Goal: Information Seeking & Learning: Find specific fact

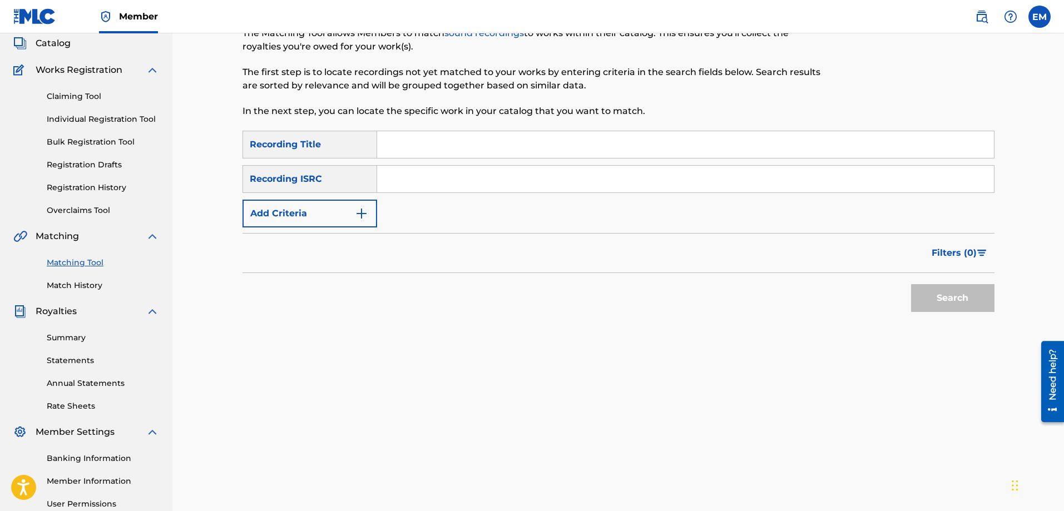
click at [400, 141] on input "Search Form" at bounding box center [685, 144] width 617 height 27
type input "voces encadanadas"
click at [911, 284] on button "Search" at bounding box center [952, 298] width 83 height 28
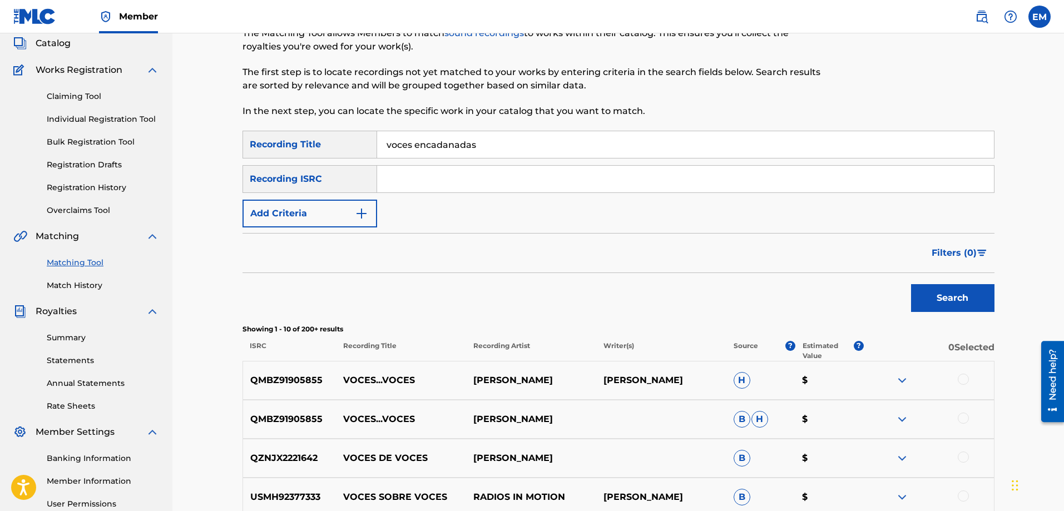
scroll to position [123, 0]
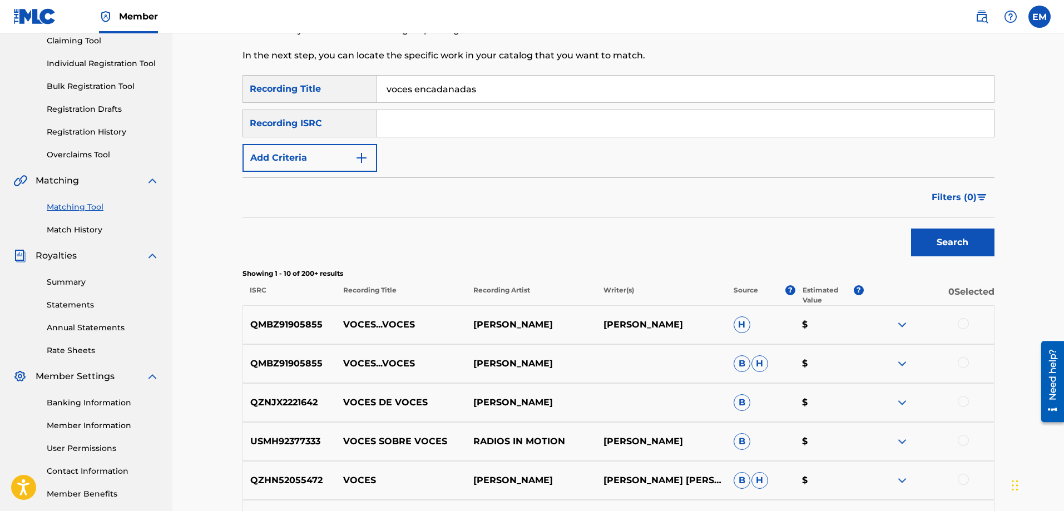
click at [317, 163] on button "Add Criteria" at bounding box center [309, 158] width 135 height 28
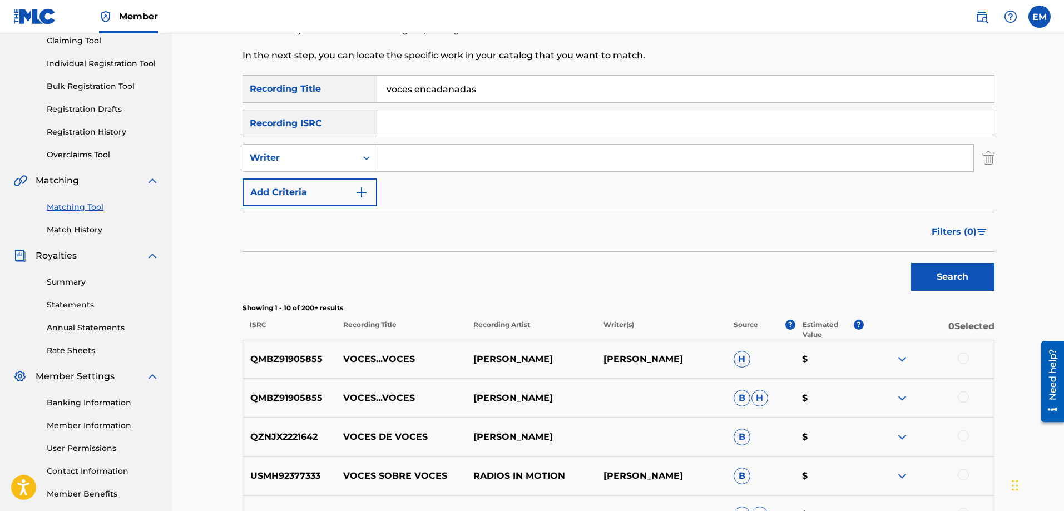
click at [415, 170] on input "Search Form" at bounding box center [675, 158] width 596 height 27
type input "[PERSON_NAME]"
click at [911, 263] on button "Search" at bounding box center [952, 277] width 83 height 28
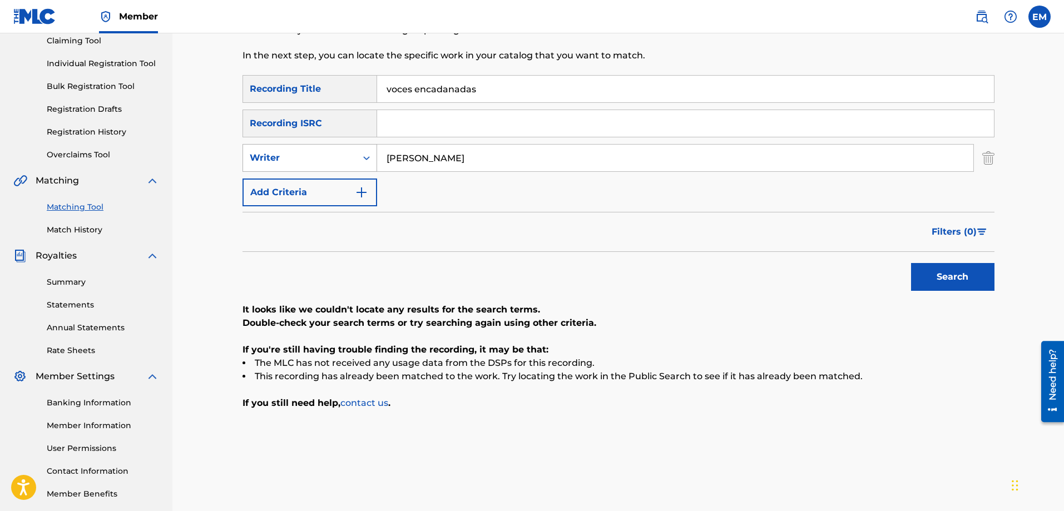
drag, startPoint x: 463, startPoint y: 156, endPoint x: 361, endPoint y: 153, distance: 101.2
click at [361, 153] on div "SearchWithCriteriab0a90d2a-763f-4b4d-a177-64a0855989cd Writer [PERSON_NAME]" at bounding box center [618, 158] width 752 height 28
click at [349, 178] on button "Add Criteria" at bounding box center [309, 192] width 135 height 28
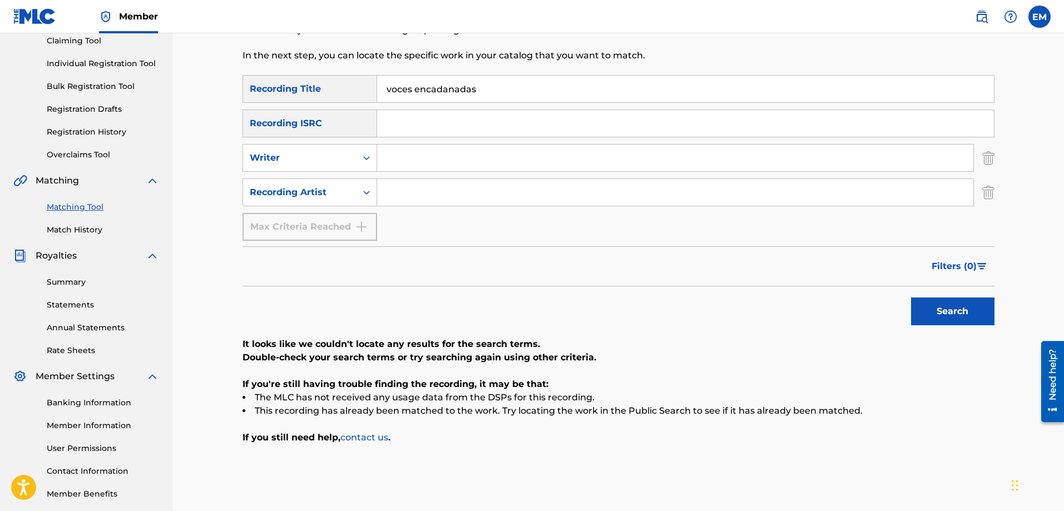
click at [394, 188] on input "Search Form" at bounding box center [675, 192] width 596 height 27
type input "suburbano"
click at [911, 297] on button "Search" at bounding box center [952, 311] width 83 height 28
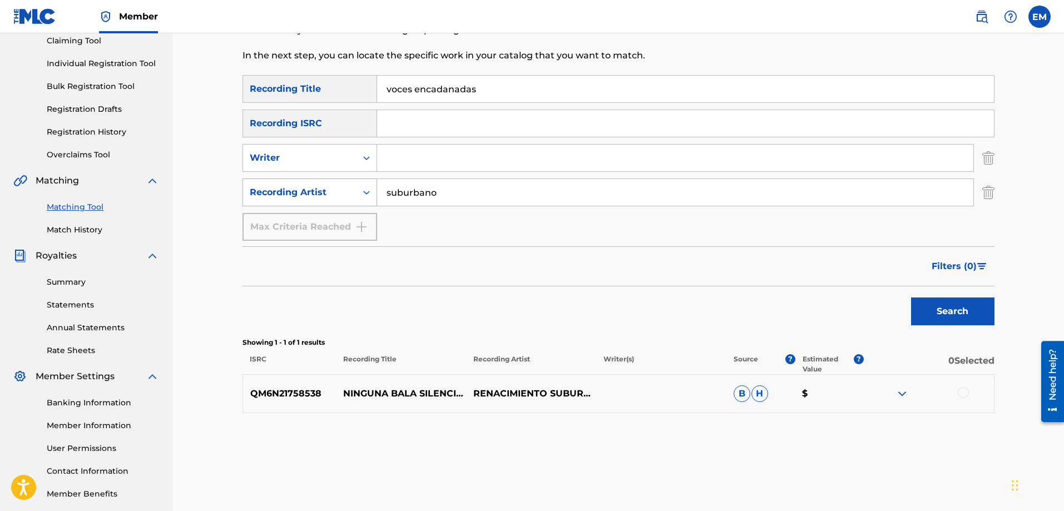
drag, startPoint x: 444, startPoint y: 187, endPoint x: 348, endPoint y: 189, distance: 96.8
click at [348, 189] on div "SearchWithCriteria33558a14-f7aa-4772-95d6-37382b390354 Recording Artist suburba…" at bounding box center [618, 192] width 752 height 28
click at [911, 297] on button "Search" at bounding box center [952, 311] width 83 height 28
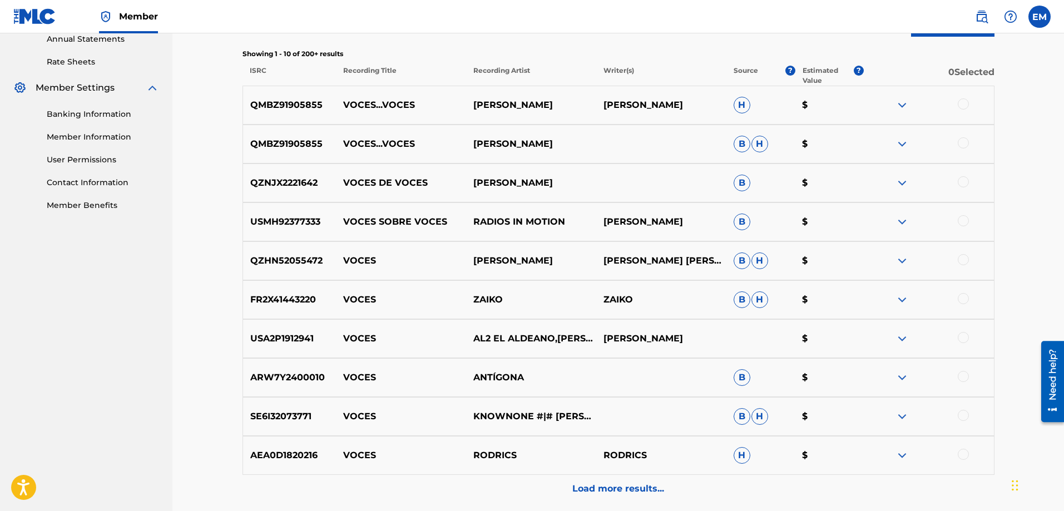
scroll to position [512, 0]
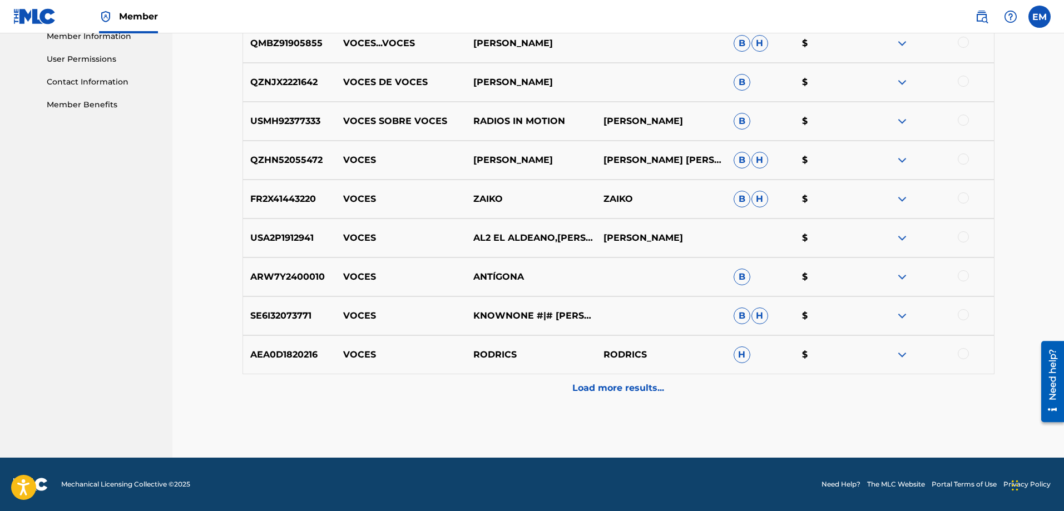
click at [636, 393] on p "Load more results..." at bounding box center [618, 387] width 92 height 13
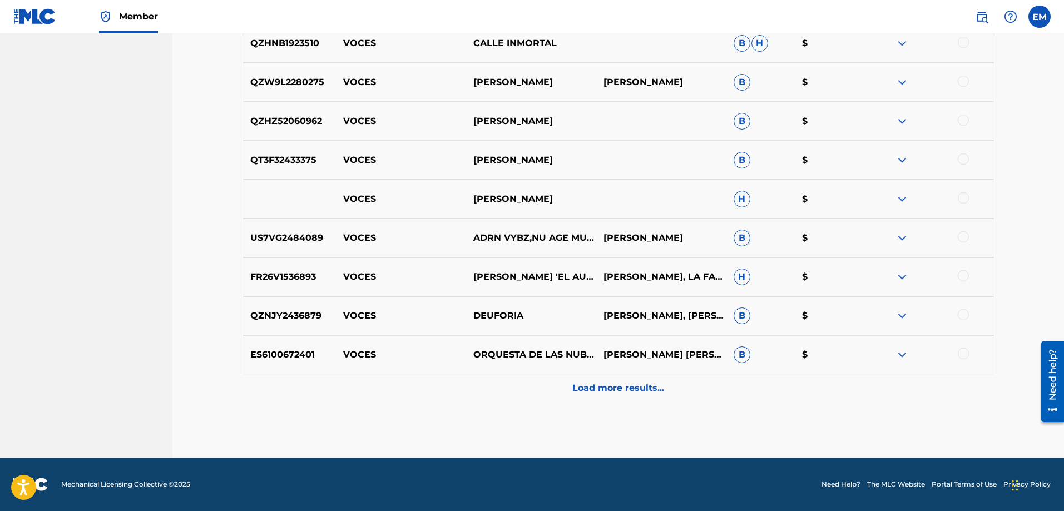
click at [617, 382] on p "Load more results..." at bounding box center [618, 387] width 92 height 13
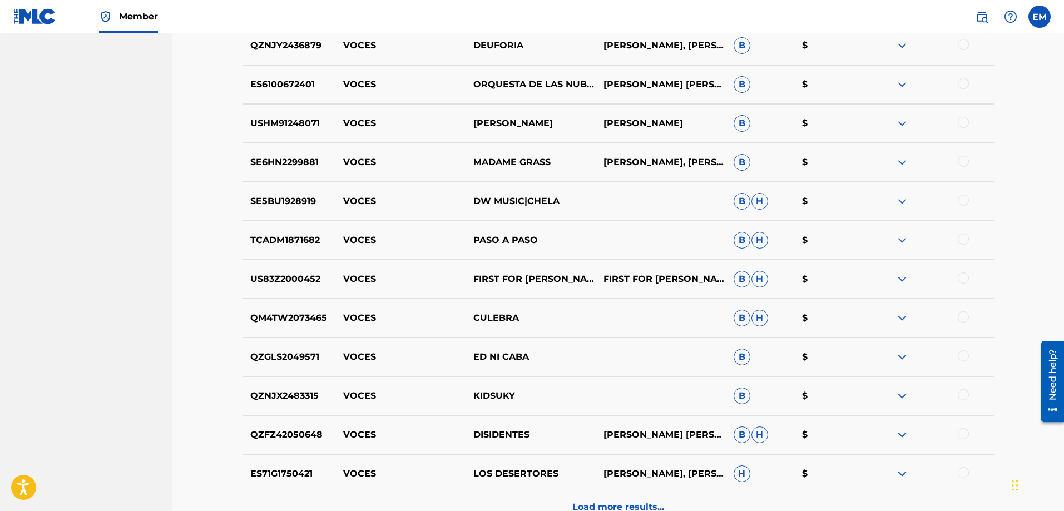
scroll to position [1291, 0]
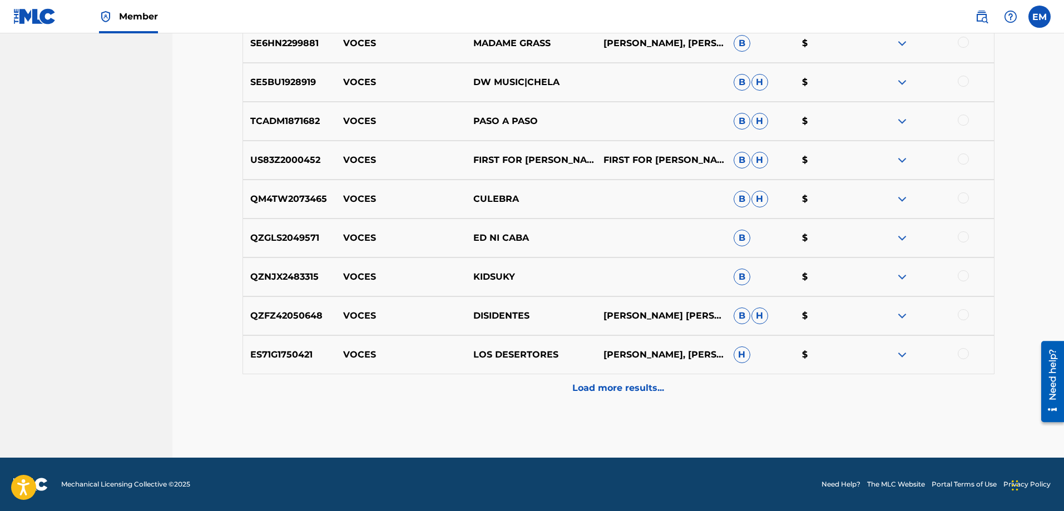
click at [616, 387] on p "Load more results..." at bounding box center [618, 387] width 92 height 13
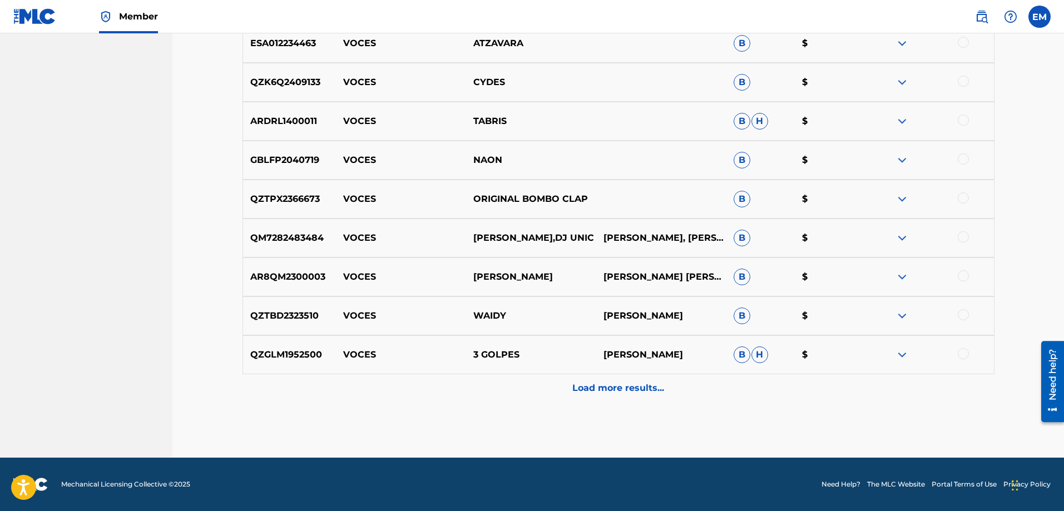
click at [616, 387] on p "Load more results..." at bounding box center [618, 387] width 92 height 13
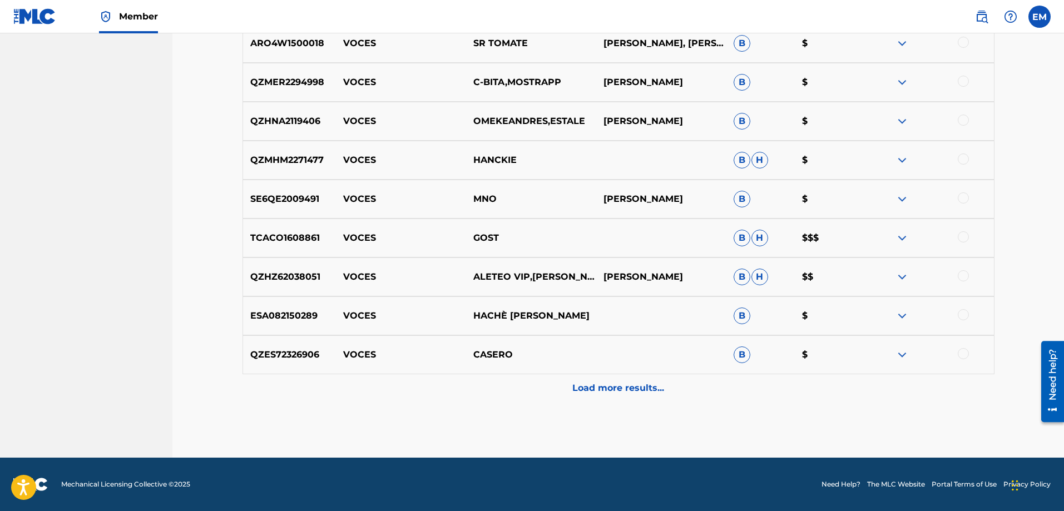
click at [616, 396] on div "Load more results..." at bounding box center [618, 388] width 752 height 28
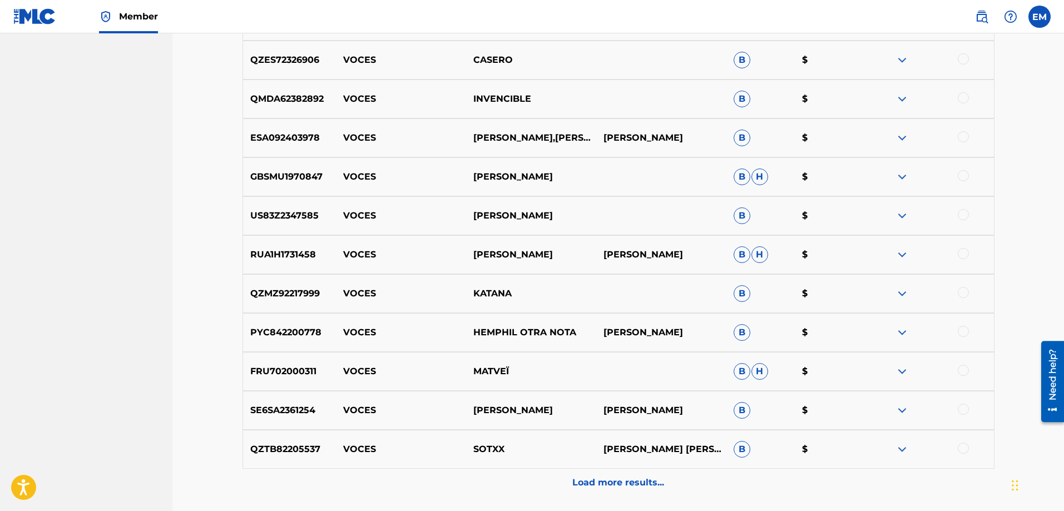
scroll to position [2403, 0]
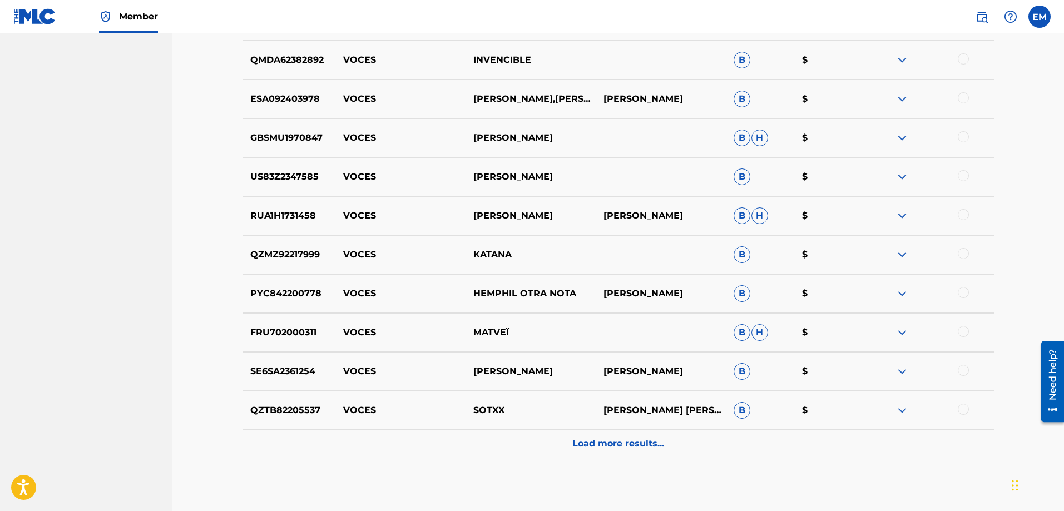
click at [605, 444] on p "Load more results..." at bounding box center [618, 443] width 92 height 13
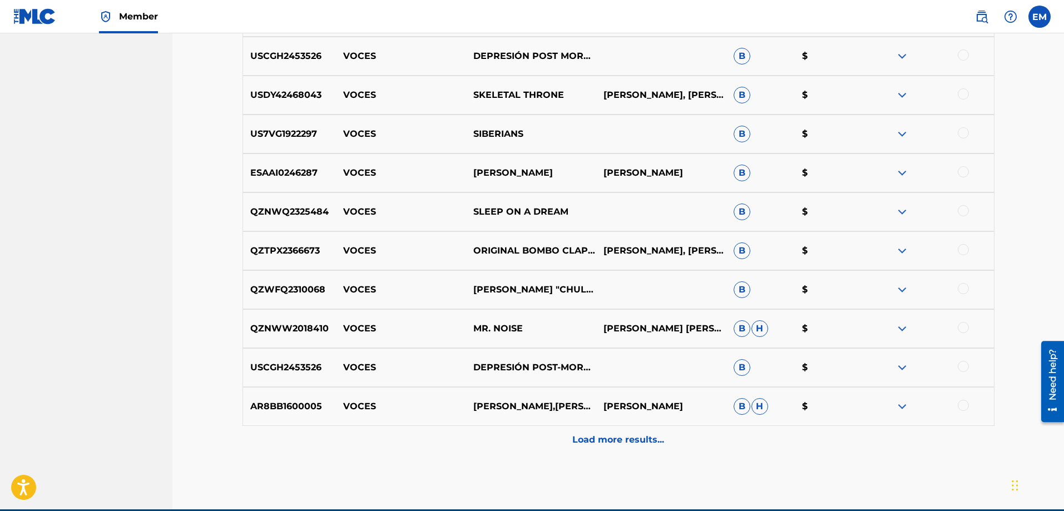
scroll to position [2847, 0]
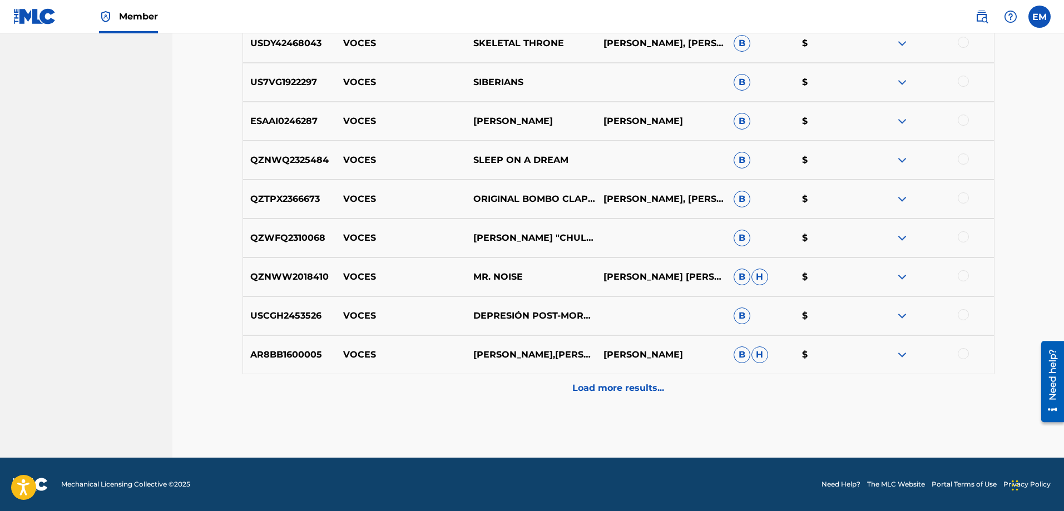
click at [596, 387] on p "Load more results..." at bounding box center [618, 387] width 92 height 13
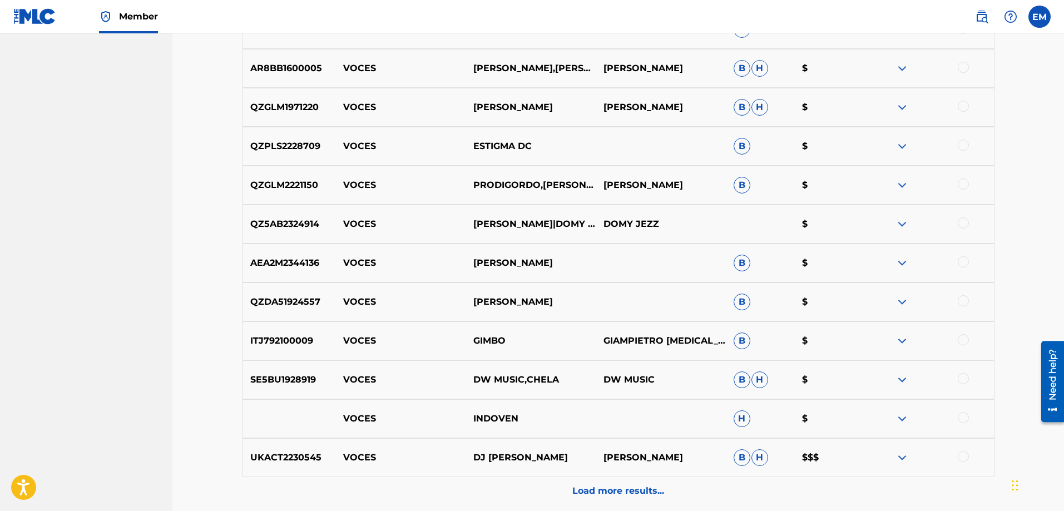
scroll to position [3181, 0]
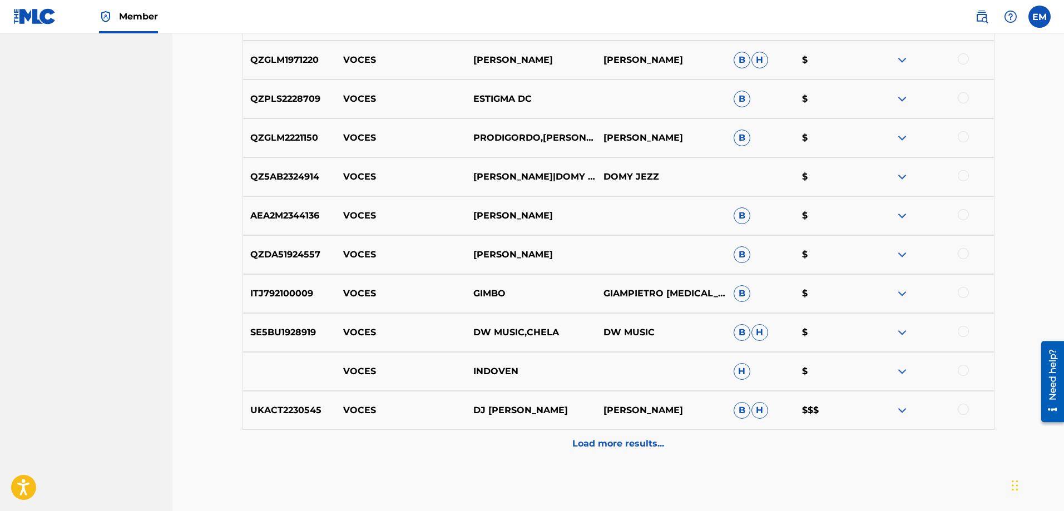
click at [598, 436] on div "Load more results..." at bounding box center [618, 444] width 752 height 28
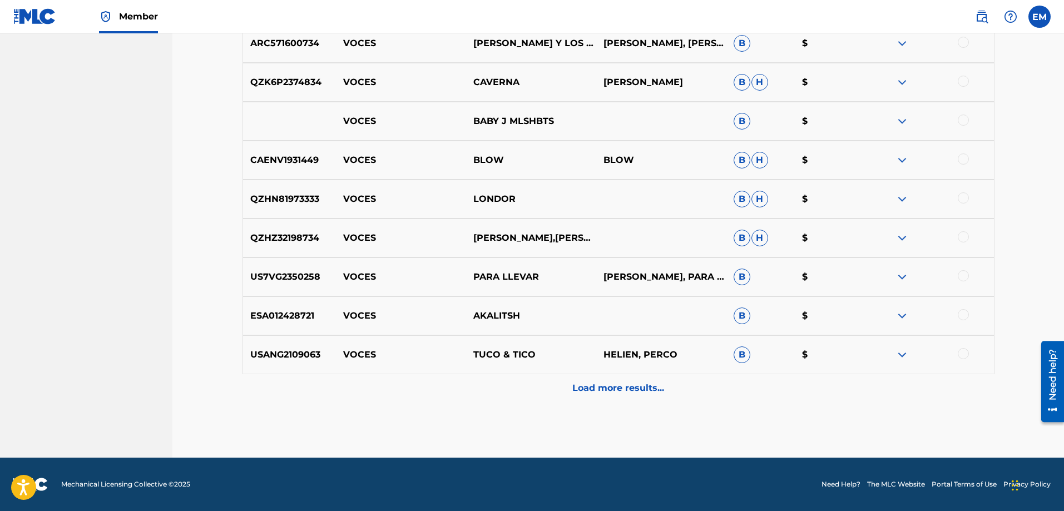
click at [589, 380] on div "Load more results..." at bounding box center [618, 388] width 752 height 28
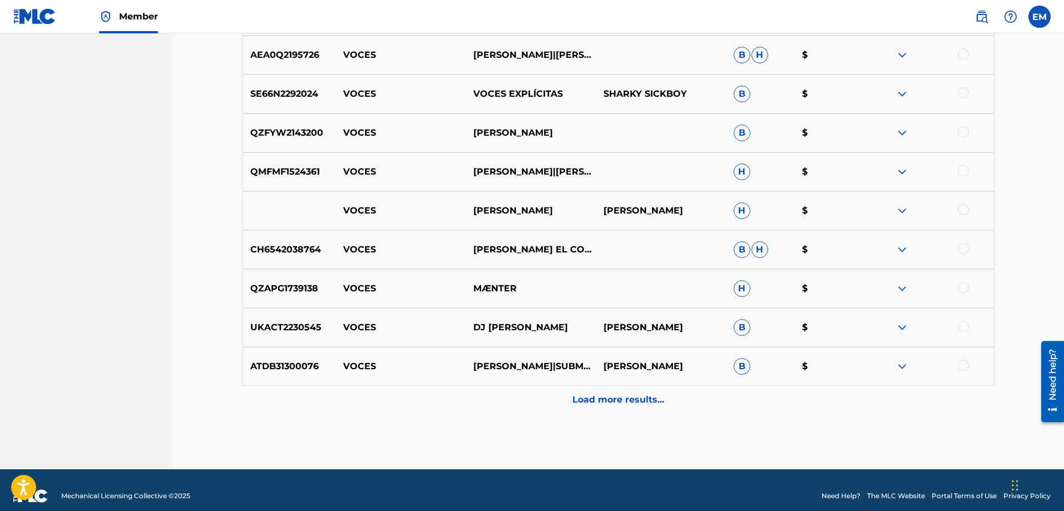
scroll to position [4015, 0]
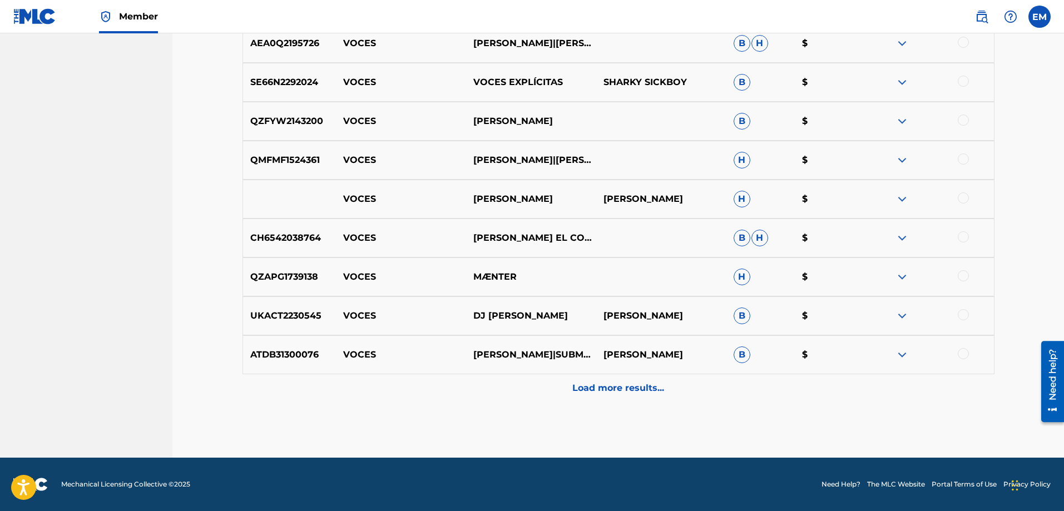
click at [594, 387] on p "Load more results..." at bounding box center [618, 387] width 92 height 13
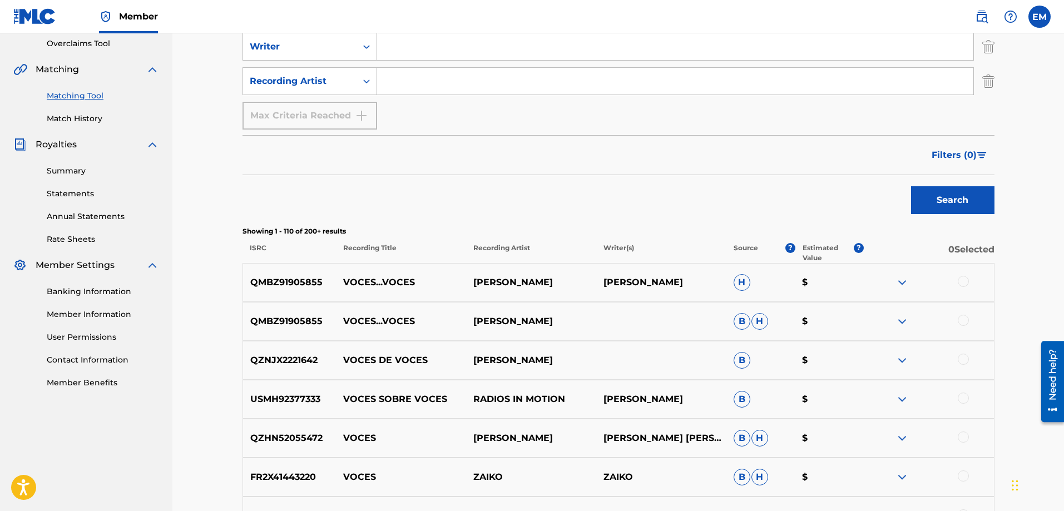
scroll to position [123, 0]
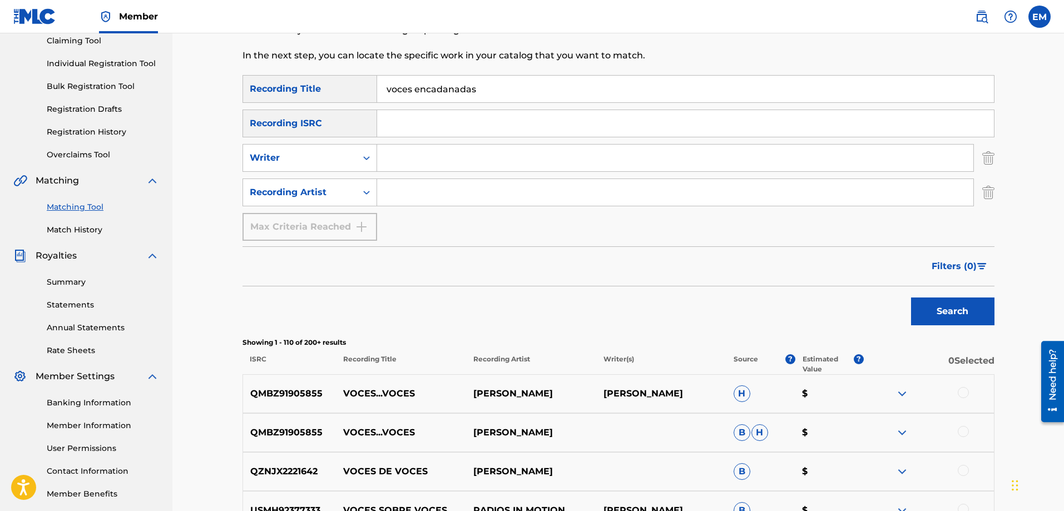
click at [438, 162] on input "Search Form" at bounding box center [675, 158] width 596 height 27
type input "[PERSON_NAME]"
click at [911, 297] on button "Search" at bounding box center [952, 311] width 83 height 28
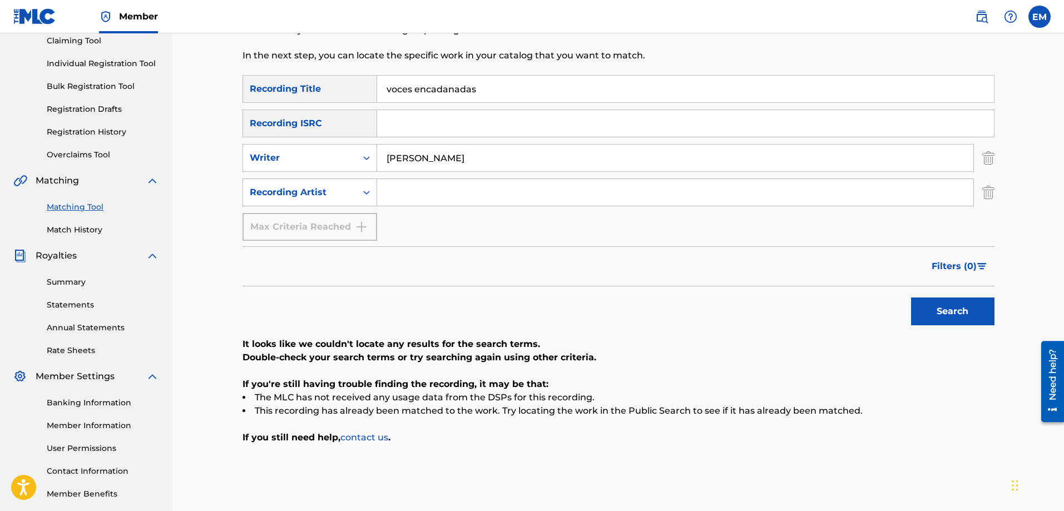
drag, startPoint x: 487, startPoint y: 90, endPoint x: 267, endPoint y: 95, distance: 219.7
click at [267, 95] on div "SearchWithCriteria66206215-058c-4bca-90a8-b89025f77c5d Recording Title voces en…" at bounding box center [618, 89] width 752 height 28
click at [911, 297] on button "Search" at bounding box center [952, 311] width 83 height 28
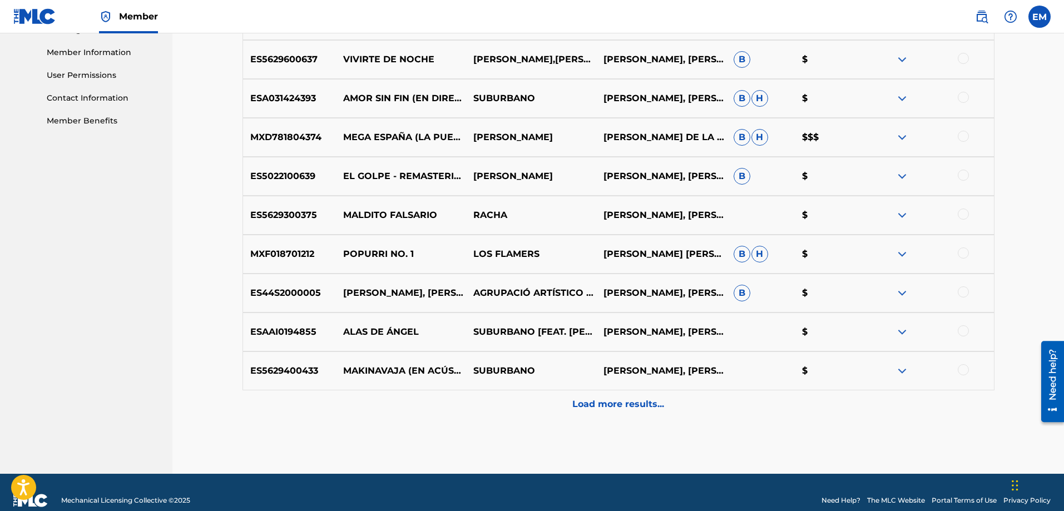
scroll to position [512, 0]
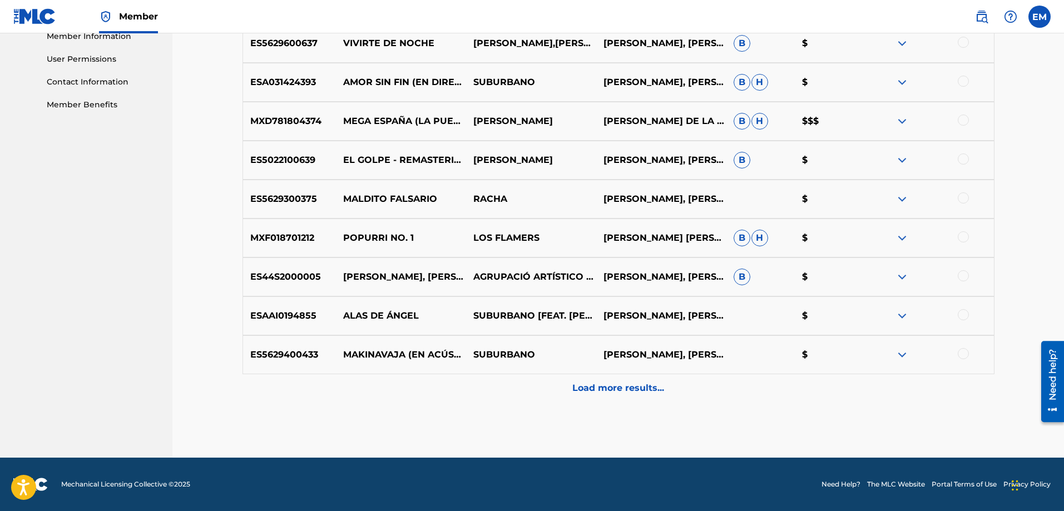
click at [587, 386] on p "Load more results..." at bounding box center [618, 387] width 92 height 13
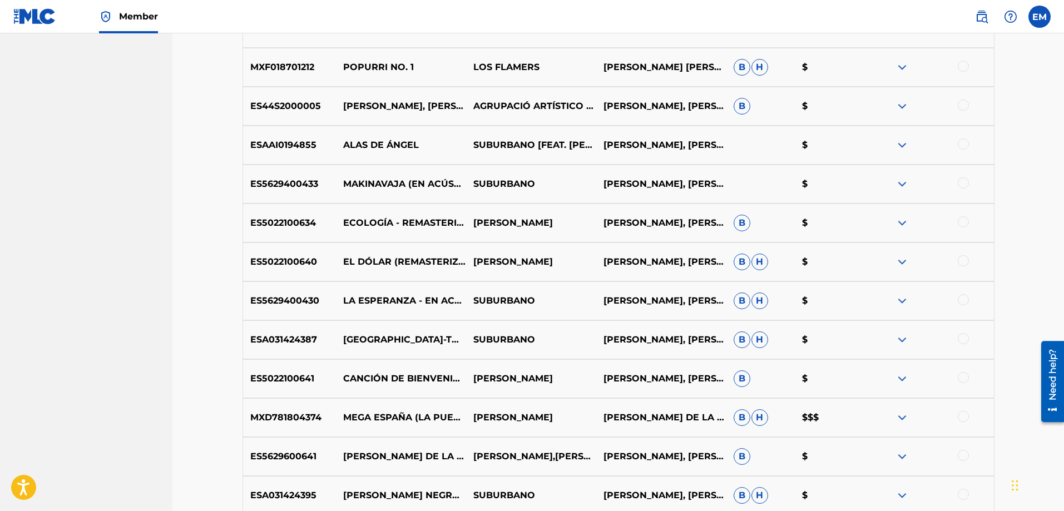
scroll to position [901, 0]
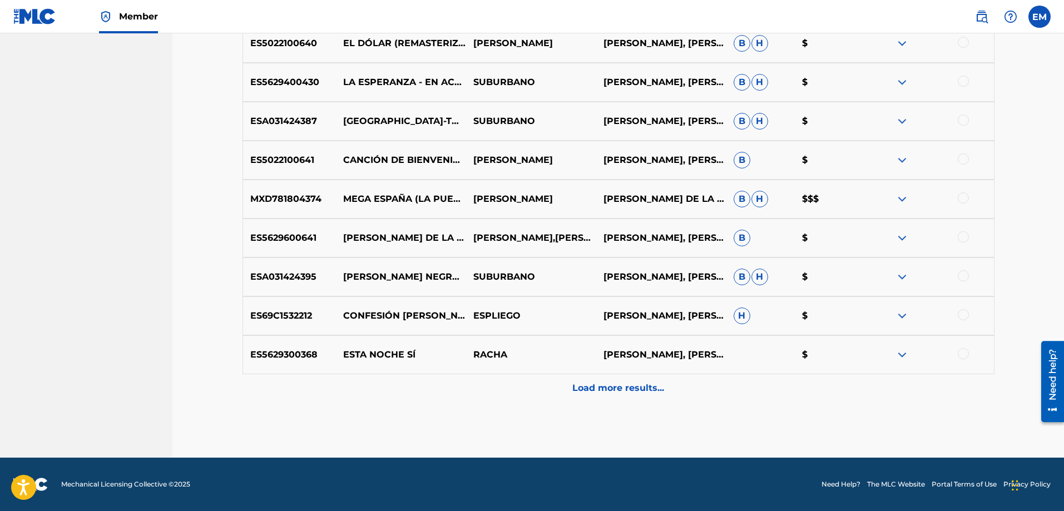
click at [964, 354] on div at bounding box center [962, 353] width 11 height 11
click at [750, 419] on button "Match 1 Group" at bounding box center [781, 420] width 123 height 28
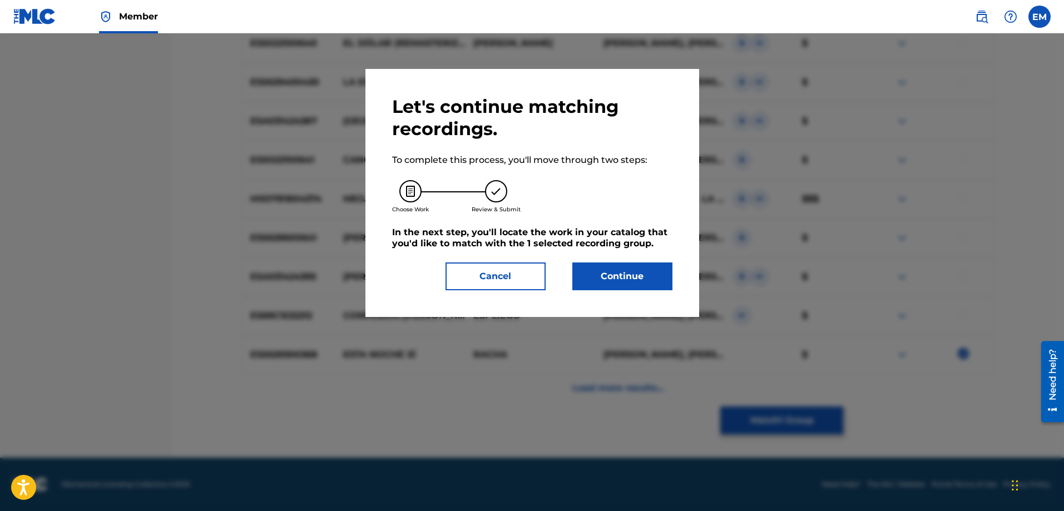
click at [603, 282] on button "Continue" at bounding box center [622, 276] width 100 height 28
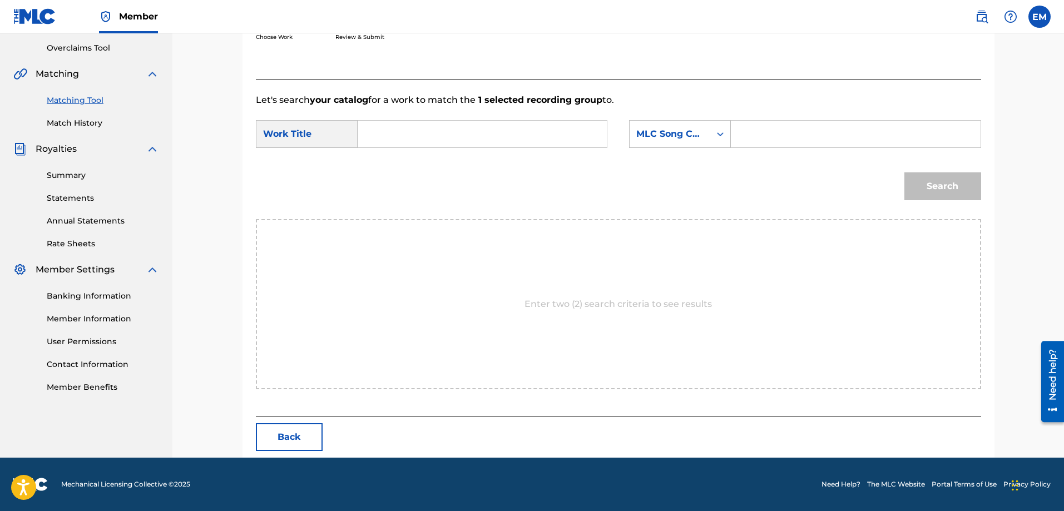
scroll to position [230, 0]
click at [410, 136] on input "Search Form" at bounding box center [482, 134] width 230 height 27
drag, startPoint x: 400, startPoint y: 160, endPoint x: 502, endPoint y: 176, distance: 103.1
click at [401, 160] on strong "voces" at bounding box center [389, 158] width 27 height 11
type input "voces encadenadas"
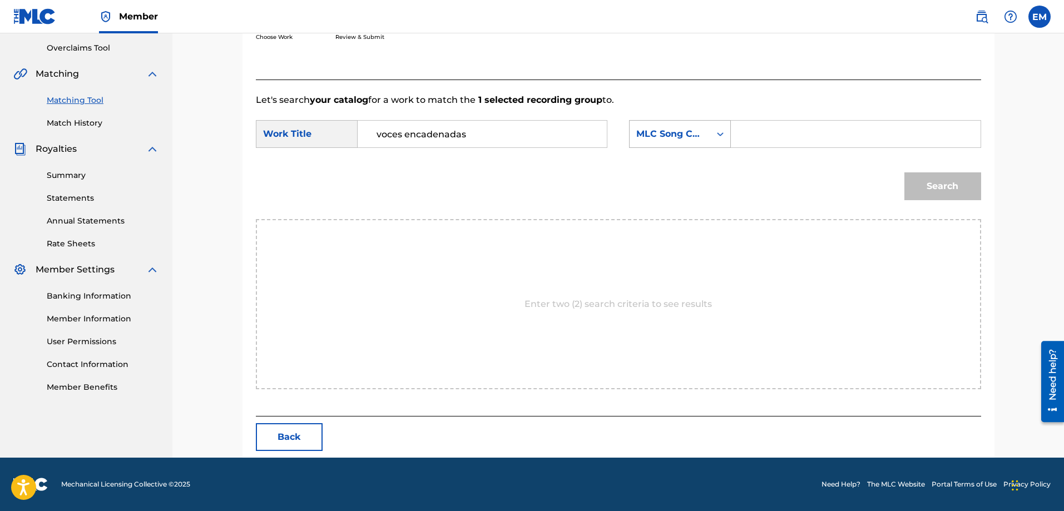
click at [651, 131] on div "MLC Song Code" at bounding box center [669, 133] width 67 height 13
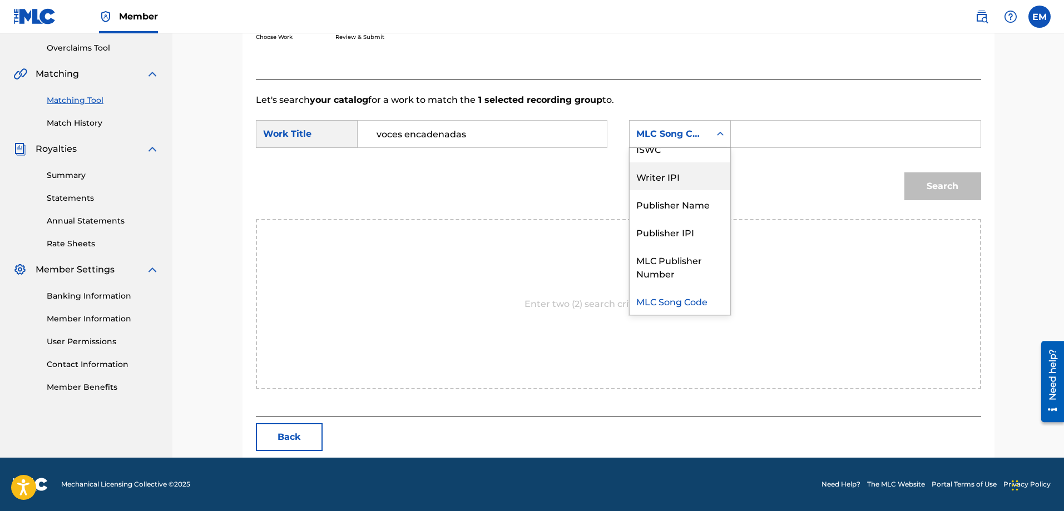
scroll to position [0, 0]
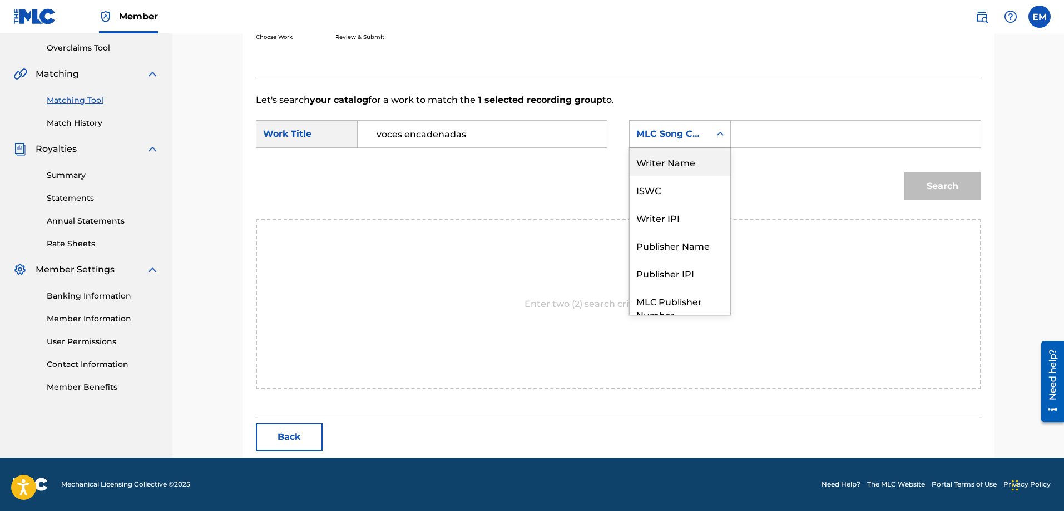
click at [670, 156] on div "Writer Name" at bounding box center [679, 162] width 101 height 28
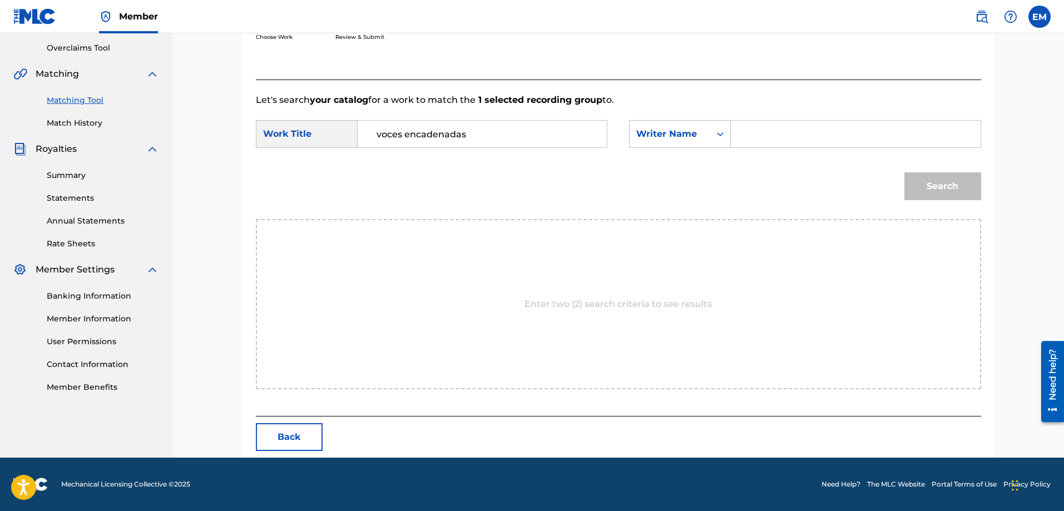
click at [756, 135] on input "Search Form" at bounding box center [855, 134] width 230 height 27
paste input "[PERSON_NAME]"
type input "[PERSON_NAME]"
click at [904, 172] on button "Search" at bounding box center [942, 186] width 77 height 28
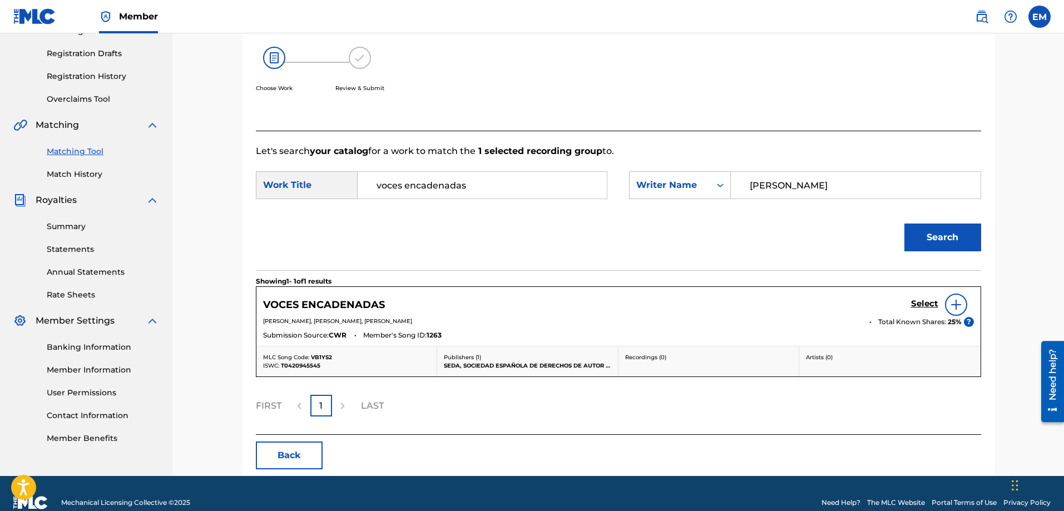
scroll to position [197, 0]
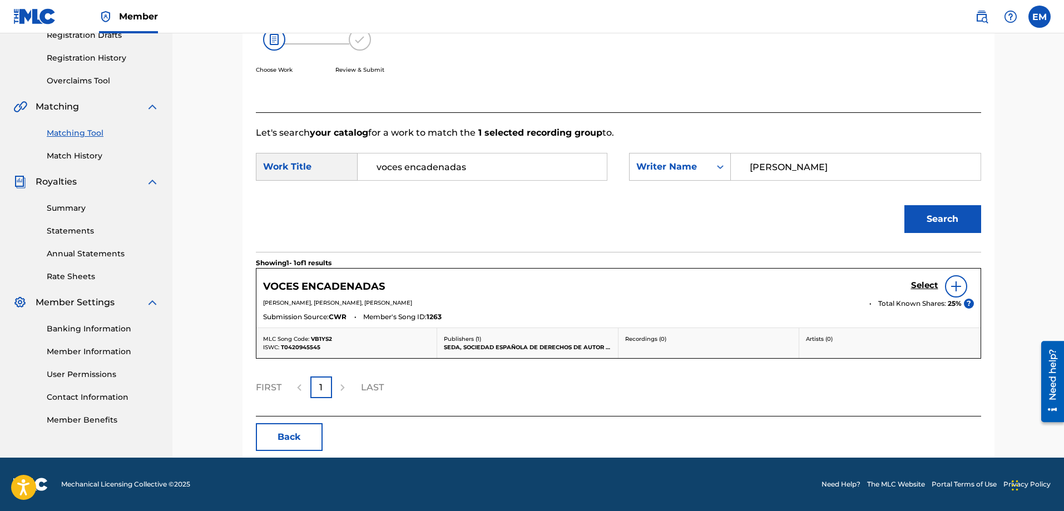
click at [956, 288] on img at bounding box center [955, 286] width 13 height 13
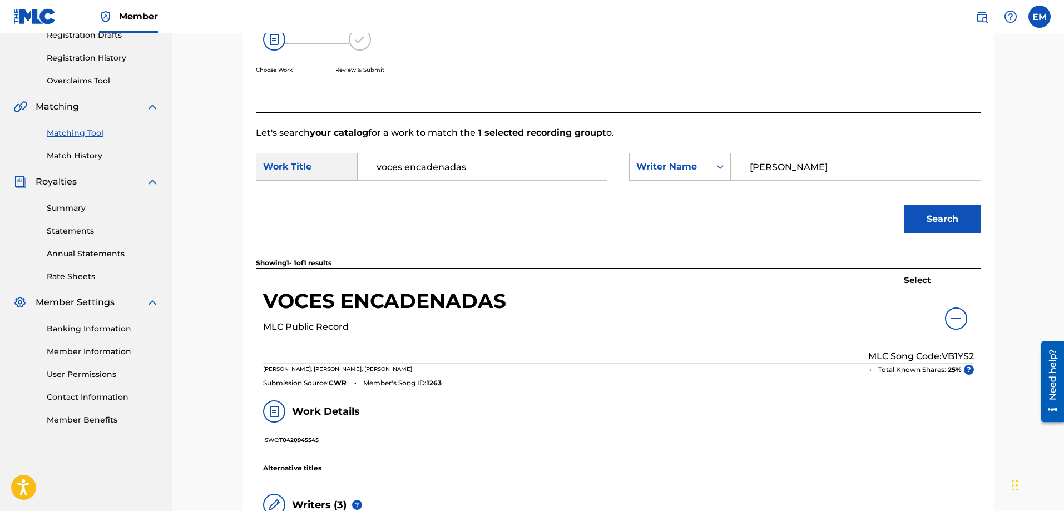
click at [920, 279] on h5 "Select" at bounding box center [917, 280] width 27 height 11
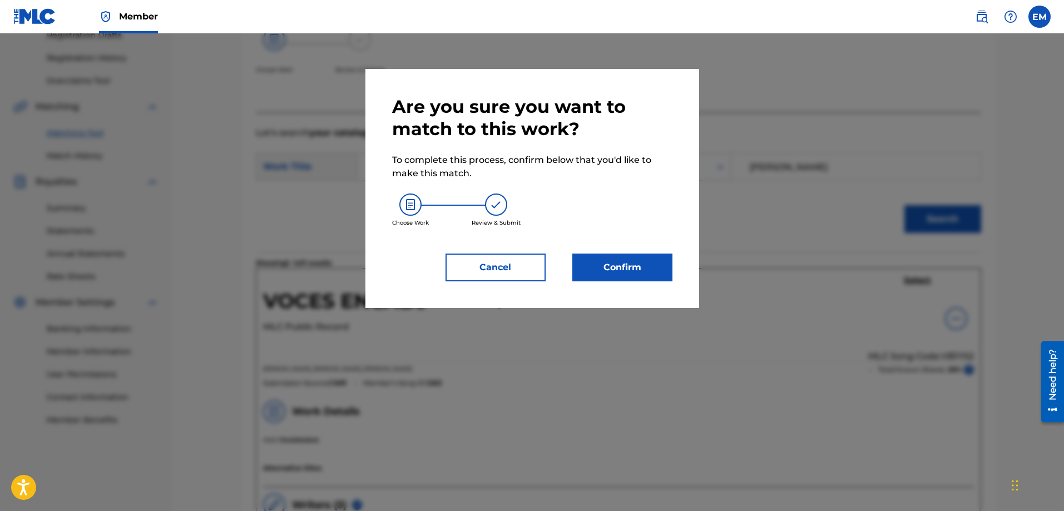
click at [592, 264] on button "Confirm" at bounding box center [622, 268] width 100 height 28
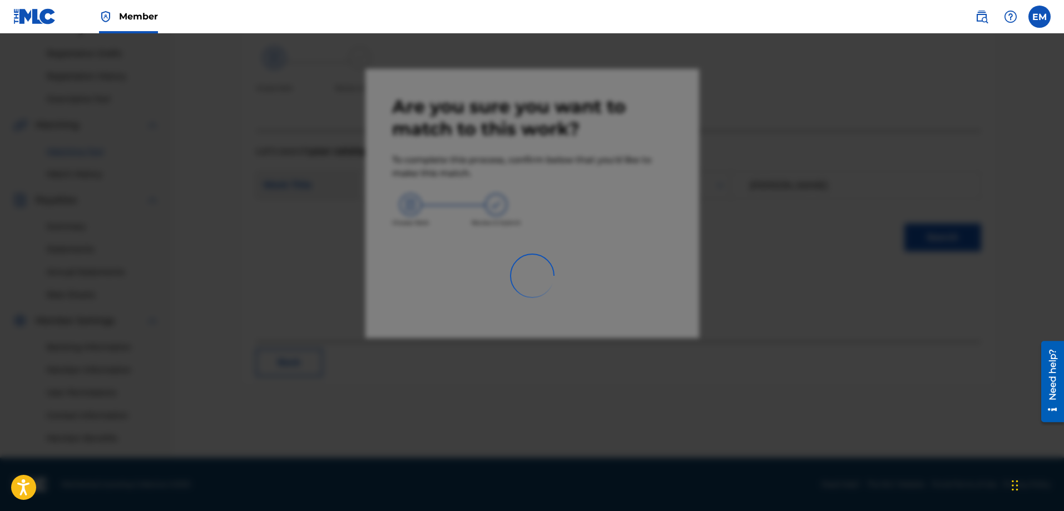
scroll to position [178, 0]
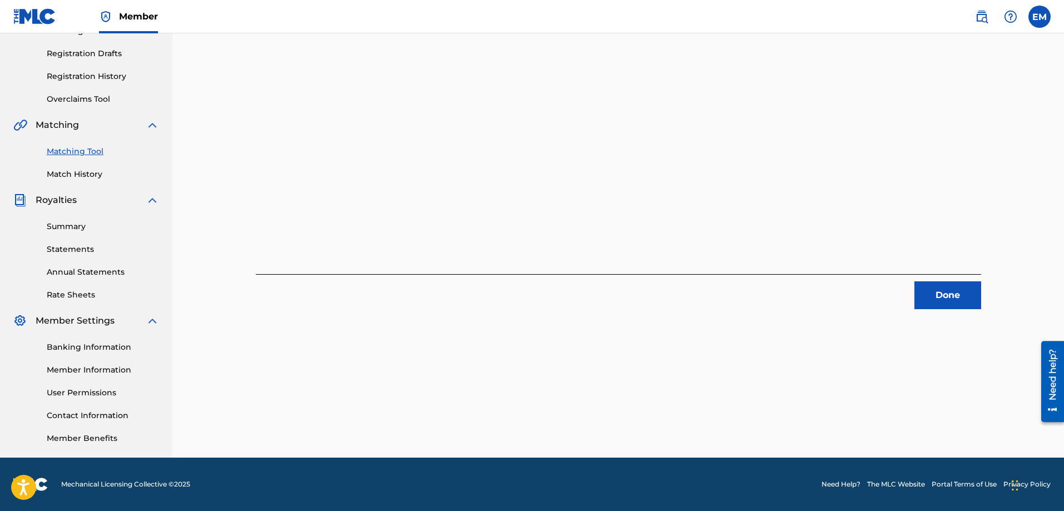
click at [951, 296] on button "Done" at bounding box center [947, 295] width 67 height 28
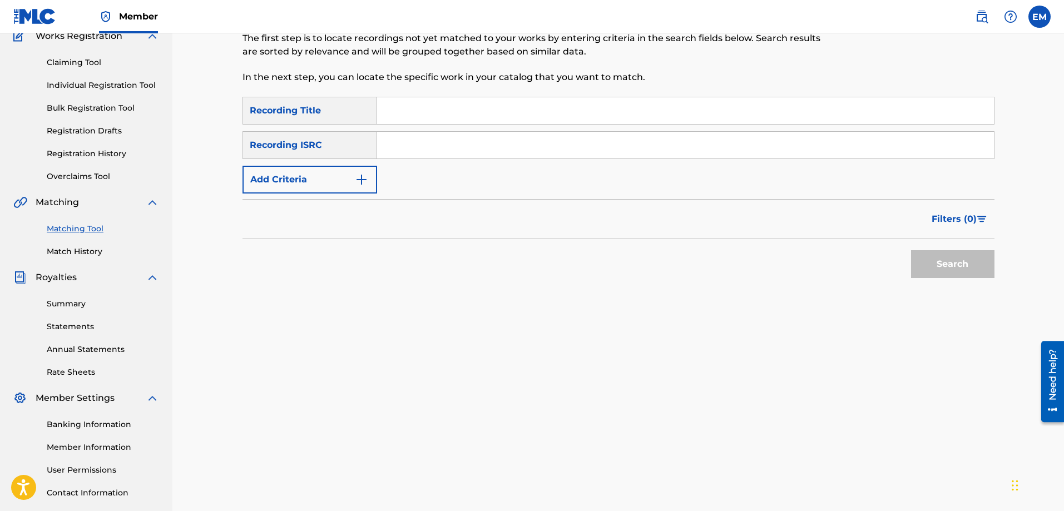
scroll to position [12, 0]
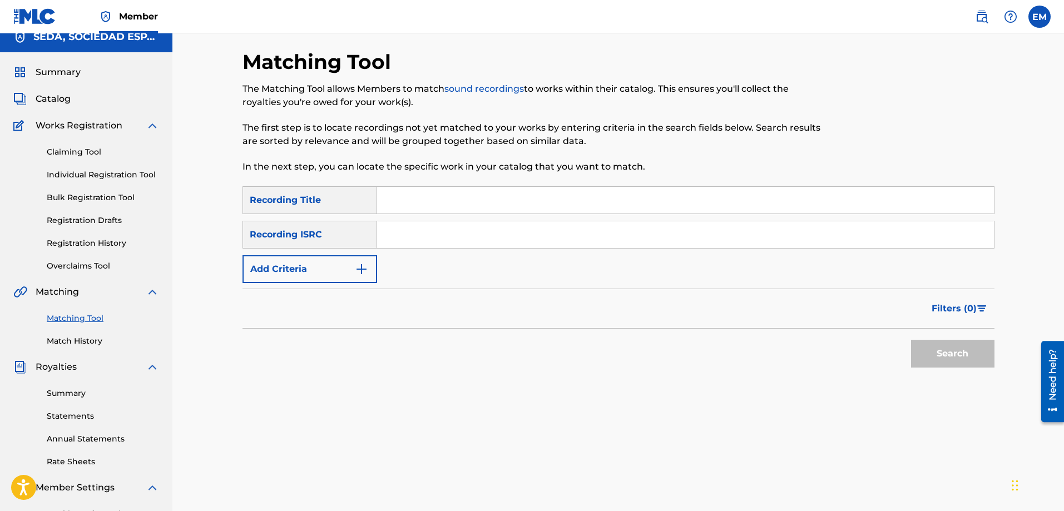
click at [408, 212] on input "Search Form" at bounding box center [685, 200] width 617 height 27
type input "las gafas de [PERSON_NAME]"
click at [911, 340] on button "Search" at bounding box center [952, 354] width 83 height 28
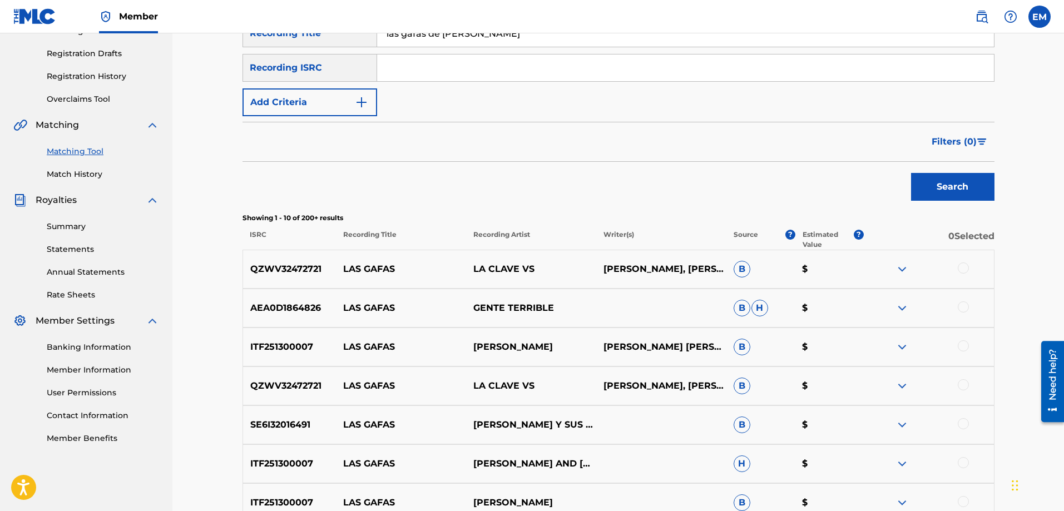
scroll to position [401, 0]
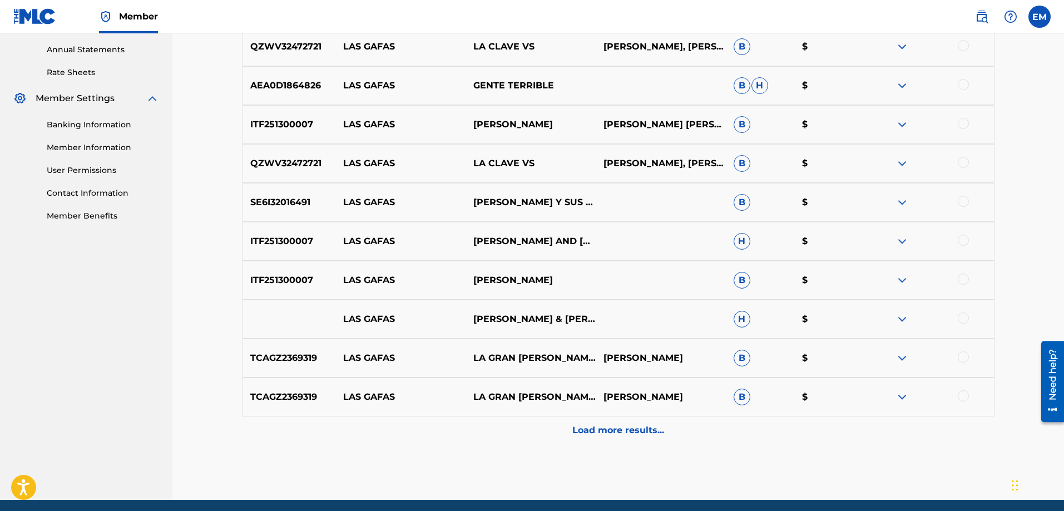
click at [587, 427] on p "Load more results..." at bounding box center [618, 430] width 92 height 13
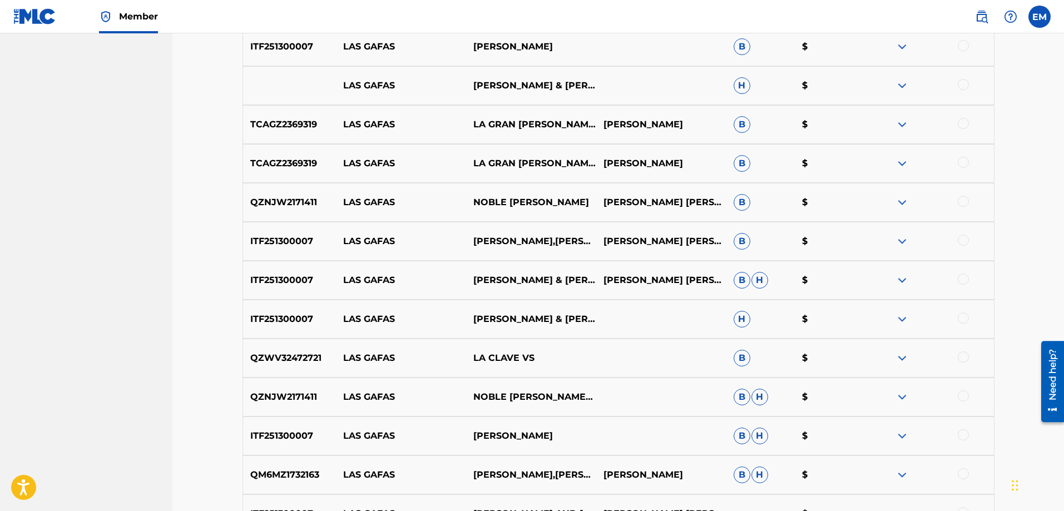
scroll to position [832, 0]
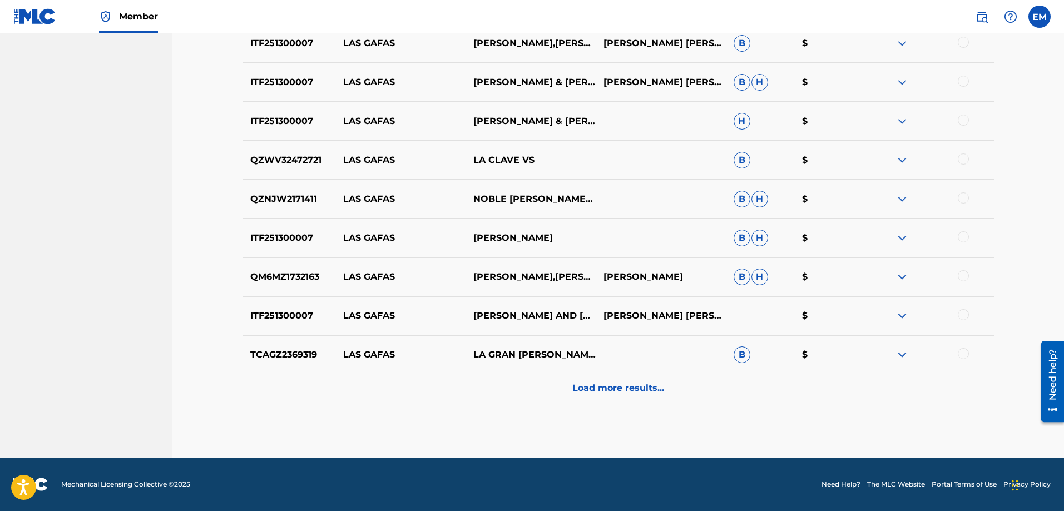
click at [585, 388] on p "Load more results..." at bounding box center [618, 387] width 92 height 13
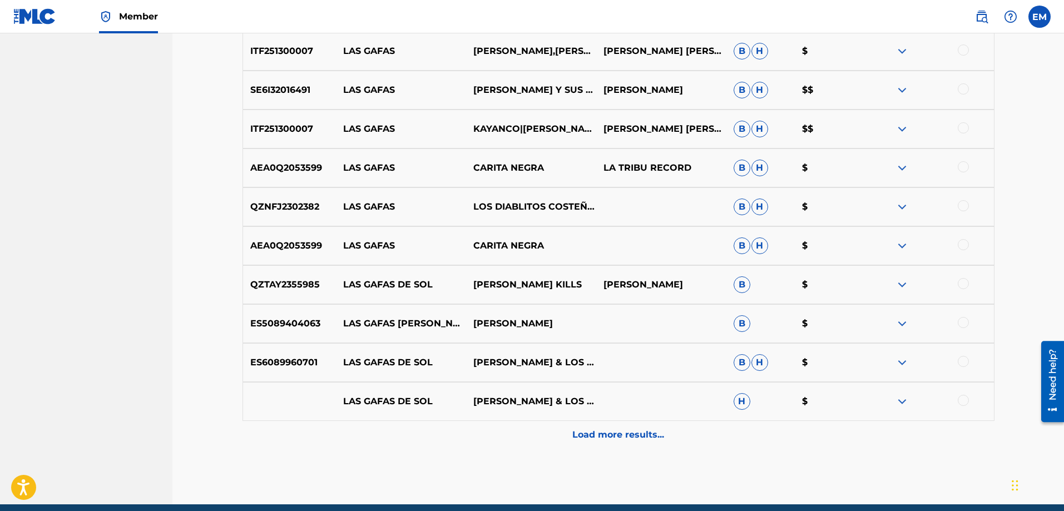
scroll to position [1222, 0]
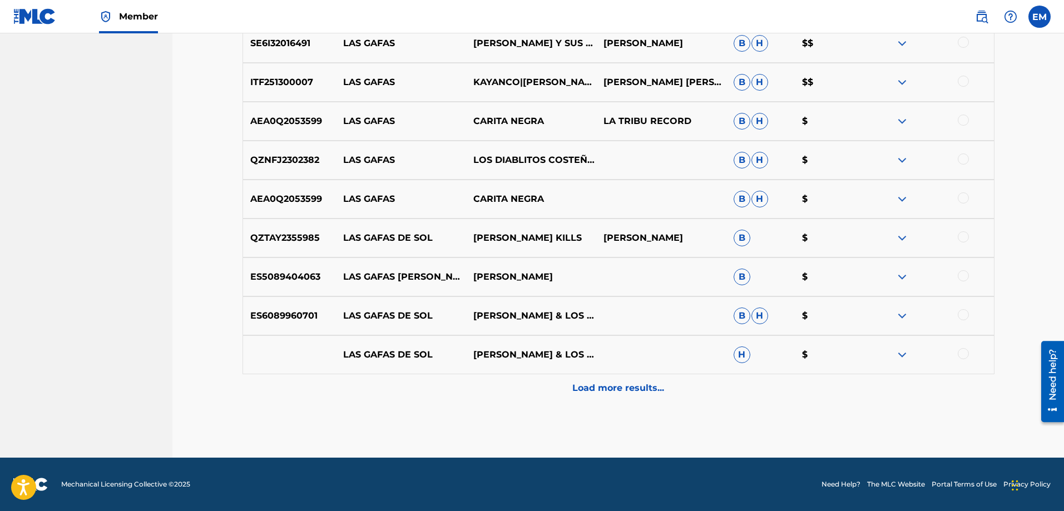
click at [602, 384] on p "Load more results..." at bounding box center [618, 387] width 92 height 13
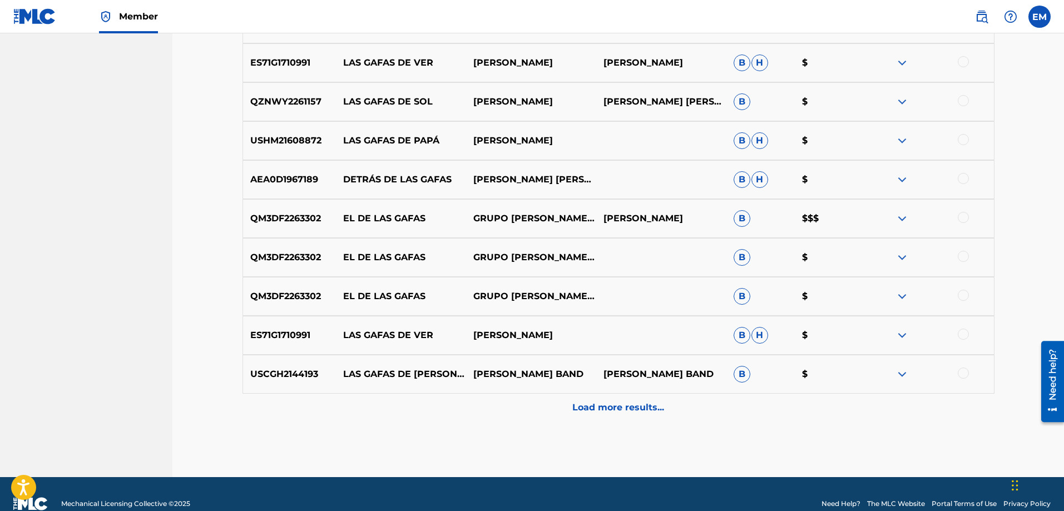
scroll to position [1611, 0]
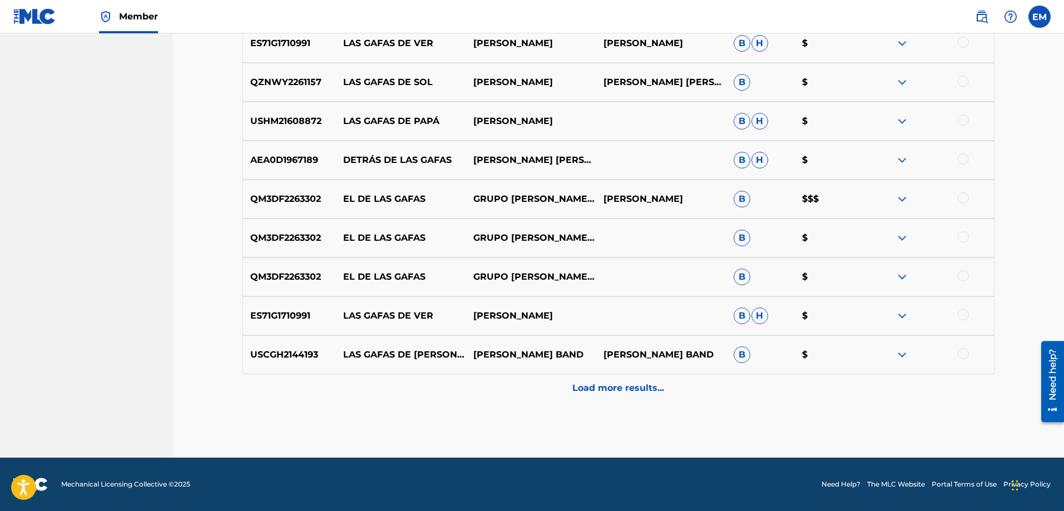
click at [609, 389] on p "Load more results..." at bounding box center [618, 387] width 92 height 13
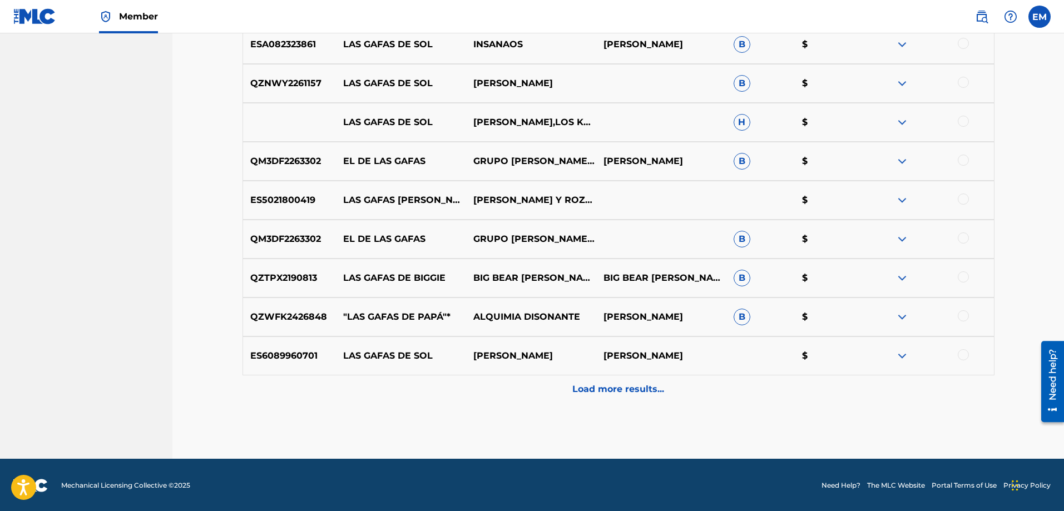
scroll to position [2000, 0]
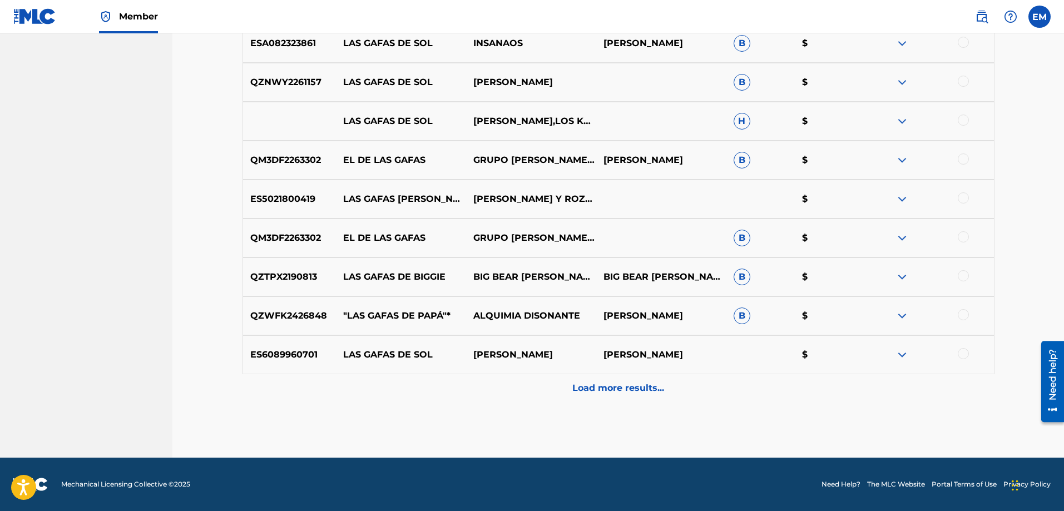
click at [611, 390] on p "Load more results..." at bounding box center [618, 387] width 92 height 13
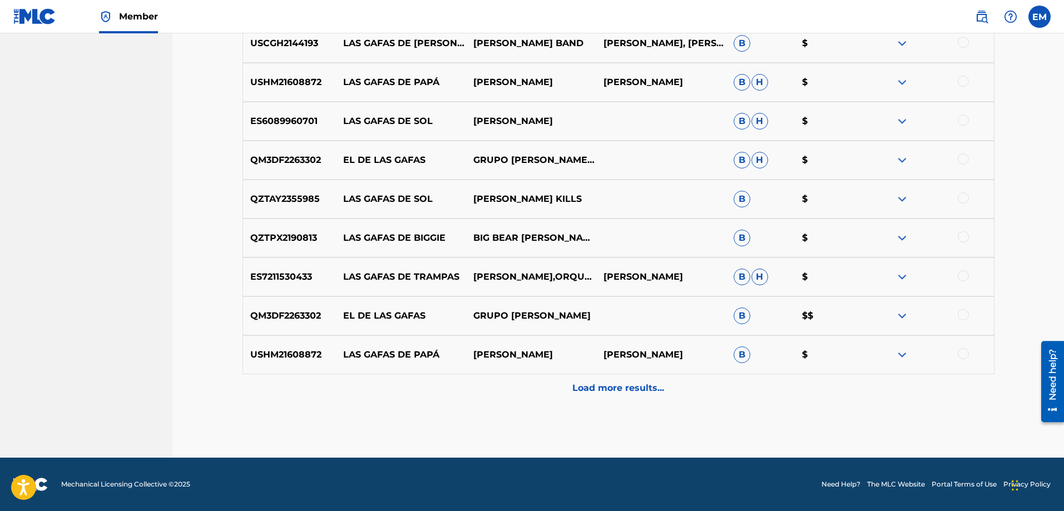
click at [611, 391] on p "Load more results..." at bounding box center [618, 387] width 92 height 13
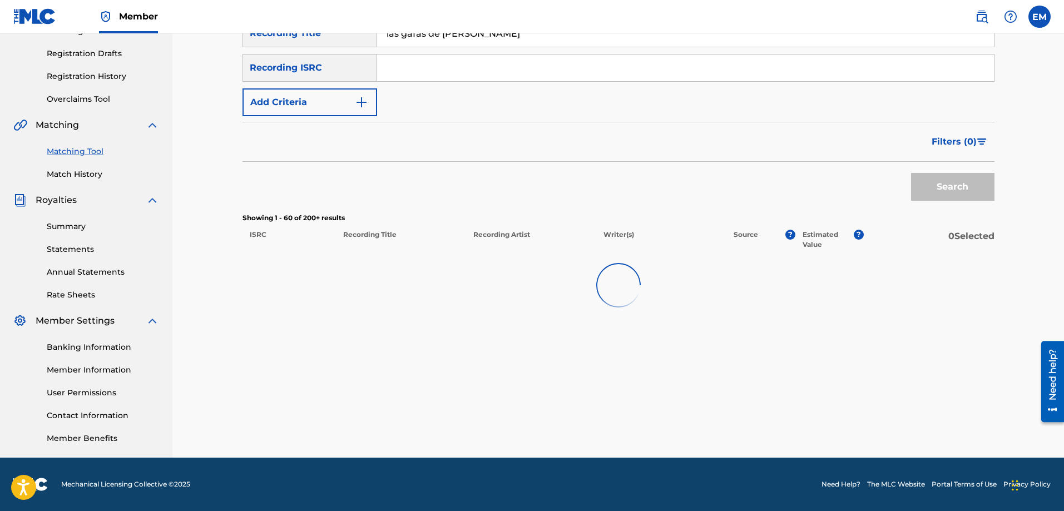
scroll to position [2389, 0]
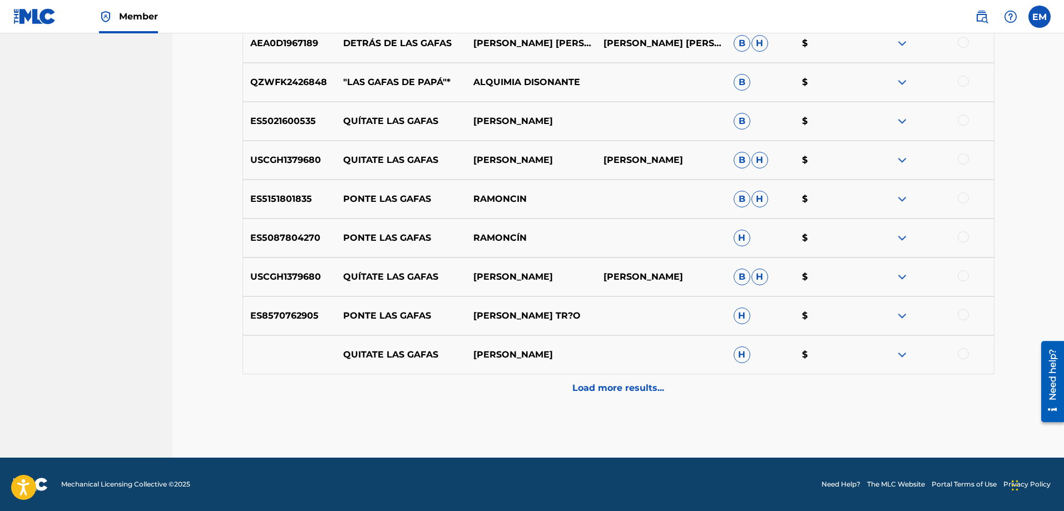
click at [614, 394] on p "Load more results..." at bounding box center [618, 387] width 92 height 13
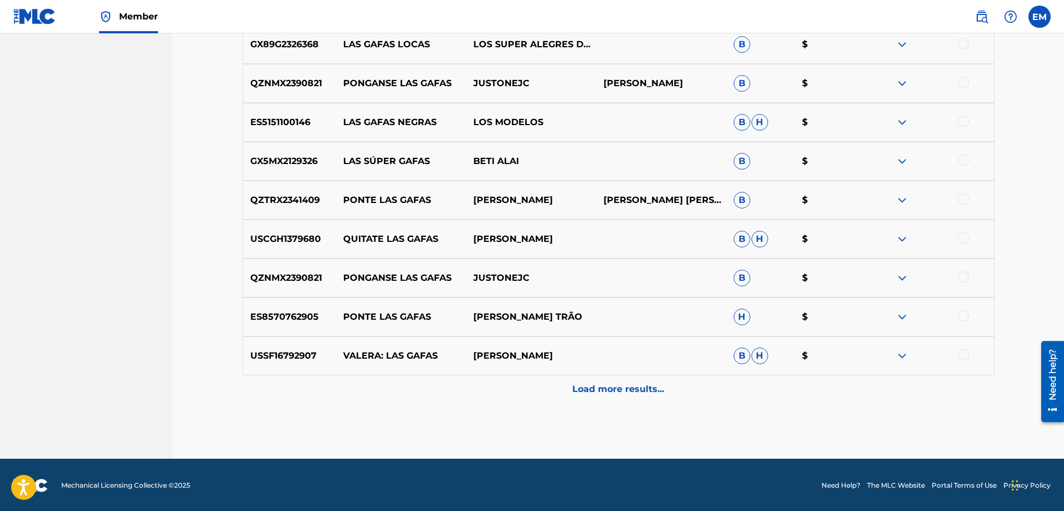
scroll to position [3168, 0]
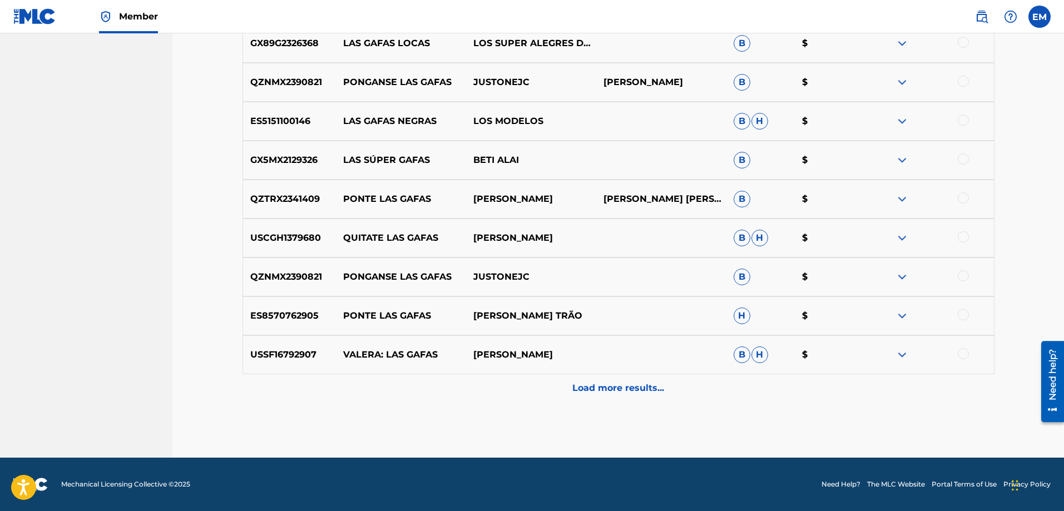
click at [610, 380] on div "Load more results..." at bounding box center [618, 388] width 752 height 28
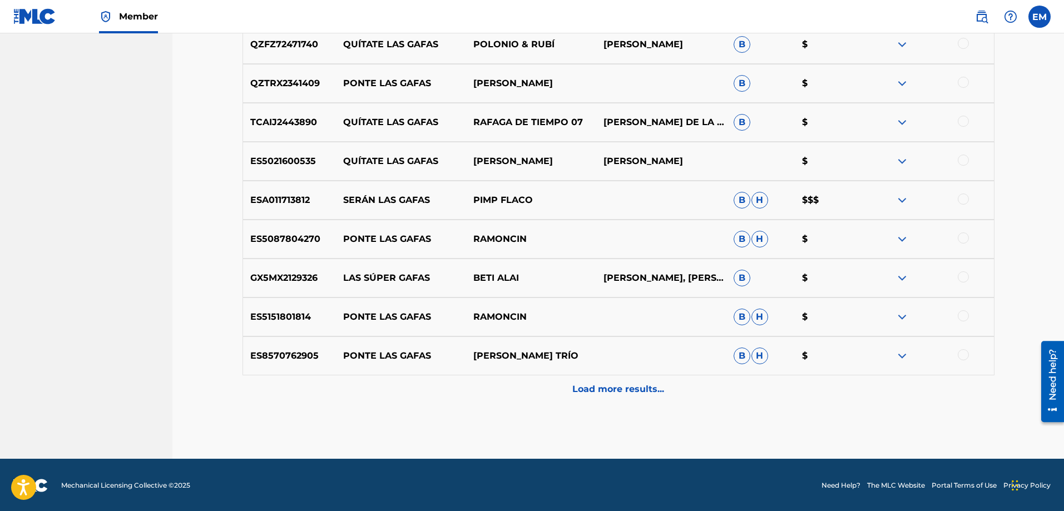
scroll to position [3557, 0]
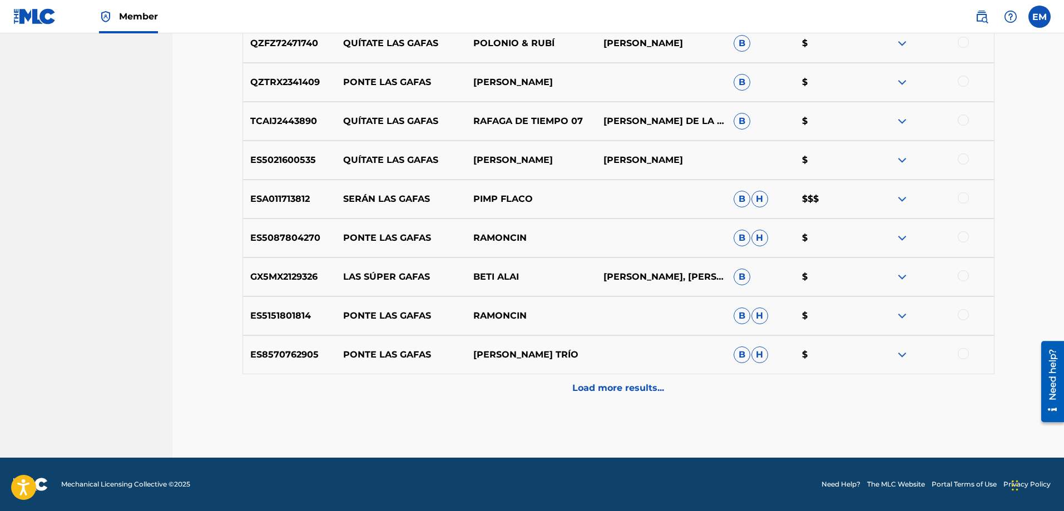
click at [610, 380] on div "Load more results..." at bounding box center [618, 388] width 752 height 28
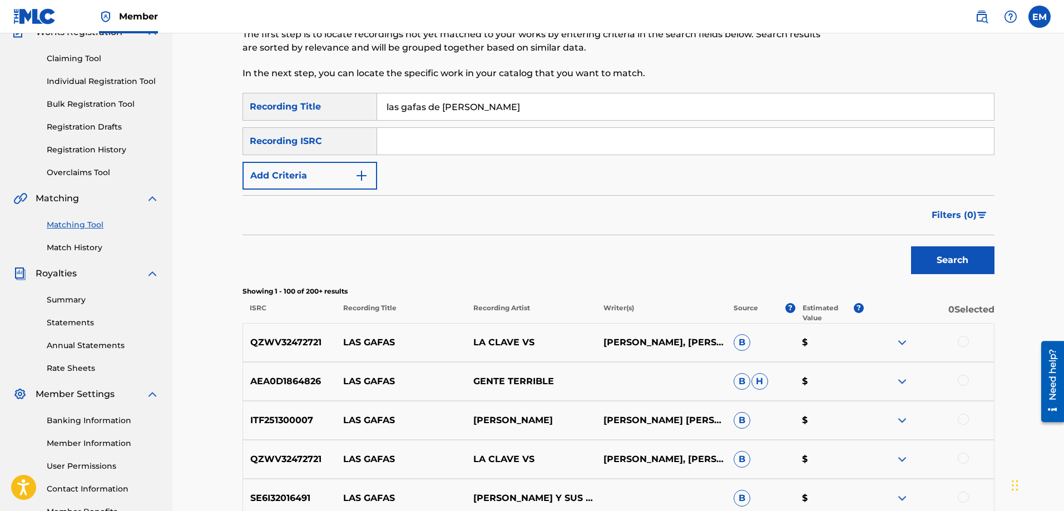
scroll to position [0, 0]
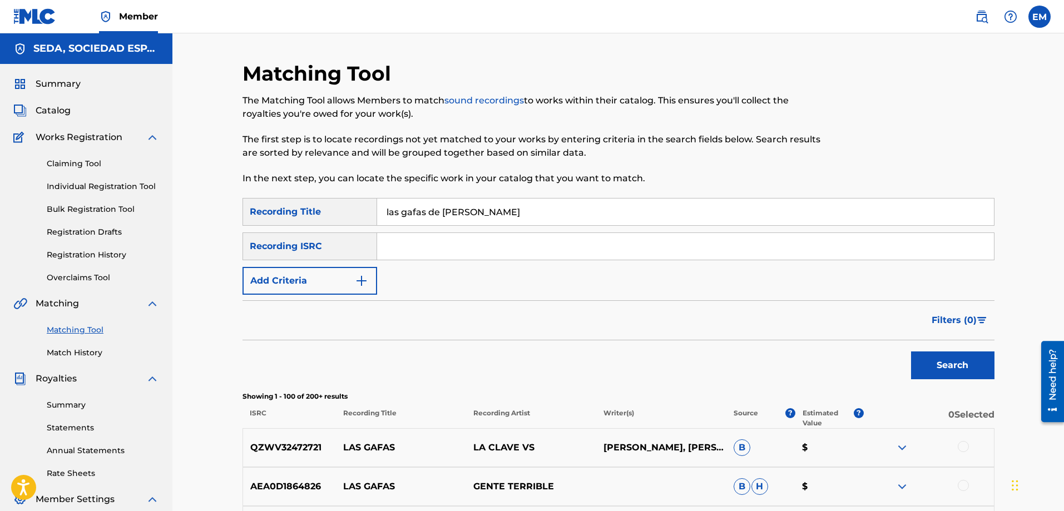
click at [299, 283] on button "Add Criteria" at bounding box center [309, 281] width 135 height 28
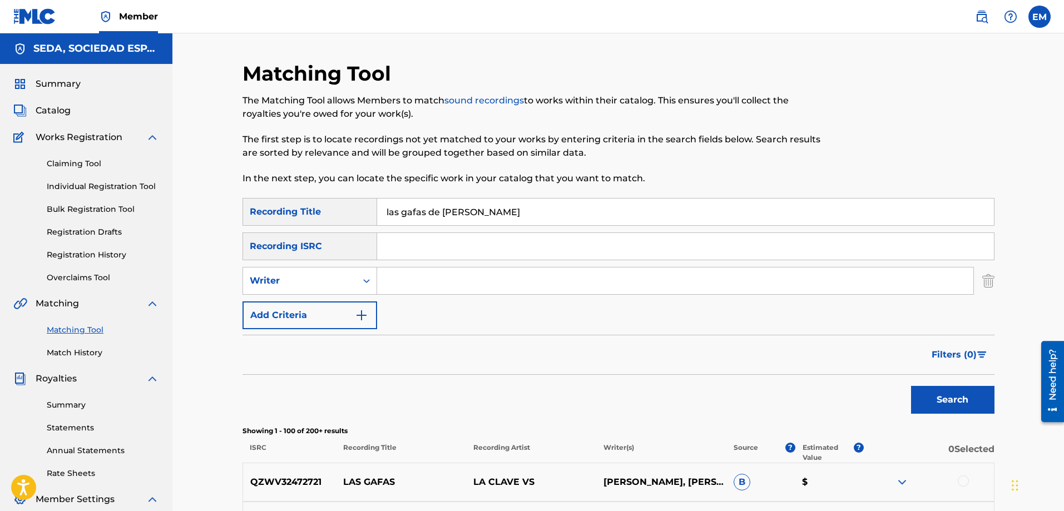
click at [401, 279] on input "Search Form" at bounding box center [675, 280] width 596 height 27
click at [911, 386] on button "Search" at bounding box center [952, 400] width 83 height 28
drag, startPoint x: 477, startPoint y: 284, endPoint x: 418, endPoint y: 285, distance: 58.4
click at [419, 285] on input "[PERSON_NAME]" at bounding box center [675, 280] width 596 height 27
type input "b"
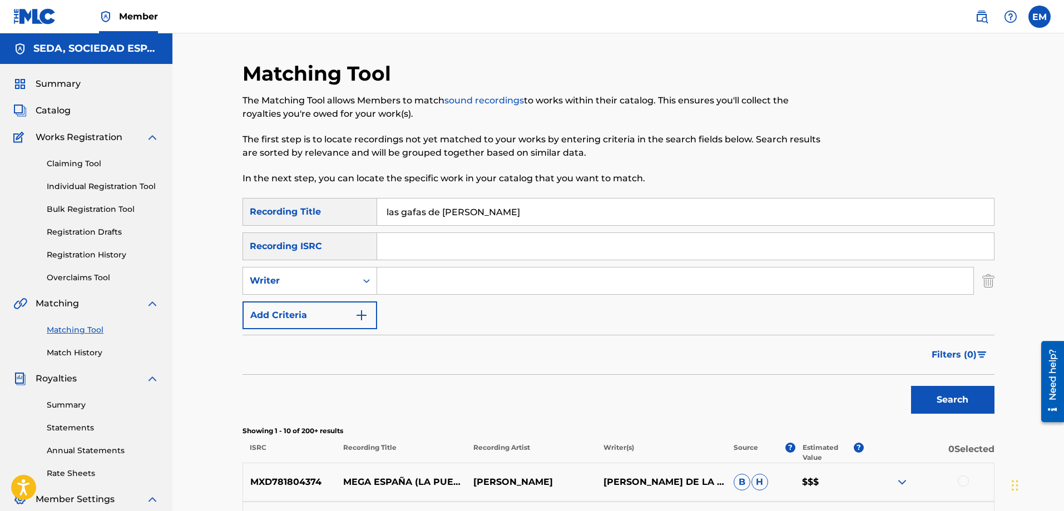
click at [338, 316] on button "Add Criteria" at bounding box center [309, 315] width 135 height 28
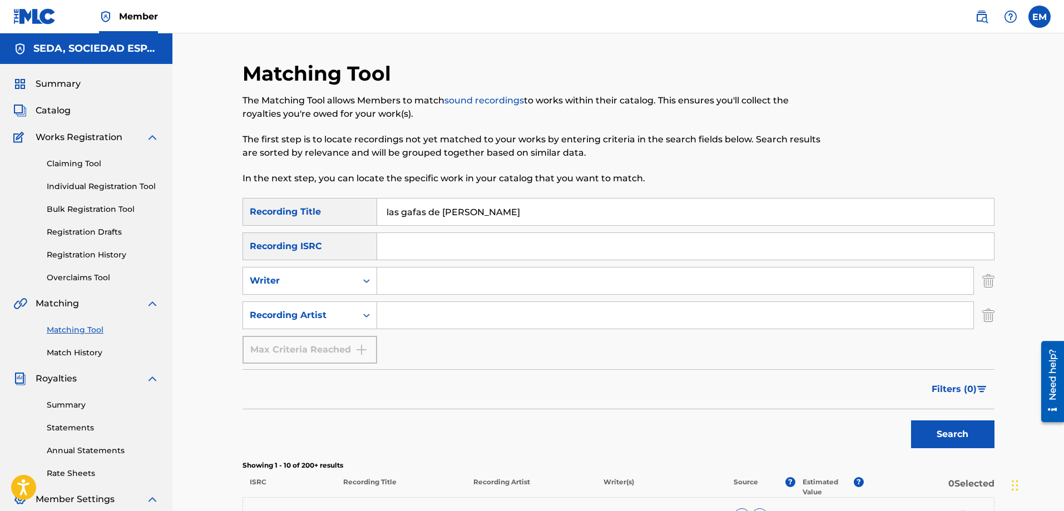
click at [400, 314] on input "Search Form" at bounding box center [675, 315] width 596 height 27
type input "t"
type input "[PERSON_NAME]"
click at [911, 420] on button "Search" at bounding box center [952, 434] width 83 height 28
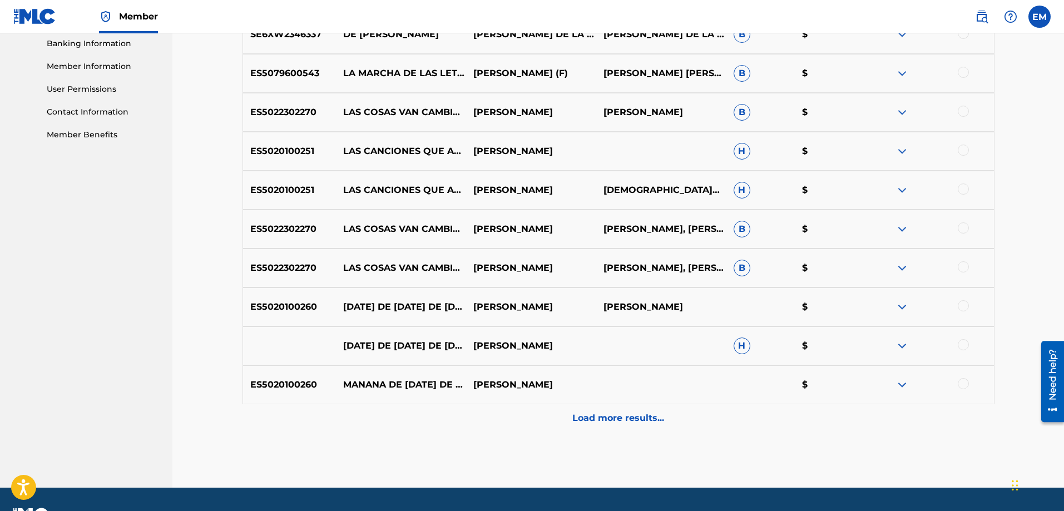
scroll to position [500, 0]
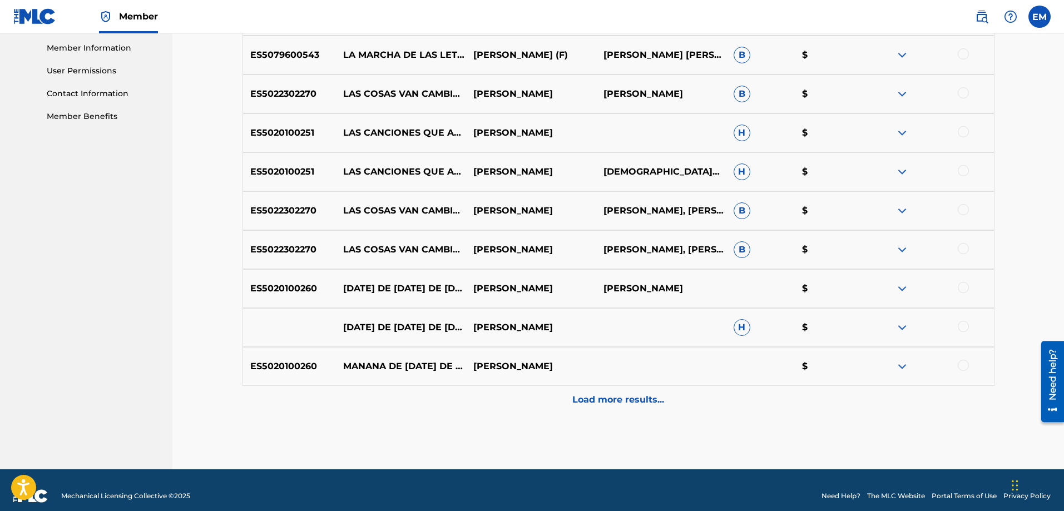
click at [609, 401] on p "Load more results..." at bounding box center [618, 399] width 92 height 13
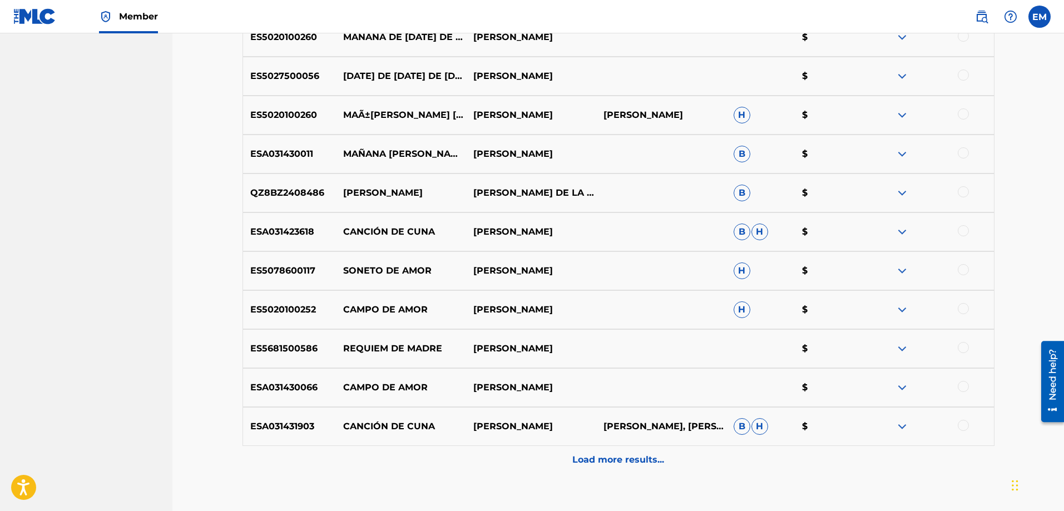
scroll to position [834, 0]
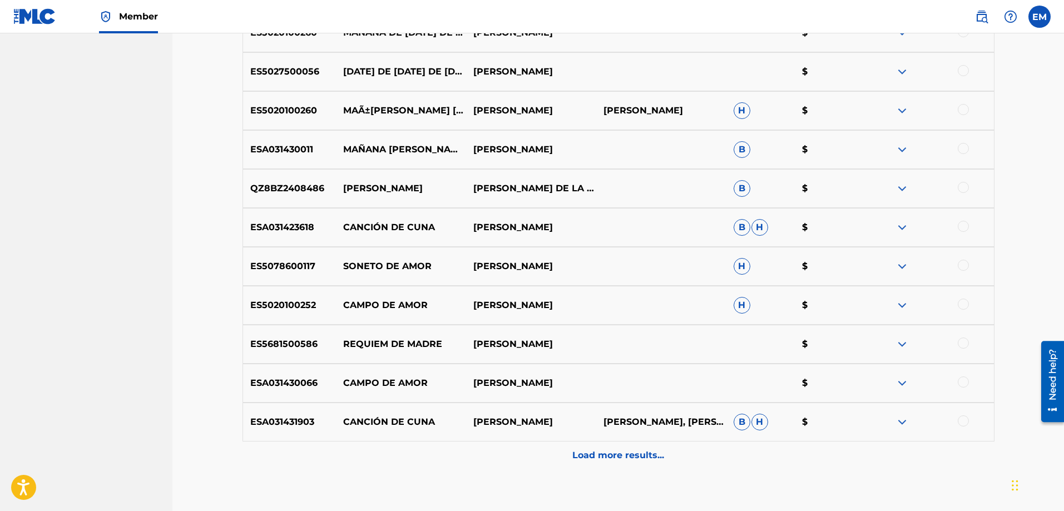
click at [593, 455] on p "Load more results..." at bounding box center [618, 455] width 92 height 13
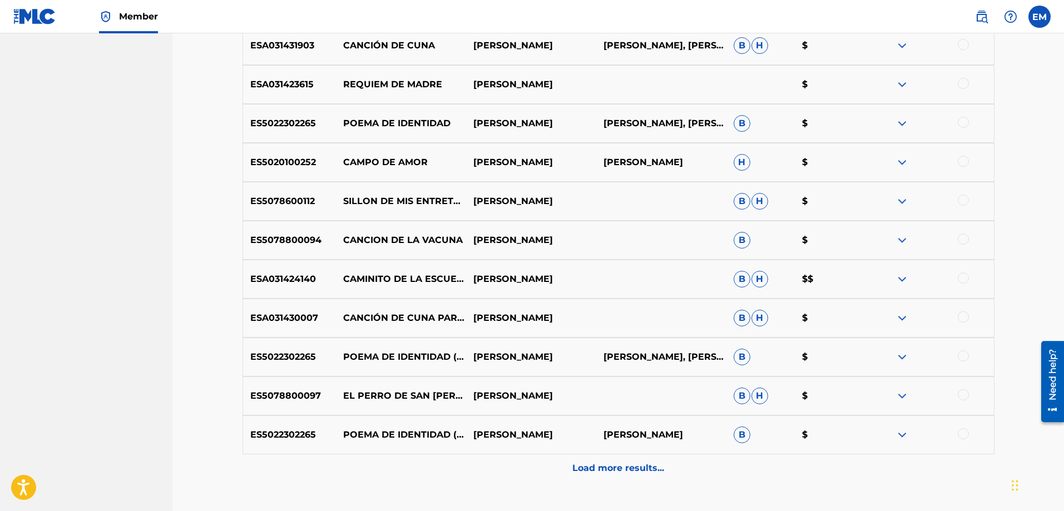
scroll to position [1279, 0]
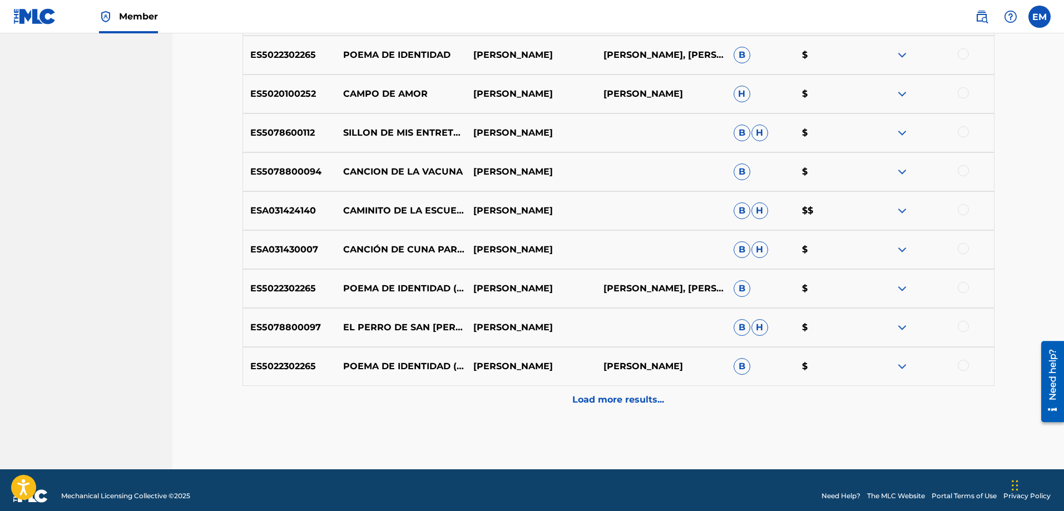
click at [598, 401] on p "Load more results..." at bounding box center [618, 399] width 92 height 13
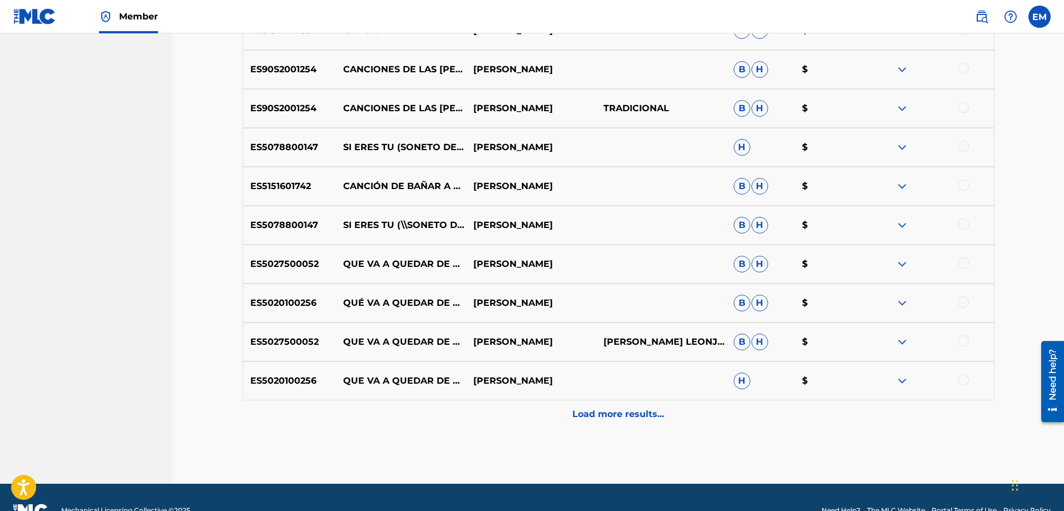
scroll to position [1668, 0]
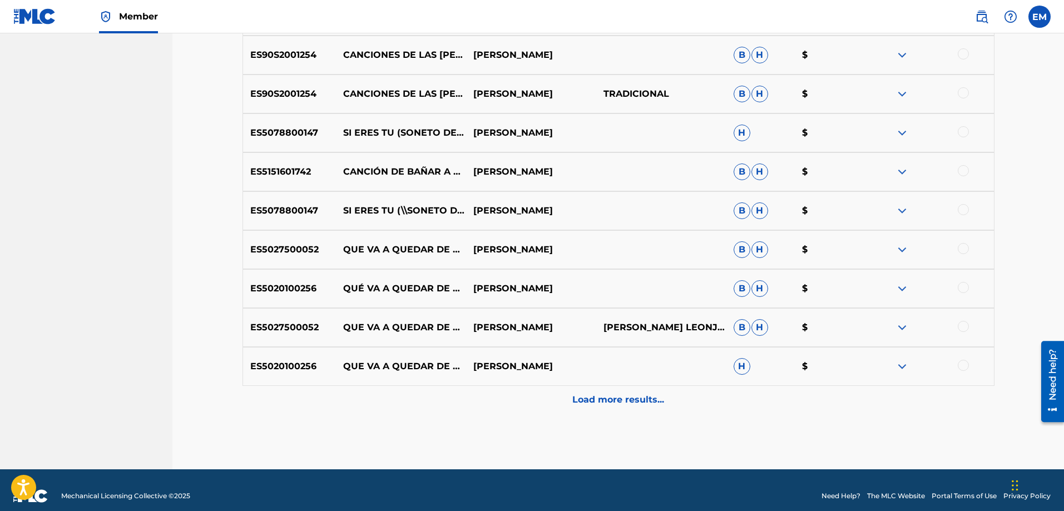
click at [603, 404] on p "Load more results..." at bounding box center [618, 399] width 92 height 13
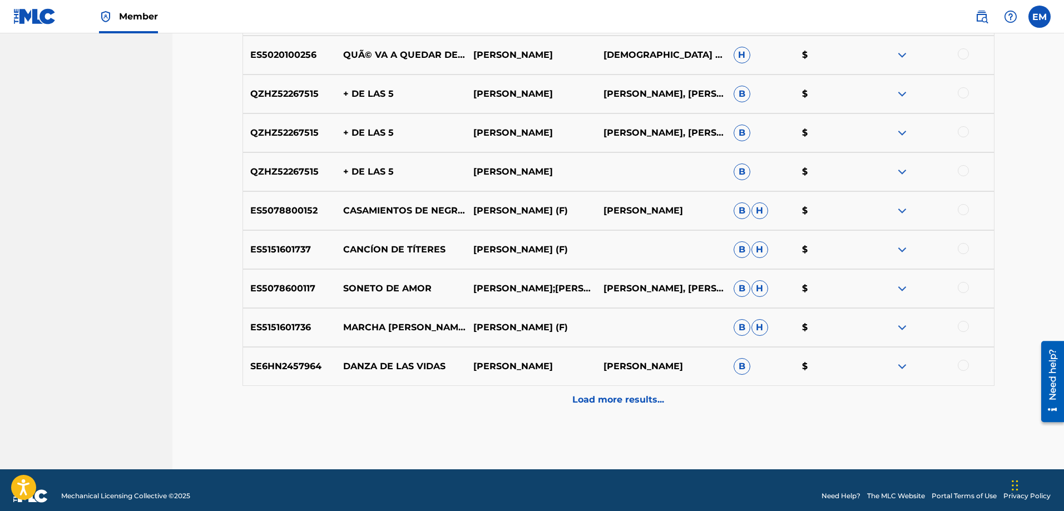
click at [638, 396] on p "Load more results..." at bounding box center [618, 399] width 92 height 13
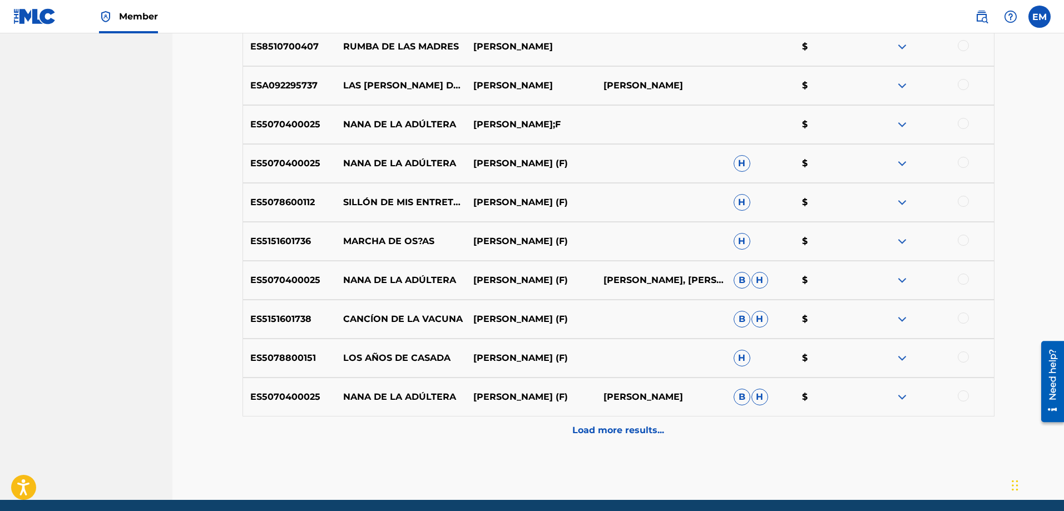
scroll to position [2458, 0]
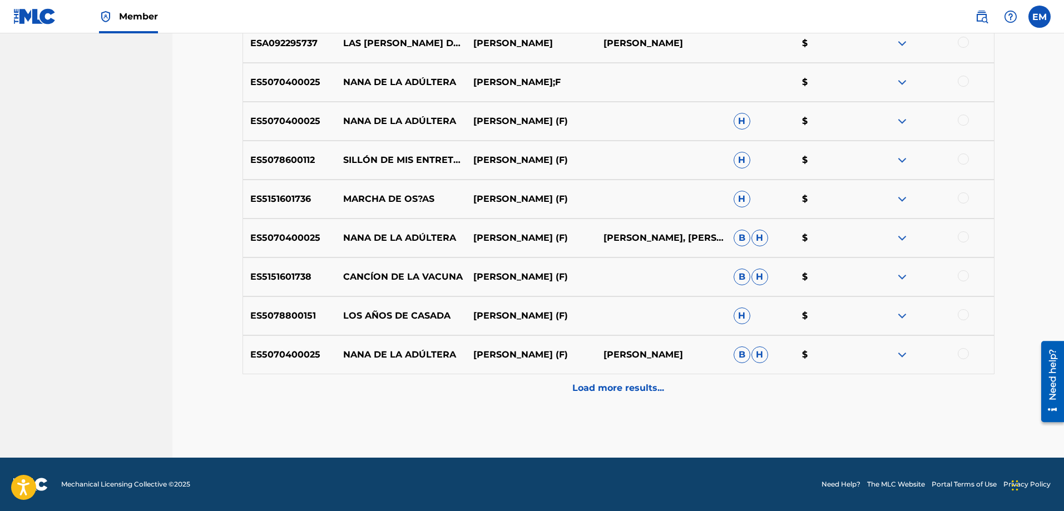
click at [618, 385] on p "Load more results..." at bounding box center [618, 387] width 92 height 13
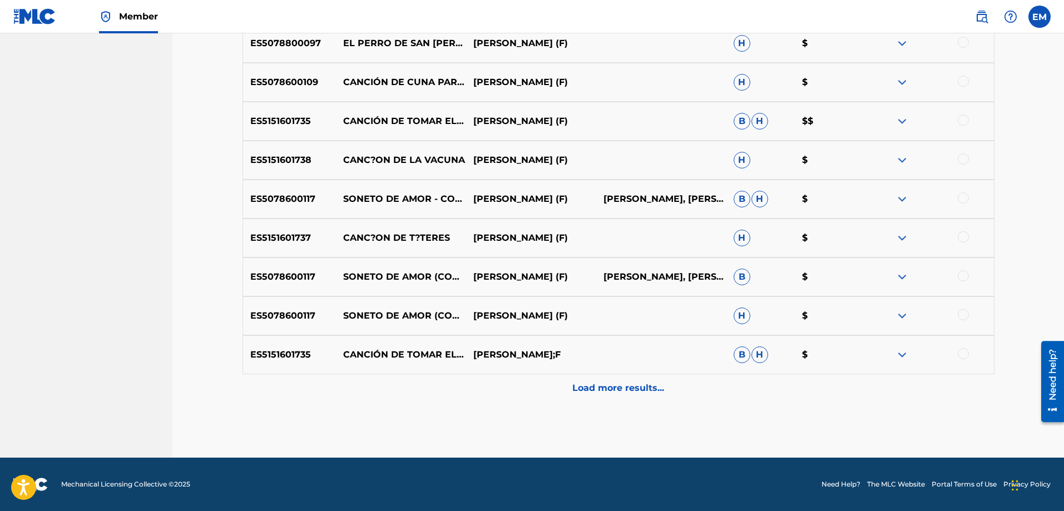
click at [618, 385] on p "Load more results..." at bounding box center [618, 387] width 92 height 13
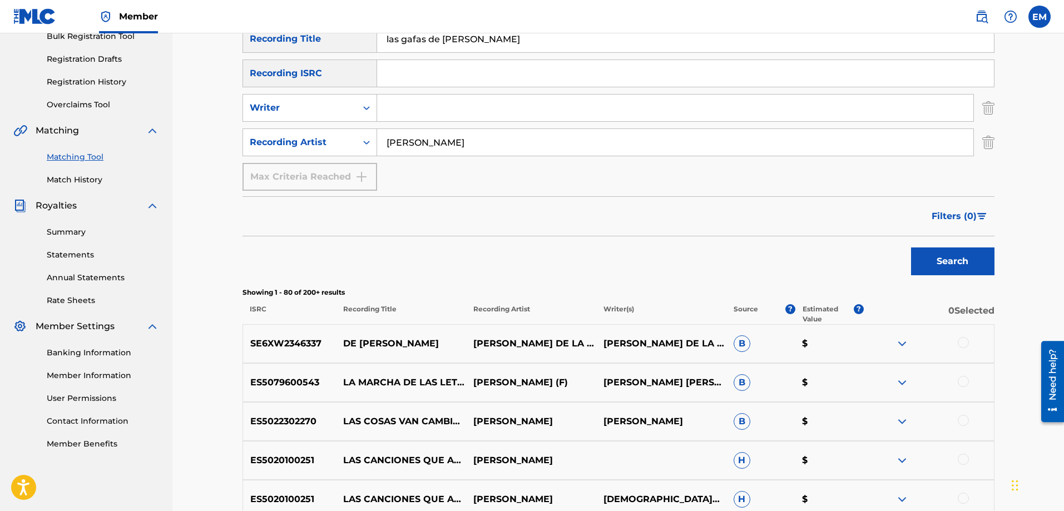
scroll to position [0, 0]
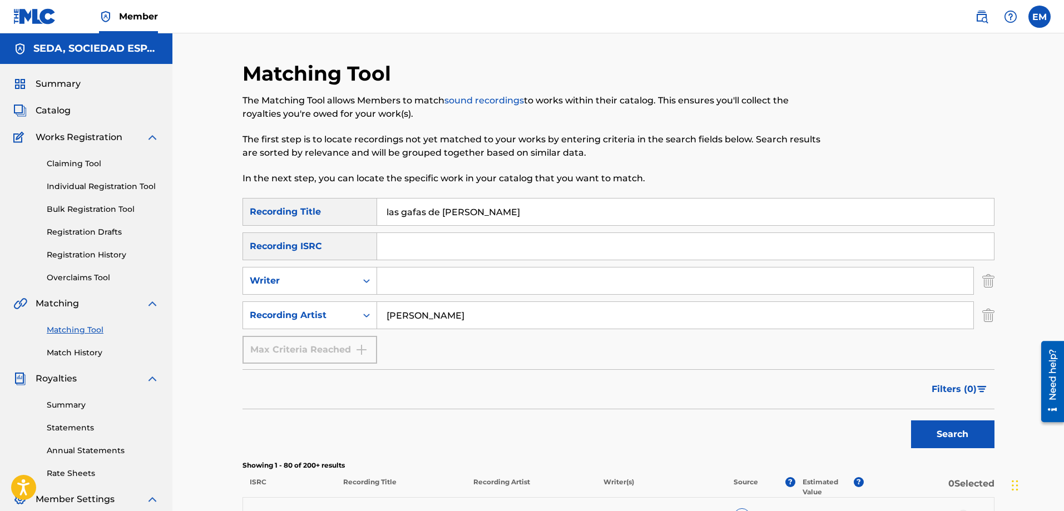
click at [403, 279] on input "Search Form" at bounding box center [675, 280] width 596 height 27
type input "[PERSON_NAME]"
click at [911, 420] on button "Search" at bounding box center [952, 434] width 83 height 28
drag, startPoint x: 448, startPoint y: 283, endPoint x: 365, endPoint y: 290, distance: 82.6
click at [369, 290] on div "SearchWithCriteriab0a90d2a-763f-4b4d-a177-64a0855989cd Writer [PERSON_NAME]" at bounding box center [618, 281] width 752 height 28
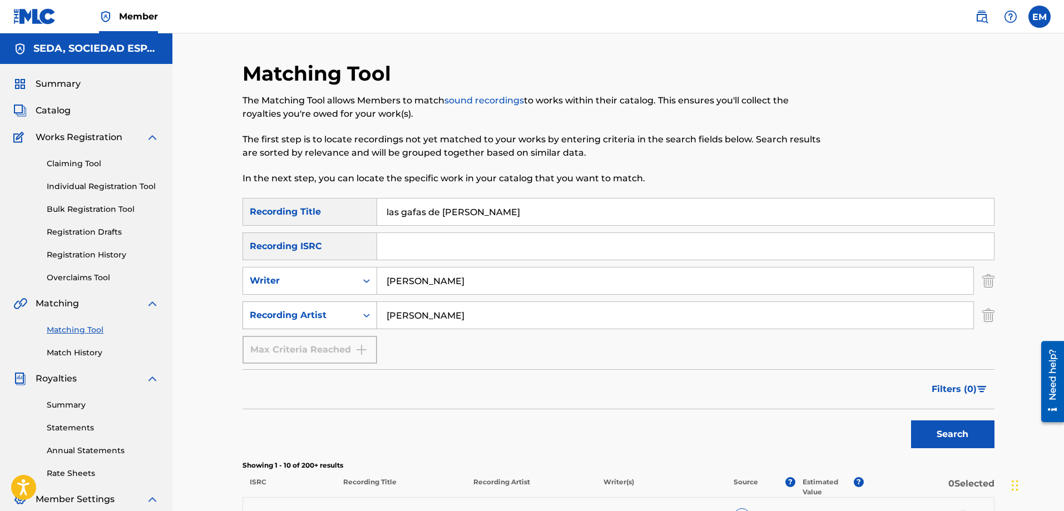
drag, startPoint x: 453, startPoint y: 313, endPoint x: 358, endPoint y: 324, distance: 95.7
click at [366, 320] on div "SearchWithCriteria33558a14-f7aa-4772-95d6-37382b390354 Recording Artist [PERSON…" at bounding box center [618, 315] width 752 height 28
drag, startPoint x: 441, startPoint y: 286, endPoint x: 349, endPoint y: 275, distance: 92.4
click at [349, 275] on div "SearchWithCriteriab0a90d2a-763f-4b4d-a177-64a0855989cd Writer [PERSON_NAME]" at bounding box center [618, 281] width 752 height 28
type input "[PERSON_NAME]"
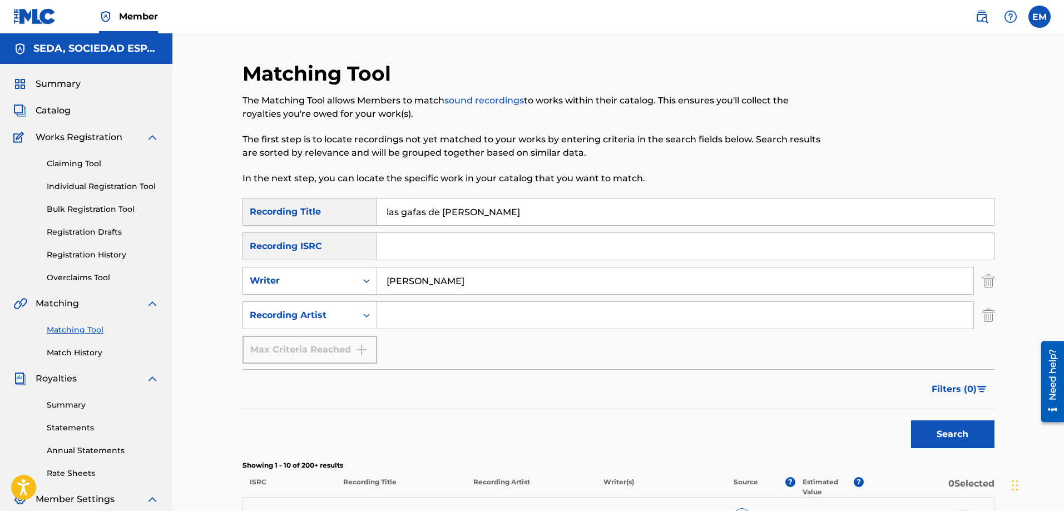
click at [911, 420] on button "Search" at bounding box center [952, 434] width 83 height 28
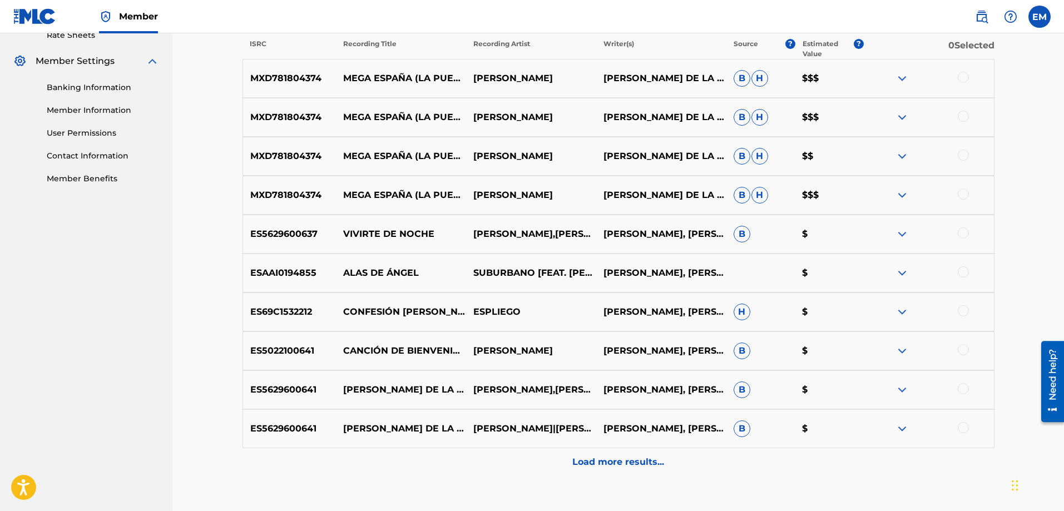
scroll to position [445, 0]
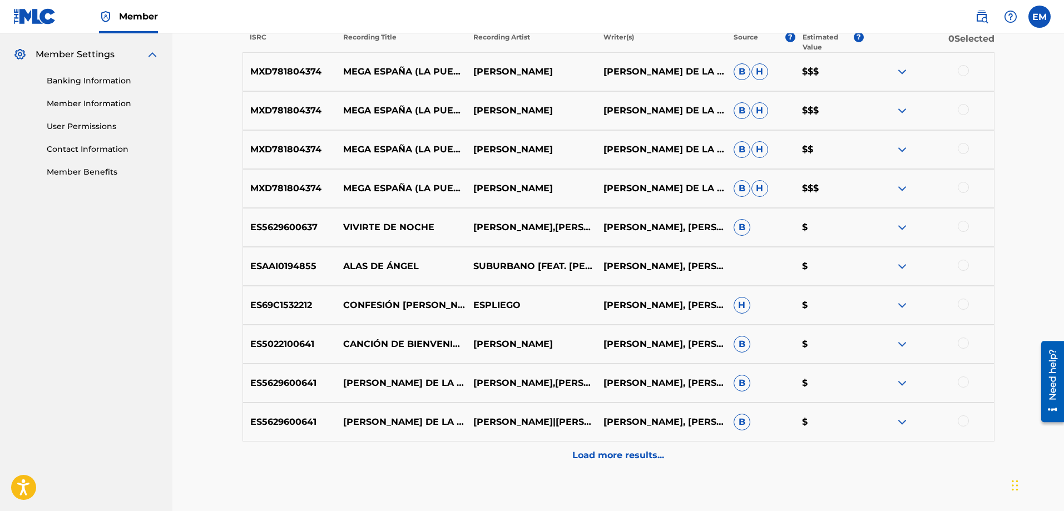
click at [966, 383] on div at bounding box center [962, 381] width 11 height 11
click at [750, 415] on button "Match 1 Group" at bounding box center [781, 420] width 123 height 28
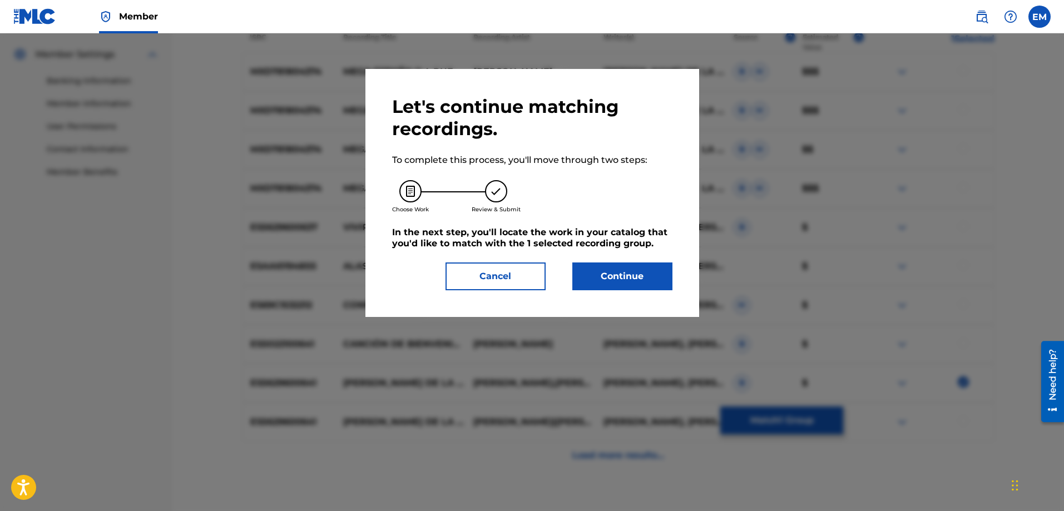
click at [622, 272] on button "Continue" at bounding box center [622, 276] width 100 height 28
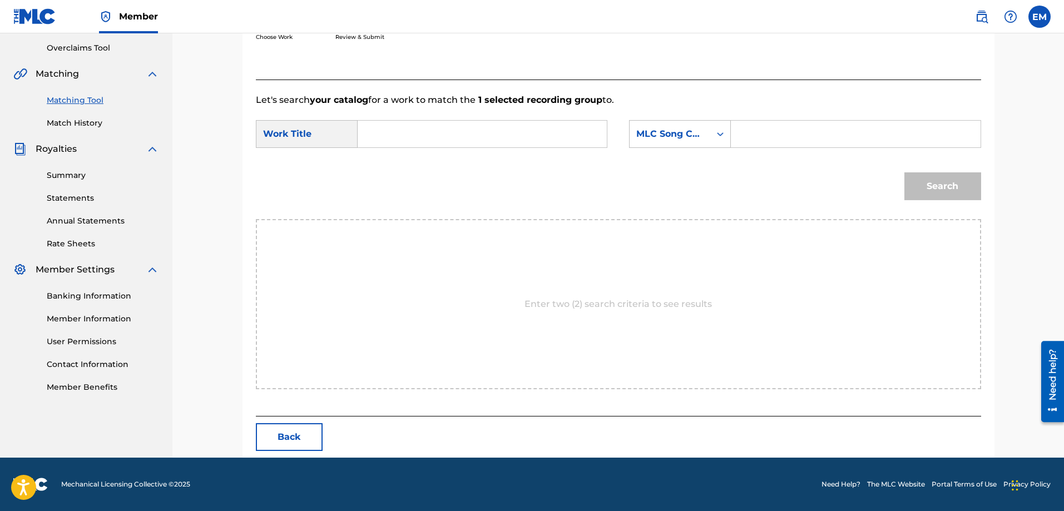
scroll to position [230, 0]
click at [422, 138] on input "Search Form" at bounding box center [482, 134] width 230 height 27
click at [403, 163] on strong "gafas" at bounding box center [405, 158] width 26 height 11
type input "las gafas de [PERSON_NAME]"
click at [647, 139] on div "MLC Song Code" at bounding box center [669, 133] width 67 height 13
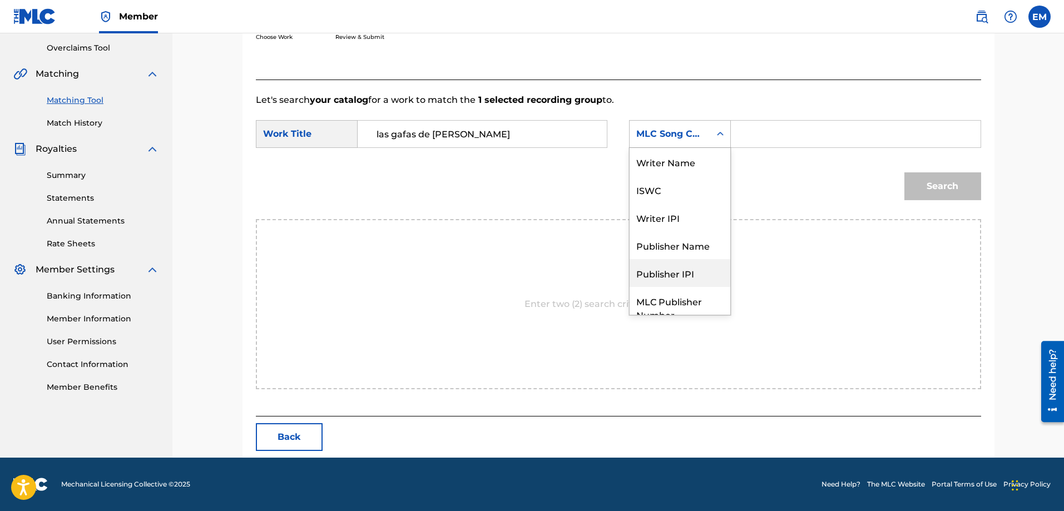
scroll to position [0, 0]
drag, startPoint x: 661, startPoint y: 161, endPoint x: 681, endPoint y: 152, distance: 21.9
click at [663, 157] on div "Writer Name" at bounding box center [679, 162] width 101 height 28
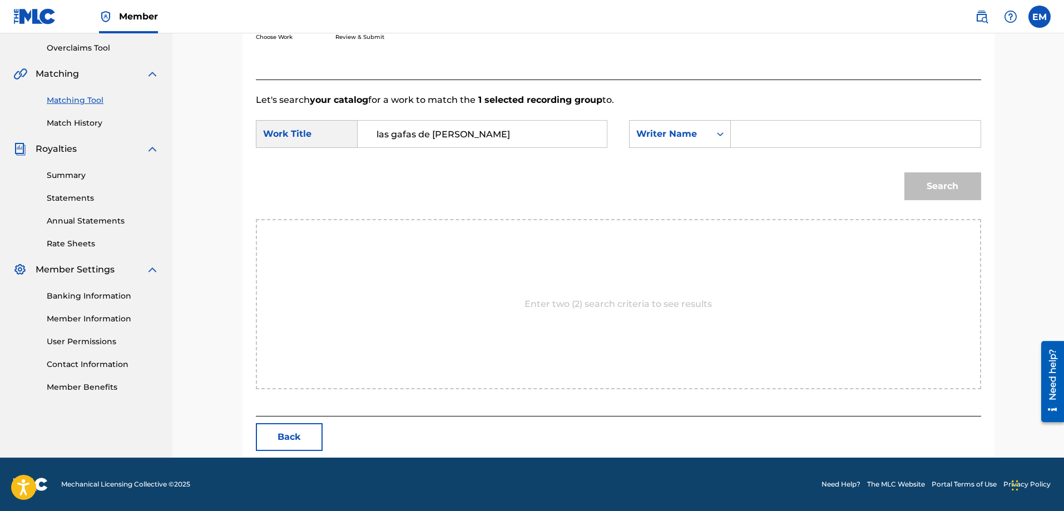
click at [759, 128] on input "Search Form" at bounding box center [855, 134] width 230 height 27
paste input "[PERSON_NAME]"
type input "[PERSON_NAME]"
click at [904, 172] on button "Search" at bounding box center [942, 186] width 77 height 28
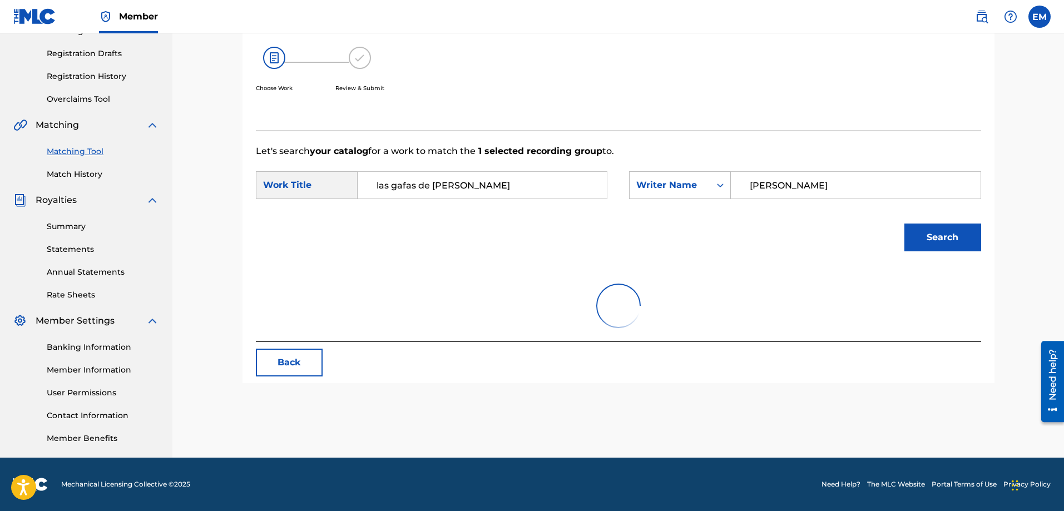
scroll to position [178, 0]
drag, startPoint x: 814, startPoint y: 183, endPoint x: 677, endPoint y: 183, distance: 137.3
click at [677, 183] on div "SearchWithCriteria31be289d-c616-41eb-b036-e1bc24e1954d Writer Name [PERSON_NAME]" at bounding box center [804, 185] width 351 height 28
click at [904, 224] on button "Search" at bounding box center [942, 238] width 77 height 28
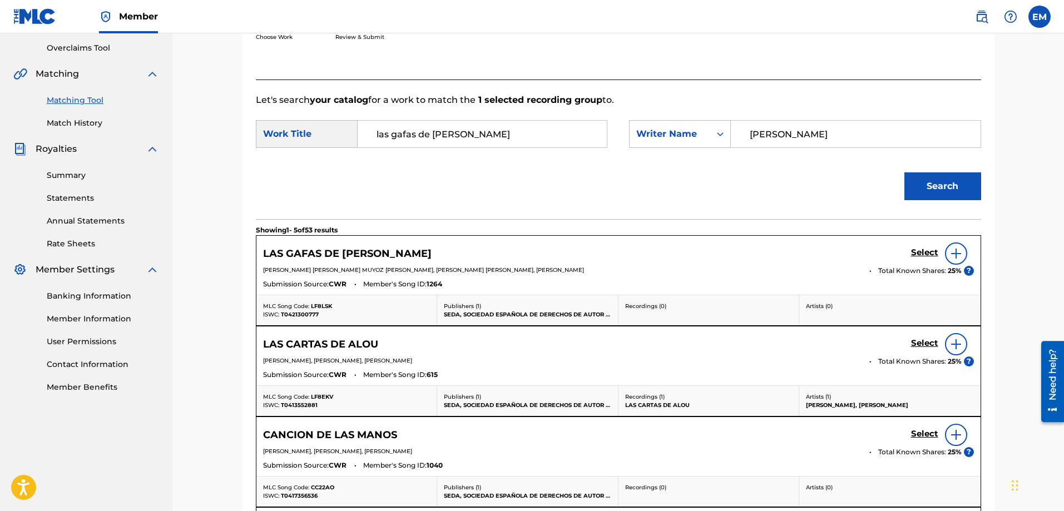
click at [951, 255] on img at bounding box center [955, 253] width 13 height 13
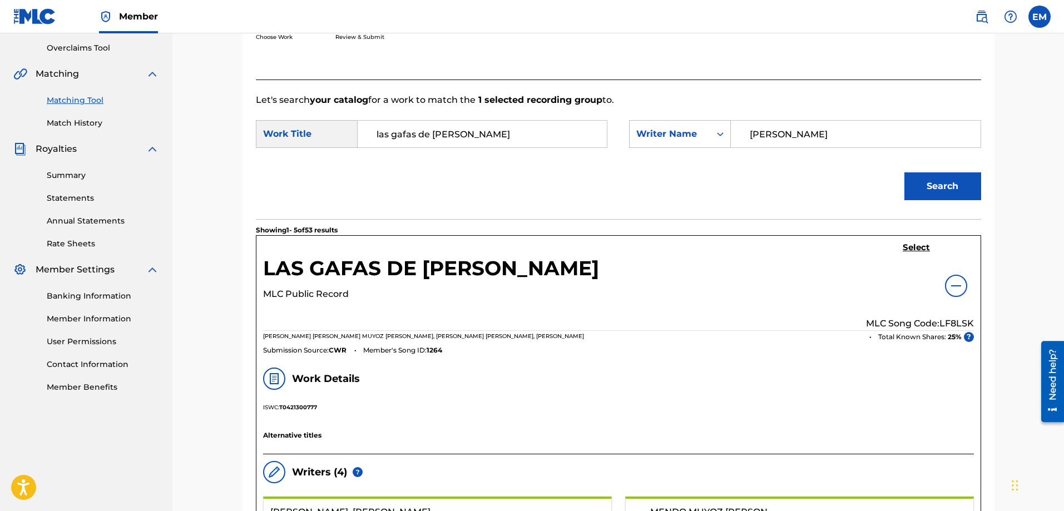
click at [915, 250] on h5 "Select" at bounding box center [915, 247] width 27 height 11
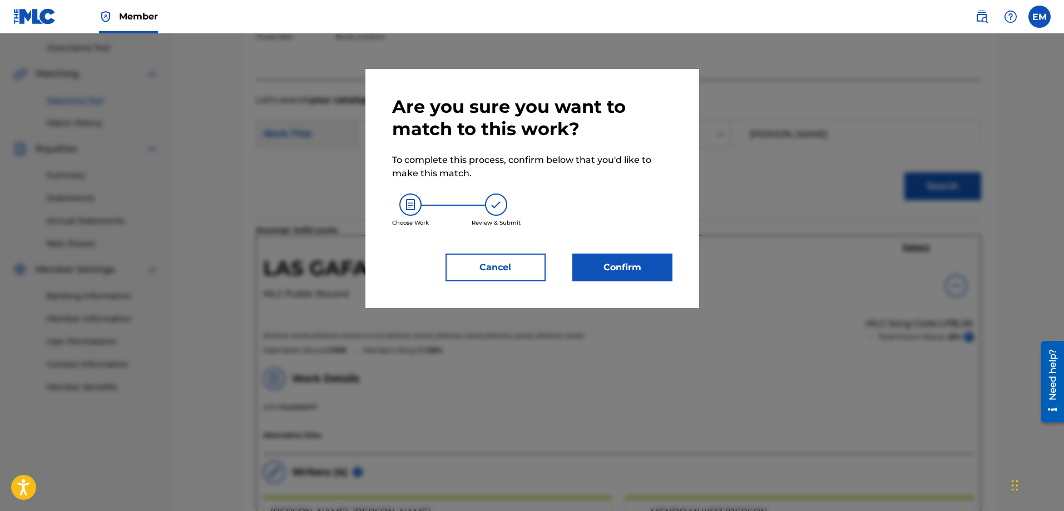
click at [592, 270] on button "Confirm" at bounding box center [622, 268] width 100 height 28
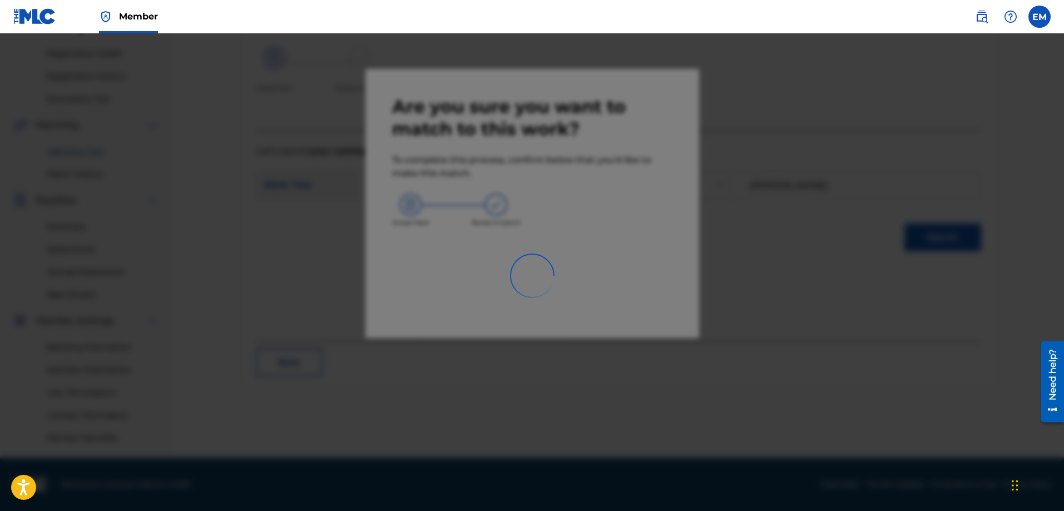
scroll to position [178, 0]
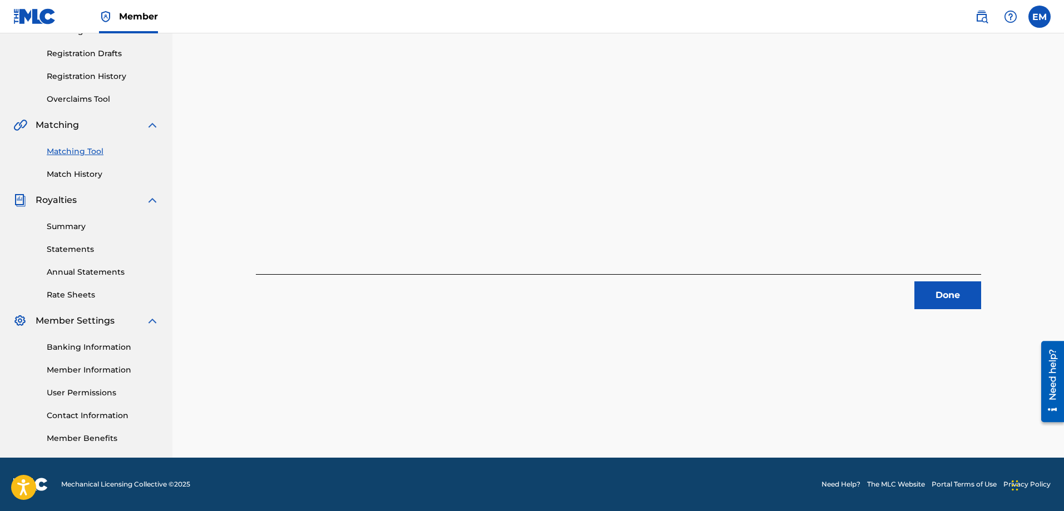
click at [965, 298] on button "Done" at bounding box center [947, 295] width 67 height 28
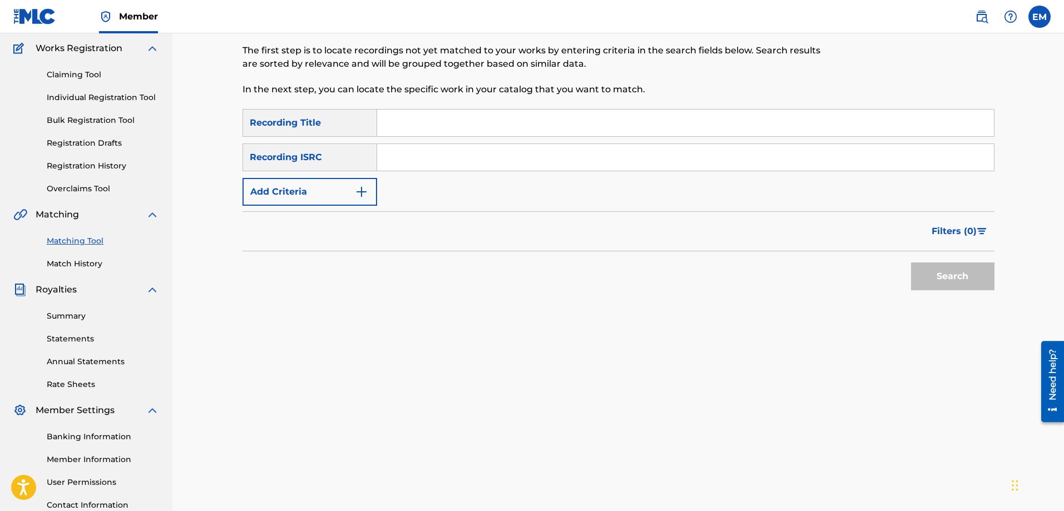
scroll to position [0, 0]
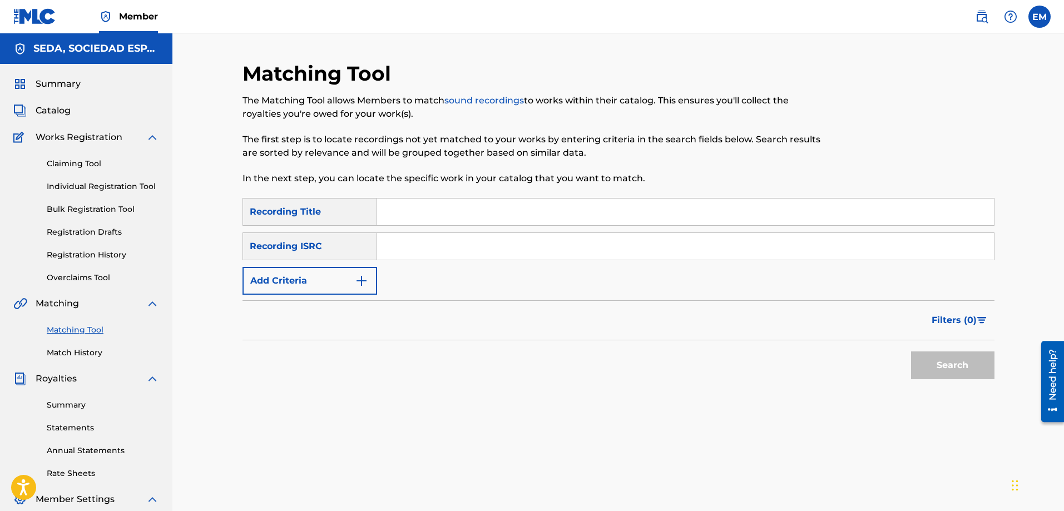
click at [426, 213] on input "Search Form" at bounding box center [685, 211] width 617 height 27
click at [911, 351] on button "Search" at bounding box center [952, 365] width 83 height 28
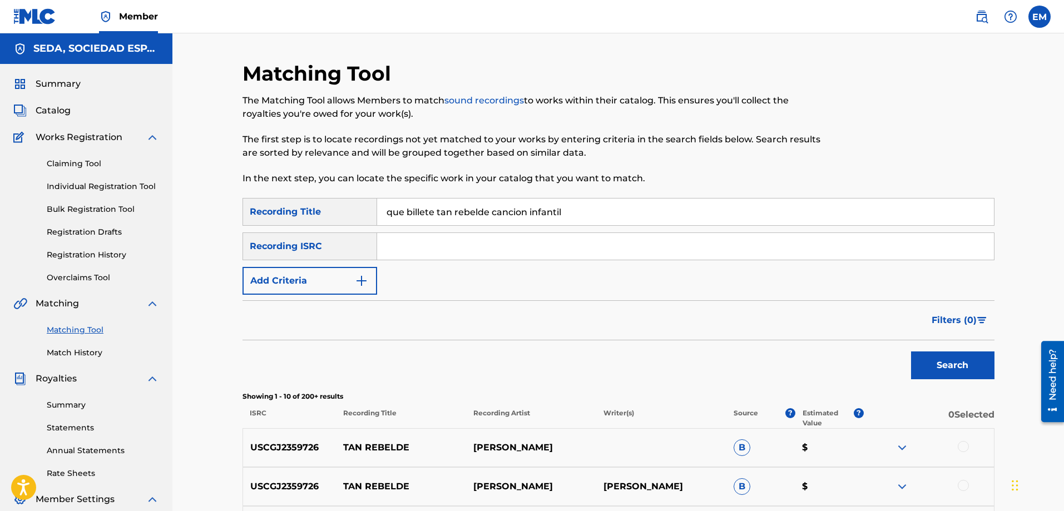
click at [911, 351] on button "Search" at bounding box center [952, 365] width 83 height 28
drag, startPoint x: 565, startPoint y: 213, endPoint x: 493, endPoint y: 220, distance: 73.1
click at [493, 220] on input "que billete tan rebelde cancion infantil" at bounding box center [685, 211] width 617 height 27
type input "que billete tan rebelde"
click at [911, 351] on button "Search" at bounding box center [952, 365] width 83 height 28
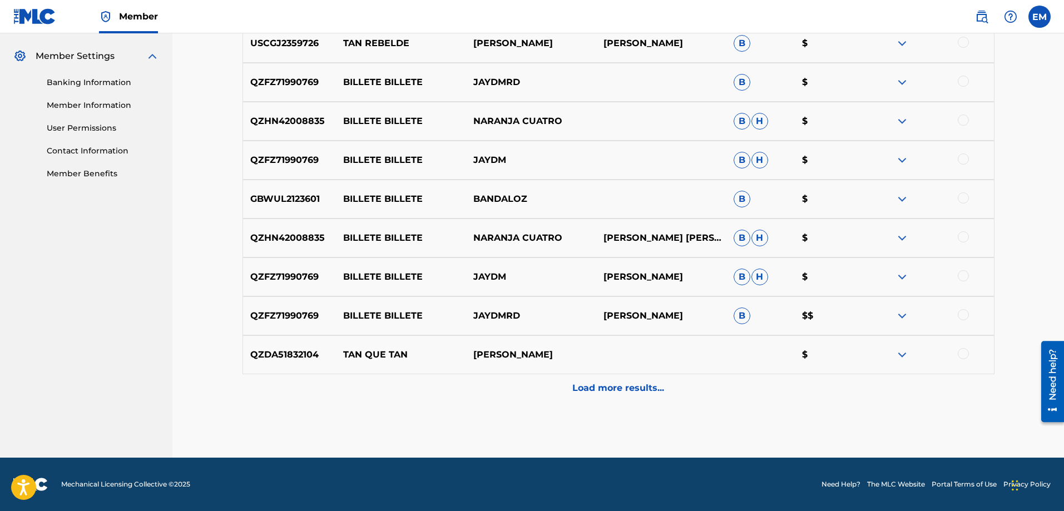
scroll to position [110, 0]
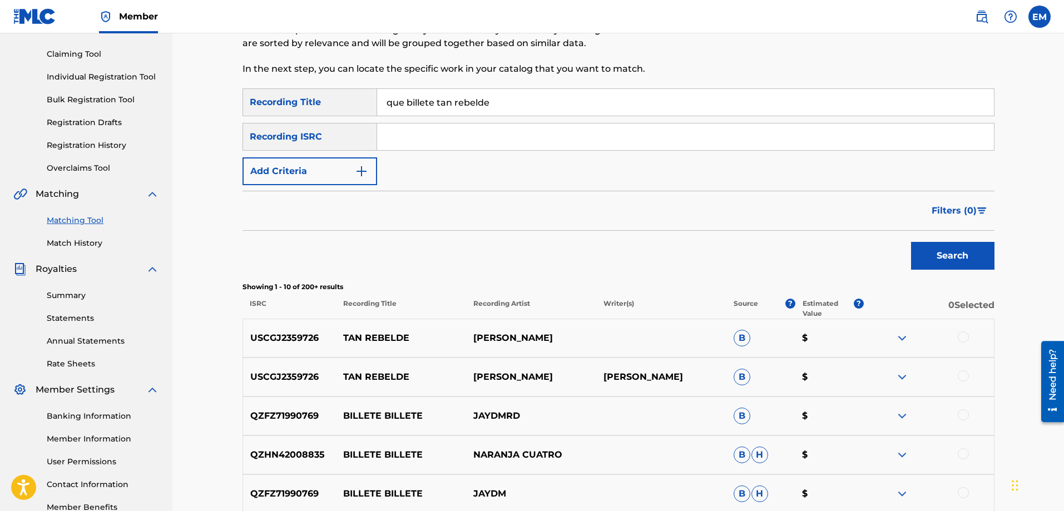
click at [320, 167] on button "Add Criteria" at bounding box center [309, 171] width 135 height 28
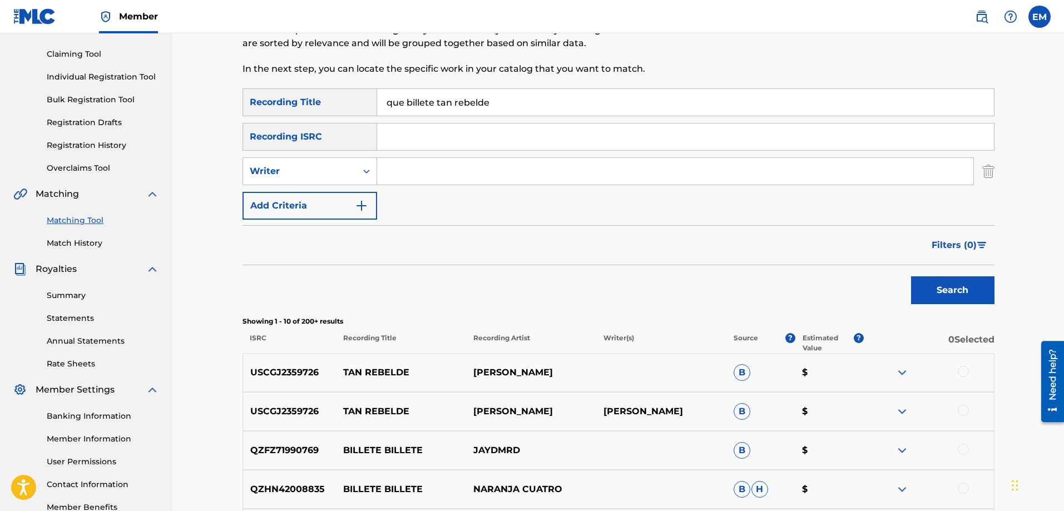
click at [401, 168] on input "Search Form" at bounding box center [675, 171] width 596 height 27
click at [911, 276] on button "Search" at bounding box center [952, 290] width 83 height 28
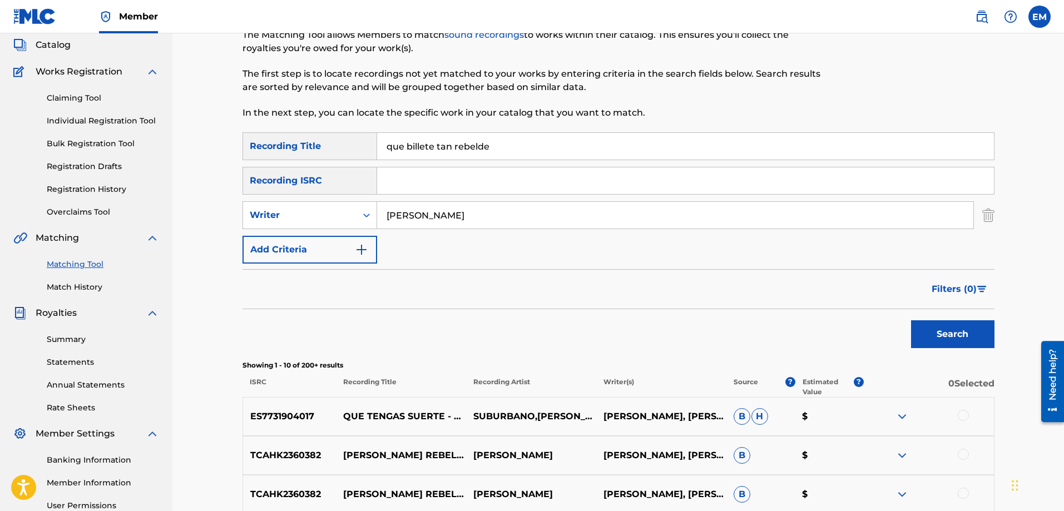
scroll to position [0, 0]
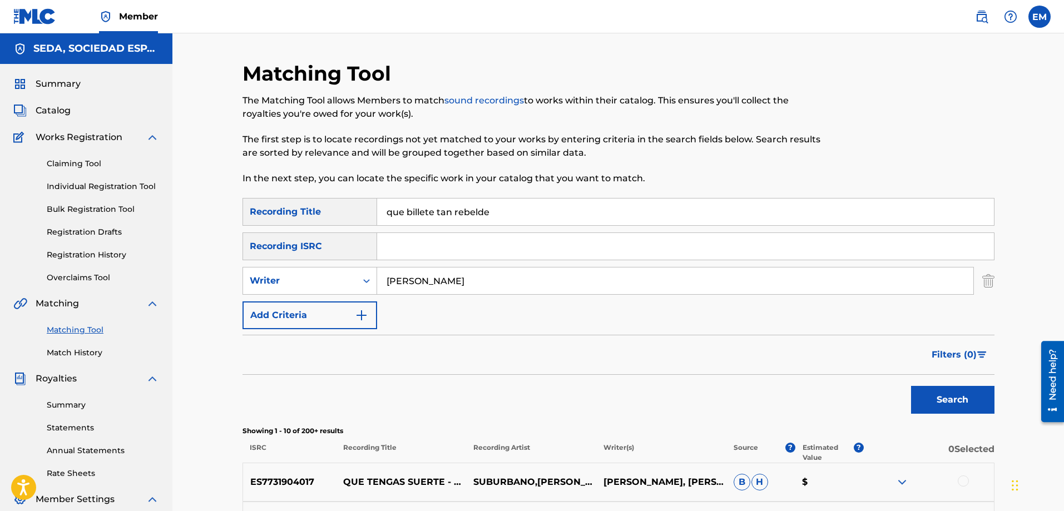
drag, startPoint x: 319, startPoint y: 264, endPoint x: 269, endPoint y: 263, distance: 50.1
click at [269, 263] on div "SearchWithCriteria66206215-058c-4bca-90a8-b89025f77c5d Recording Title que bill…" at bounding box center [618, 263] width 752 height 131
type input "[PERSON_NAME]"
click at [911, 386] on button "Search" at bounding box center [952, 400] width 83 height 28
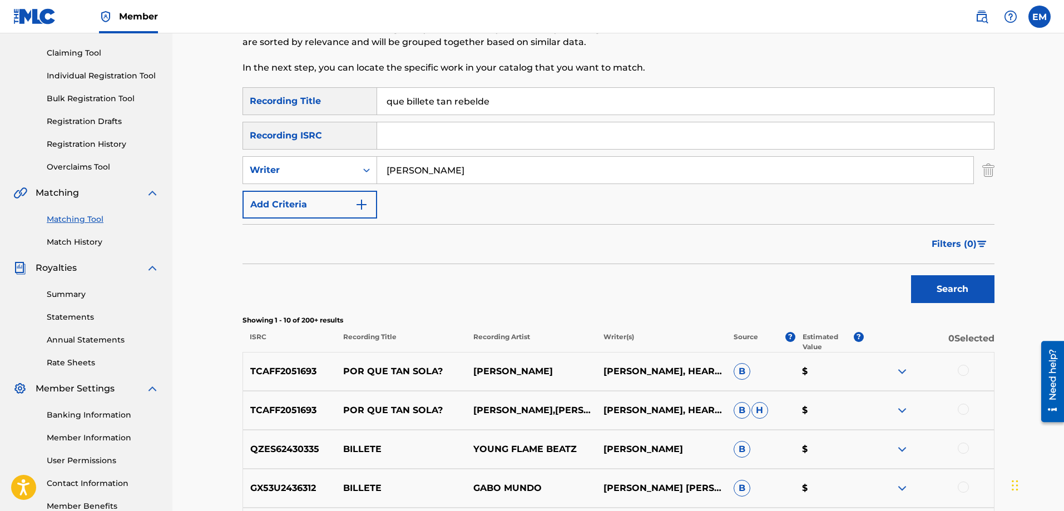
scroll to position [111, 0]
drag, startPoint x: 514, startPoint y: 161, endPoint x: 365, endPoint y: 161, distance: 149.0
click at [365, 161] on div "SearchWithCriteriab0a90d2a-763f-4b4d-a177-64a0855989cd Writer [PERSON_NAME]" at bounding box center [618, 170] width 752 height 28
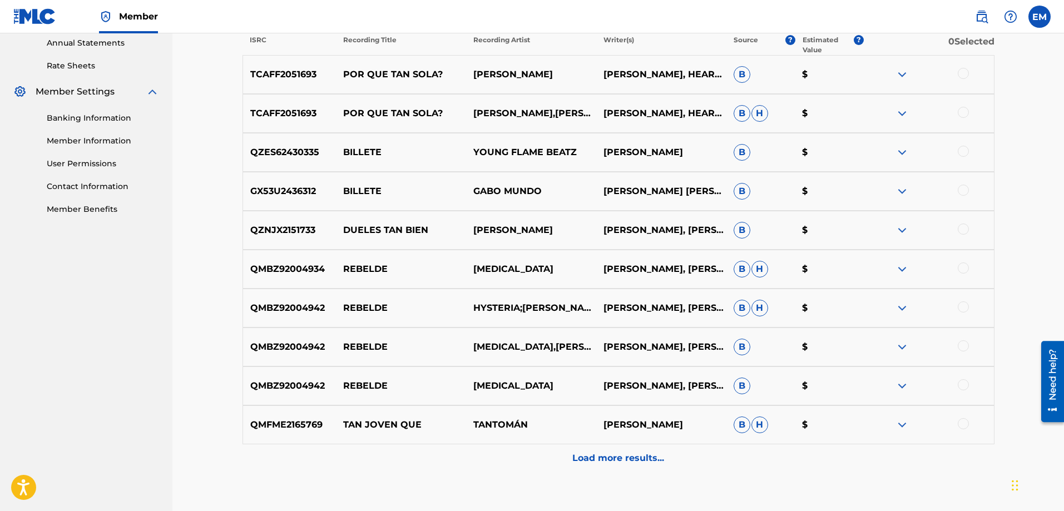
scroll to position [478, 0]
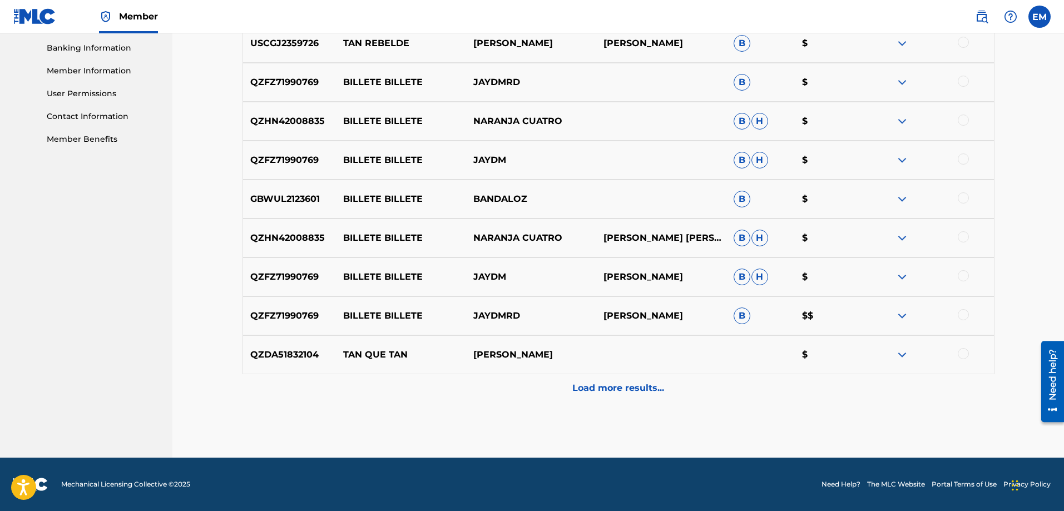
click at [641, 385] on p "Load more results..." at bounding box center [618, 387] width 92 height 13
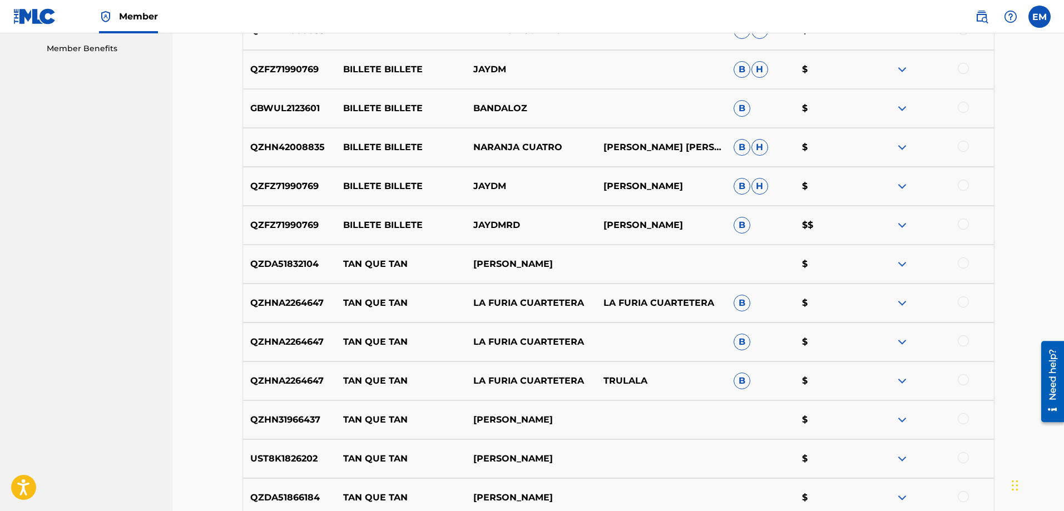
scroll to position [867, 0]
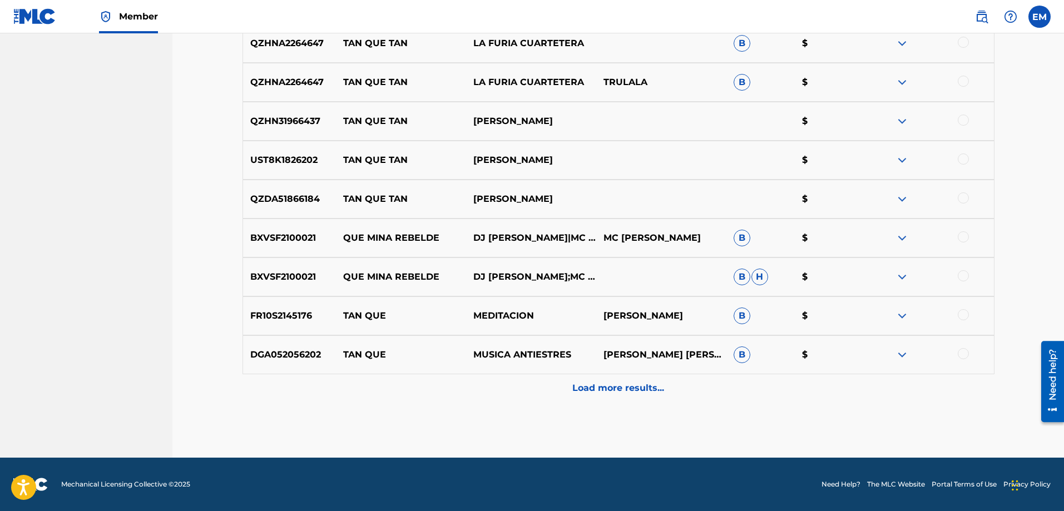
click at [612, 380] on div "Load more results..." at bounding box center [618, 388] width 752 height 28
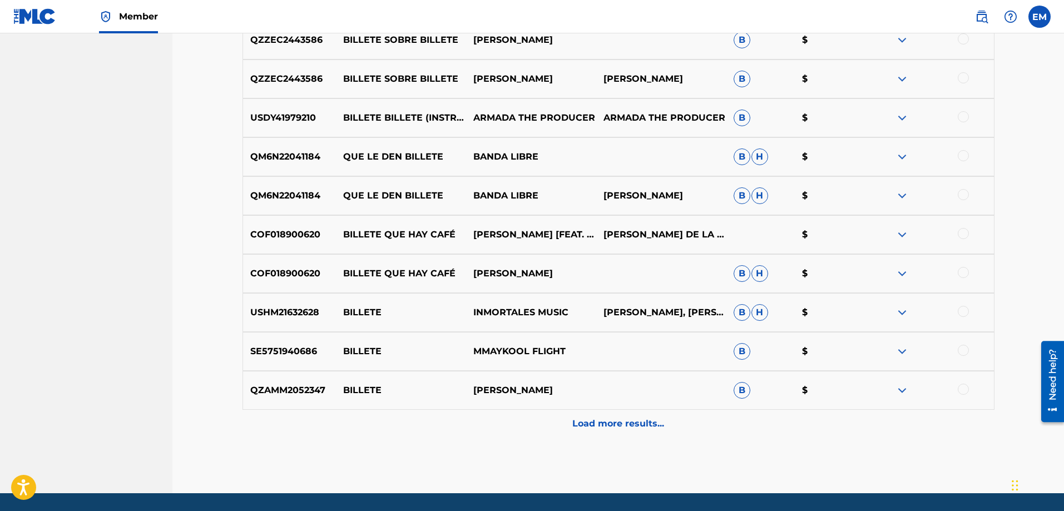
scroll to position [1256, 0]
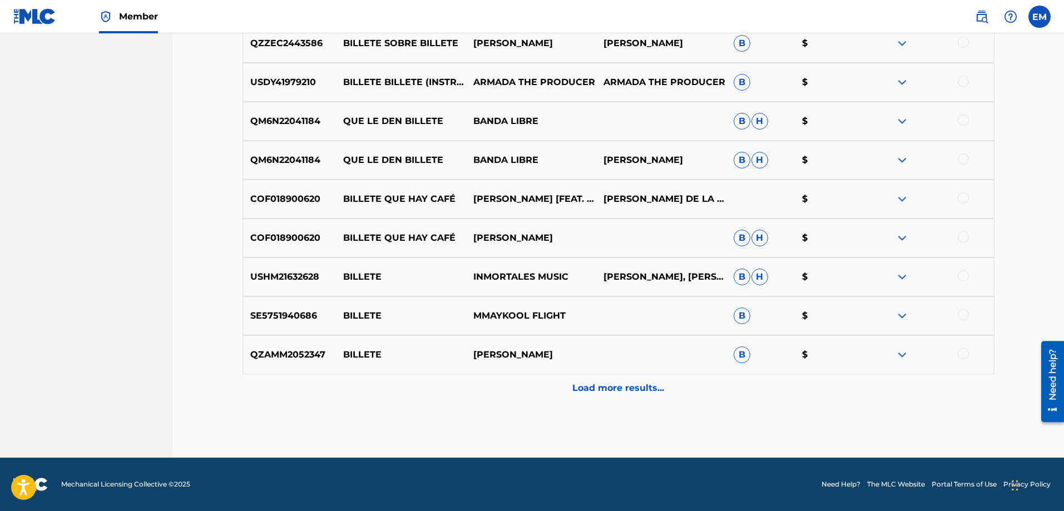
click at [585, 383] on p "Load more results..." at bounding box center [618, 387] width 92 height 13
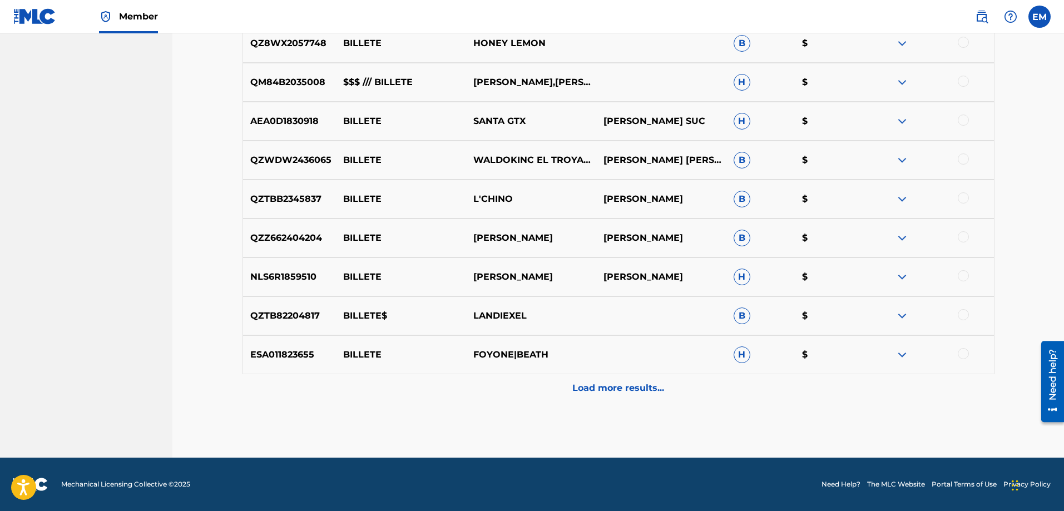
click at [603, 389] on p "Load more results..." at bounding box center [618, 387] width 92 height 13
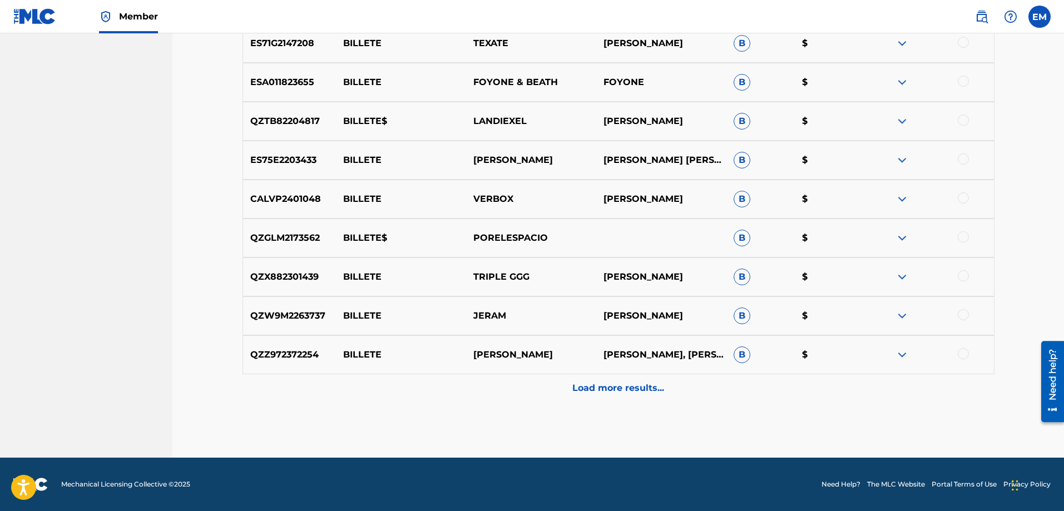
click at [623, 390] on p "Load more results..." at bounding box center [618, 387] width 92 height 13
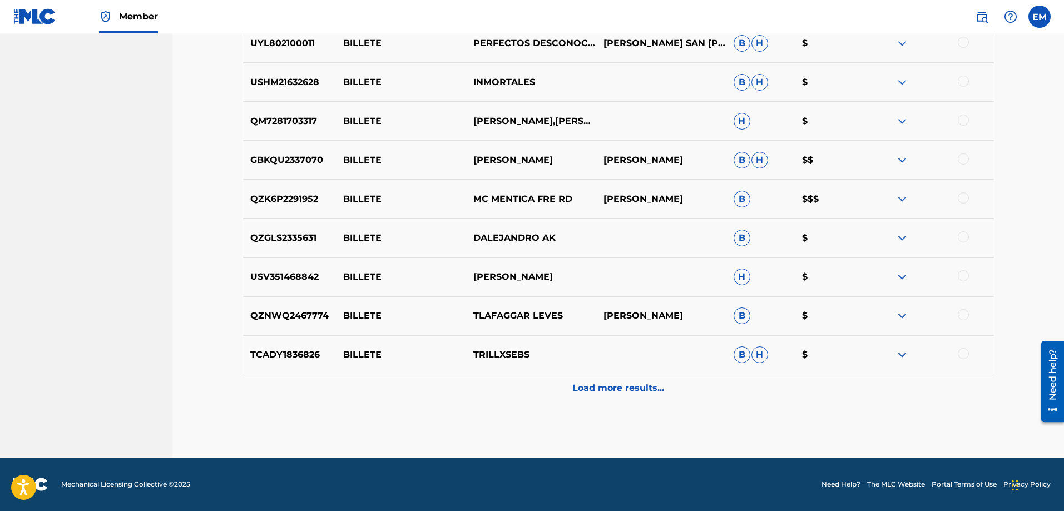
click at [605, 383] on p "Load more results..." at bounding box center [618, 387] width 92 height 13
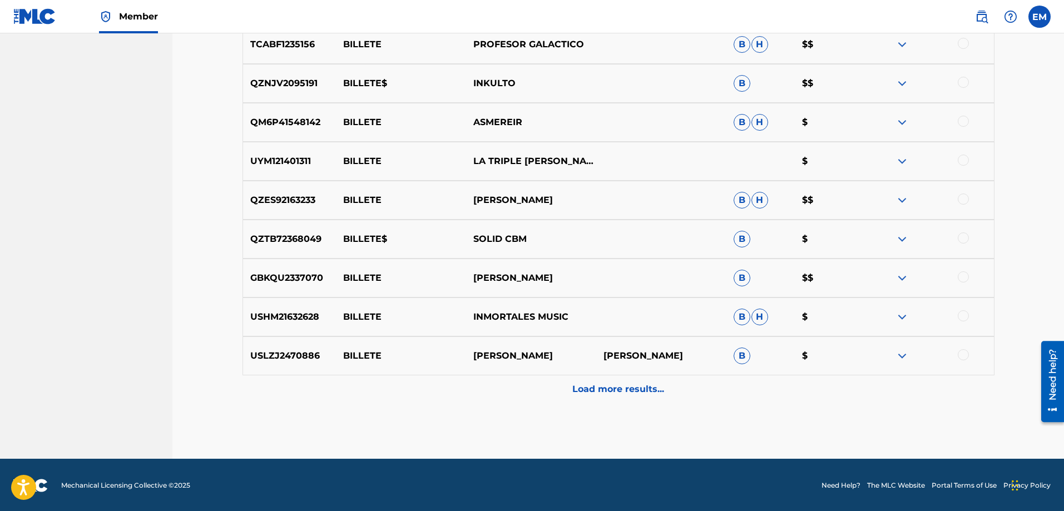
scroll to position [2813, 0]
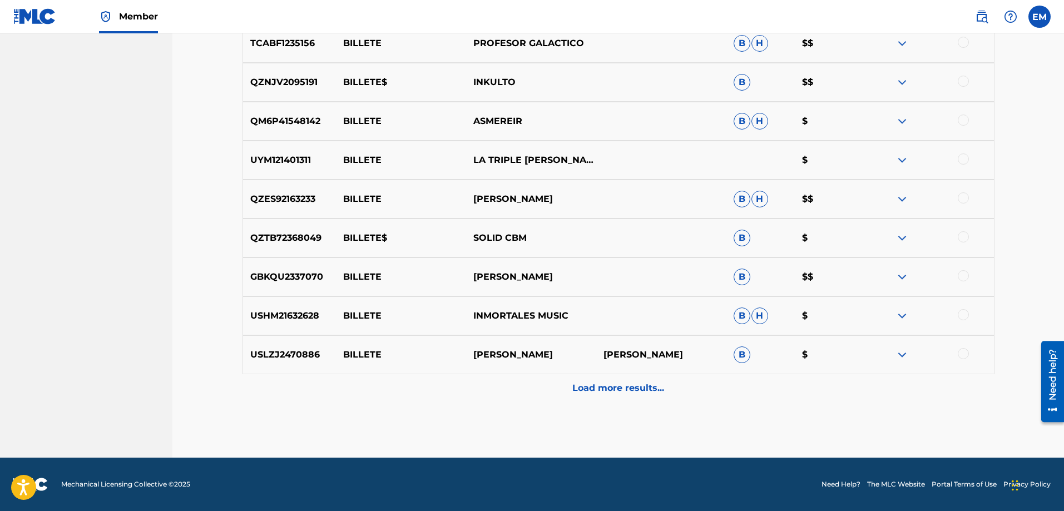
click at [614, 382] on p "Load more results..." at bounding box center [618, 387] width 92 height 13
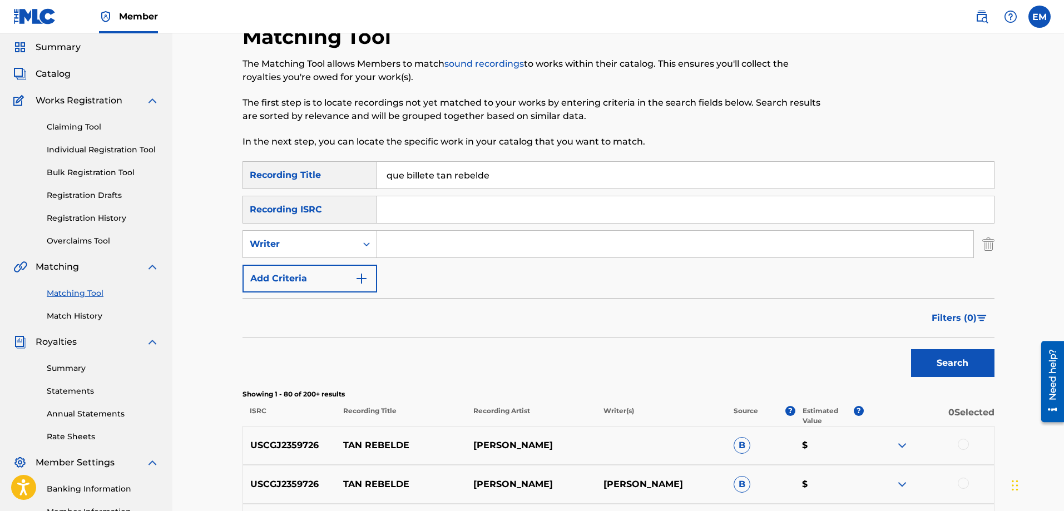
scroll to position [0, 0]
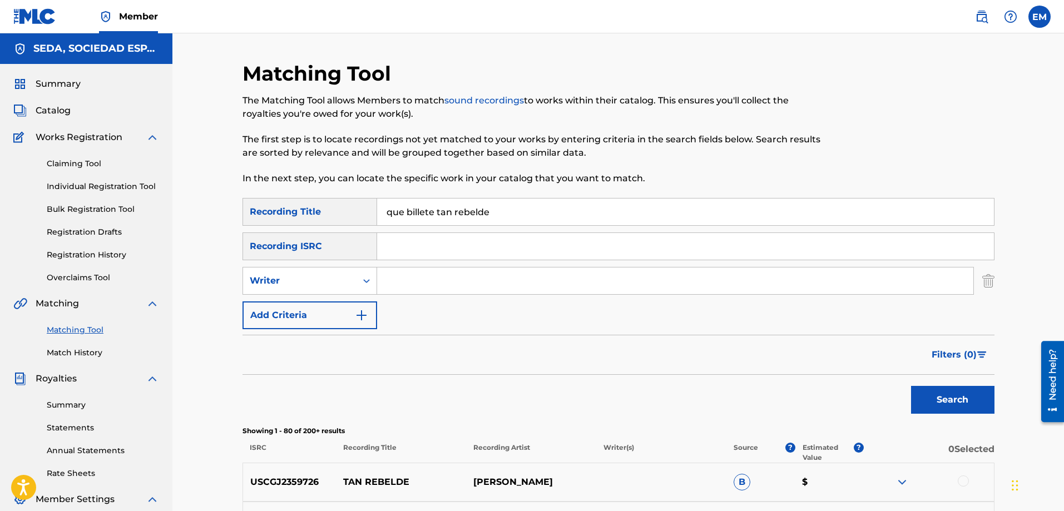
click at [302, 319] on button "Add Criteria" at bounding box center [309, 315] width 135 height 28
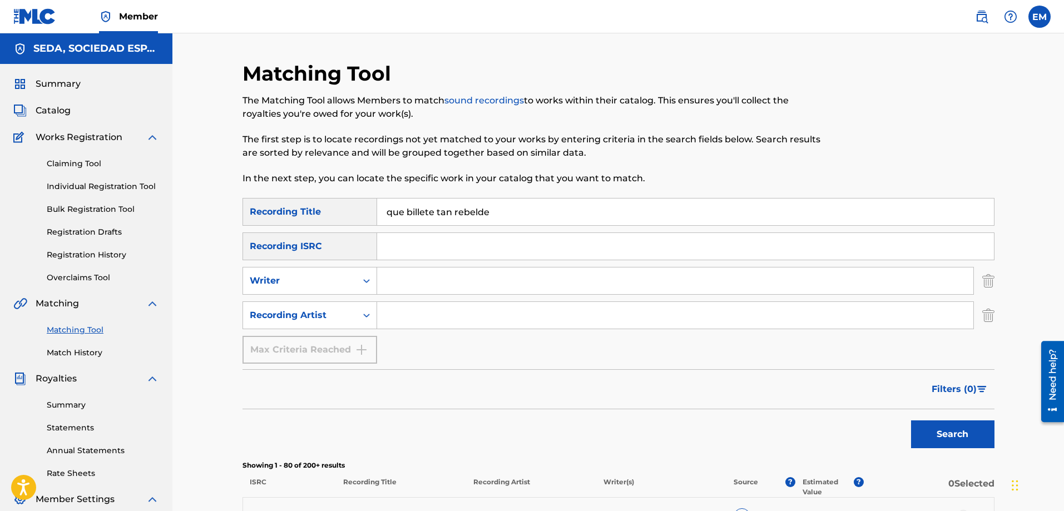
click at [397, 311] on input "Search Form" at bounding box center [675, 315] width 596 height 27
type input "suburbano"
click at [911, 420] on button "Search" at bounding box center [952, 434] width 83 height 28
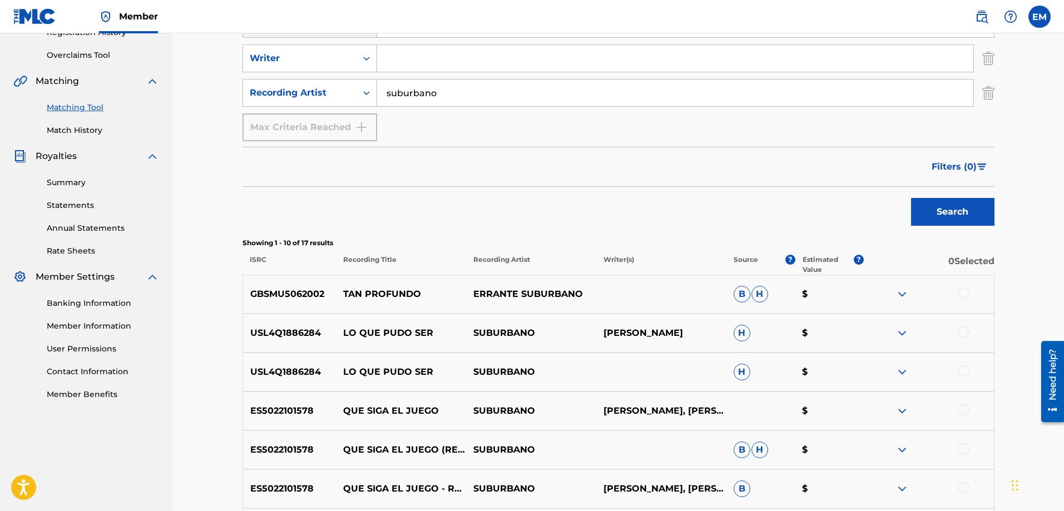
click at [967, 412] on div at bounding box center [962, 409] width 11 height 11
click at [817, 420] on button "Match 1 Group" at bounding box center [781, 420] width 123 height 28
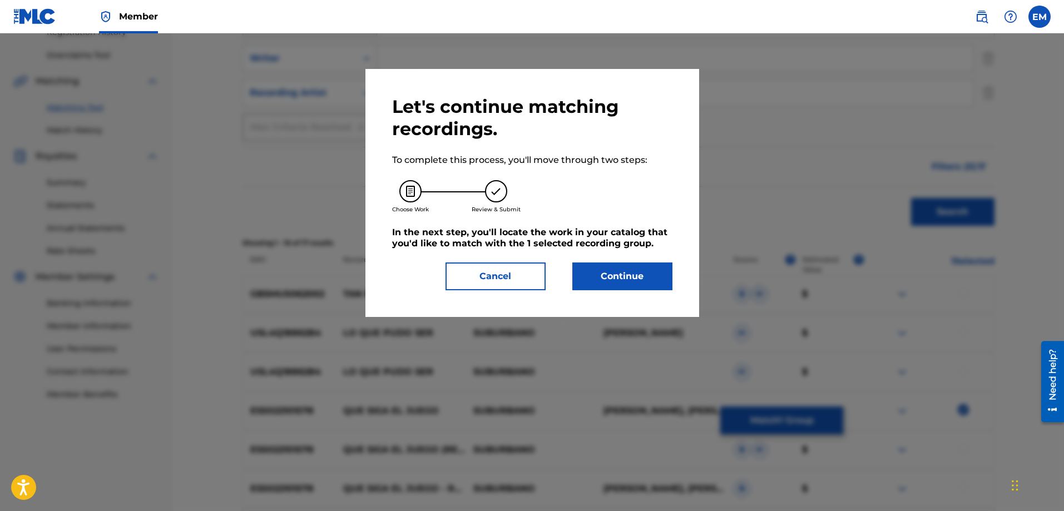
click at [644, 277] on button "Continue" at bounding box center [622, 276] width 100 height 28
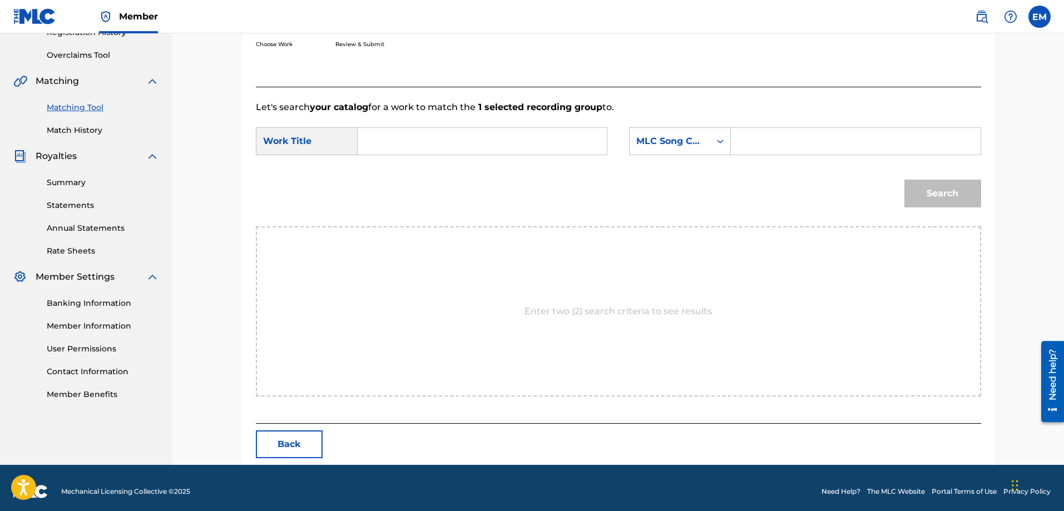
click at [468, 144] on input "Search Form" at bounding box center [482, 141] width 230 height 27
click at [367, 163] on div "que [PERSON_NAME] tan rebelde" at bounding box center [398, 179] width 63 height 47
type input "que billete tan rebelde"
click at [660, 143] on div "MLC Song Code" at bounding box center [669, 141] width 67 height 13
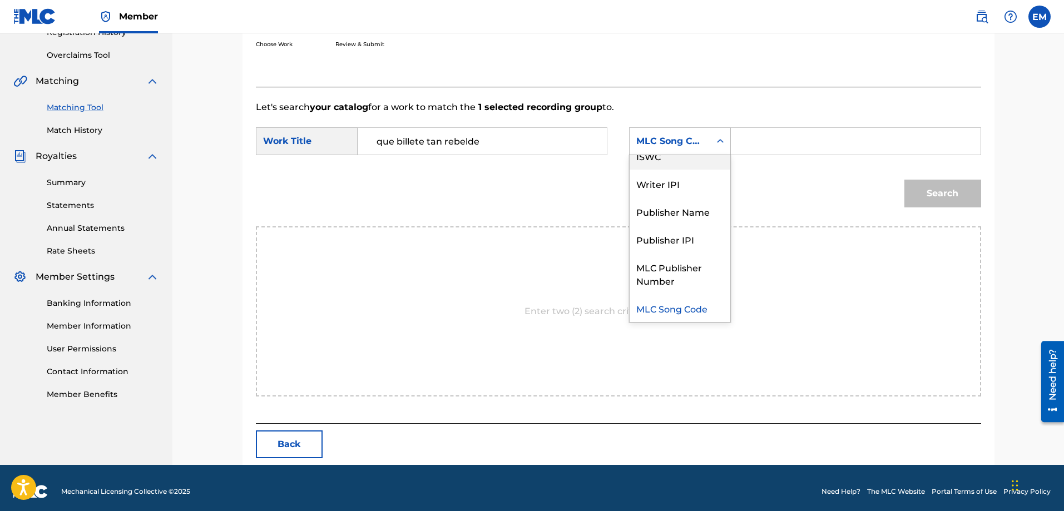
scroll to position [0, 0]
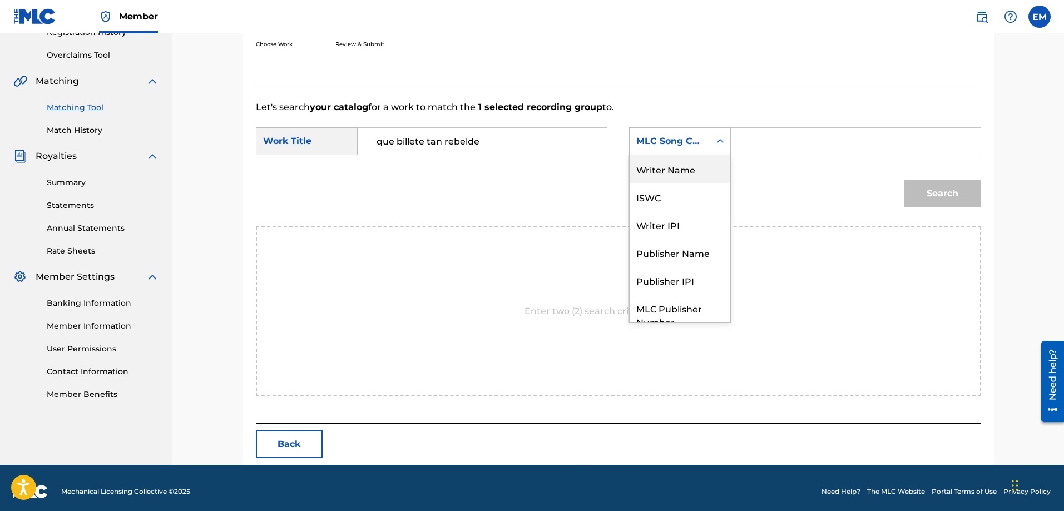
click at [684, 177] on div "Writer Name" at bounding box center [679, 169] width 101 height 28
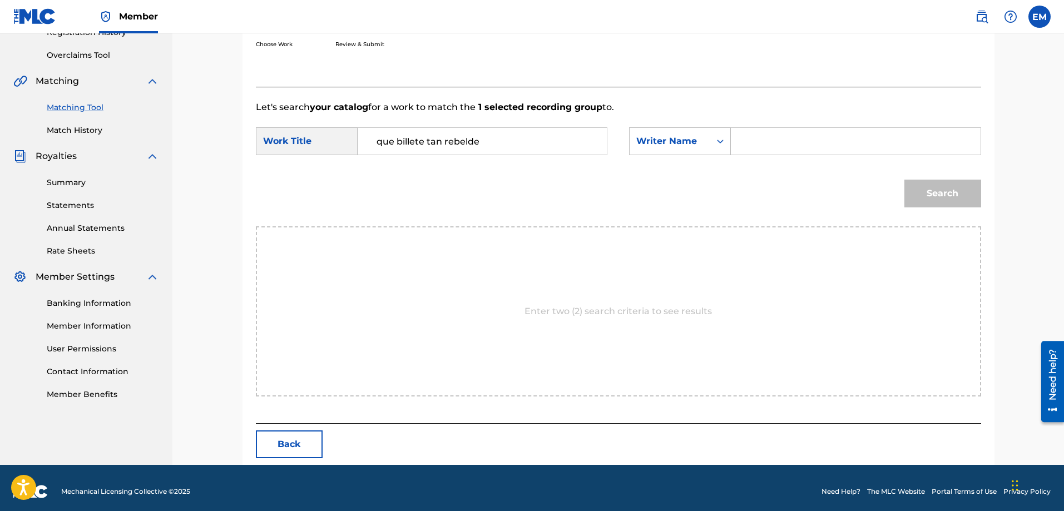
click at [746, 145] on input "Search Form" at bounding box center [855, 141] width 230 height 27
paste input "[PERSON_NAME]"
type input "[PERSON_NAME]"
click at [904, 180] on button "Search" at bounding box center [942, 194] width 77 height 28
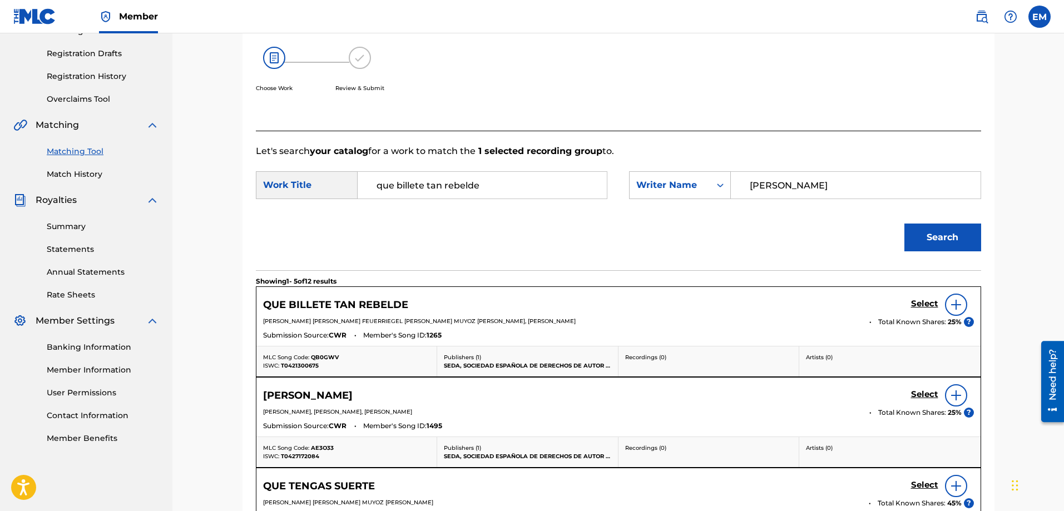
scroll to position [222, 0]
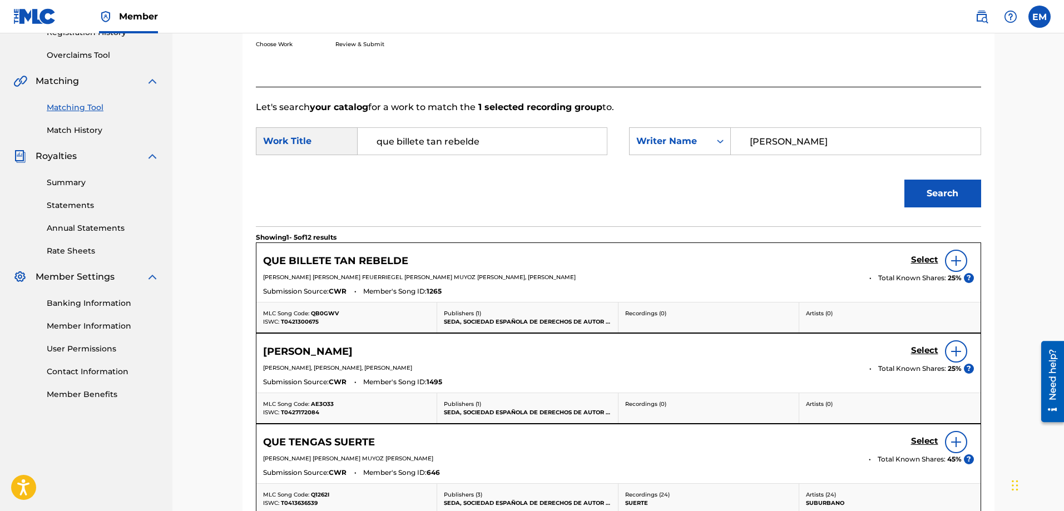
click at [956, 256] on img at bounding box center [955, 260] width 13 height 13
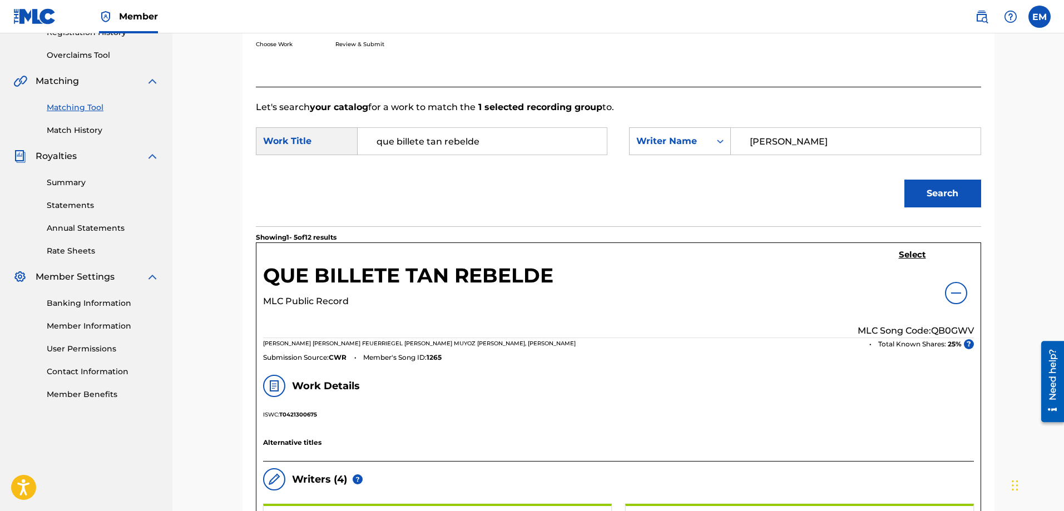
click at [906, 256] on h5 "Select" at bounding box center [912, 255] width 27 height 11
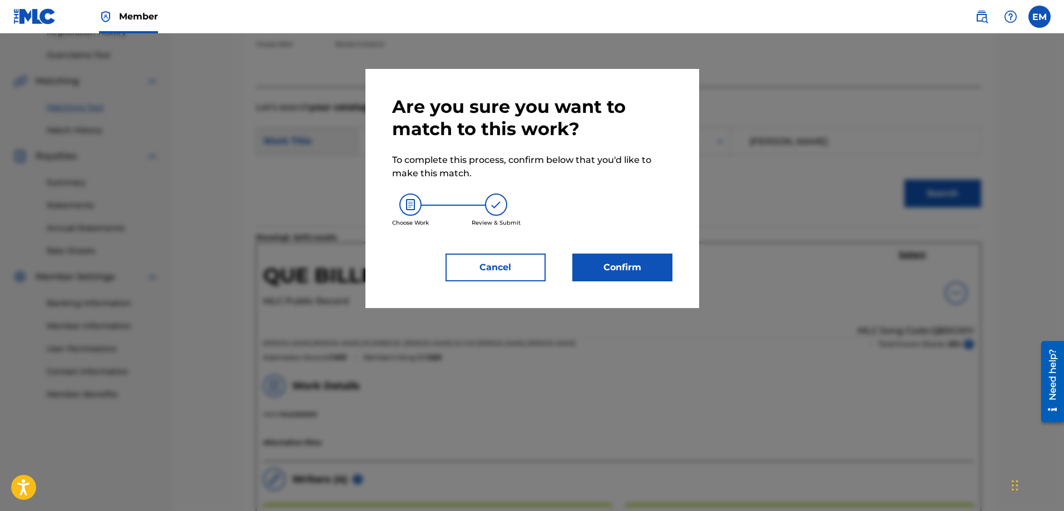
click at [619, 274] on button "Confirm" at bounding box center [622, 268] width 100 height 28
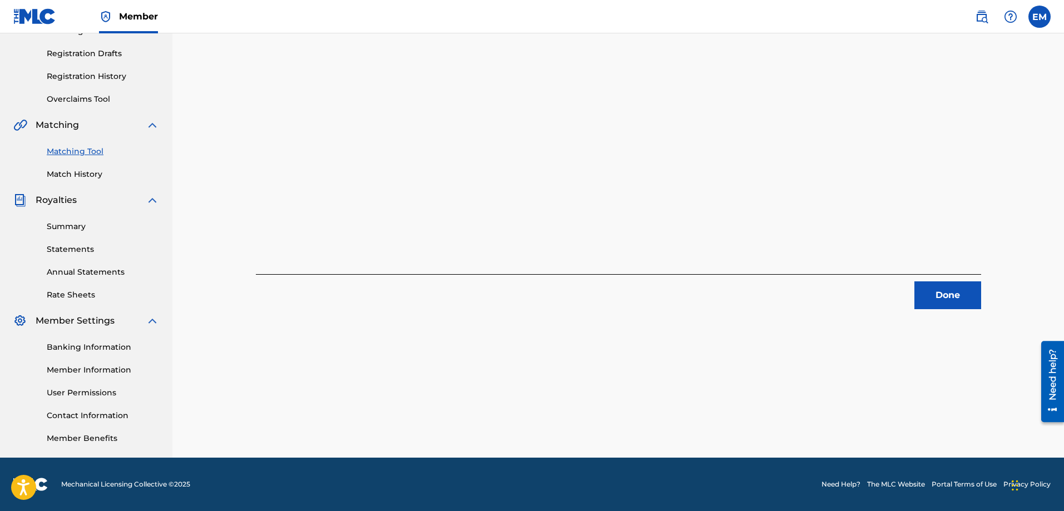
click at [922, 299] on button "Done" at bounding box center [947, 295] width 67 height 28
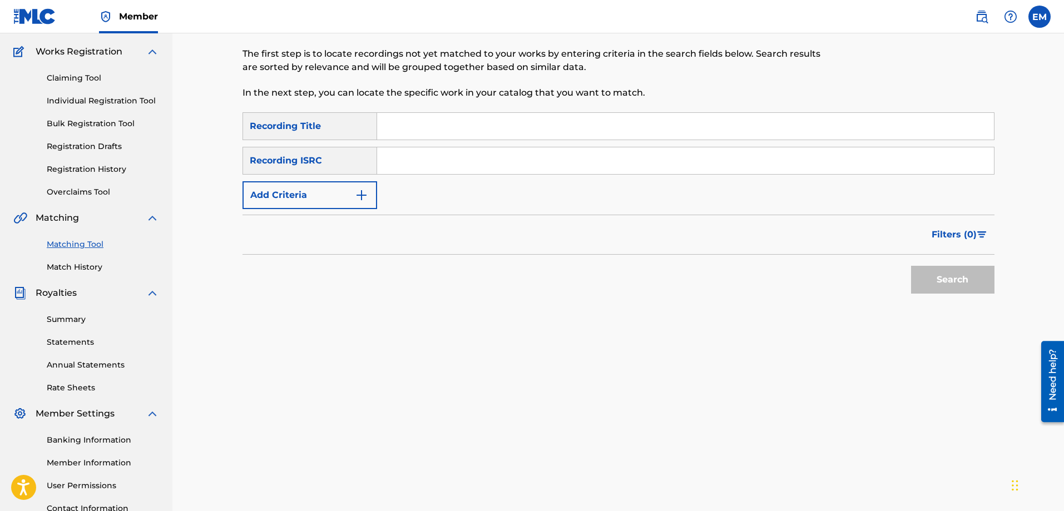
scroll to position [0, 0]
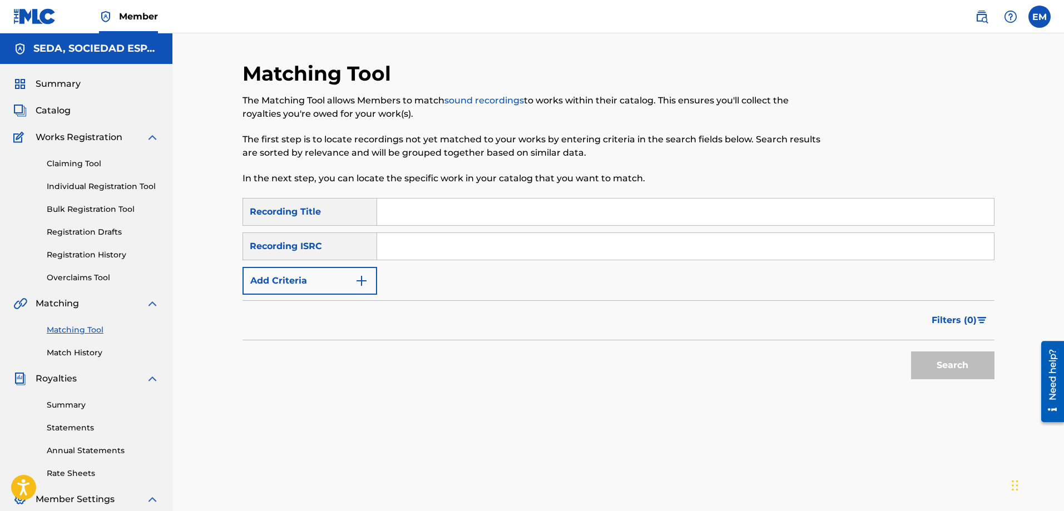
click at [449, 203] on input "Search Form" at bounding box center [685, 211] width 617 height 27
type input "riete papa"
click at [911, 351] on button "Search" at bounding box center [952, 365] width 83 height 28
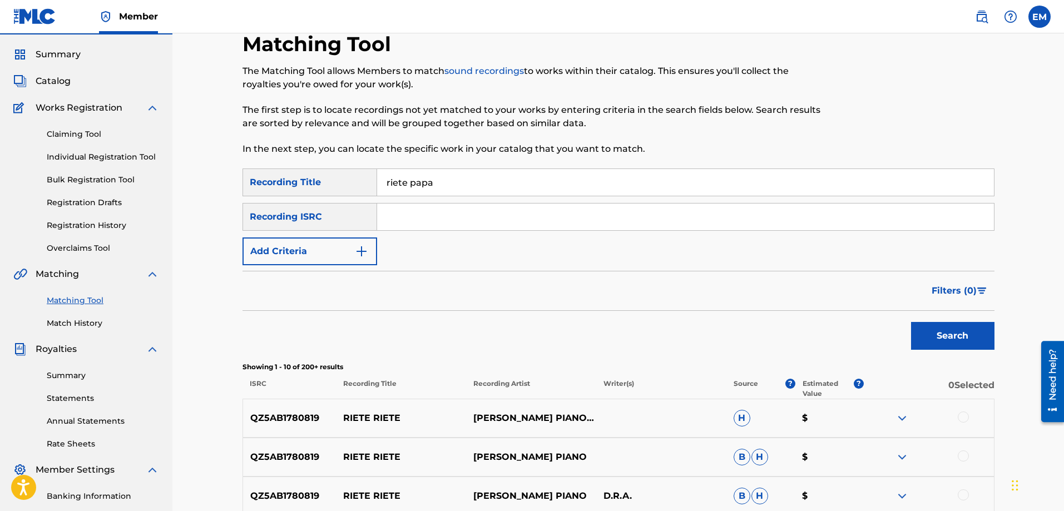
scroll to position [111, 0]
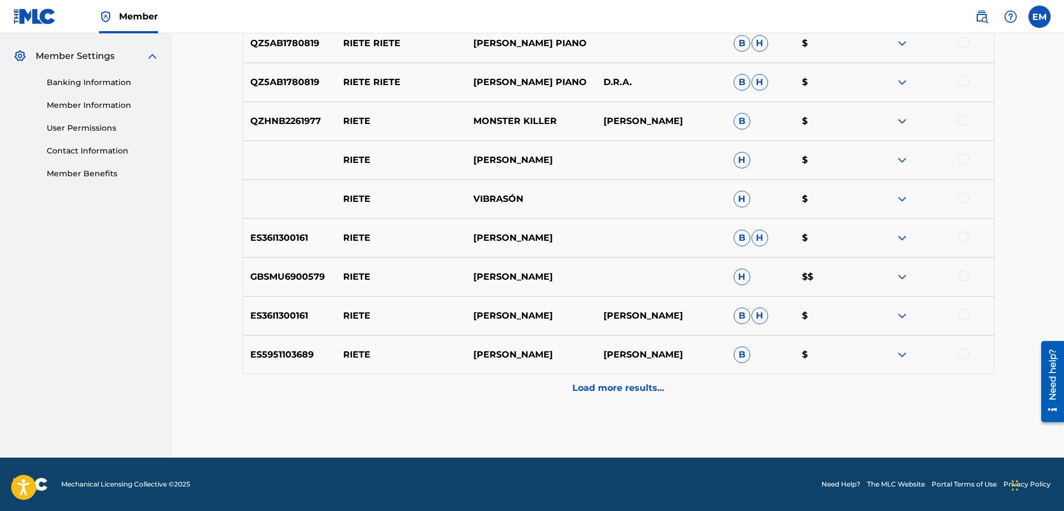
click at [598, 391] on p "Load more results..." at bounding box center [618, 387] width 92 height 13
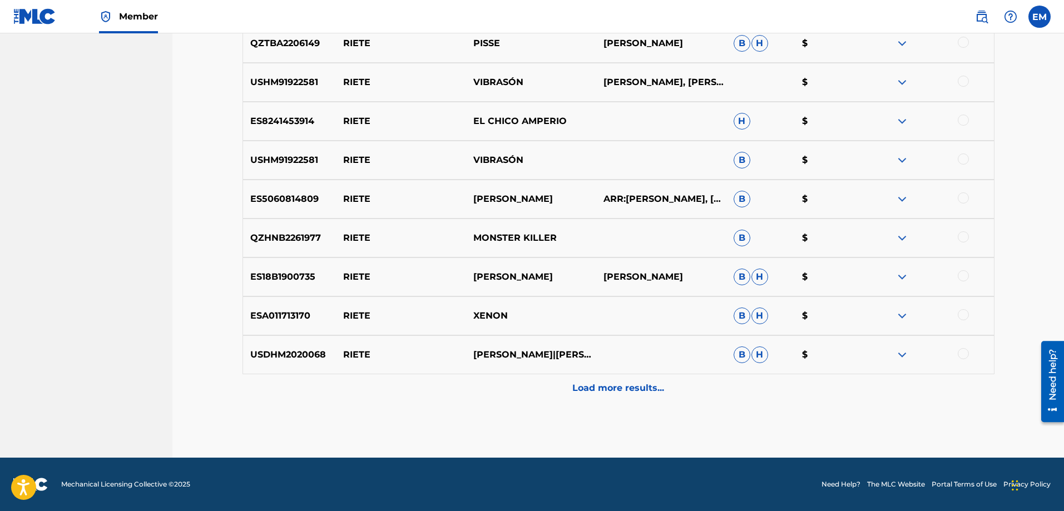
click at [623, 399] on div "Load more results..." at bounding box center [618, 388] width 752 height 28
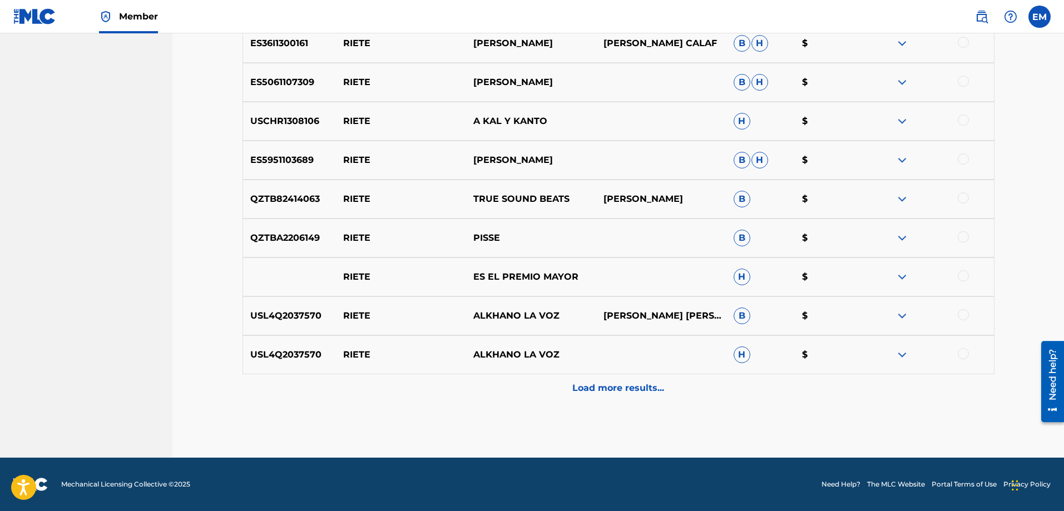
click at [608, 381] on p "Load more results..." at bounding box center [618, 387] width 92 height 13
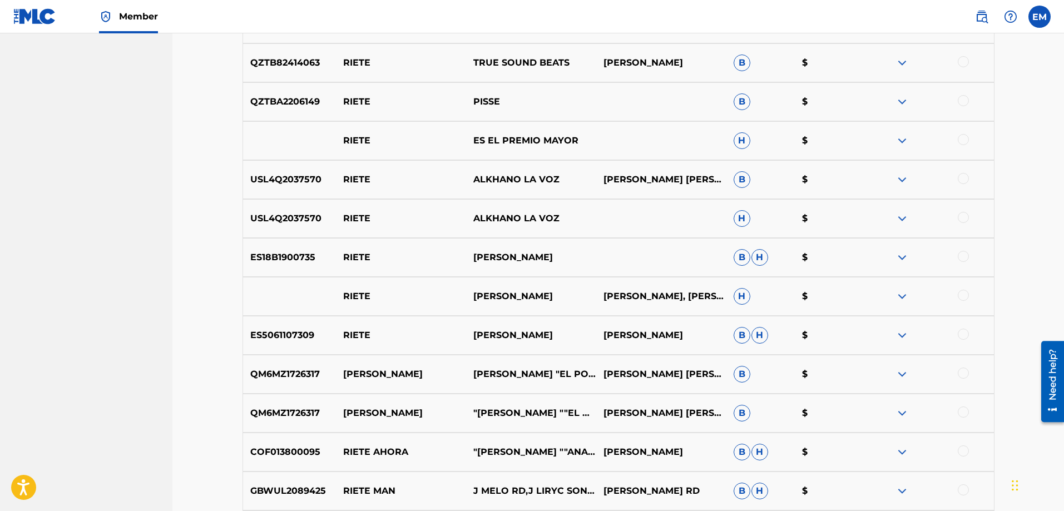
scroll to position [1611, 0]
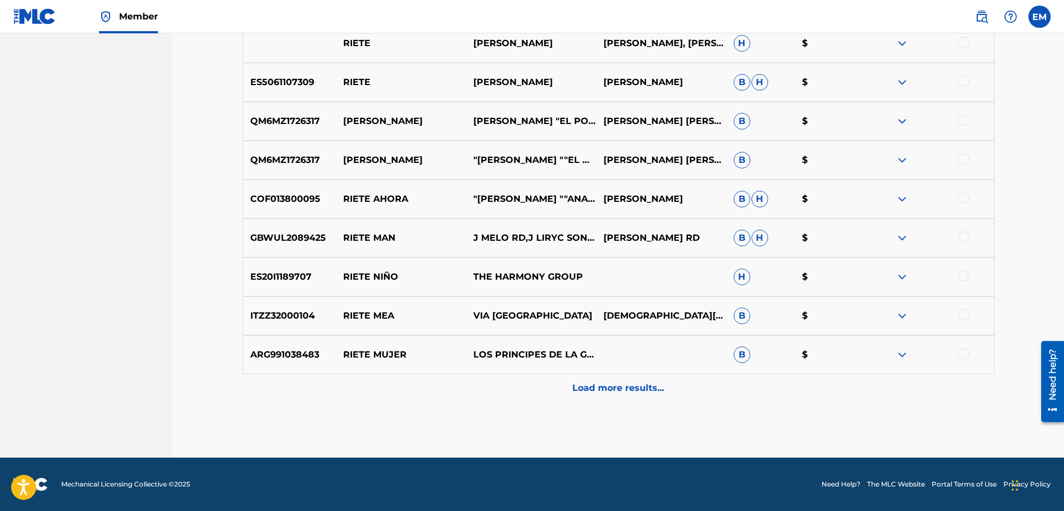
click at [616, 386] on p "Load more results..." at bounding box center [618, 387] width 92 height 13
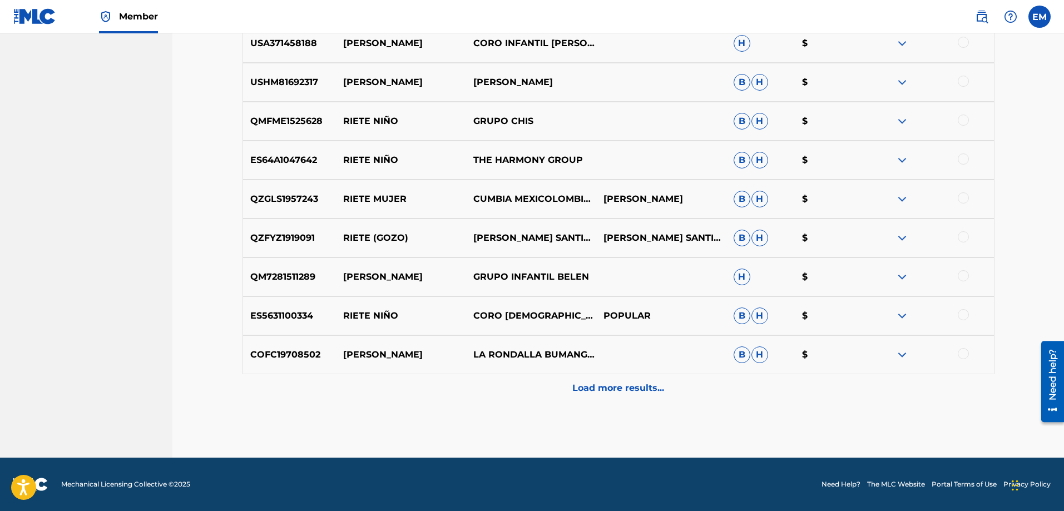
click at [622, 397] on div "Load more results..." at bounding box center [618, 388] width 752 height 28
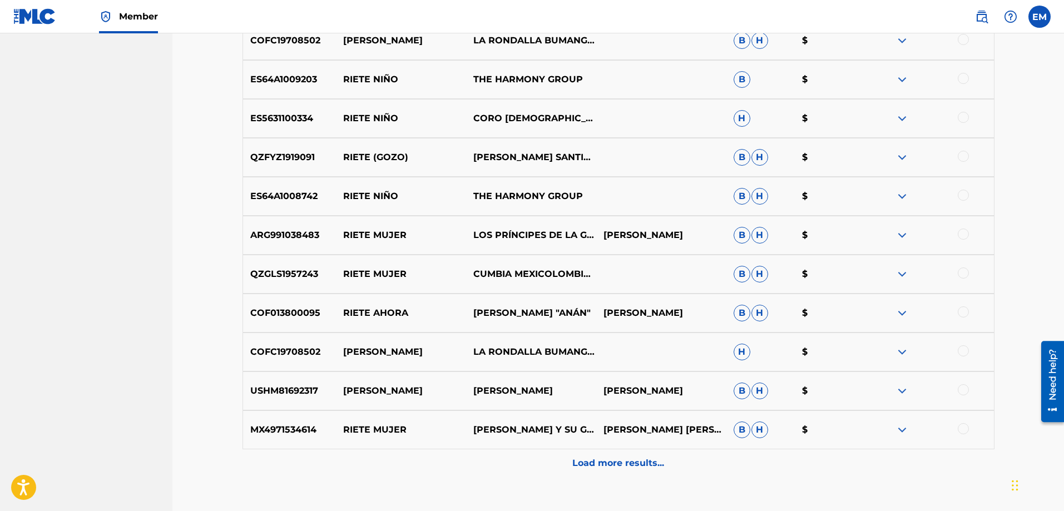
scroll to position [2389, 0]
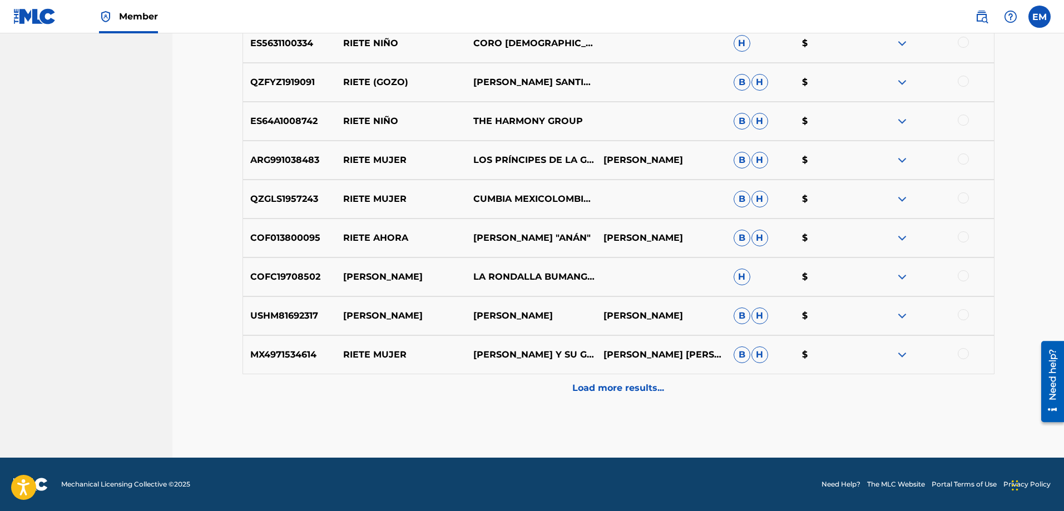
click at [622, 397] on div "Load more results..." at bounding box center [618, 388] width 752 height 28
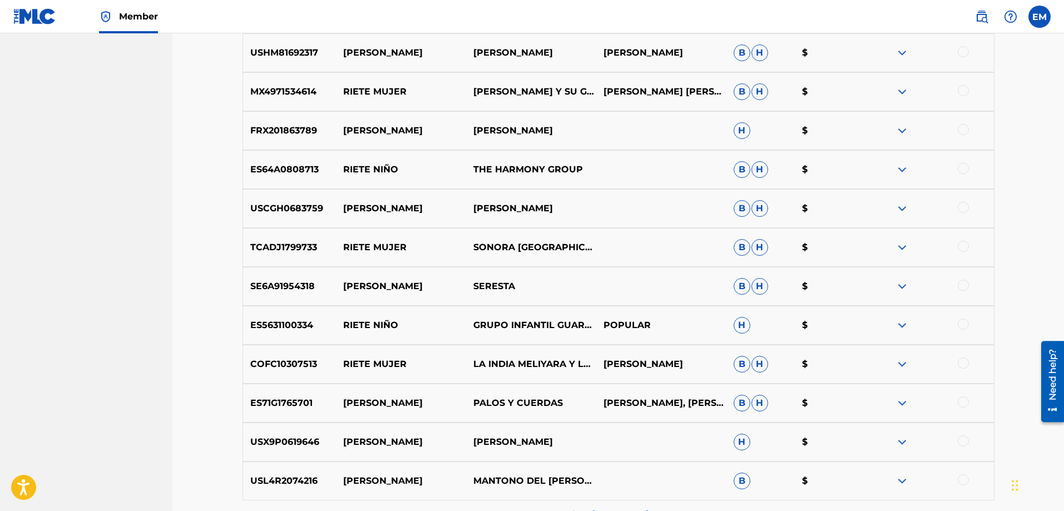
scroll to position [2723, 0]
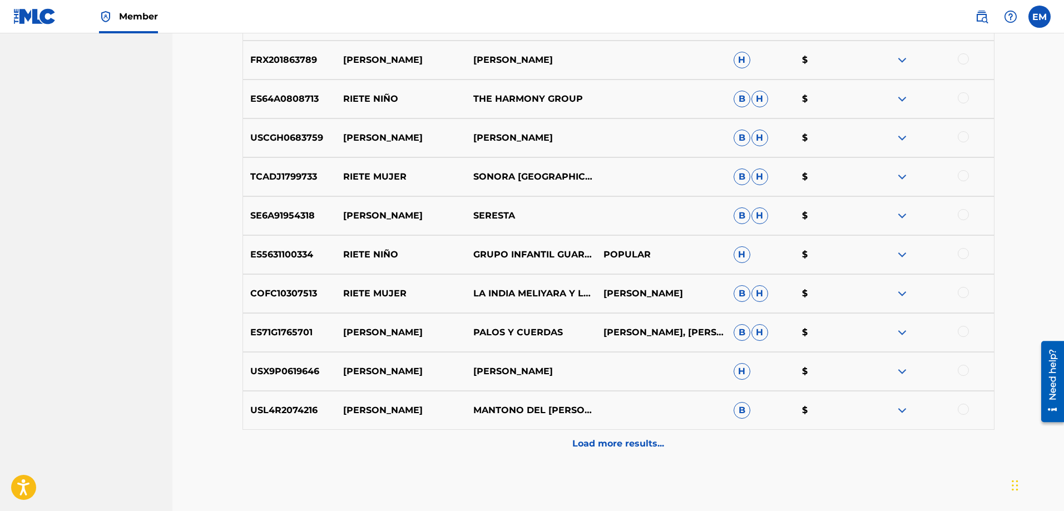
click at [622, 437] on p "Load more results..." at bounding box center [618, 443] width 92 height 13
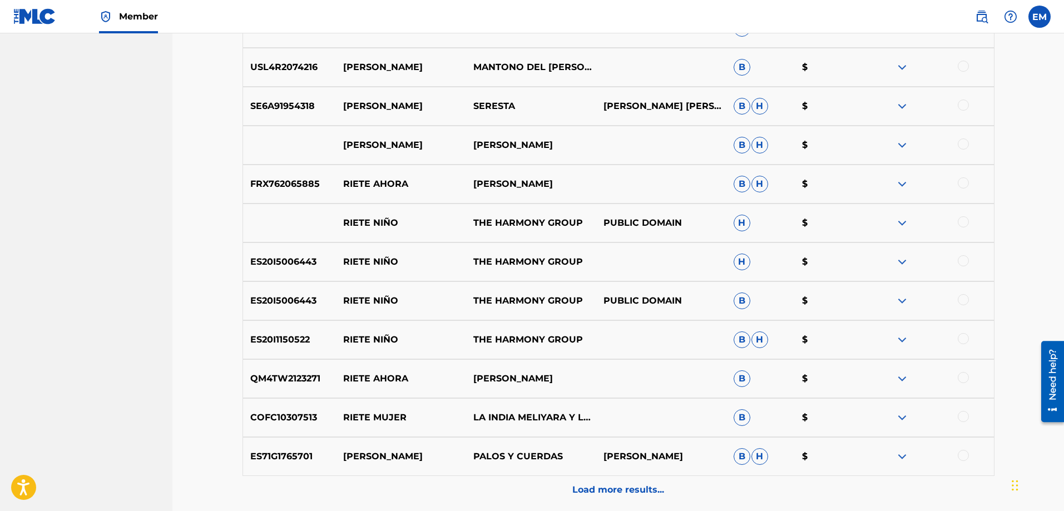
scroll to position [3112, 0]
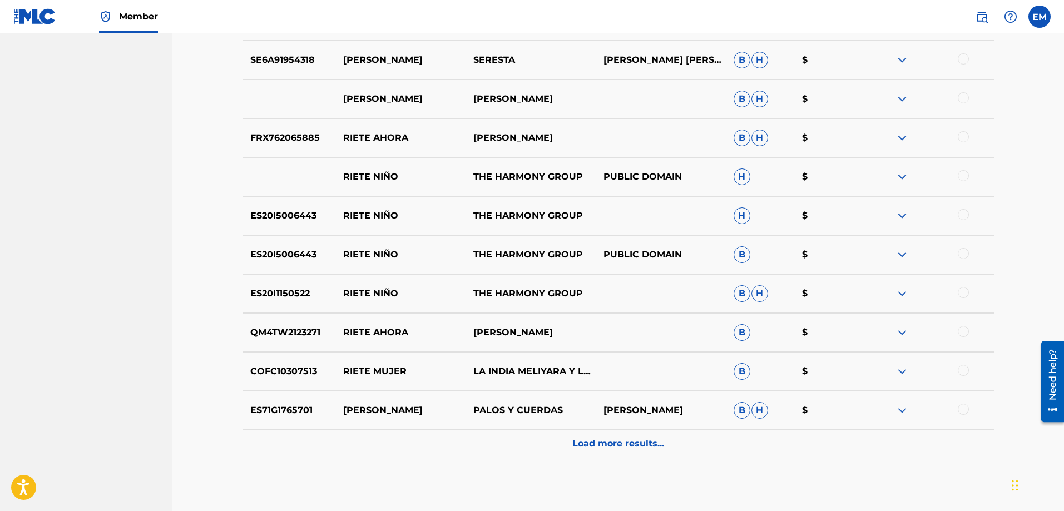
click at [622, 437] on p "Load more results..." at bounding box center [618, 443] width 92 height 13
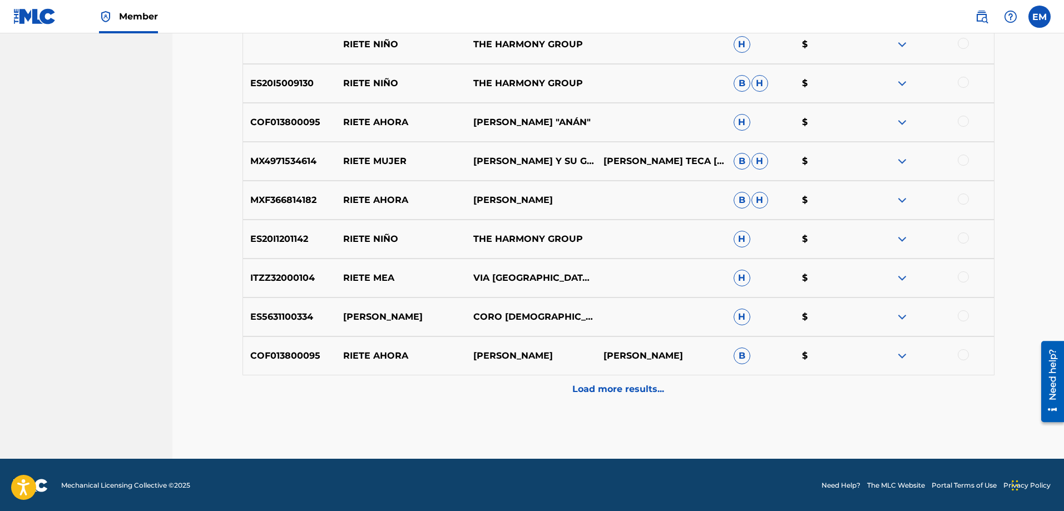
scroll to position [3557, 0]
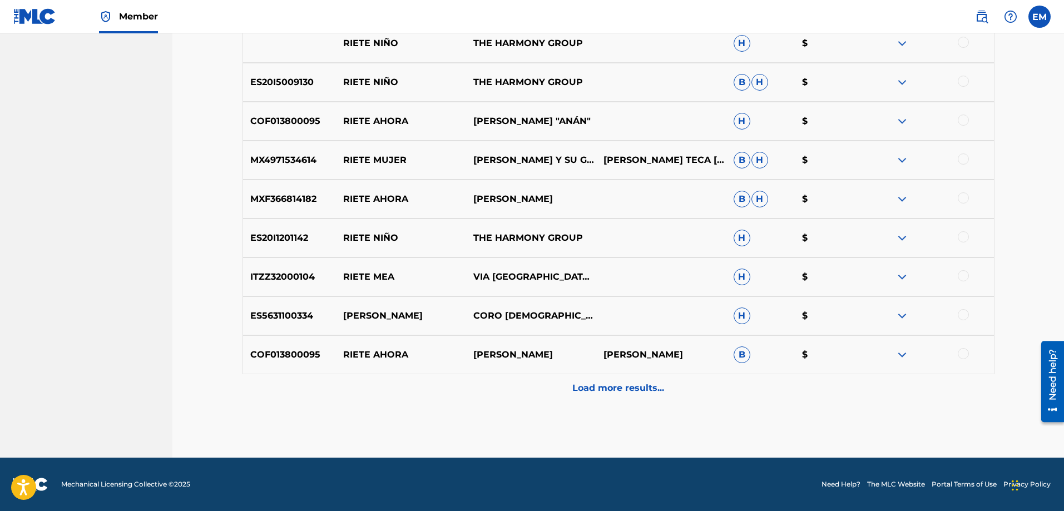
click at [629, 391] on p "Load more results..." at bounding box center [618, 387] width 92 height 13
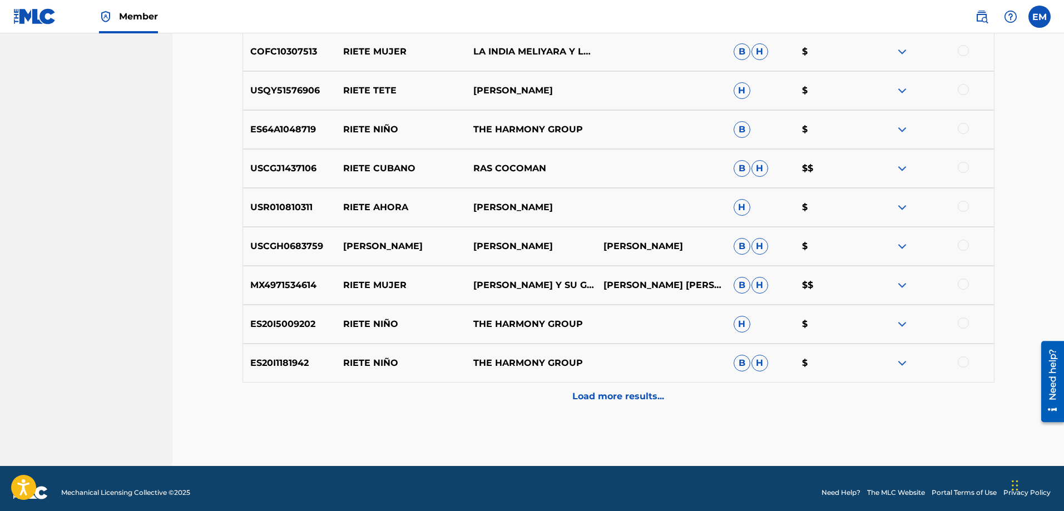
scroll to position [3946, 0]
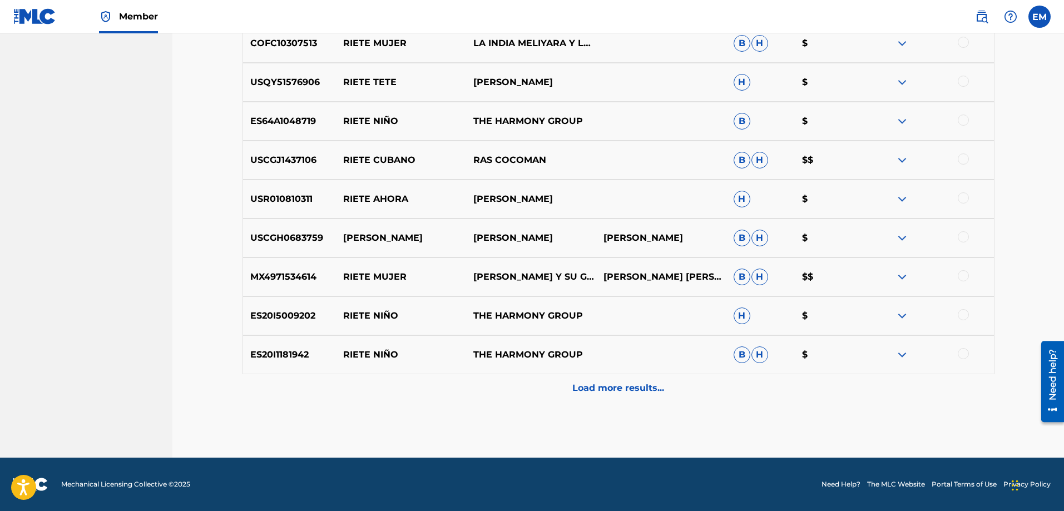
click at [629, 391] on p "Load more results..." at bounding box center [618, 387] width 92 height 13
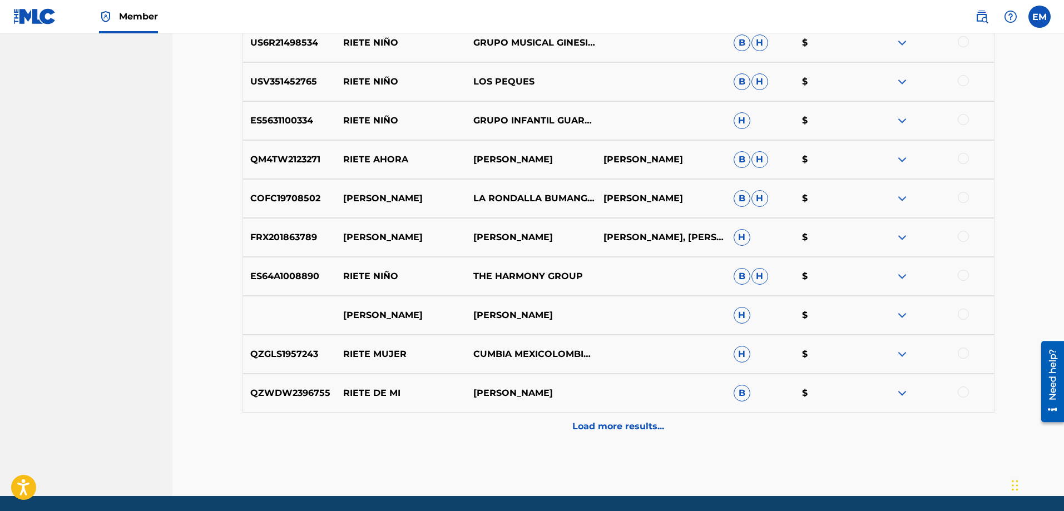
scroll to position [4335, 0]
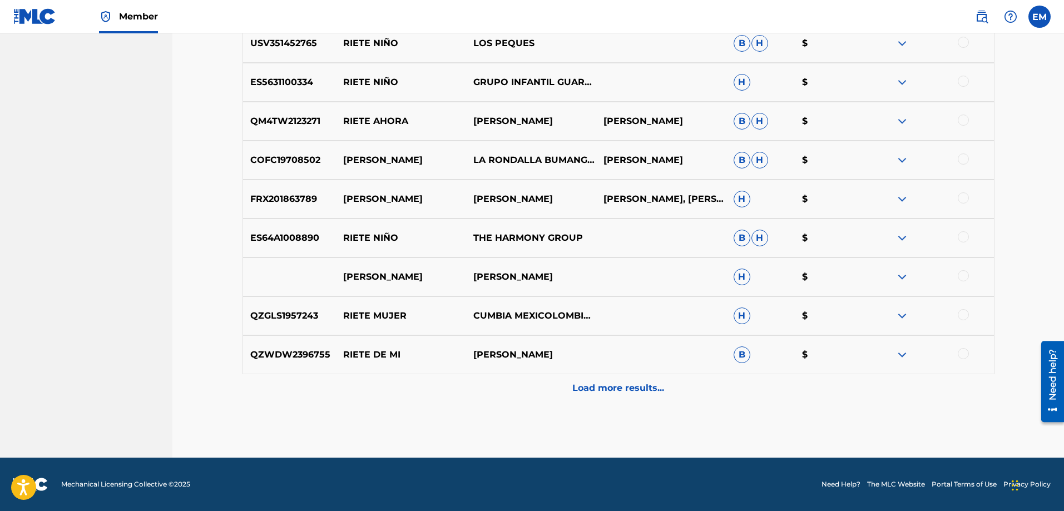
click at [629, 391] on p "Load more results..." at bounding box center [618, 387] width 92 height 13
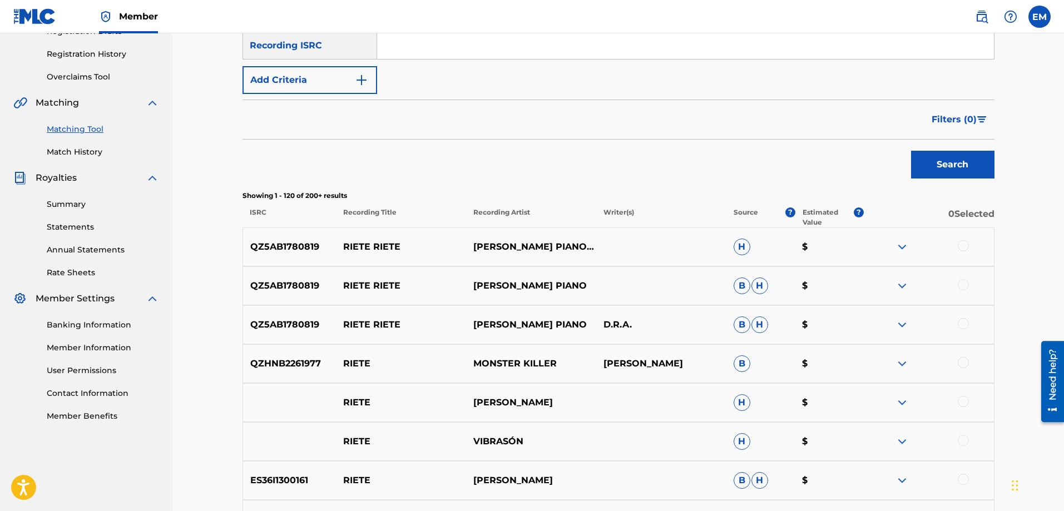
scroll to position [54, 0]
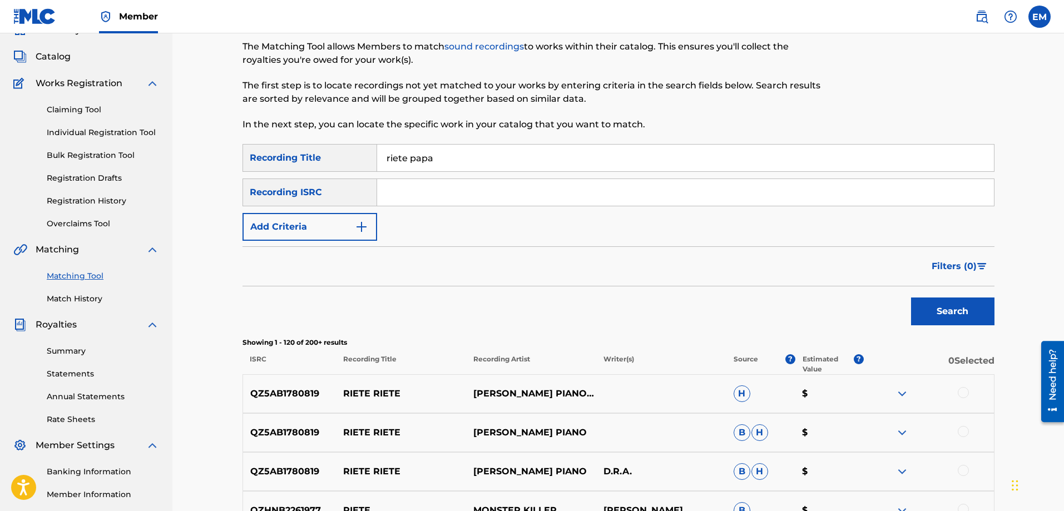
click at [351, 229] on button "Add Criteria" at bounding box center [309, 227] width 135 height 28
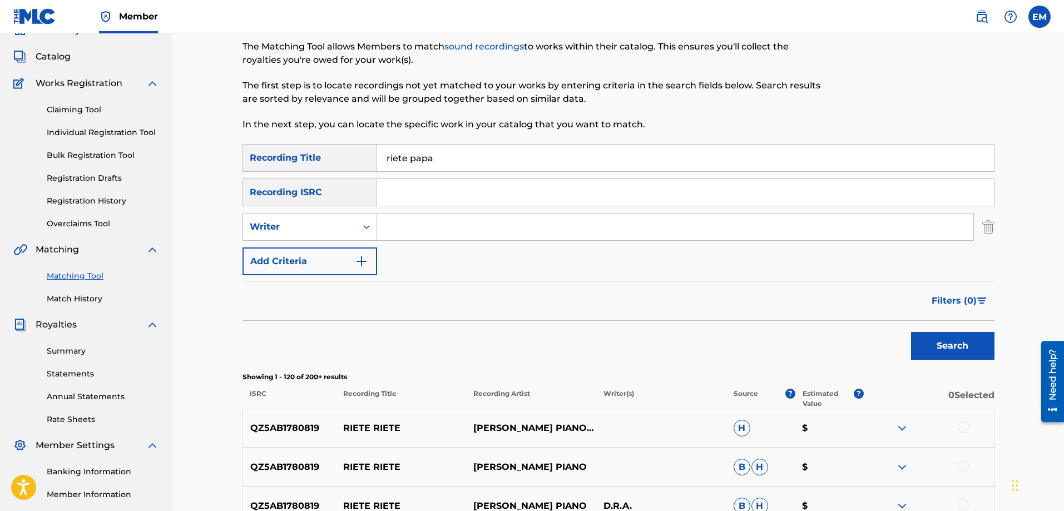
click at [420, 222] on input "Search Form" at bounding box center [675, 227] width 596 height 27
type input "[PERSON_NAME]"
click at [911, 332] on button "Search" at bounding box center [952, 346] width 83 height 28
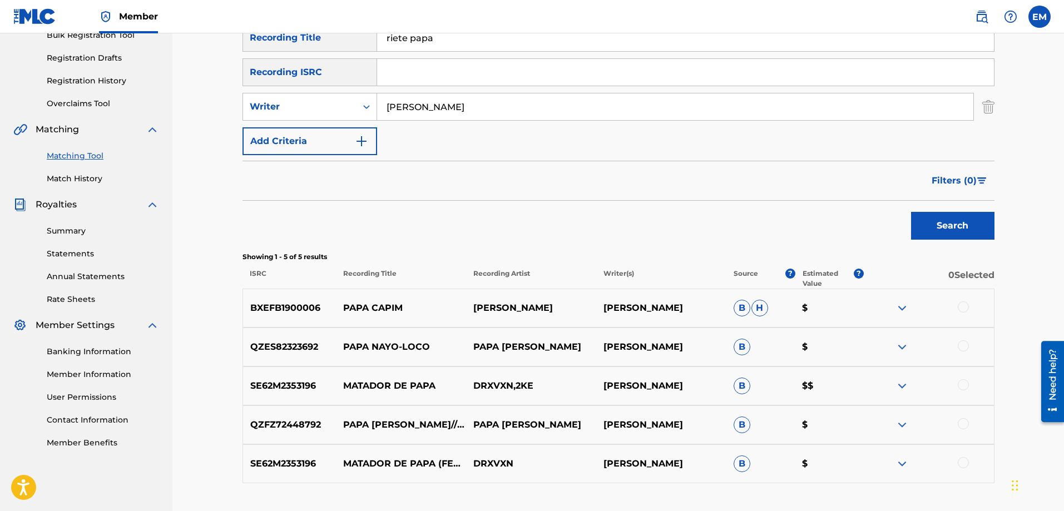
scroll to position [0, 0]
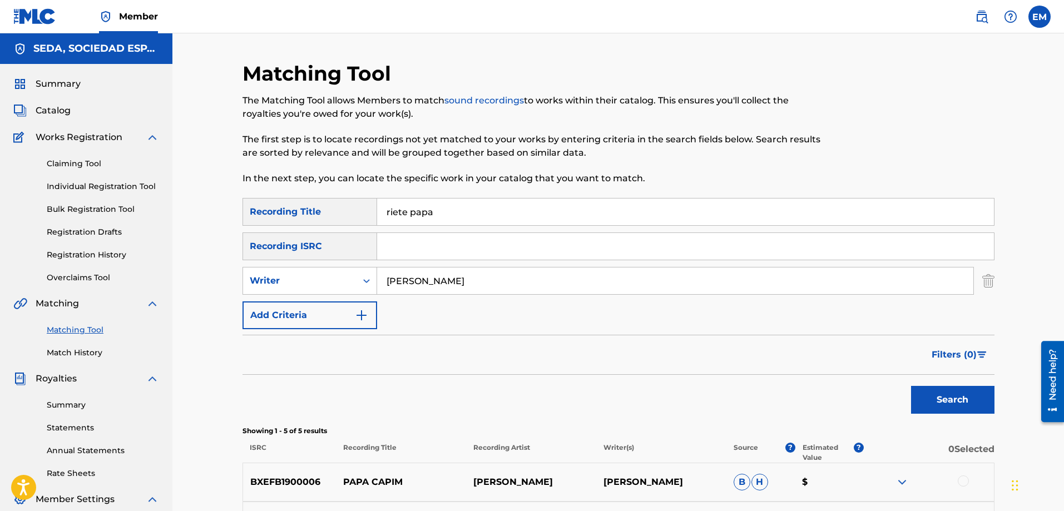
drag, startPoint x: 454, startPoint y: 207, endPoint x: 359, endPoint y: 218, distance: 96.2
click at [359, 218] on div "SearchWithCriteria66206215-058c-4bca-90a8-b89025f77c5d Recording Title riete pa…" at bounding box center [618, 212] width 752 height 28
click at [911, 386] on button "Search" at bounding box center [952, 400] width 83 height 28
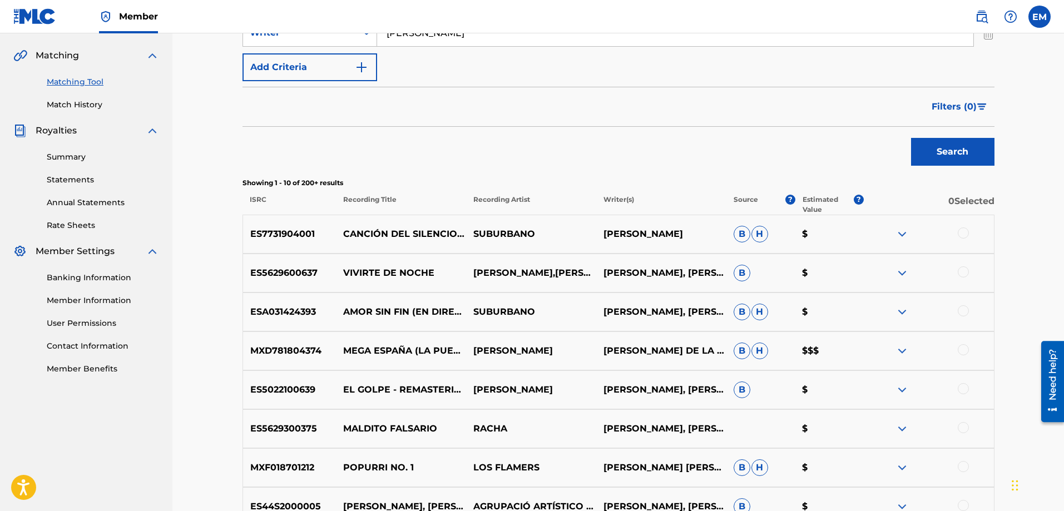
scroll to position [56, 0]
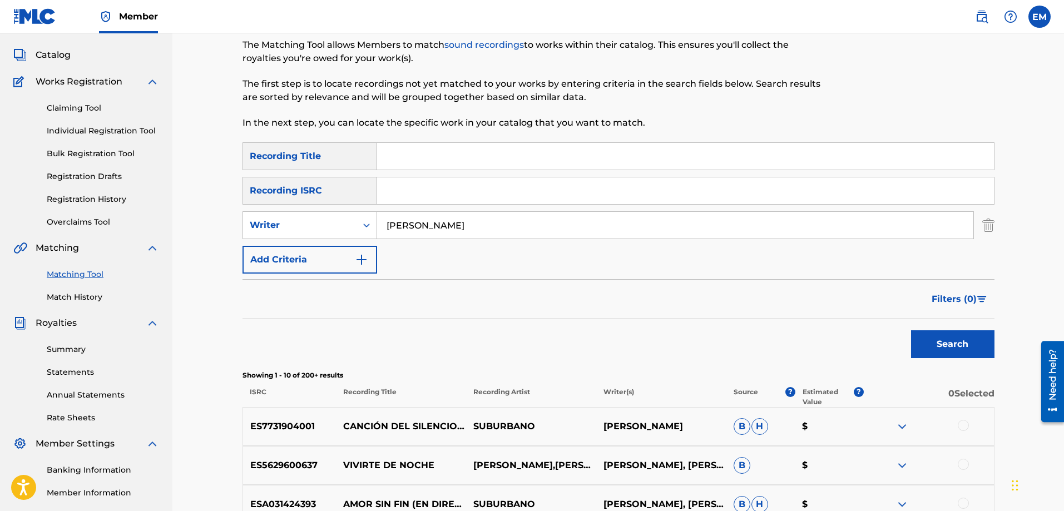
click at [310, 262] on button "Add Criteria" at bounding box center [309, 260] width 135 height 28
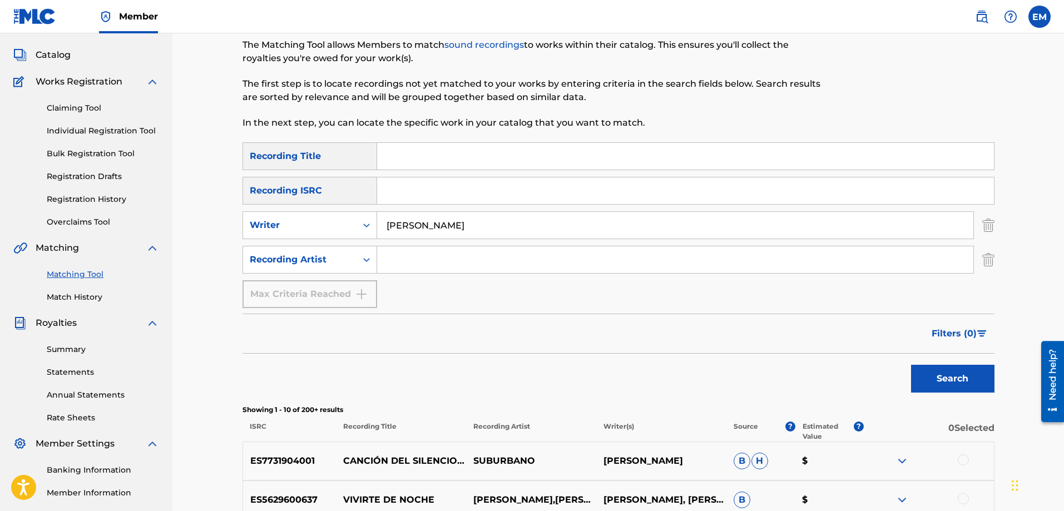
click at [389, 259] on input "Search Form" at bounding box center [675, 259] width 596 height 27
type input "suburbano"
click at [911, 365] on button "Search" at bounding box center [952, 379] width 83 height 28
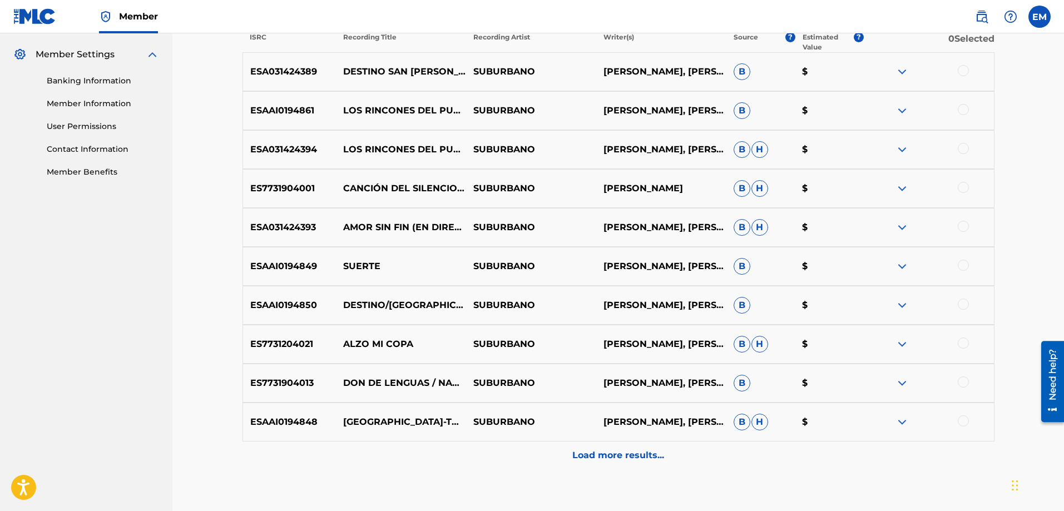
scroll to position [512, 0]
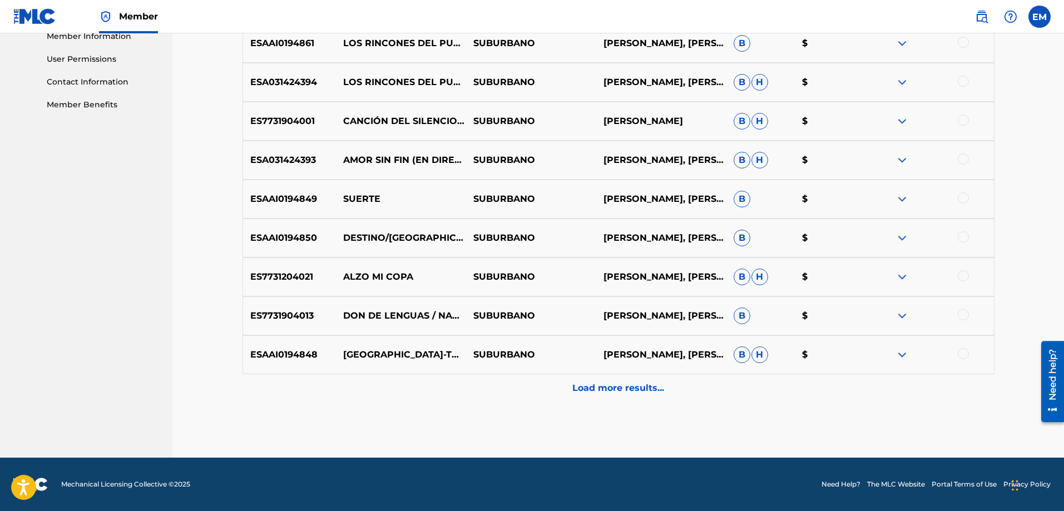
click at [965, 276] on div at bounding box center [962, 275] width 11 height 11
click at [758, 423] on button "Match 1 Group" at bounding box center [781, 420] width 123 height 28
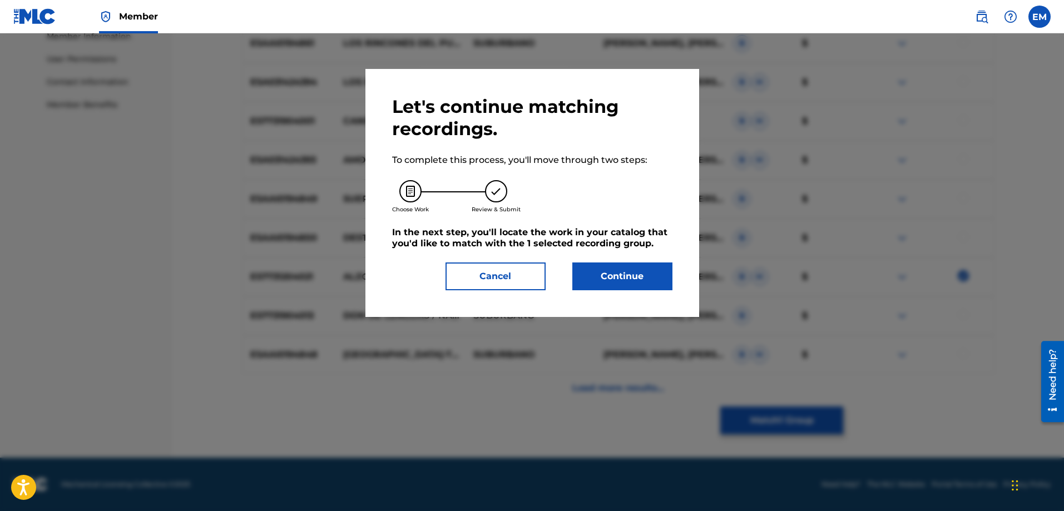
click at [640, 274] on button "Continue" at bounding box center [622, 276] width 100 height 28
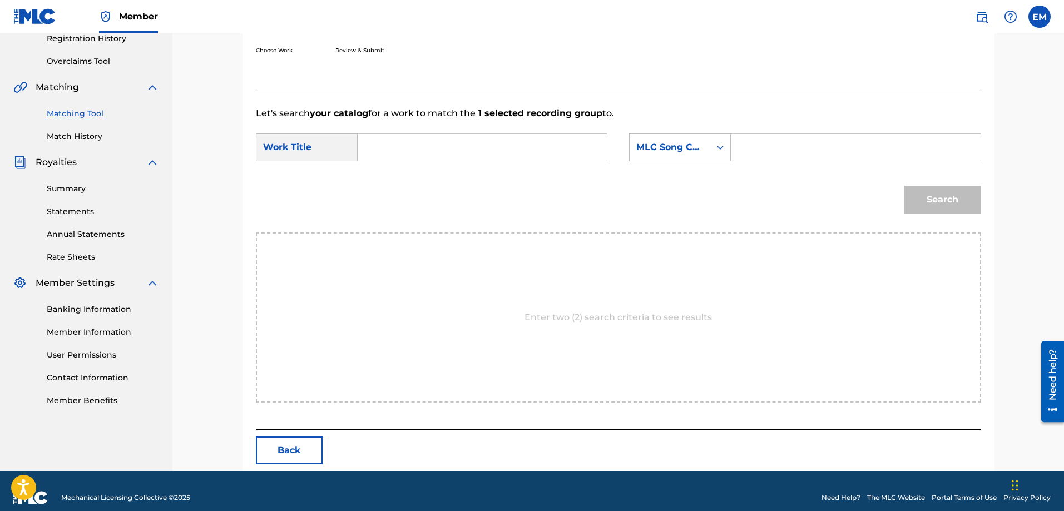
scroll to position [230, 0]
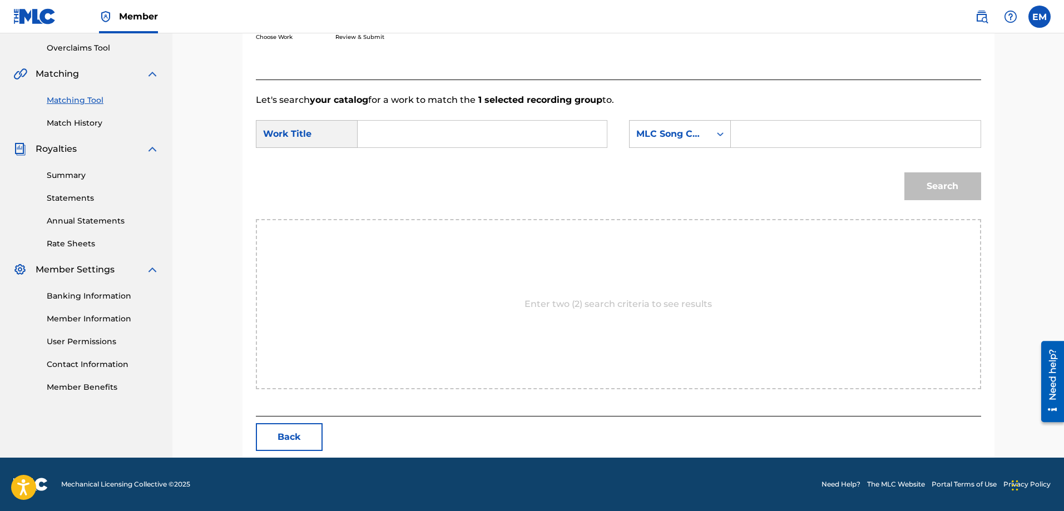
click at [419, 133] on input "Search Form" at bounding box center [482, 134] width 230 height 27
click at [380, 162] on strong "riete" at bounding box center [387, 158] width 22 height 11
type input "riete papa"
click at [649, 133] on div "MLC Song Code" at bounding box center [669, 133] width 67 height 13
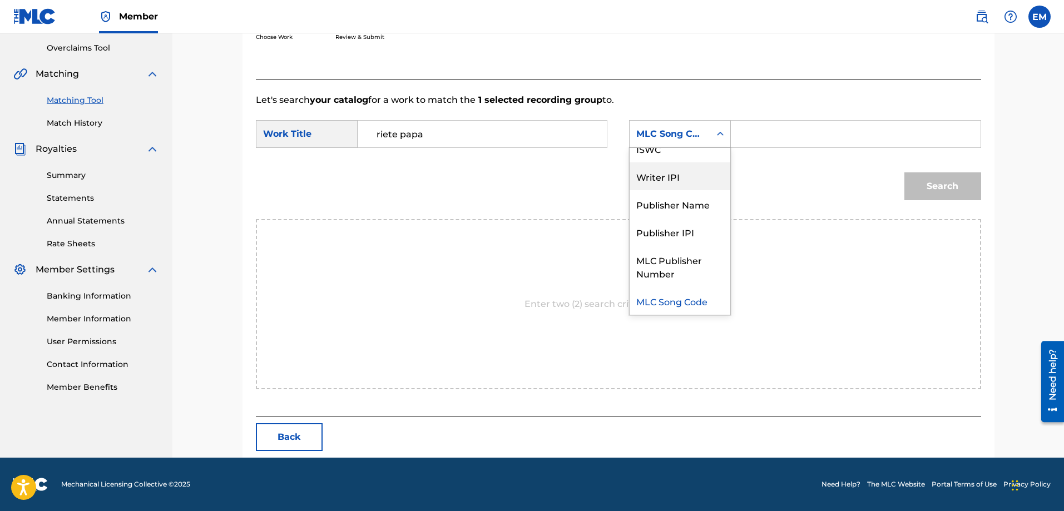
scroll to position [0, 0]
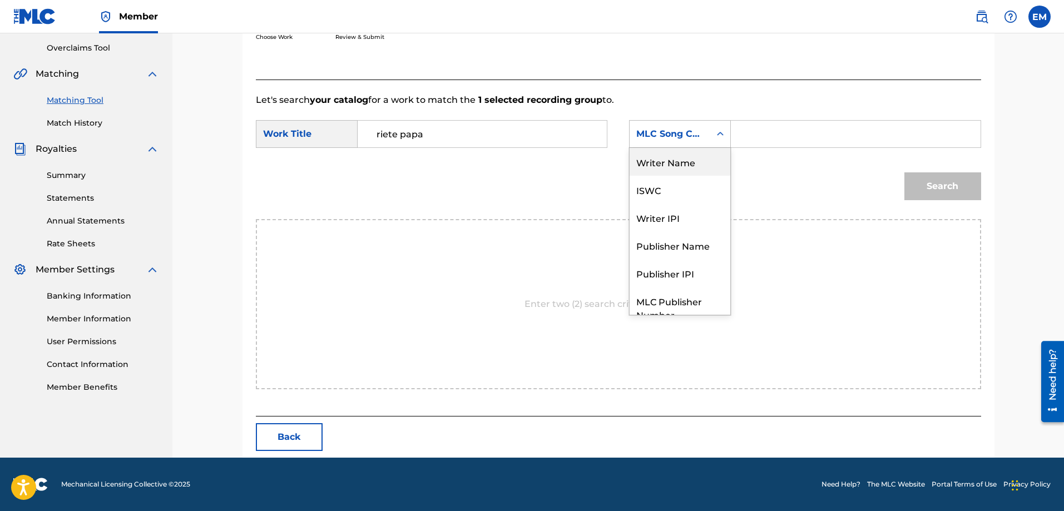
click at [671, 164] on div "Writer Name" at bounding box center [679, 162] width 101 height 28
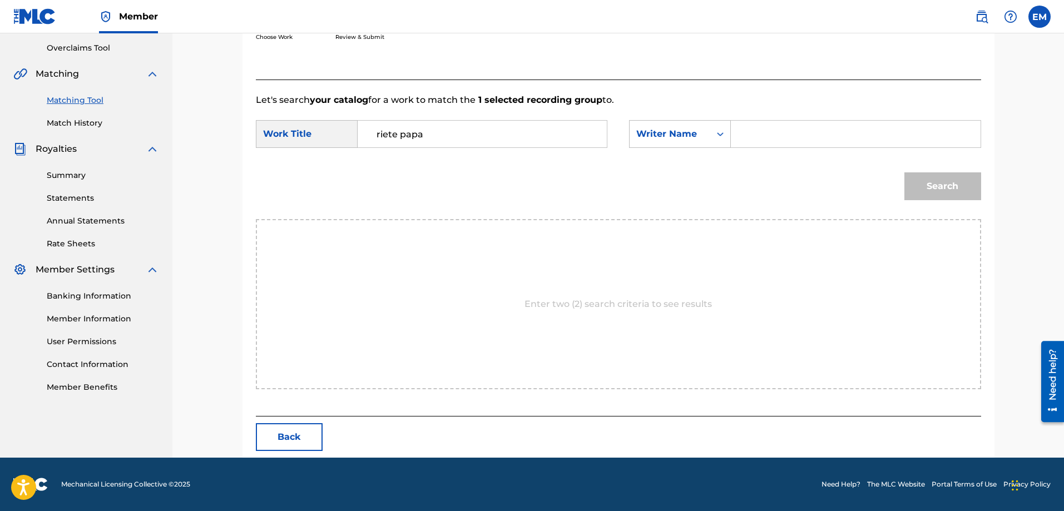
click at [765, 135] on input "Search Form" at bounding box center [855, 134] width 230 height 27
paste input "[PERSON_NAME]"
type input "[PERSON_NAME]"
click at [904, 172] on button "Search" at bounding box center [942, 186] width 77 height 28
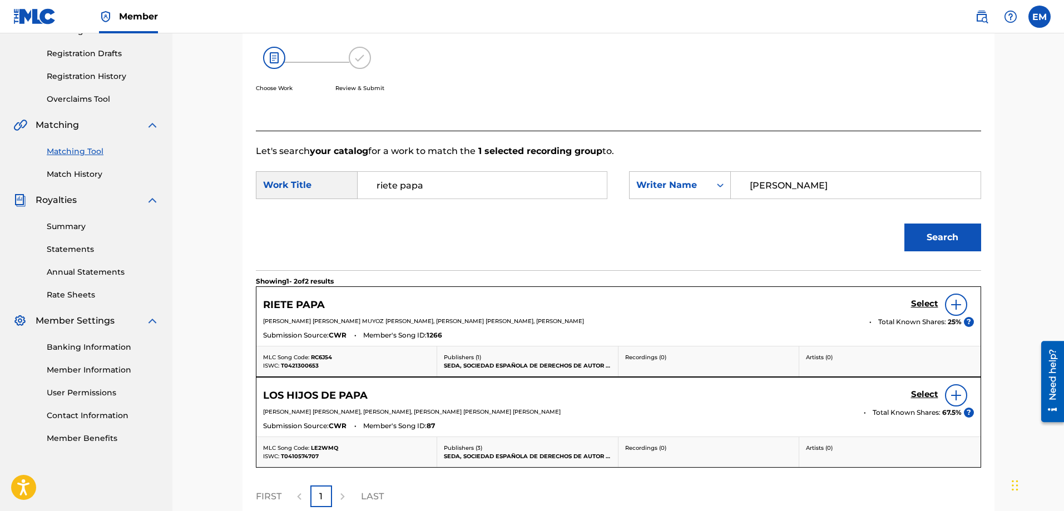
scroll to position [230, 0]
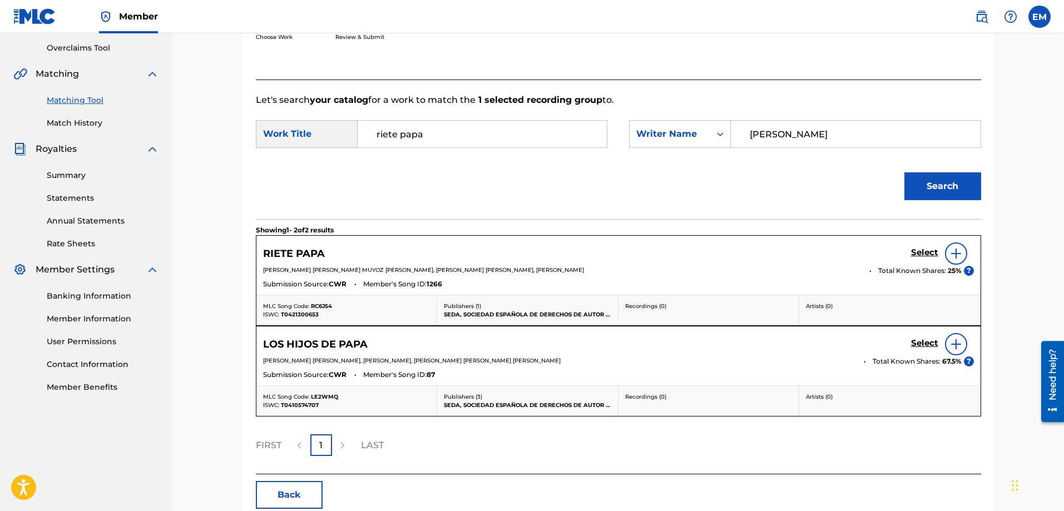
click at [951, 255] on img at bounding box center [955, 253] width 13 height 13
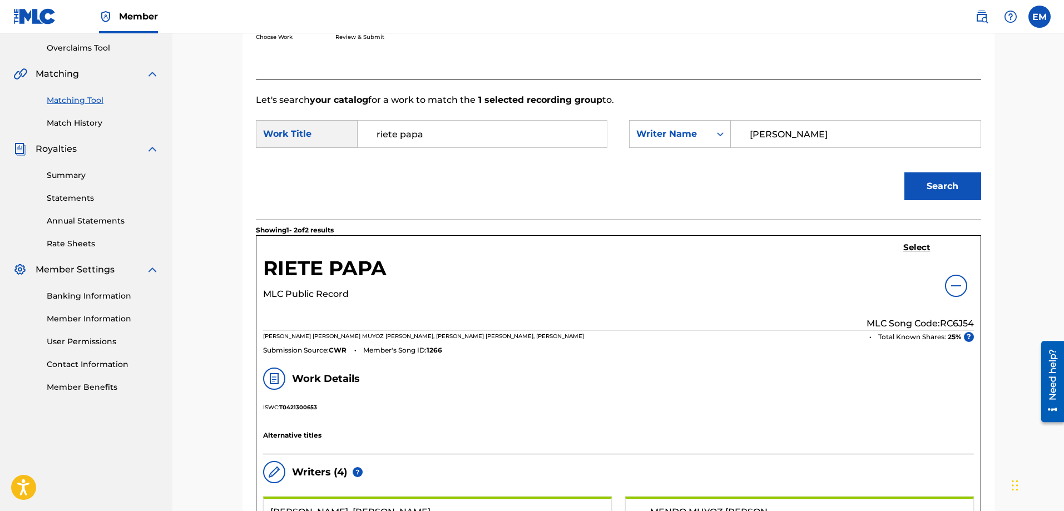
click at [907, 249] on h5 "Select" at bounding box center [916, 247] width 27 height 11
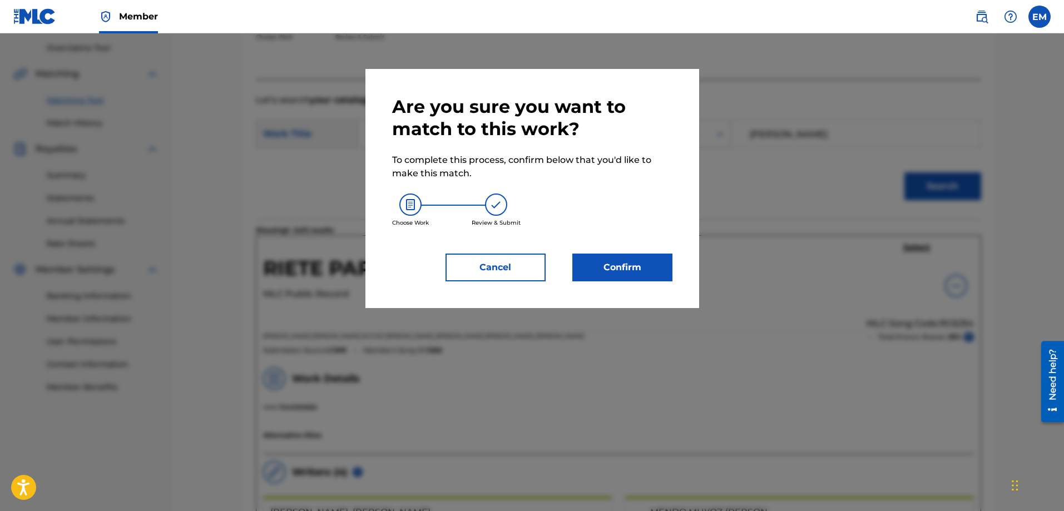
click at [618, 271] on button "Confirm" at bounding box center [622, 268] width 100 height 28
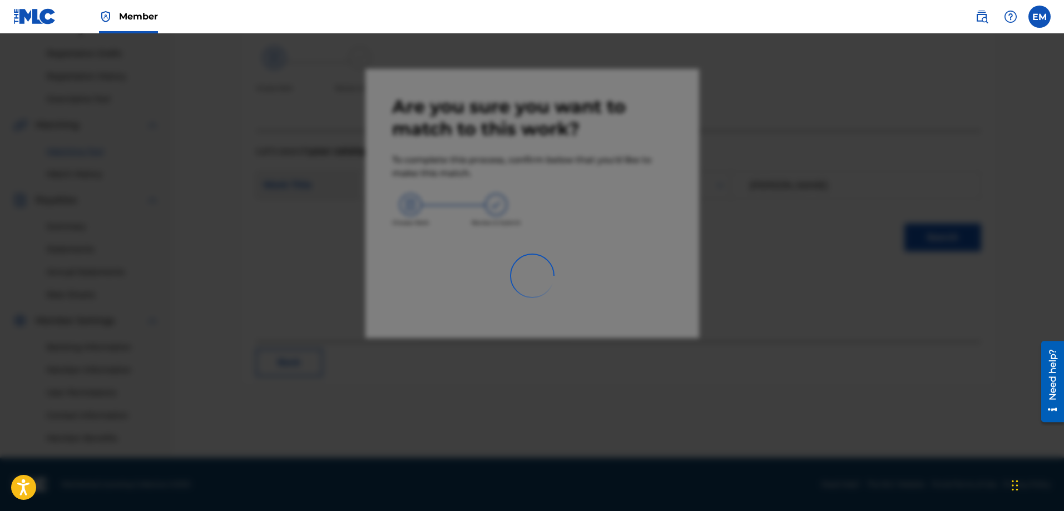
scroll to position [178, 0]
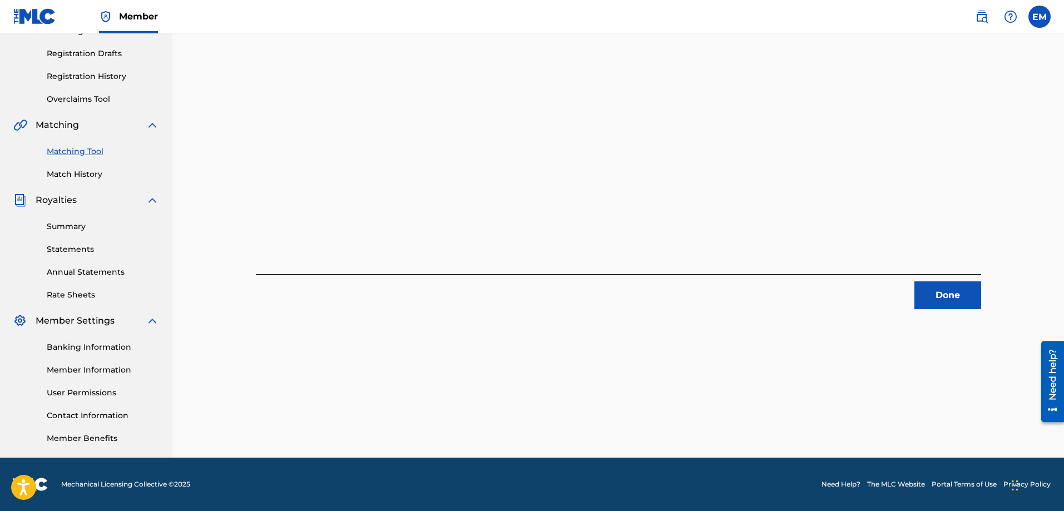
click at [922, 302] on button "Done" at bounding box center [947, 295] width 67 height 28
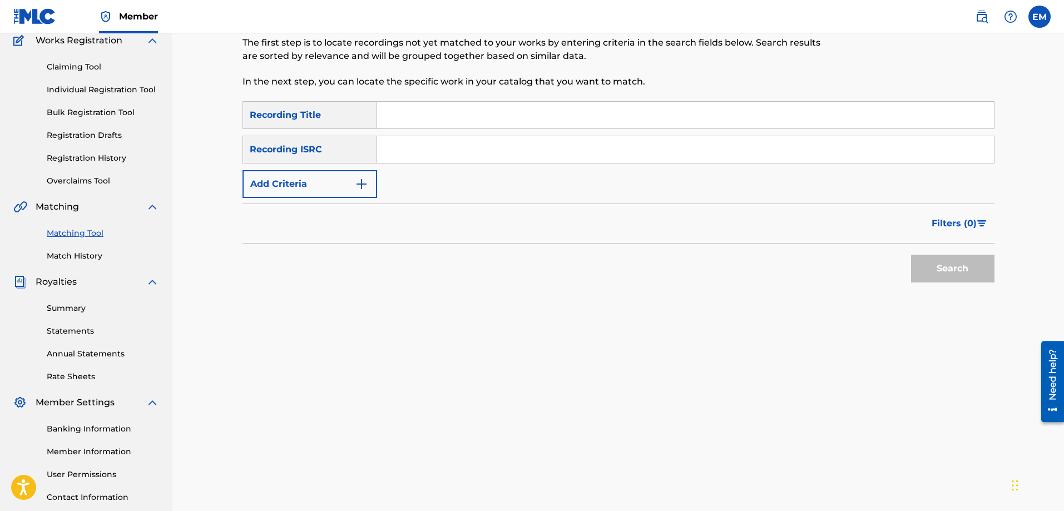
scroll to position [12, 0]
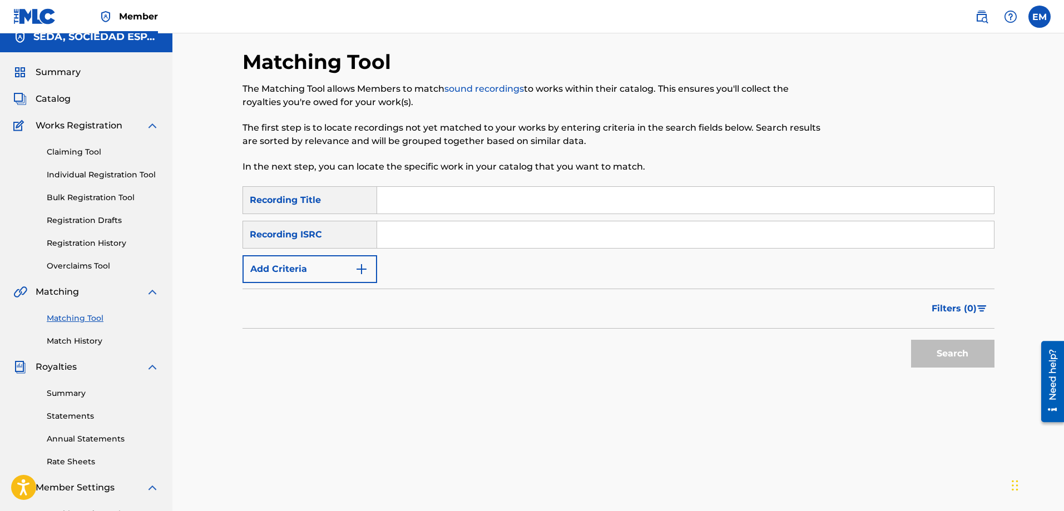
click at [434, 198] on input "Search Form" at bounding box center [685, 200] width 617 height 27
type input "te concedo tres deseos"
click at [911, 340] on button "Search" at bounding box center [952, 354] width 83 height 28
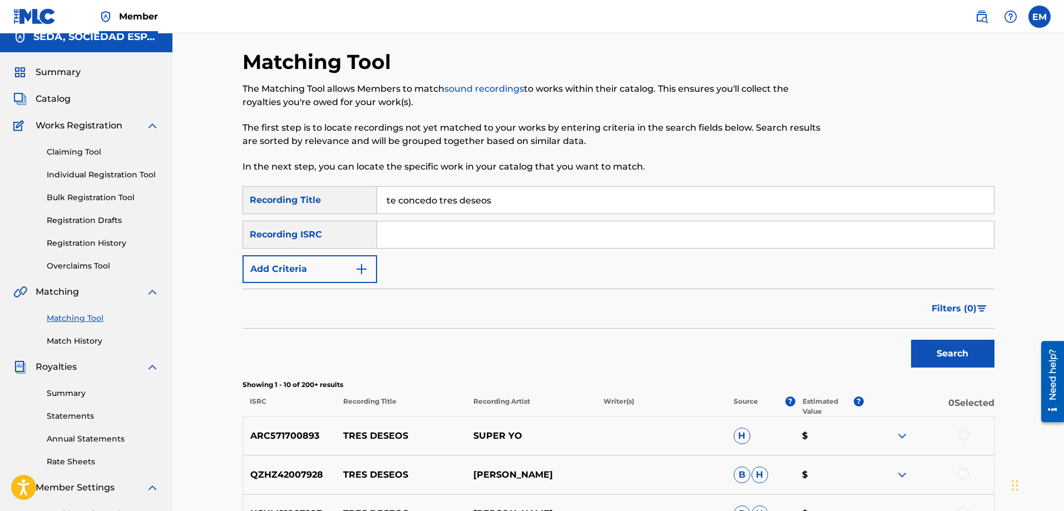
click at [308, 269] on button "Add Criteria" at bounding box center [309, 269] width 135 height 28
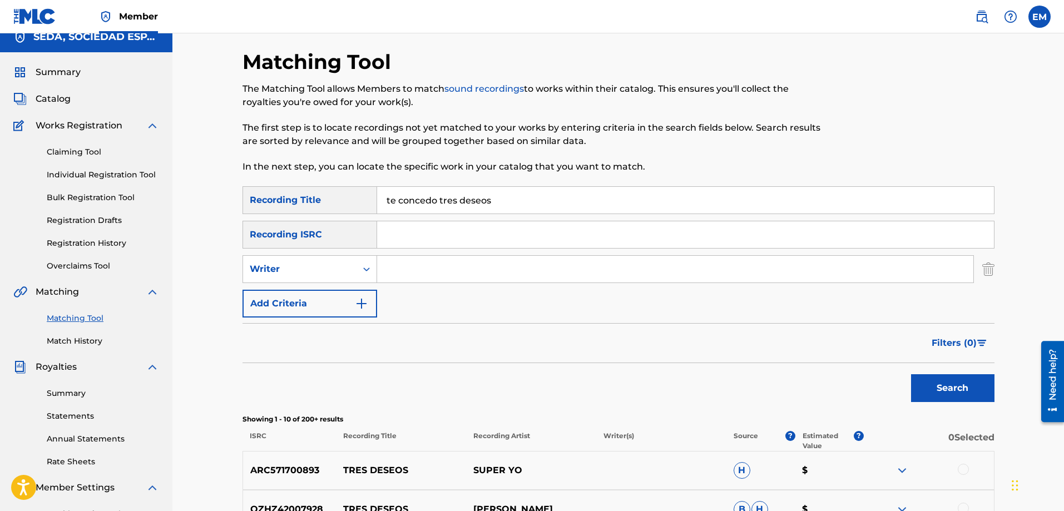
click at [409, 267] on input "Search Form" at bounding box center [675, 269] width 596 height 27
type input "[PERSON_NAME]"
click at [911, 374] on button "Search" at bounding box center [952, 388] width 83 height 28
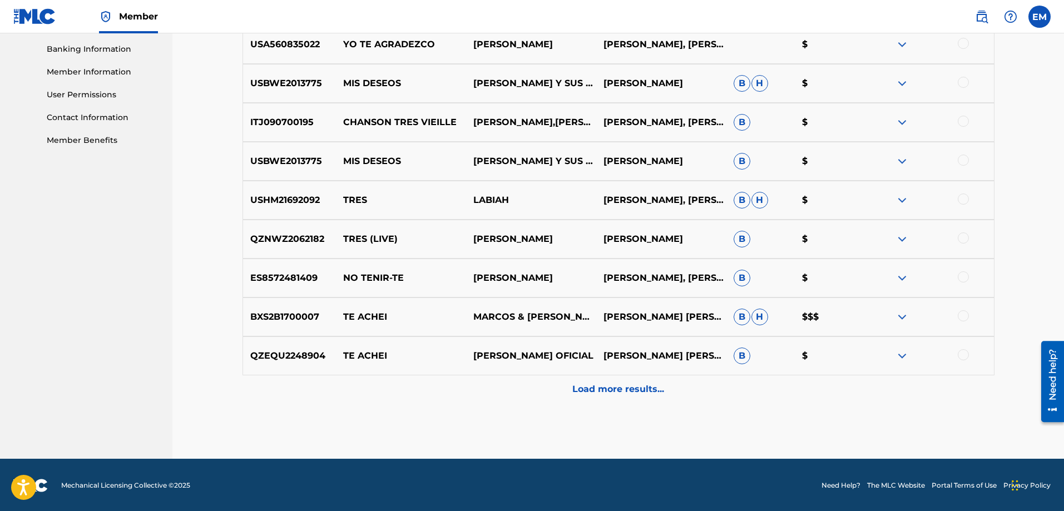
scroll to position [478, 0]
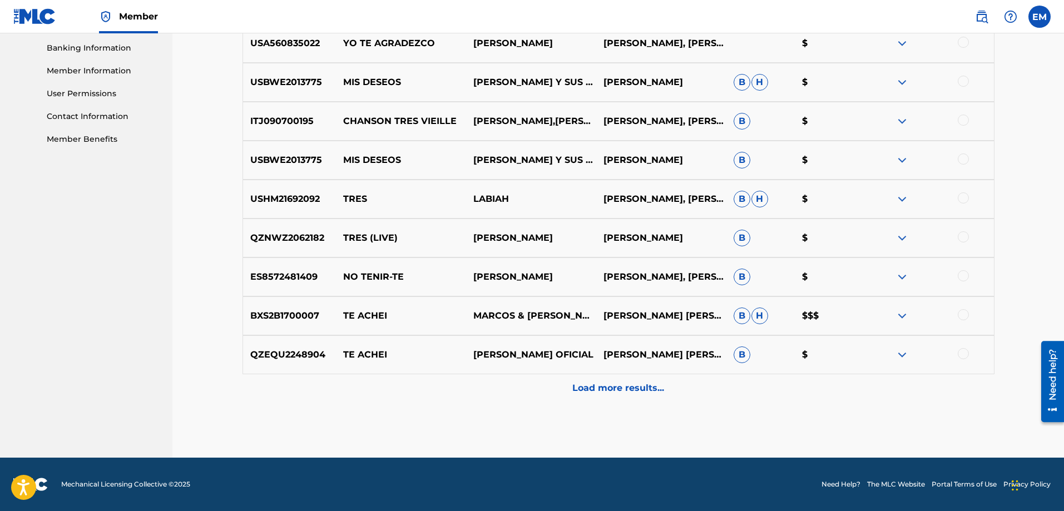
click at [603, 390] on p "Load more results..." at bounding box center [618, 387] width 92 height 13
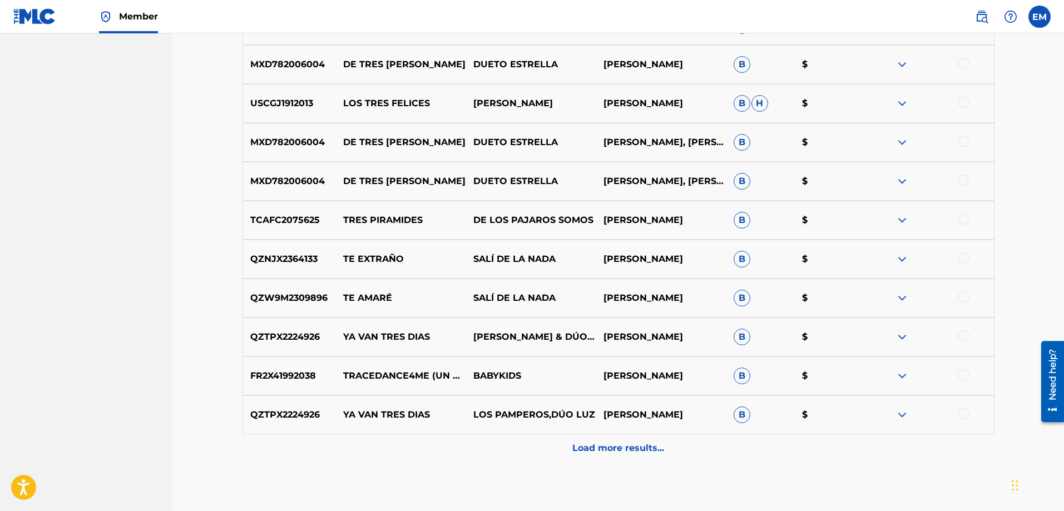
scroll to position [867, 0]
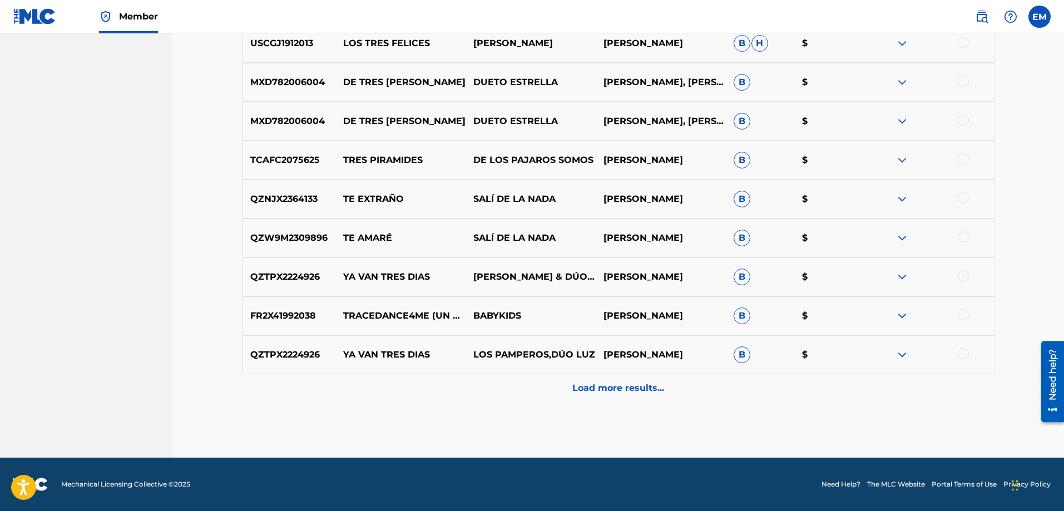
click at [632, 392] on p "Load more results..." at bounding box center [618, 387] width 92 height 13
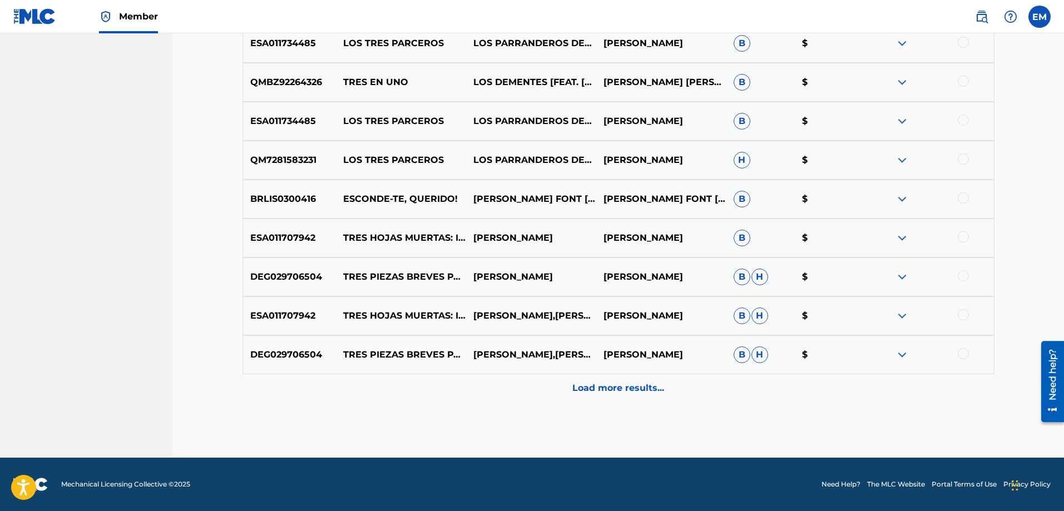
click at [609, 392] on p "Load more results..." at bounding box center [618, 387] width 92 height 13
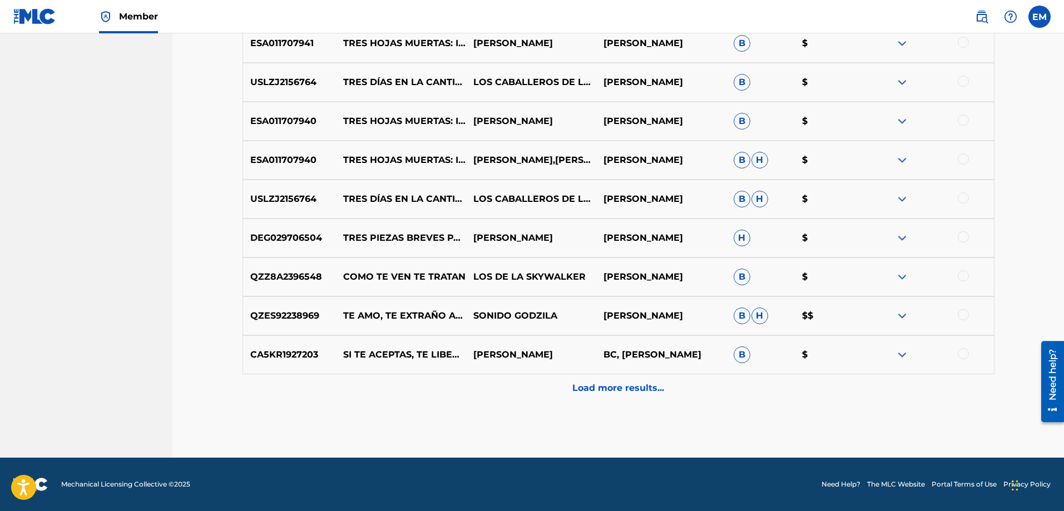
click at [629, 385] on p "Load more results..." at bounding box center [618, 387] width 92 height 13
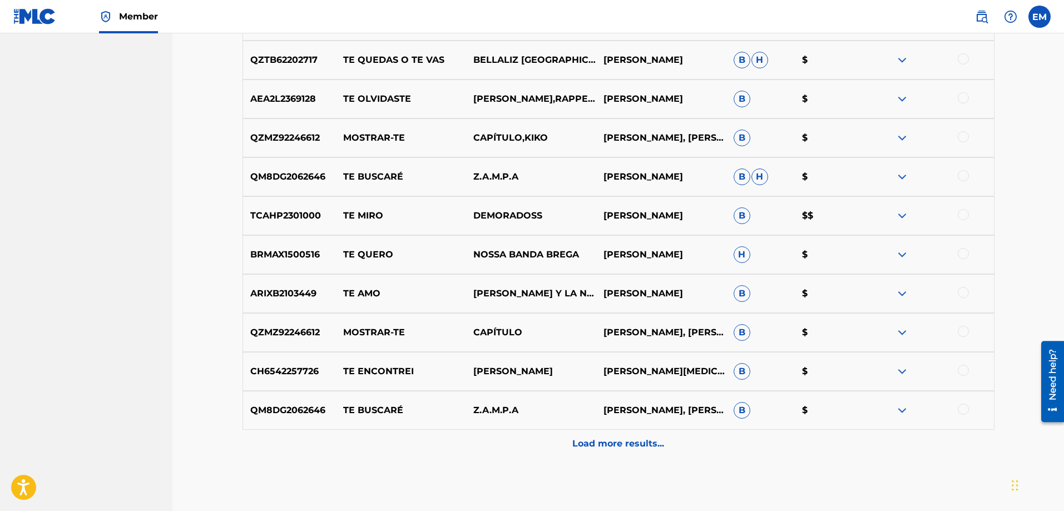
scroll to position [2034, 0]
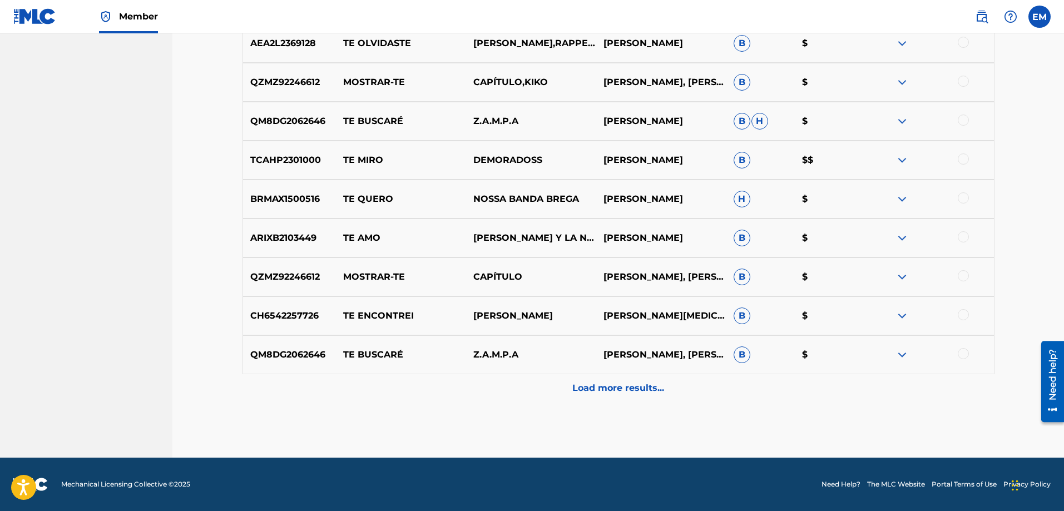
click at [587, 383] on p "Load more results..." at bounding box center [618, 387] width 92 height 13
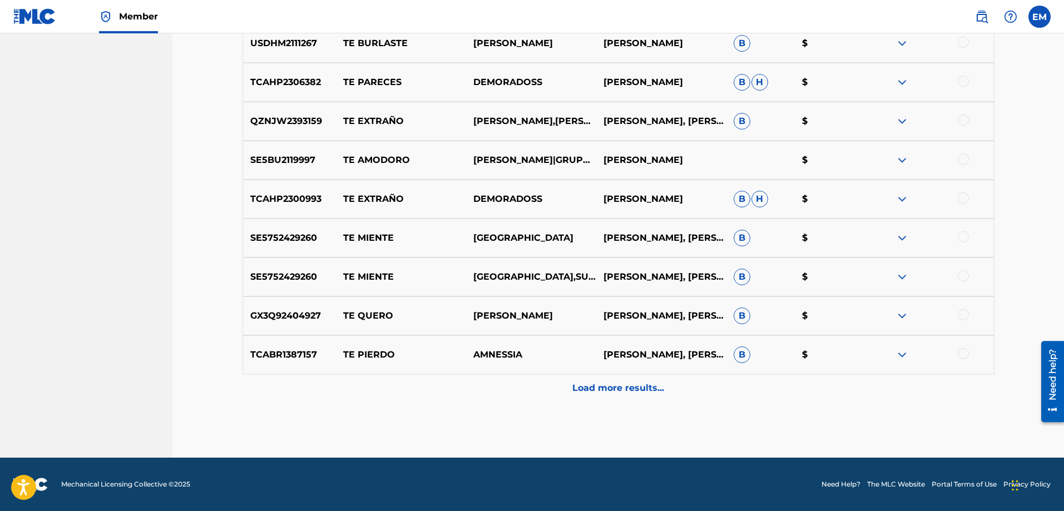
click at [604, 380] on div "Load more results..." at bounding box center [618, 388] width 752 height 28
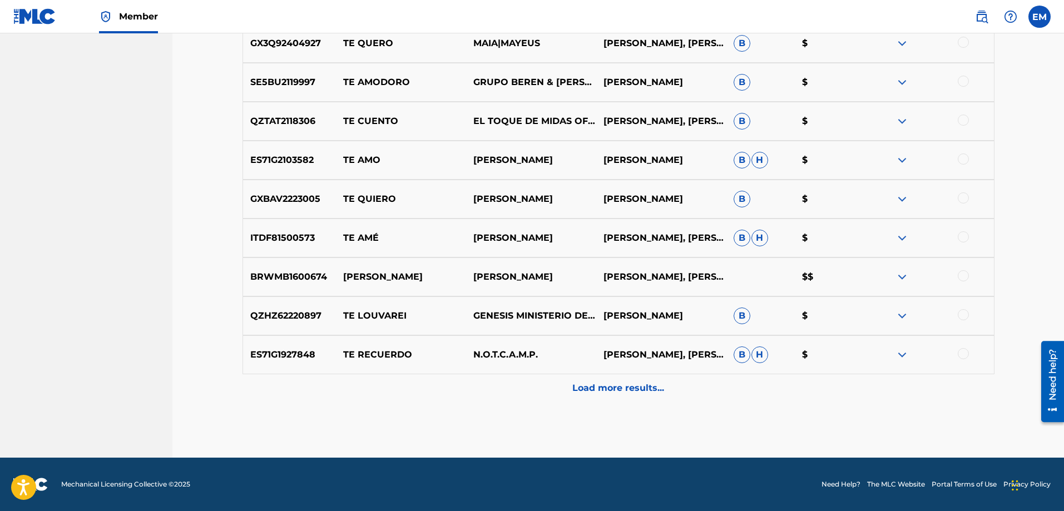
click at [608, 388] on p "Load more results..." at bounding box center [618, 387] width 92 height 13
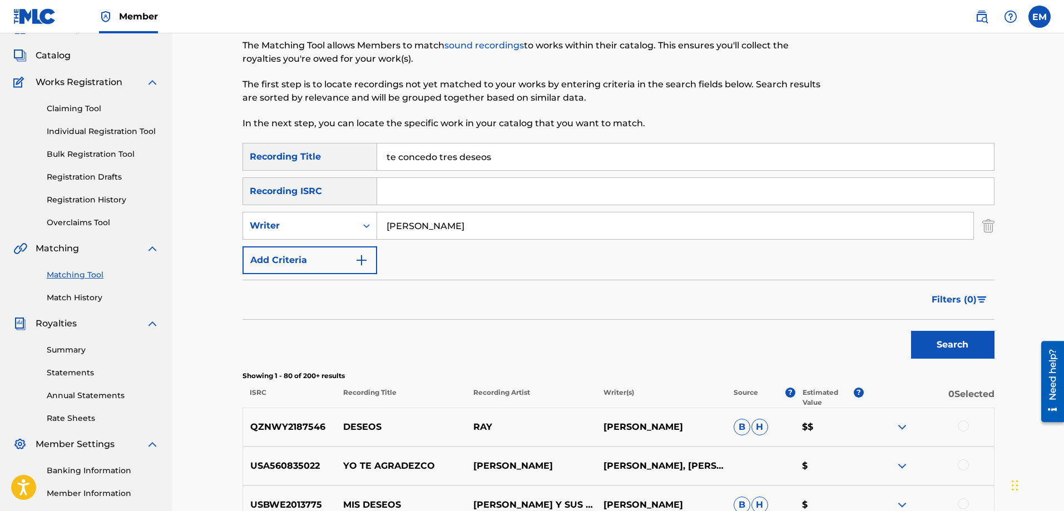
scroll to position [0, 0]
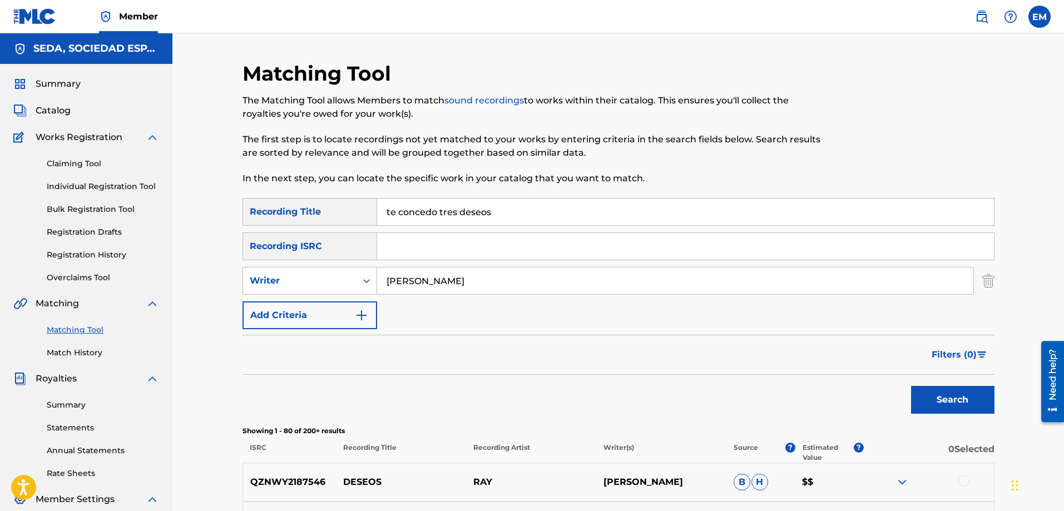
drag, startPoint x: 509, startPoint y: 212, endPoint x: 341, endPoint y: 213, distance: 167.9
click at [342, 212] on div "SearchWithCriteria66206215-058c-4bca-90a8-b89025f77c5d Recording Title te conce…" at bounding box center [618, 212] width 752 height 28
click at [911, 386] on button "Search" at bounding box center [952, 400] width 83 height 28
click at [336, 312] on button "Add Criteria" at bounding box center [309, 315] width 135 height 28
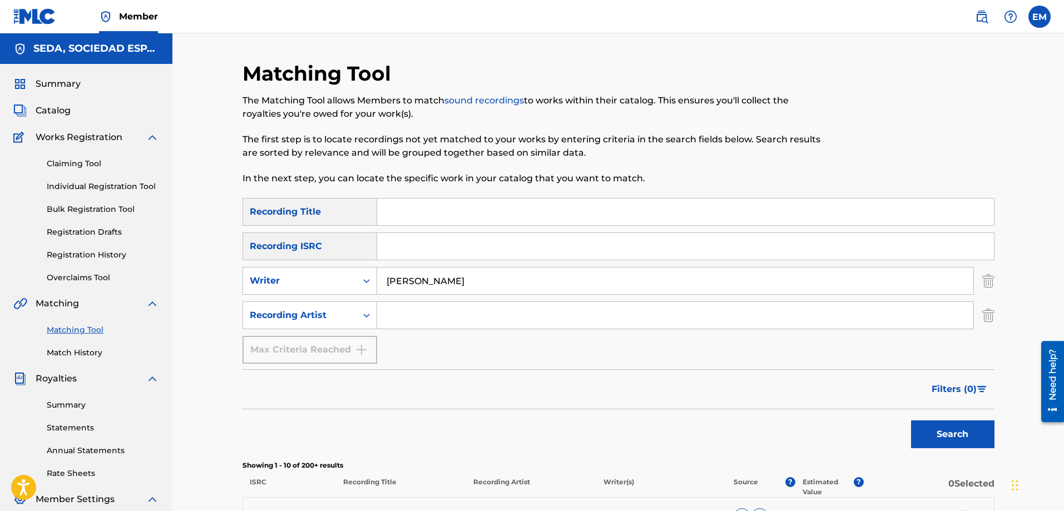
click at [406, 311] on input "Search Form" at bounding box center [675, 315] width 596 height 27
type input "suburbano"
click at [911, 420] on button "Search" at bounding box center [952, 434] width 83 height 28
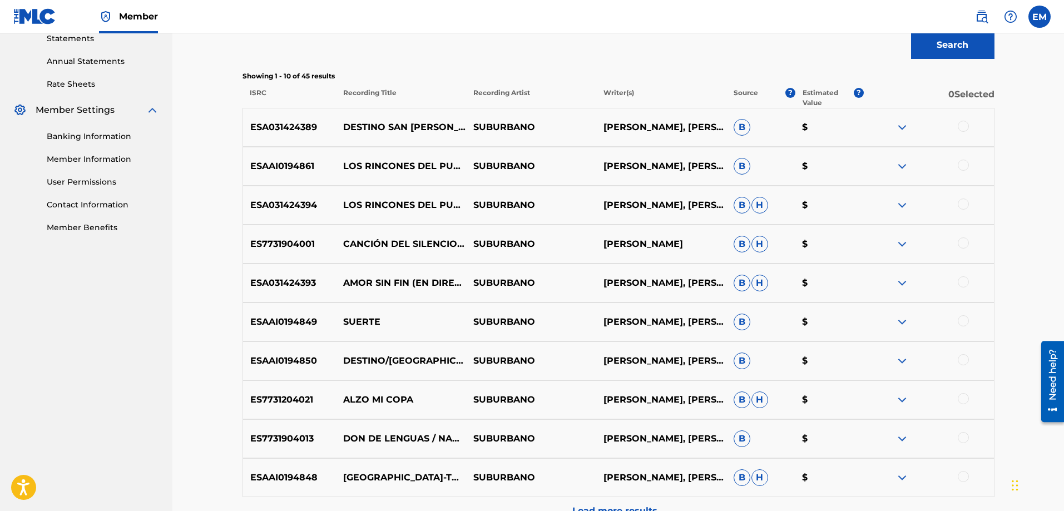
scroll to position [512, 0]
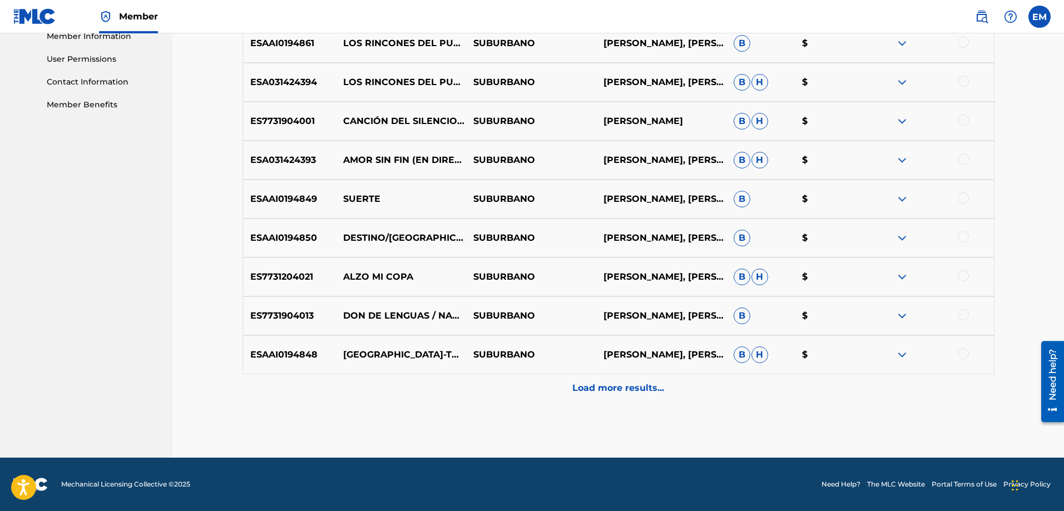
click at [630, 388] on p "Load more results..." at bounding box center [618, 387] width 92 height 13
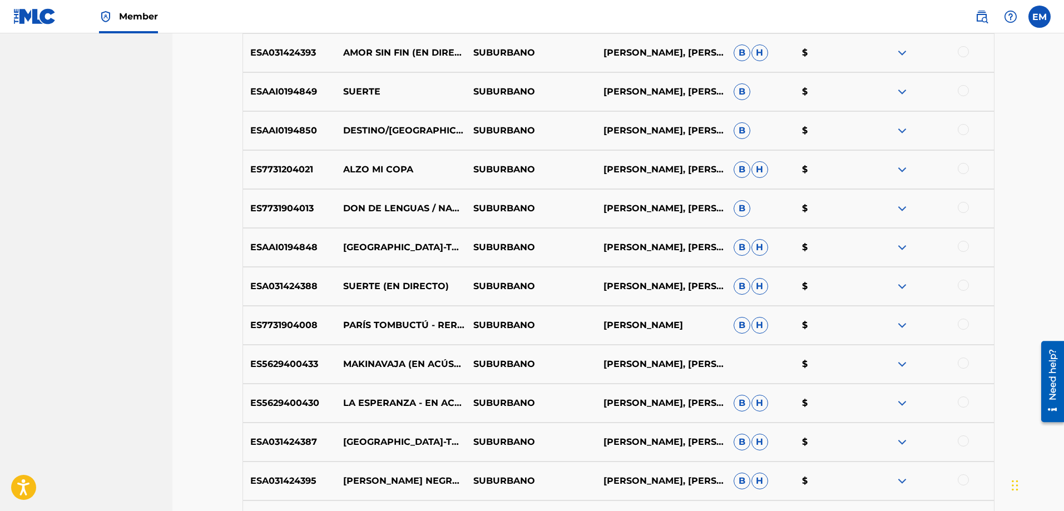
scroll to position [901, 0]
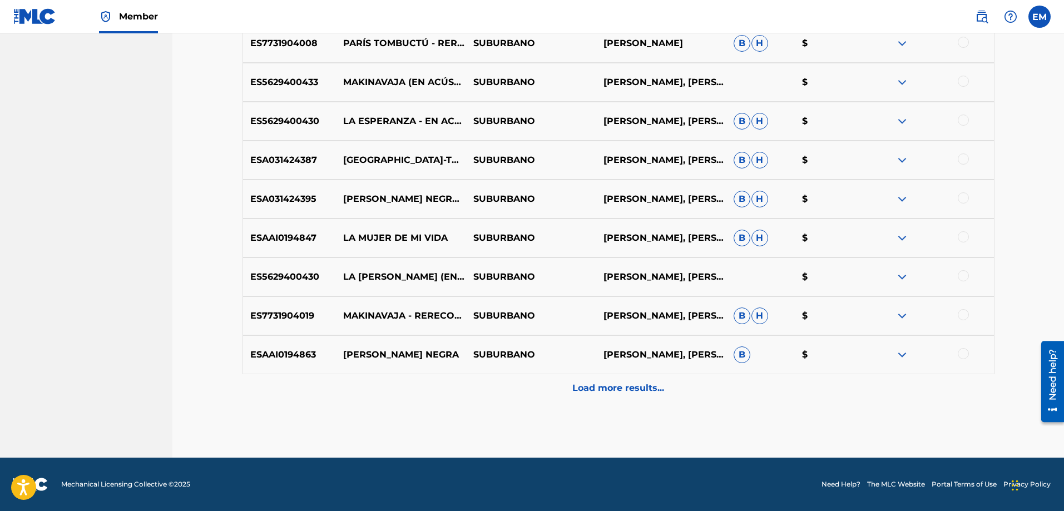
click at [960, 355] on div at bounding box center [962, 353] width 11 height 11
click at [731, 414] on button "Match 1 Group" at bounding box center [781, 420] width 123 height 28
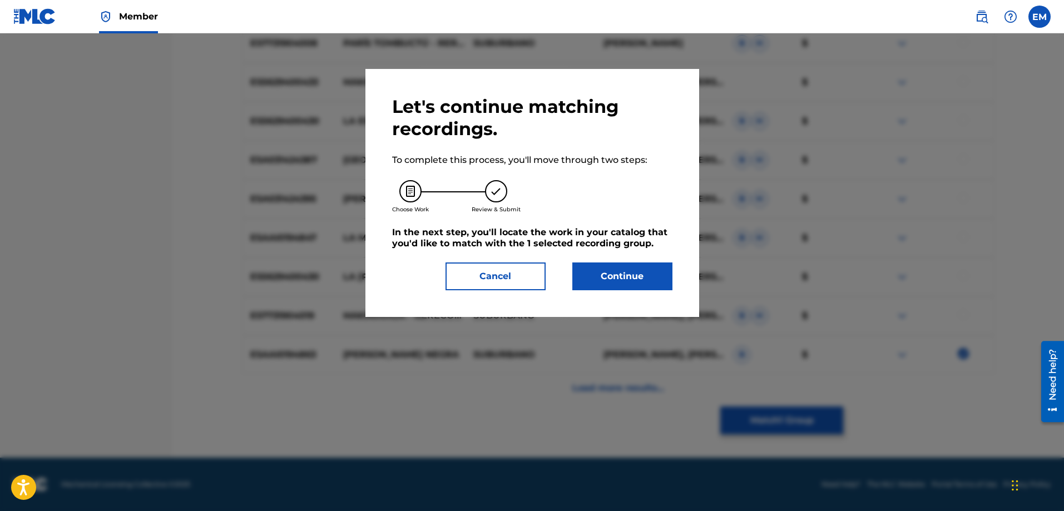
click at [598, 281] on button "Continue" at bounding box center [622, 276] width 100 height 28
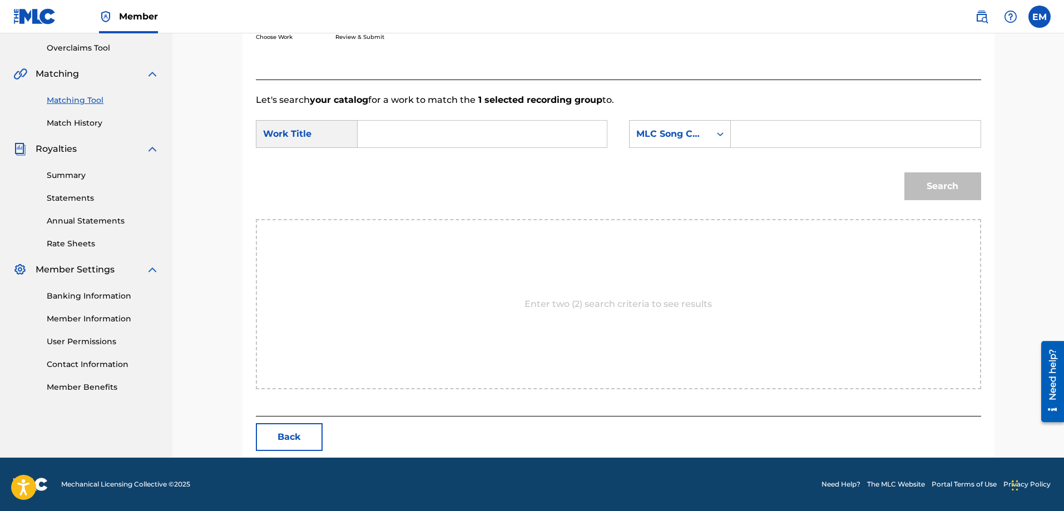
scroll to position [230, 0]
click at [429, 131] on input "Search Form" at bounding box center [482, 134] width 230 height 27
click at [404, 173] on strong "conce" at bounding box center [389, 172] width 27 height 11
type input "te concedo tres deseos"
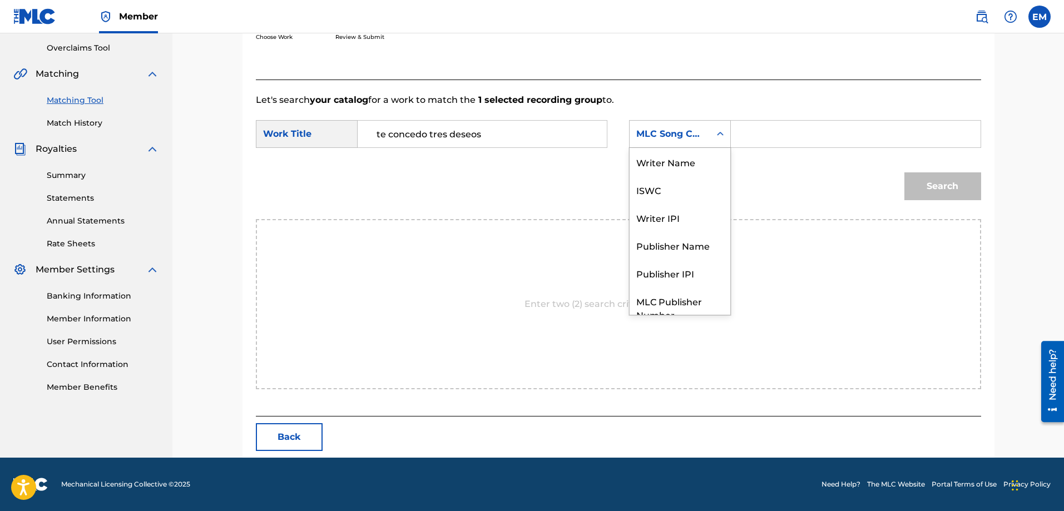
click at [668, 143] on div "MLC Song Code" at bounding box center [669, 133] width 81 height 21
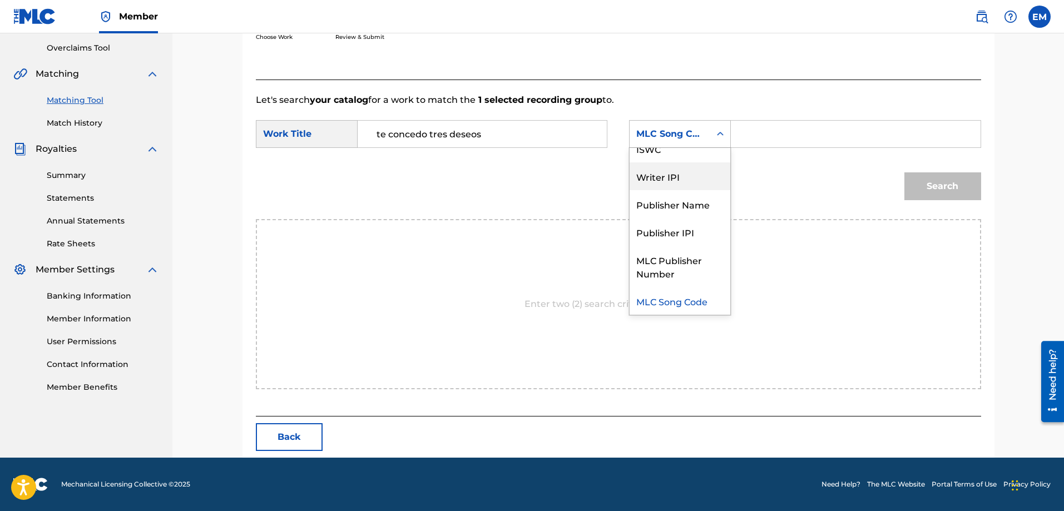
scroll to position [0, 0]
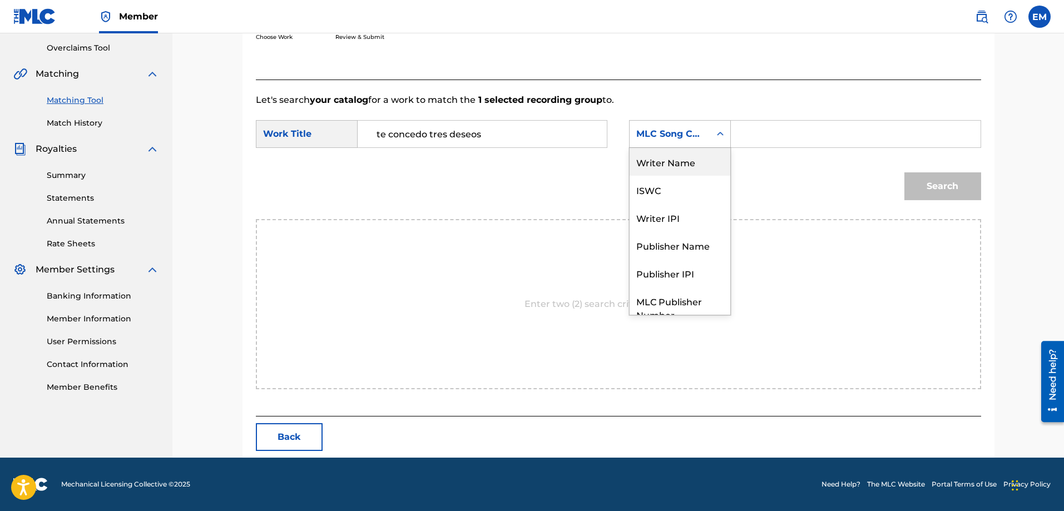
click at [669, 161] on div "Writer Name" at bounding box center [679, 162] width 101 height 28
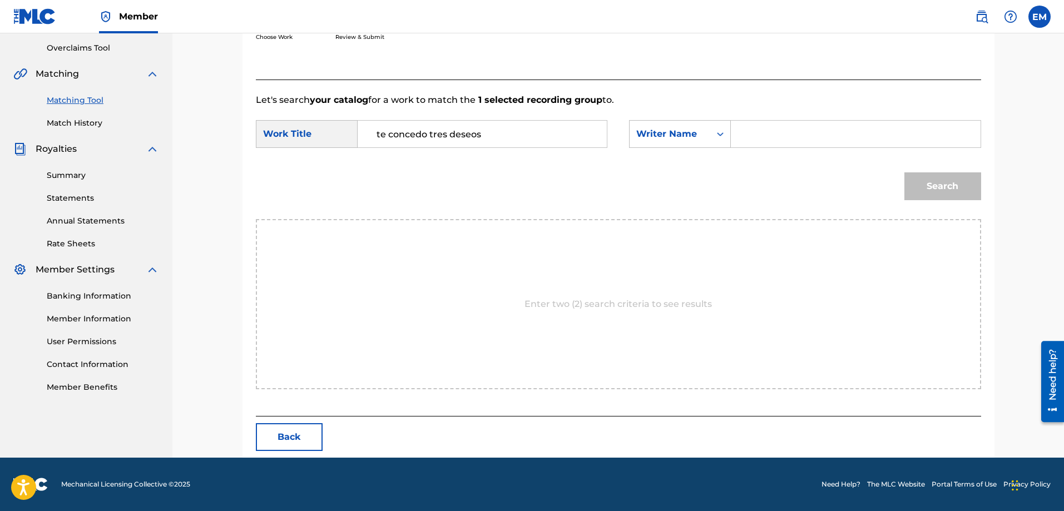
click at [745, 132] on input "Search Form" at bounding box center [855, 134] width 230 height 27
paste input "[PERSON_NAME]"
type input "[PERSON_NAME]"
click at [904, 172] on button "Search" at bounding box center [942, 186] width 77 height 28
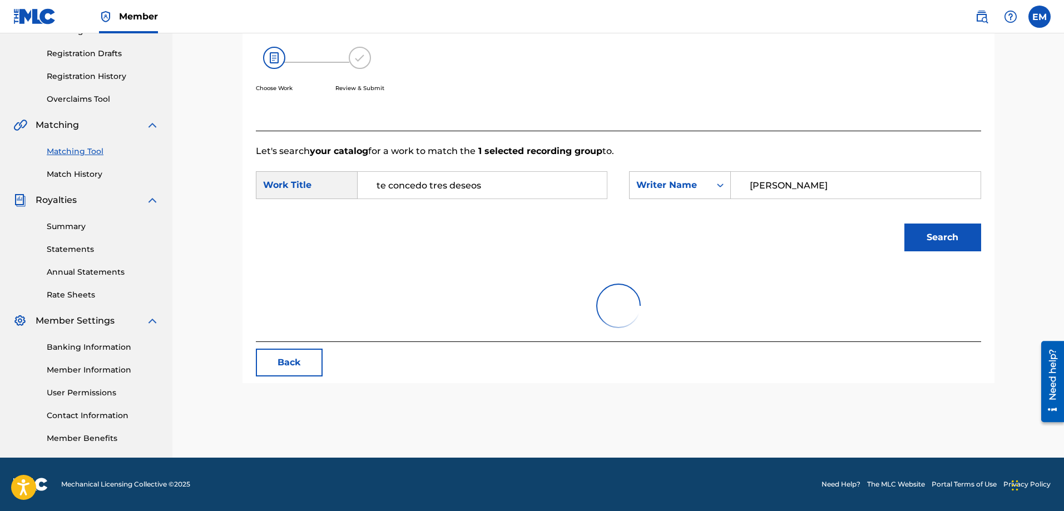
scroll to position [230, 0]
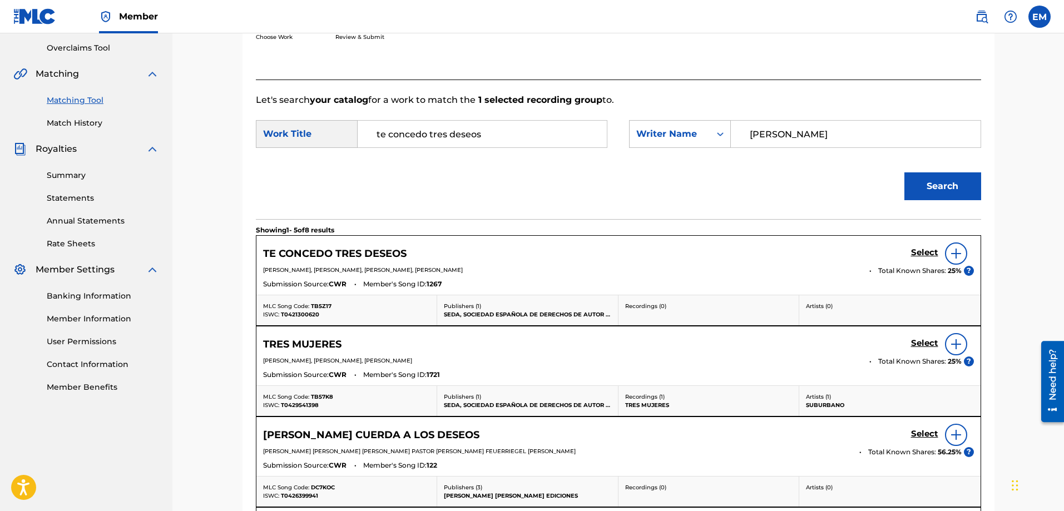
click at [956, 255] on img at bounding box center [955, 253] width 13 height 13
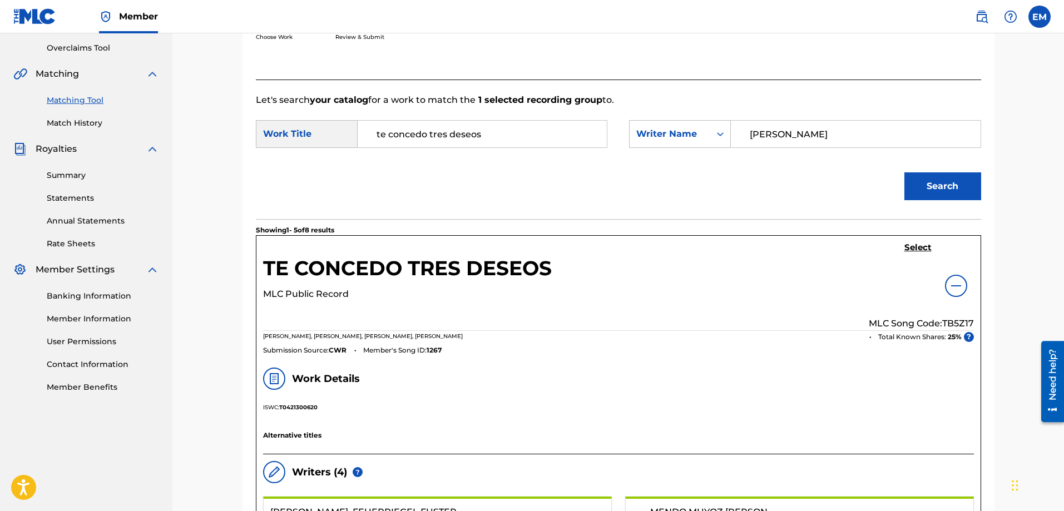
click at [921, 246] on h5 "Select" at bounding box center [917, 247] width 27 height 11
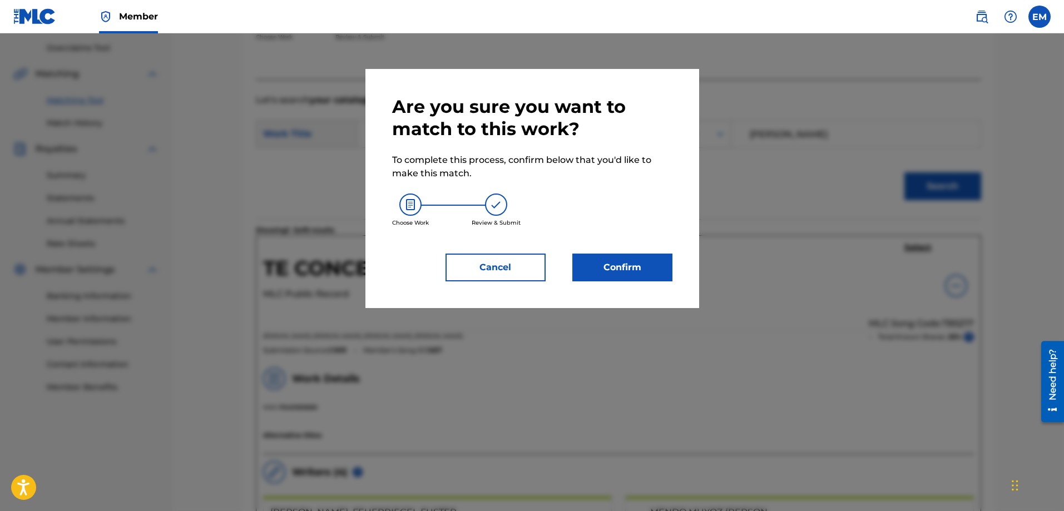
click at [646, 265] on button "Confirm" at bounding box center [622, 268] width 100 height 28
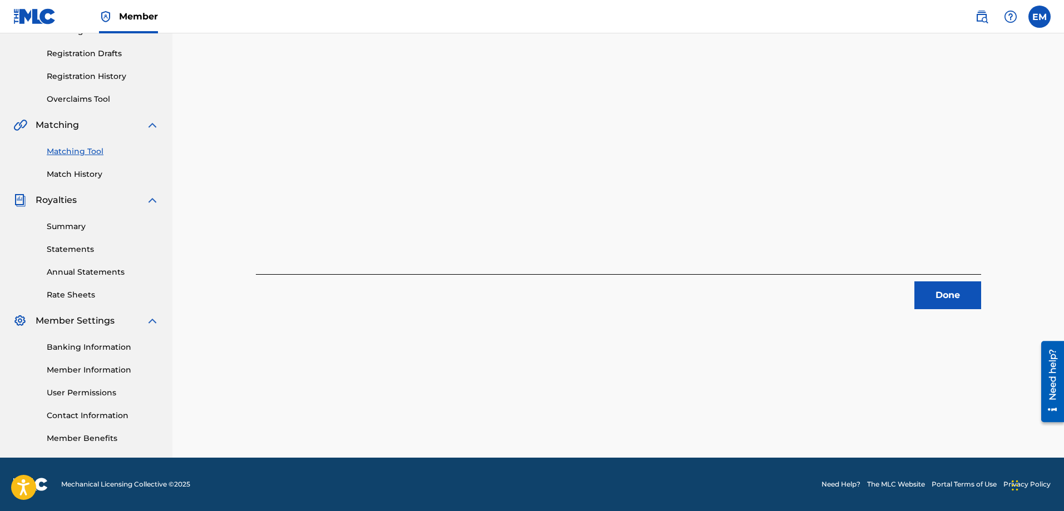
click at [974, 298] on button "Done" at bounding box center [947, 295] width 67 height 28
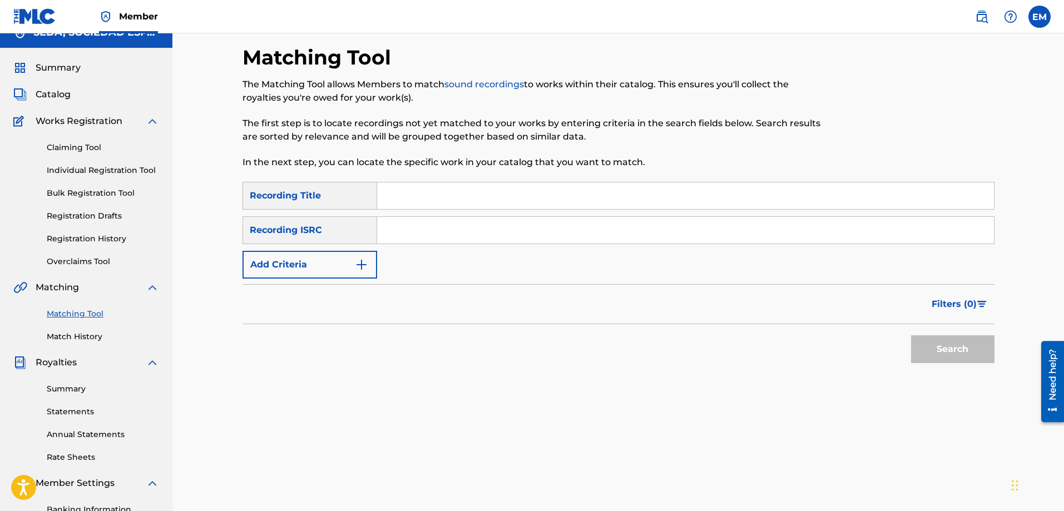
scroll to position [12, 0]
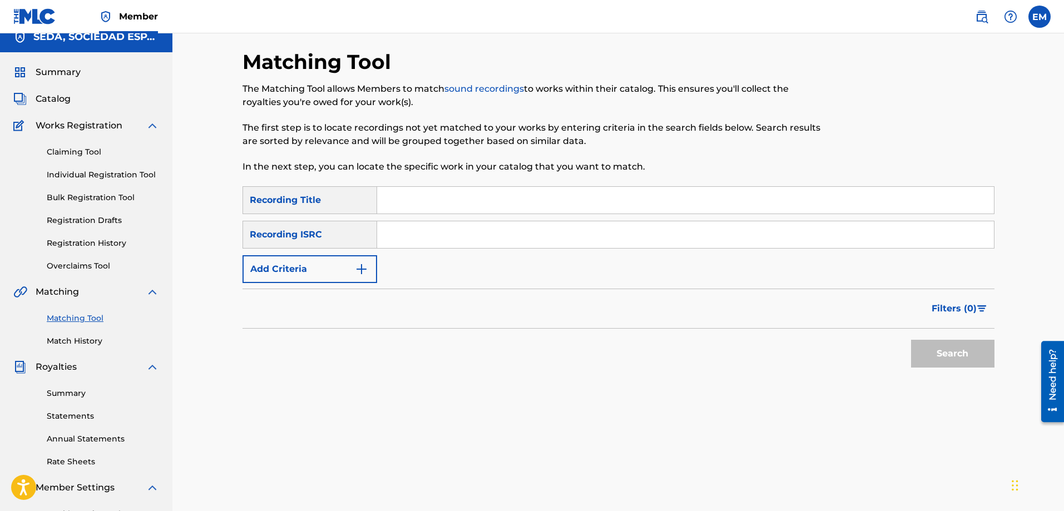
click at [433, 199] on input "Search Form" at bounding box center [685, 200] width 617 height 27
type input "versos hare"
click at [911, 340] on button "Search" at bounding box center [952, 354] width 83 height 28
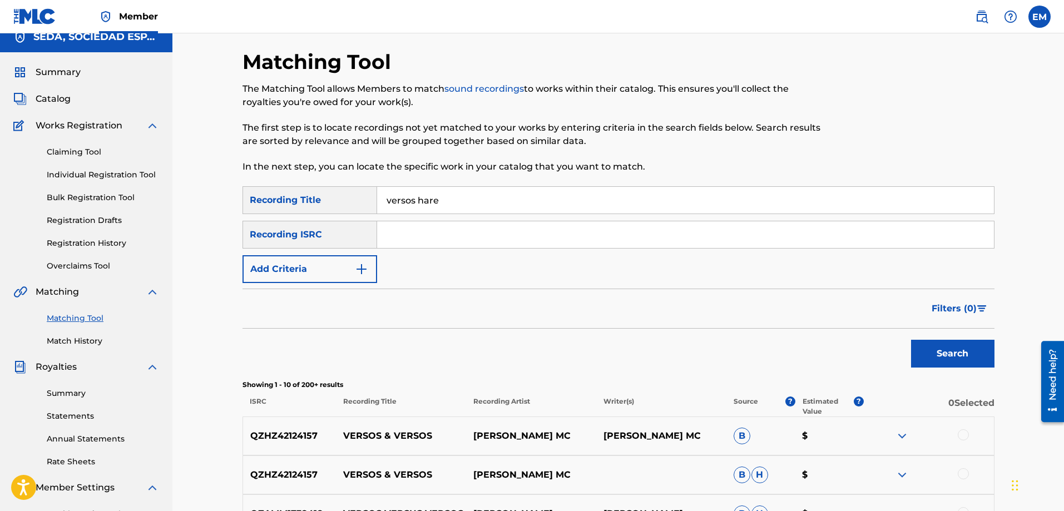
click at [338, 267] on button "Add Criteria" at bounding box center [309, 269] width 135 height 28
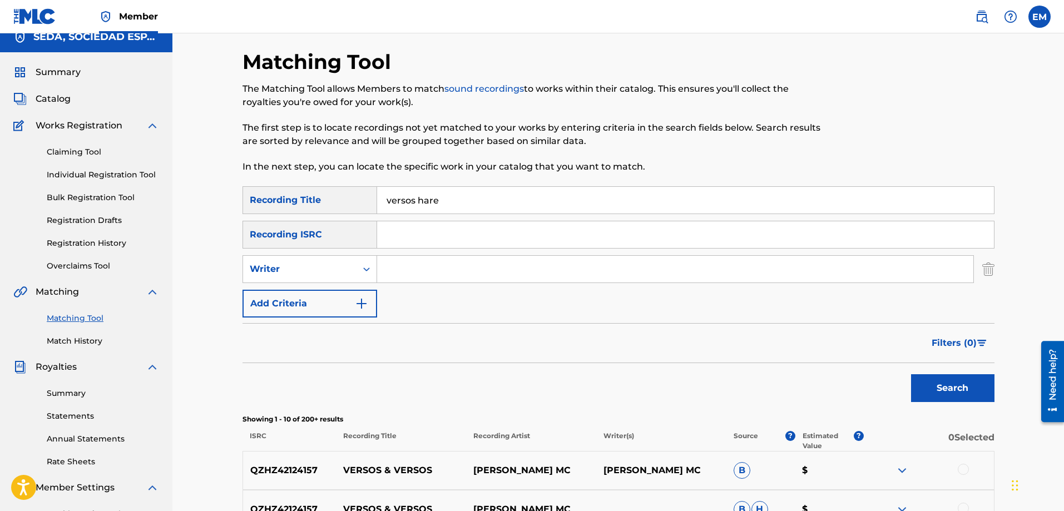
click at [397, 269] on input "Search Form" at bounding box center [675, 269] width 596 height 27
type input "[PERSON_NAME]"
click at [911, 374] on button "Search" at bounding box center [952, 388] width 83 height 28
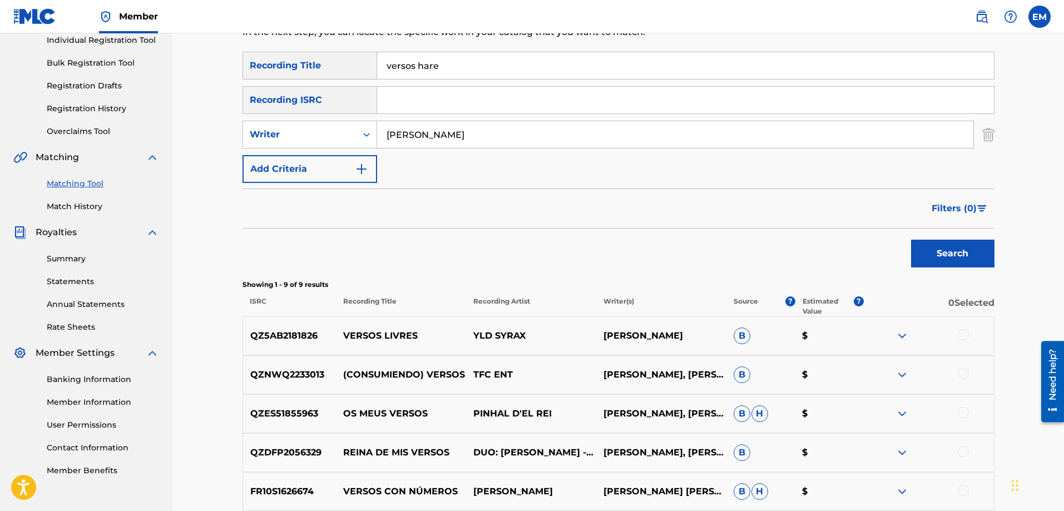
scroll to position [67, 0]
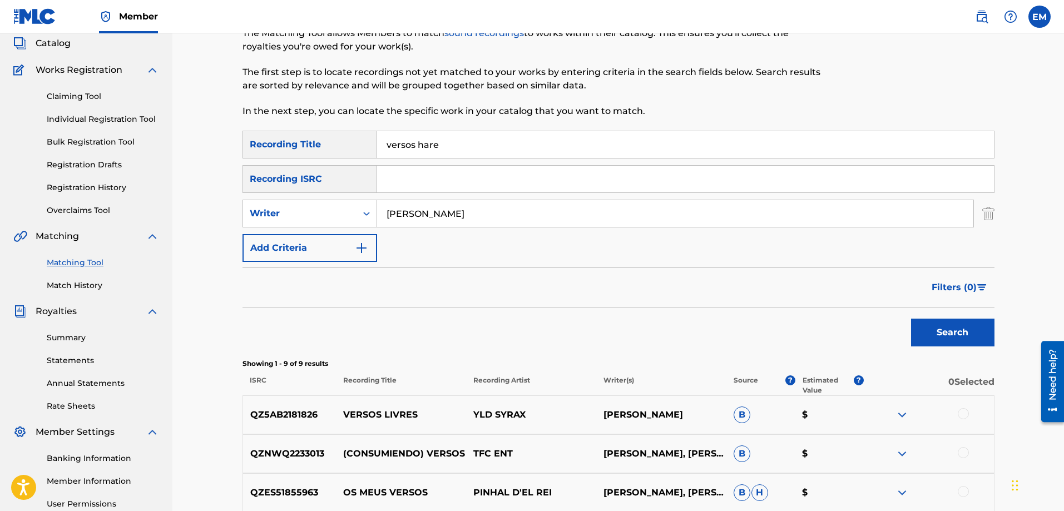
click at [325, 252] on button "Add Criteria" at bounding box center [309, 248] width 135 height 28
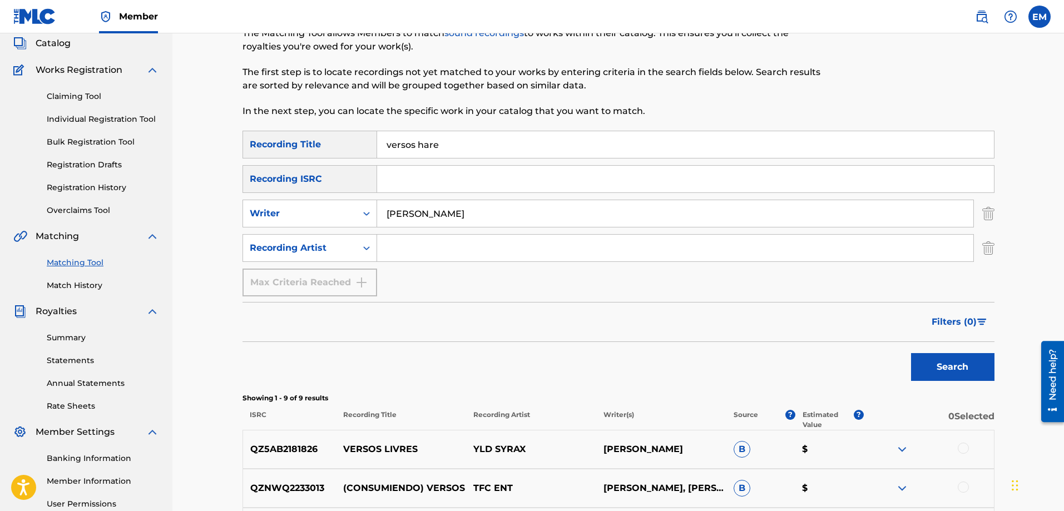
drag, startPoint x: 417, startPoint y: 246, endPoint x: 424, endPoint y: 256, distance: 12.3
click at [418, 246] on input "Search Form" at bounding box center [675, 248] width 596 height 27
type input "suburbano"
click at [911, 353] on button "Search" at bounding box center [952, 367] width 83 height 28
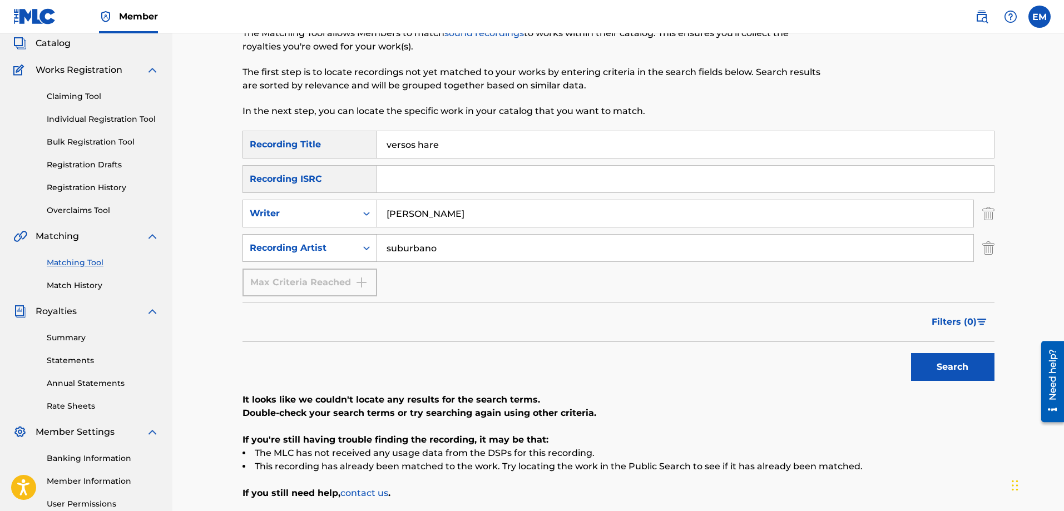
drag, startPoint x: 463, startPoint y: 255, endPoint x: 354, endPoint y: 246, distance: 109.9
click at [357, 244] on div "SearchWithCriteria33558a14-f7aa-4772-95d6-37382b390354 Recording Artist suburba…" at bounding box center [618, 248] width 752 height 28
click at [911, 353] on button "Search" at bounding box center [952, 367] width 83 height 28
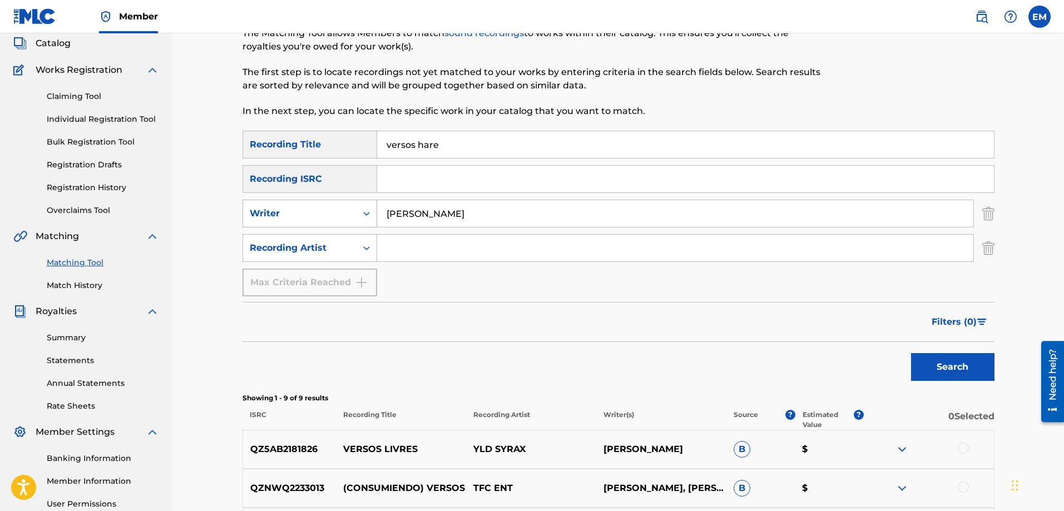
drag, startPoint x: 482, startPoint y: 206, endPoint x: 260, endPoint y: 208, distance: 221.3
click at [260, 208] on div "SearchWithCriteriab0a90d2a-763f-4b4d-a177-64a0855989cd Writer [PERSON_NAME]" at bounding box center [618, 214] width 752 height 28
click at [911, 353] on button "Search" at bounding box center [952, 367] width 83 height 28
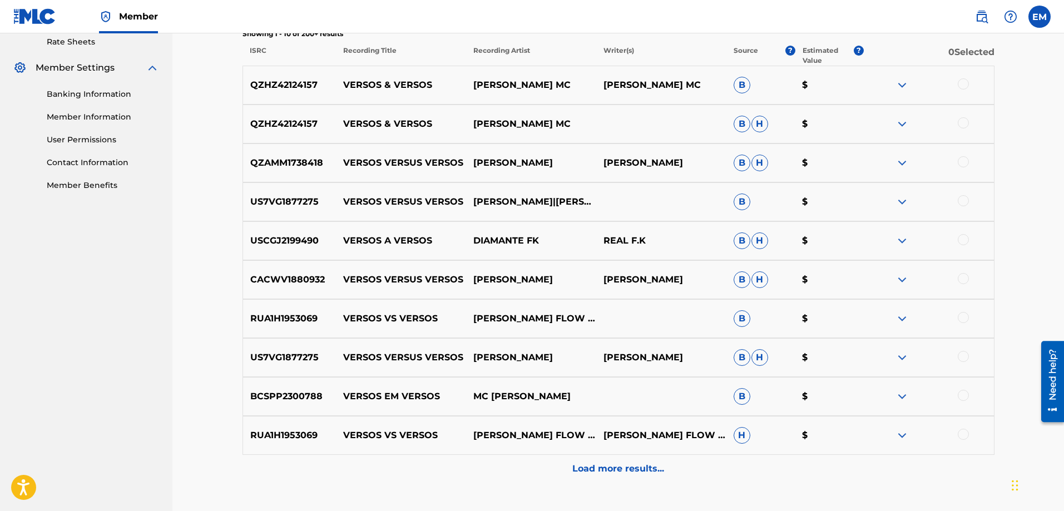
scroll to position [512, 0]
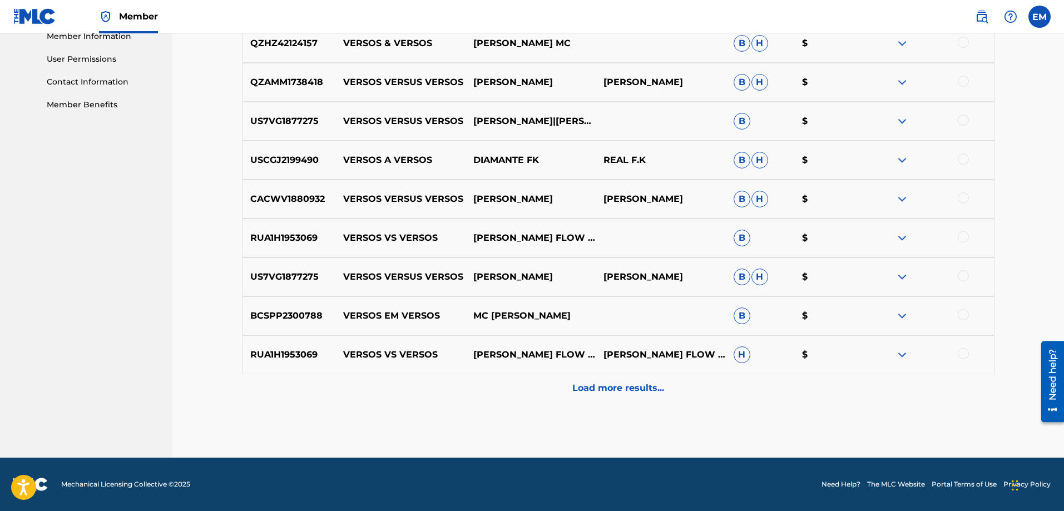
click at [604, 384] on p "Load more results..." at bounding box center [618, 387] width 92 height 13
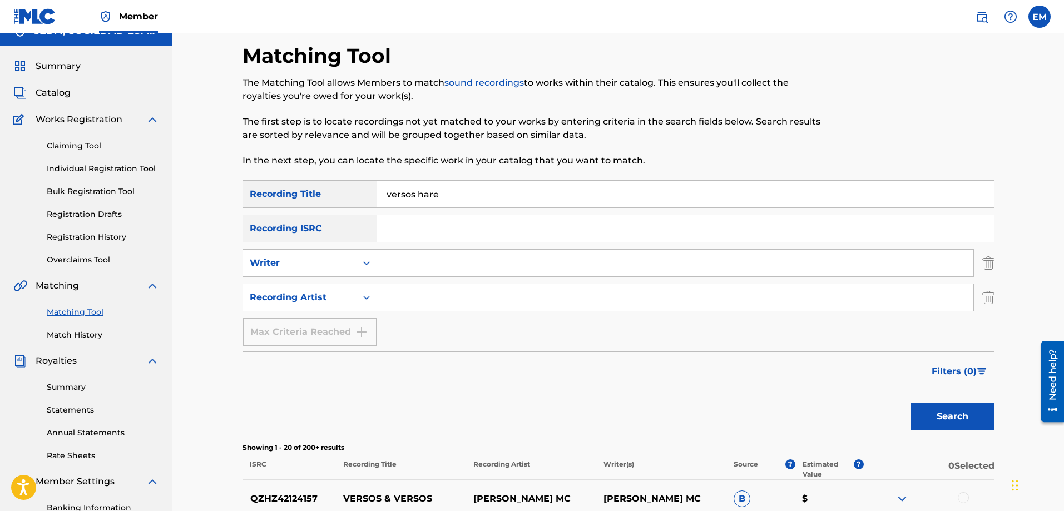
scroll to position [0, 0]
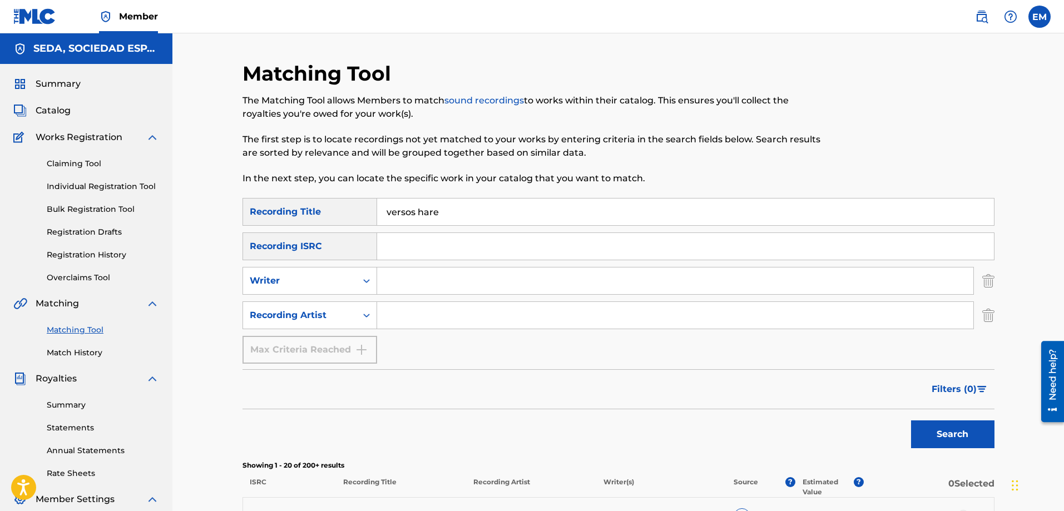
click at [399, 278] on input "Search Form" at bounding box center [675, 280] width 596 height 27
type input "[PERSON_NAME]"
click at [911, 420] on button "Search" at bounding box center [952, 434] width 83 height 28
drag, startPoint x: 439, startPoint y: 211, endPoint x: 318, endPoint y: 220, distance: 120.9
click at [320, 219] on div "SearchWithCriteria66206215-058c-4bca-90a8-b89025f77c5d Recording Title versos h…" at bounding box center [618, 212] width 752 height 28
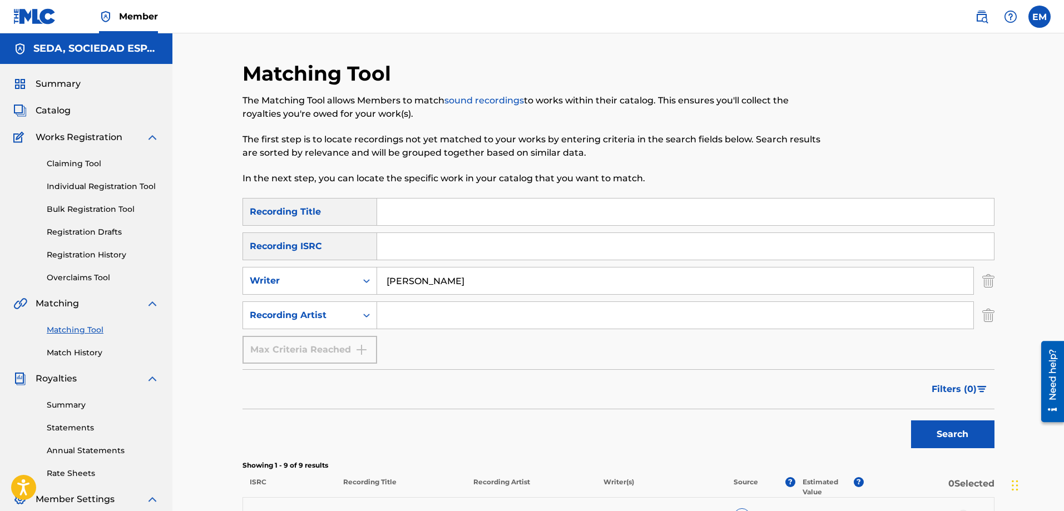
click at [911, 420] on button "Search" at bounding box center [952, 434] width 83 height 28
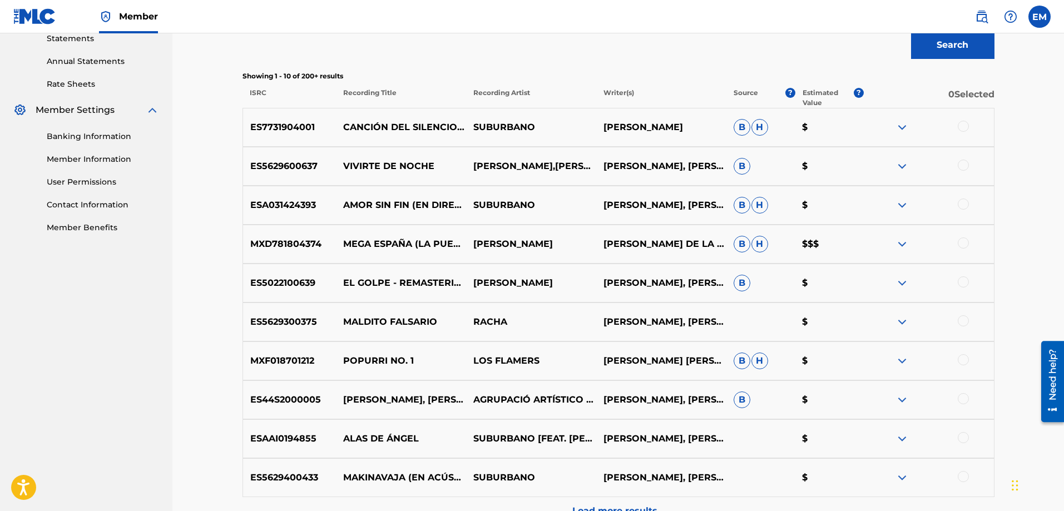
scroll to position [512, 0]
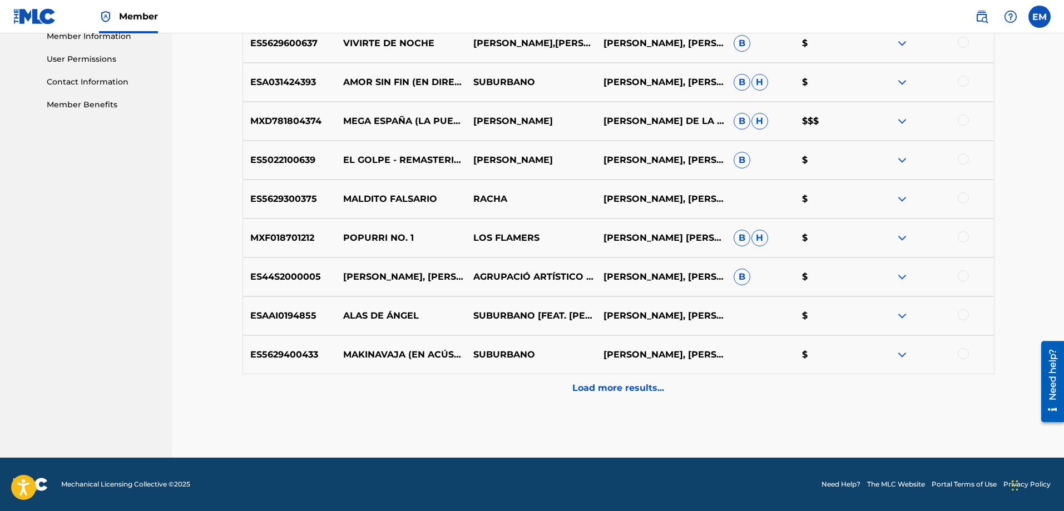
click at [607, 383] on p "Load more results..." at bounding box center [618, 387] width 92 height 13
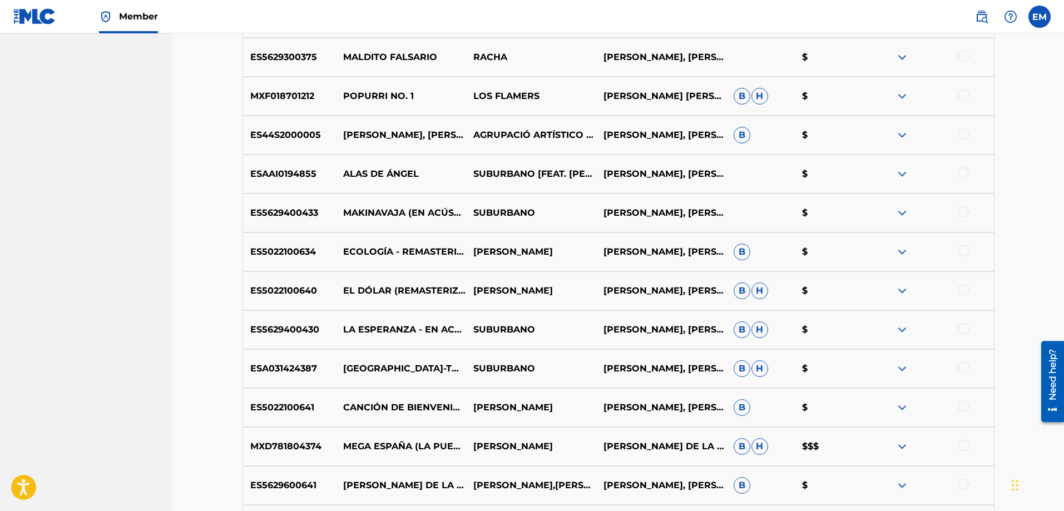
scroll to position [901, 0]
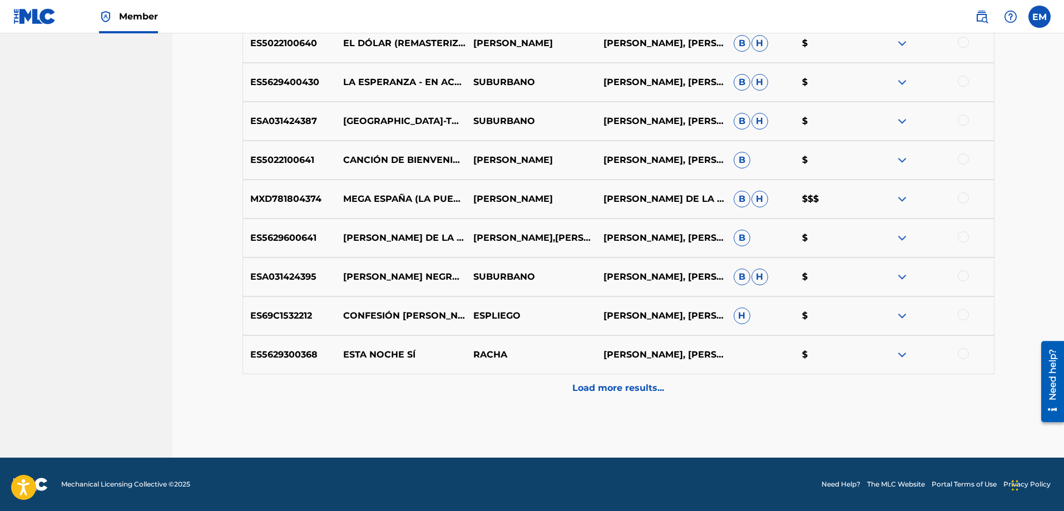
click at [604, 378] on div "Load more results..." at bounding box center [618, 388] width 752 height 28
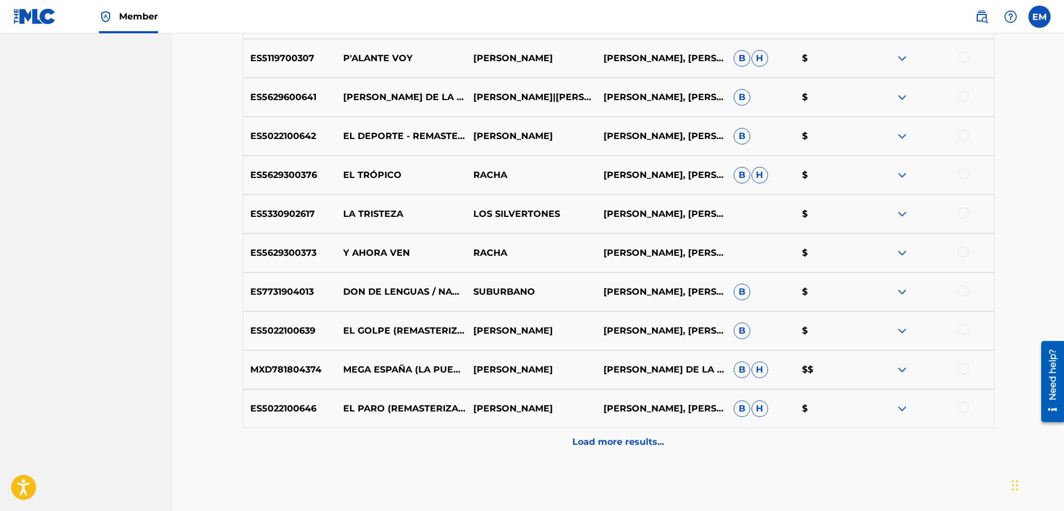
scroll to position [1291, 0]
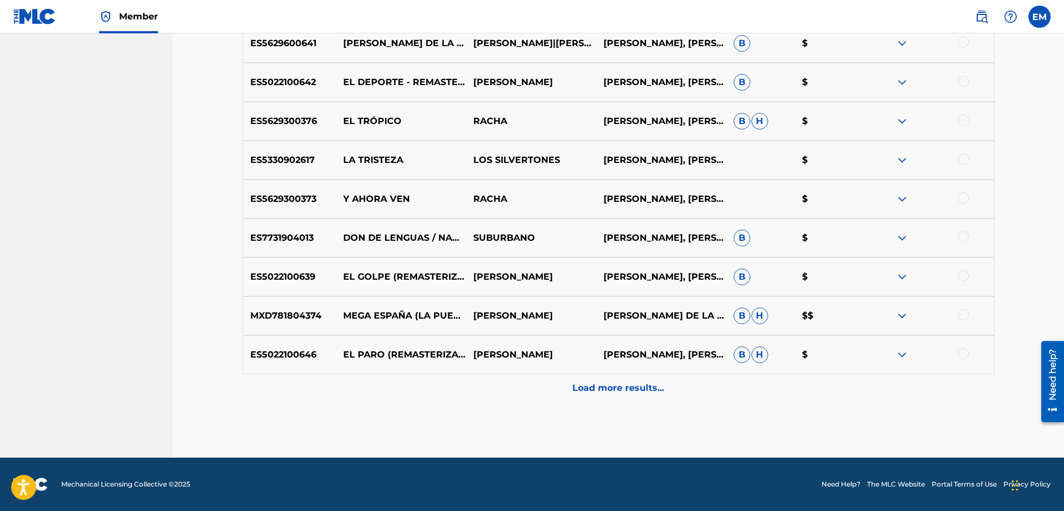
click at [610, 388] on p "Load more results..." at bounding box center [618, 387] width 92 height 13
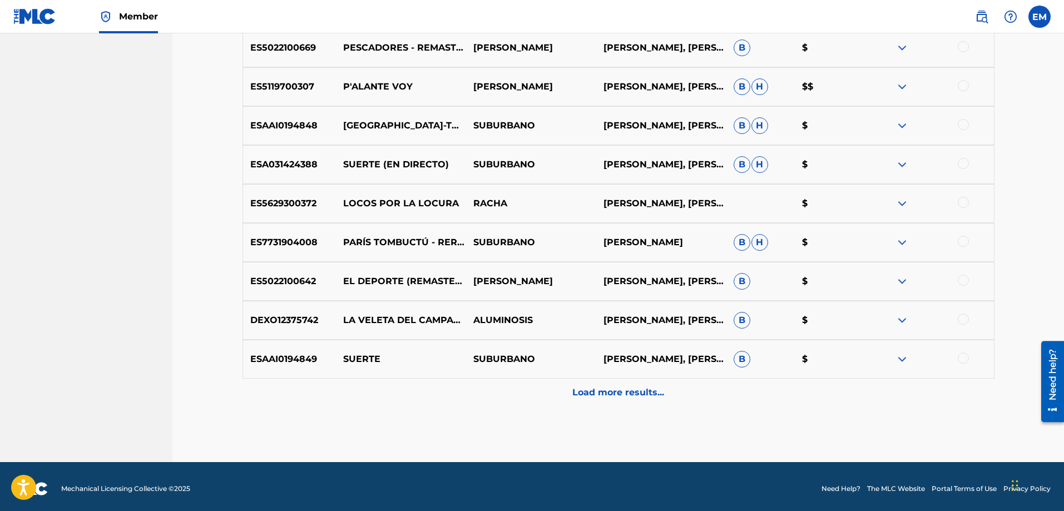
scroll to position [1680, 0]
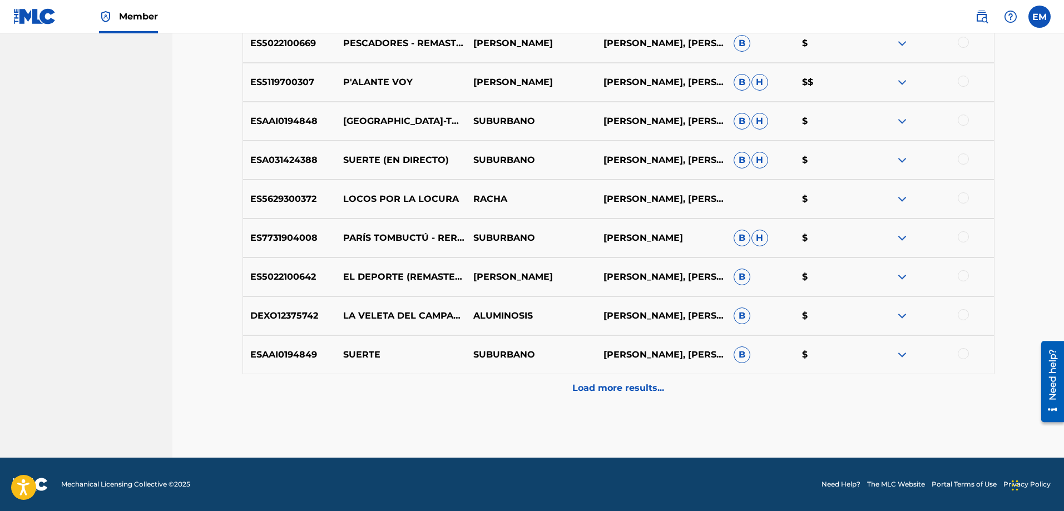
click at [964, 354] on div at bounding box center [962, 353] width 11 height 11
click at [753, 414] on button "Match 1 Group" at bounding box center [781, 420] width 123 height 28
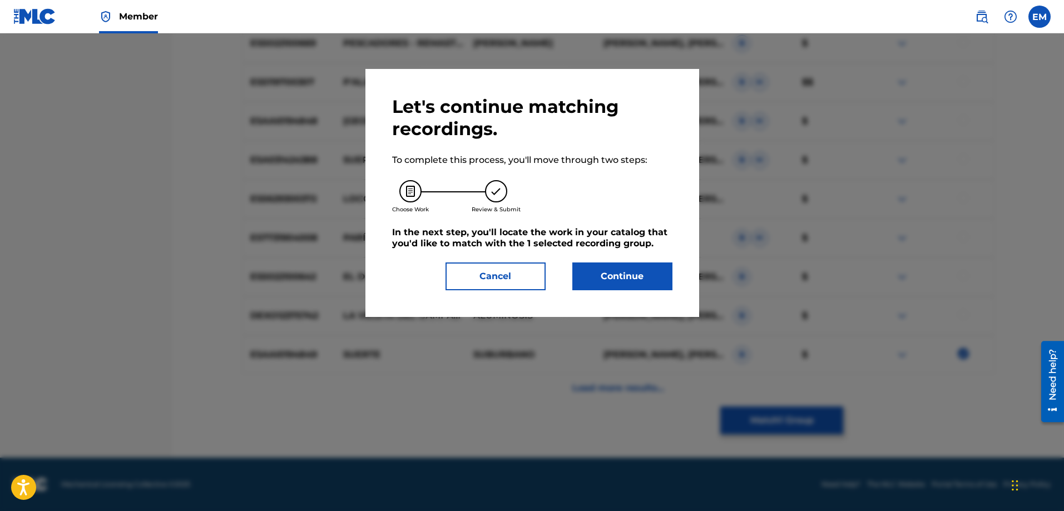
click at [625, 271] on button "Continue" at bounding box center [622, 276] width 100 height 28
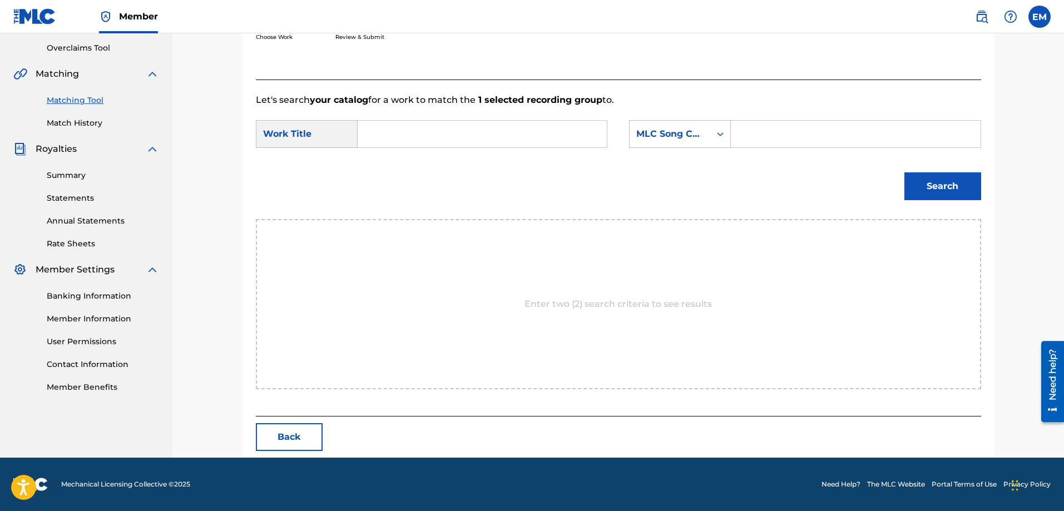
scroll to position [230, 0]
click at [388, 130] on input "Search Form" at bounding box center [482, 134] width 230 height 27
click at [407, 164] on span "hare" at bounding box center [417, 158] width 21 height 11
type input "versos hare"
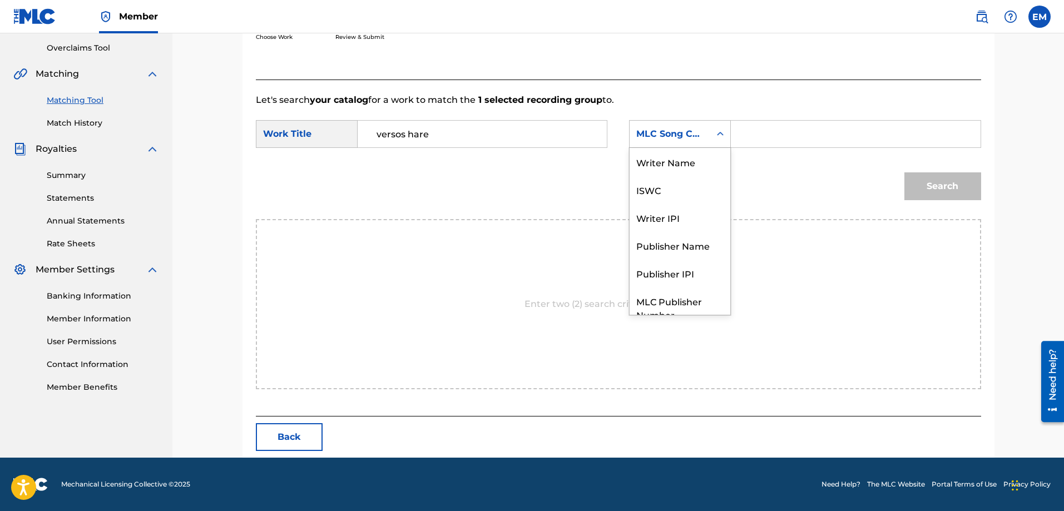
click at [643, 138] on div "MLC Song Code" at bounding box center [669, 133] width 67 height 13
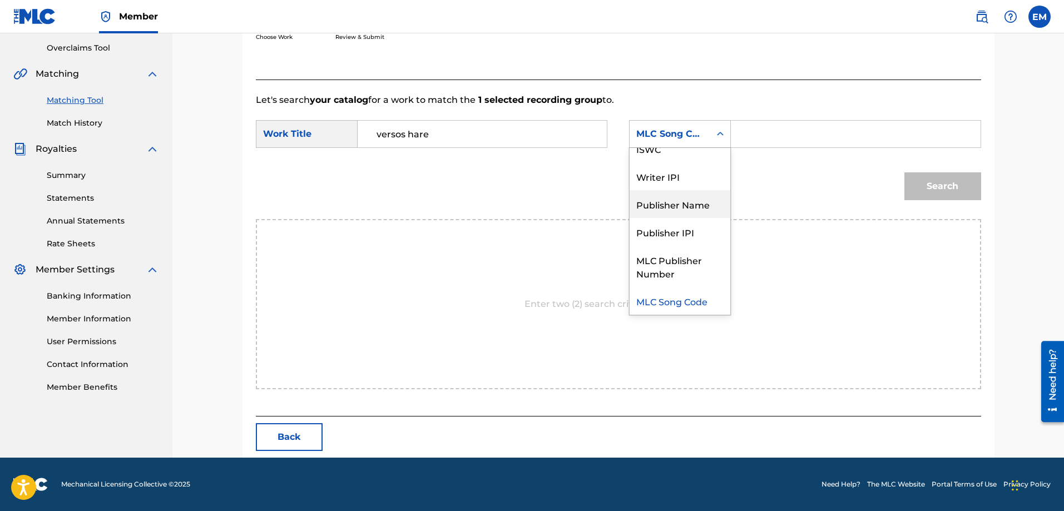
scroll to position [0, 0]
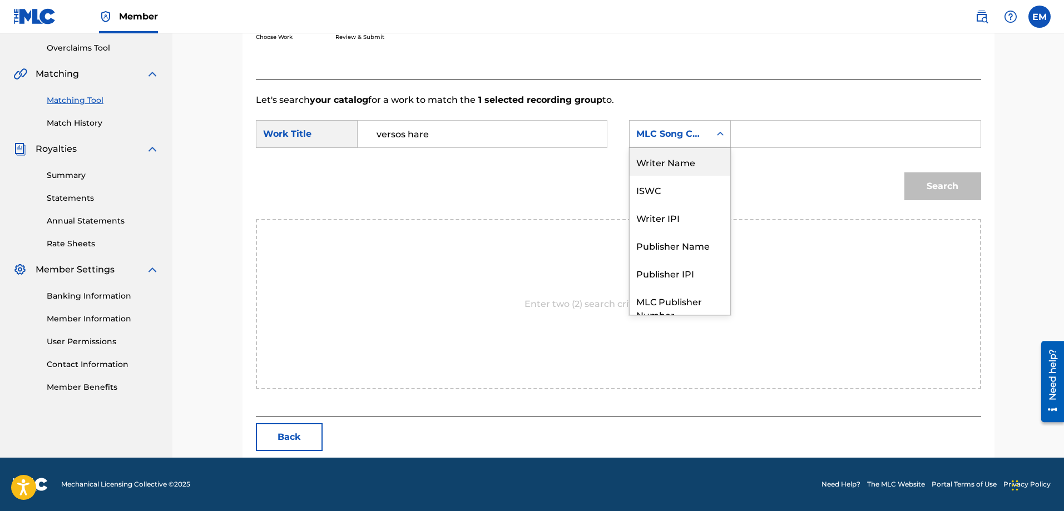
click at [667, 155] on div "Writer Name" at bounding box center [679, 162] width 101 height 28
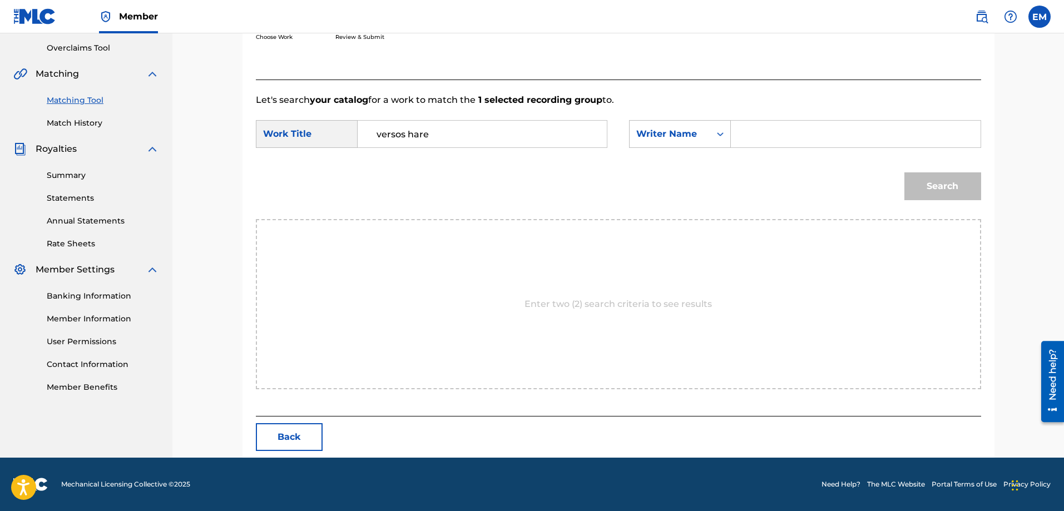
click at [772, 133] on input "Search Form" at bounding box center [855, 134] width 230 height 27
paste input "[PERSON_NAME]"
type input "[PERSON_NAME]"
click at [904, 172] on button "Search" at bounding box center [942, 186] width 77 height 28
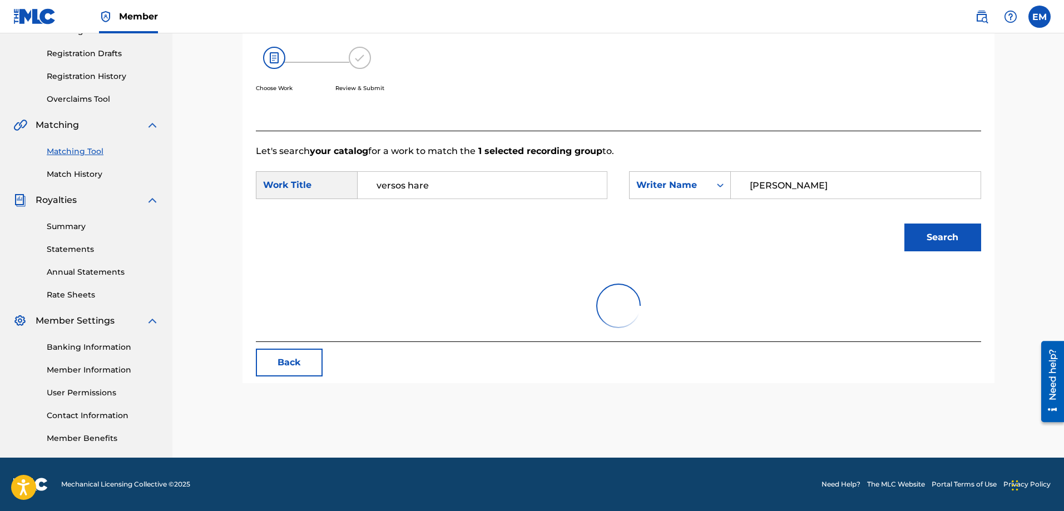
scroll to position [197, 0]
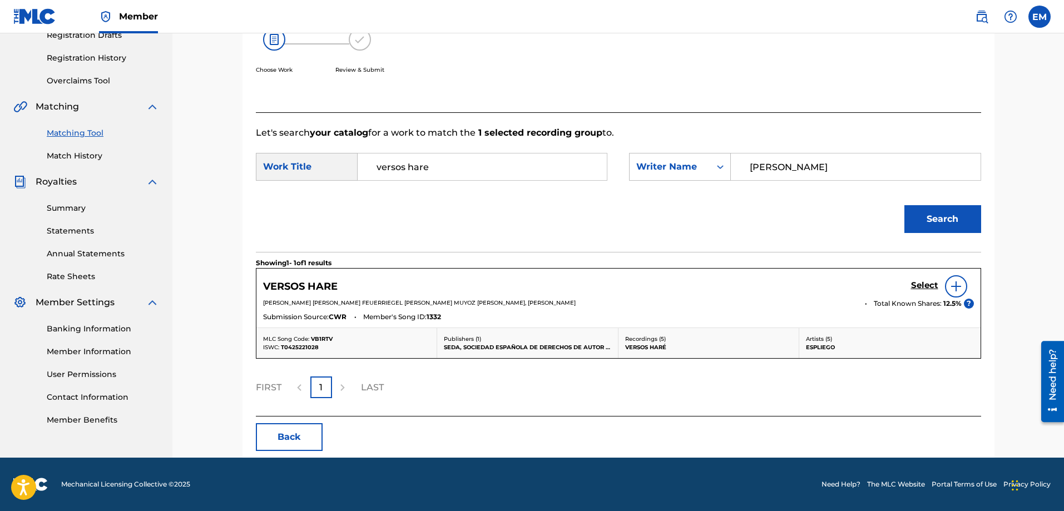
click at [956, 294] on div at bounding box center [956, 286] width 22 height 22
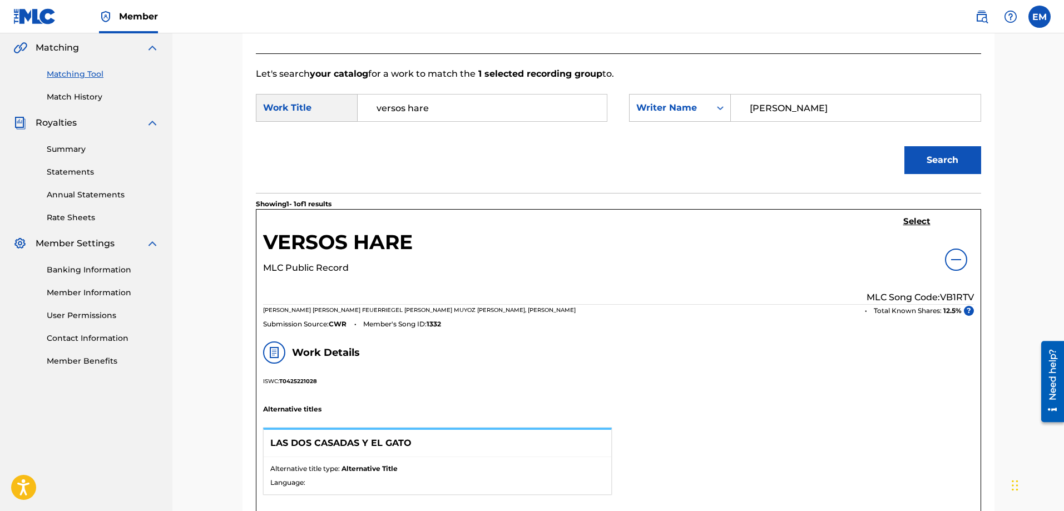
scroll to position [252, 0]
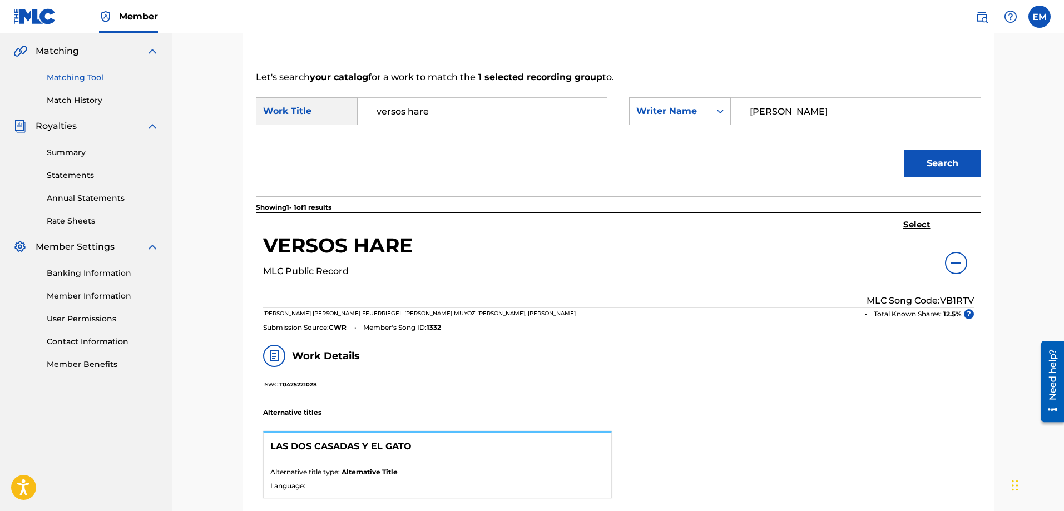
click at [909, 226] on h5 "Select" at bounding box center [916, 225] width 27 height 11
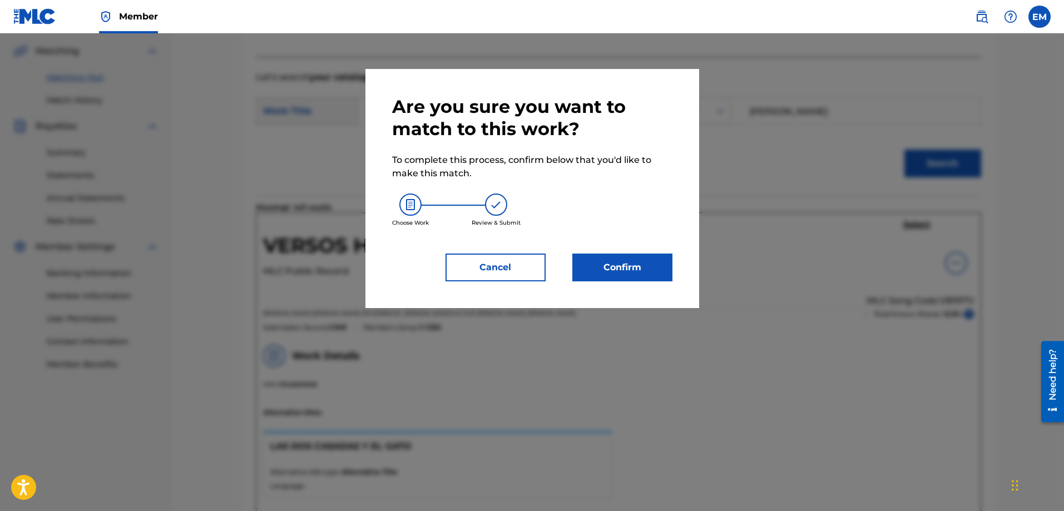
click at [648, 269] on button "Confirm" at bounding box center [622, 268] width 100 height 28
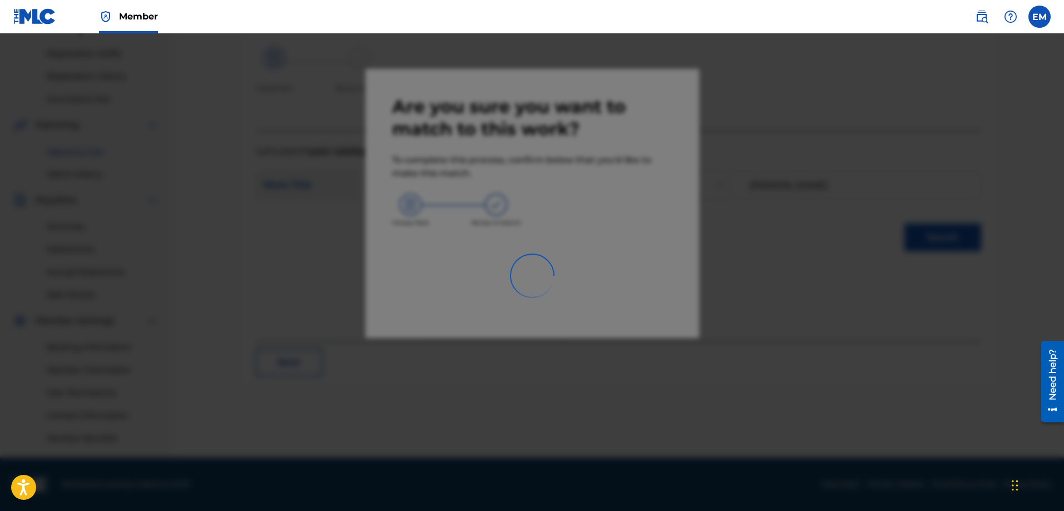
scroll to position [178, 0]
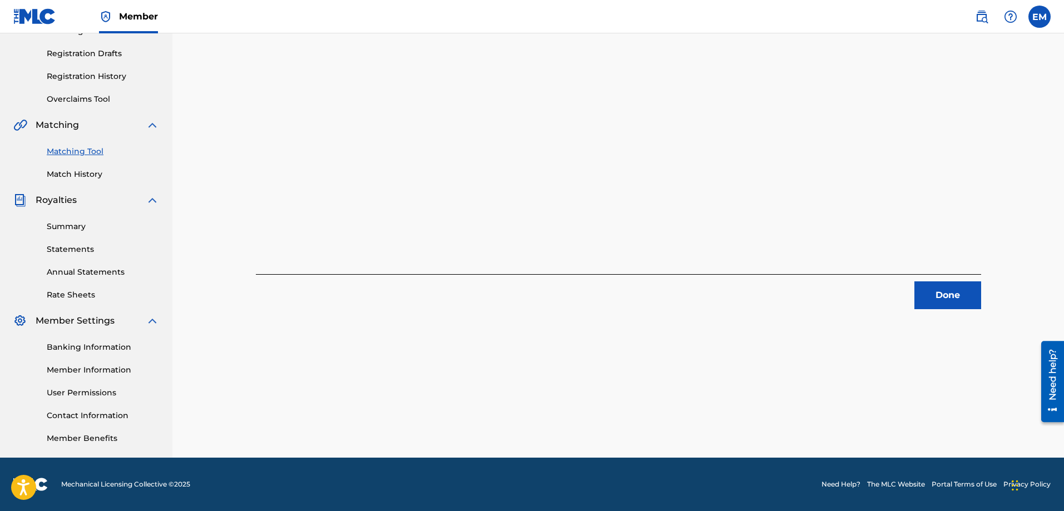
click at [925, 294] on button "Done" at bounding box center [947, 295] width 67 height 28
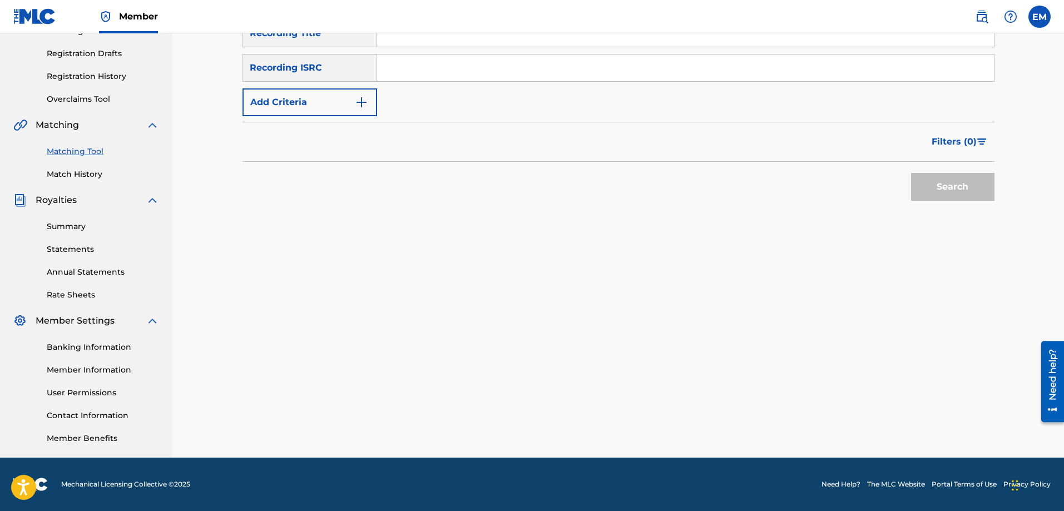
scroll to position [12, 0]
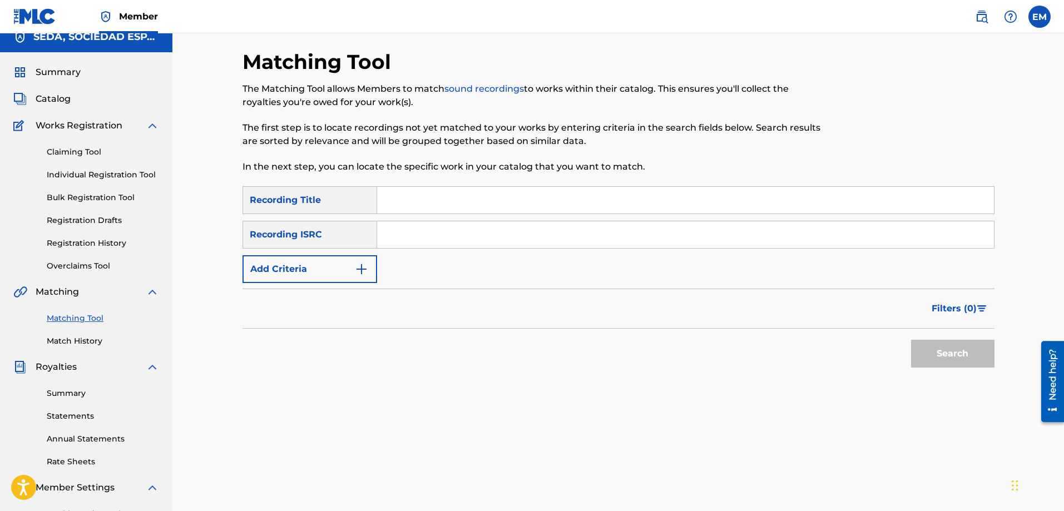
click at [408, 191] on input "Search Form" at bounding box center [685, 200] width 617 height 27
click at [911, 340] on button "Search" at bounding box center [952, 354] width 83 height 28
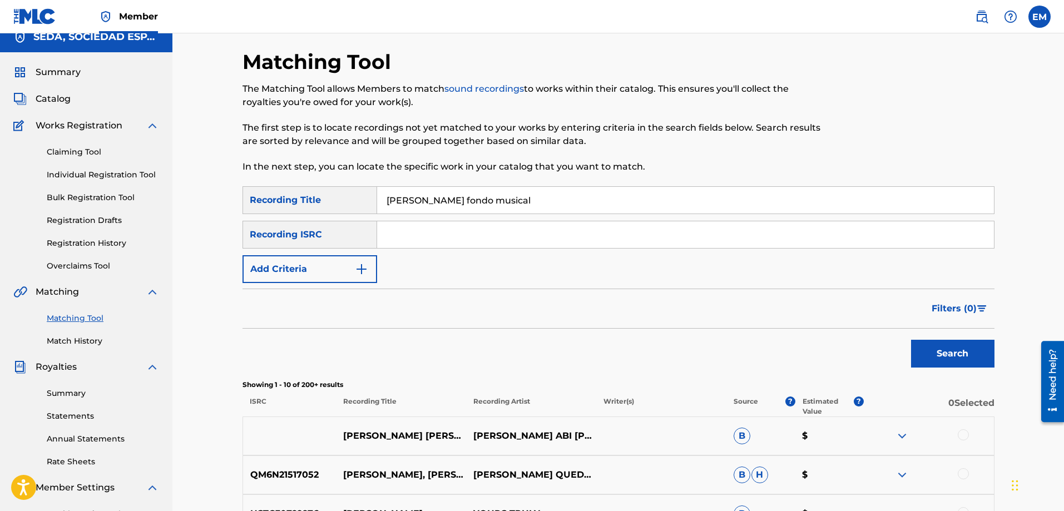
click at [911, 340] on button "Search" at bounding box center [952, 354] width 83 height 28
click at [480, 200] on input "[PERSON_NAME] fondo musical" at bounding box center [685, 200] width 617 height 27
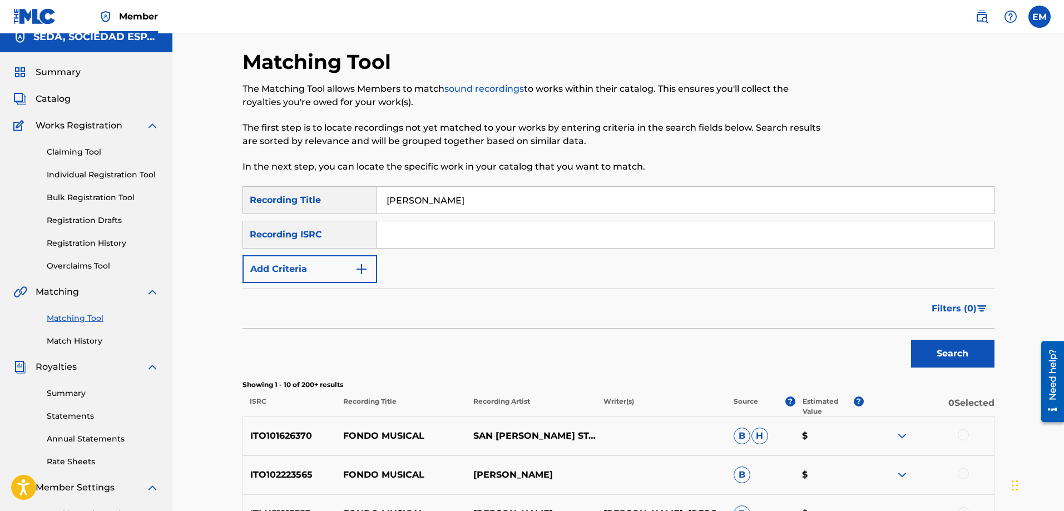
type input "[PERSON_NAME]"
click at [330, 268] on button "Add Criteria" at bounding box center [309, 269] width 135 height 28
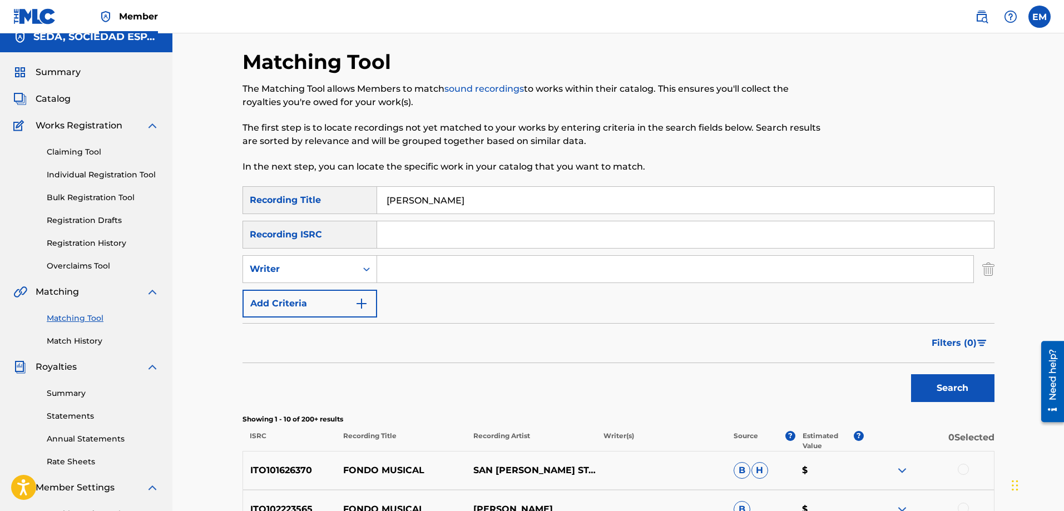
click at [421, 263] on input "Search Form" at bounding box center [675, 269] width 596 height 27
type input "[PERSON_NAME]"
click at [911, 374] on button "Search" at bounding box center [952, 388] width 83 height 28
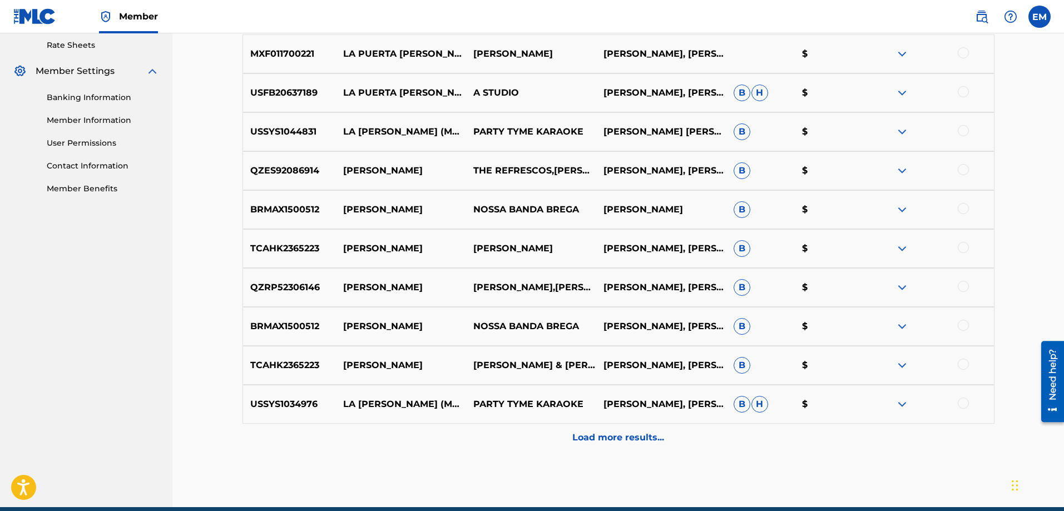
scroll to position [456, 0]
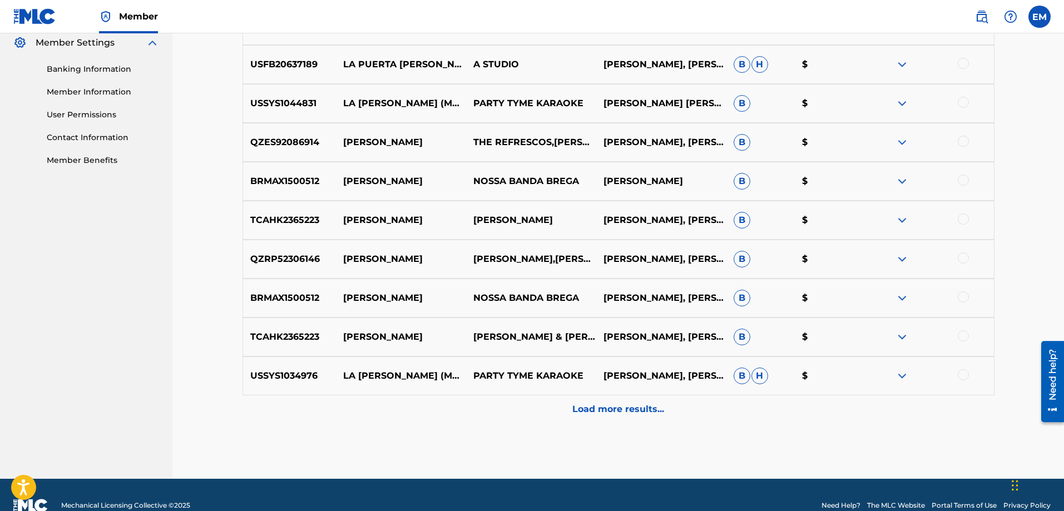
click at [612, 414] on p "Load more results..." at bounding box center [618, 409] width 92 height 13
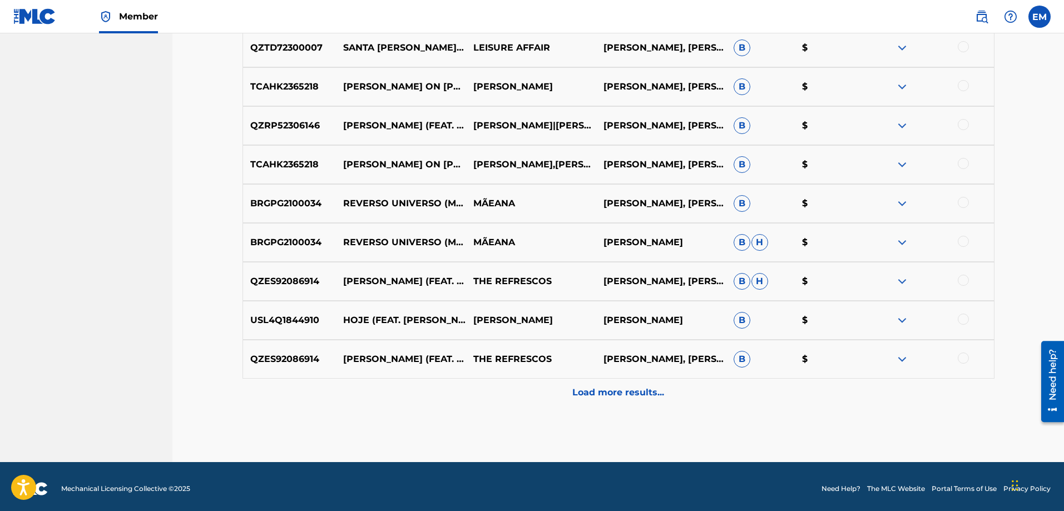
scroll to position [867, 0]
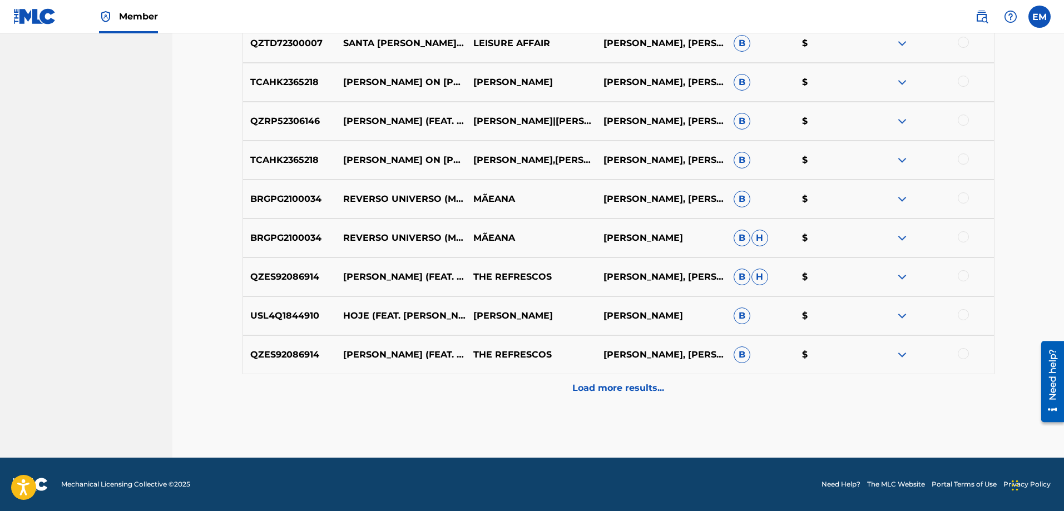
click at [597, 385] on p "Load more results..." at bounding box center [618, 387] width 92 height 13
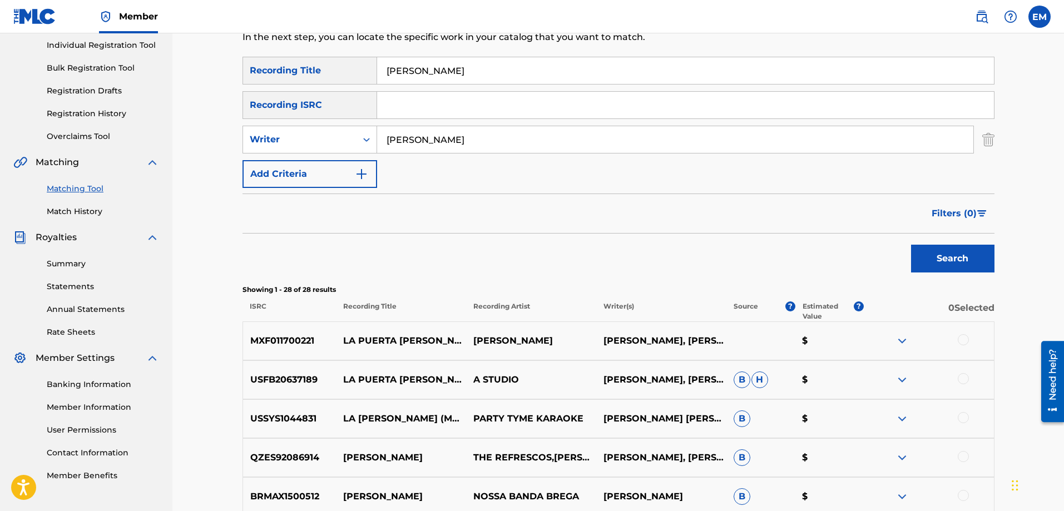
scroll to position [0, 0]
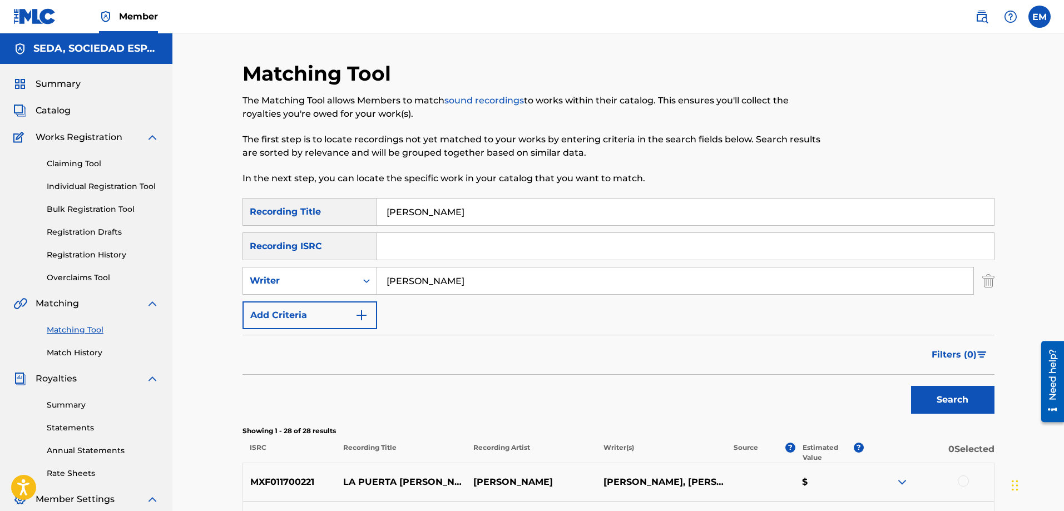
drag, startPoint x: 426, startPoint y: 210, endPoint x: 345, endPoint y: 216, distance: 81.4
click at [349, 215] on div "SearchWithCriteria66206215-058c-4bca-90a8-b89025f77c5d Recording Title [PERSON_…" at bounding box center [618, 212] width 752 height 28
click at [911, 386] on button "Search" at bounding box center [952, 400] width 83 height 28
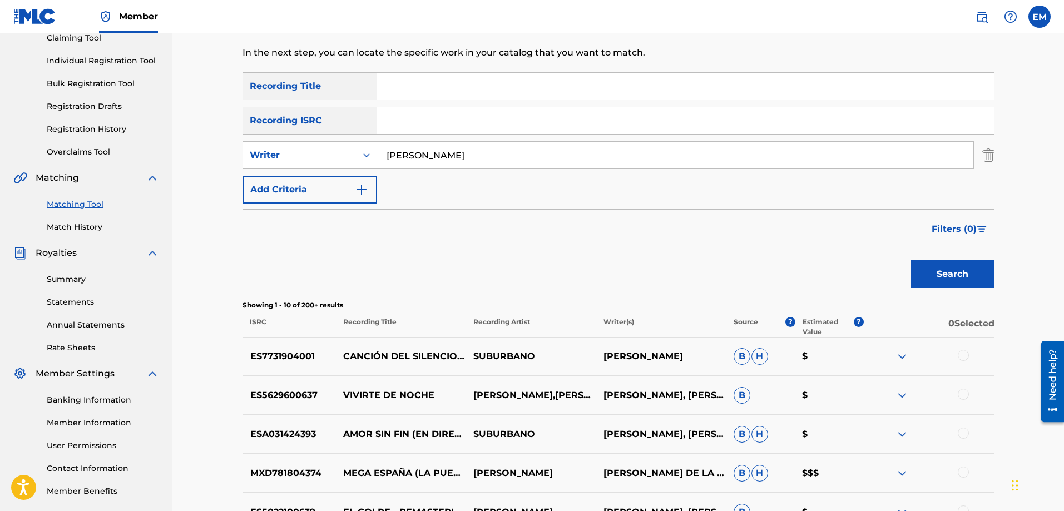
scroll to position [278, 0]
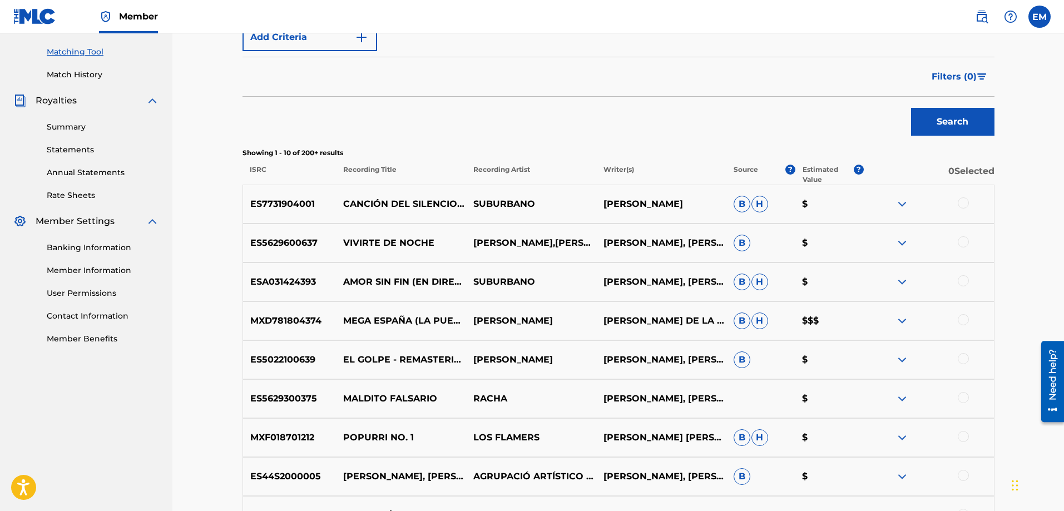
click at [964, 243] on div at bounding box center [962, 241] width 11 height 11
click at [761, 424] on button "Match 1 Group" at bounding box center [781, 420] width 123 height 28
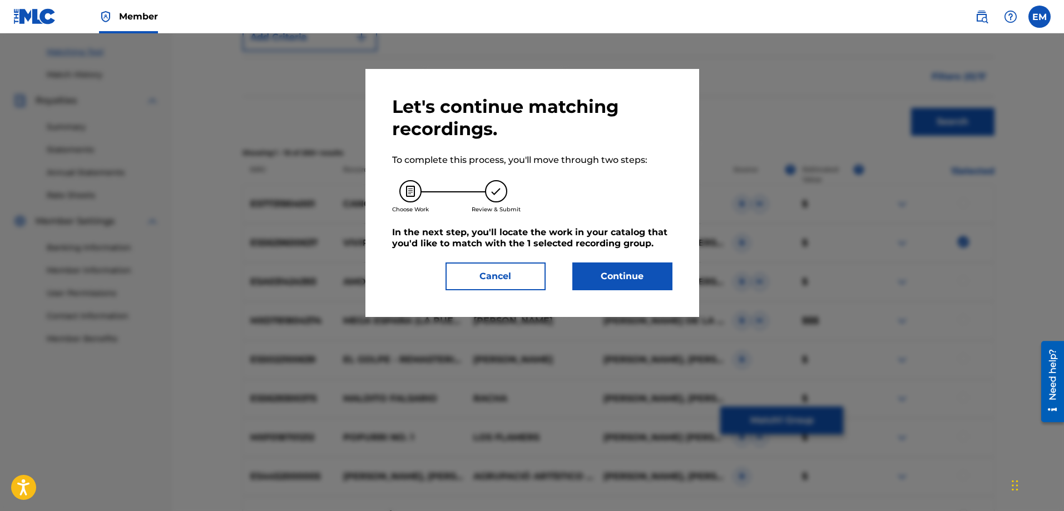
click at [607, 282] on button "Continue" at bounding box center [622, 276] width 100 height 28
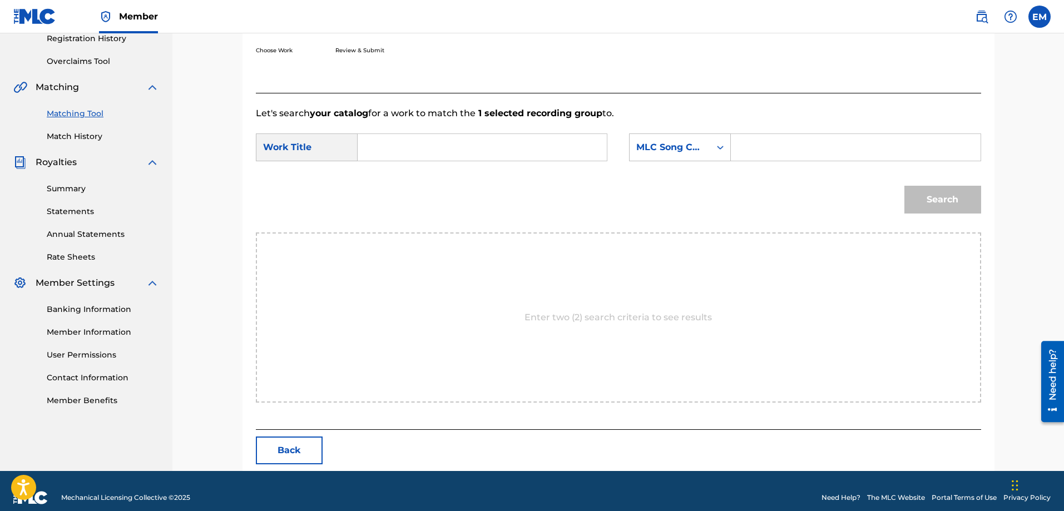
scroll to position [230, 0]
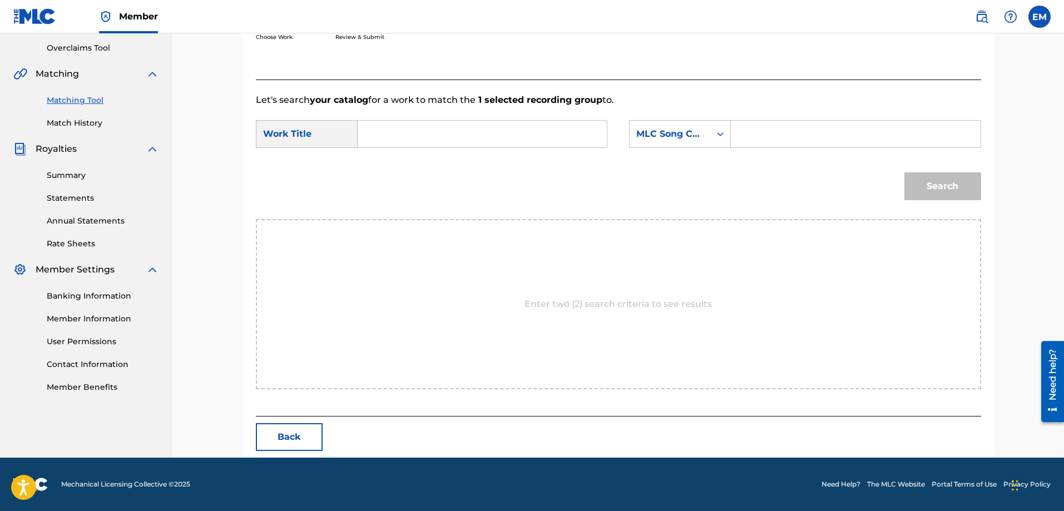
click at [438, 139] on input "Search Form" at bounding box center [482, 134] width 230 height 27
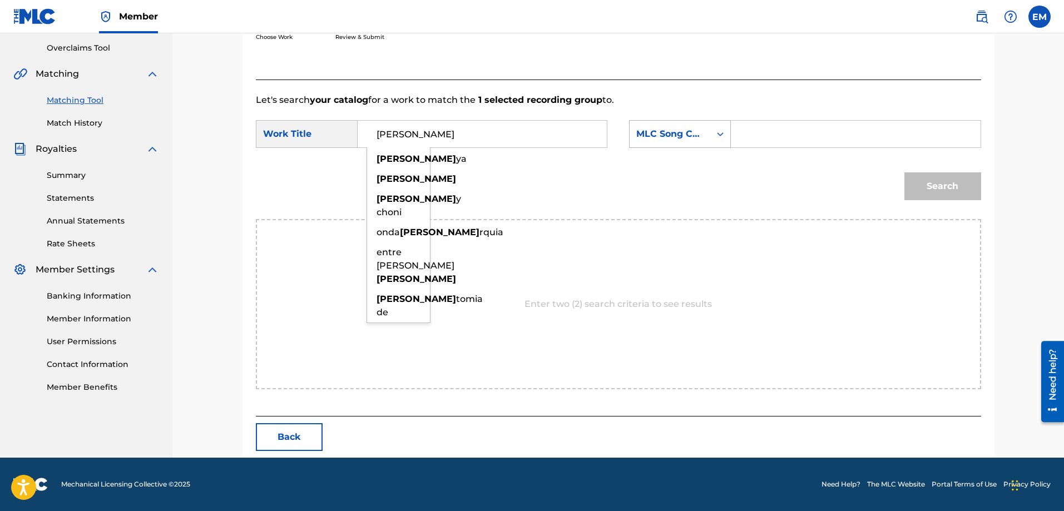
type input "[PERSON_NAME]"
click at [672, 133] on div "MLC Song Code" at bounding box center [669, 133] width 67 height 13
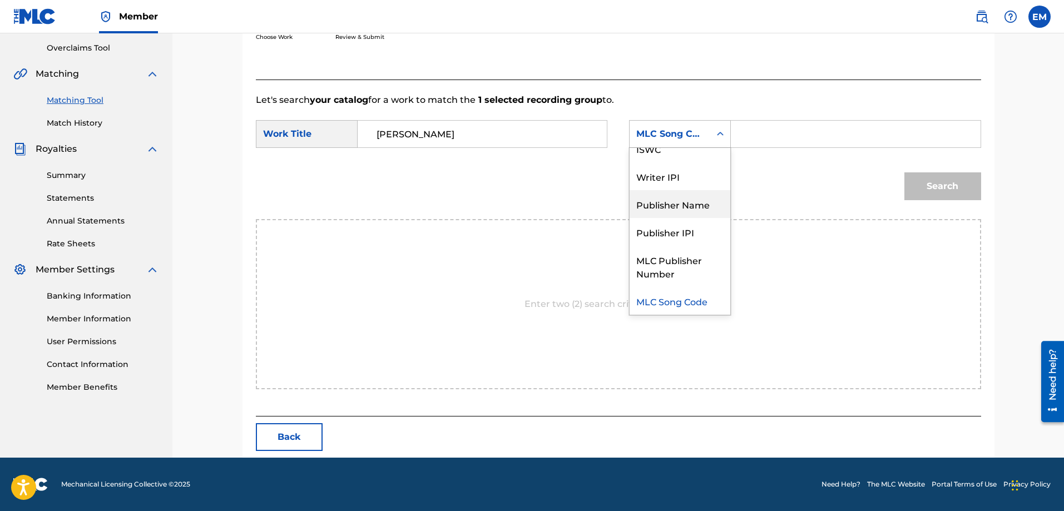
scroll to position [0, 0]
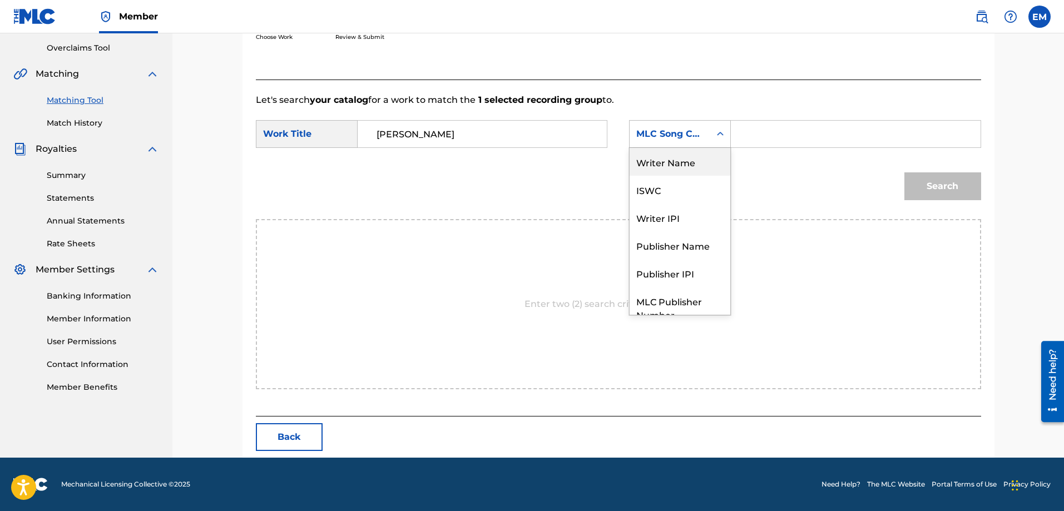
click at [652, 166] on div "Writer Name" at bounding box center [679, 162] width 101 height 28
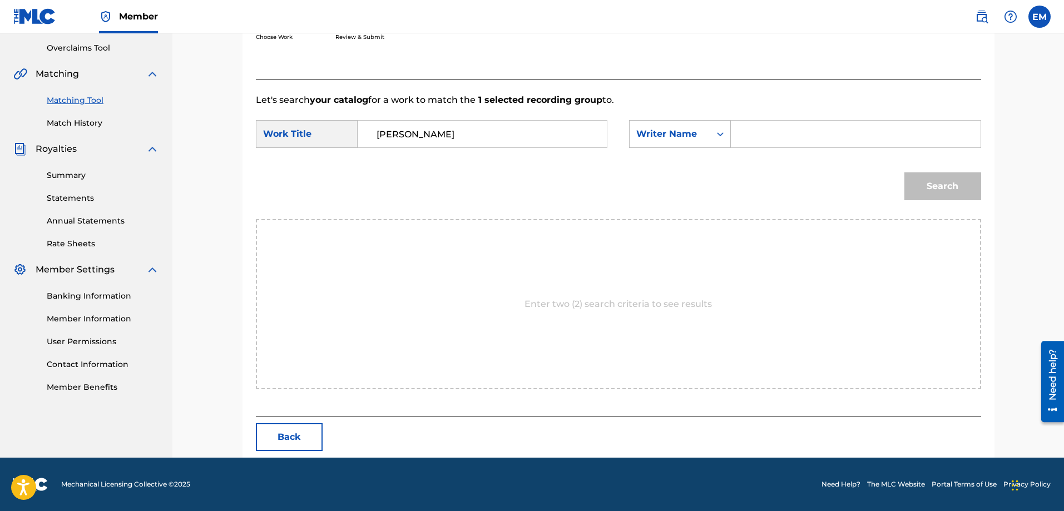
click at [741, 136] on input "Search Form" at bounding box center [855, 134] width 230 height 27
paste input "[PERSON_NAME]"
type input "[PERSON_NAME]"
click at [904, 172] on button "Search" at bounding box center [942, 186] width 77 height 28
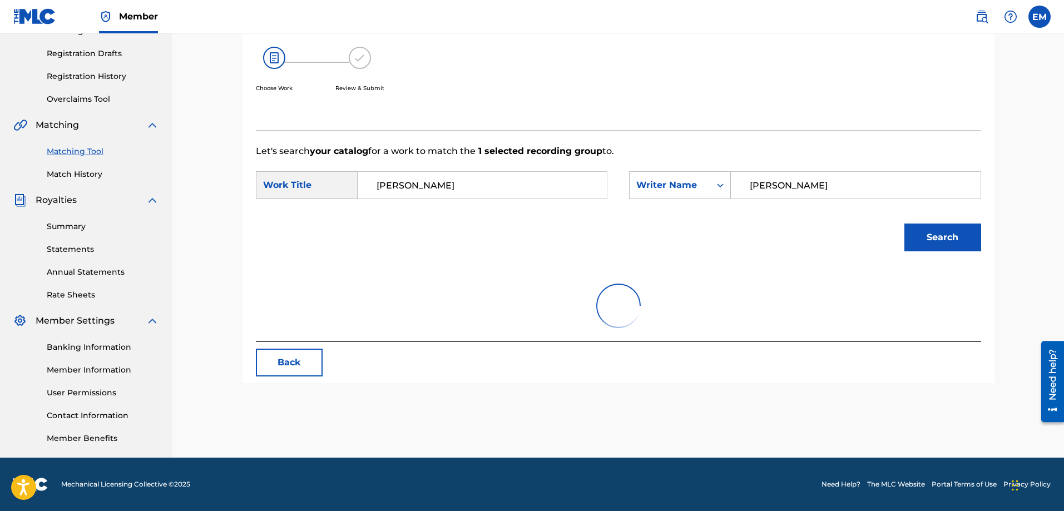
scroll to position [230, 0]
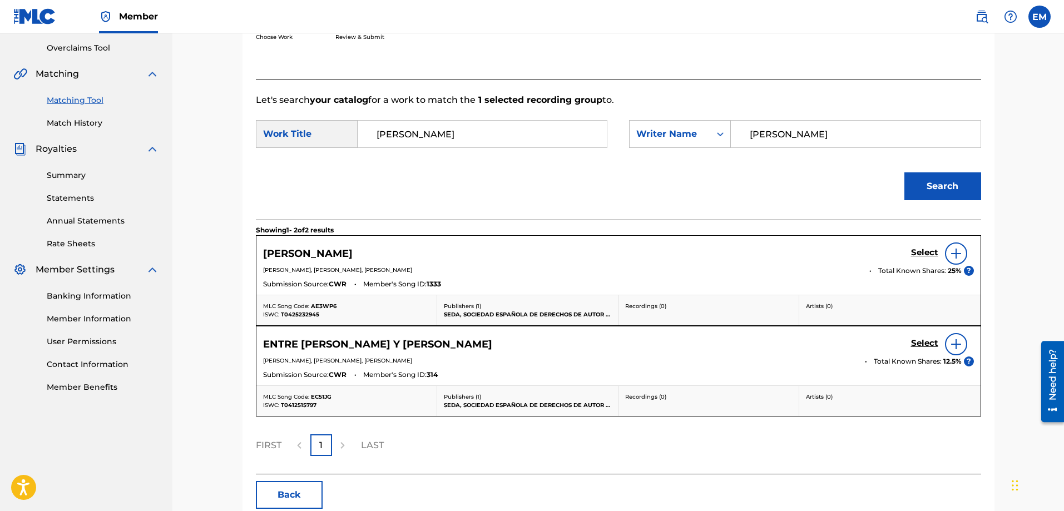
click at [948, 254] on div at bounding box center [956, 253] width 22 height 22
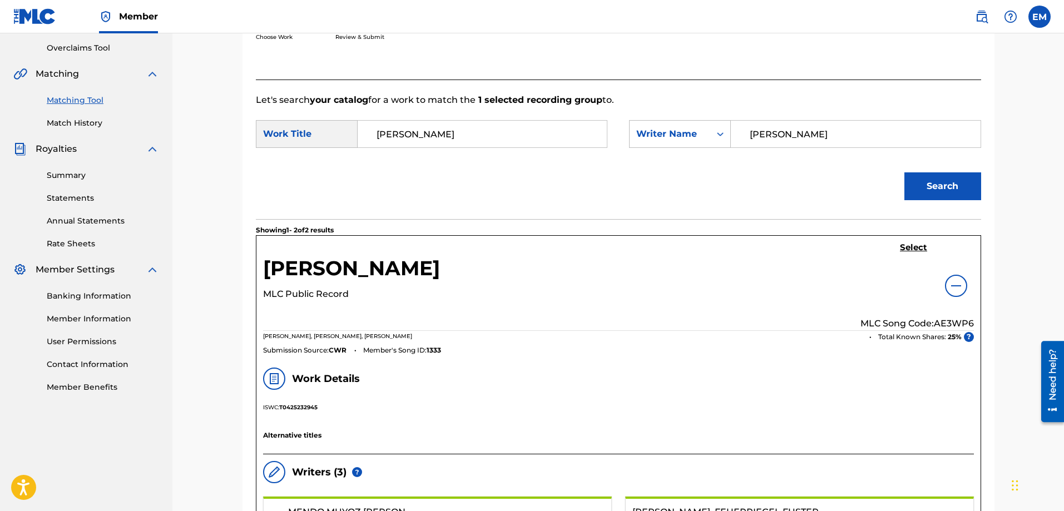
click at [911, 250] on h5 "Select" at bounding box center [913, 247] width 27 height 11
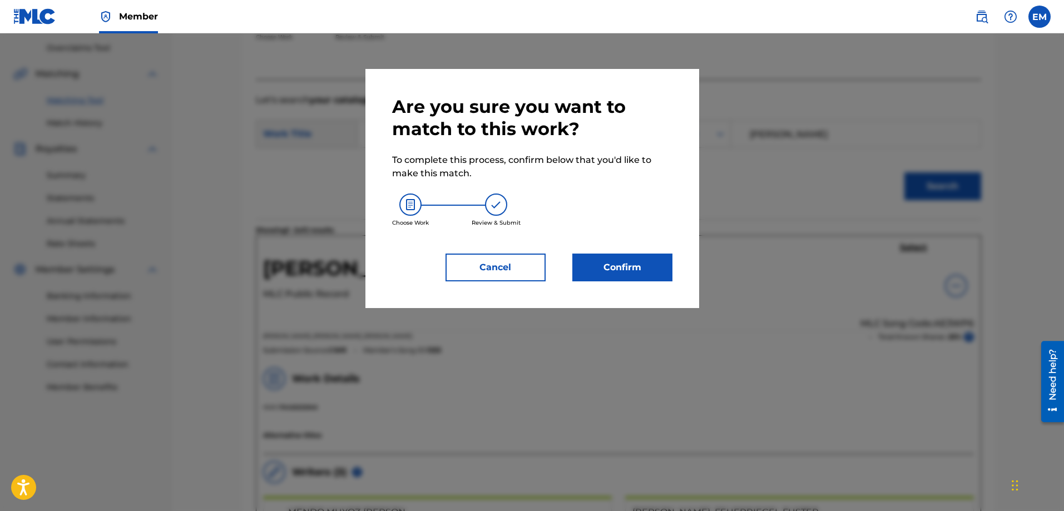
click at [643, 270] on button "Confirm" at bounding box center [622, 268] width 100 height 28
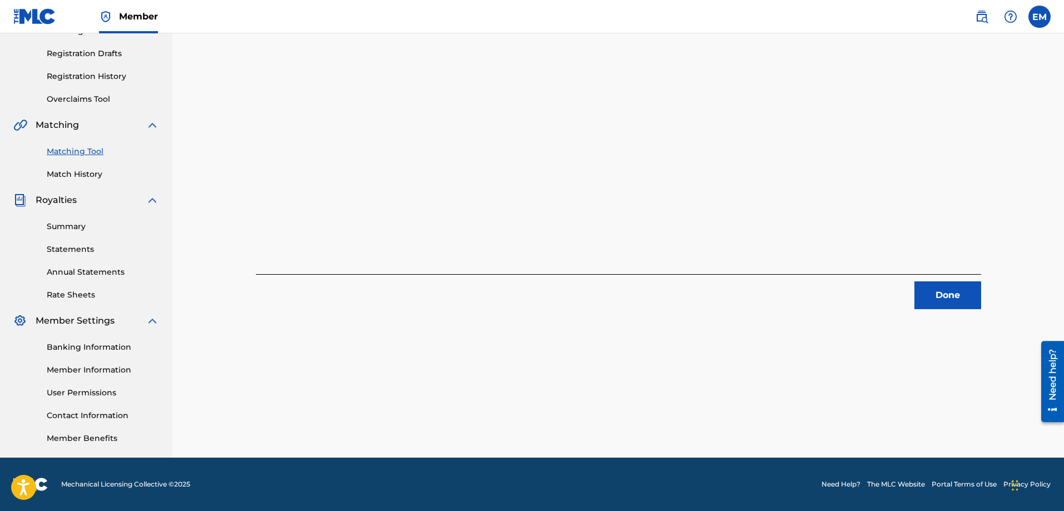
click at [927, 289] on button "Done" at bounding box center [947, 295] width 67 height 28
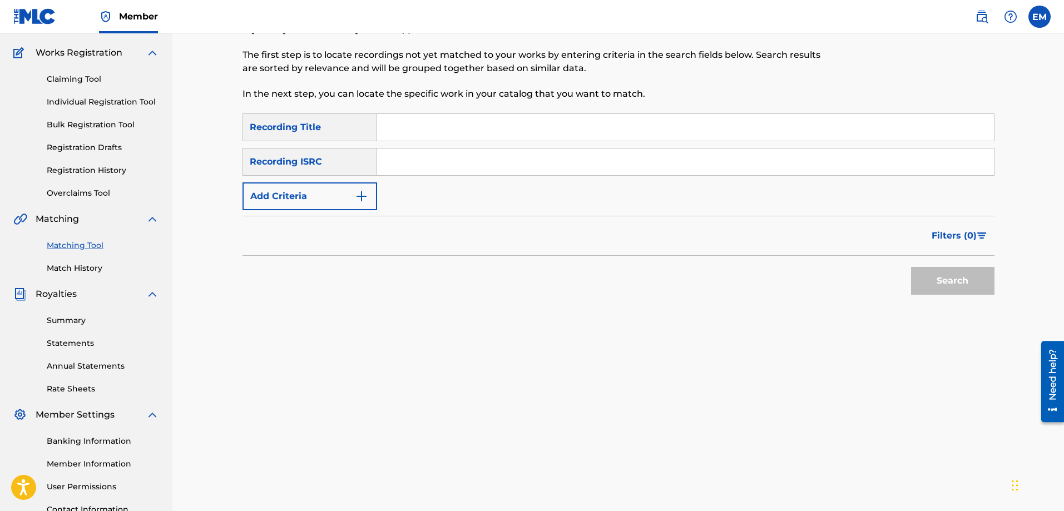
scroll to position [12, 0]
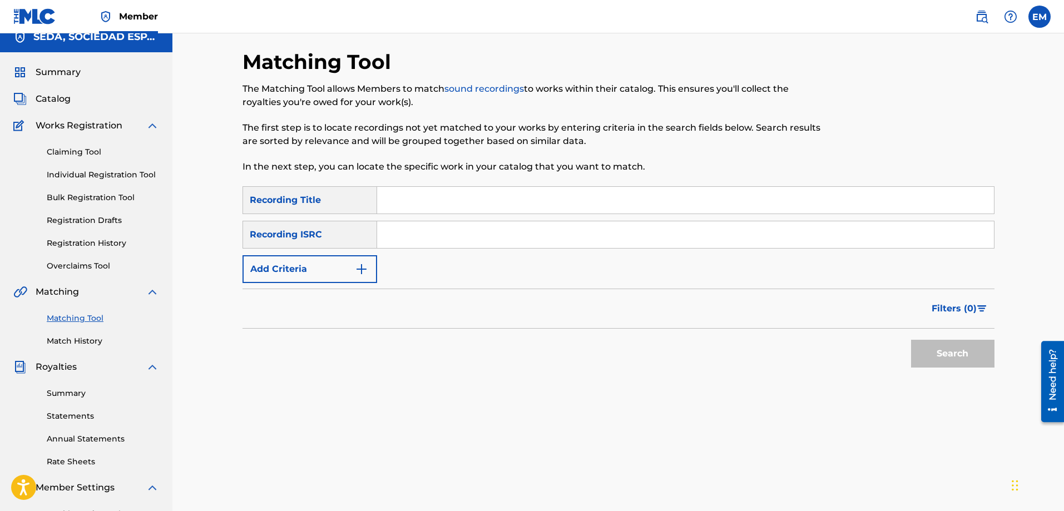
click at [422, 187] on input "Search Form" at bounding box center [685, 200] width 617 height 27
type input "atlas de geografia humana"
click at [911, 340] on button "Search" at bounding box center [952, 354] width 83 height 28
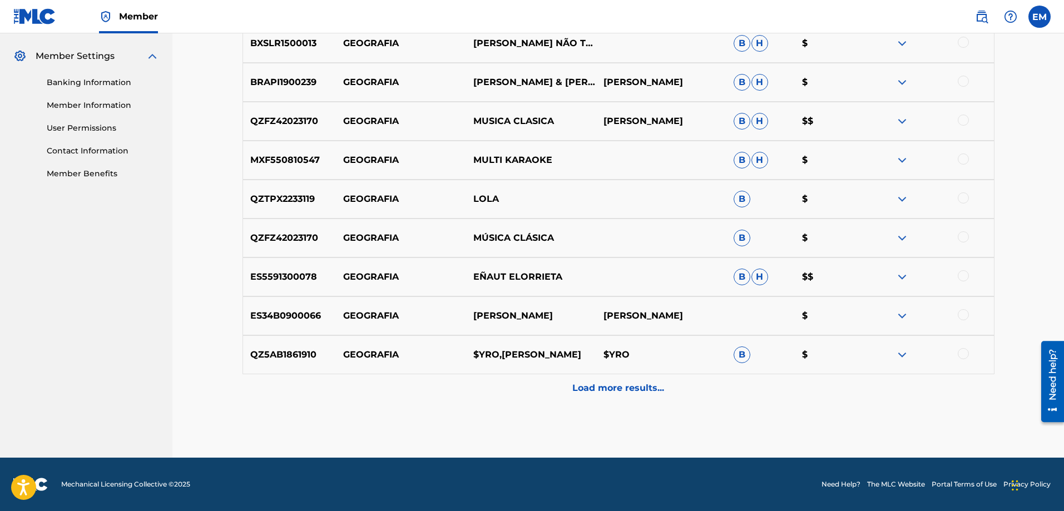
click at [596, 394] on p "Load more results..." at bounding box center [618, 387] width 92 height 13
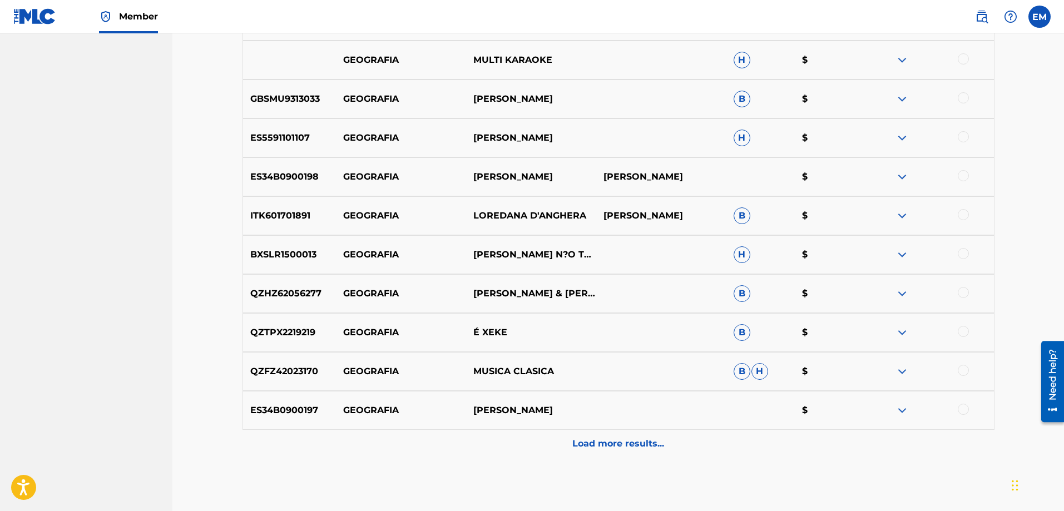
scroll to position [832, 0]
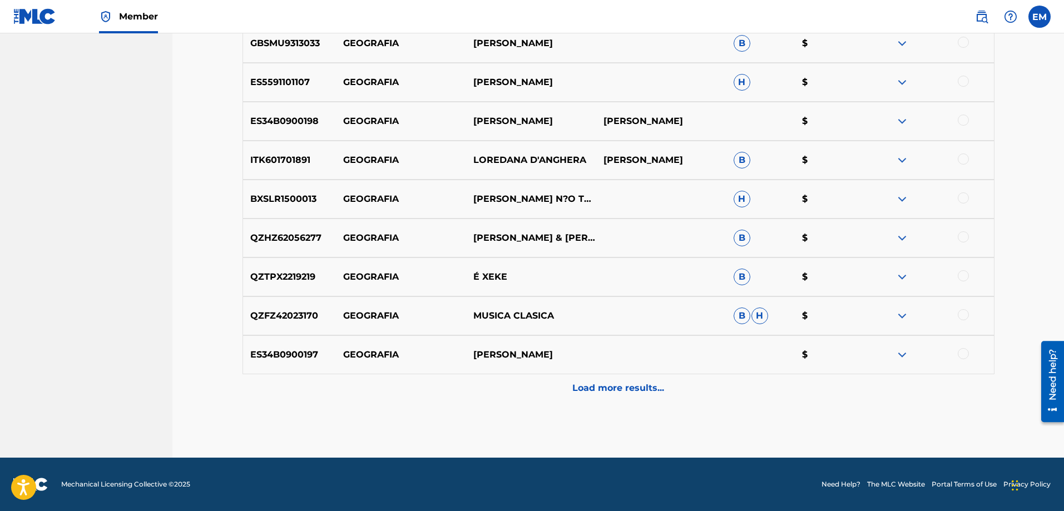
click at [595, 379] on div "Load more results..." at bounding box center [618, 388] width 752 height 28
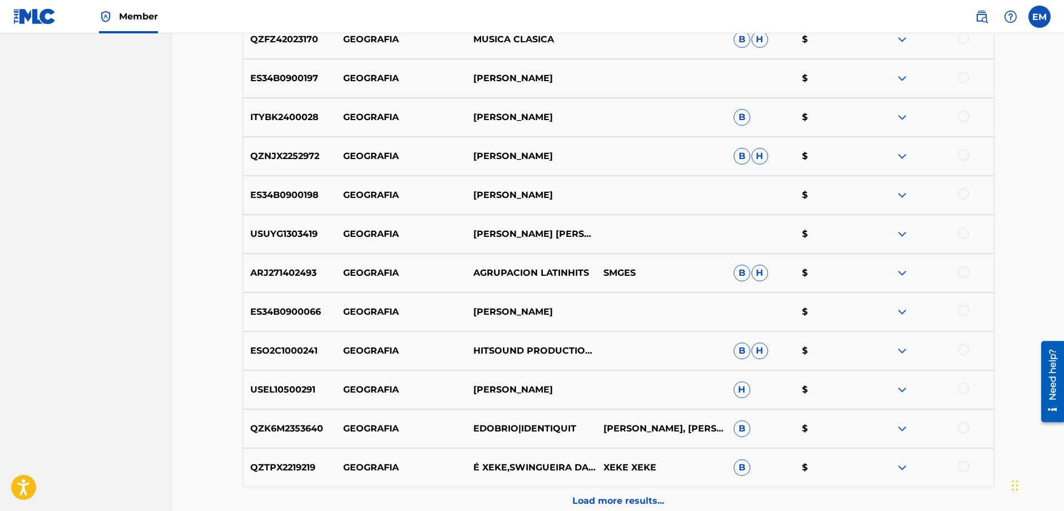
scroll to position [1166, 0]
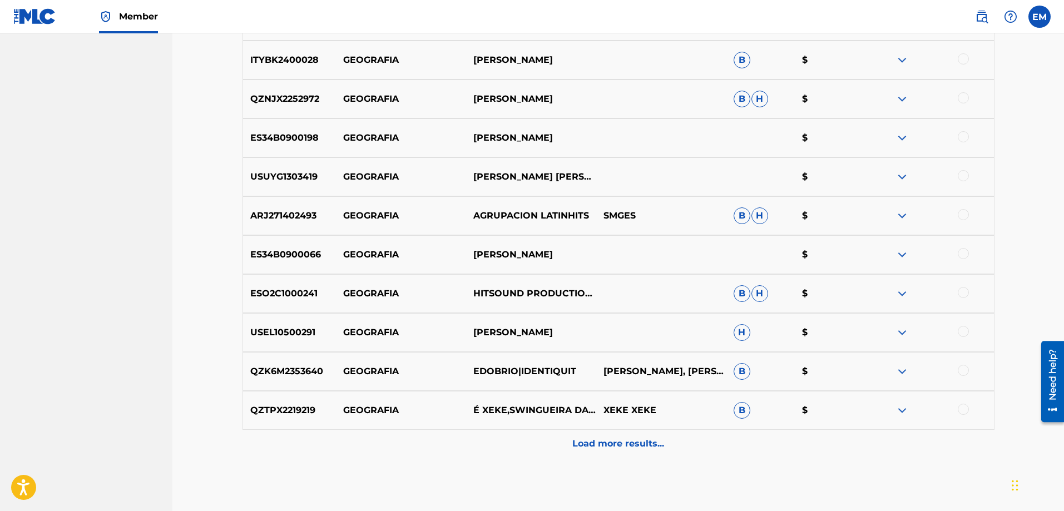
click at [606, 434] on div "Load more results..." at bounding box center [618, 444] width 752 height 28
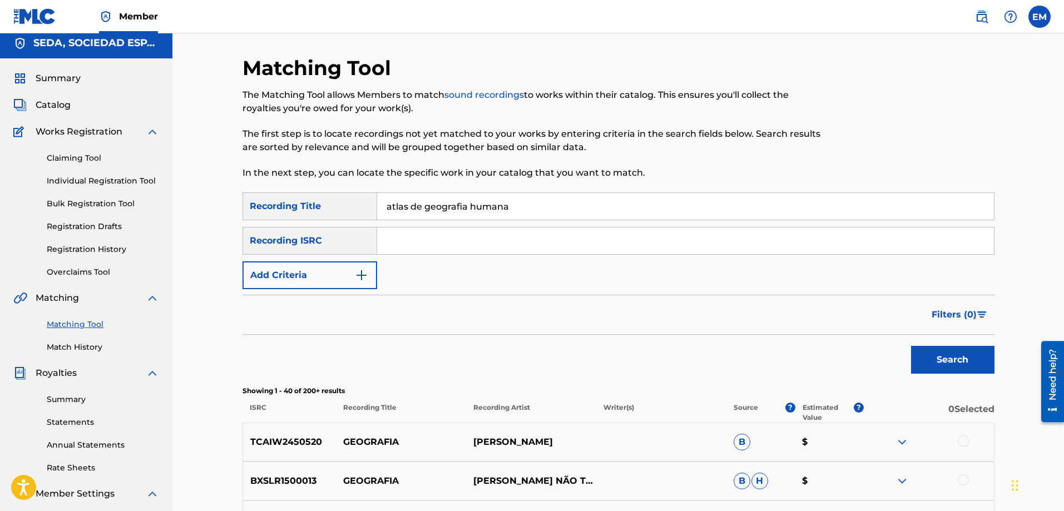
scroll to position [0, 0]
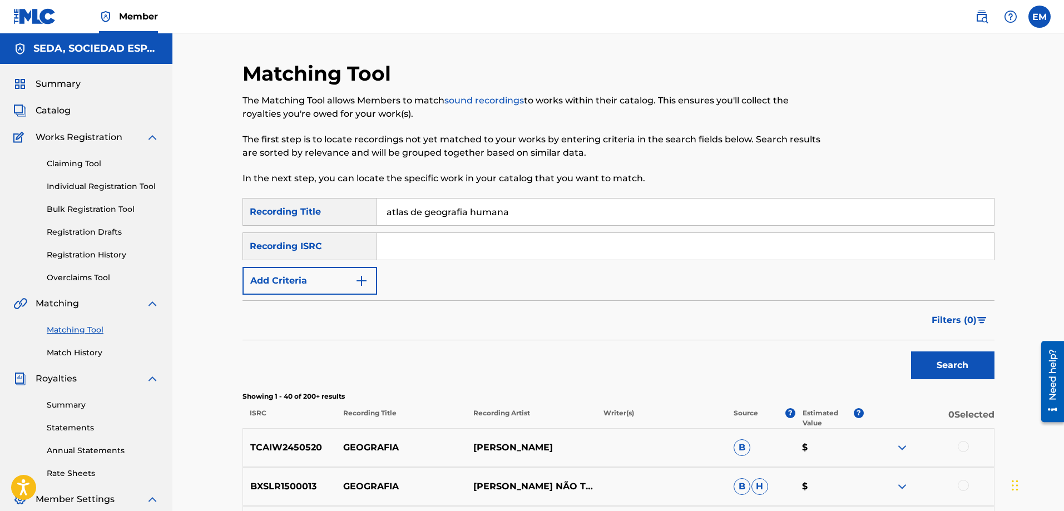
click at [349, 285] on button "Add Criteria" at bounding box center [309, 281] width 135 height 28
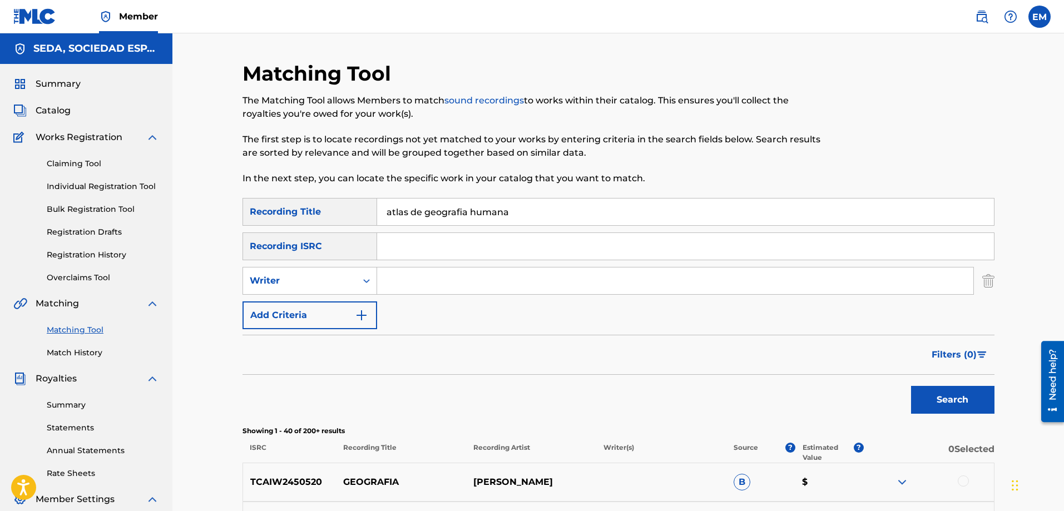
drag, startPoint x: 424, startPoint y: 281, endPoint x: 430, endPoint y: 284, distance: 7.2
click at [424, 281] on input "Search Form" at bounding box center [675, 280] width 596 height 27
type input "[PERSON_NAME]"
click at [911, 386] on button "Search" at bounding box center [952, 400] width 83 height 28
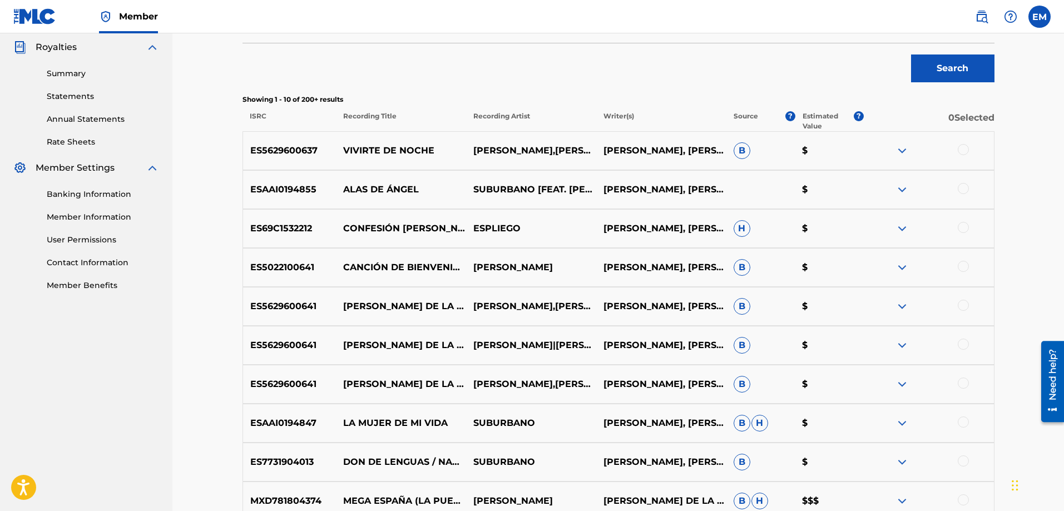
scroll to position [334, 0]
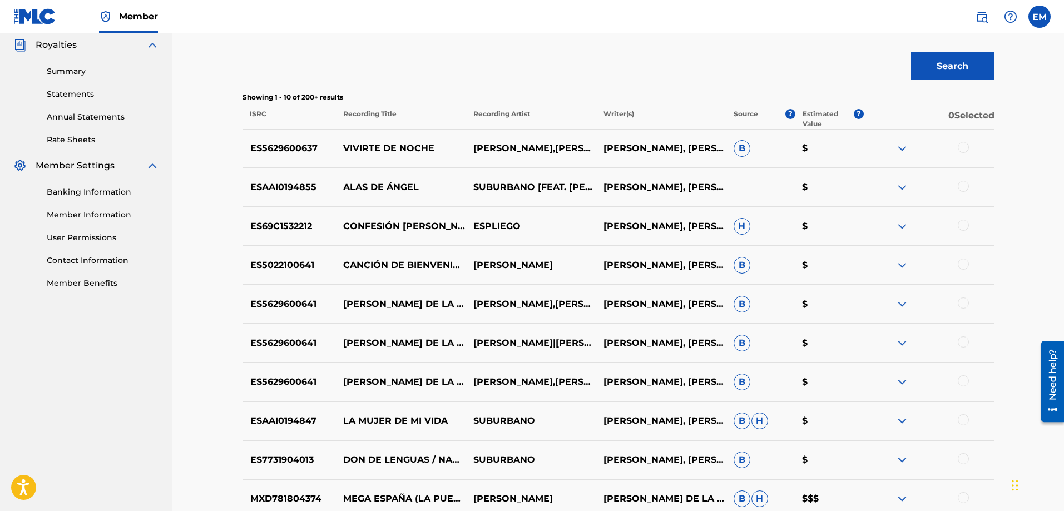
click at [965, 346] on div at bounding box center [962, 341] width 11 height 11
click at [783, 421] on button "Match 1 Group" at bounding box center [781, 420] width 123 height 28
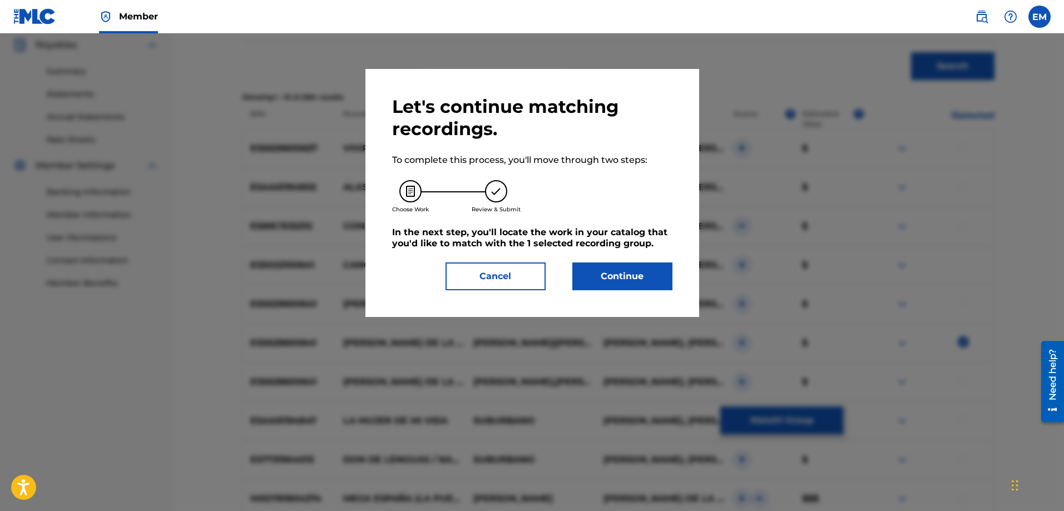
click at [579, 276] on button "Continue" at bounding box center [622, 276] width 100 height 28
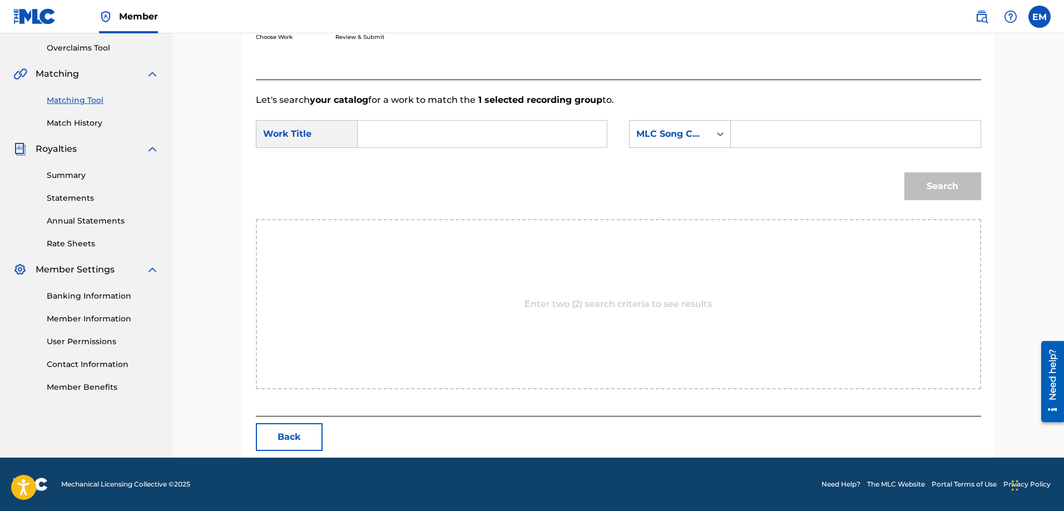
scroll to position [230, 0]
click at [458, 128] on input "Search Form" at bounding box center [482, 134] width 230 height 27
click at [391, 166] on div "atlas de geografia humana" at bounding box center [398, 172] width 63 height 47
type input "atlas de geografia humana"
click at [658, 134] on div "MLC Song Code" at bounding box center [669, 133] width 67 height 13
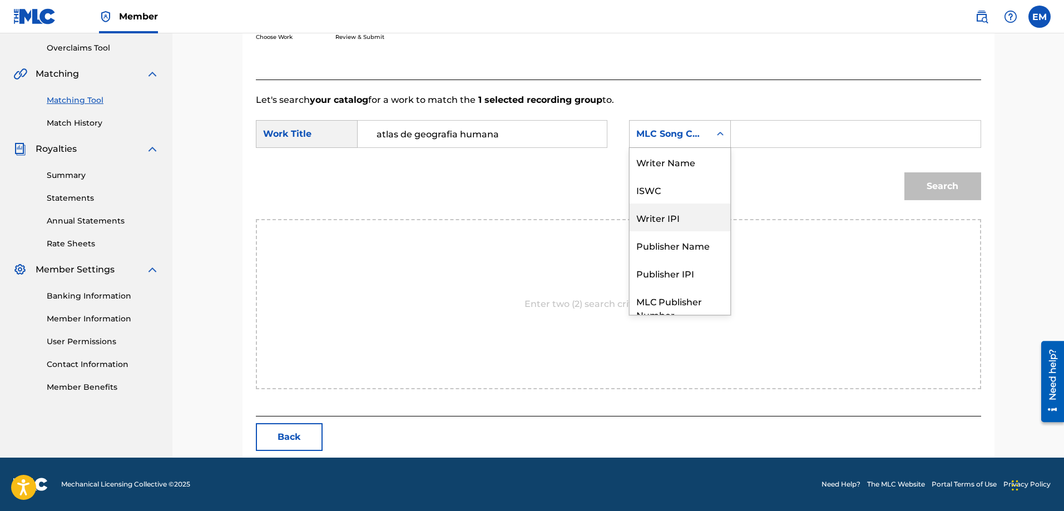
scroll to position [0, 0]
click at [658, 160] on div "Writer Name" at bounding box center [679, 162] width 101 height 28
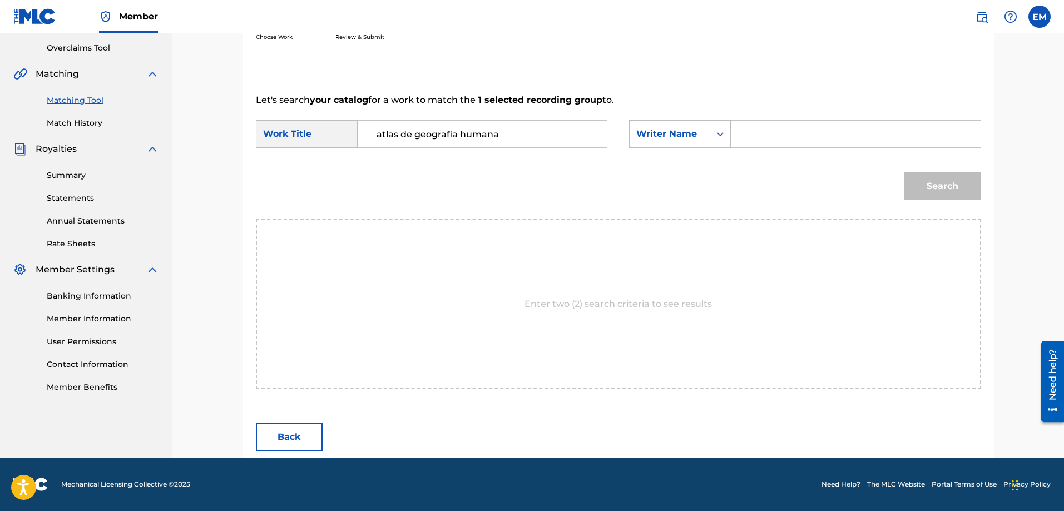
click at [752, 140] on input "Search Form" at bounding box center [855, 134] width 230 height 27
paste input "[PERSON_NAME]"
type input "[PERSON_NAME]"
click at [904, 172] on button "Search" at bounding box center [942, 186] width 77 height 28
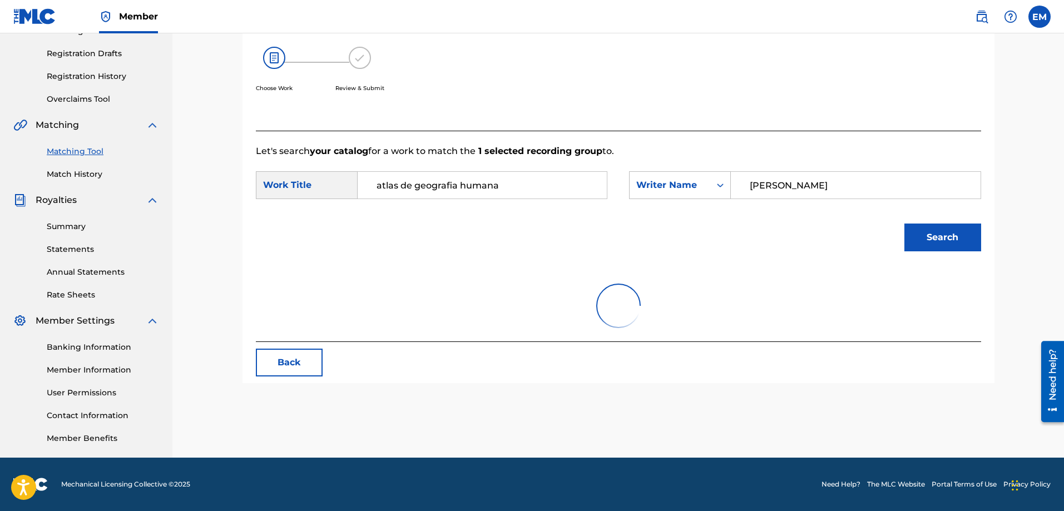
scroll to position [230, 0]
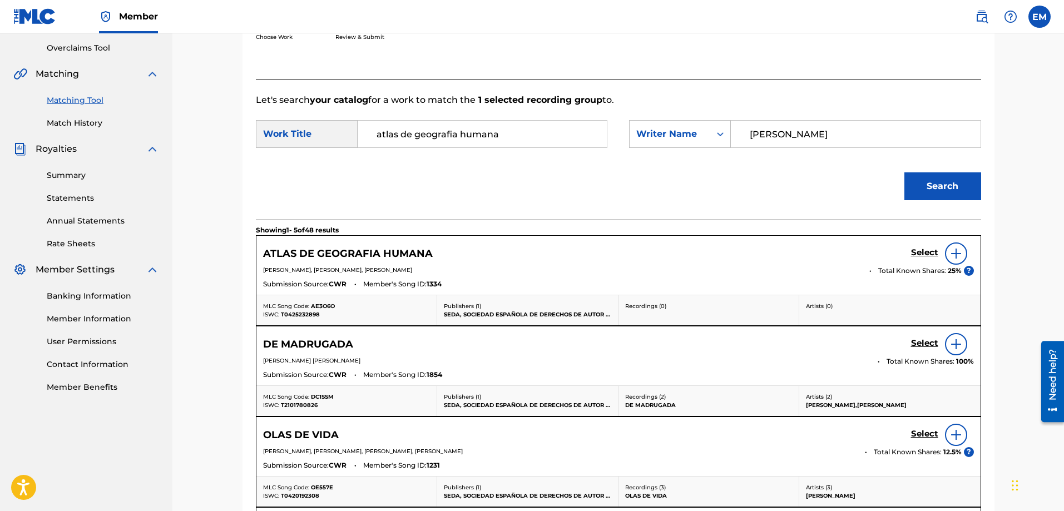
click at [948, 250] on div at bounding box center [956, 253] width 22 height 22
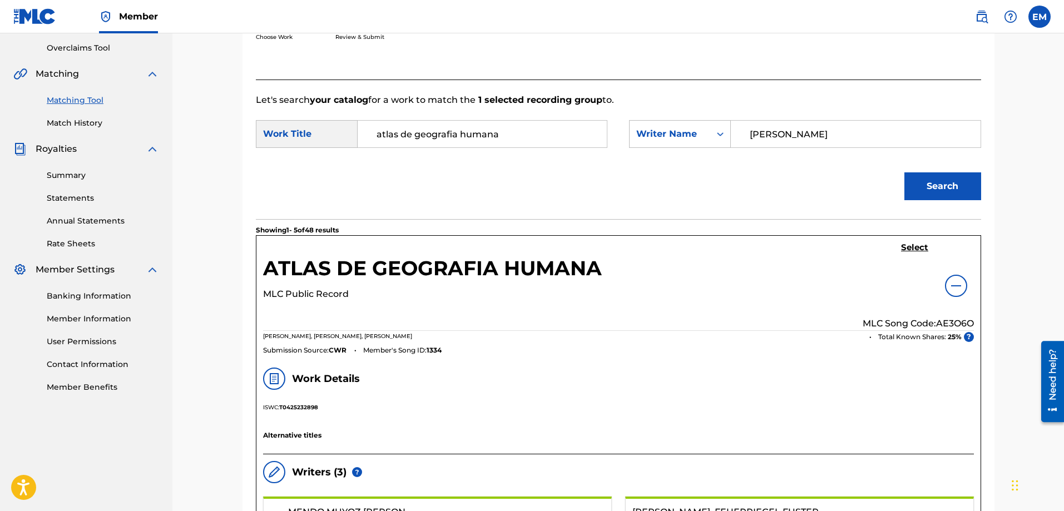
click at [907, 249] on h5 "Select" at bounding box center [914, 247] width 27 height 11
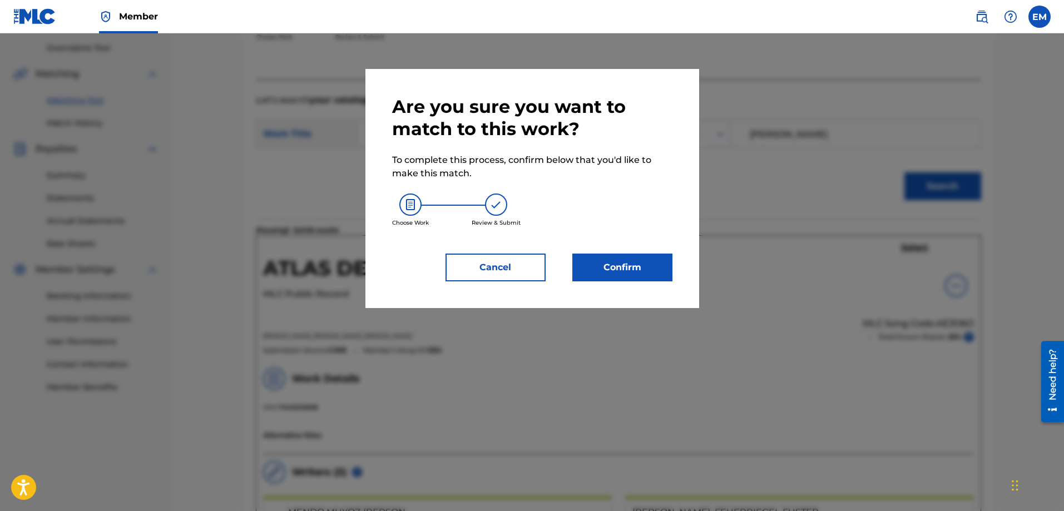
click at [662, 272] on button "Confirm" at bounding box center [622, 268] width 100 height 28
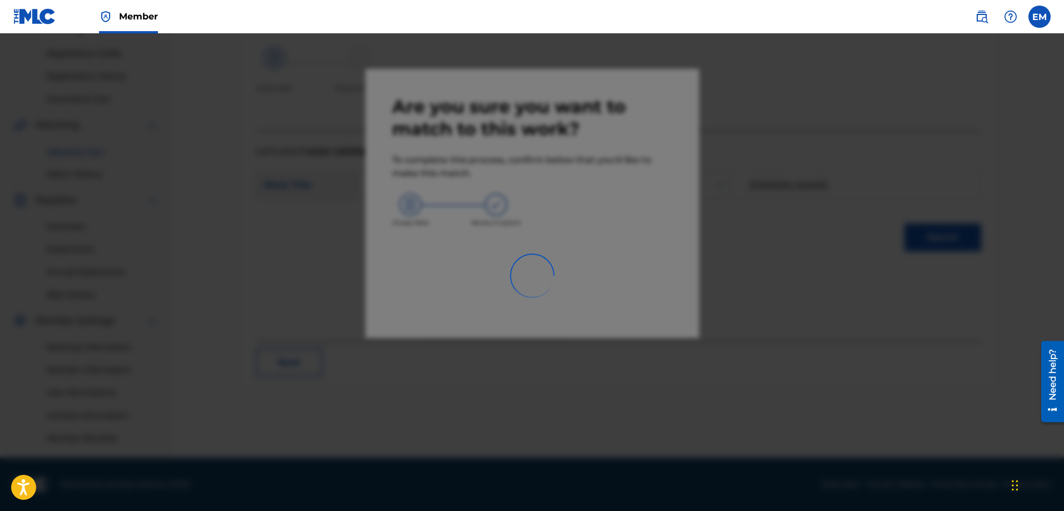
scroll to position [178, 0]
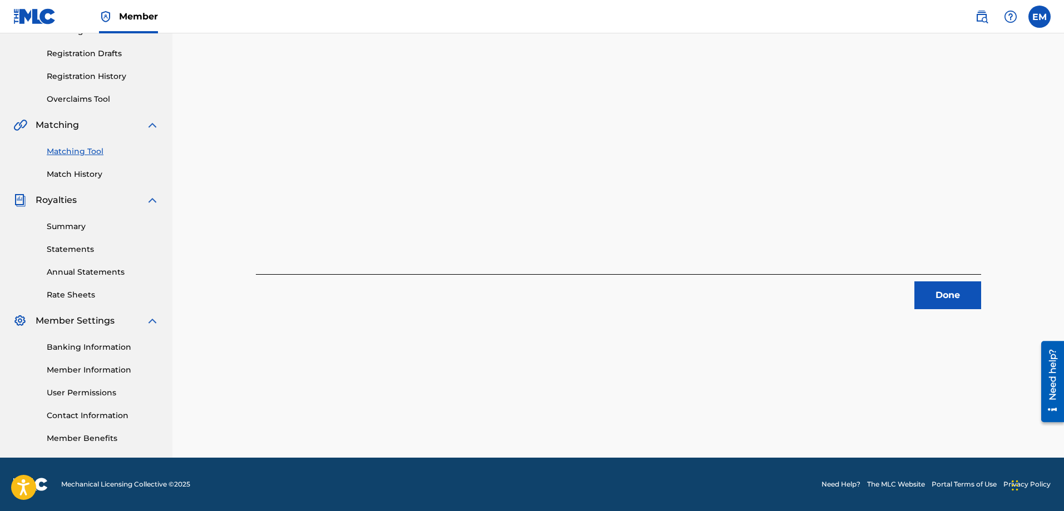
click at [931, 295] on button "Done" at bounding box center [947, 295] width 67 height 28
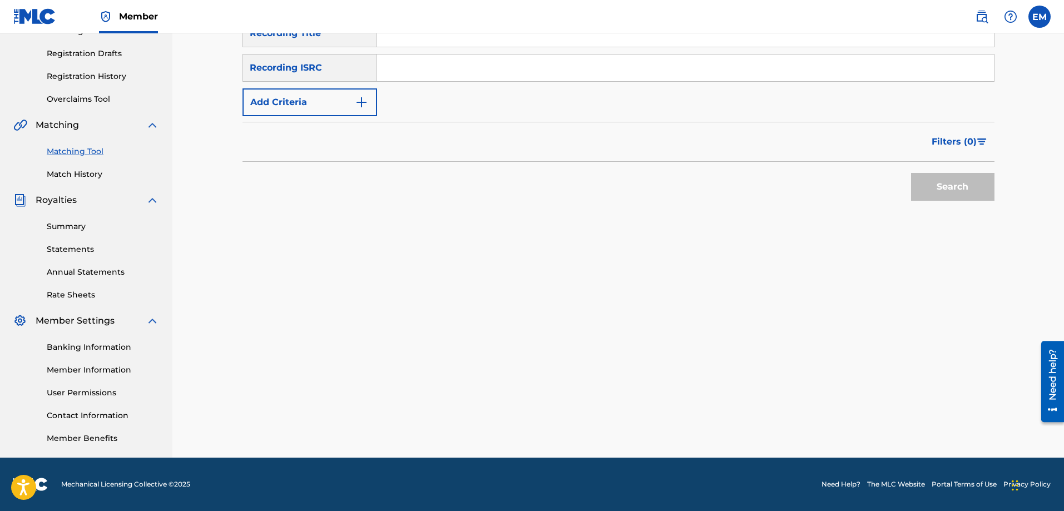
scroll to position [12, 0]
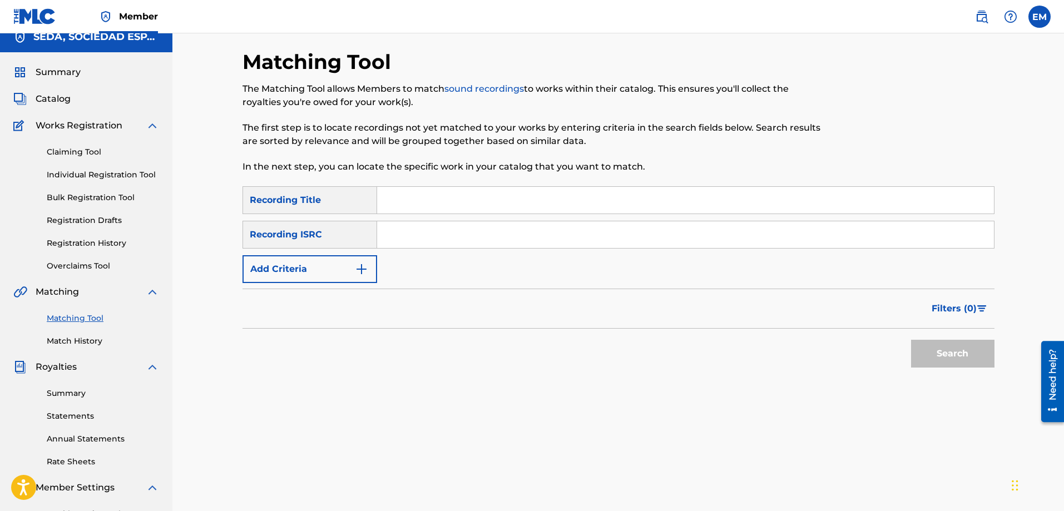
click at [397, 206] on input "Search Form" at bounding box center [685, 200] width 617 height 27
type input "[PERSON_NAME]"
click at [911, 340] on button "Search" at bounding box center [952, 354] width 83 height 28
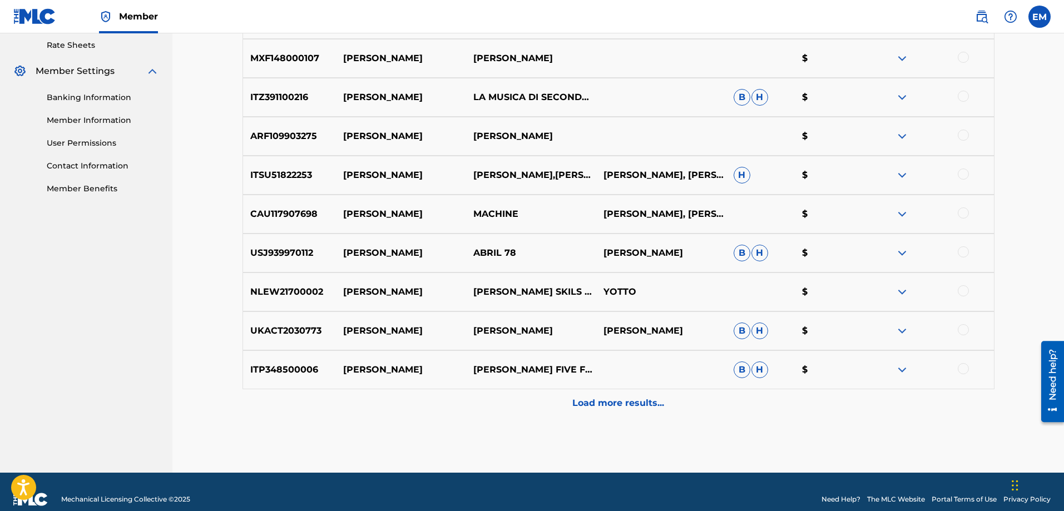
scroll to position [443, 0]
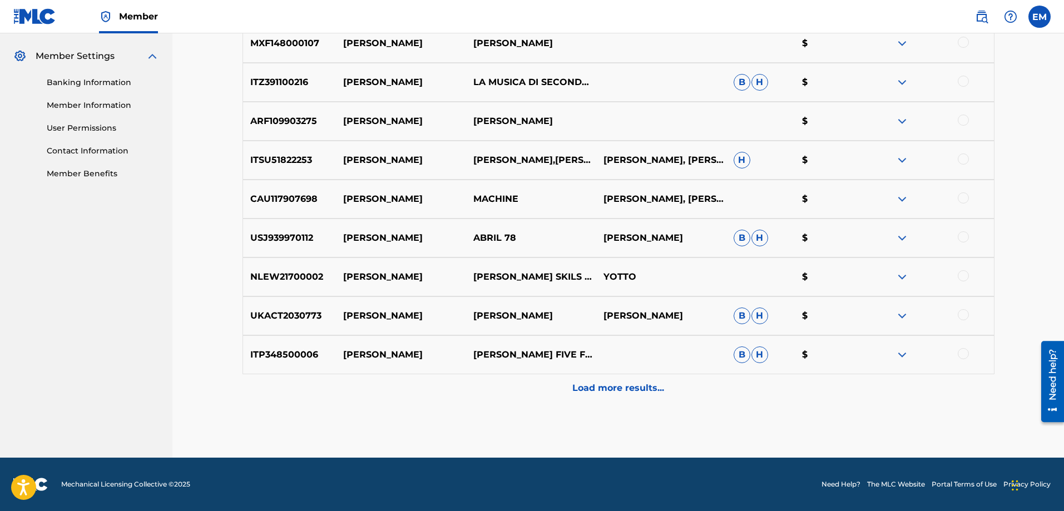
click at [605, 392] on p "Load more results..." at bounding box center [618, 387] width 92 height 13
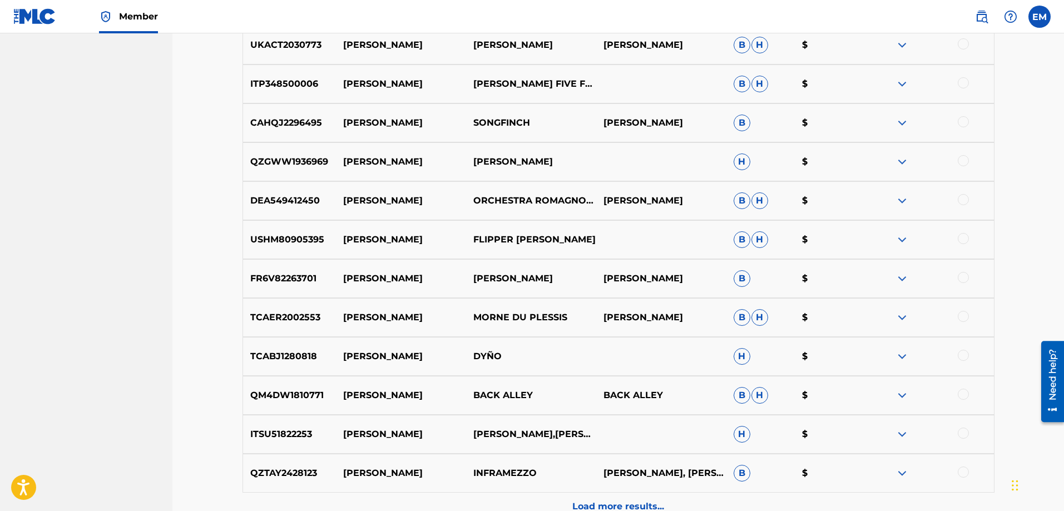
scroll to position [721, 0]
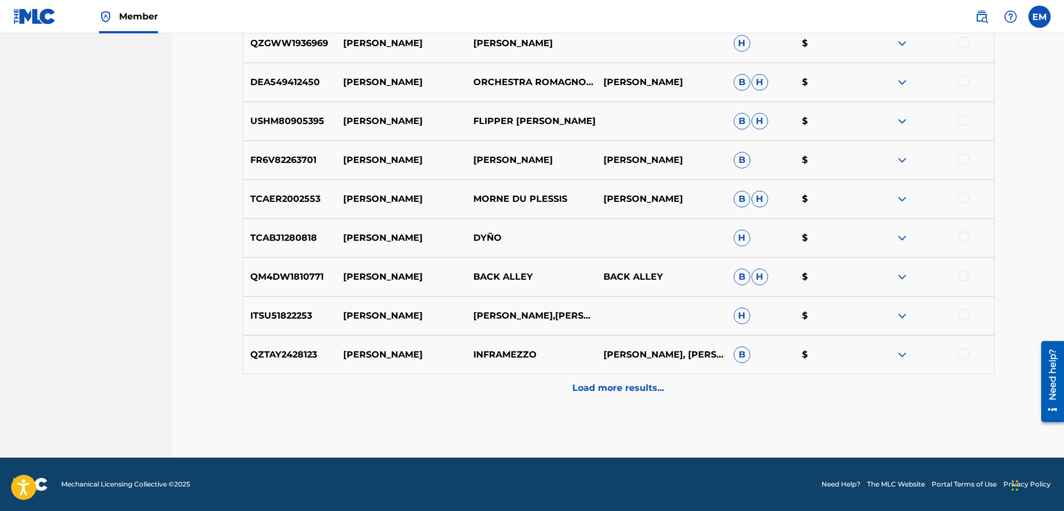
click at [591, 389] on p "Load more results..." at bounding box center [618, 387] width 92 height 13
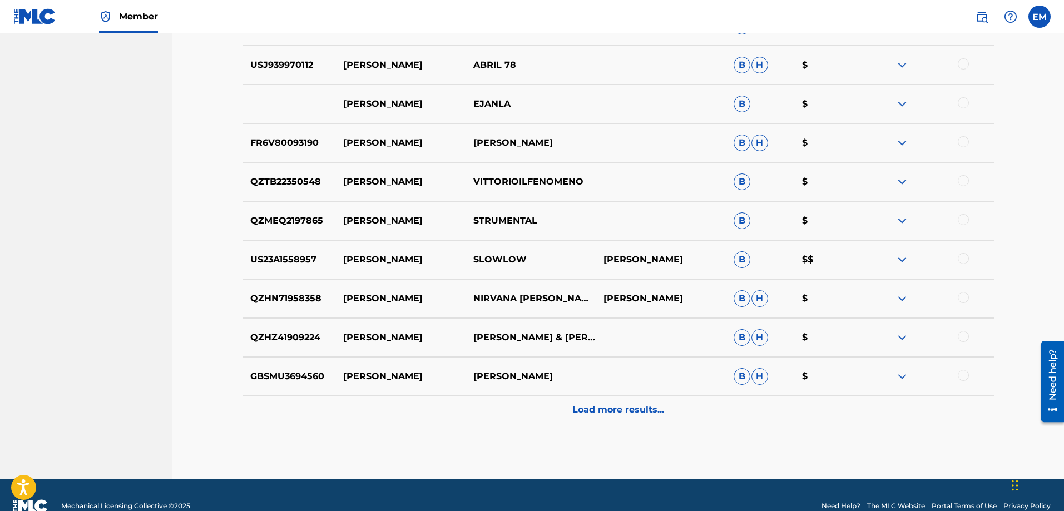
scroll to position [1222, 0]
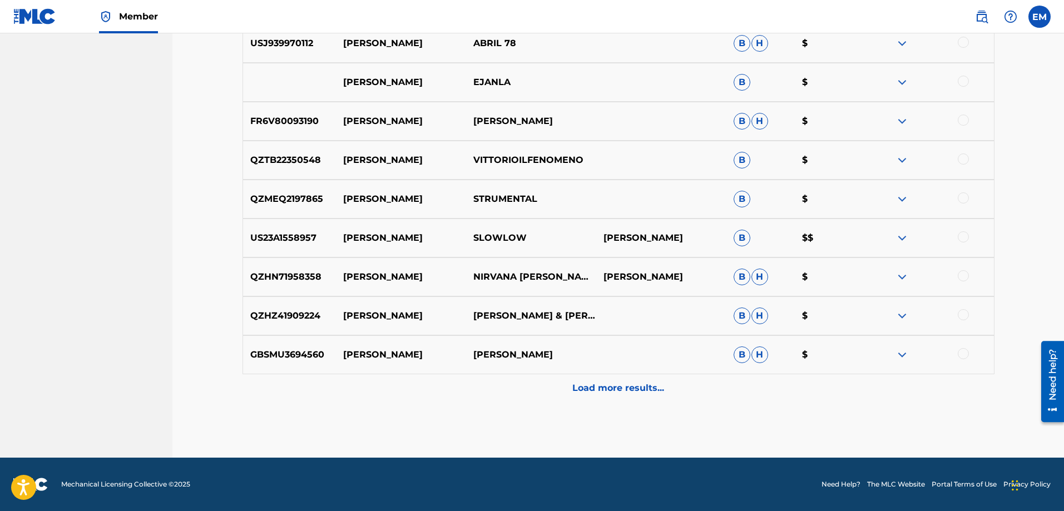
click at [597, 394] on p "Load more results..." at bounding box center [618, 387] width 92 height 13
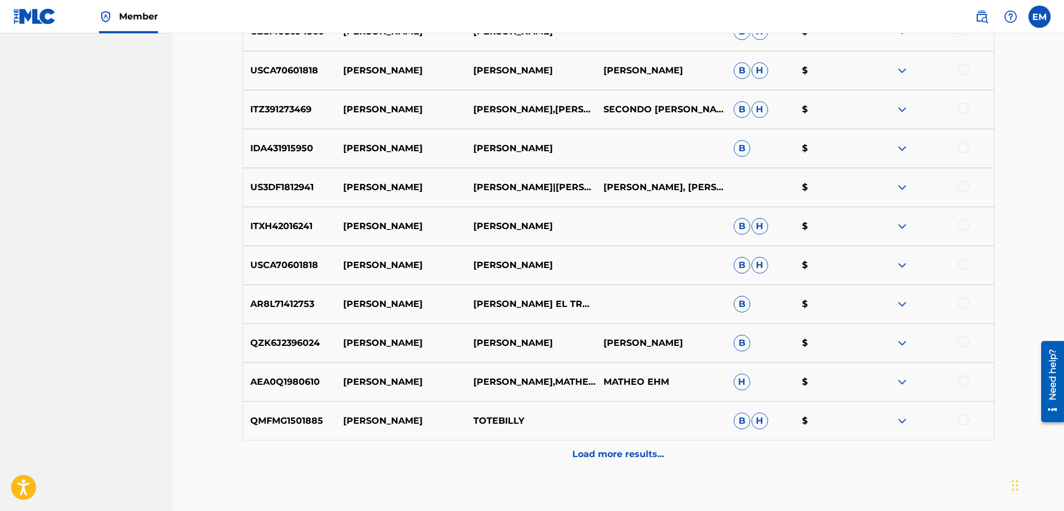
scroll to position [1555, 0]
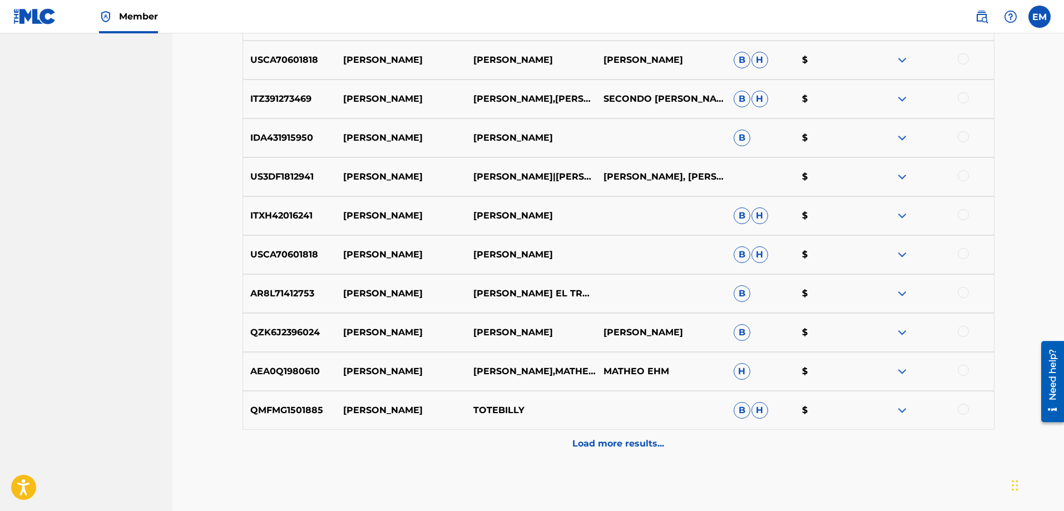
click at [596, 433] on div "Load more results..." at bounding box center [618, 444] width 752 height 28
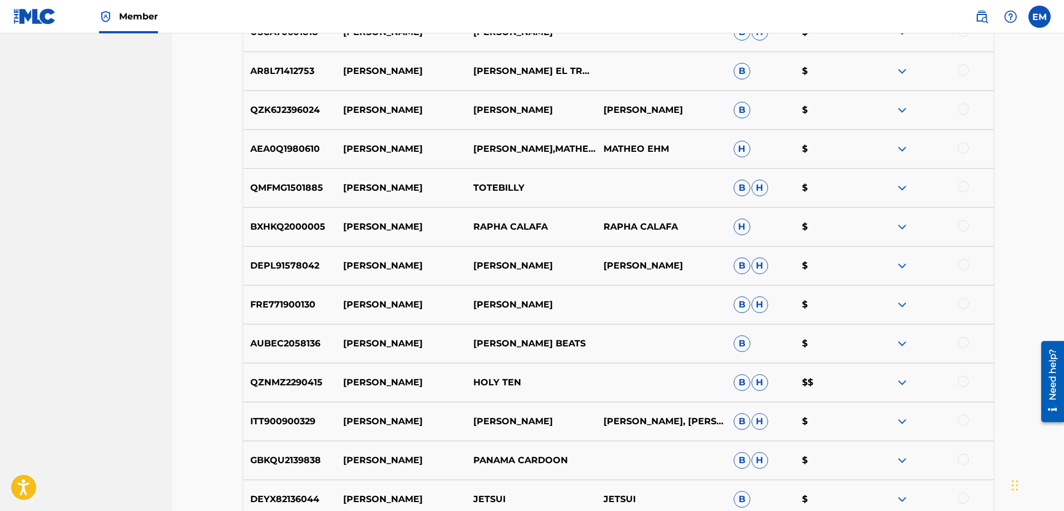
scroll to position [2000, 0]
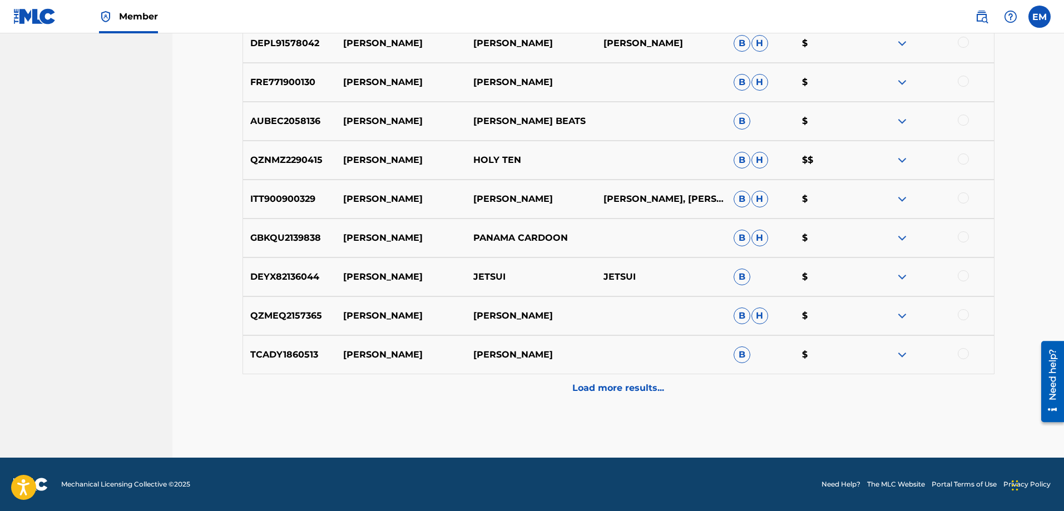
click at [594, 399] on div "Load more results..." at bounding box center [618, 388] width 752 height 28
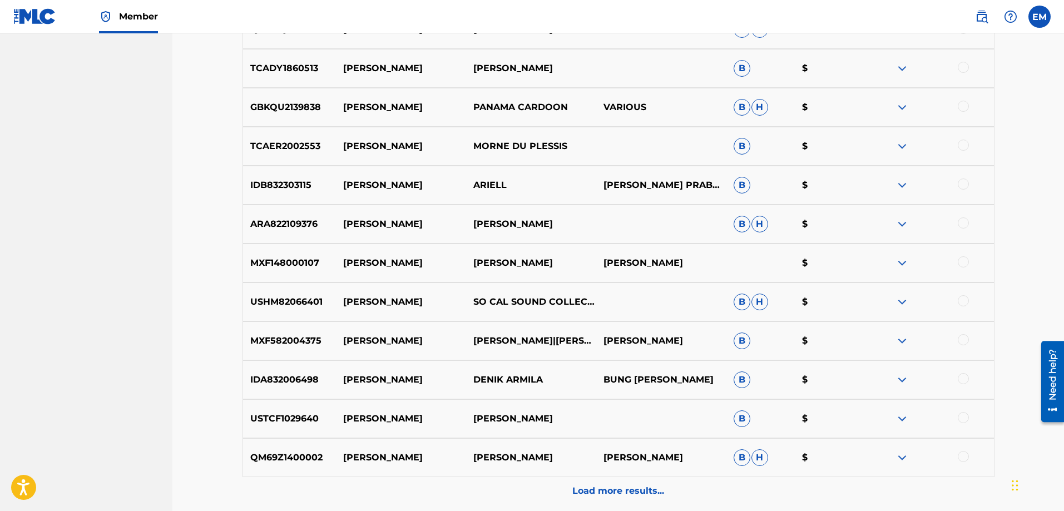
scroll to position [2389, 0]
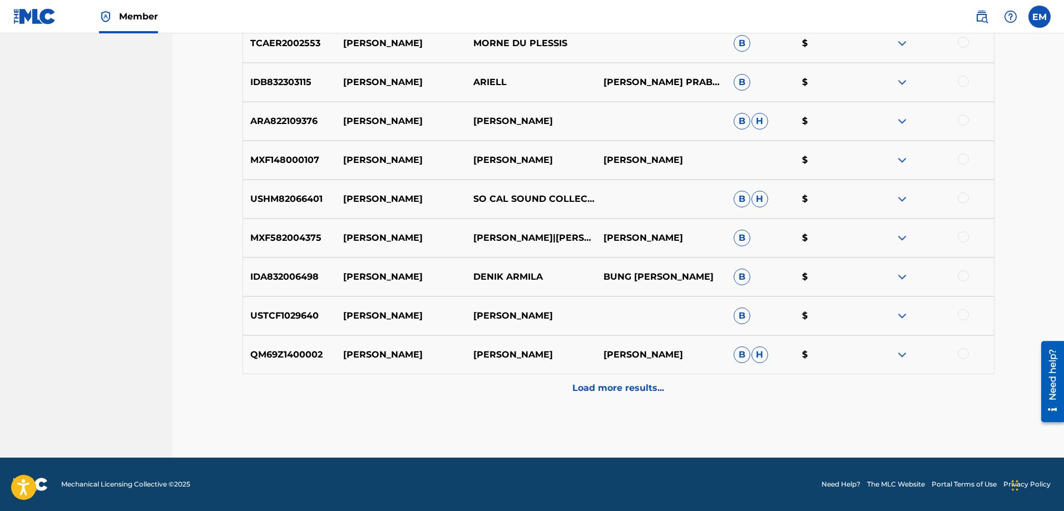
click at [599, 385] on p "Load more results..." at bounding box center [618, 387] width 92 height 13
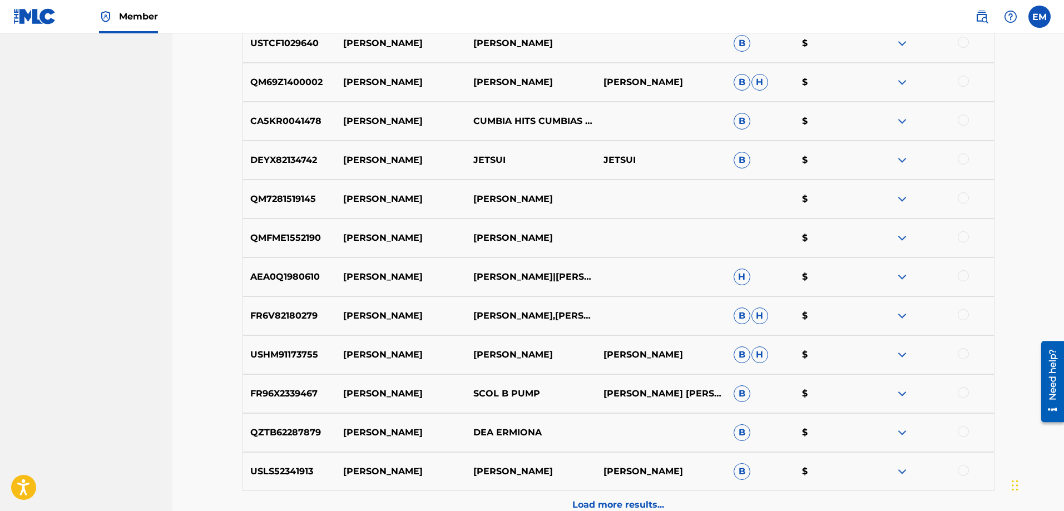
scroll to position [2778, 0]
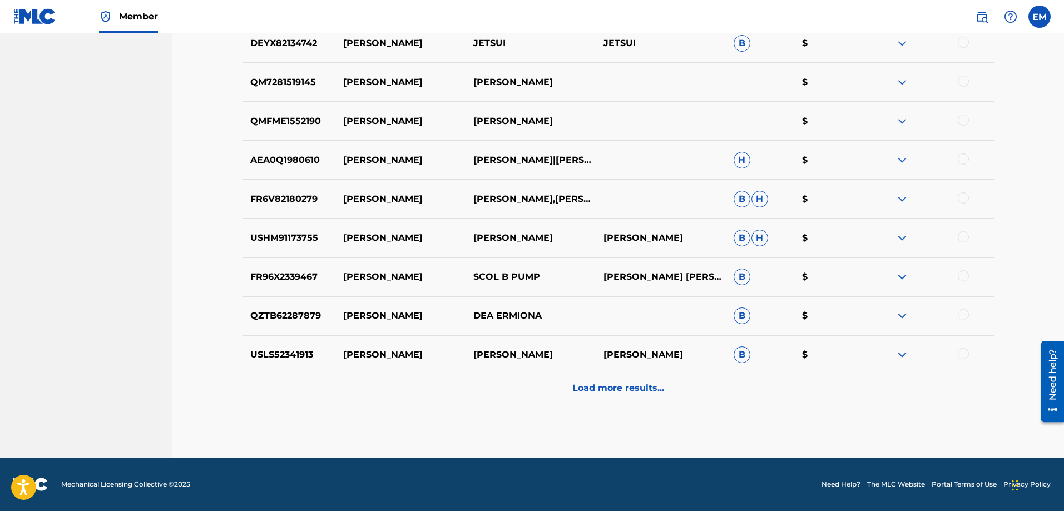
click at [578, 392] on p "Load more results..." at bounding box center [618, 387] width 92 height 13
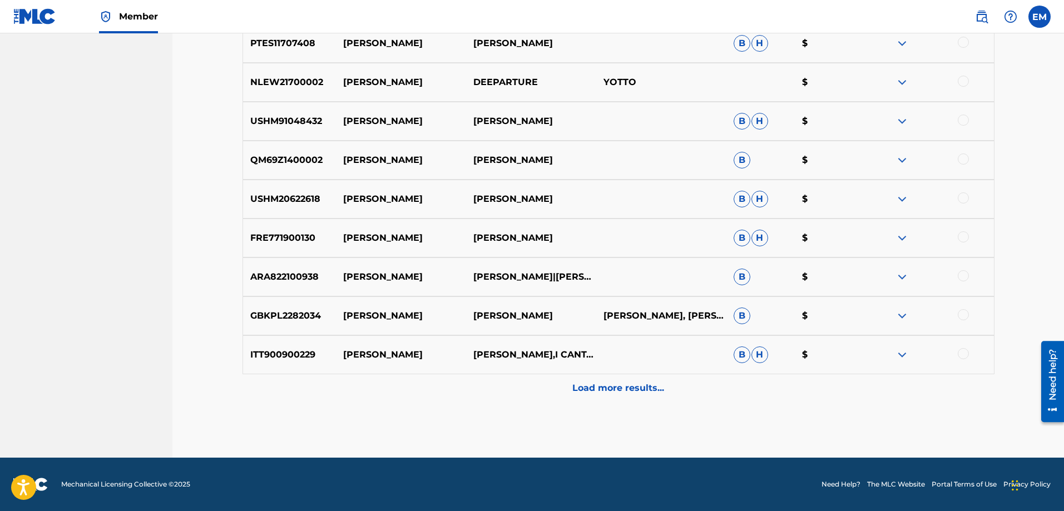
click at [563, 381] on div "Load more results..." at bounding box center [618, 388] width 752 height 28
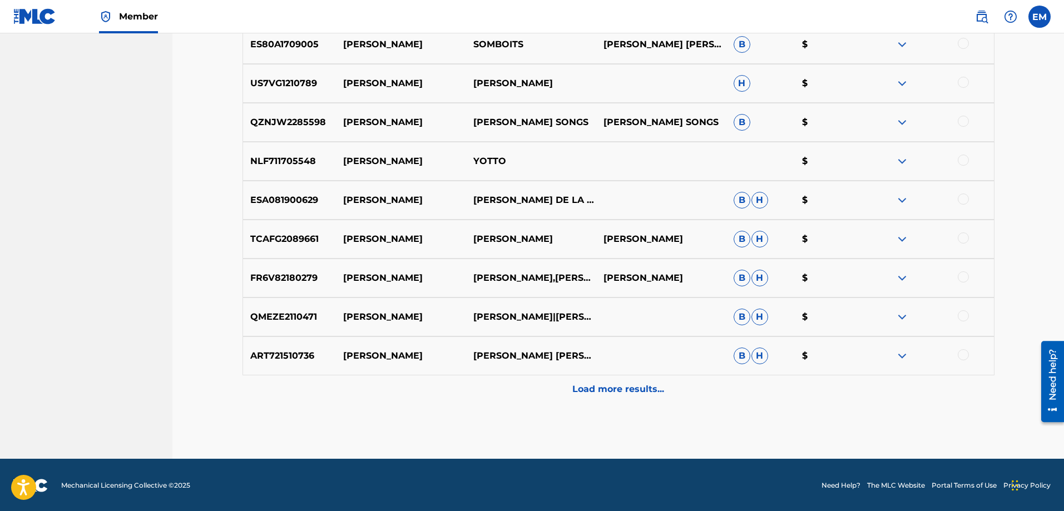
scroll to position [3557, 0]
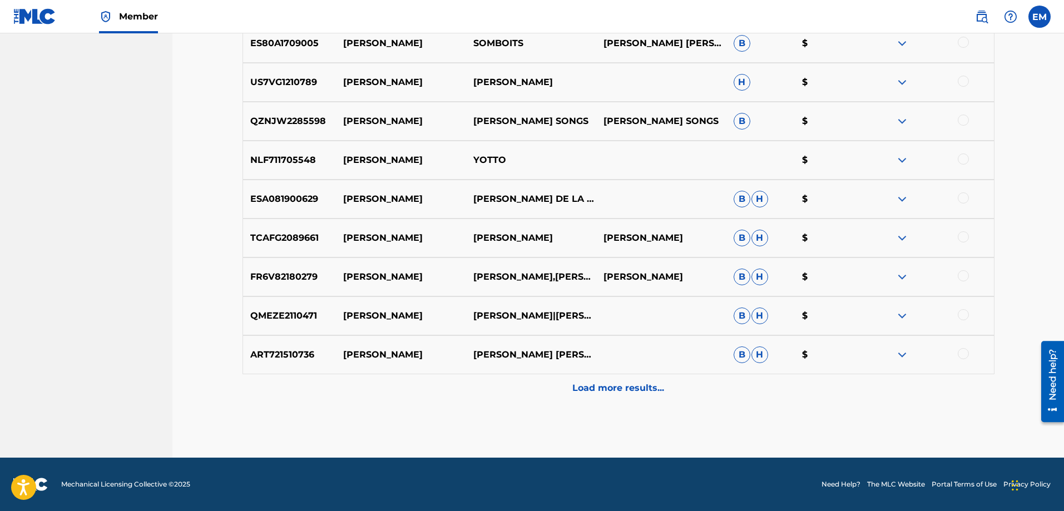
click at [614, 394] on p "Load more results..." at bounding box center [618, 387] width 92 height 13
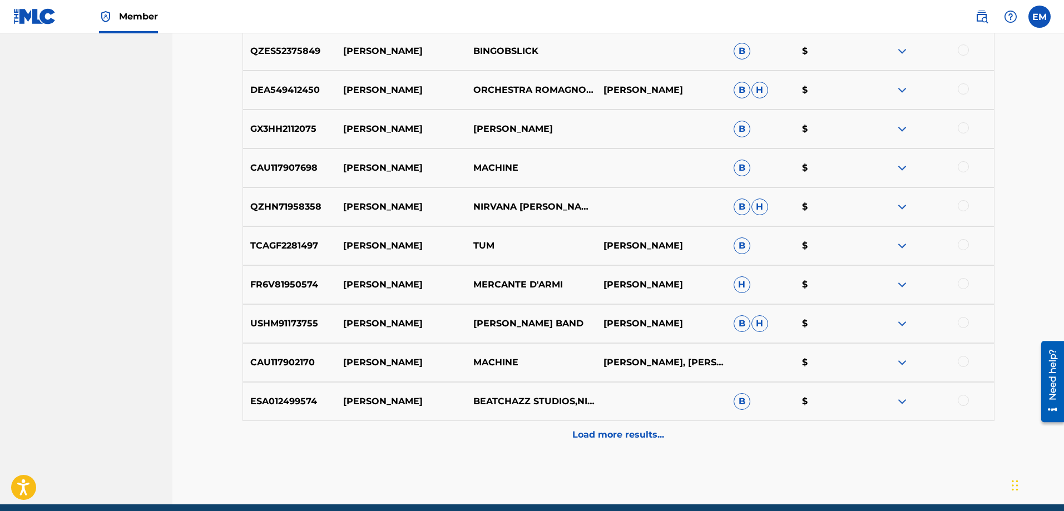
scroll to position [3946, 0]
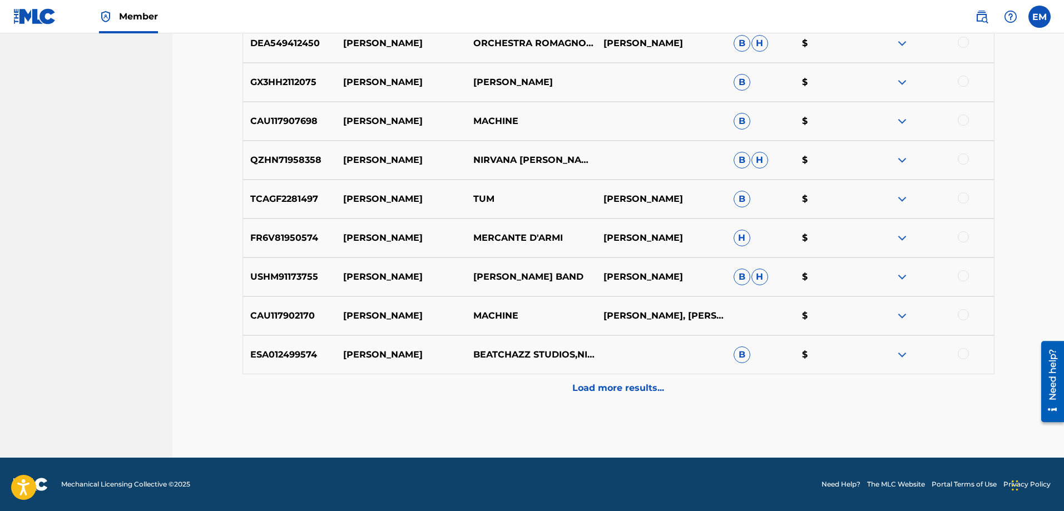
click at [597, 382] on p "Load more results..." at bounding box center [618, 387] width 92 height 13
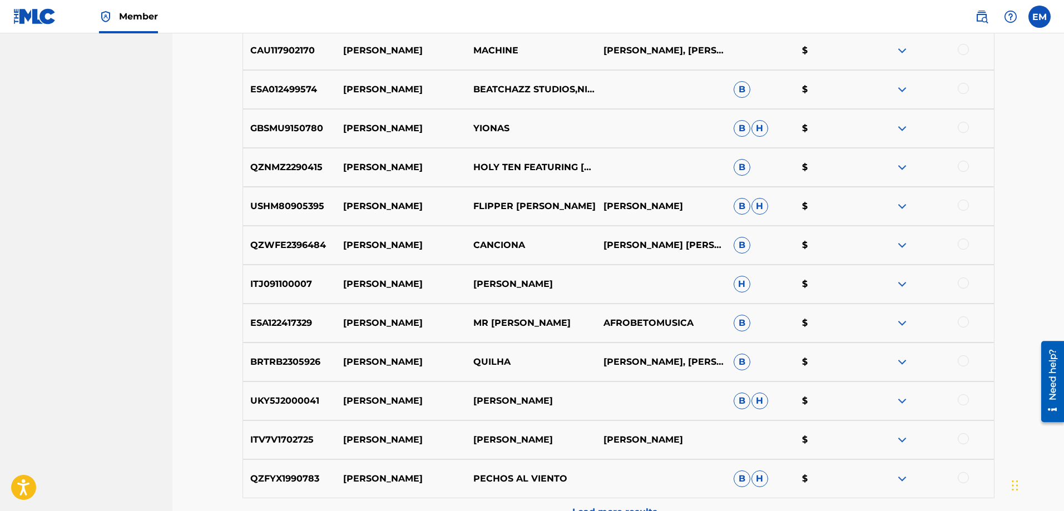
scroll to position [4335, 0]
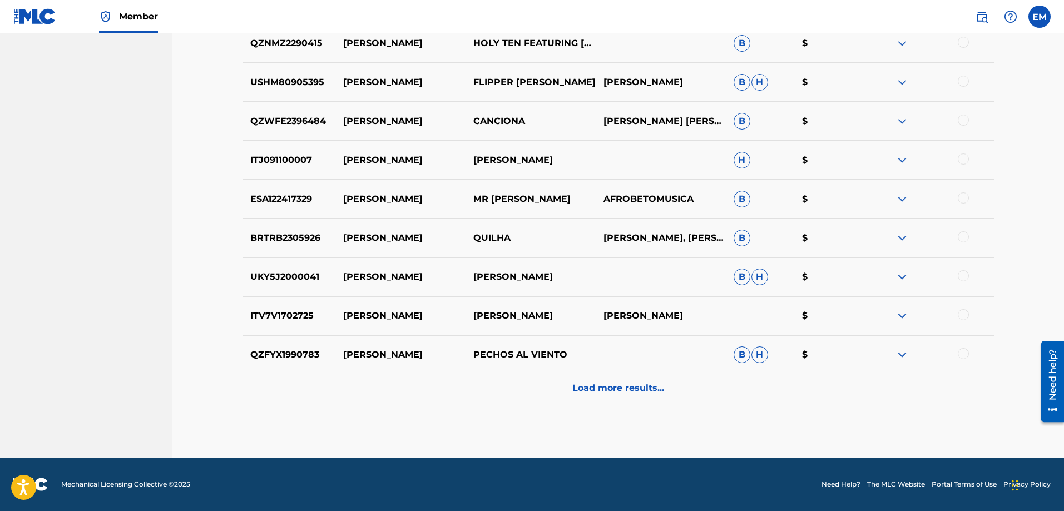
click at [613, 396] on div "Load more results..." at bounding box center [618, 388] width 752 height 28
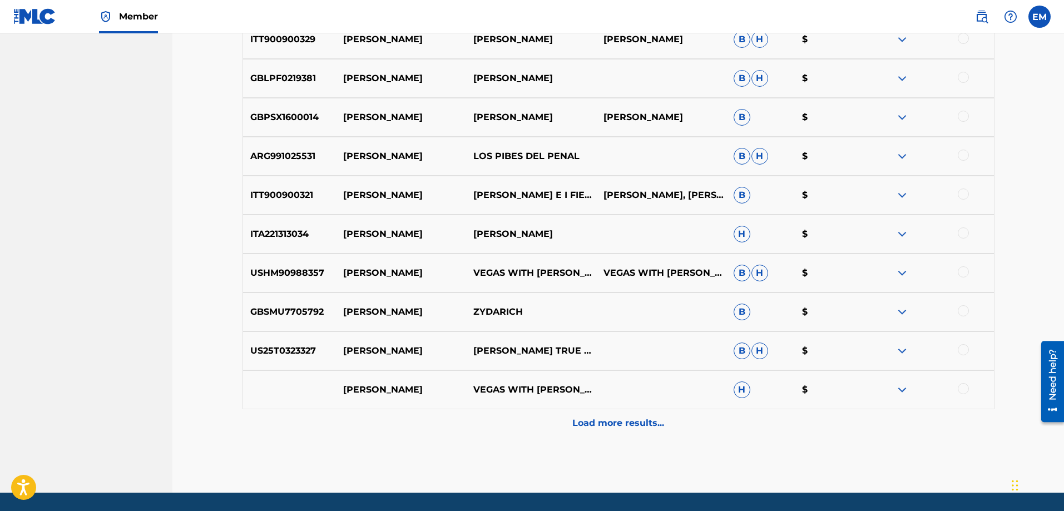
scroll to position [4724, 0]
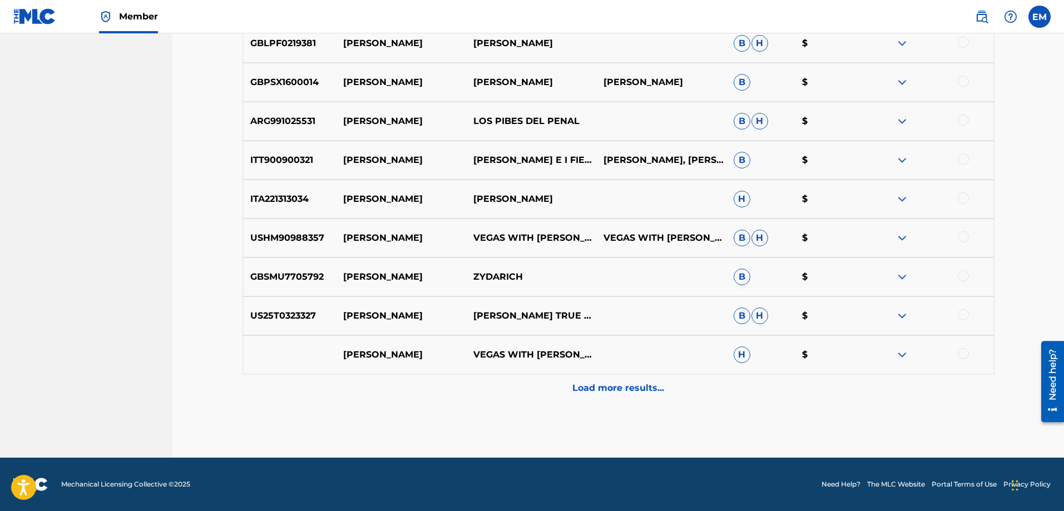
click at [598, 386] on p "Load more results..." at bounding box center [618, 387] width 92 height 13
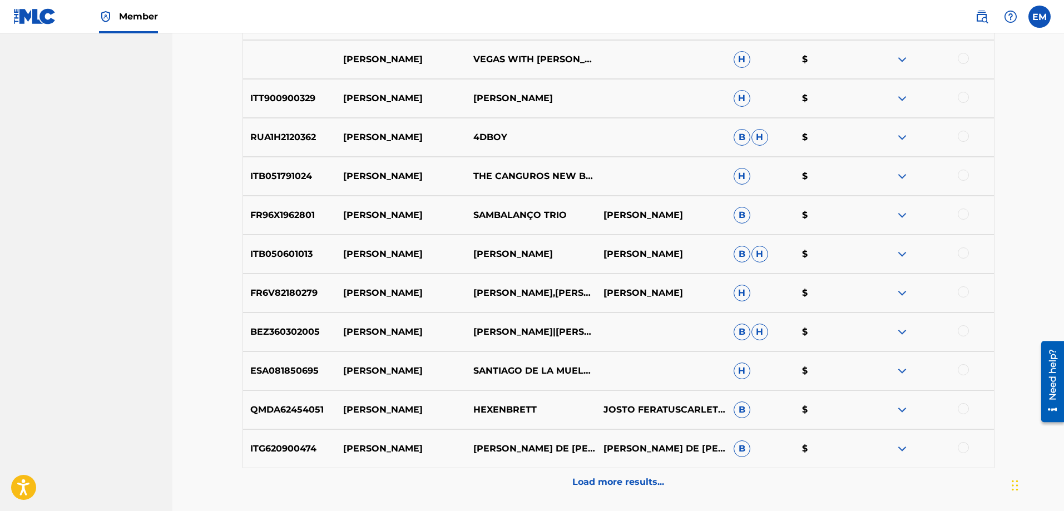
scroll to position [5058, 0]
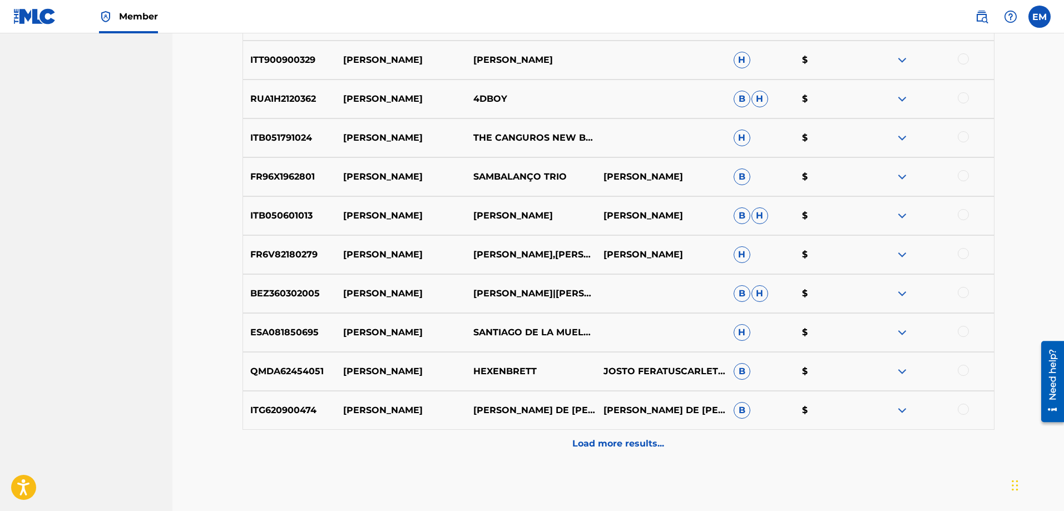
click at [591, 436] on div "Load more results..." at bounding box center [618, 444] width 752 height 28
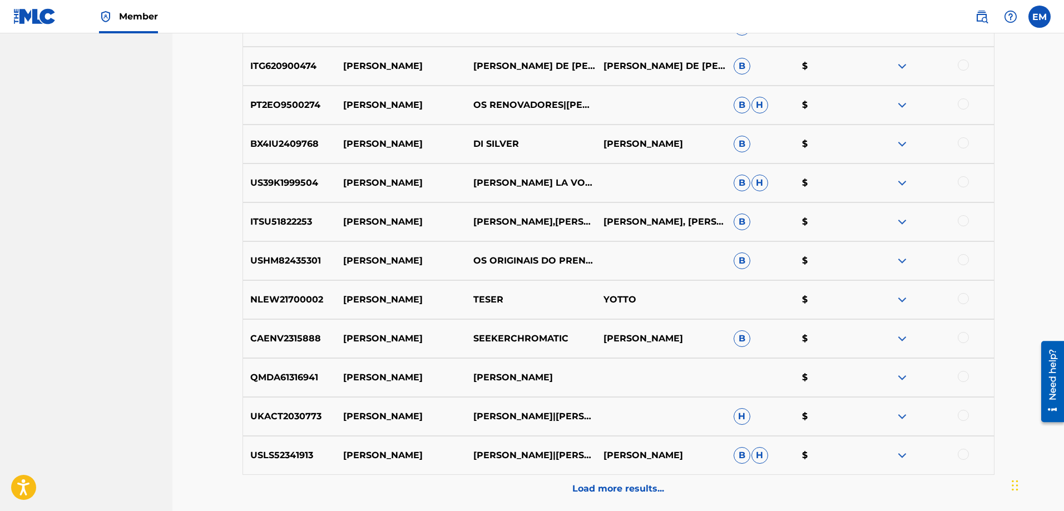
scroll to position [5447, 0]
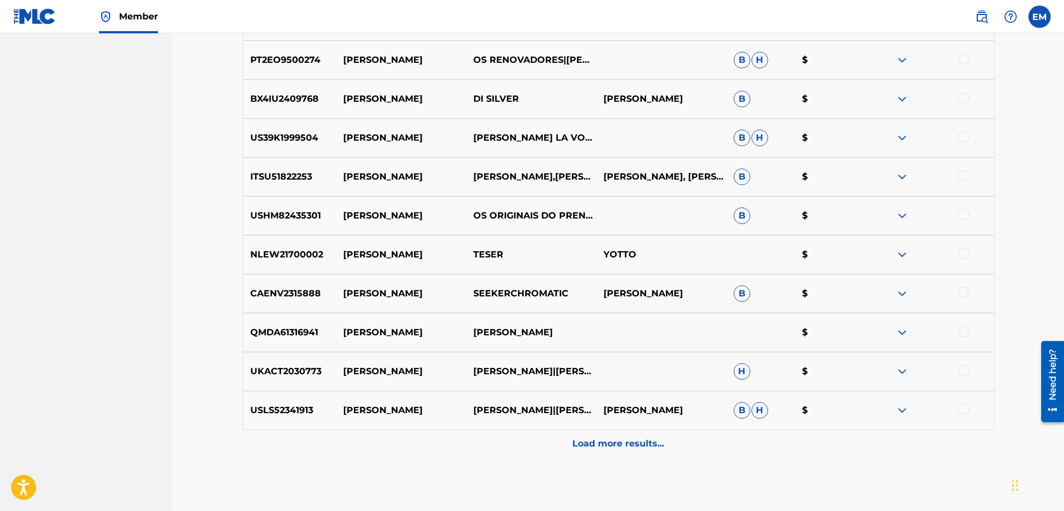
click at [590, 441] on p "Load more results..." at bounding box center [618, 443] width 92 height 13
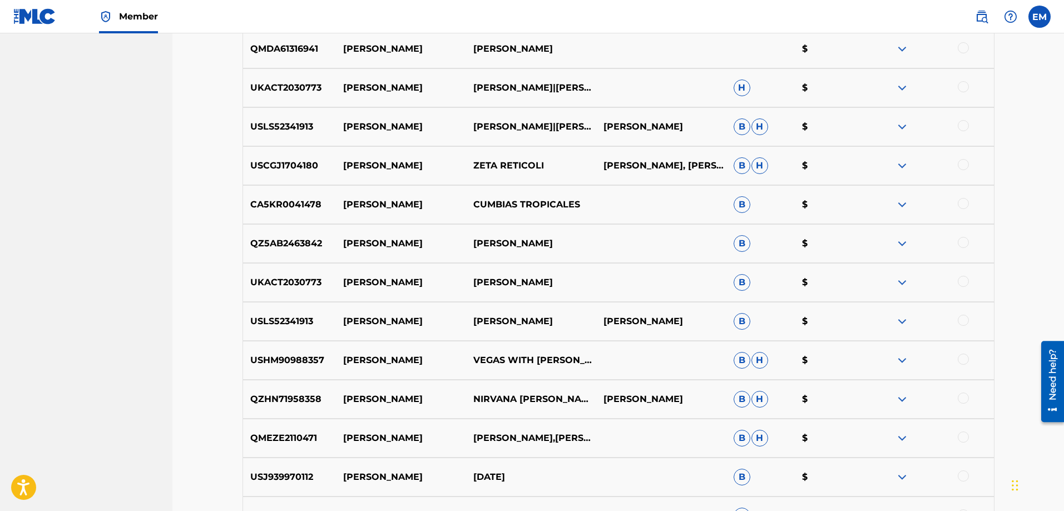
scroll to position [5836, 0]
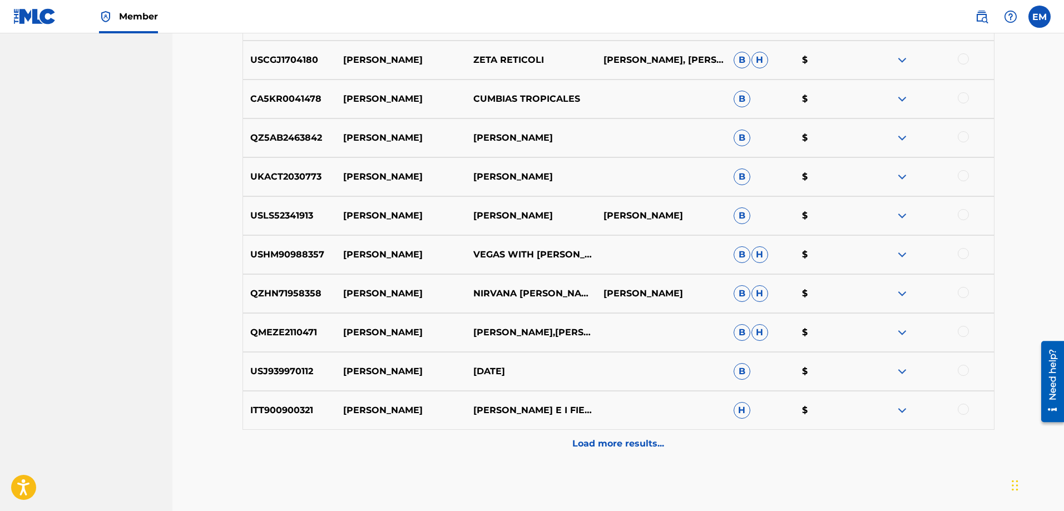
click at [583, 441] on p "Load more results..." at bounding box center [618, 443] width 92 height 13
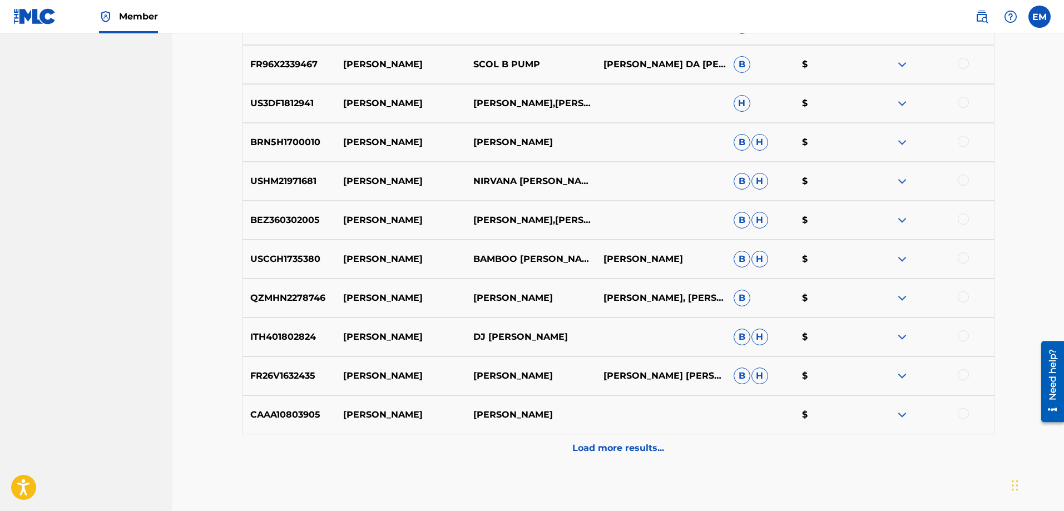
scroll to position [6226, 0]
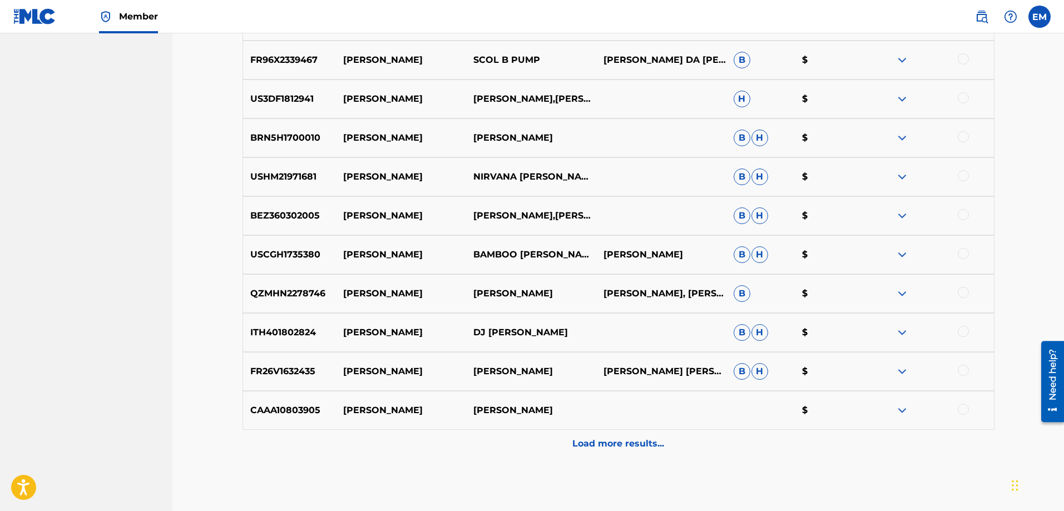
click at [622, 443] on p "Load more results..." at bounding box center [618, 443] width 92 height 13
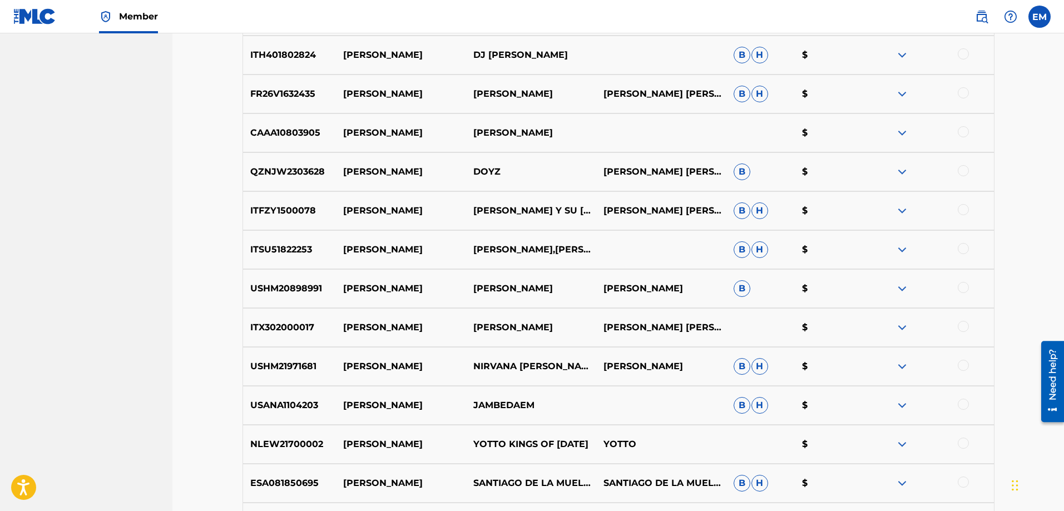
scroll to position [6671, 0]
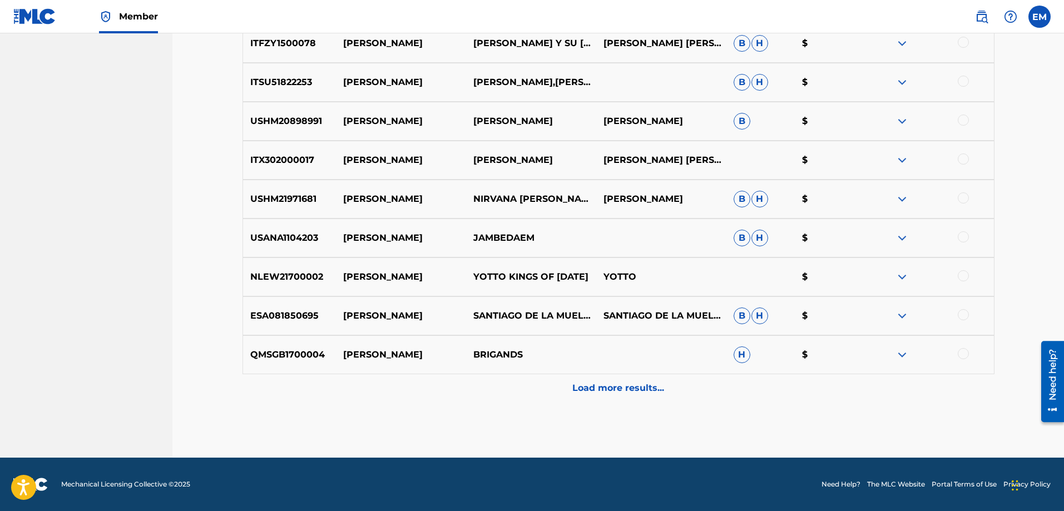
click at [590, 393] on p "Load more results..." at bounding box center [618, 387] width 92 height 13
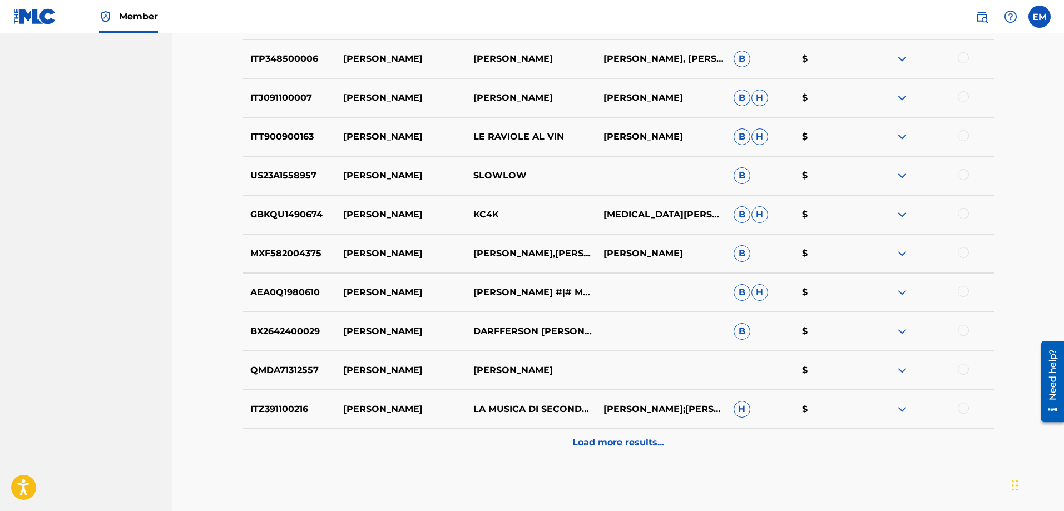
scroll to position [7060, 0]
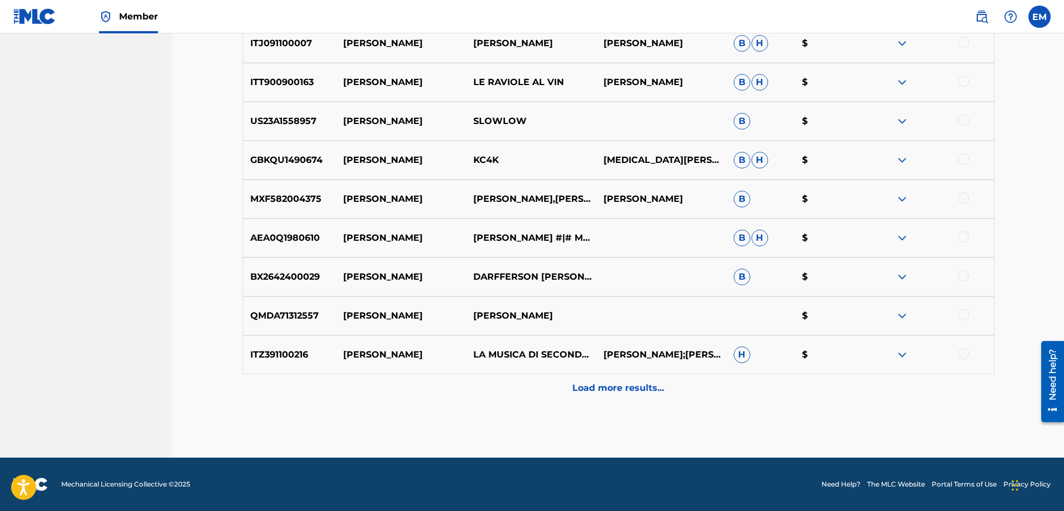
click at [589, 388] on p "Load more results..." at bounding box center [618, 387] width 92 height 13
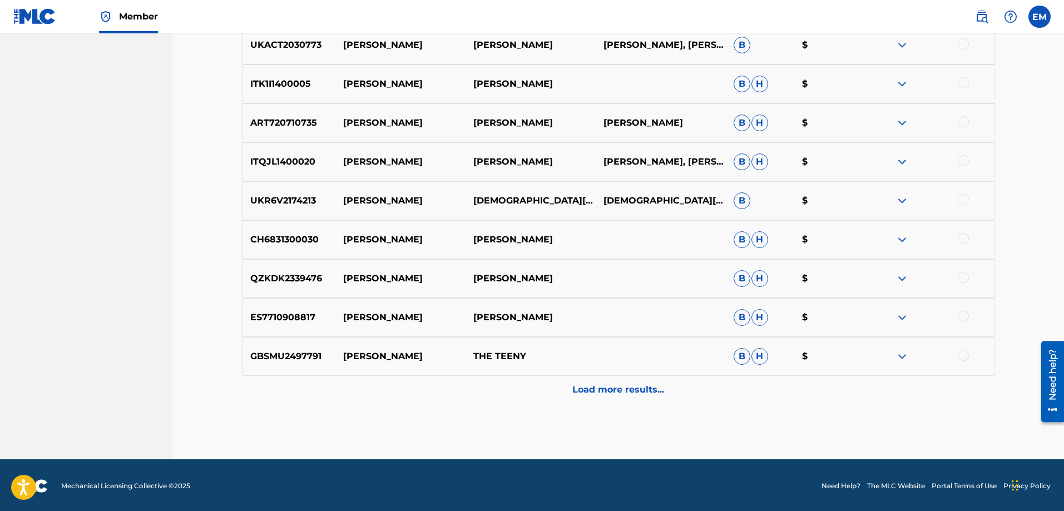
scroll to position [7449, 0]
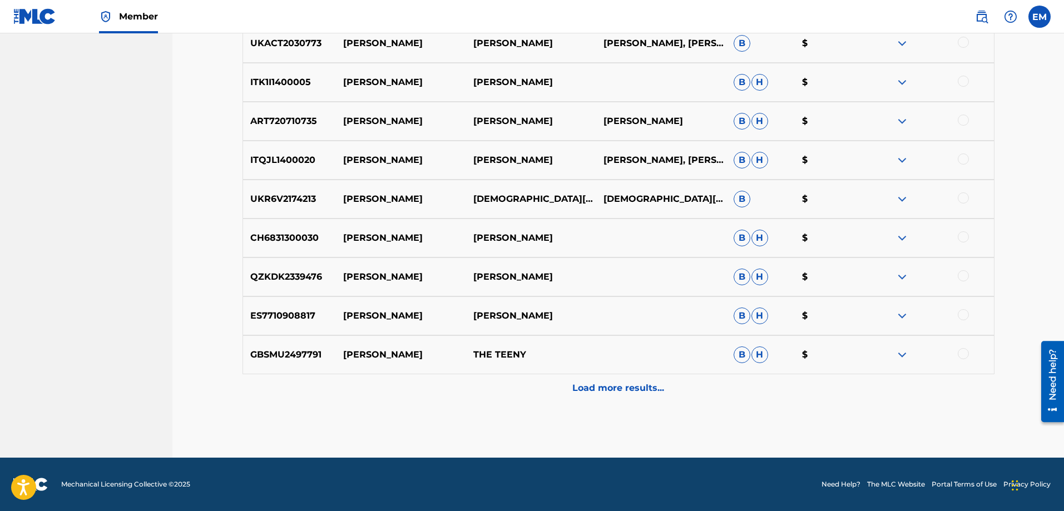
click at [595, 391] on p "Load more results..." at bounding box center [618, 387] width 92 height 13
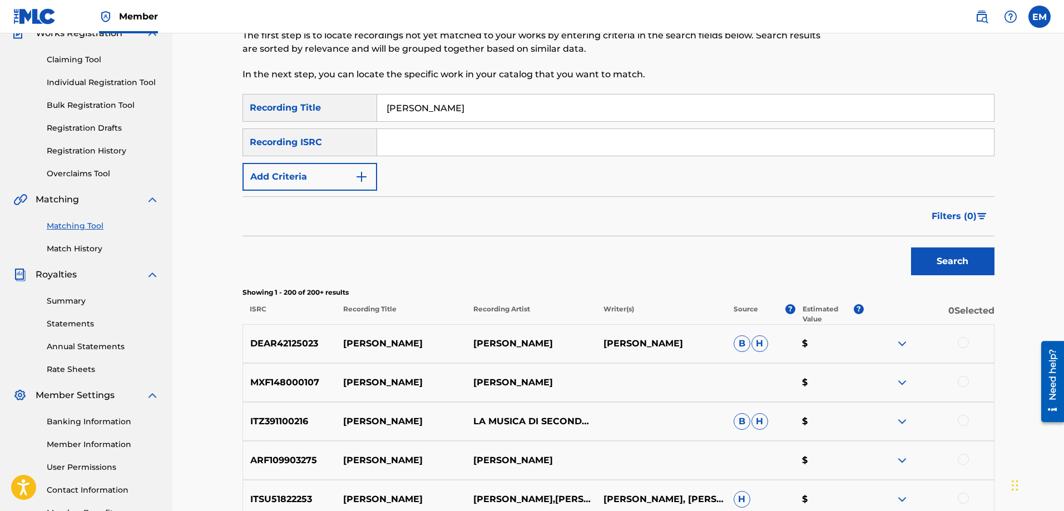
scroll to position [0, 0]
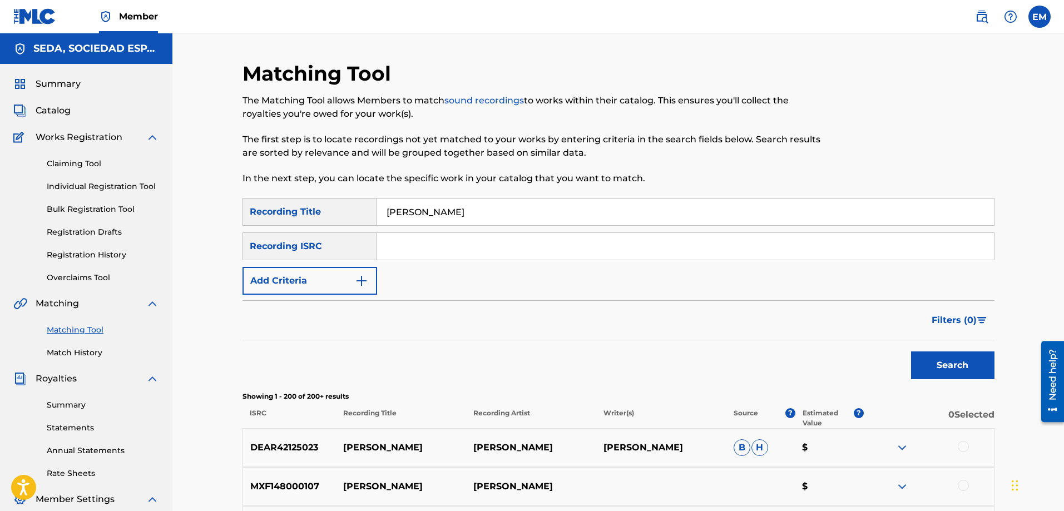
click at [359, 279] on img "Search Form" at bounding box center [361, 280] width 13 height 13
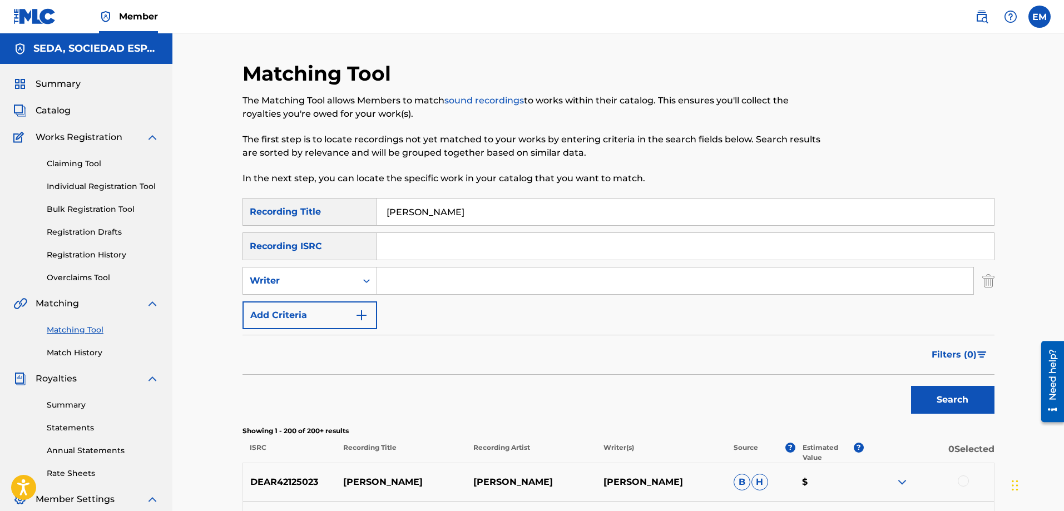
click at [405, 277] on input "Search Form" at bounding box center [675, 280] width 596 height 27
type input "[PERSON_NAME]"
click at [911, 386] on button "Search" at bounding box center [952, 400] width 83 height 28
drag, startPoint x: 435, startPoint y: 213, endPoint x: 344, endPoint y: 217, distance: 91.3
click at [353, 216] on div "SearchWithCriteria66206215-058c-4bca-90a8-b89025f77c5d Recording Title [PERSON_…" at bounding box center [618, 212] width 752 height 28
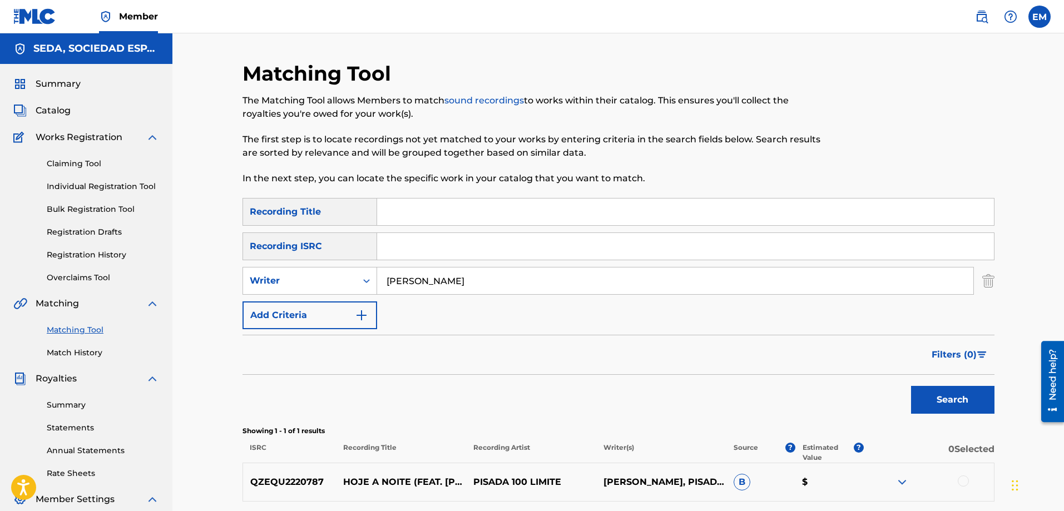
click at [911, 386] on button "Search" at bounding box center [952, 400] width 83 height 28
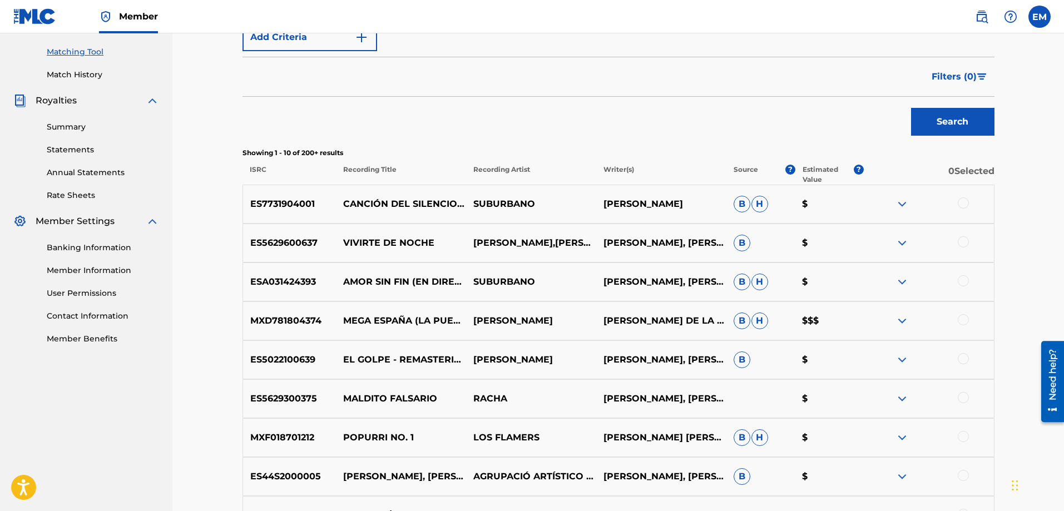
scroll to position [478, 0]
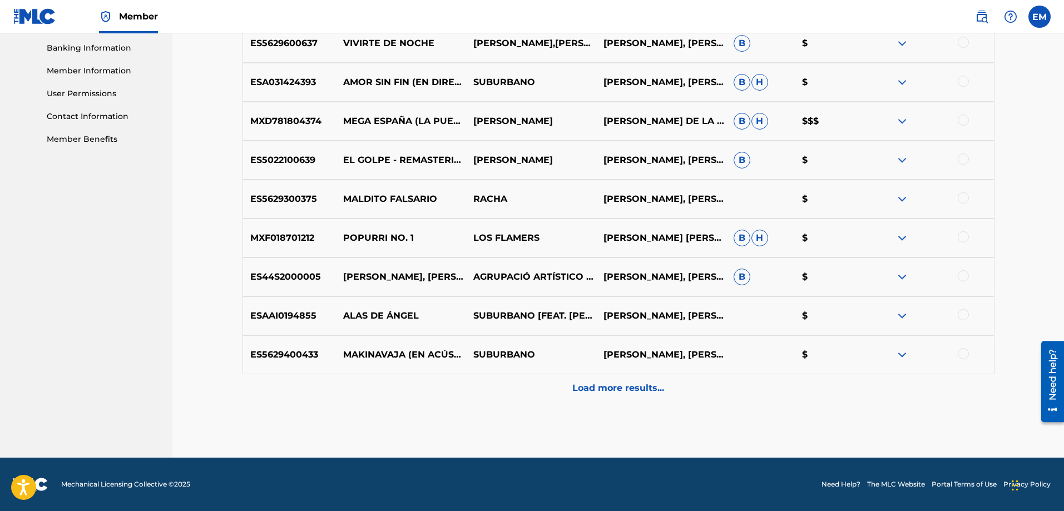
click at [631, 388] on p "Load more results..." at bounding box center [618, 387] width 92 height 13
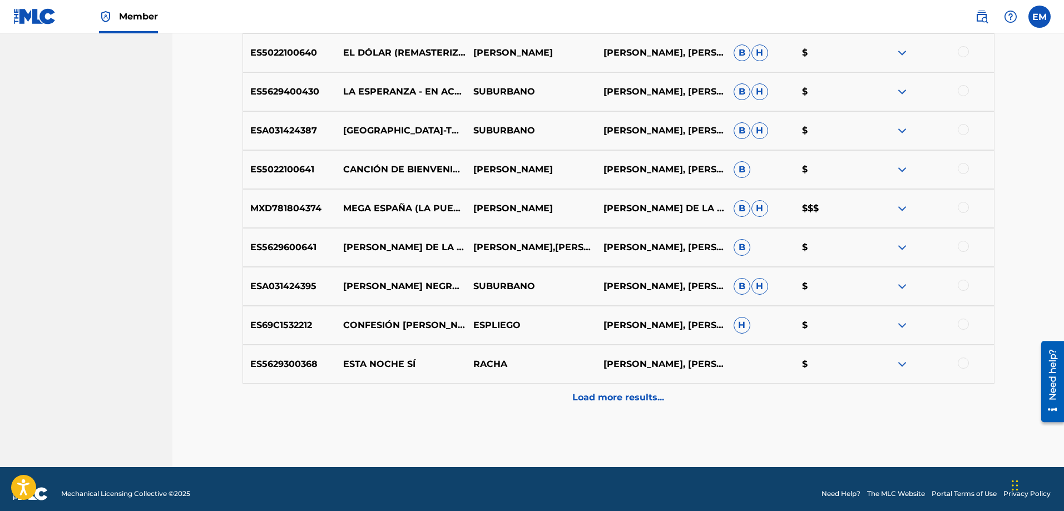
scroll to position [867, 0]
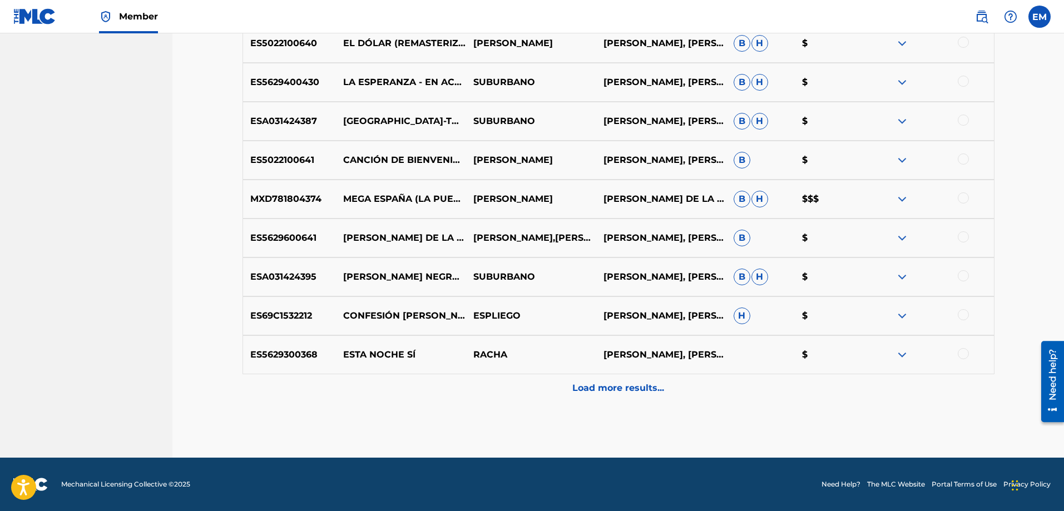
click at [962, 314] on div at bounding box center [962, 314] width 11 height 11
click at [765, 414] on button "Match 1 Group" at bounding box center [781, 420] width 123 height 28
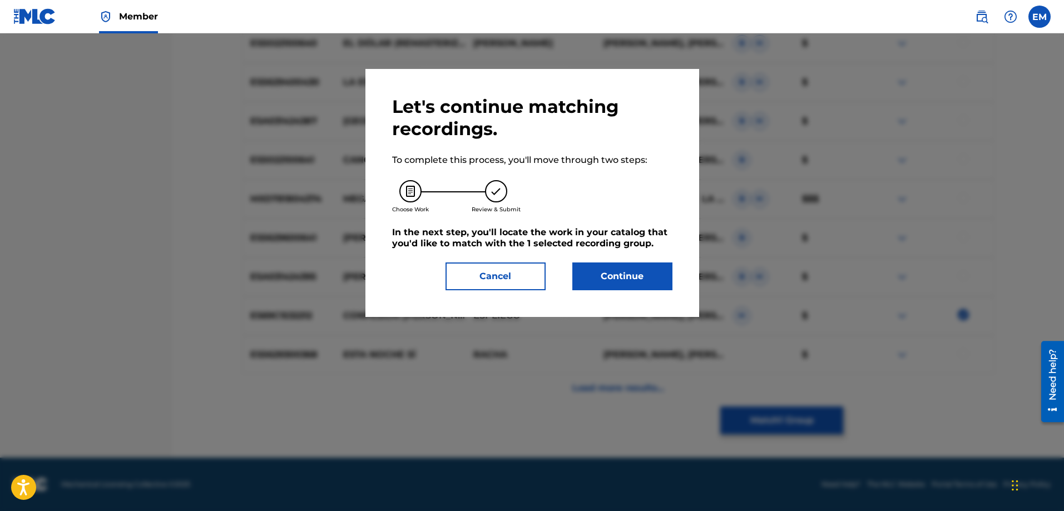
click at [639, 276] on button "Continue" at bounding box center [622, 276] width 100 height 28
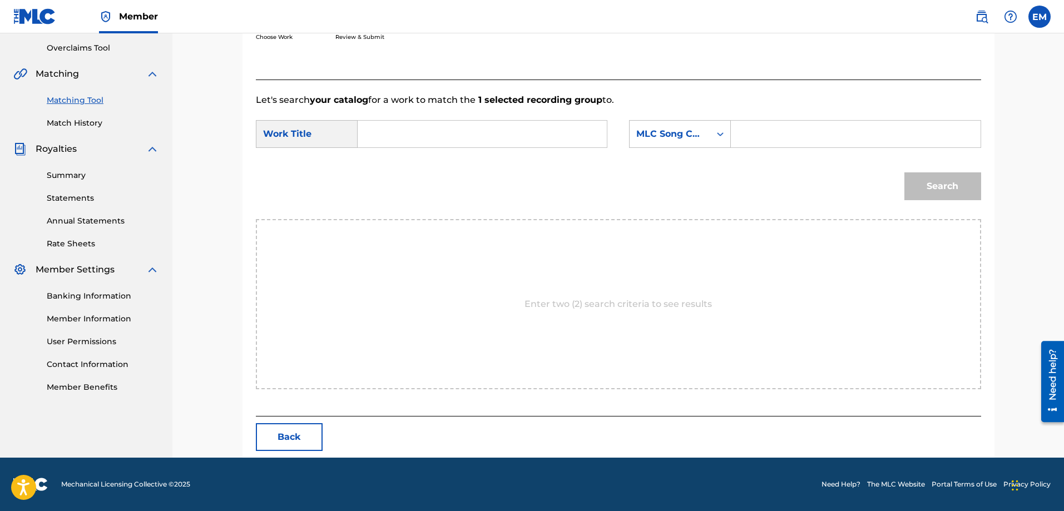
click at [458, 141] on input "Search Form" at bounding box center [482, 134] width 230 height 27
type input "[PERSON_NAME]"
click at [666, 135] on div "MLC Song Code" at bounding box center [669, 133] width 67 height 13
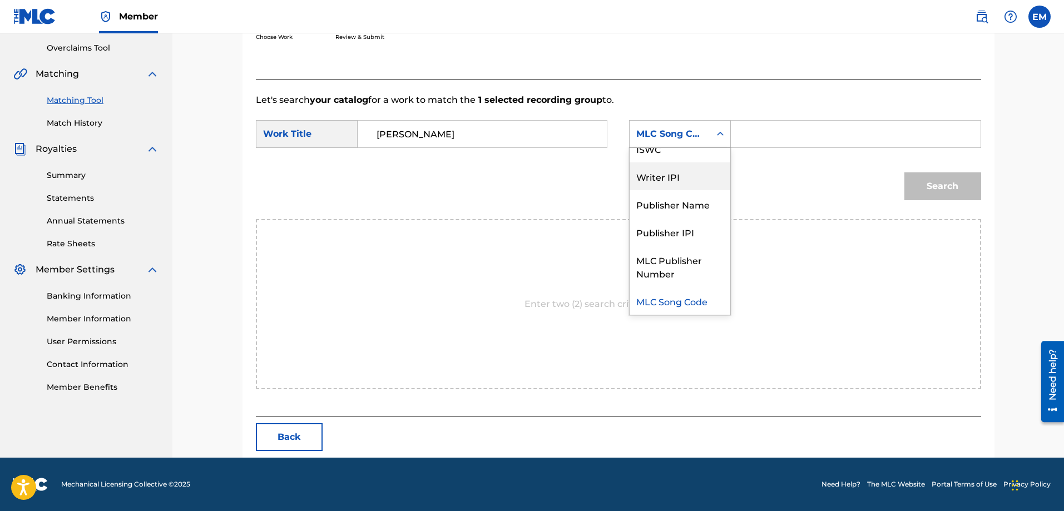
scroll to position [0, 0]
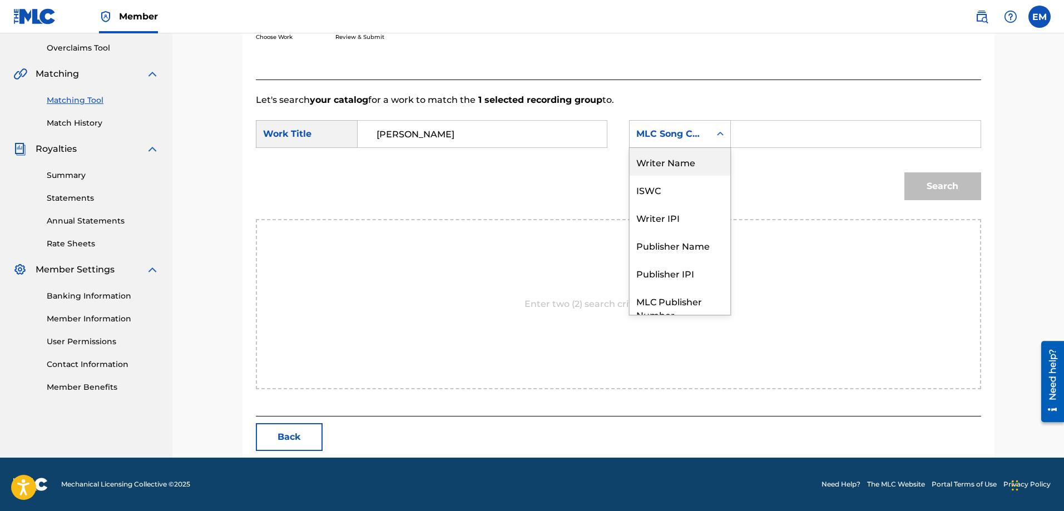
click at [681, 166] on div "Writer Name" at bounding box center [679, 162] width 101 height 28
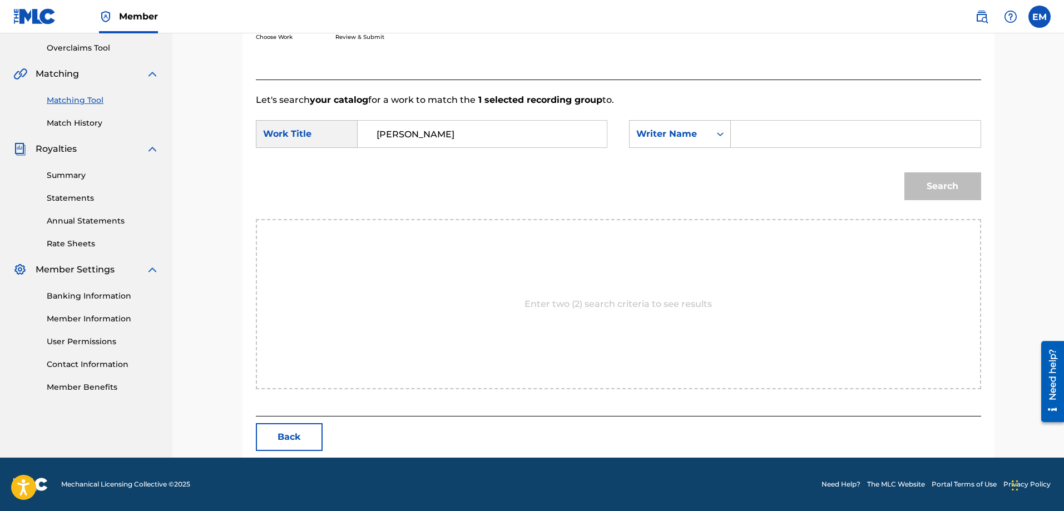
click at [754, 142] on input "Search Form" at bounding box center [855, 134] width 230 height 27
paste input "[PERSON_NAME]"
type input "[PERSON_NAME]"
click at [904, 172] on button "Search" at bounding box center [942, 186] width 77 height 28
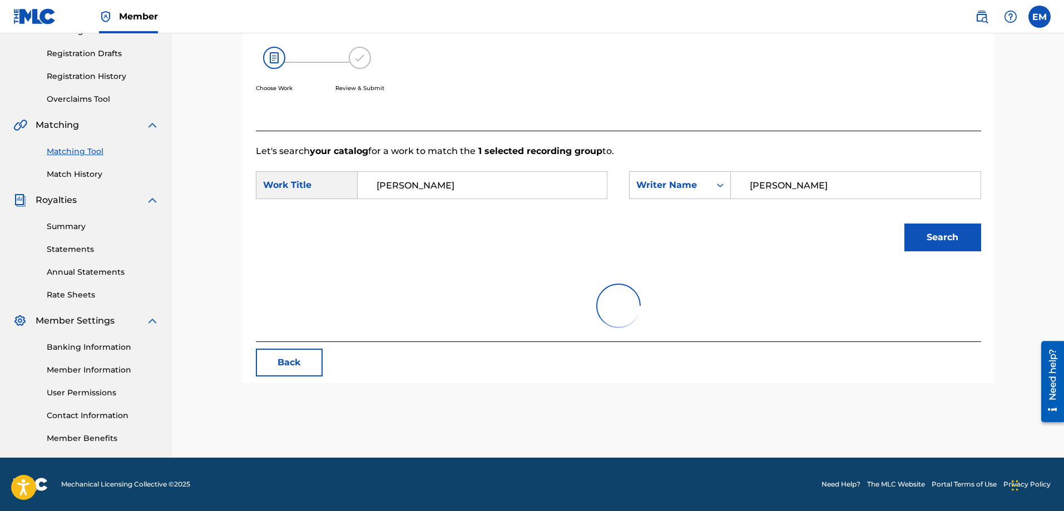
scroll to position [197, 0]
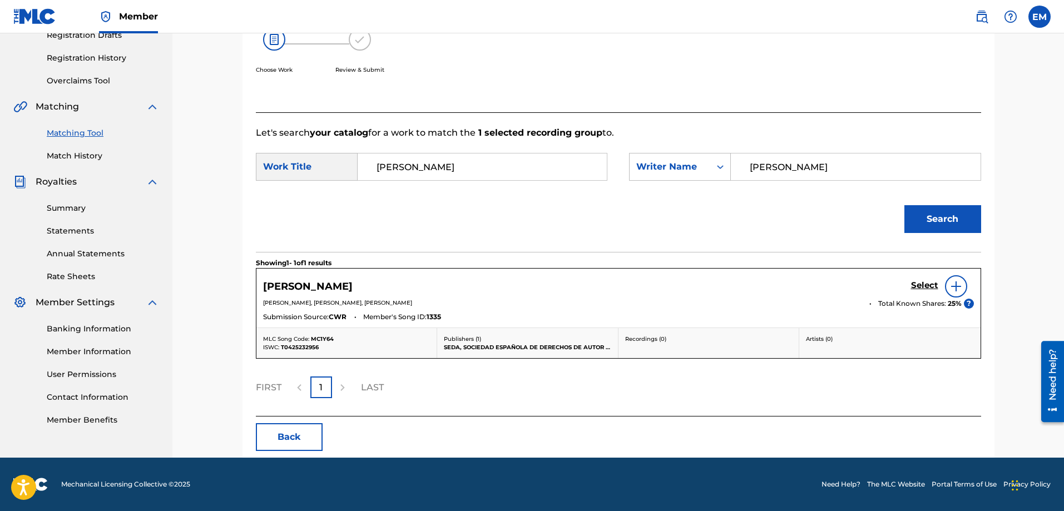
click at [956, 288] on img at bounding box center [955, 286] width 13 height 13
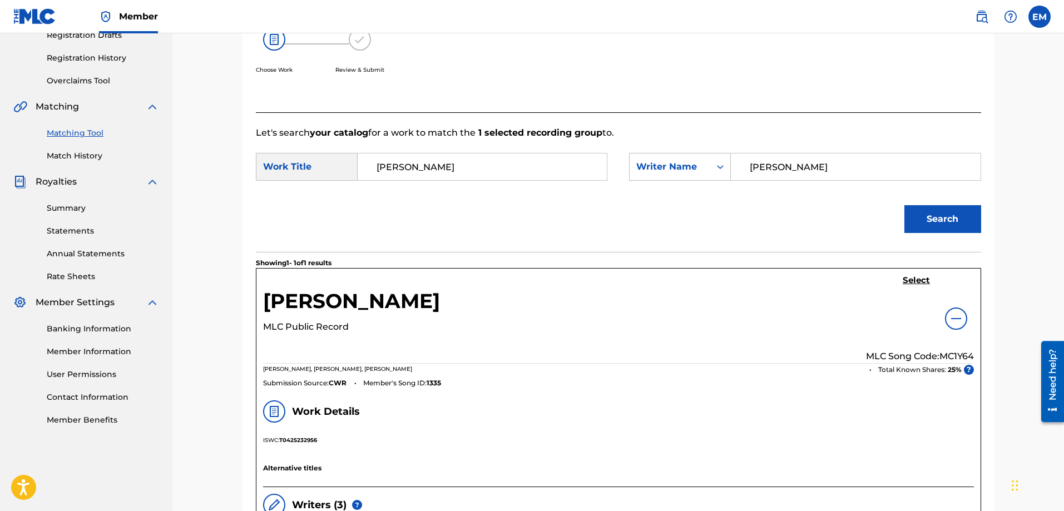
click at [911, 281] on h5 "Select" at bounding box center [915, 280] width 27 height 11
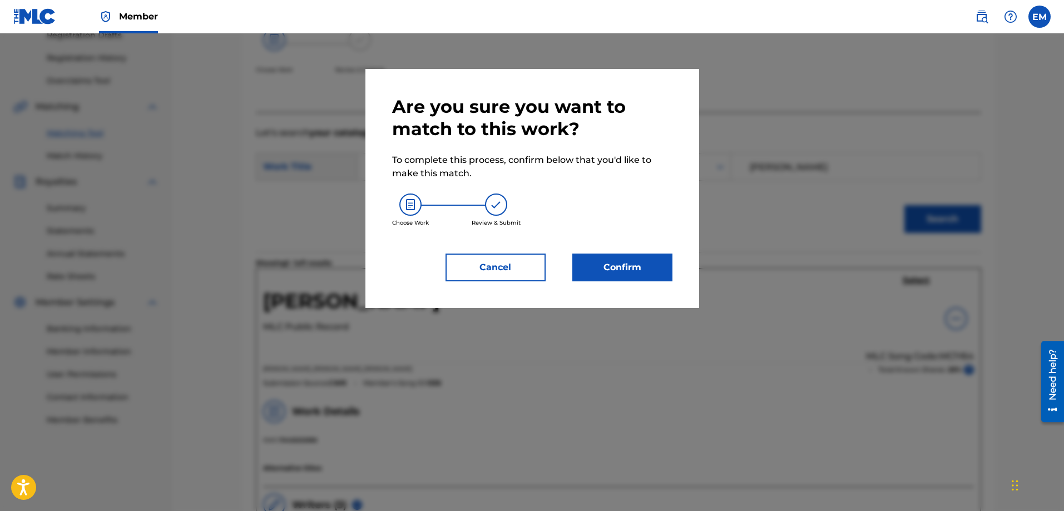
click at [629, 275] on button "Confirm" at bounding box center [622, 268] width 100 height 28
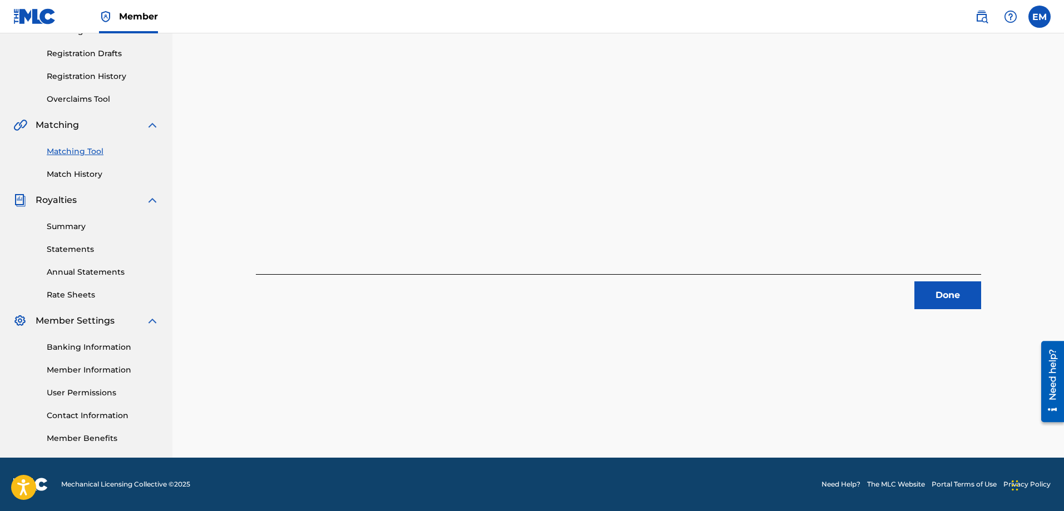
click at [929, 292] on button "Done" at bounding box center [947, 295] width 67 height 28
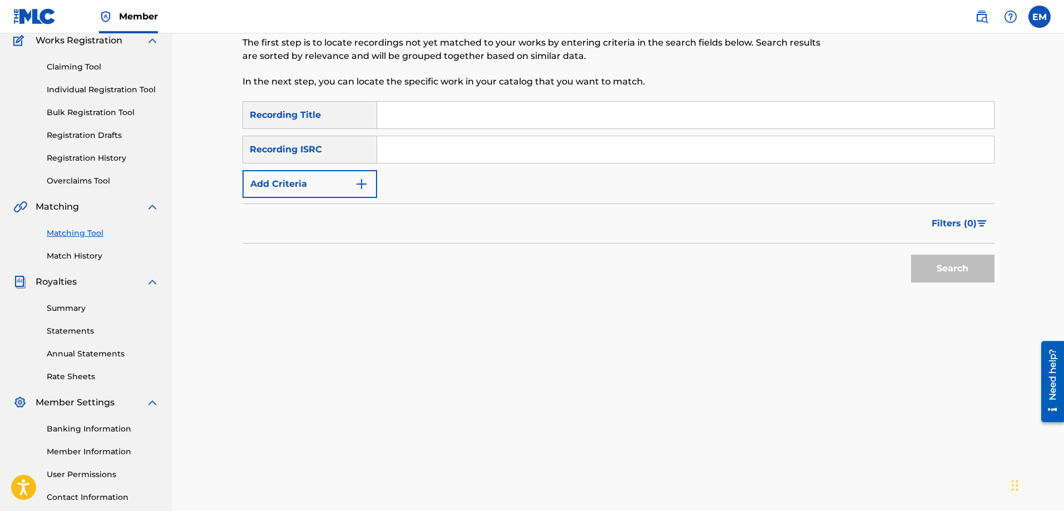
scroll to position [12, 0]
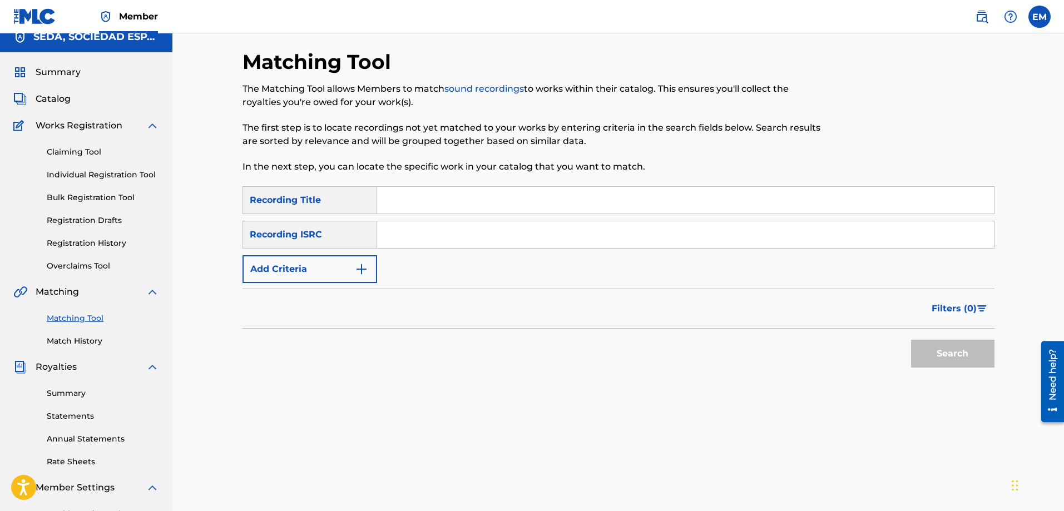
click at [416, 209] on input "Search Form" at bounding box center [685, 200] width 617 height 27
type input "meditacion"
click at [911, 340] on button "Search" at bounding box center [952, 354] width 83 height 28
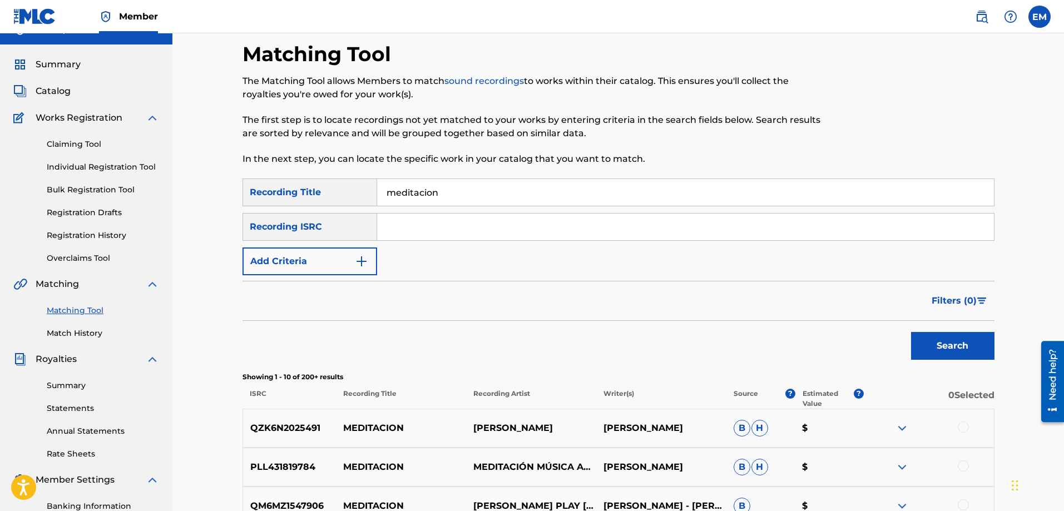
scroll to position [0, 0]
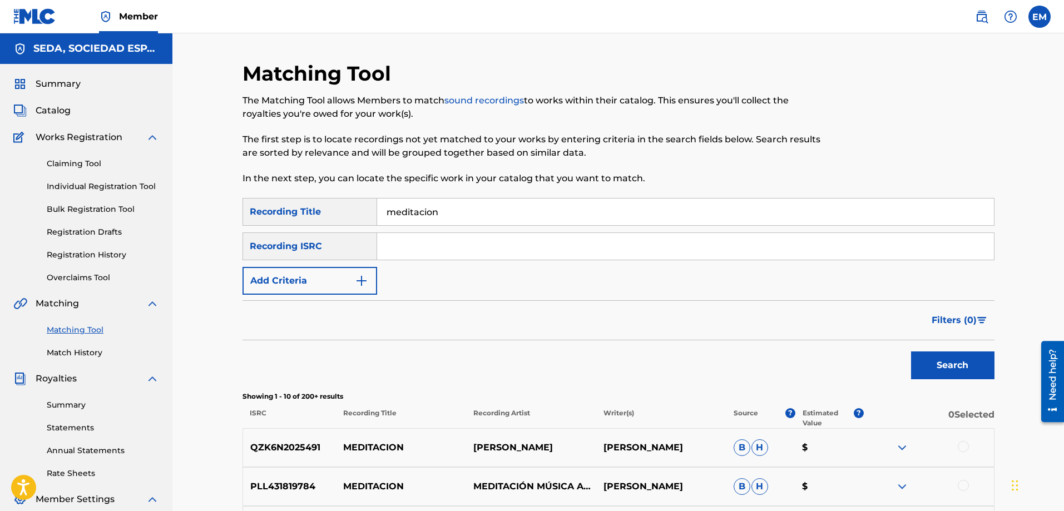
click at [300, 272] on button "Add Criteria" at bounding box center [309, 281] width 135 height 28
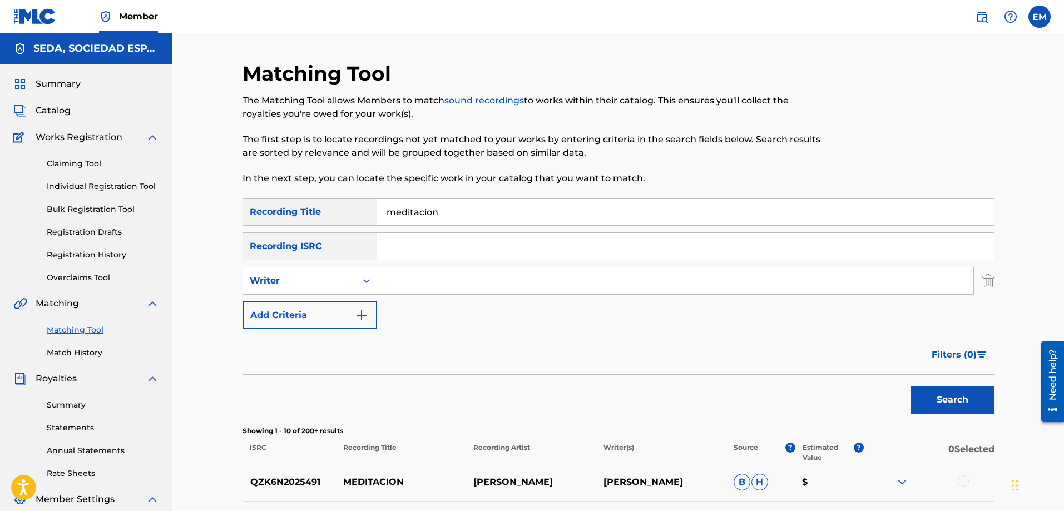
click at [429, 280] on input "Search Form" at bounding box center [675, 280] width 596 height 27
type input "[PERSON_NAME]"
click at [911, 386] on button "Search" at bounding box center [952, 400] width 83 height 28
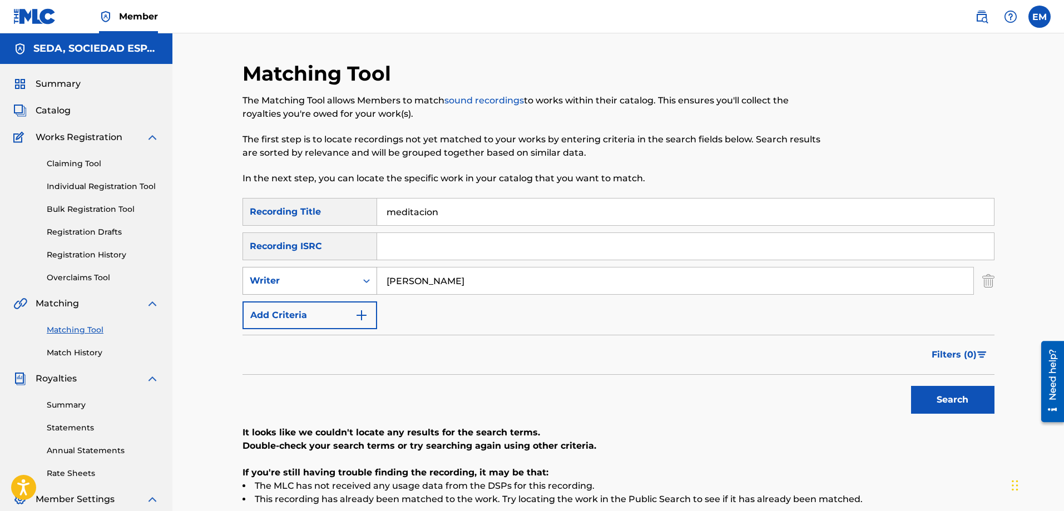
drag, startPoint x: 470, startPoint y: 284, endPoint x: 362, endPoint y: 276, distance: 108.7
click at [362, 276] on div "SearchWithCriteriab0a90d2a-763f-4b4d-a177-64a0855989cd Writer [PERSON_NAME]" at bounding box center [618, 281] width 752 height 28
click at [348, 310] on button "Add Criteria" at bounding box center [309, 315] width 135 height 28
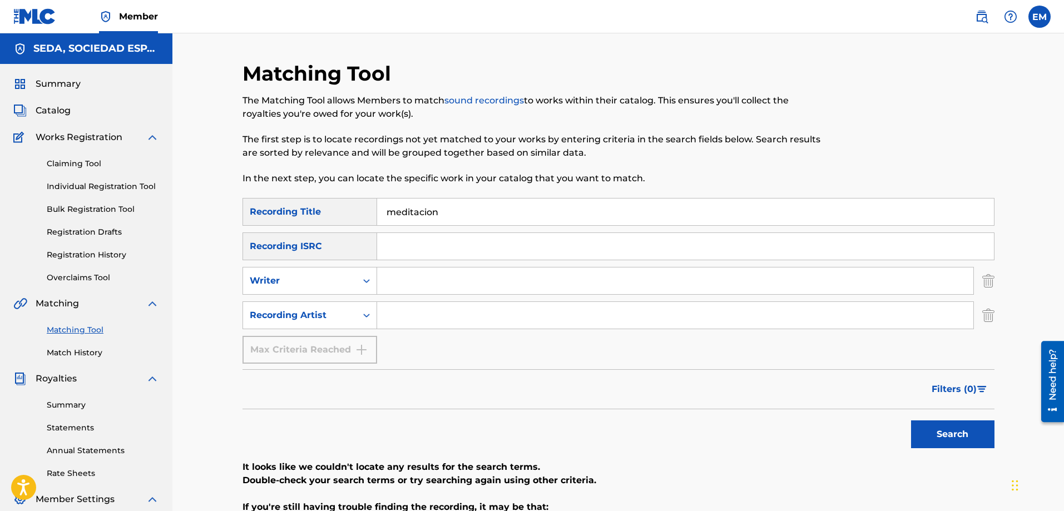
click at [421, 309] on input "Search Form" at bounding box center [675, 315] width 596 height 27
type input "suburbano"
click at [911, 420] on button "Search" at bounding box center [952, 434] width 83 height 28
drag, startPoint x: 460, startPoint y: 314, endPoint x: 358, endPoint y: 318, distance: 102.4
click at [358, 318] on div "SearchWithCriteria33558a14-f7aa-4772-95d6-37382b390354 Recording Artist suburba…" at bounding box center [618, 315] width 752 height 28
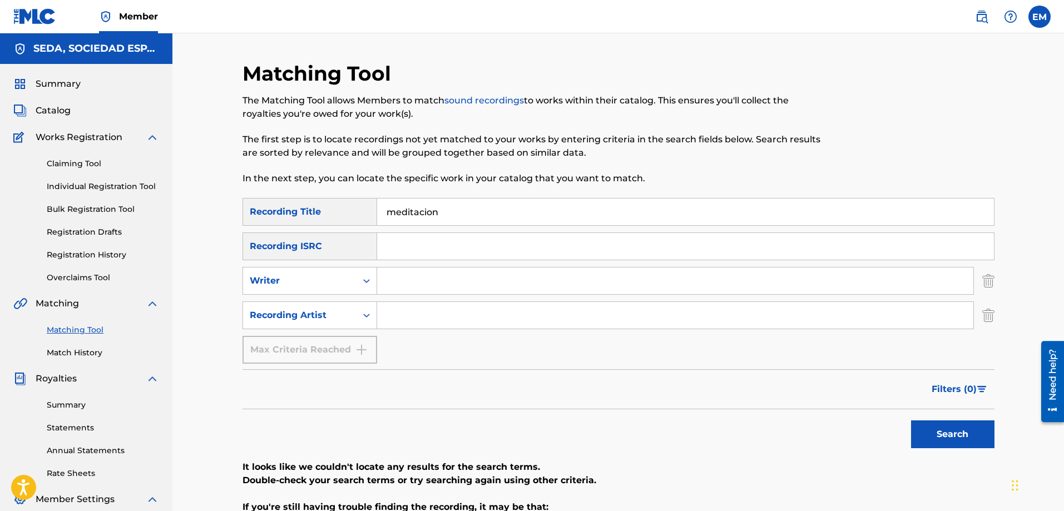
drag, startPoint x: 404, startPoint y: 281, endPoint x: 439, endPoint y: 294, distance: 36.8
click at [404, 281] on input "Search Form" at bounding box center [675, 280] width 596 height 27
type input "[PERSON_NAME]"
click at [911, 420] on button "Search" at bounding box center [952, 434] width 83 height 28
drag, startPoint x: 445, startPoint y: 211, endPoint x: 361, endPoint y: 214, distance: 84.0
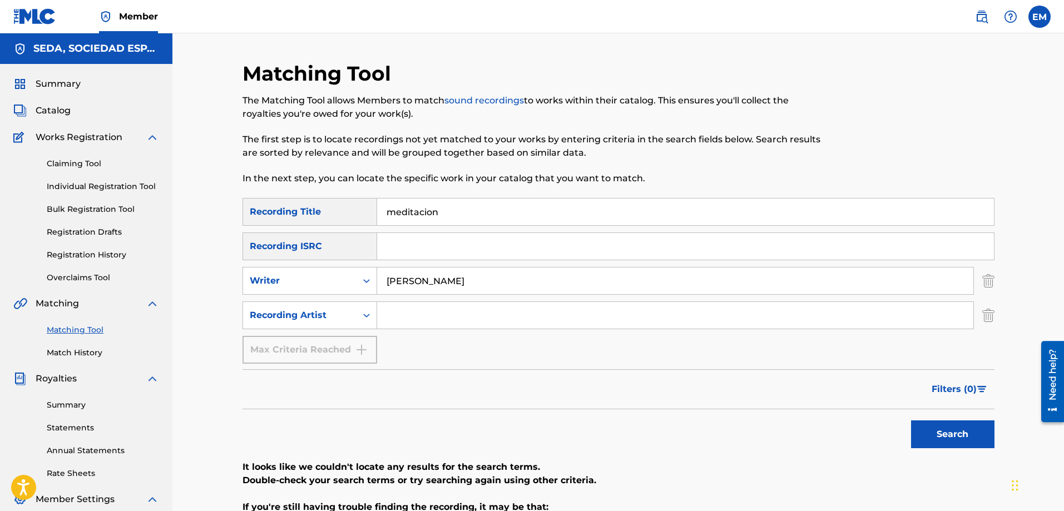
click at [364, 213] on div "SearchWithCriteria66206215-058c-4bca-90a8-b89025f77c5d Recording Title meditaci…" at bounding box center [618, 212] width 752 height 28
click at [911, 420] on button "Search" at bounding box center [952, 434] width 83 height 28
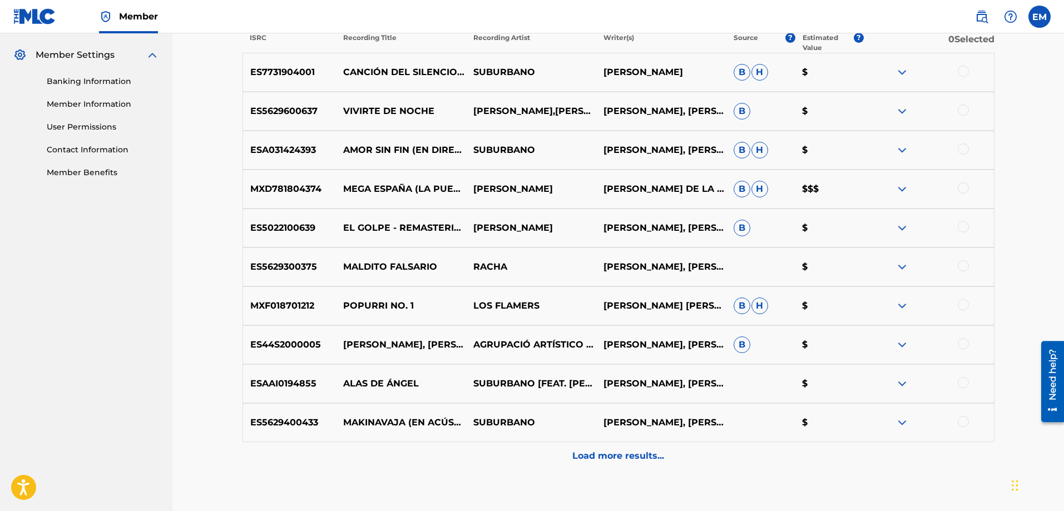
scroll to position [445, 0]
click at [960, 344] on div at bounding box center [962, 343] width 11 height 11
click at [793, 429] on button "Match 1 Group" at bounding box center [781, 420] width 123 height 28
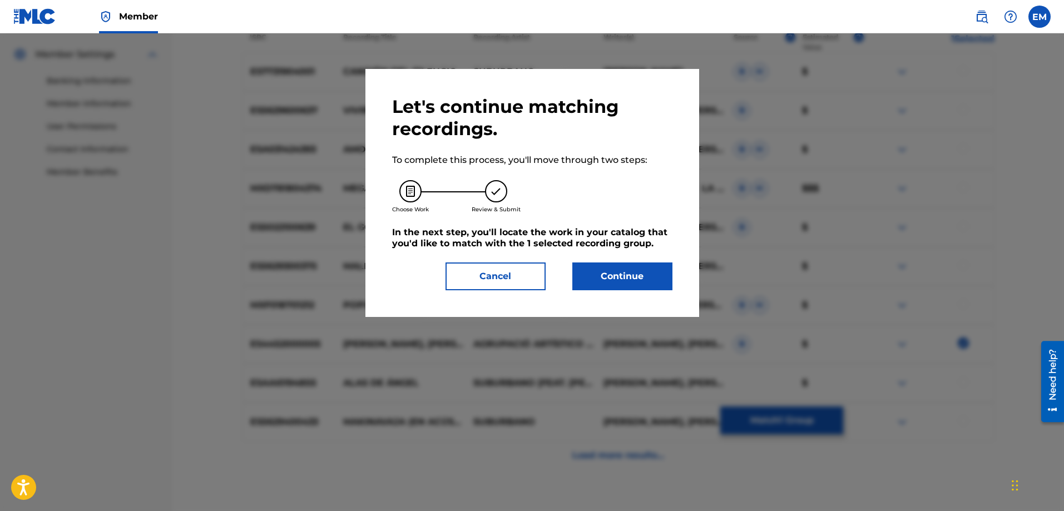
click at [626, 275] on button "Continue" at bounding box center [622, 276] width 100 height 28
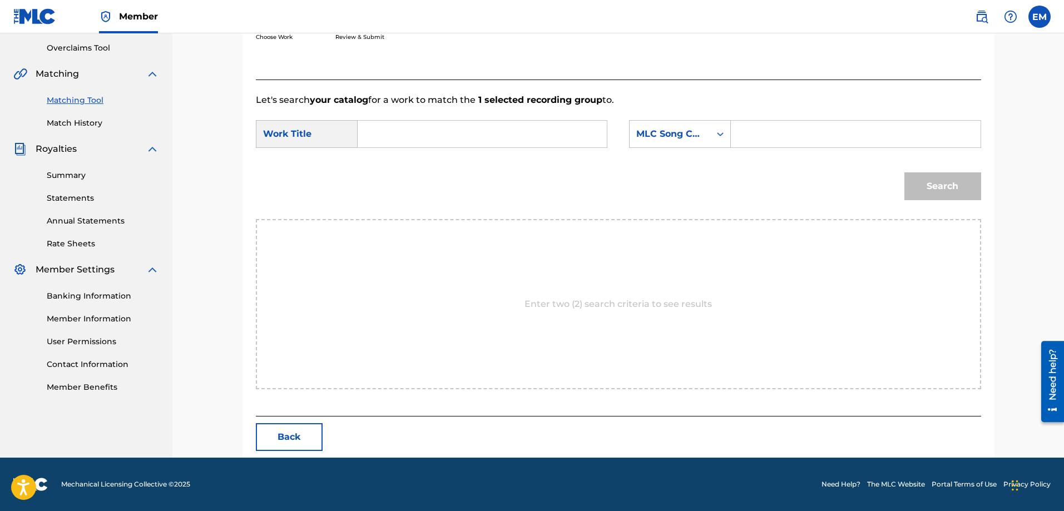
scroll to position [230, 0]
click at [460, 130] on input "Search Form" at bounding box center [482, 134] width 230 height 27
click at [411, 195] on div "meditacion y [PERSON_NAME] mistico" at bounding box center [398, 172] width 63 height 47
drag, startPoint x: 519, startPoint y: 130, endPoint x: 431, endPoint y: 135, distance: 88.0
click at [431, 135] on input "meditacion y [PERSON_NAME] mistico" at bounding box center [482, 134] width 230 height 27
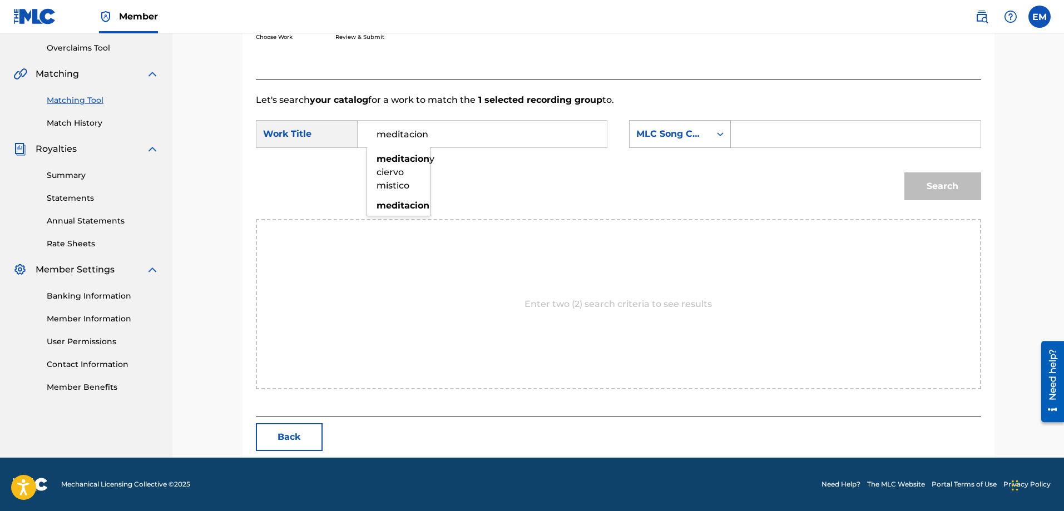
type input "meditacion"
click at [676, 138] on div "MLC Song Code" at bounding box center [669, 133] width 67 height 13
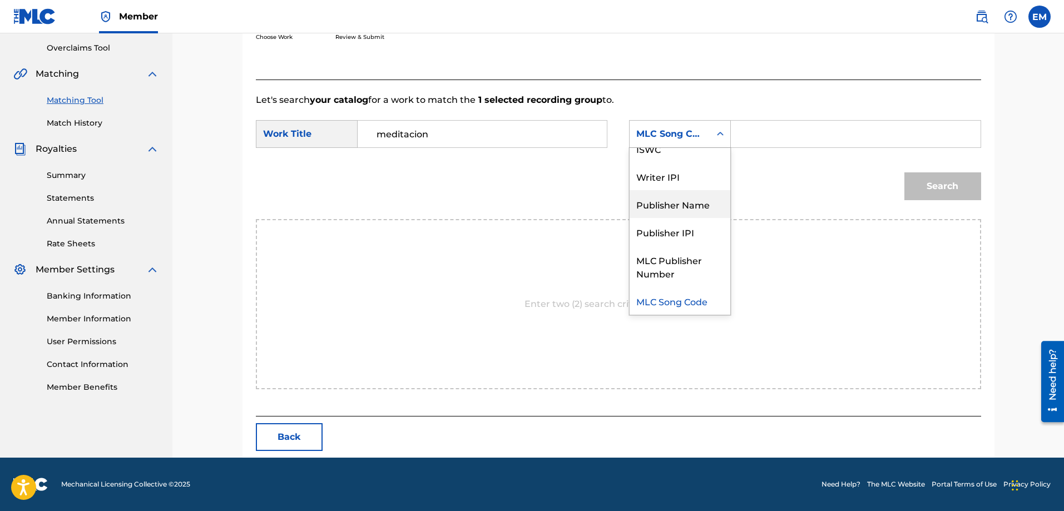
scroll to position [0, 0]
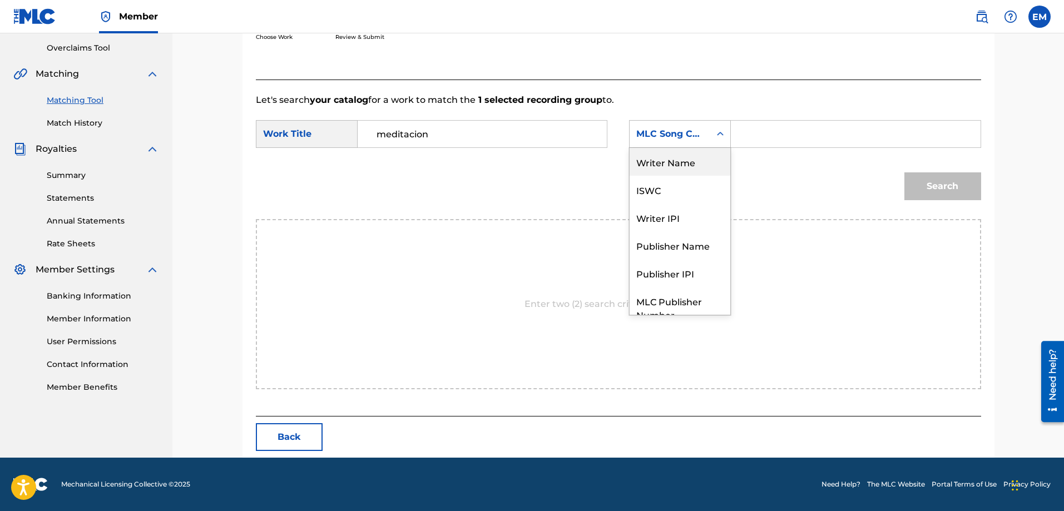
click at [666, 166] on div "Writer Name" at bounding box center [679, 162] width 101 height 28
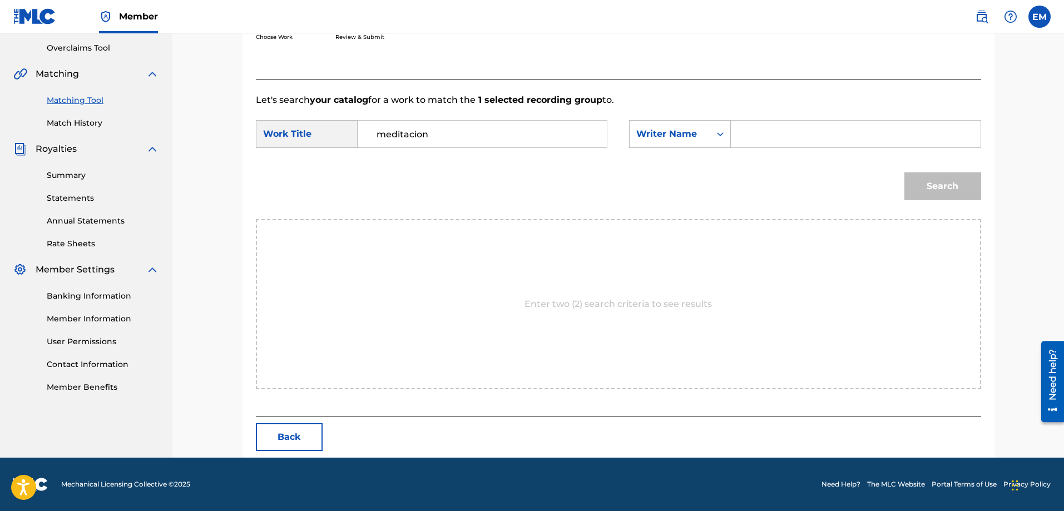
click at [759, 140] on input "Search Form" at bounding box center [855, 134] width 230 height 27
paste input "[PERSON_NAME]"
type input "[PERSON_NAME]"
click at [904, 172] on button "Search" at bounding box center [942, 186] width 77 height 28
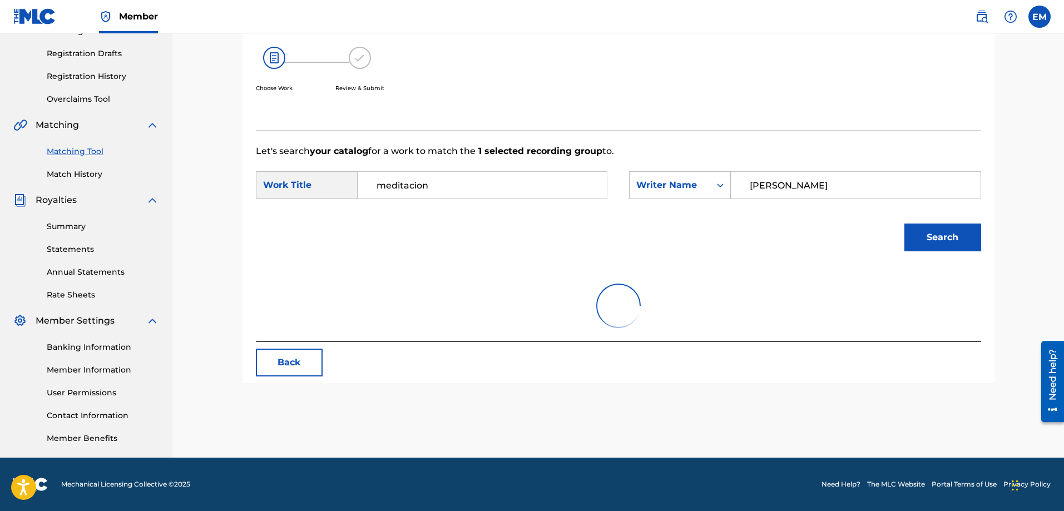
scroll to position [197, 0]
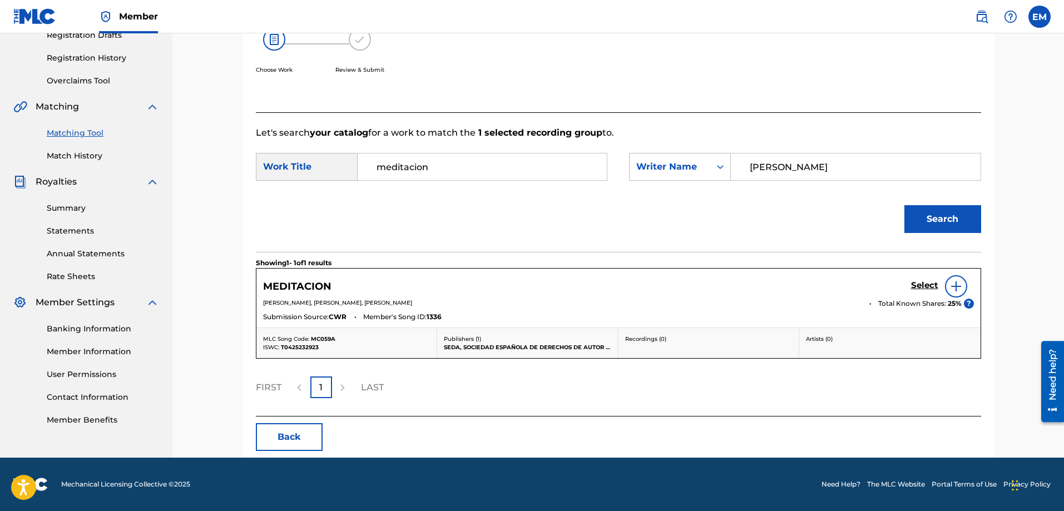
click at [950, 285] on img at bounding box center [955, 286] width 13 height 13
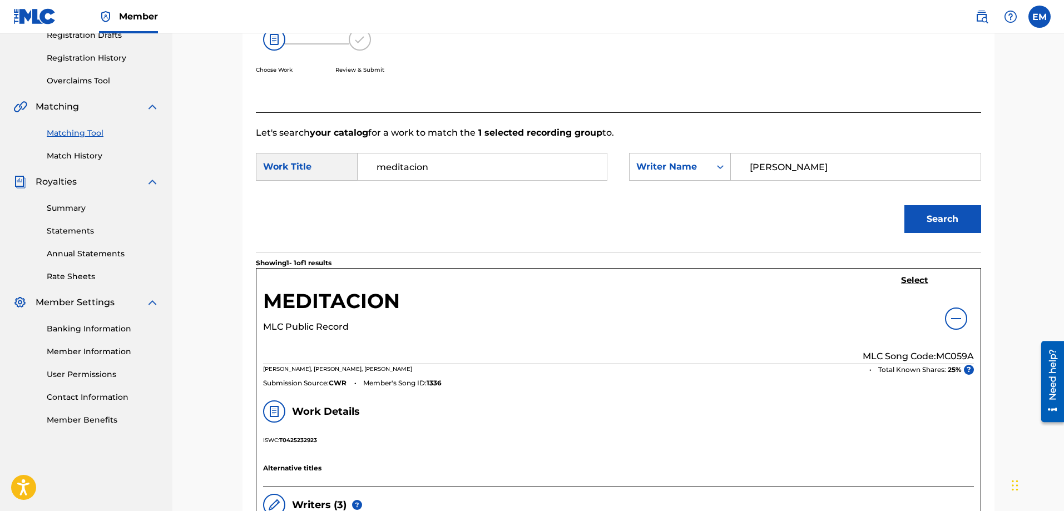
click at [906, 283] on h5 "Select" at bounding box center [914, 280] width 27 height 11
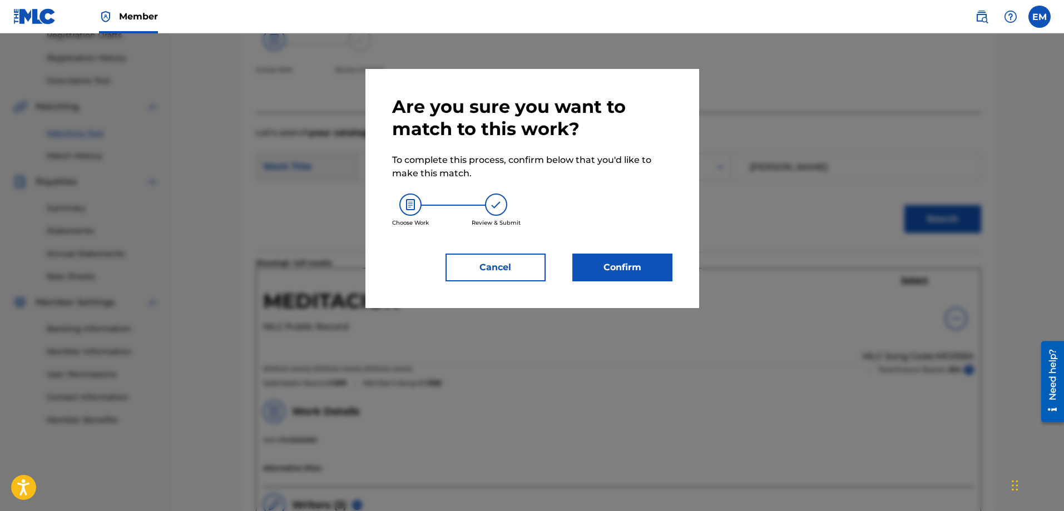
click at [641, 269] on button "Confirm" at bounding box center [622, 268] width 100 height 28
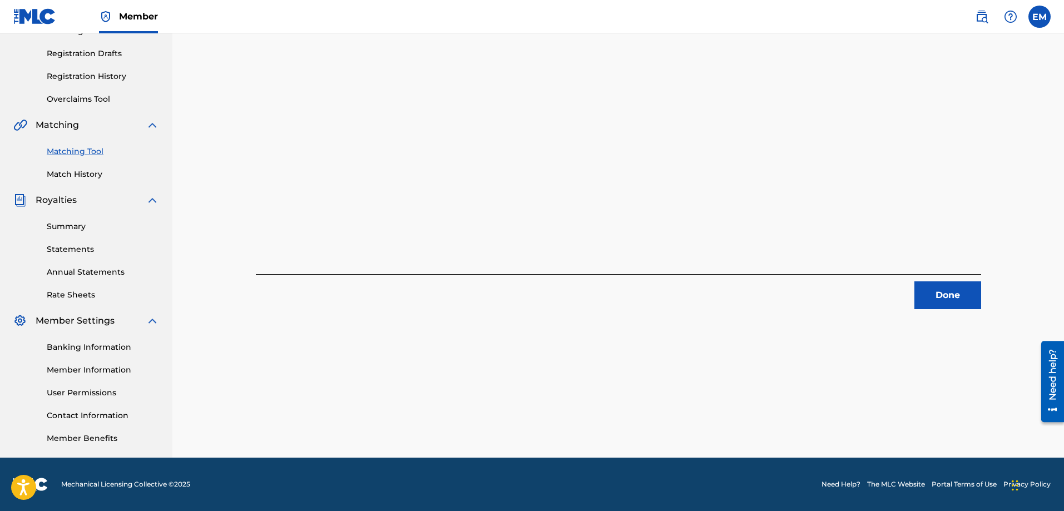
click at [940, 302] on button "Done" at bounding box center [947, 295] width 67 height 28
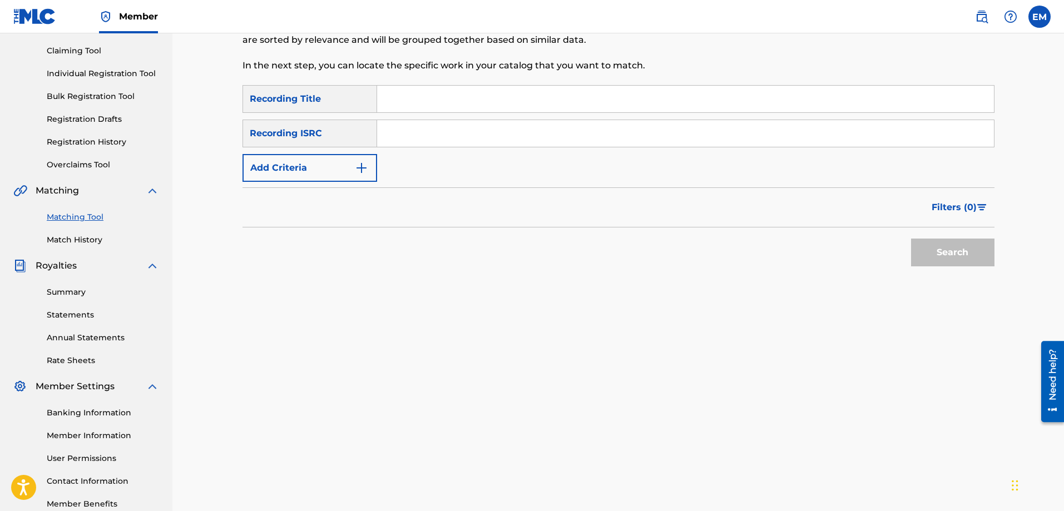
scroll to position [12, 0]
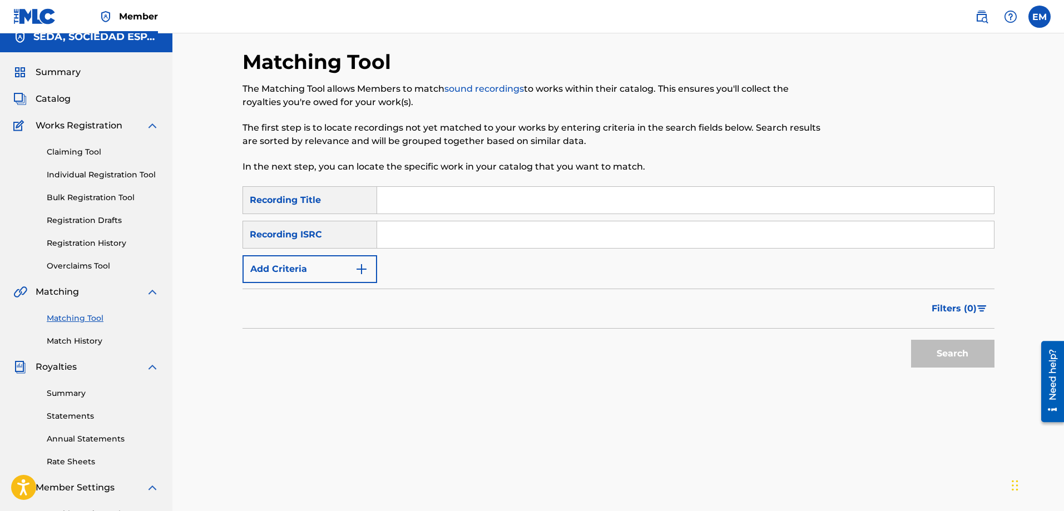
click at [409, 197] on input "Search Form" at bounding box center [685, 200] width 617 height 27
click at [911, 340] on button "Search" at bounding box center [952, 354] width 83 height 28
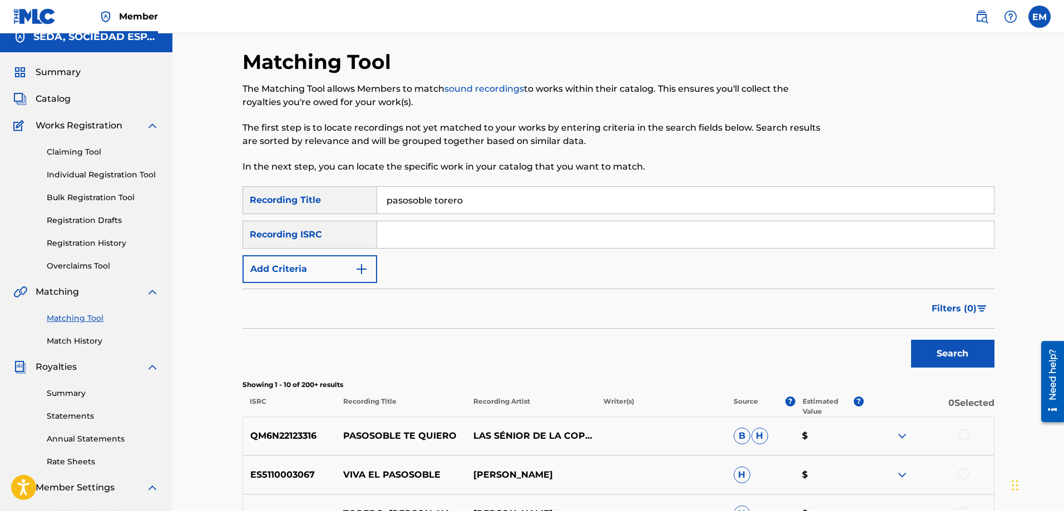
click at [409, 198] on input "pasosoble torero" at bounding box center [685, 200] width 617 height 27
type input "pasodoble torero"
click at [911, 340] on button "Search" at bounding box center [952, 354] width 83 height 28
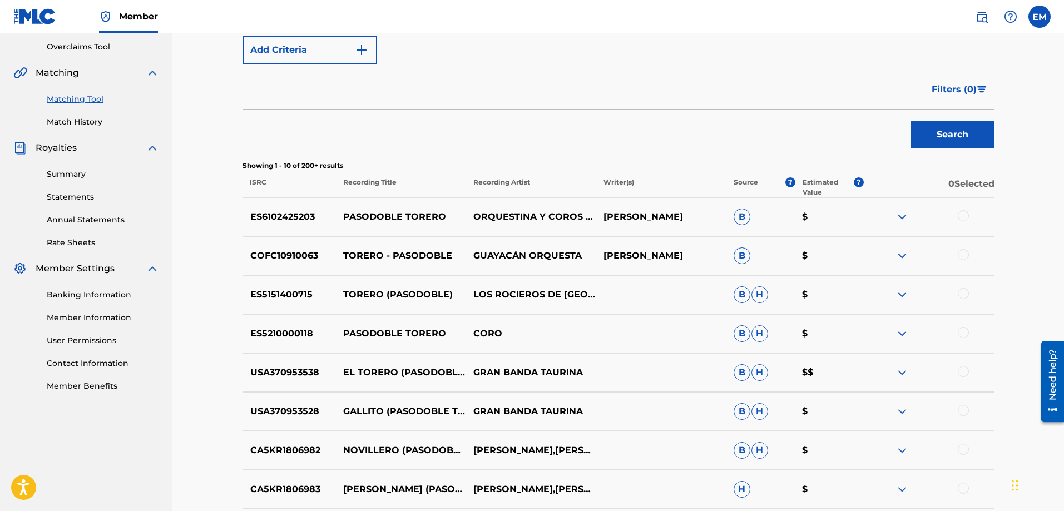
scroll to position [67, 0]
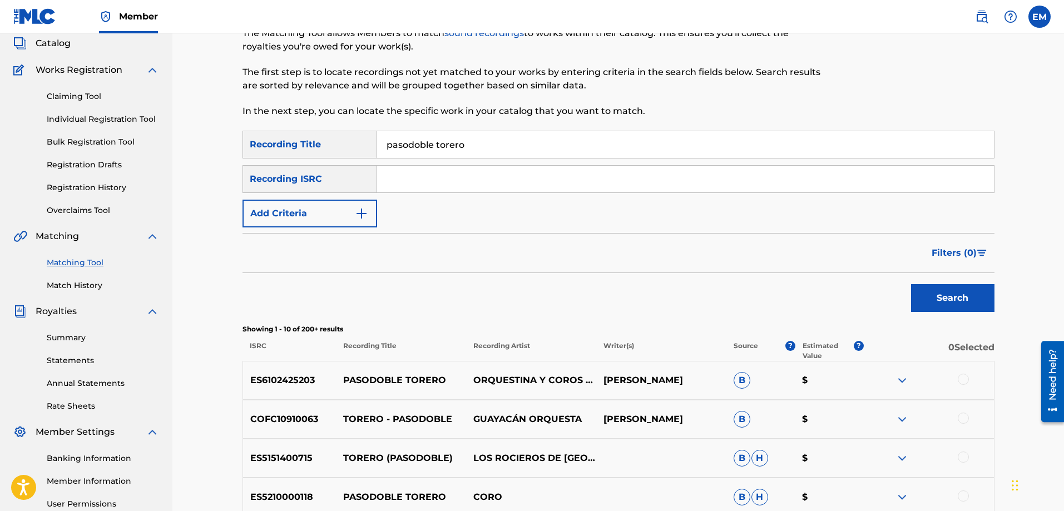
click at [337, 210] on button "Add Criteria" at bounding box center [309, 214] width 135 height 28
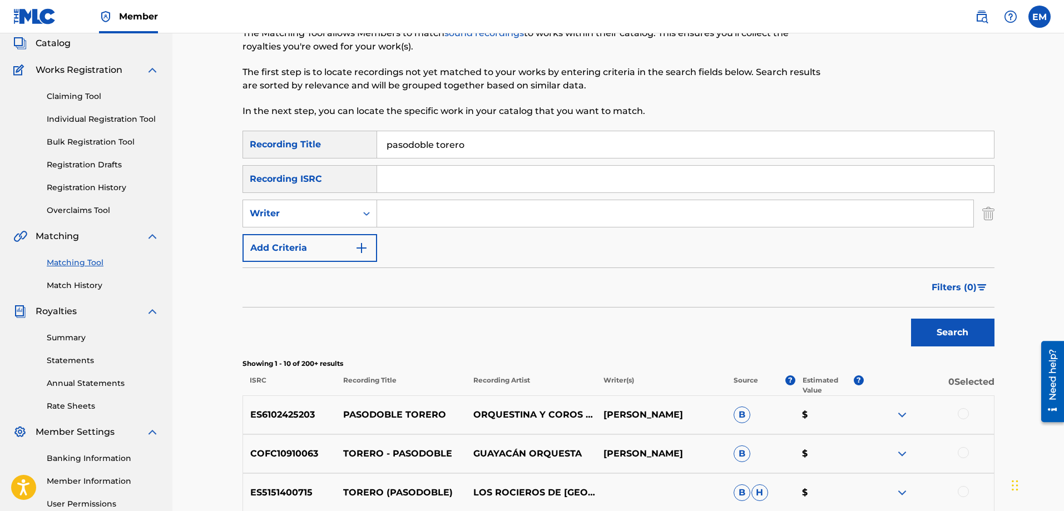
drag, startPoint x: 418, startPoint y: 216, endPoint x: 438, endPoint y: 225, distance: 22.6
click at [418, 216] on input "Search Form" at bounding box center [675, 213] width 596 height 27
click at [911, 319] on button "Search" at bounding box center [952, 333] width 83 height 28
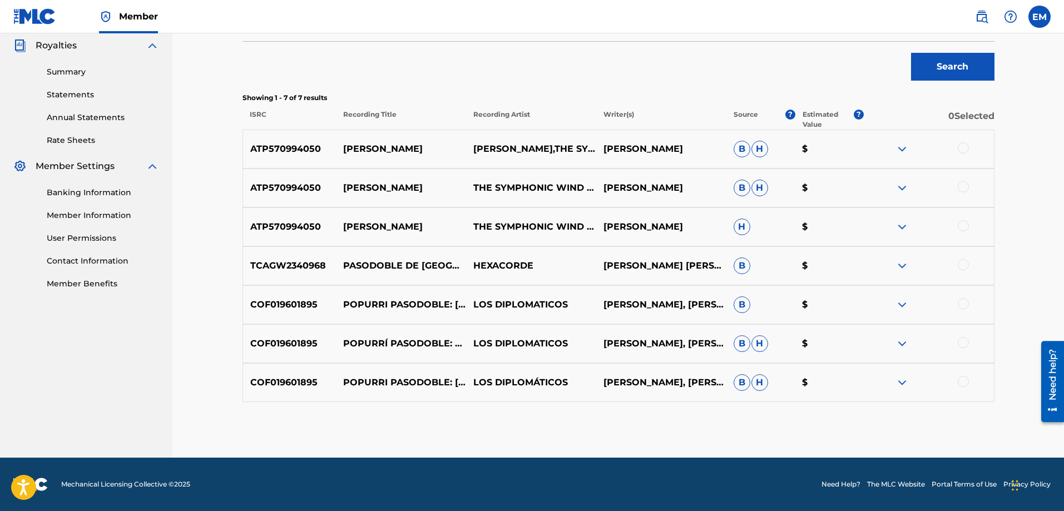
scroll to position [0, 0]
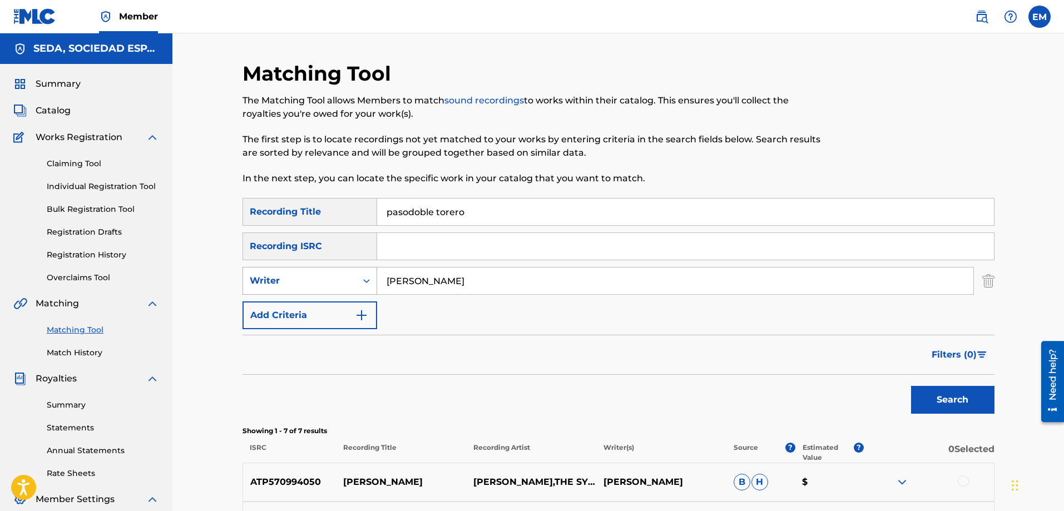
drag, startPoint x: 505, startPoint y: 280, endPoint x: 343, endPoint y: 280, distance: 162.4
click at [343, 280] on div "SearchWithCriteriab0a90d2a-763f-4b4d-a177-64a0855989cd Writer [PERSON_NAME]" at bounding box center [618, 281] width 752 height 28
type input "[PERSON_NAME]"
click at [911, 386] on button "Search" at bounding box center [952, 400] width 83 height 28
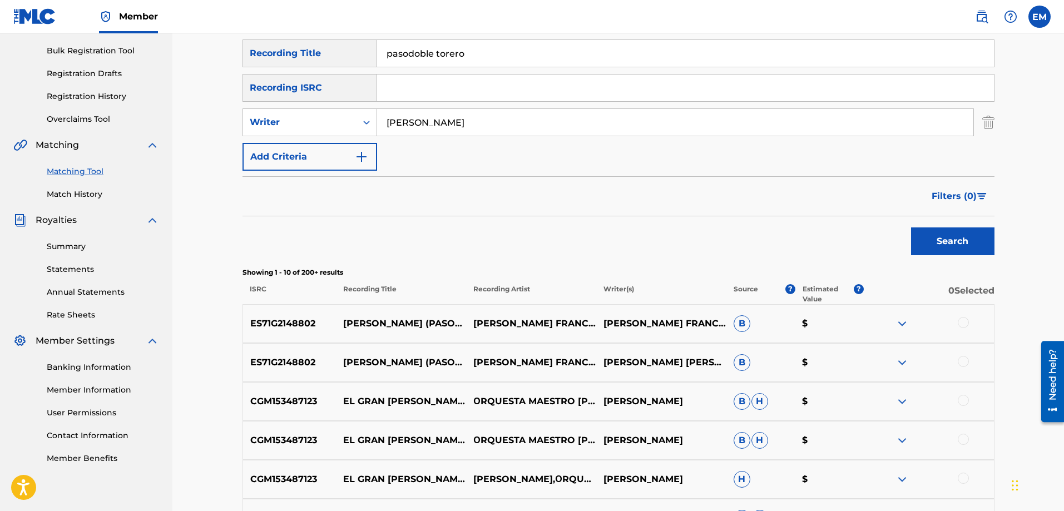
scroll to position [56, 0]
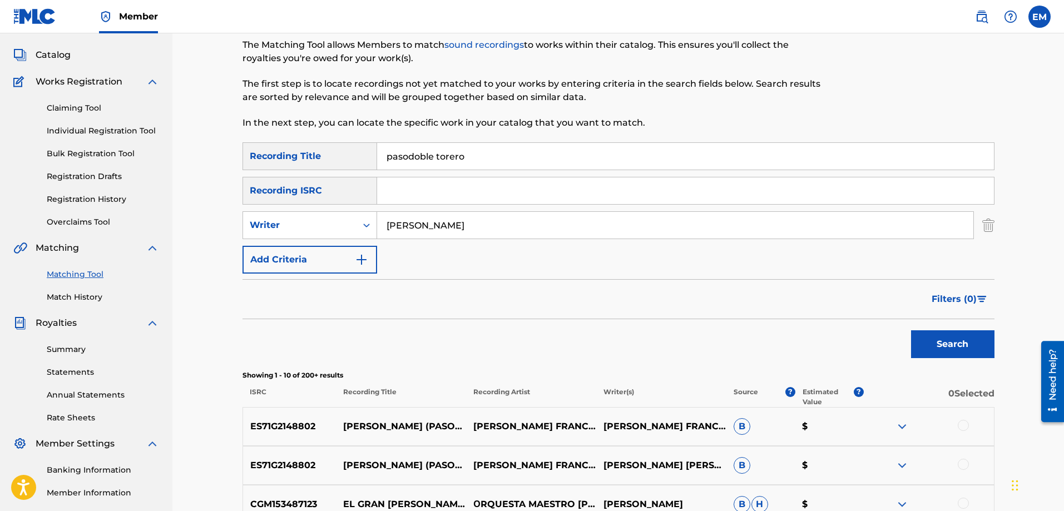
drag, startPoint x: 408, startPoint y: 151, endPoint x: 307, endPoint y: 149, distance: 100.1
click at [307, 149] on div "SearchWithCriteria66206215-058c-4bca-90a8-b89025f77c5d Recording Title pasodobl…" at bounding box center [618, 156] width 752 height 28
click at [911, 330] on button "Search" at bounding box center [952, 344] width 83 height 28
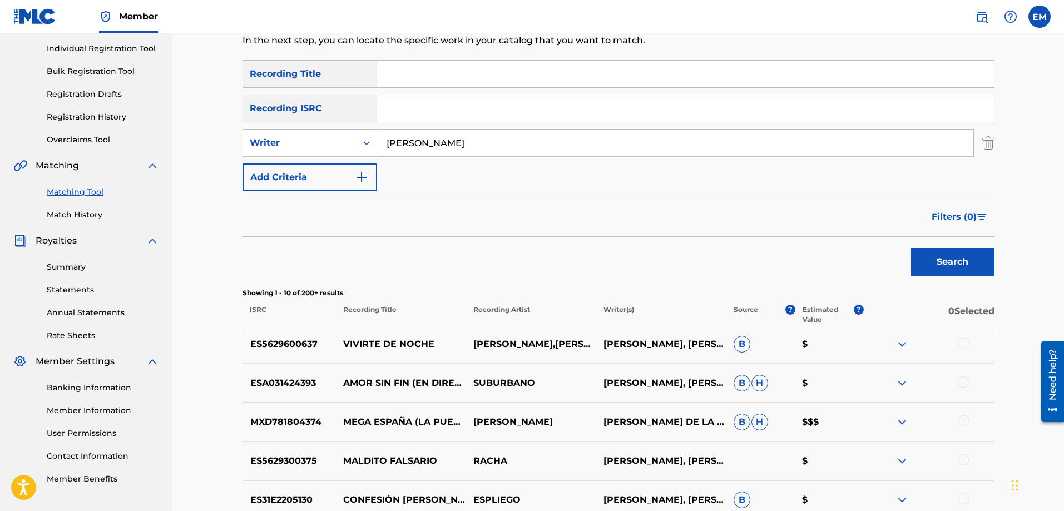
scroll to position [278, 0]
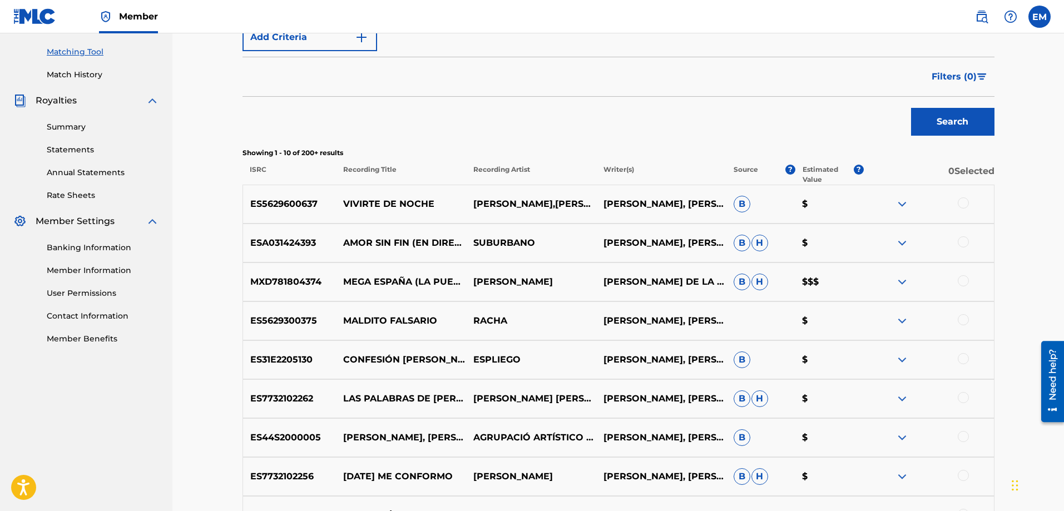
click at [961, 325] on div at bounding box center [962, 319] width 11 height 11
click at [746, 420] on button "Match 1 Group" at bounding box center [781, 420] width 123 height 28
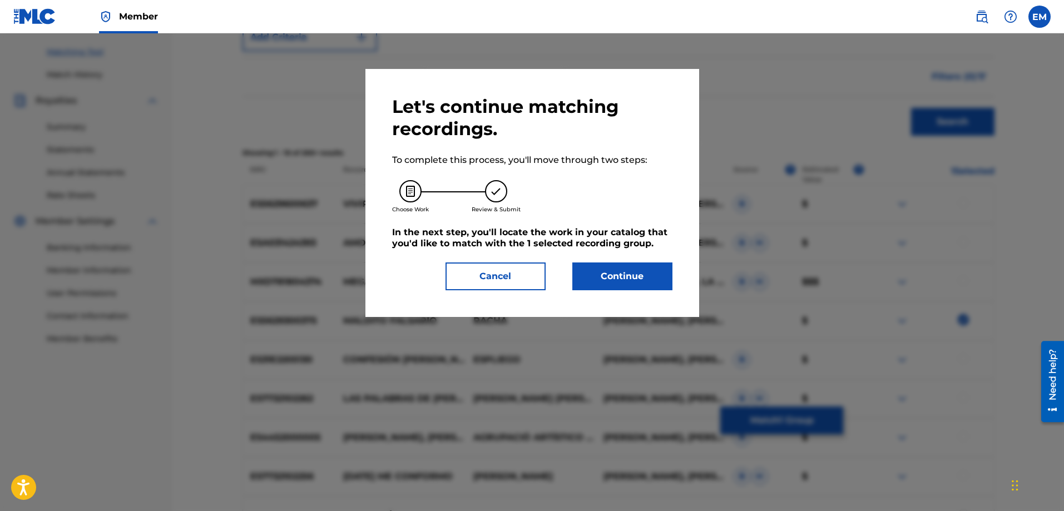
click at [589, 273] on button "Continue" at bounding box center [622, 276] width 100 height 28
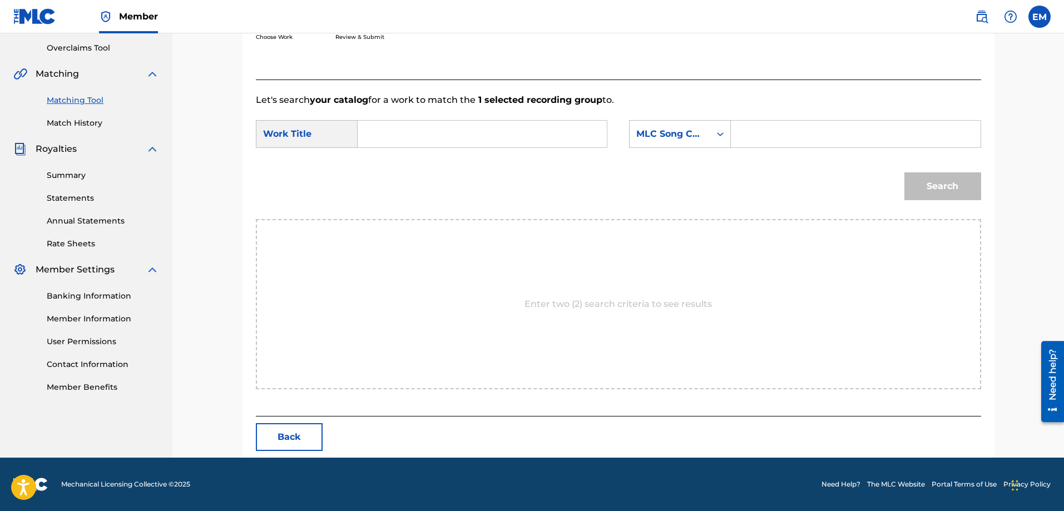
click at [415, 139] on input "Search Form" at bounding box center [482, 134] width 230 height 27
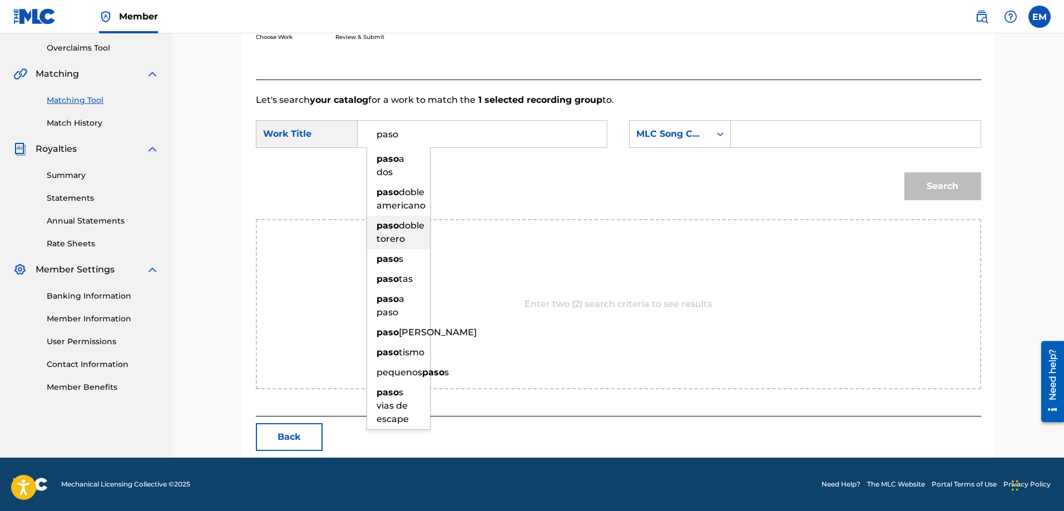
click at [388, 236] on span "doble torero" at bounding box center [400, 232] width 48 height 24
type input "pasodoble torero"
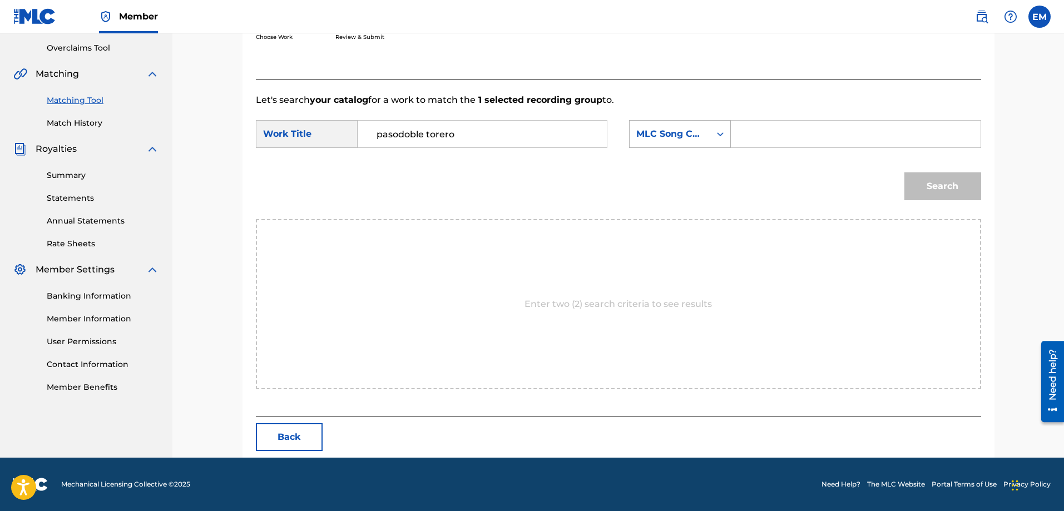
click at [674, 140] on div "MLC Song Code" at bounding box center [669, 133] width 67 height 13
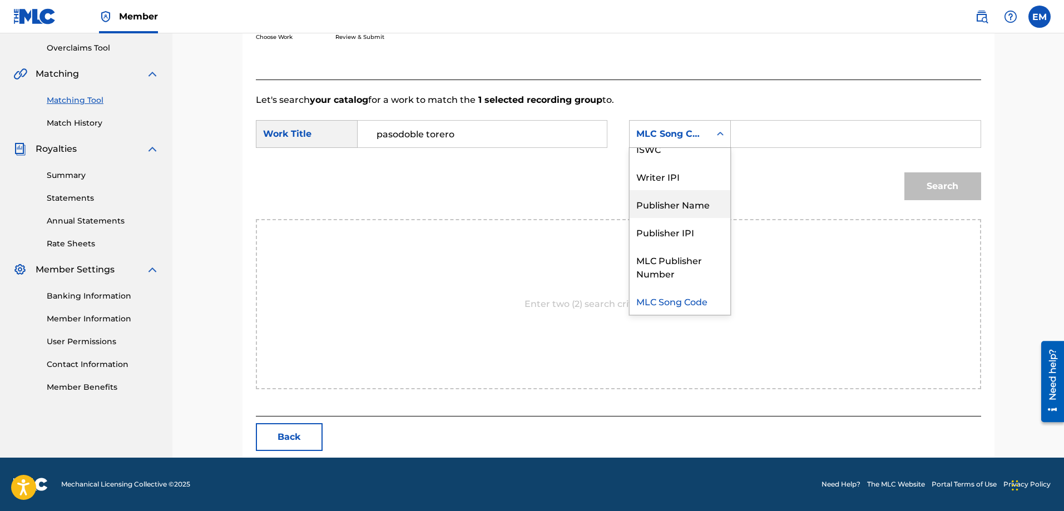
scroll to position [0, 0]
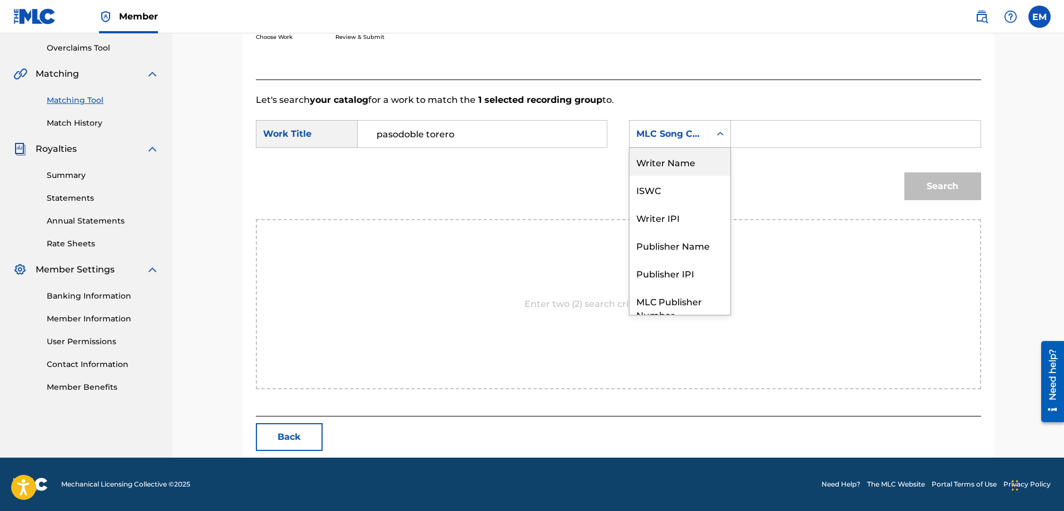
click at [665, 161] on div "Writer Name" at bounding box center [679, 162] width 101 height 28
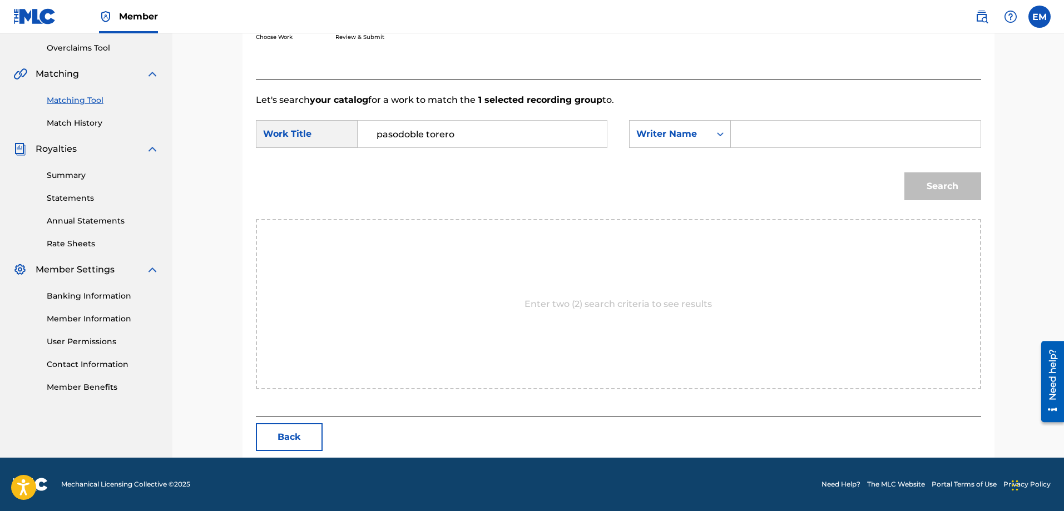
click at [756, 136] on input "Search Form" at bounding box center [855, 134] width 230 height 27
paste input "[PERSON_NAME]"
type input "[PERSON_NAME]"
click at [904, 172] on button "Search" at bounding box center [942, 186] width 77 height 28
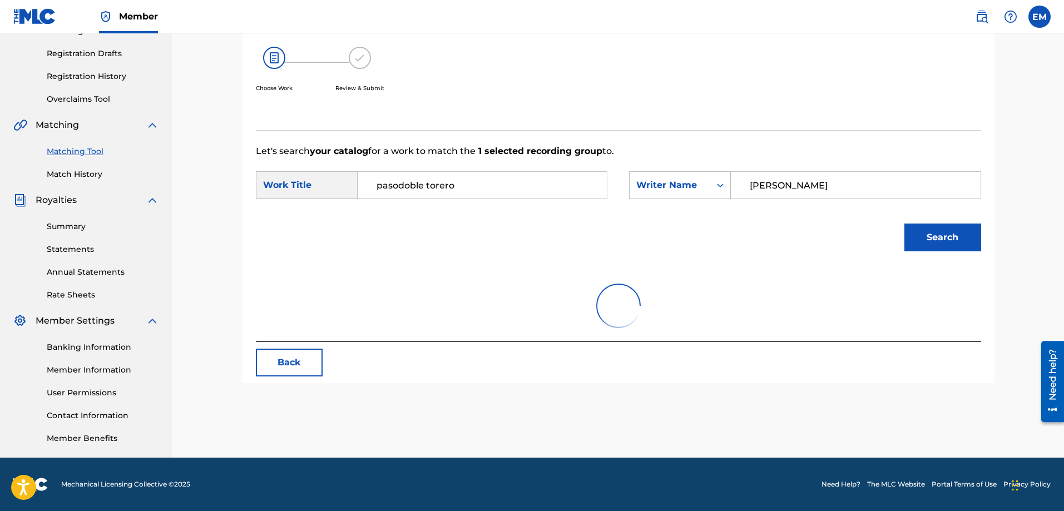
scroll to position [197, 0]
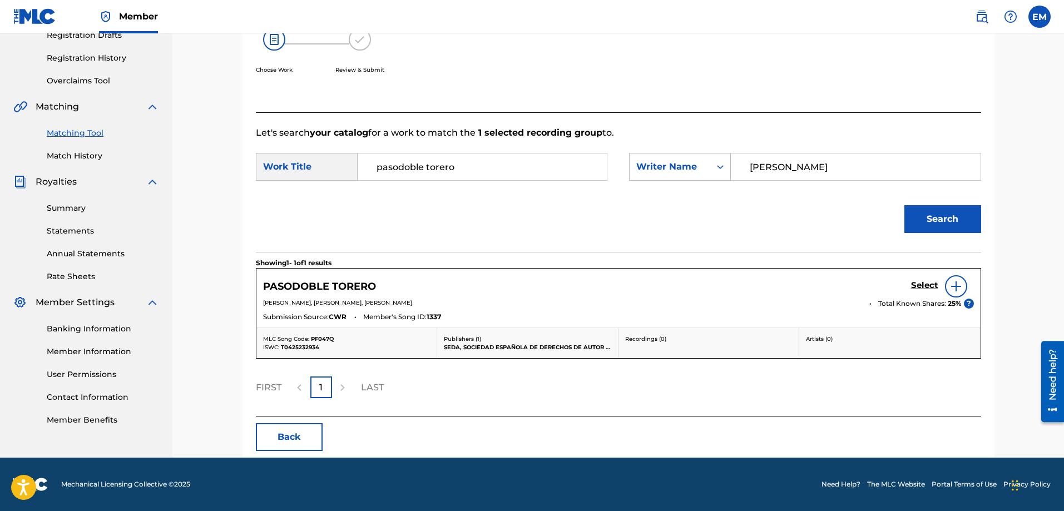
click at [947, 287] on div at bounding box center [956, 286] width 22 height 22
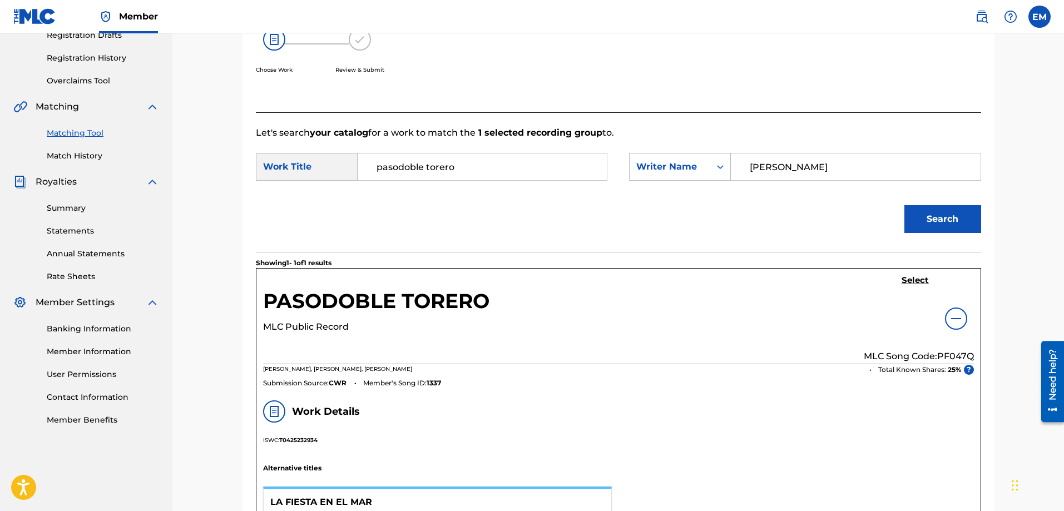
click at [914, 284] on h5 "Select" at bounding box center [914, 280] width 27 height 11
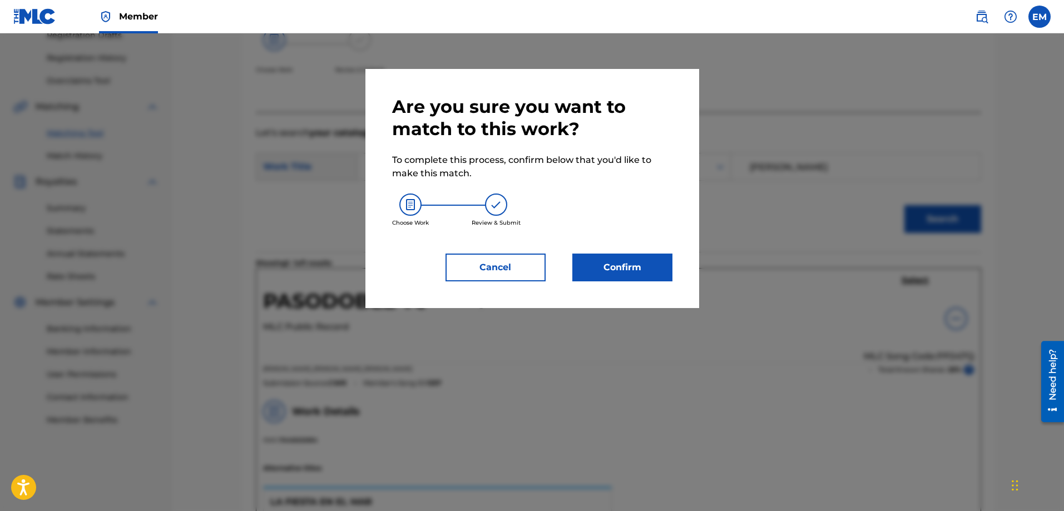
click at [654, 268] on button "Confirm" at bounding box center [622, 268] width 100 height 28
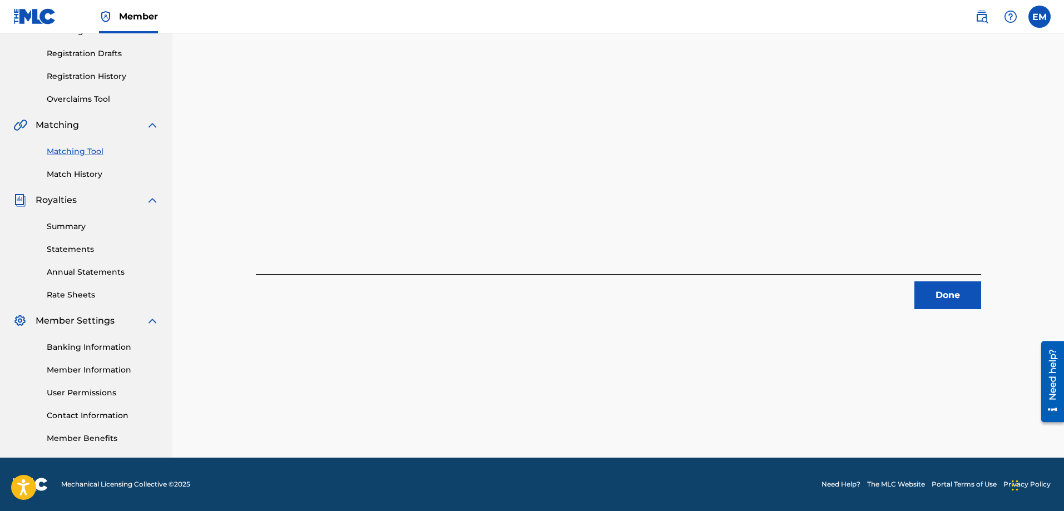
click at [925, 300] on button "Done" at bounding box center [947, 295] width 67 height 28
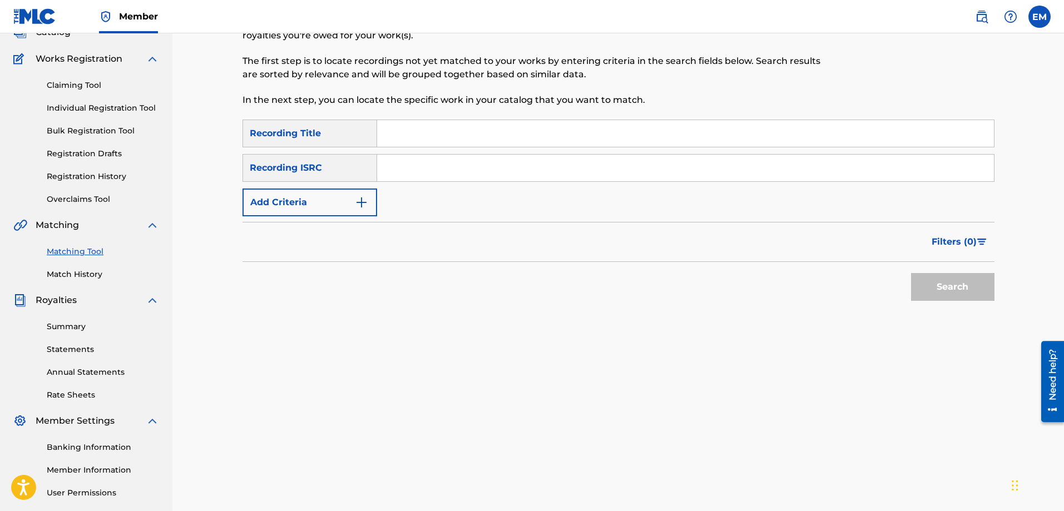
scroll to position [0, 0]
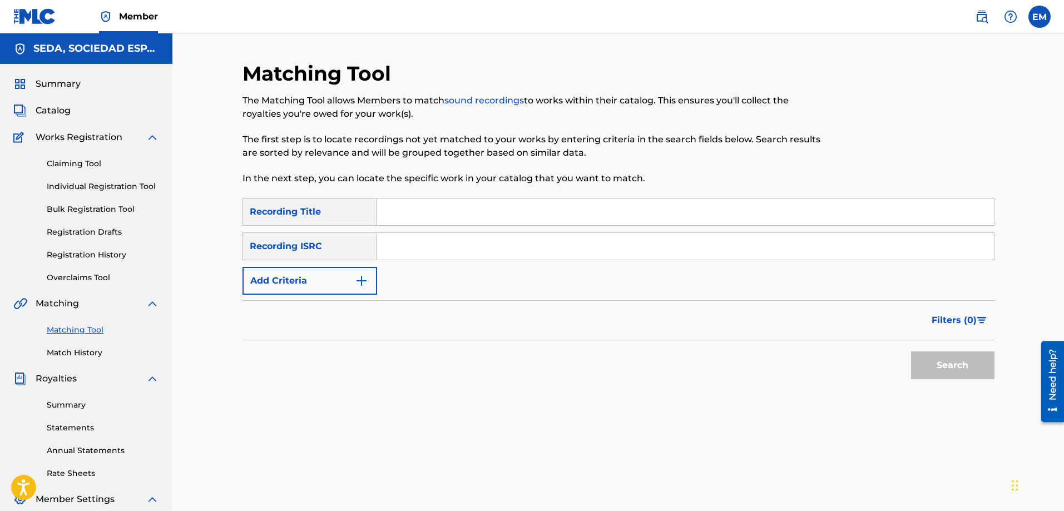
click at [433, 204] on input "Search Form" at bounding box center [685, 211] width 617 height 27
type input "[PERSON_NAME]"
click at [911, 351] on button "Search" at bounding box center [952, 365] width 83 height 28
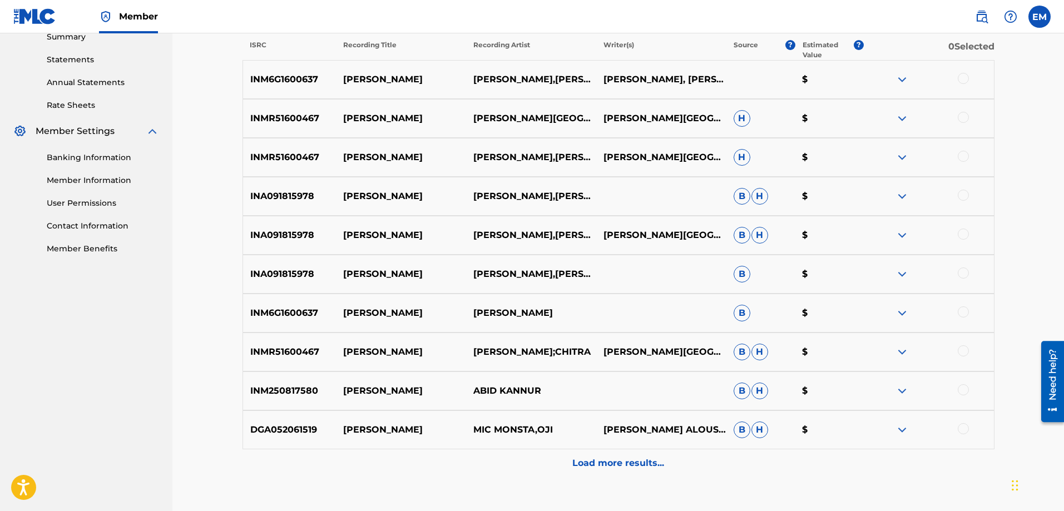
scroll to position [389, 0]
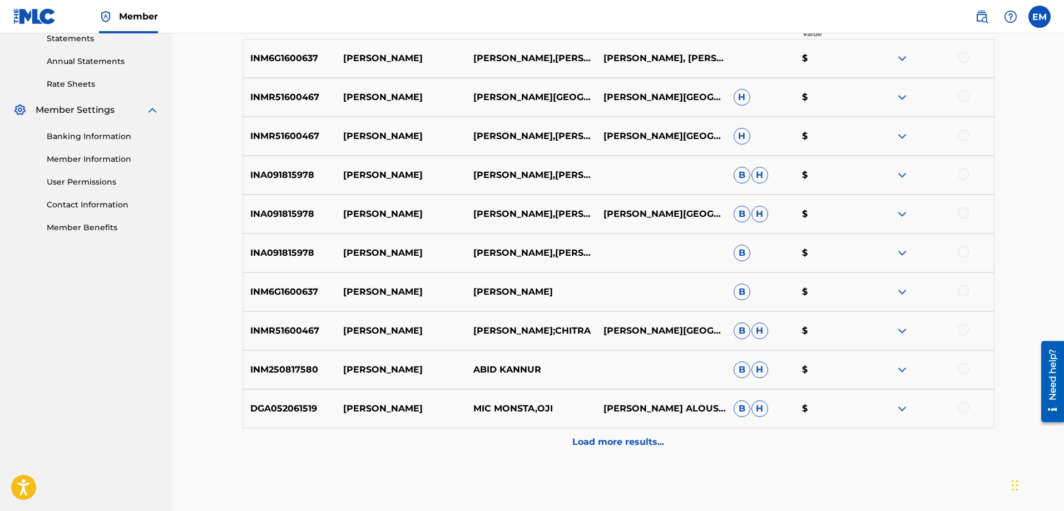
click at [644, 444] on p "Load more results..." at bounding box center [618, 441] width 92 height 13
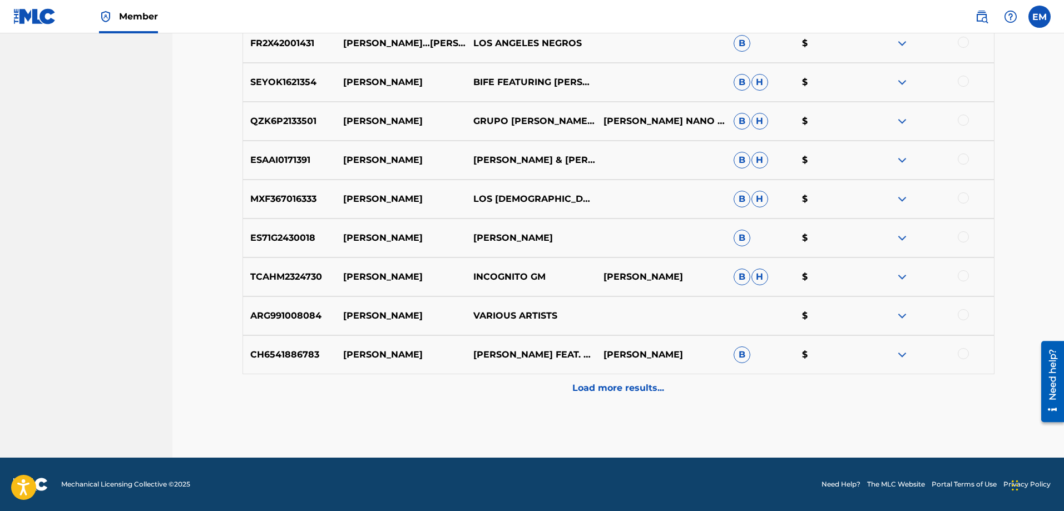
click at [607, 390] on p "Load more results..." at bounding box center [618, 387] width 92 height 13
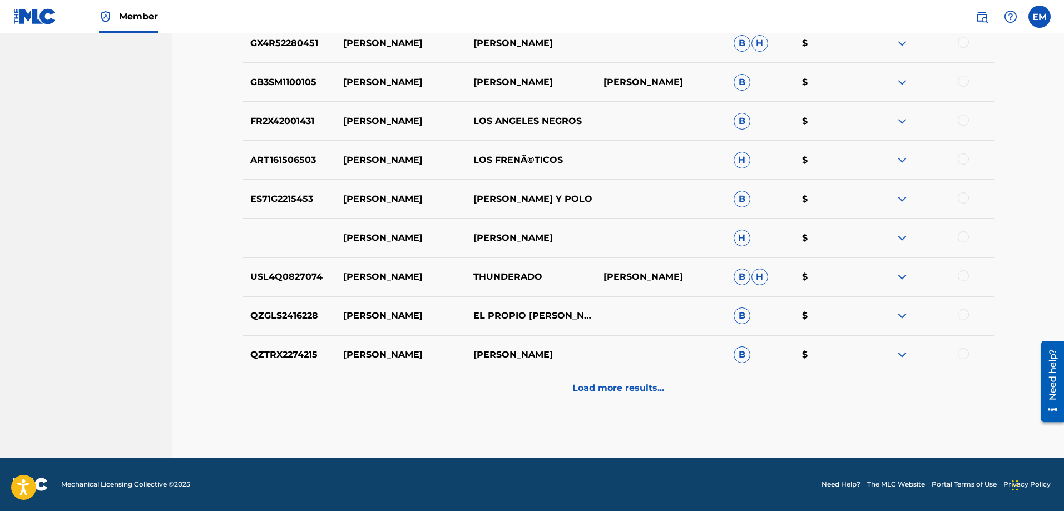
click at [593, 388] on p "Load more results..." at bounding box center [618, 387] width 92 height 13
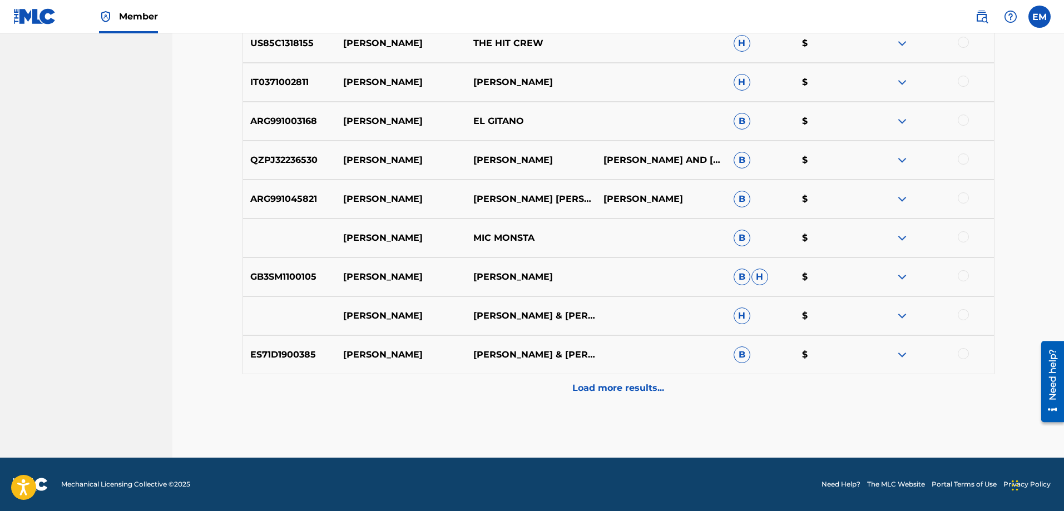
click at [596, 396] on div "Load more results..." at bounding box center [618, 388] width 752 height 28
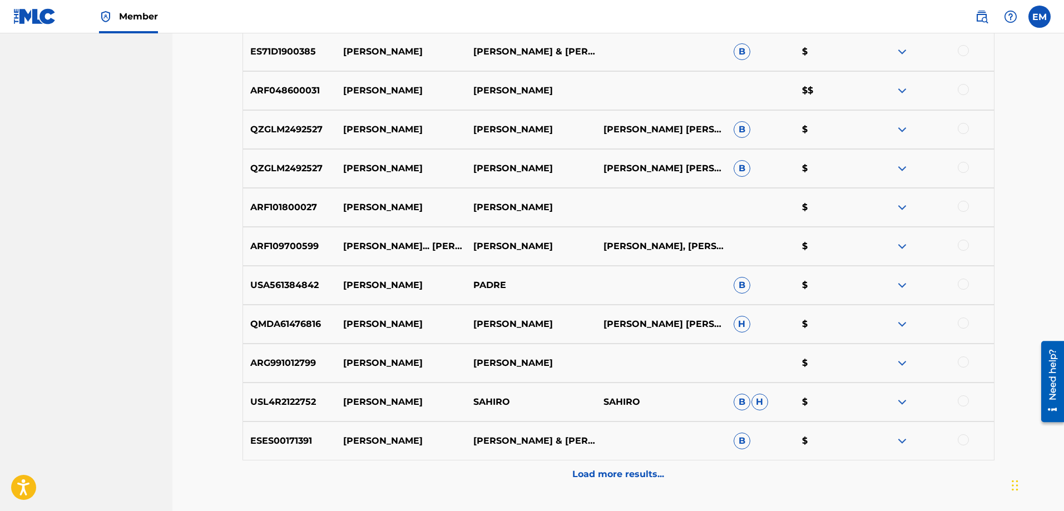
scroll to position [1944, 0]
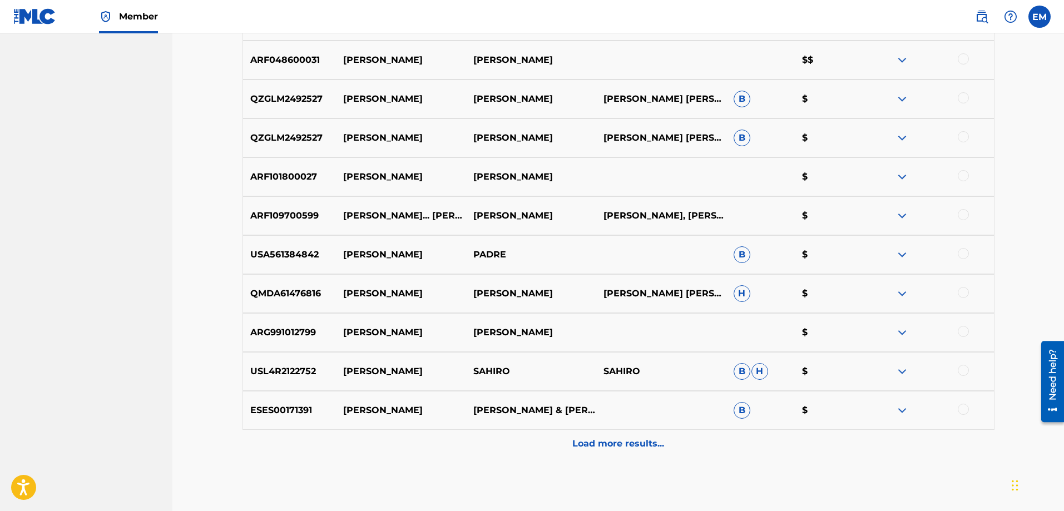
click at [609, 430] on div "Load more results..." at bounding box center [618, 444] width 752 height 28
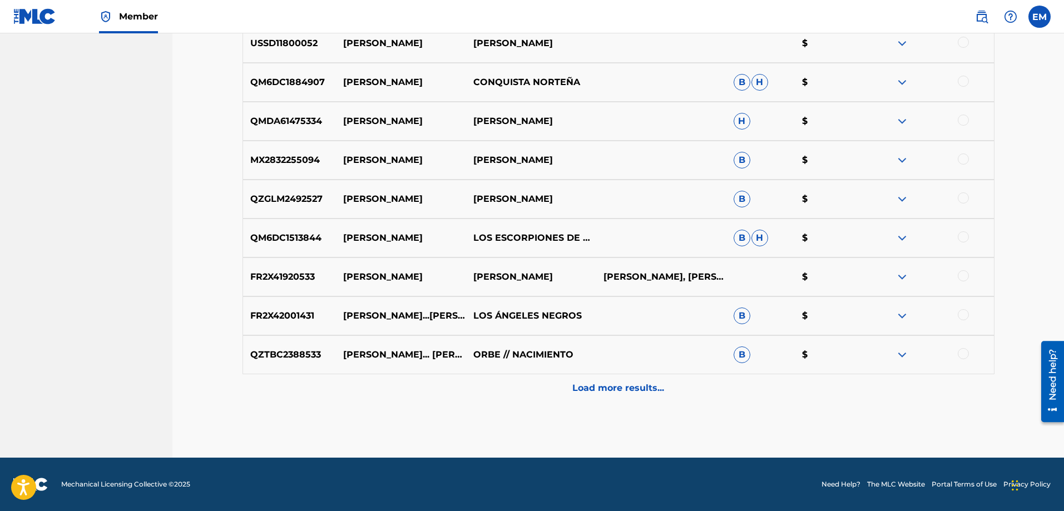
click at [614, 384] on p "Load more results..." at bounding box center [618, 387] width 92 height 13
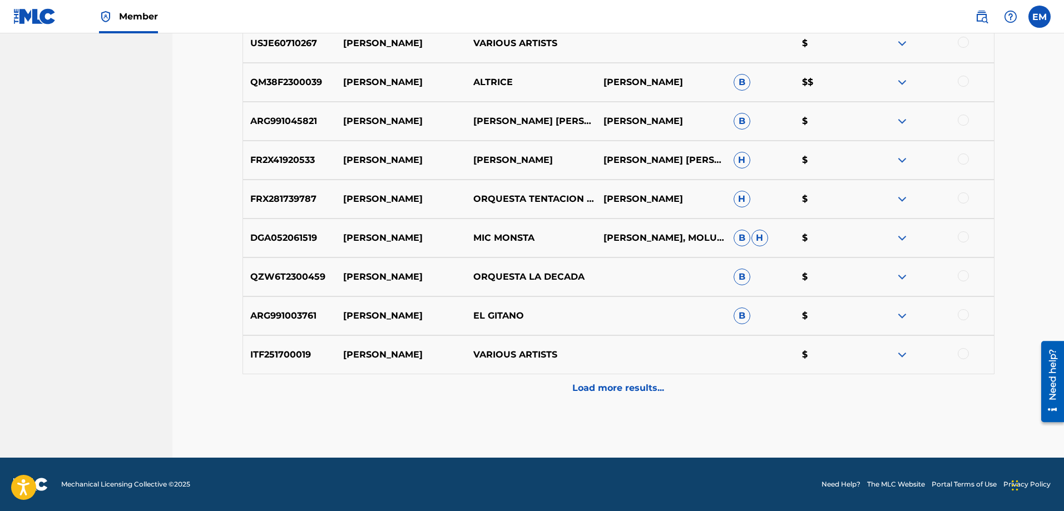
click at [614, 384] on p "Load more results..." at bounding box center [618, 387] width 92 height 13
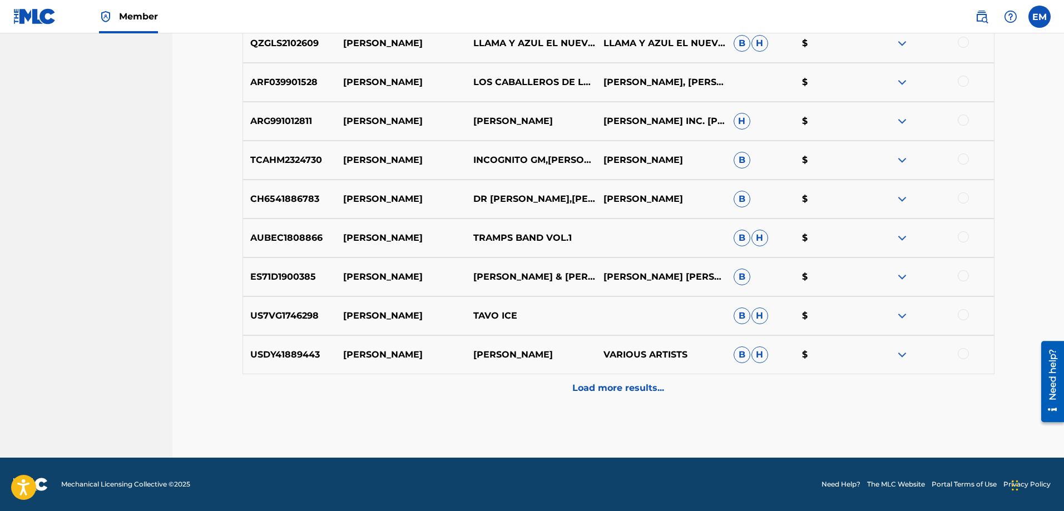
click at [614, 384] on p "Load more results..." at bounding box center [618, 387] width 92 height 13
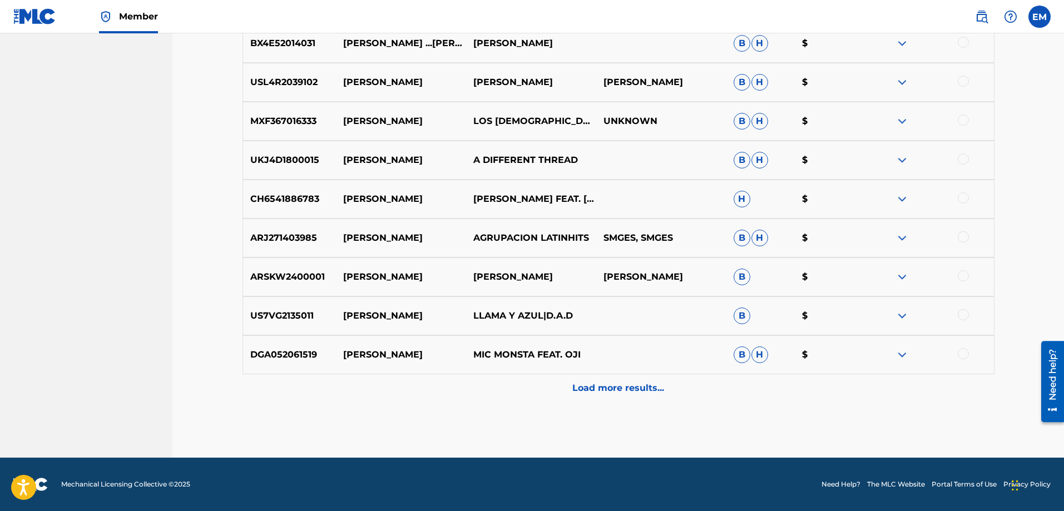
click at [614, 384] on p "Load more results..." at bounding box center [618, 387] width 92 height 13
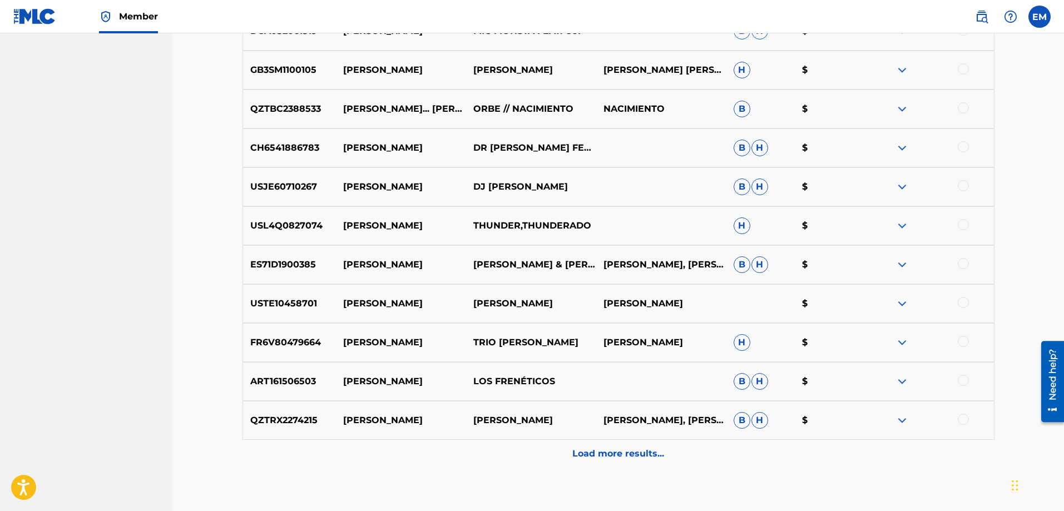
scroll to position [3946, 0]
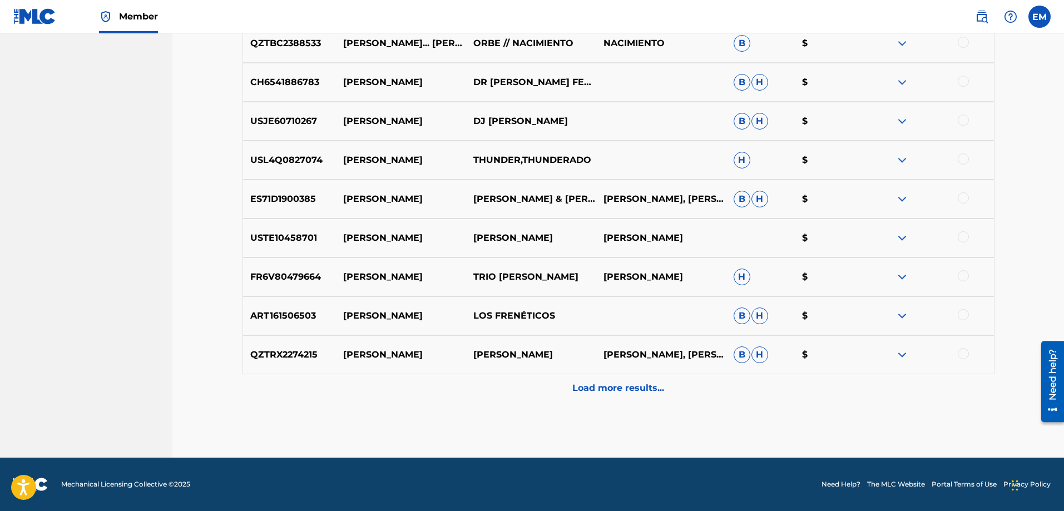
click at [614, 384] on p "Load more results..." at bounding box center [618, 387] width 92 height 13
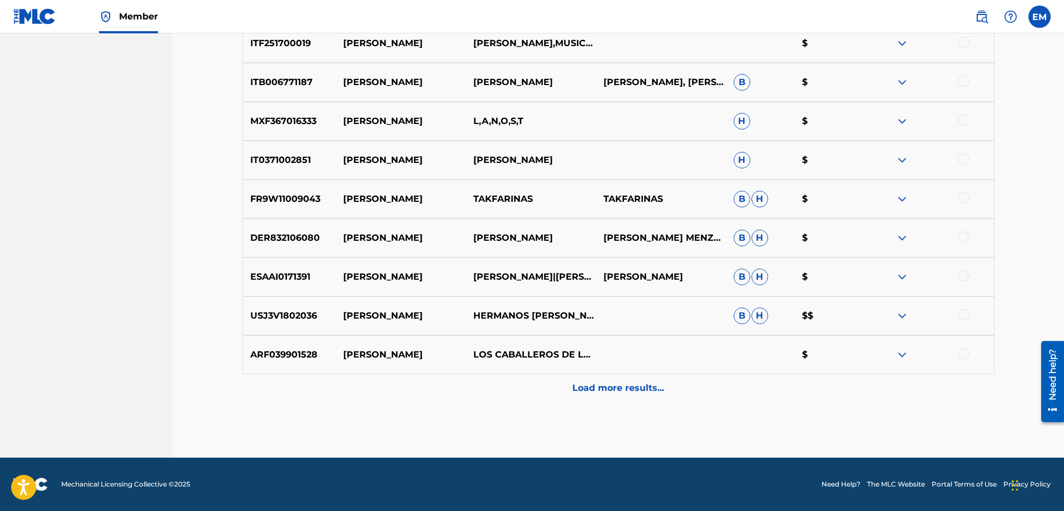
click at [614, 384] on p "Load more results..." at bounding box center [618, 387] width 92 height 13
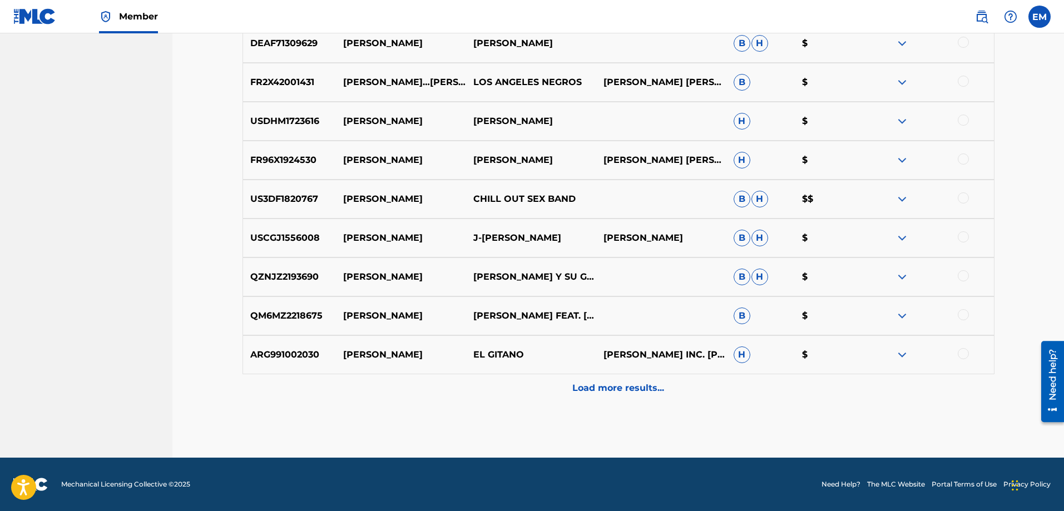
click at [614, 384] on p "Load more results..." at bounding box center [618, 387] width 92 height 13
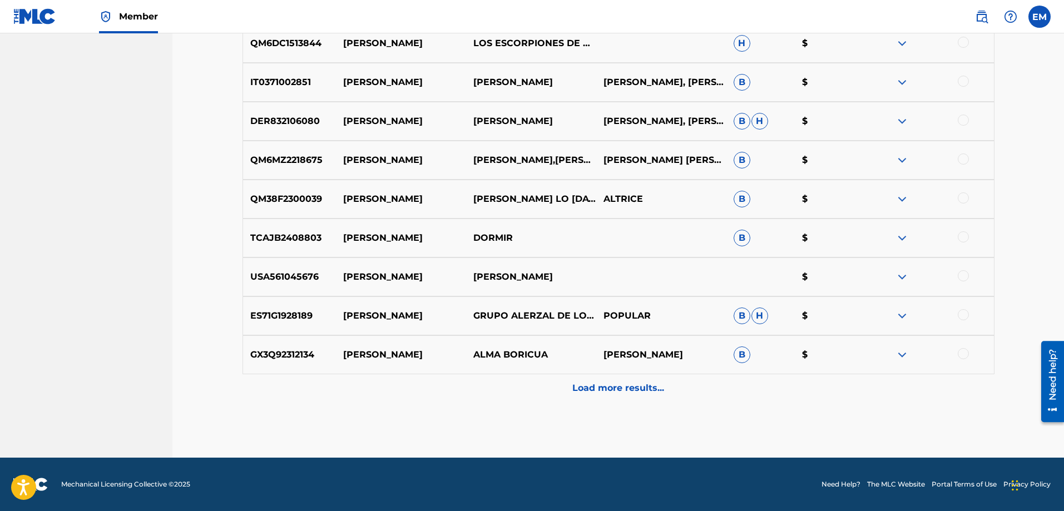
click at [614, 384] on p "Load more results..." at bounding box center [618, 387] width 92 height 13
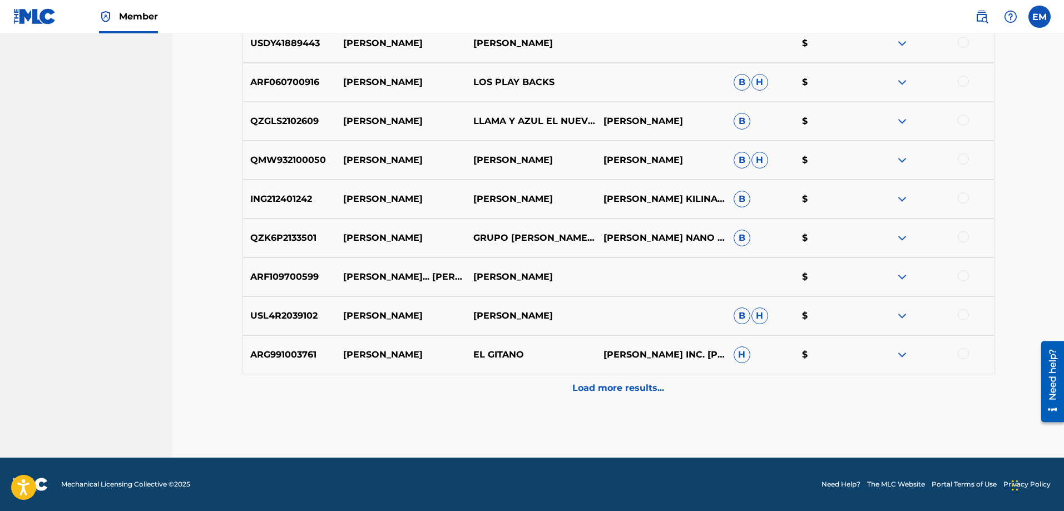
click at [614, 384] on p "Load more results..." at bounding box center [618, 387] width 92 height 13
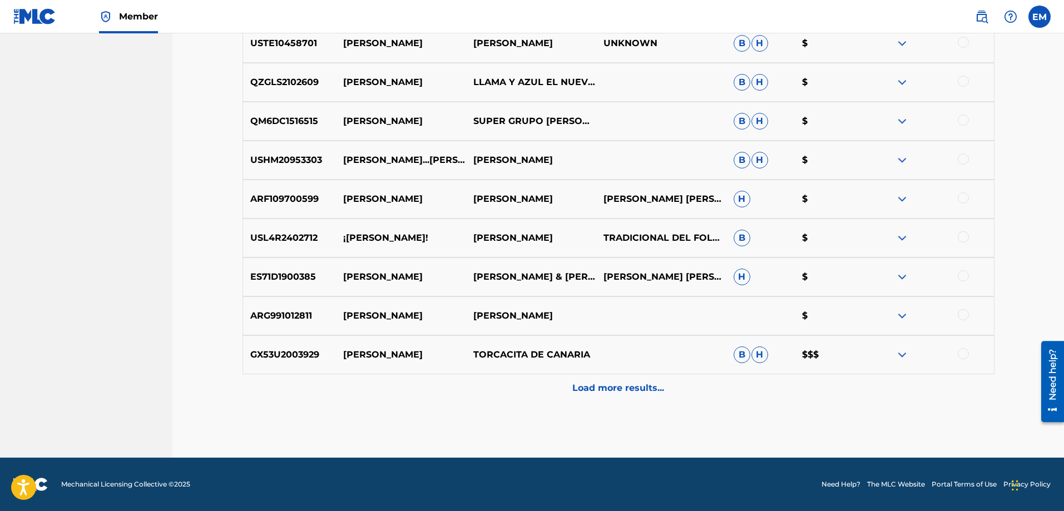
click at [614, 384] on p "Load more results..." at bounding box center [618, 387] width 92 height 13
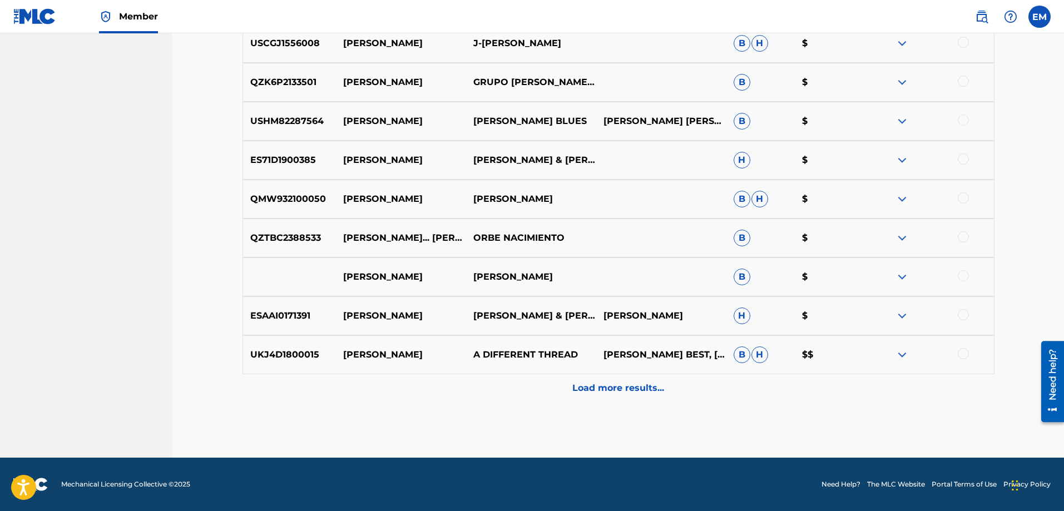
click at [614, 384] on p "Load more results..." at bounding box center [618, 387] width 92 height 13
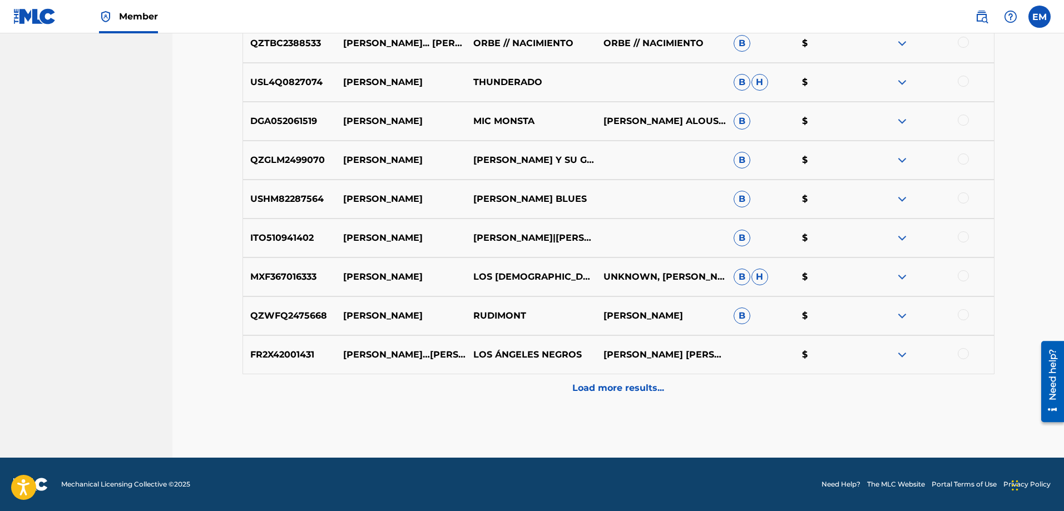
click at [614, 384] on p "Load more results..." at bounding box center [618, 387] width 92 height 13
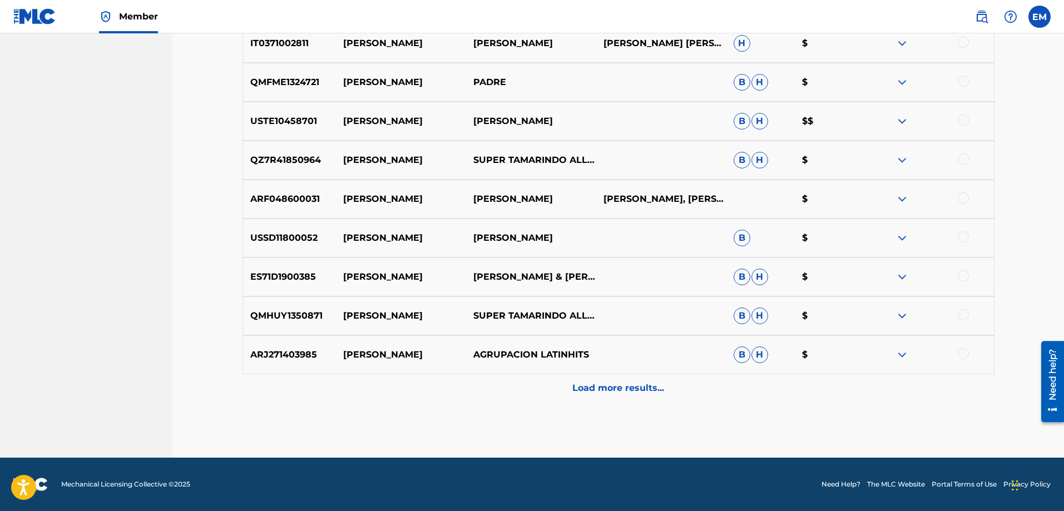
click at [614, 384] on p "Load more results..." at bounding box center [618, 387] width 92 height 13
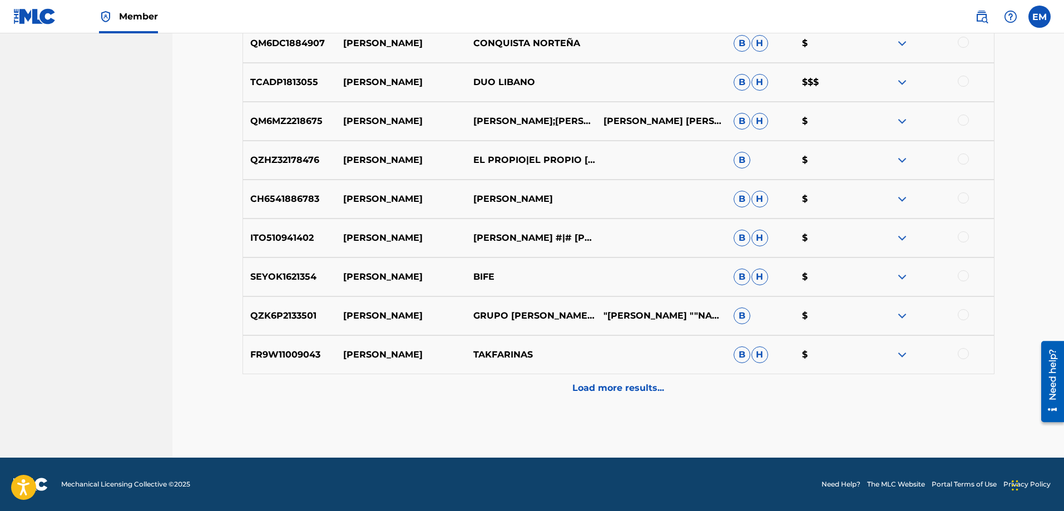
click at [614, 384] on p "Load more results..." at bounding box center [618, 387] width 92 height 13
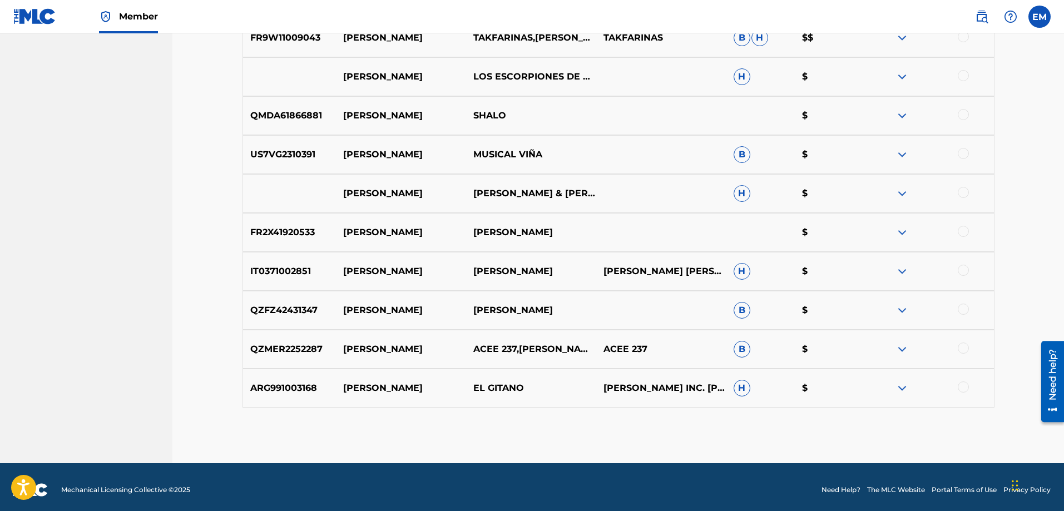
scroll to position [7810, 0]
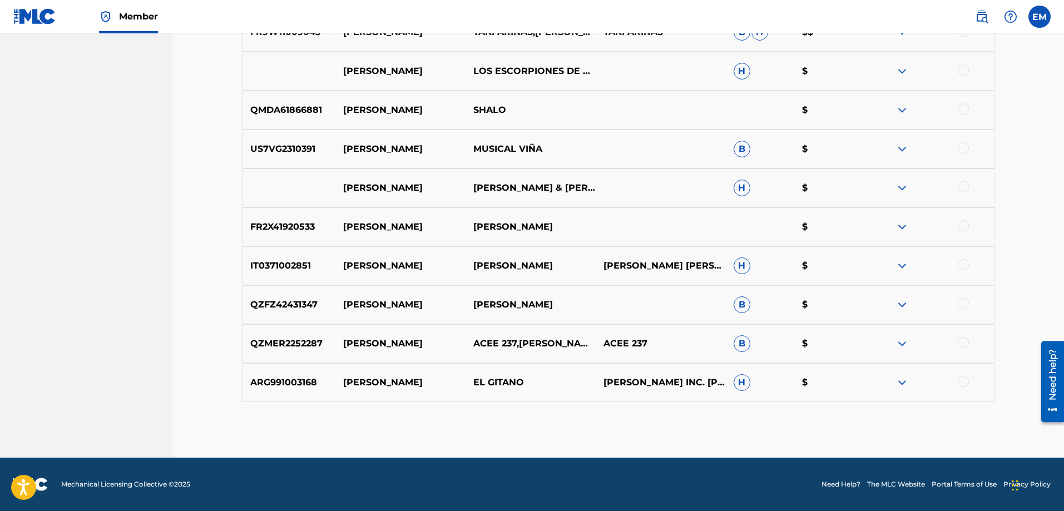
click at [614, 384] on p "[PERSON_NAME] INC. [PERSON_NAME] [PERSON_NAME] UNIVERSAL MUSICA [PERSON_NAME] […" at bounding box center [661, 382] width 130 height 13
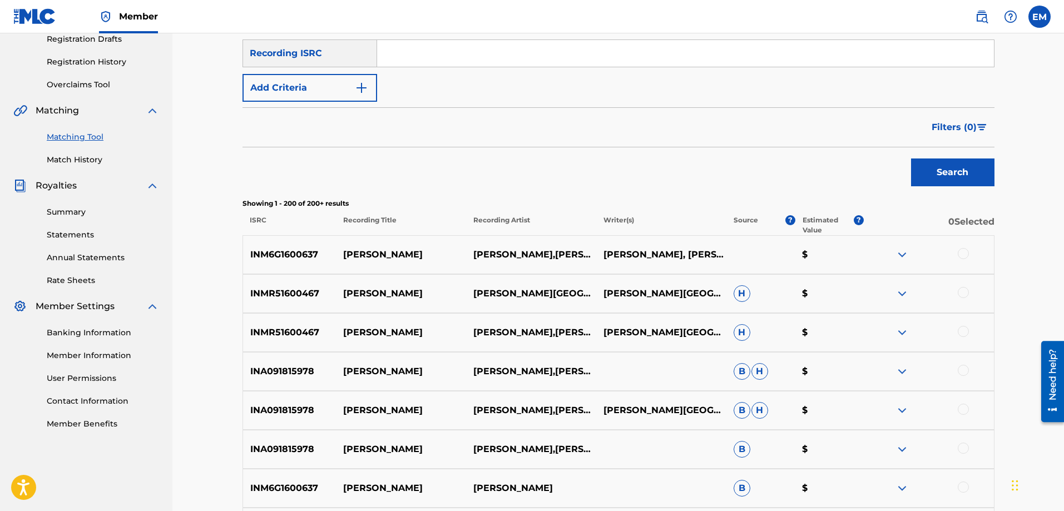
scroll to position [26, 0]
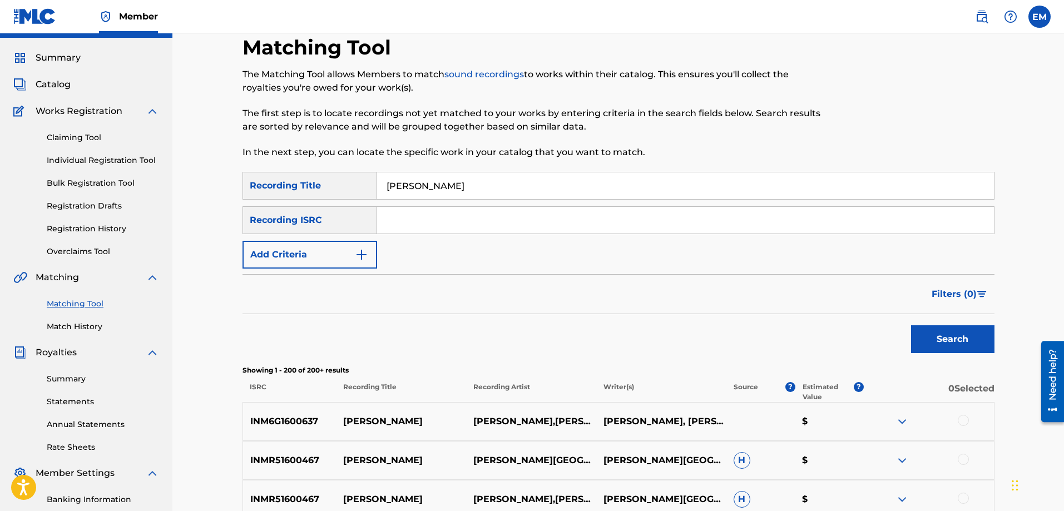
click at [329, 255] on button "Add Criteria" at bounding box center [309, 255] width 135 height 28
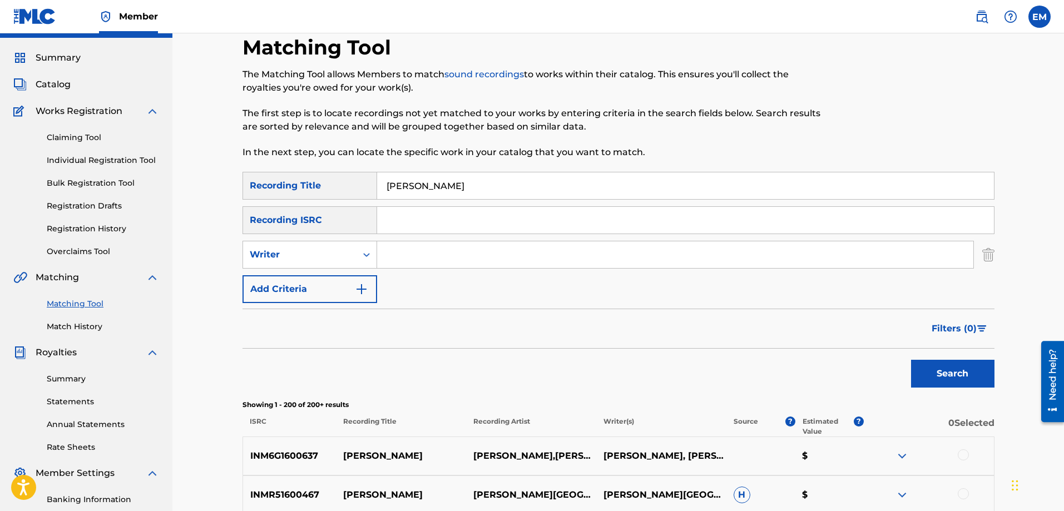
drag, startPoint x: 386, startPoint y: 254, endPoint x: 417, endPoint y: 258, distance: 30.9
click at [405, 255] on input "Search Form" at bounding box center [675, 254] width 596 height 27
type input "[PERSON_NAME]"
click at [911, 360] on button "Search" at bounding box center [952, 374] width 83 height 28
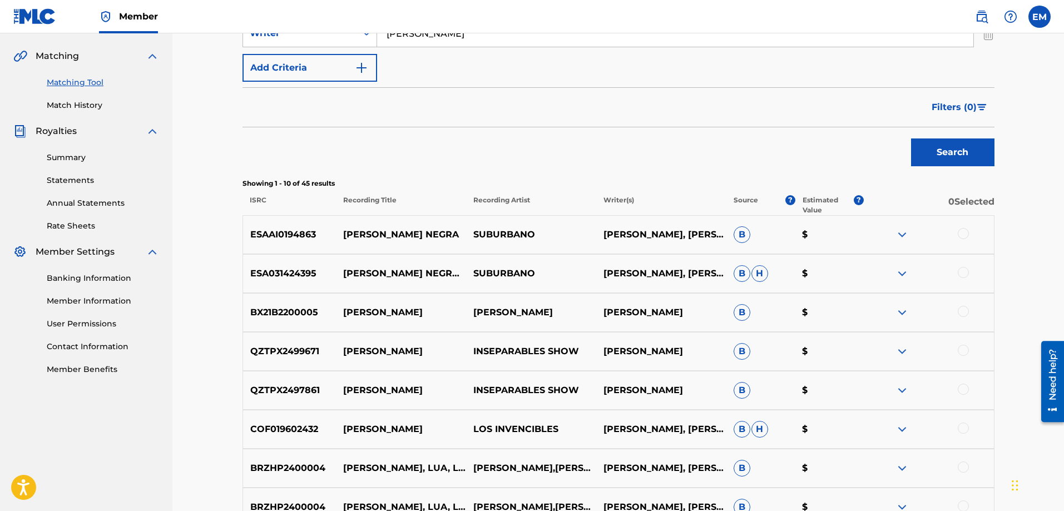
scroll to position [249, 0]
click at [964, 232] on div at bounding box center [962, 232] width 11 height 11
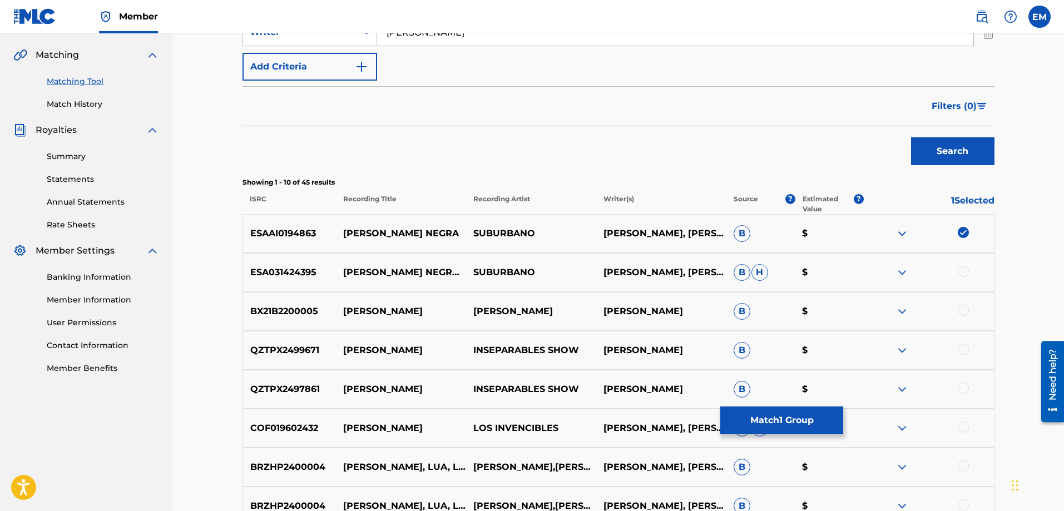
click at [759, 416] on button "Match 1 Group" at bounding box center [781, 420] width 123 height 28
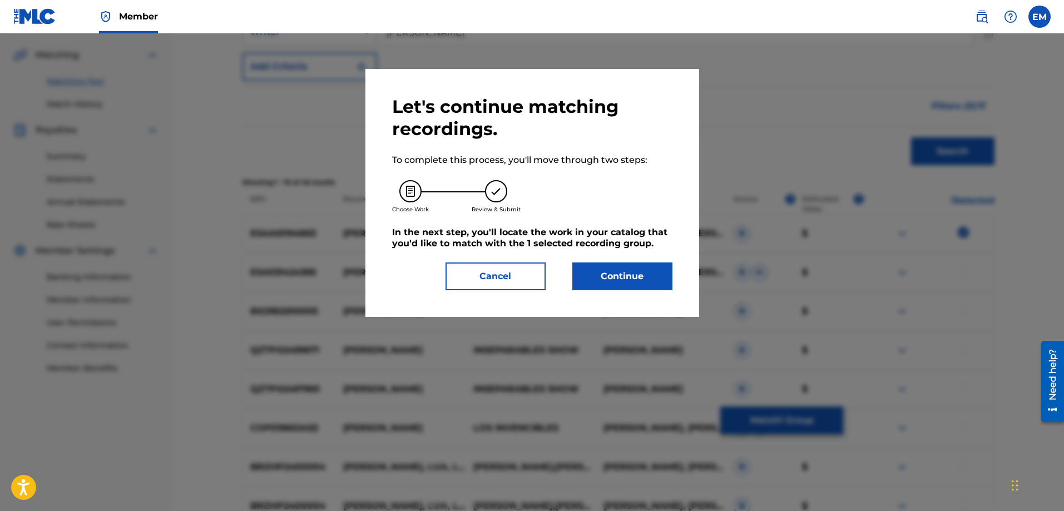
click at [633, 265] on button "Continue" at bounding box center [622, 276] width 100 height 28
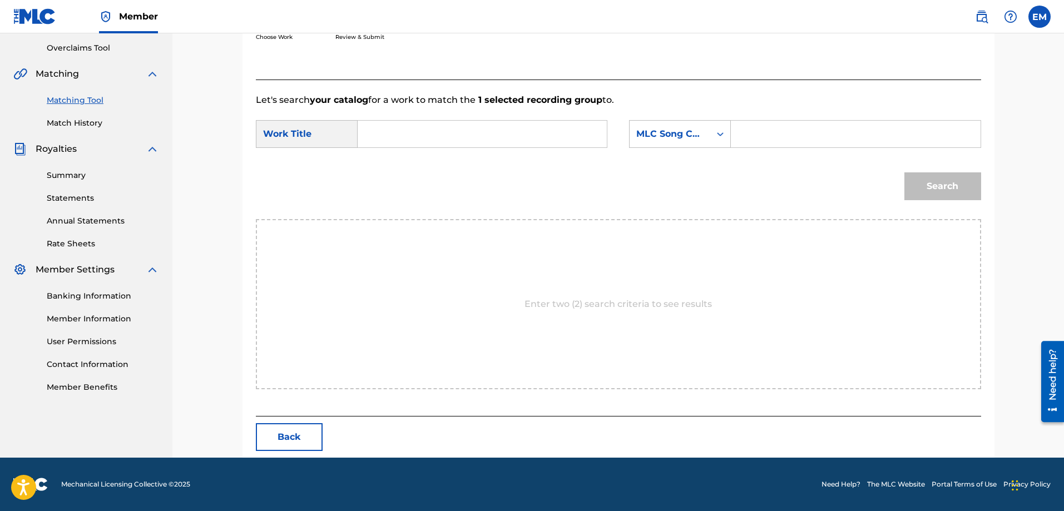
click at [436, 127] on input "Search Form" at bounding box center [482, 134] width 230 height 27
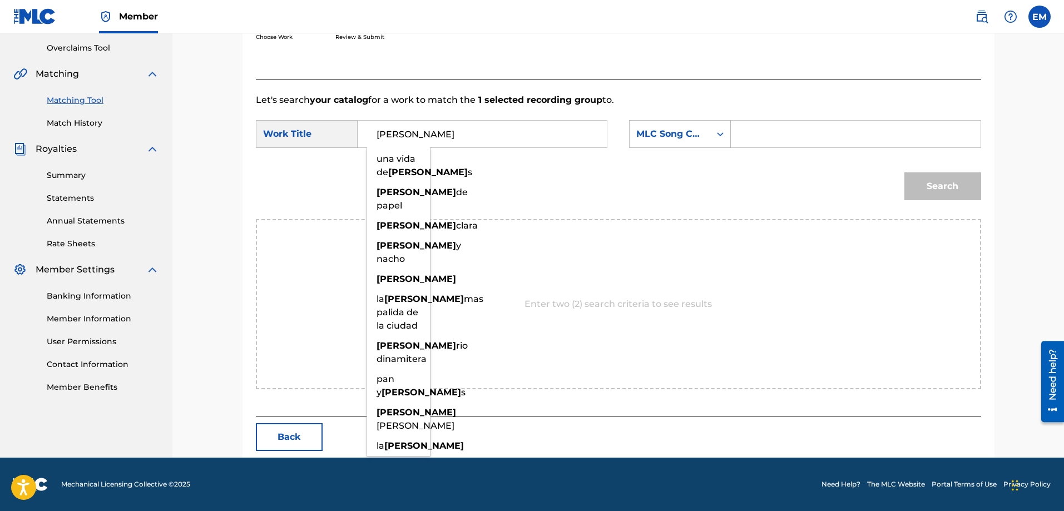
type input "[PERSON_NAME]"
click at [485, 187] on div "Search" at bounding box center [618, 190] width 725 height 58
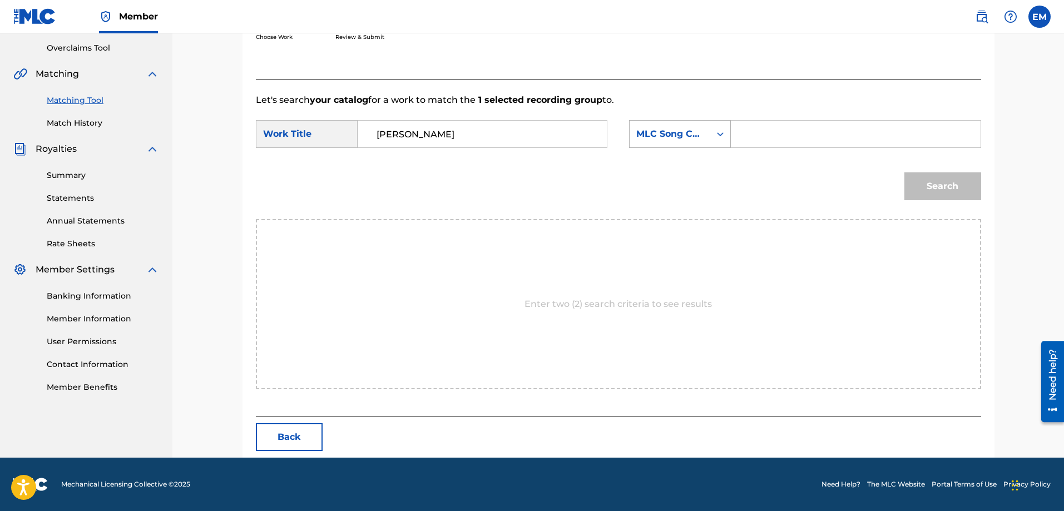
click at [644, 135] on div "MLC Song Code" at bounding box center [669, 133] width 67 height 13
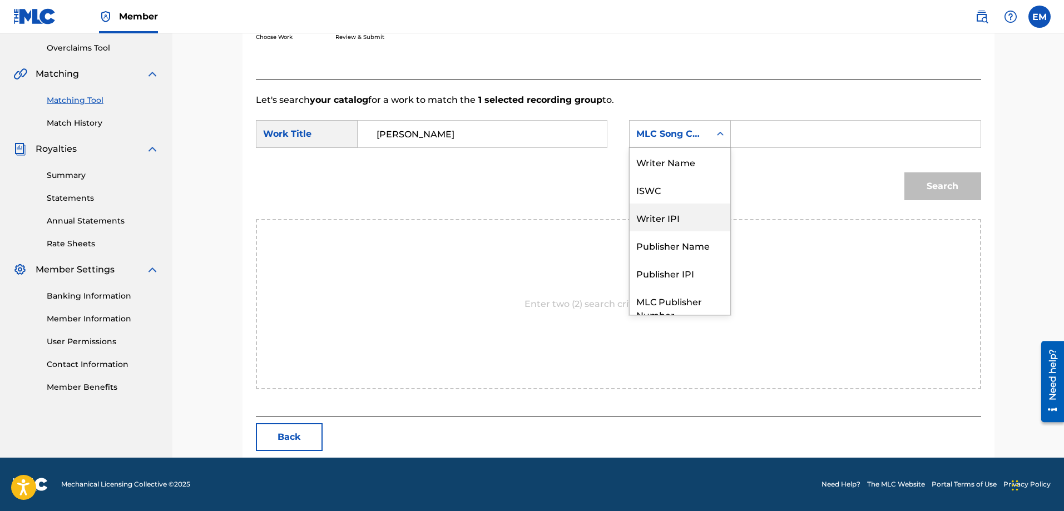
scroll to position [0, 0]
drag, startPoint x: 661, startPoint y: 155, endPoint x: 763, endPoint y: 155, distance: 102.9
click at [662, 155] on div "Writer Name" at bounding box center [679, 162] width 101 height 28
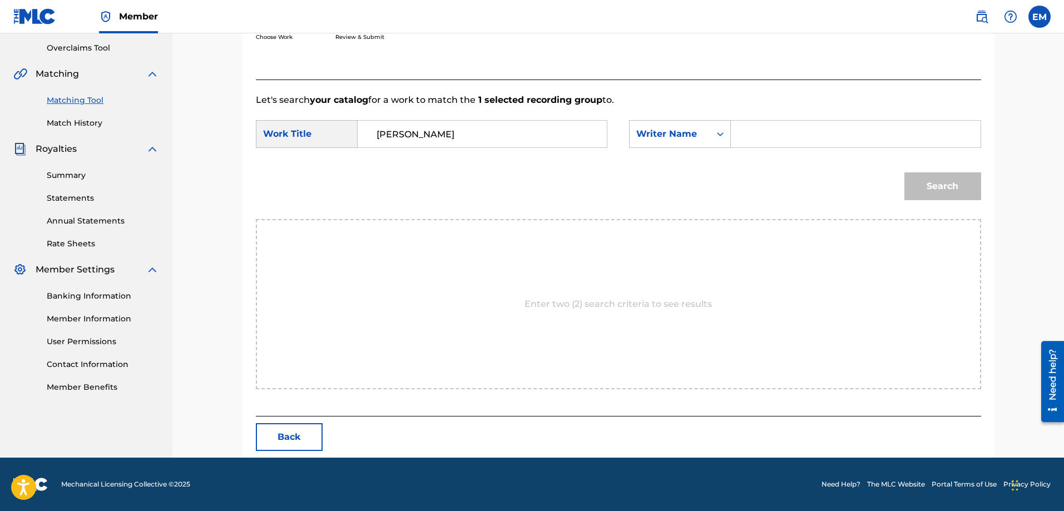
click at [785, 143] on input "Search Form" at bounding box center [855, 134] width 230 height 27
paste input "[PERSON_NAME]"
type input "[PERSON_NAME]"
click at [904, 172] on button "Search" at bounding box center [942, 186] width 77 height 28
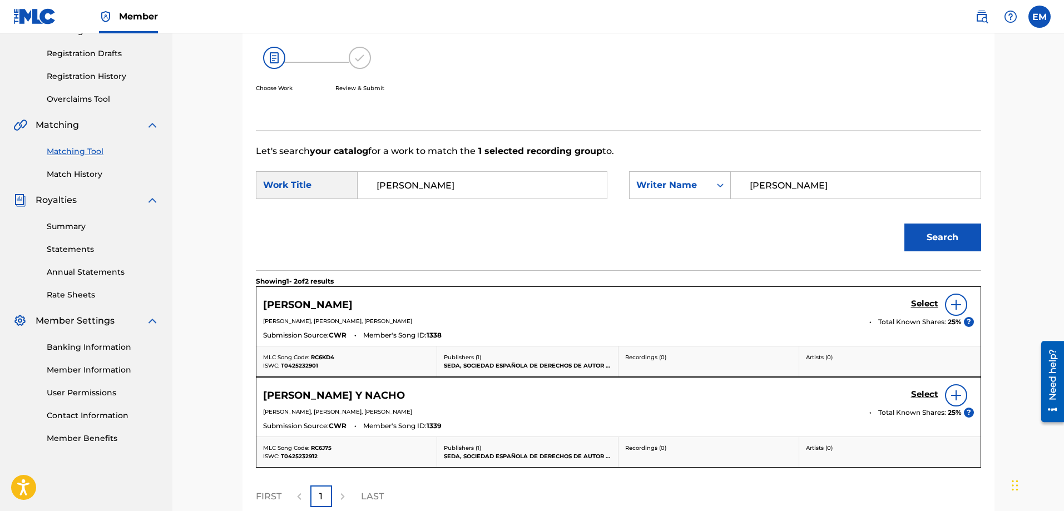
scroll to position [230, 0]
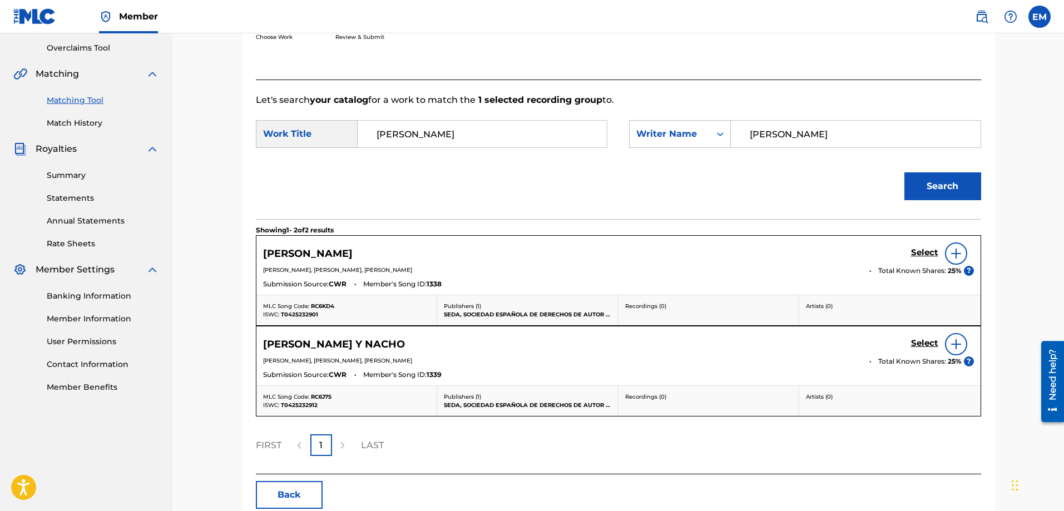
click at [959, 257] on img at bounding box center [955, 253] width 13 height 13
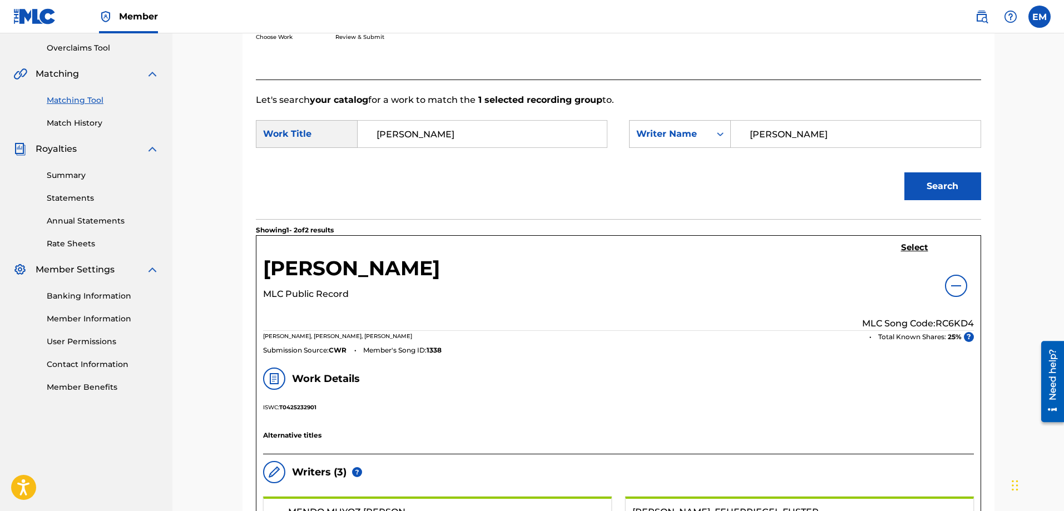
click at [916, 247] on h5 "Select" at bounding box center [914, 247] width 27 height 11
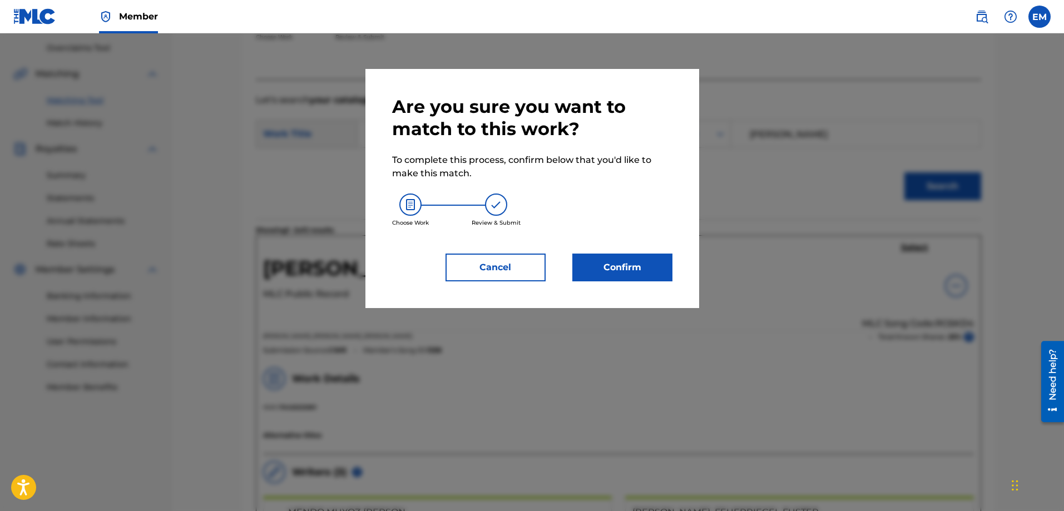
click at [589, 270] on button "Confirm" at bounding box center [622, 268] width 100 height 28
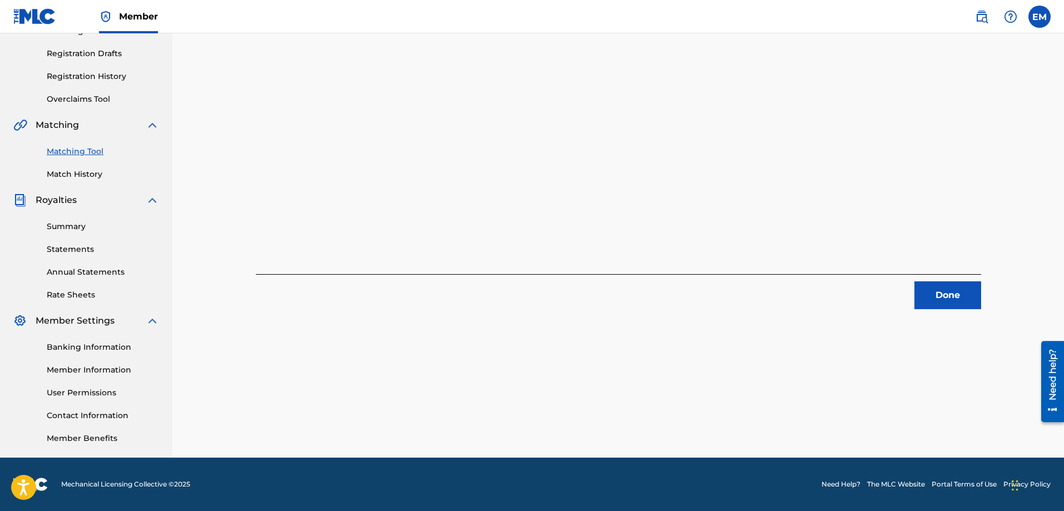
click at [937, 299] on button "Done" at bounding box center [947, 295] width 67 height 28
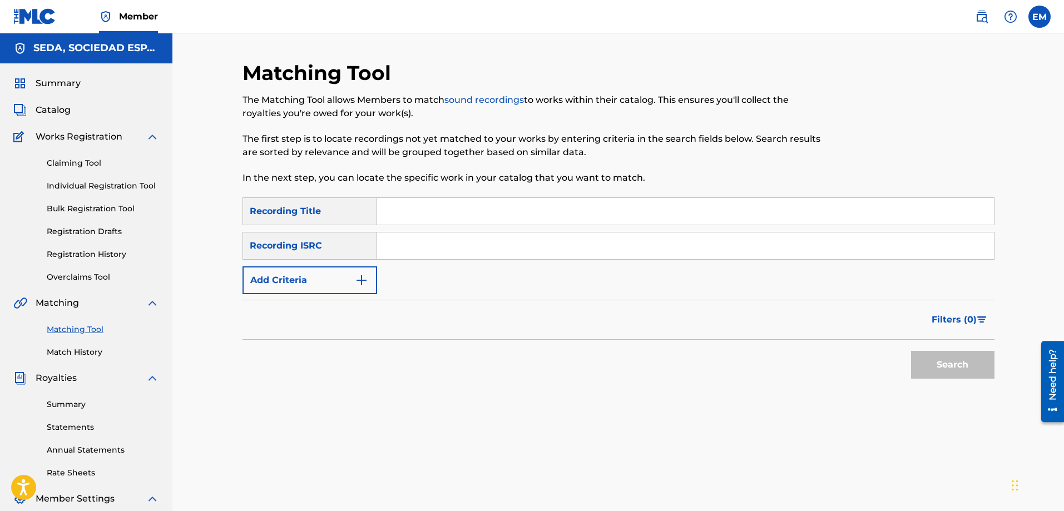
scroll to position [0, 0]
click at [415, 214] on input "Search Form" at bounding box center [685, 211] width 617 height 27
type input "[PERSON_NAME] y nacho"
click at [911, 351] on button "Search" at bounding box center [952, 365] width 83 height 28
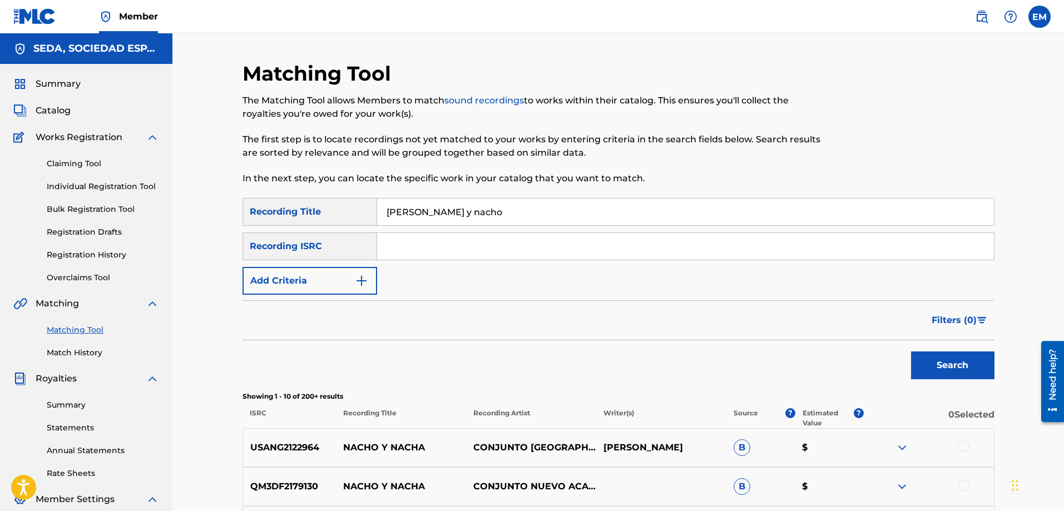
click at [321, 281] on button "Add Criteria" at bounding box center [309, 281] width 135 height 28
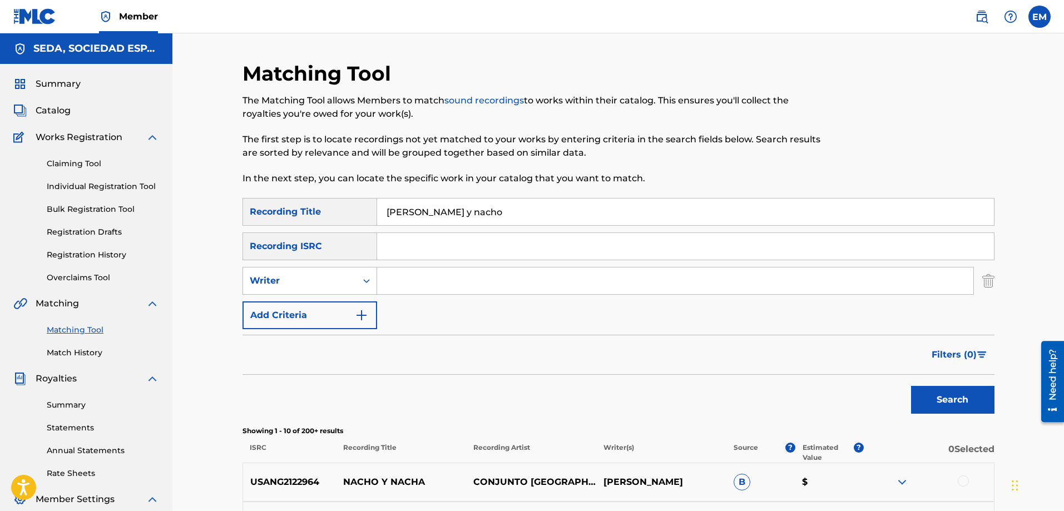
click at [409, 279] on input "Search Form" at bounding box center [675, 280] width 596 height 27
type input "[PERSON_NAME]"
click at [911, 386] on button "Search" at bounding box center [952, 400] width 83 height 28
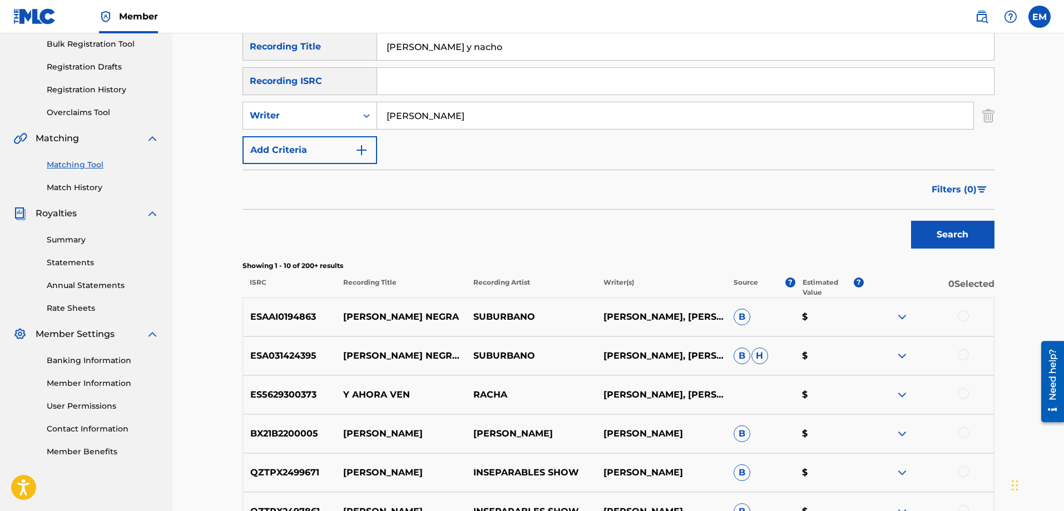
scroll to position [167, 0]
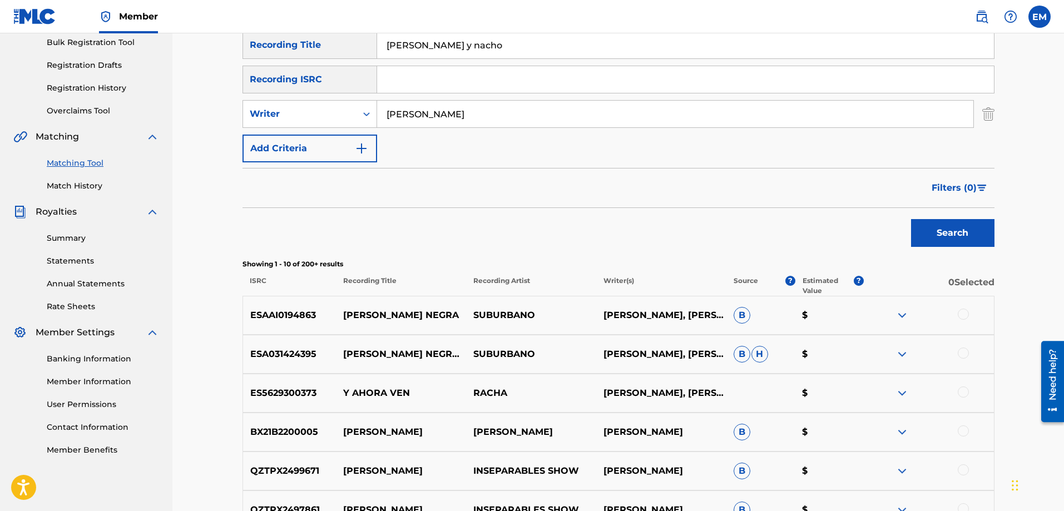
click at [962, 356] on div at bounding box center [962, 353] width 11 height 11
click at [781, 421] on button "Match 1 Group" at bounding box center [781, 420] width 123 height 28
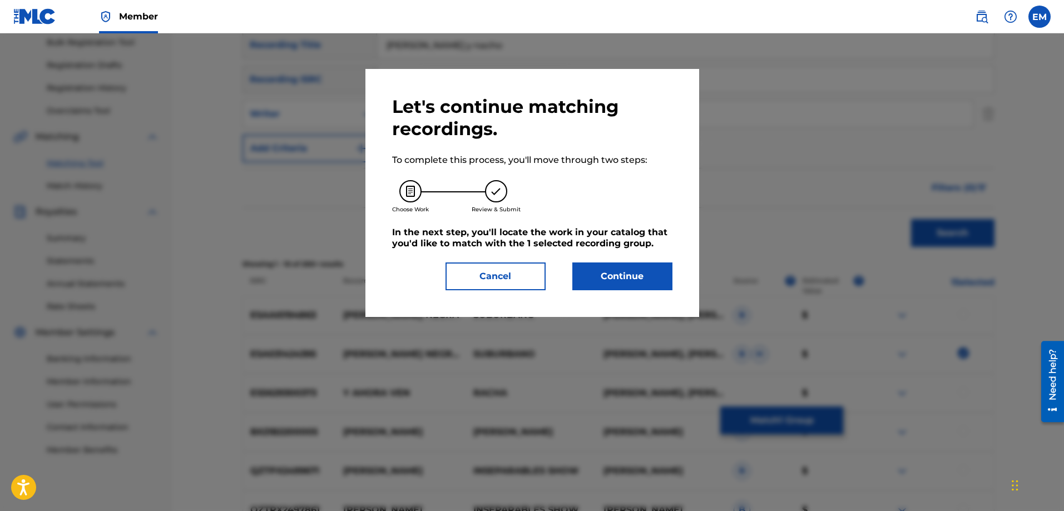
click at [596, 280] on button "Continue" at bounding box center [622, 276] width 100 height 28
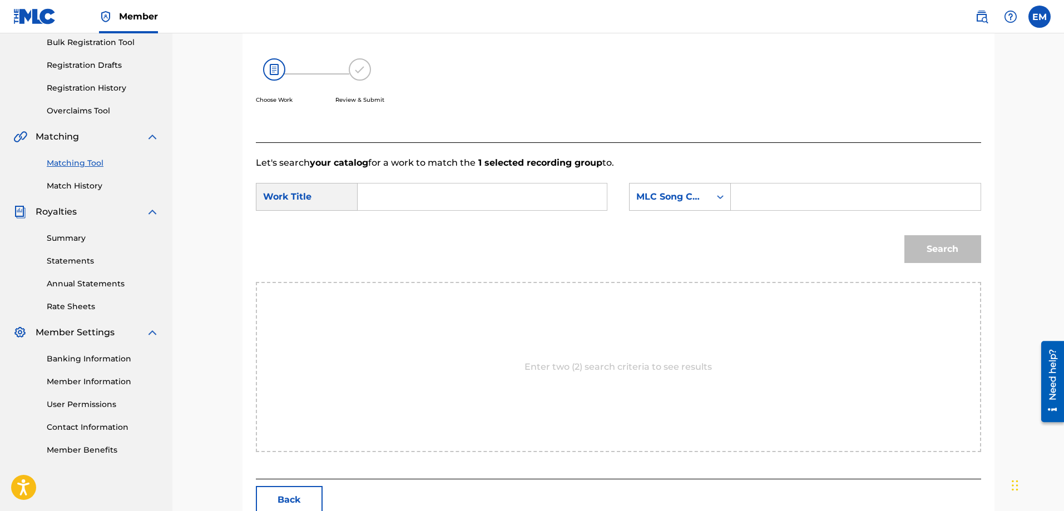
click at [429, 203] on input "Search Form" at bounding box center [482, 196] width 230 height 27
click at [389, 224] on strong "[PERSON_NAME]" at bounding box center [416, 221] width 80 height 11
type input "[PERSON_NAME] y nacho"
click at [661, 199] on div "MLC Song Code" at bounding box center [669, 196] width 67 height 13
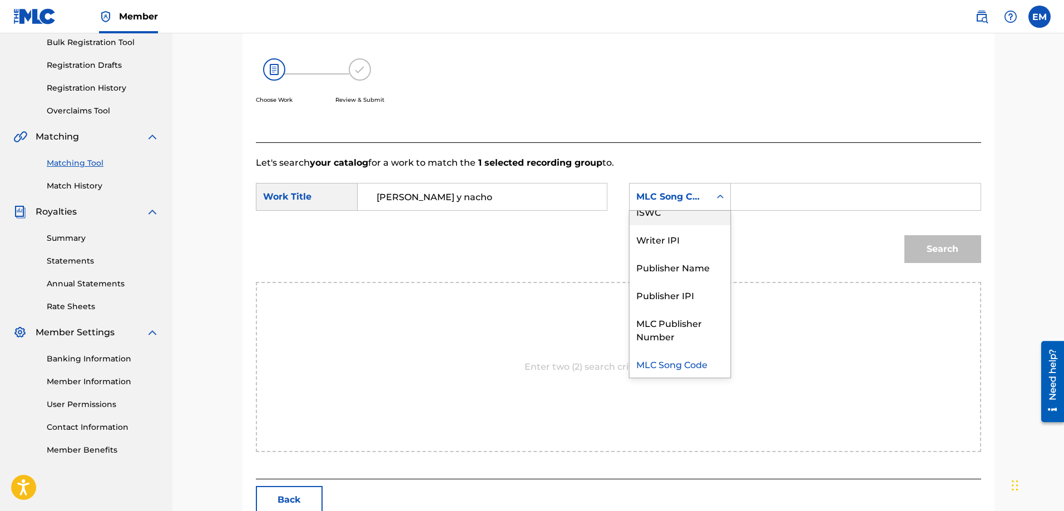
scroll to position [0, 0]
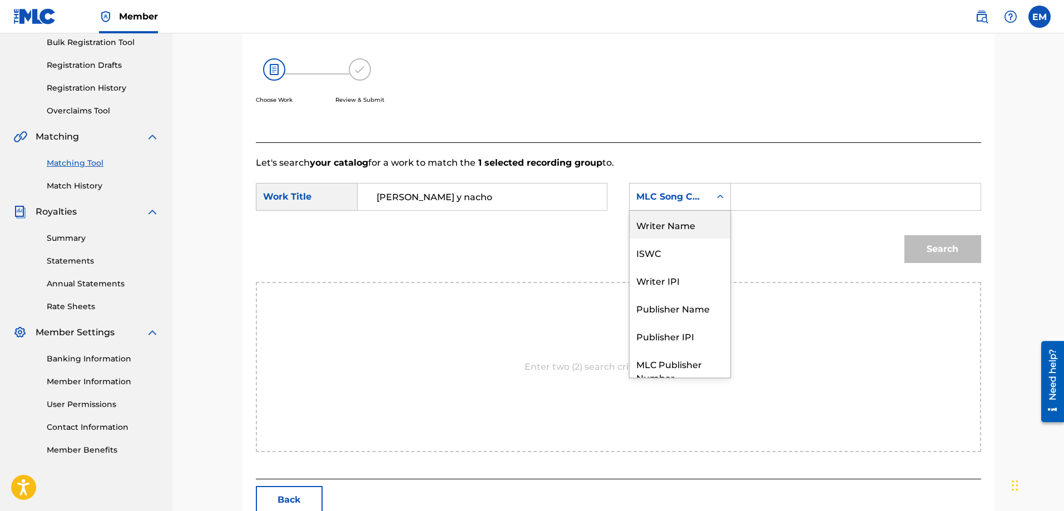
click at [660, 223] on div "Writer Name" at bounding box center [679, 225] width 101 height 28
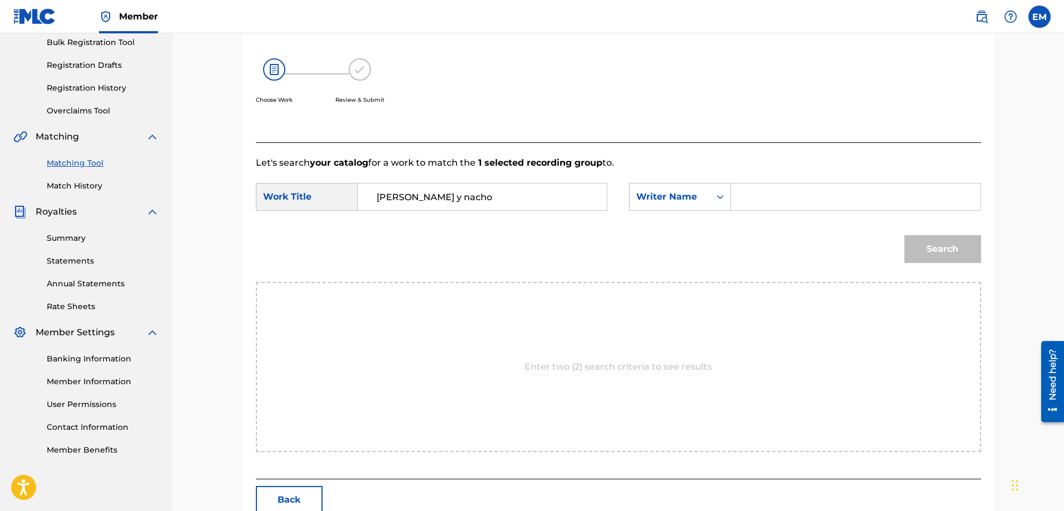
click at [771, 202] on input "Search Form" at bounding box center [855, 196] width 230 height 27
paste input "[PERSON_NAME]"
type input "[PERSON_NAME]"
click at [904, 235] on button "Search" at bounding box center [942, 249] width 77 height 28
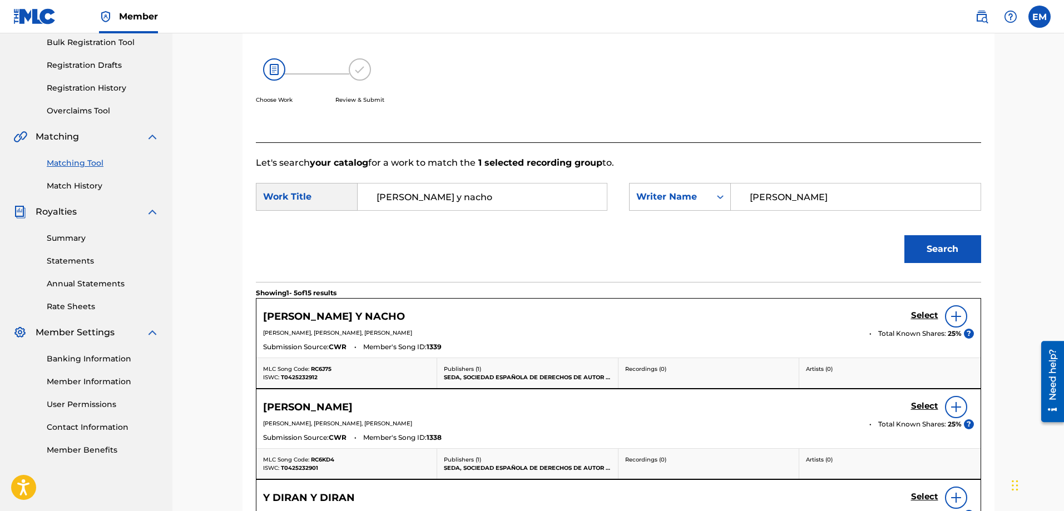
click at [951, 314] on img at bounding box center [955, 316] width 13 height 13
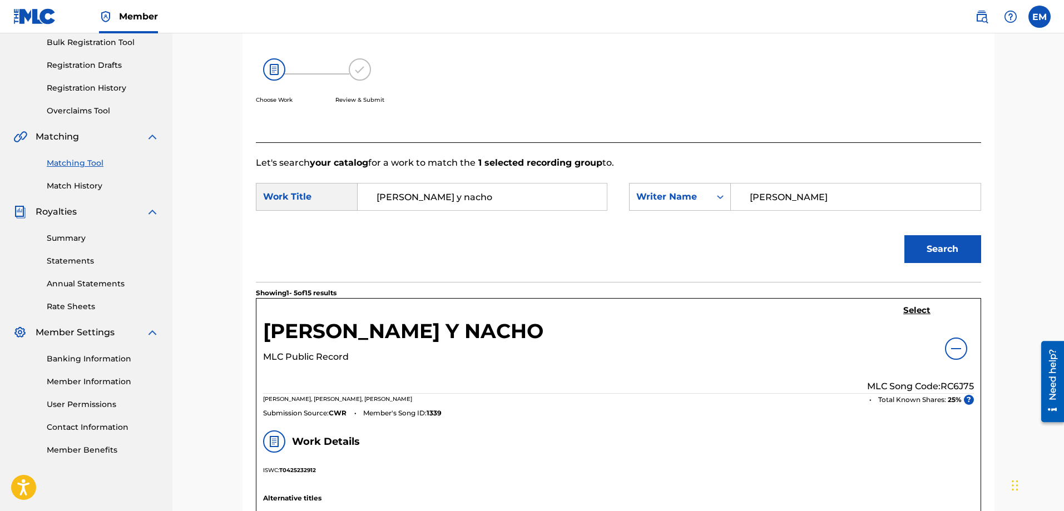
click at [905, 310] on h5 "Select" at bounding box center [916, 310] width 27 height 11
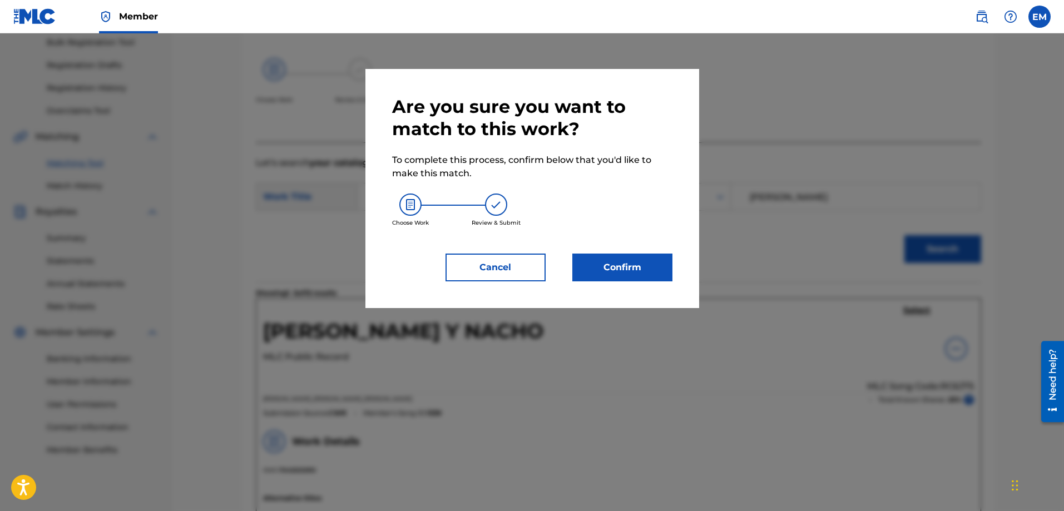
click at [646, 267] on button "Confirm" at bounding box center [622, 268] width 100 height 28
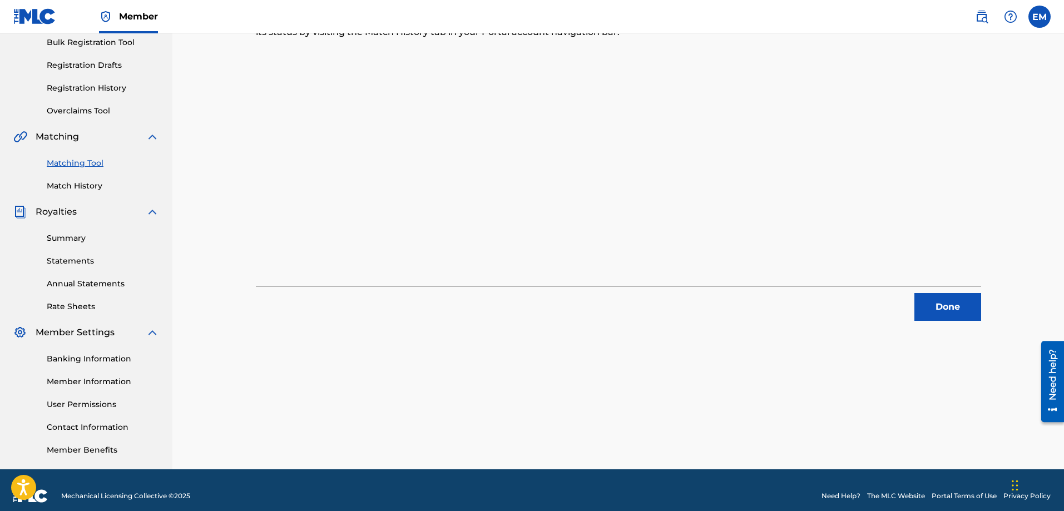
click at [929, 307] on button "Done" at bounding box center [947, 307] width 67 height 28
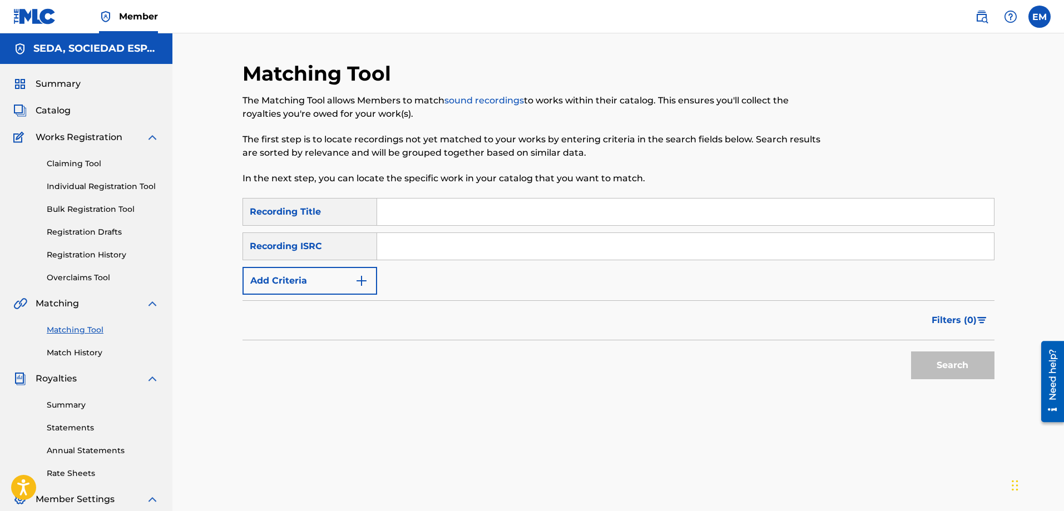
click at [432, 214] on input "Search Form" at bounding box center [685, 211] width 617 height 27
type input "alegre"
click at [911, 351] on button "Search" at bounding box center [952, 365] width 83 height 28
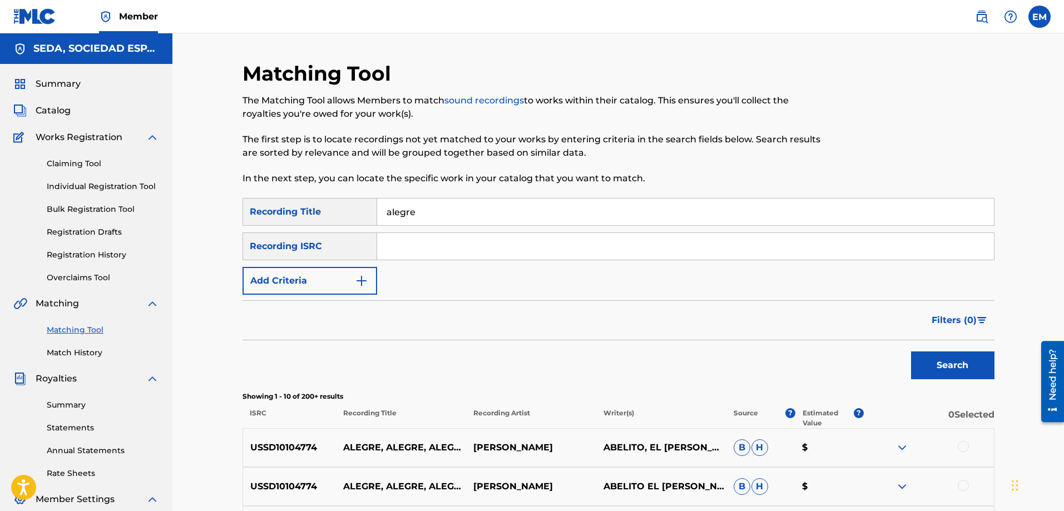
scroll to position [167, 0]
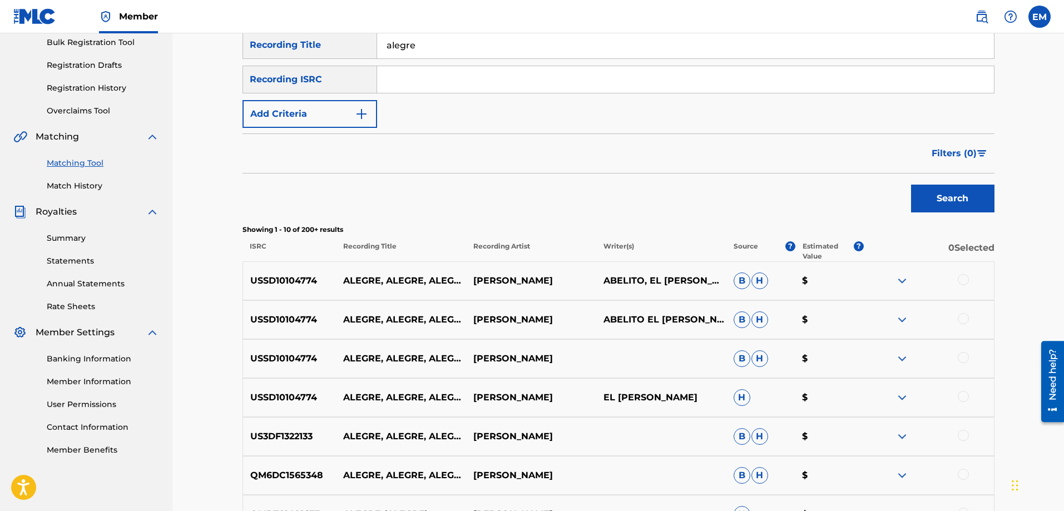
click at [293, 115] on button "Add Criteria" at bounding box center [309, 114] width 135 height 28
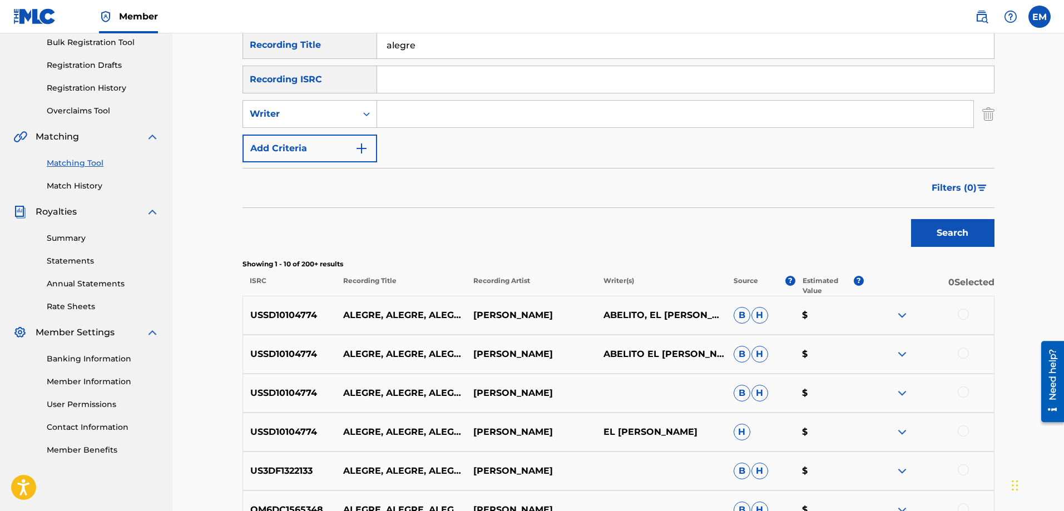
drag, startPoint x: 395, startPoint y: 114, endPoint x: 404, endPoint y: 119, distance: 10.2
click at [395, 114] on input "Search Form" at bounding box center [675, 114] width 596 height 27
type input "[PERSON_NAME]"
click at [911, 219] on button "Search" at bounding box center [952, 233] width 83 height 28
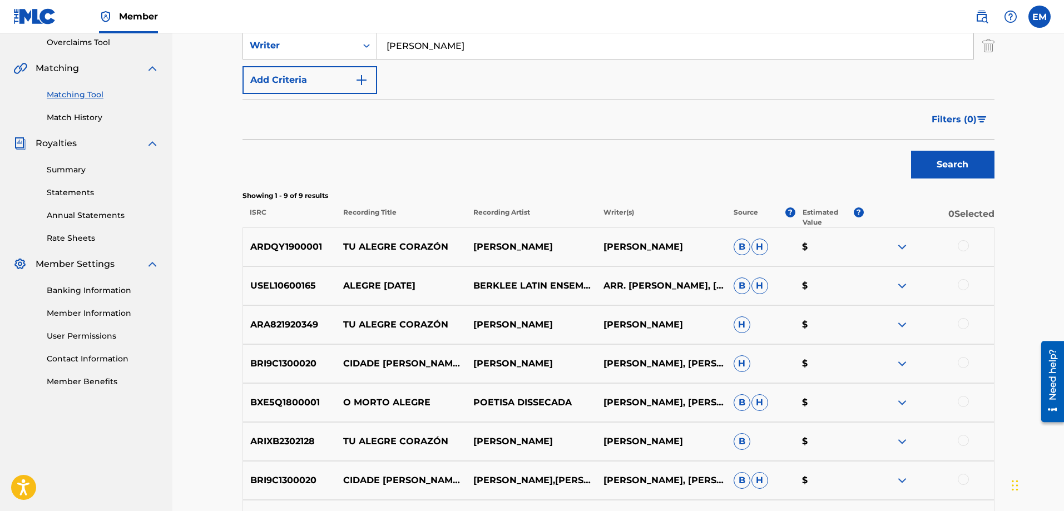
scroll to position [56, 0]
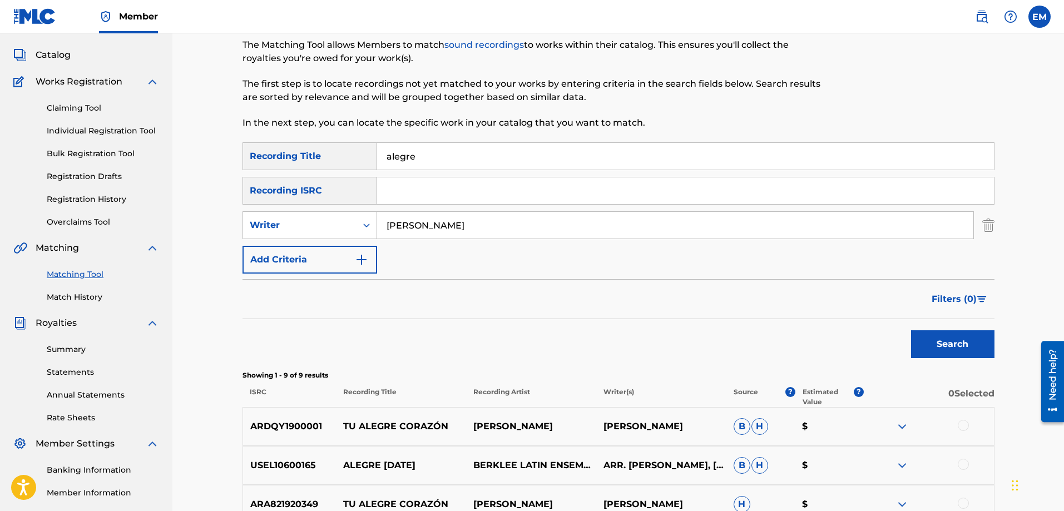
drag, startPoint x: 442, startPoint y: 154, endPoint x: 366, endPoint y: 156, distance: 75.6
click at [366, 156] on div "SearchWithCriteria66206215-058c-4bca-90a8-b89025f77c5d Recording Title alegre" at bounding box center [618, 156] width 752 height 28
click at [911, 330] on button "Search" at bounding box center [952, 344] width 83 height 28
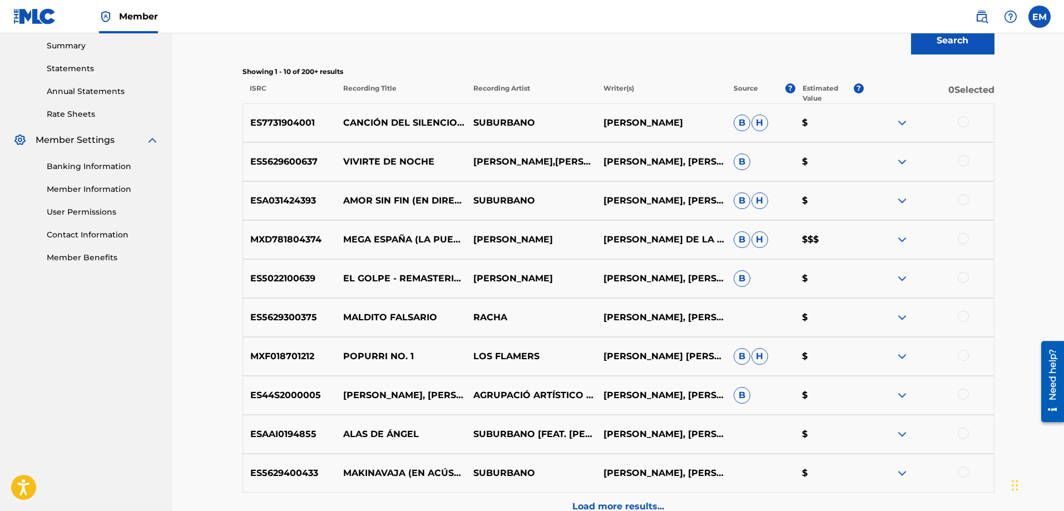
scroll to position [478, 0]
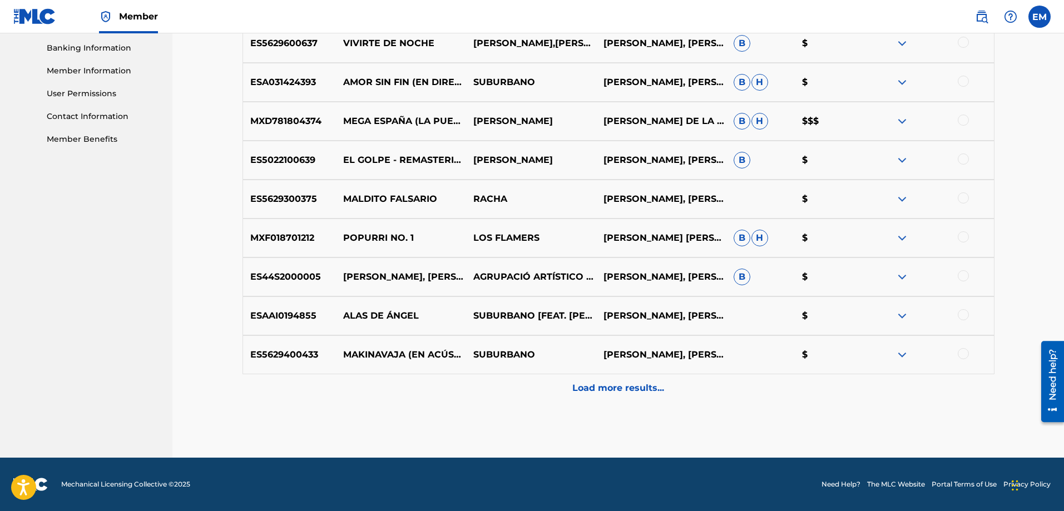
click at [627, 388] on p "Load more results..." at bounding box center [618, 387] width 92 height 13
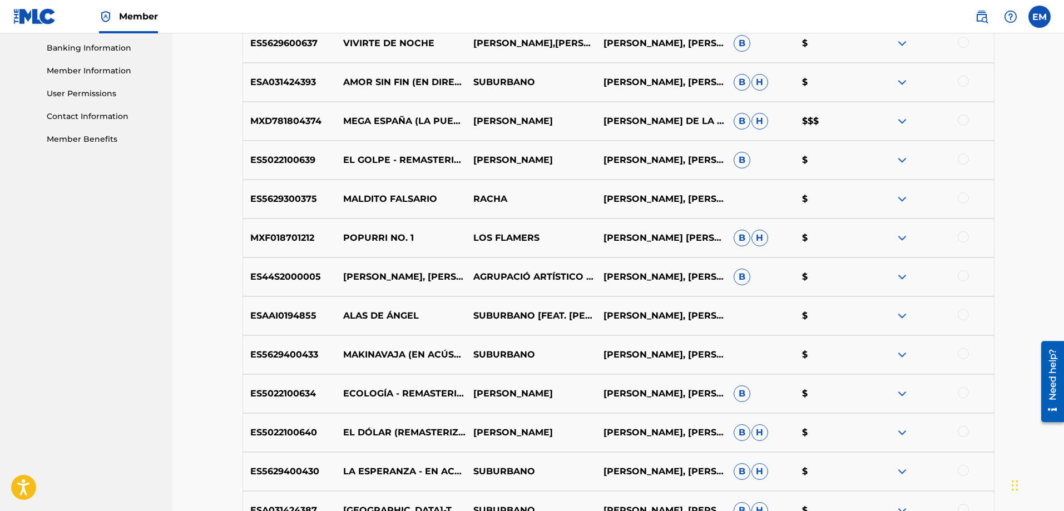
scroll to position [867, 0]
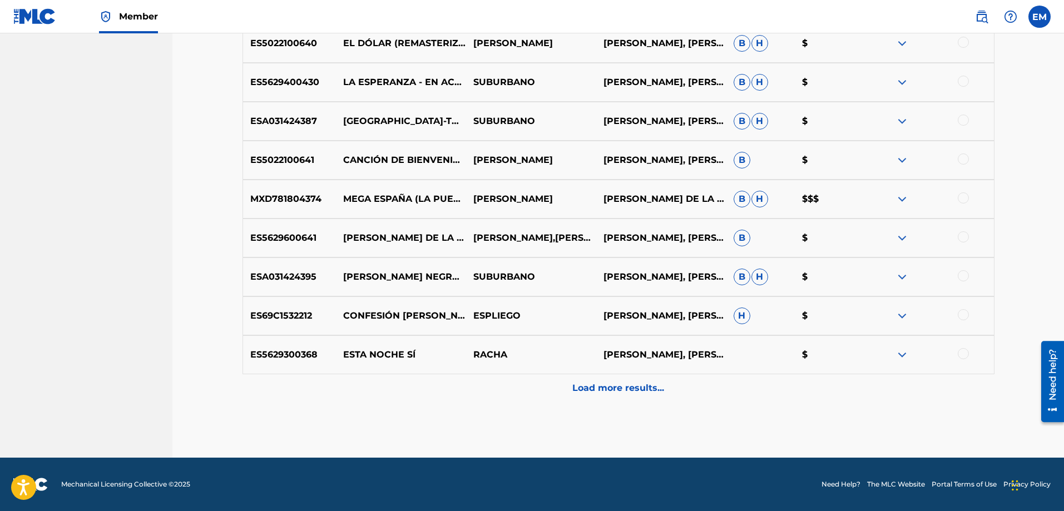
click at [631, 390] on p "Load more results..." at bounding box center [618, 387] width 92 height 13
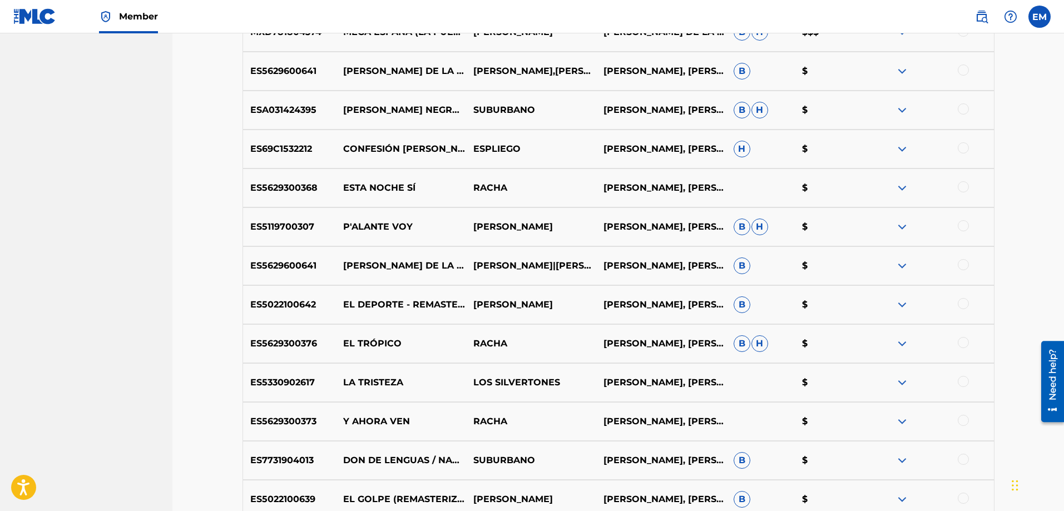
scroll to position [1256, 0]
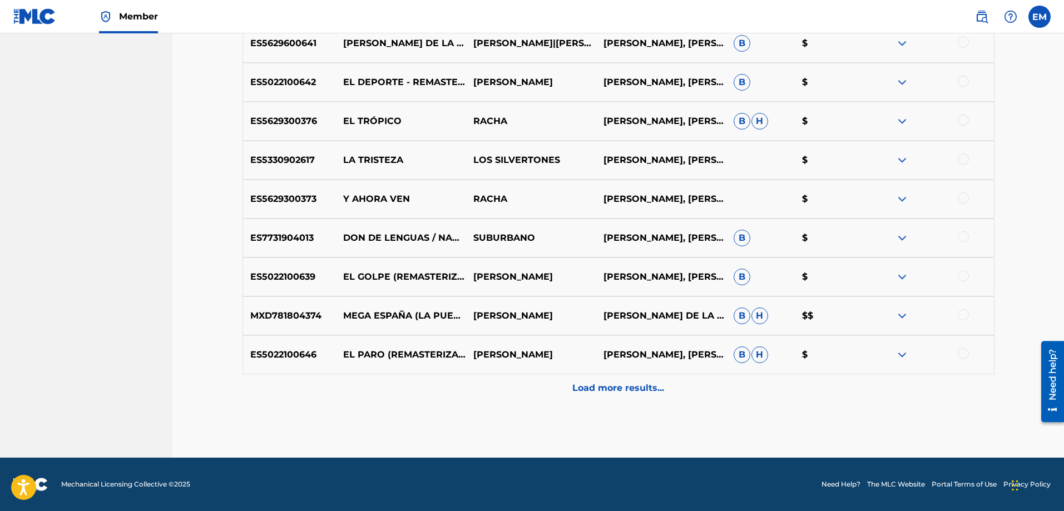
click at [616, 380] on div "Load more results..." at bounding box center [618, 388] width 752 height 28
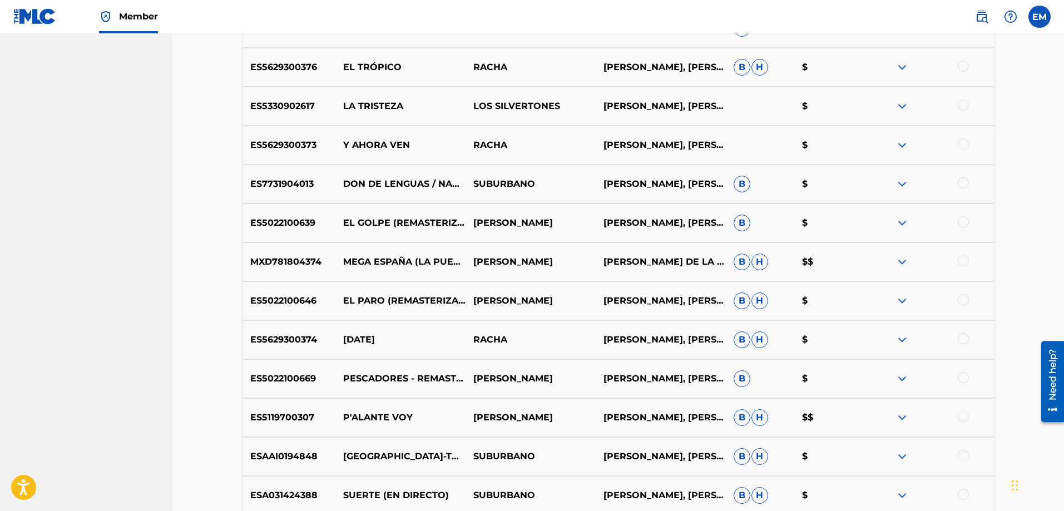
scroll to position [1478, 0]
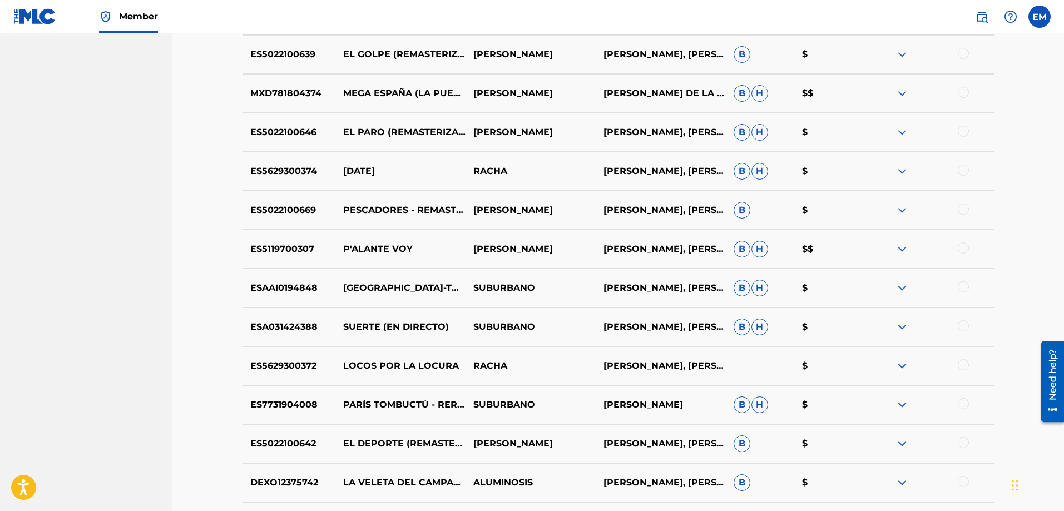
click at [960, 365] on div at bounding box center [962, 364] width 11 height 11
click at [737, 425] on button "Match 1 Group" at bounding box center [781, 420] width 123 height 28
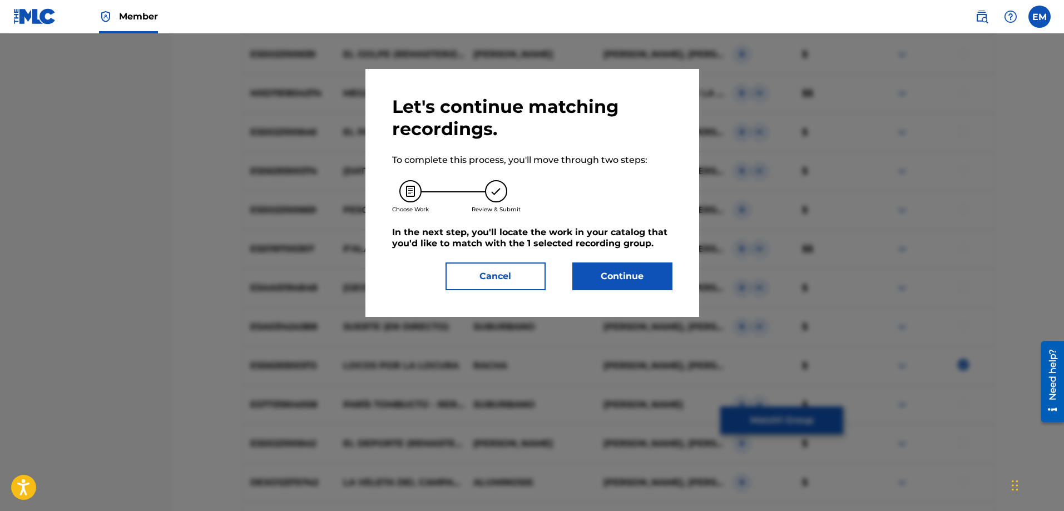
click at [607, 269] on button "Continue" at bounding box center [622, 276] width 100 height 28
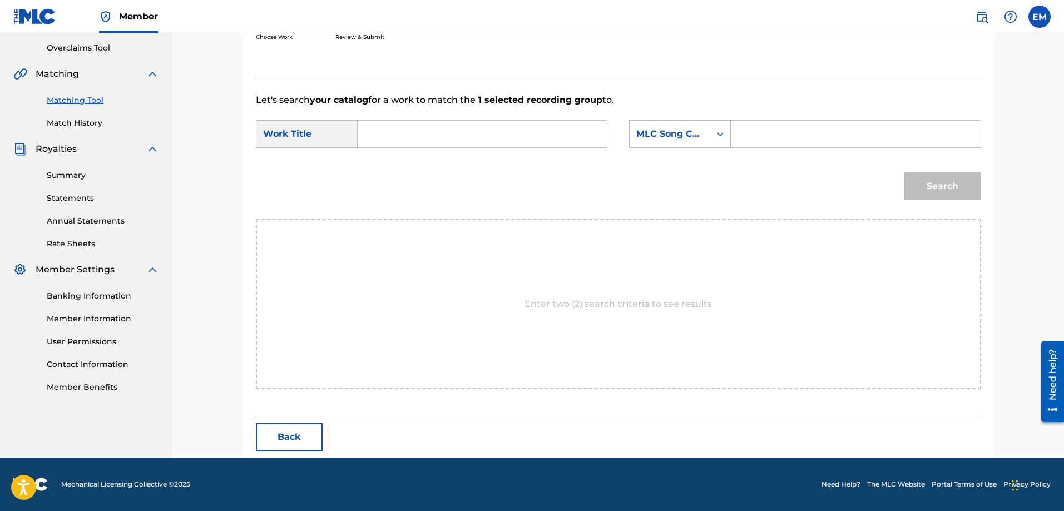
click at [433, 137] on input "Search Form" at bounding box center [482, 134] width 230 height 27
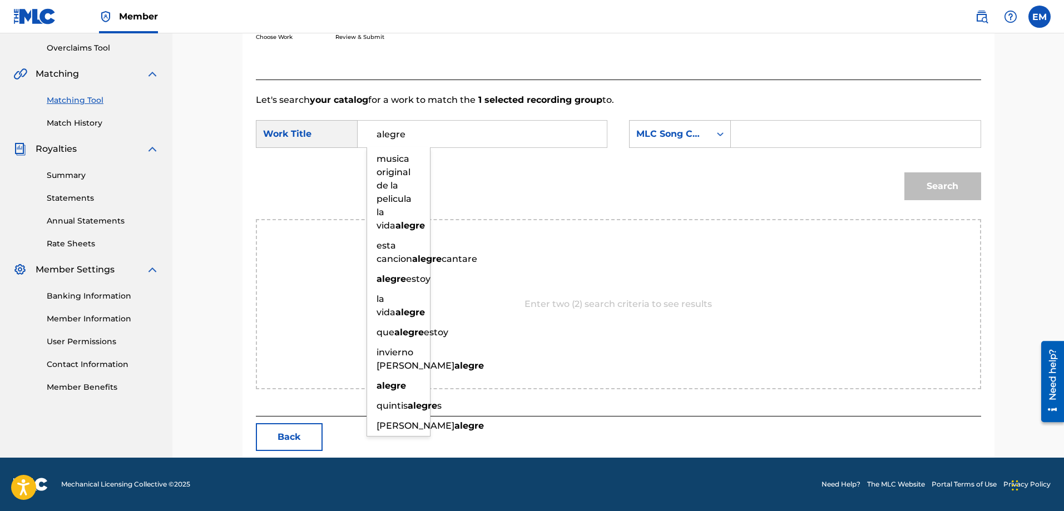
type input "alegre"
click at [465, 176] on div "Search" at bounding box center [618, 190] width 725 height 58
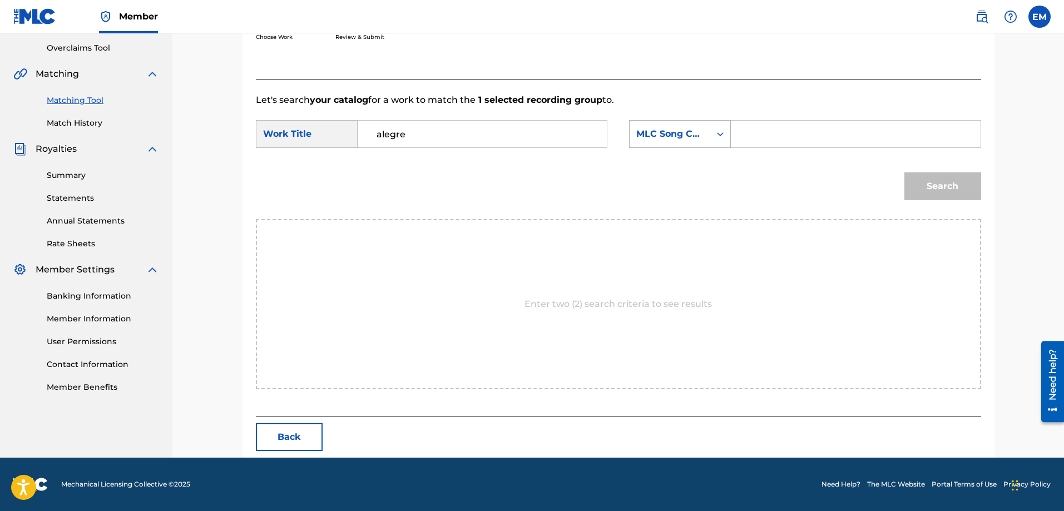
click at [644, 141] on div "MLC Song Code" at bounding box center [669, 133] width 81 height 21
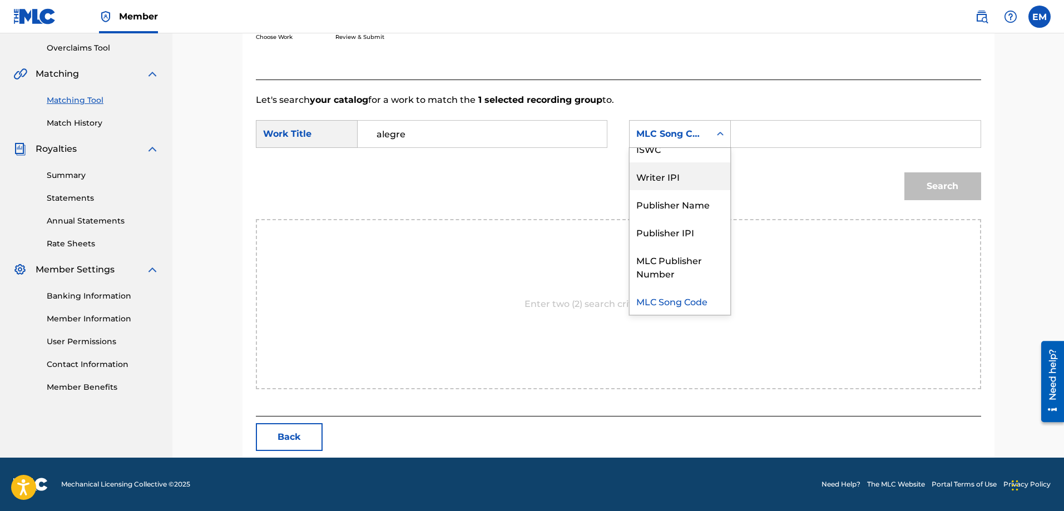
scroll to position [0, 0]
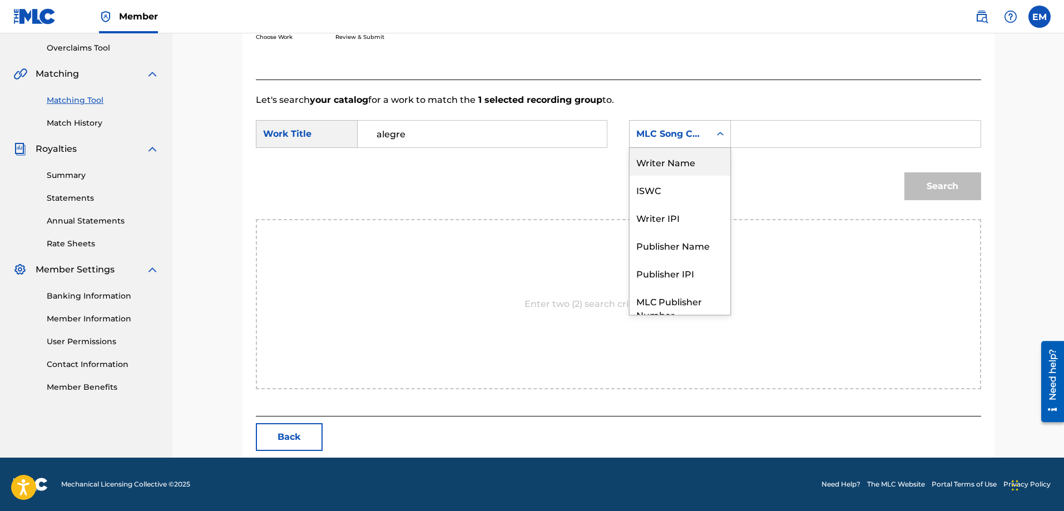
click at [662, 160] on div "Writer Name" at bounding box center [679, 162] width 101 height 28
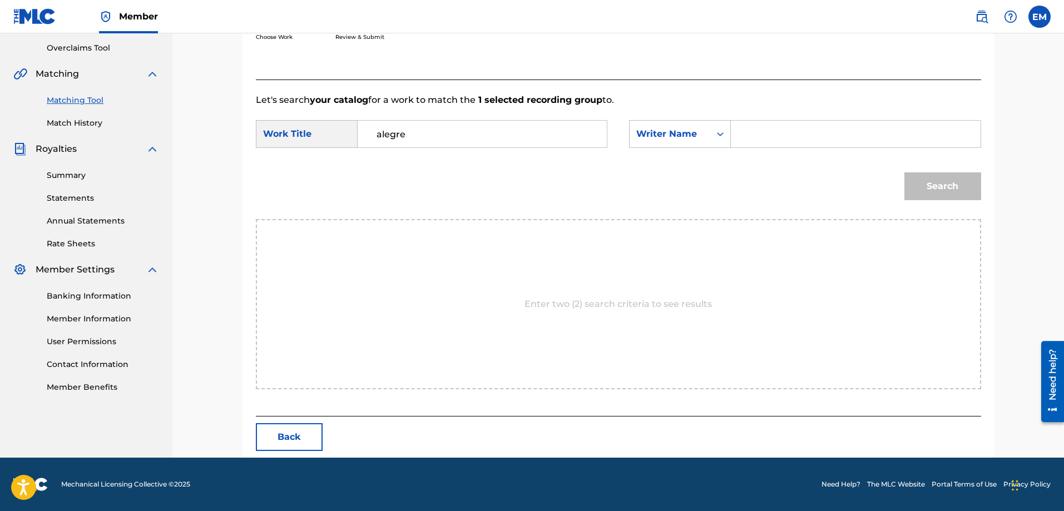
click at [740, 125] on input "Search Form" at bounding box center [855, 134] width 230 height 27
paste input "[PERSON_NAME]"
type input "[PERSON_NAME]"
click at [904, 172] on button "Search" at bounding box center [942, 186] width 77 height 28
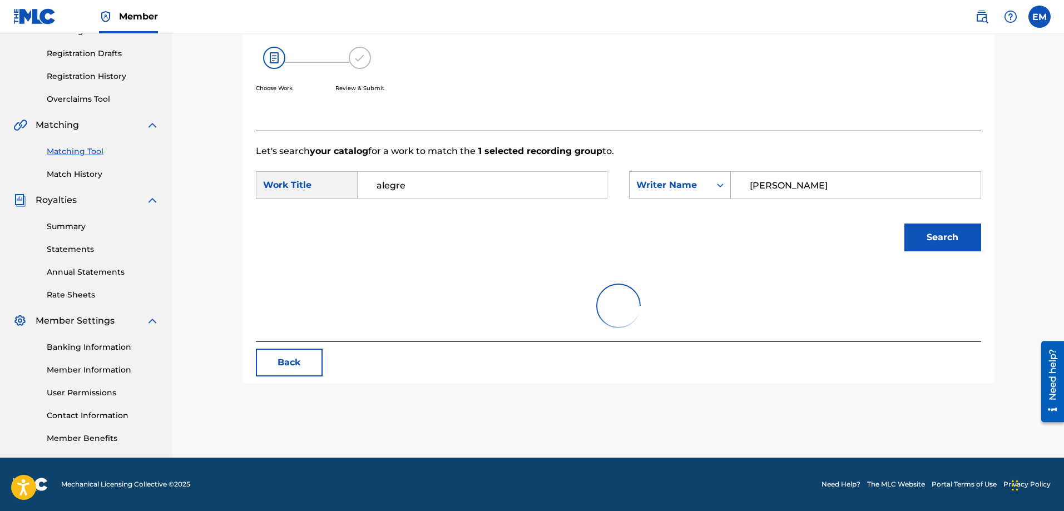
scroll to position [230, 0]
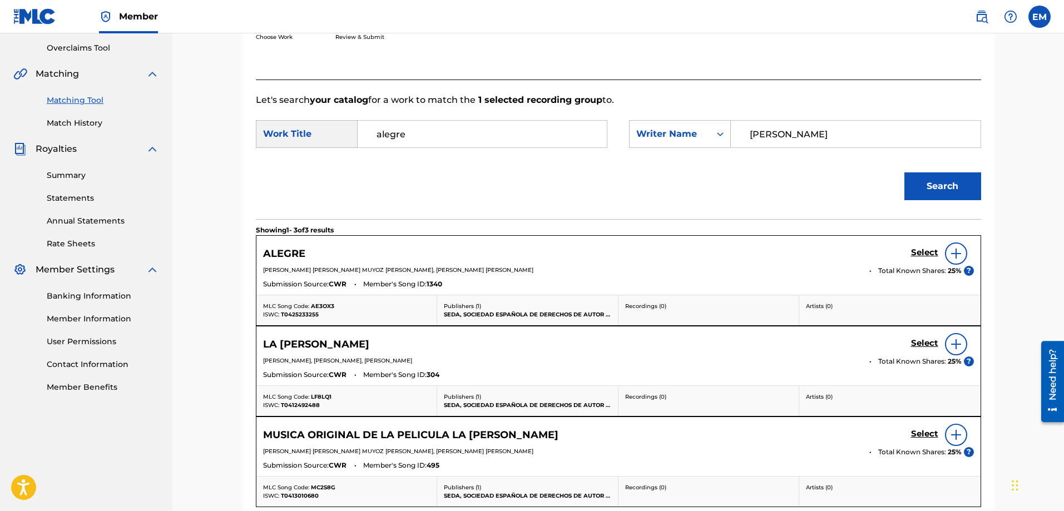
click at [951, 250] on img at bounding box center [955, 253] width 13 height 13
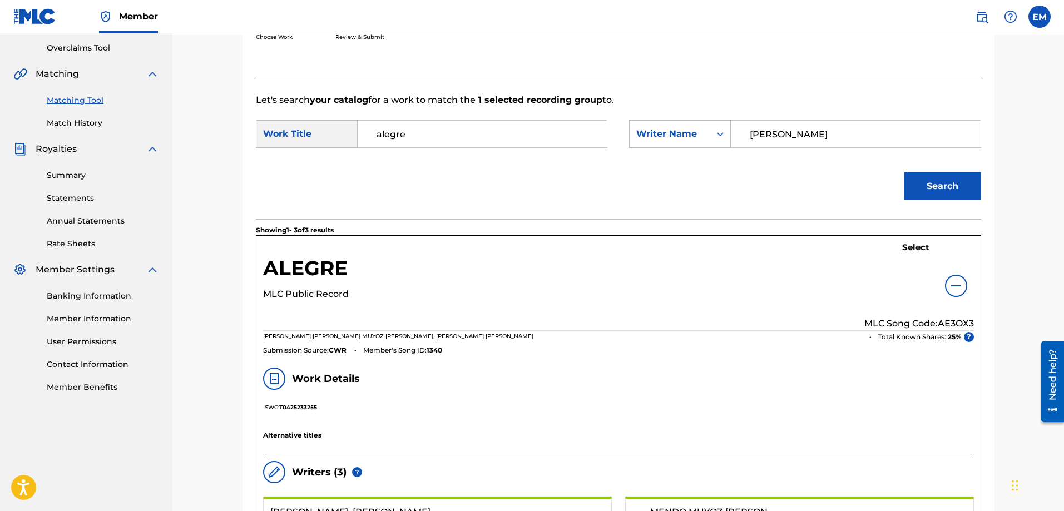
click at [910, 250] on h5 "Select" at bounding box center [915, 247] width 27 height 11
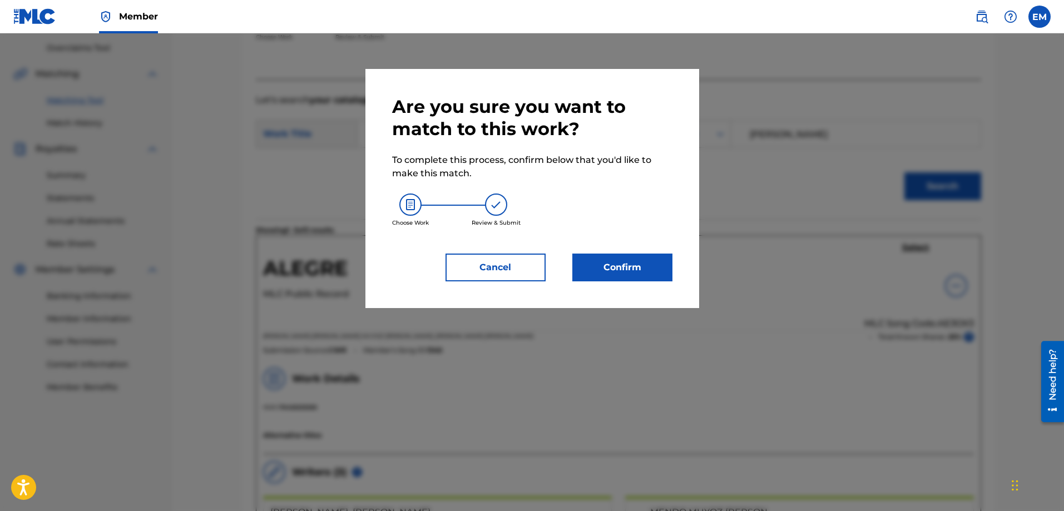
click at [603, 260] on button "Confirm" at bounding box center [622, 268] width 100 height 28
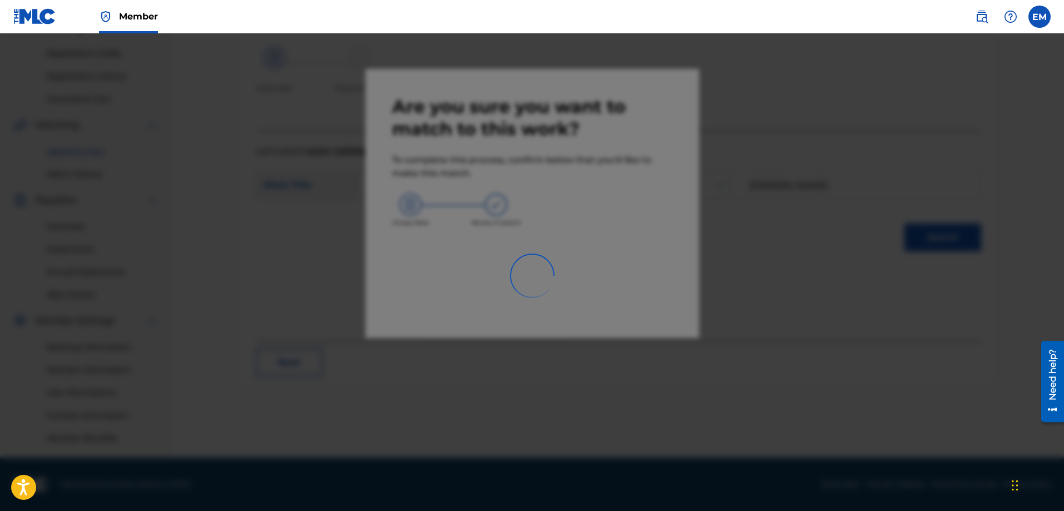
scroll to position [178, 0]
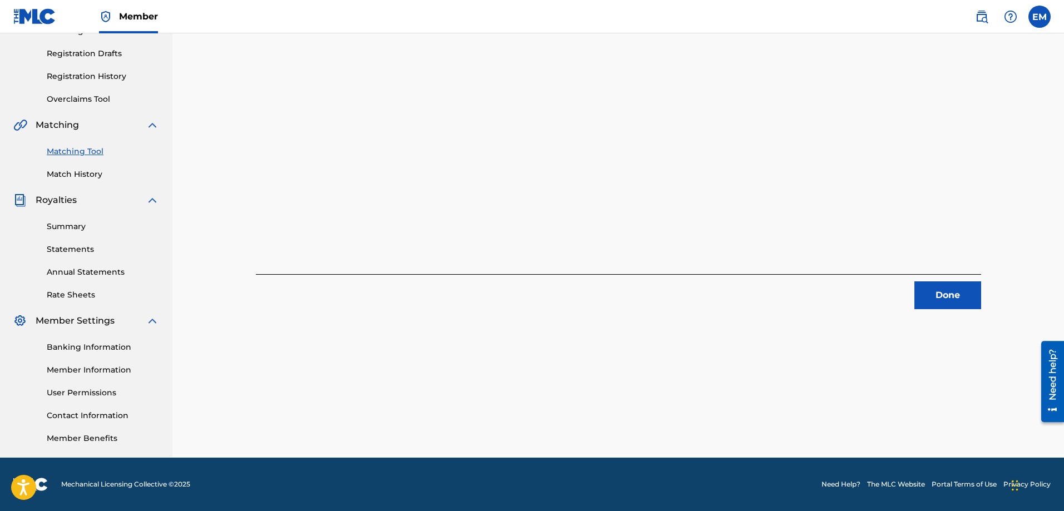
click at [936, 295] on button "Done" at bounding box center [947, 295] width 67 height 28
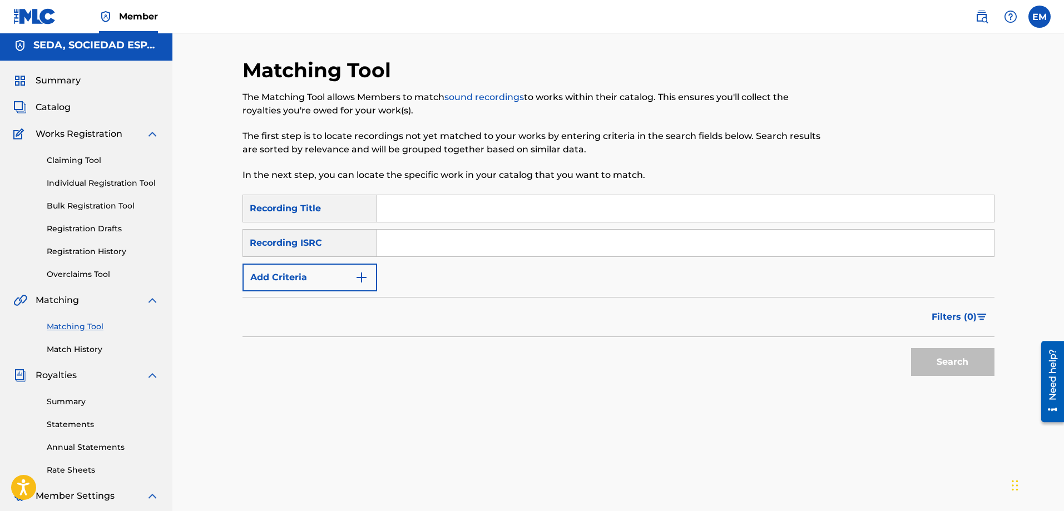
scroll to position [0, 0]
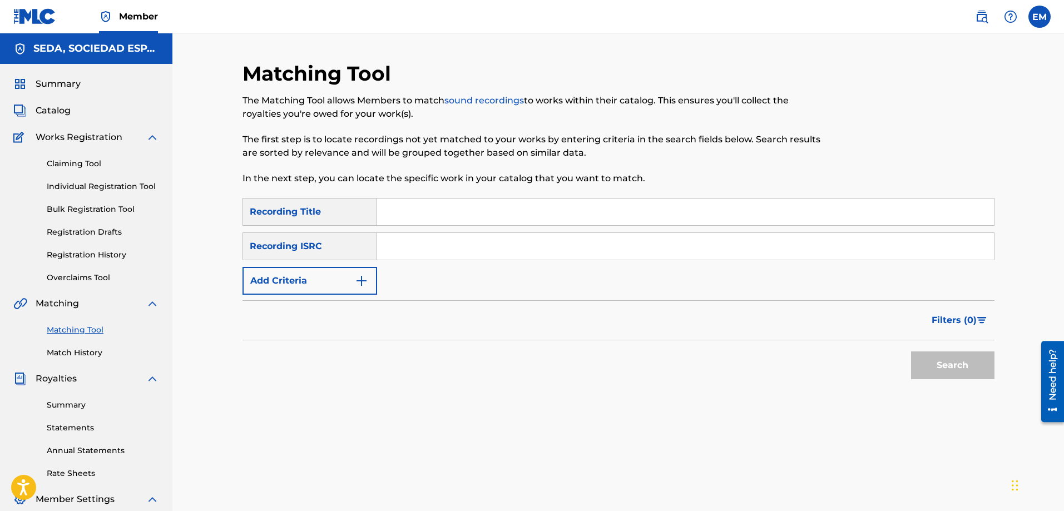
click at [398, 209] on input "Search Form" at bounding box center [685, 211] width 617 height 27
type input "el jugador"
click at [911, 351] on button "Search" at bounding box center [952, 365] width 83 height 28
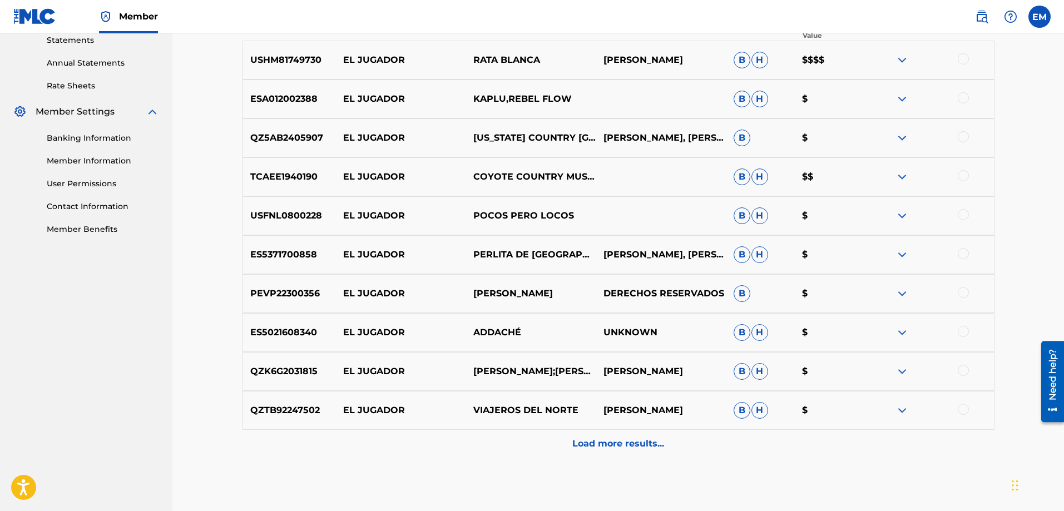
scroll to position [389, 0]
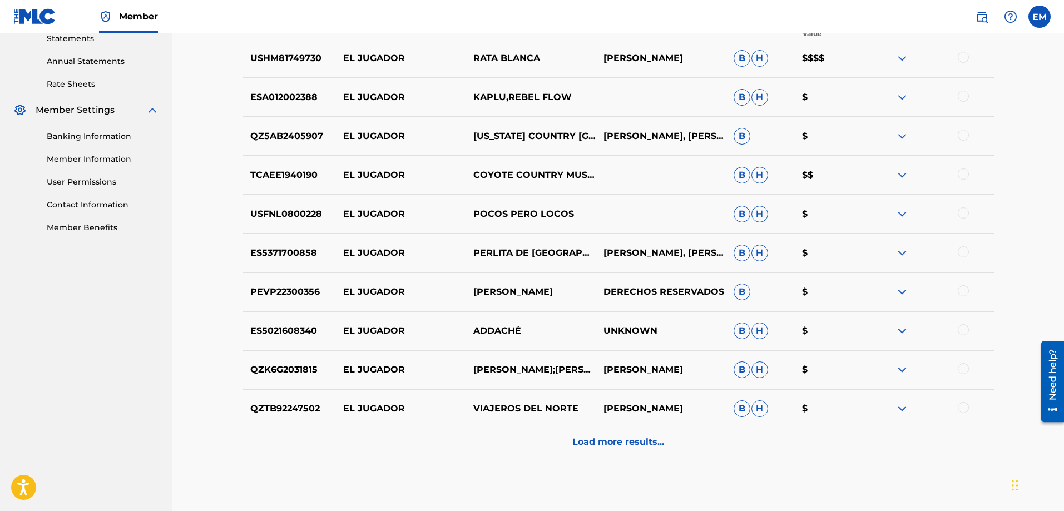
click at [615, 439] on p "Load more results..." at bounding box center [618, 441] width 92 height 13
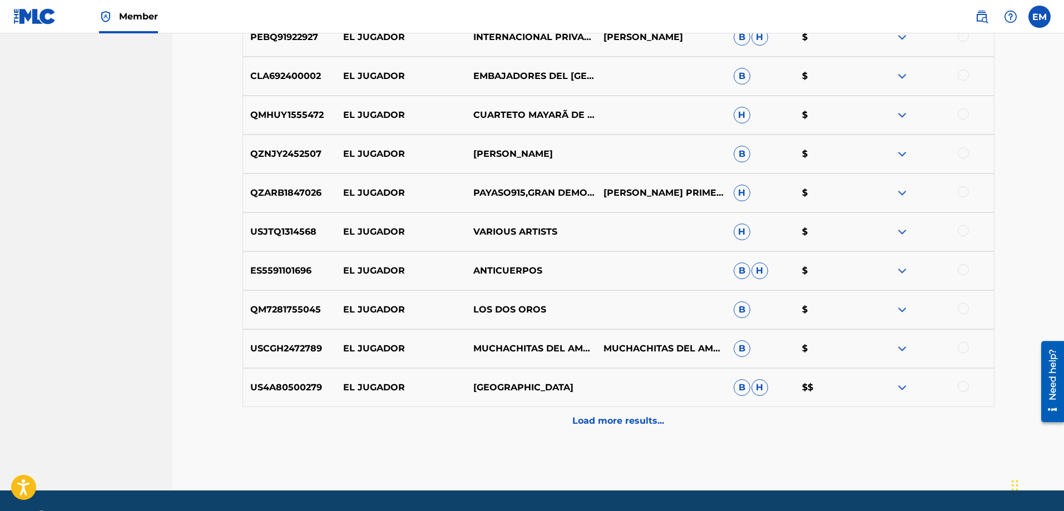
scroll to position [832, 0]
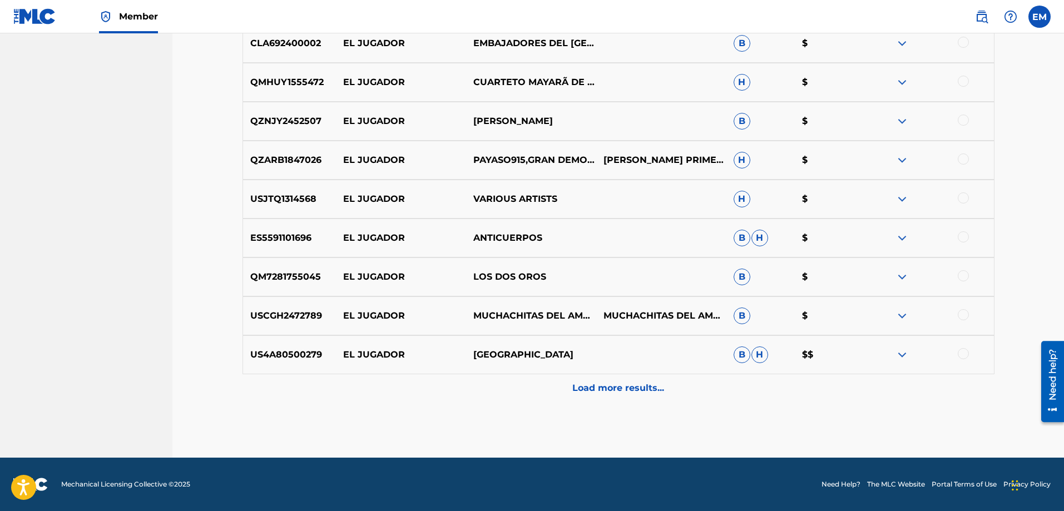
click at [600, 400] on div "Load more results..." at bounding box center [618, 388] width 752 height 28
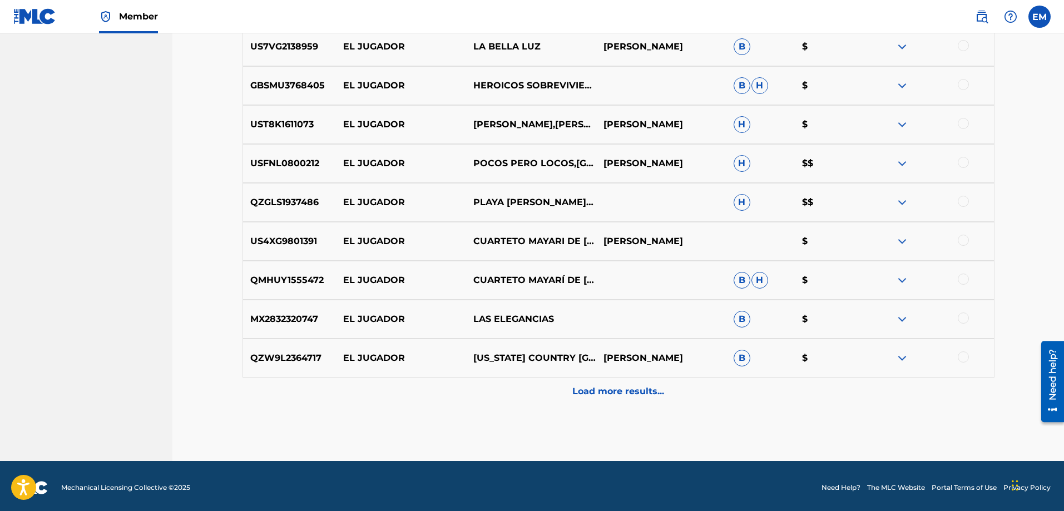
scroll to position [1222, 0]
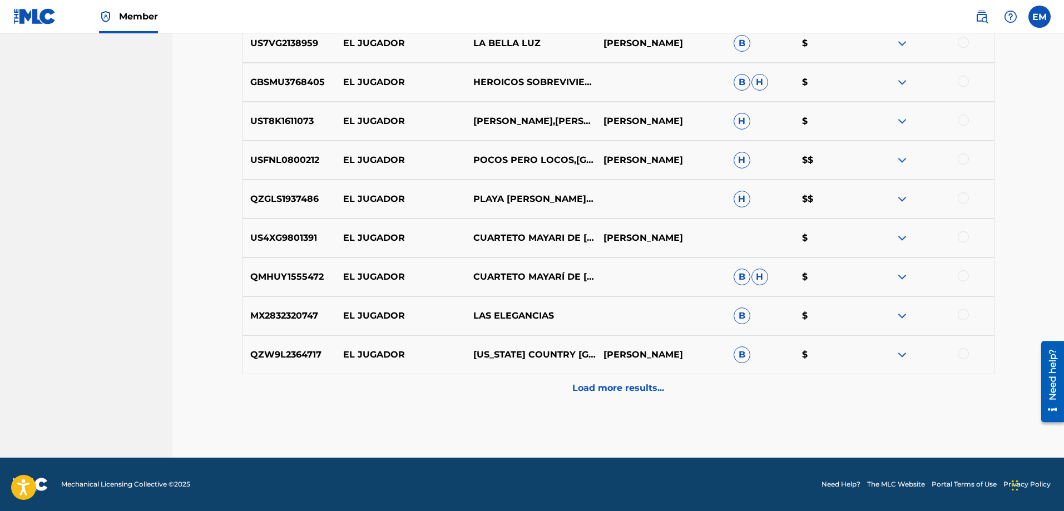
click at [585, 380] on div "Load more results..." at bounding box center [618, 388] width 752 height 28
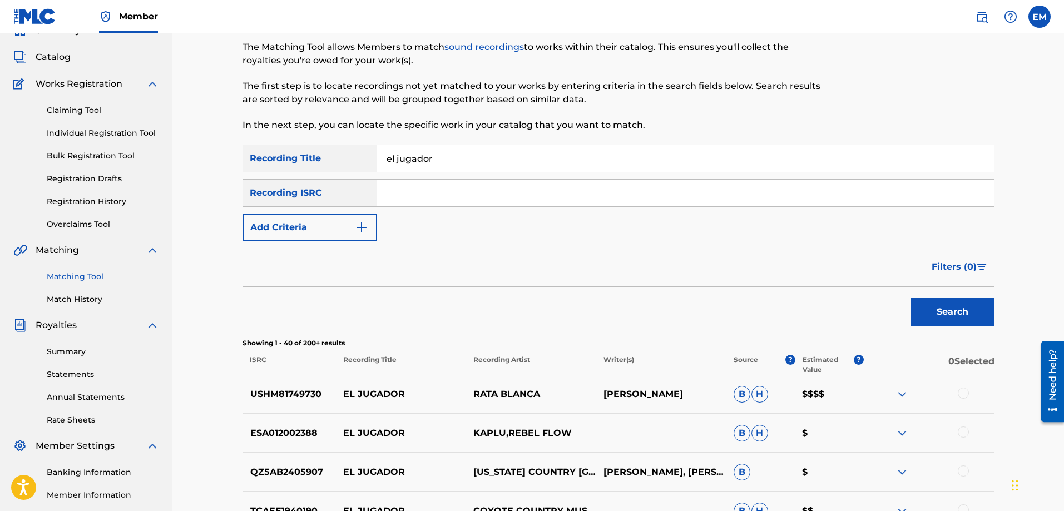
scroll to position [0, 0]
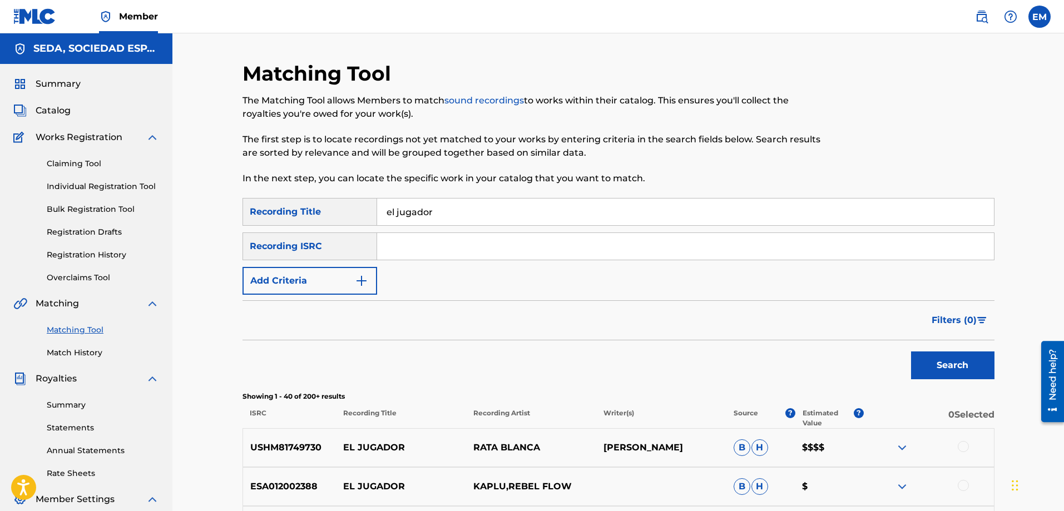
click at [312, 275] on button "Add Criteria" at bounding box center [309, 281] width 135 height 28
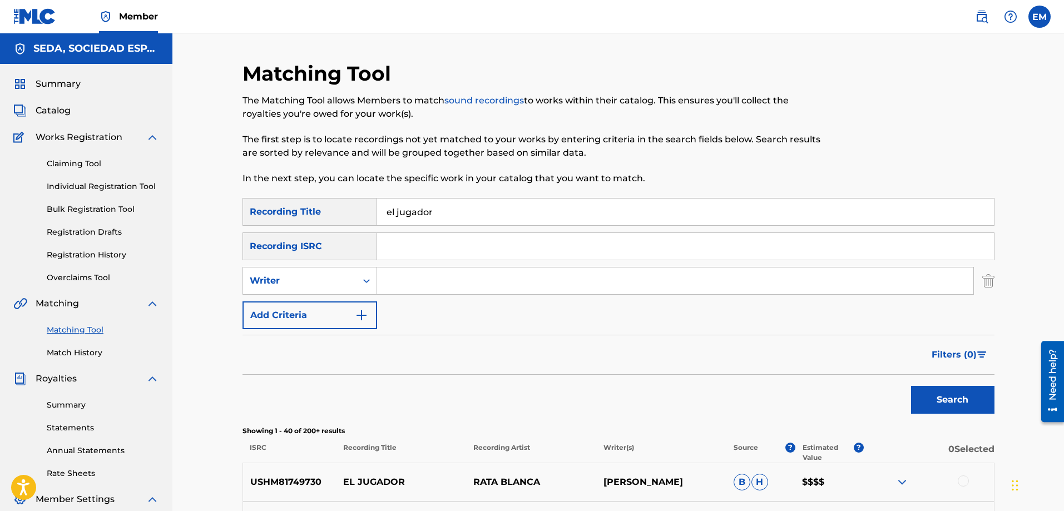
click at [395, 277] on input "Search Form" at bounding box center [675, 280] width 596 height 27
type input "[PERSON_NAME]"
click at [911, 386] on button "Search" at bounding box center [952, 400] width 83 height 28
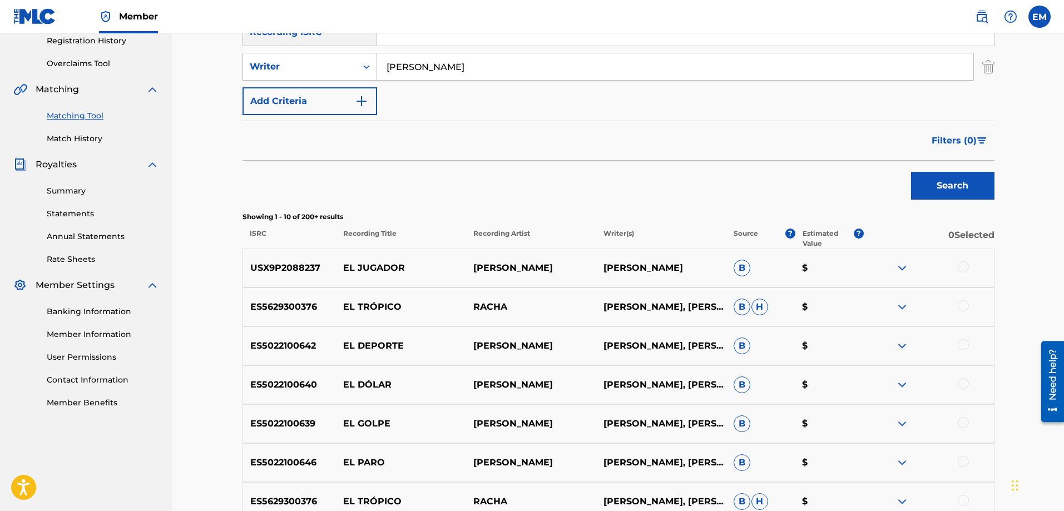
scroll to position [222, 0]
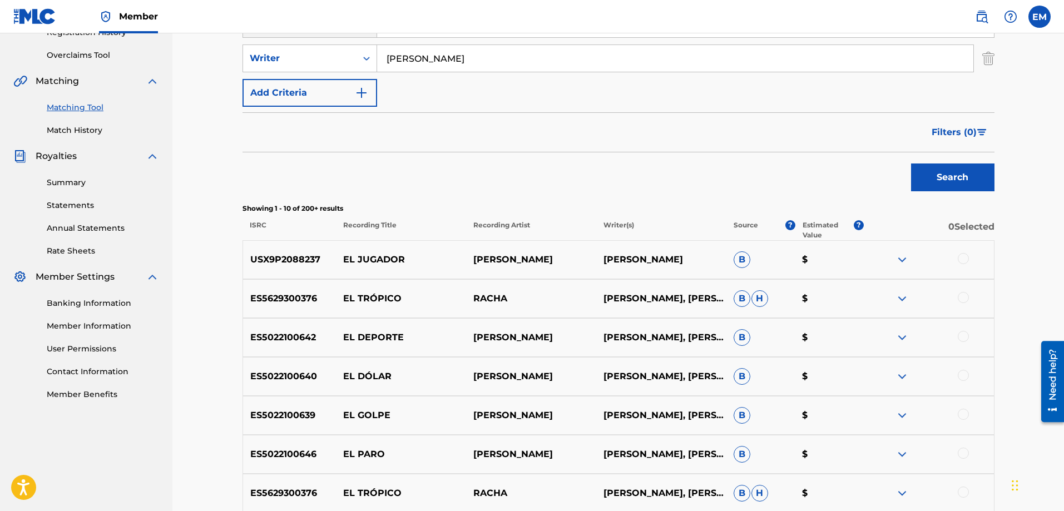
click at [962, 339] on div at bounding box center [962, 336] width 11 height 11
click at [780, 417] on button "Match 1 Group" at bounding box center [781, 420] width 123 height 28
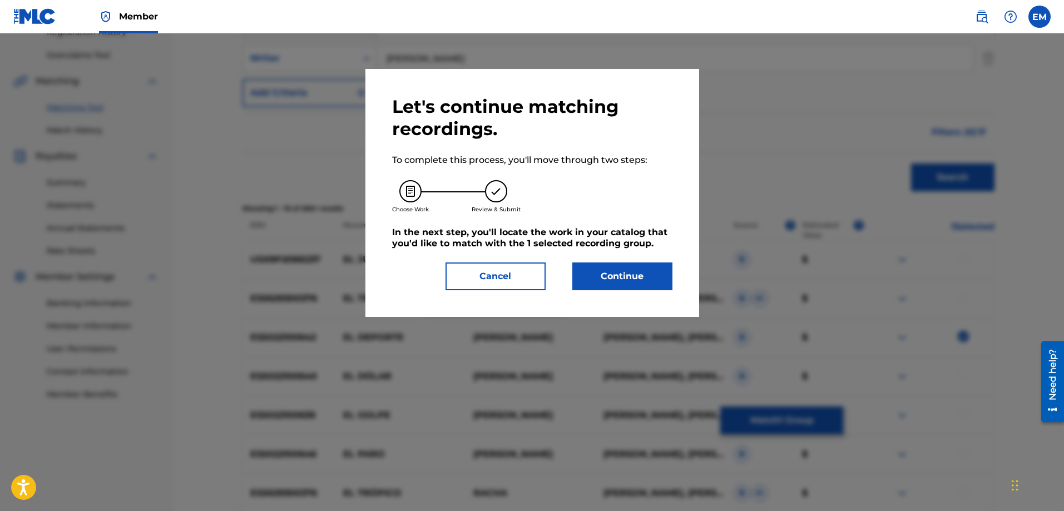
click at [619, 282] on button "Continue" at bounding box center [622, 276] width 100 height 28
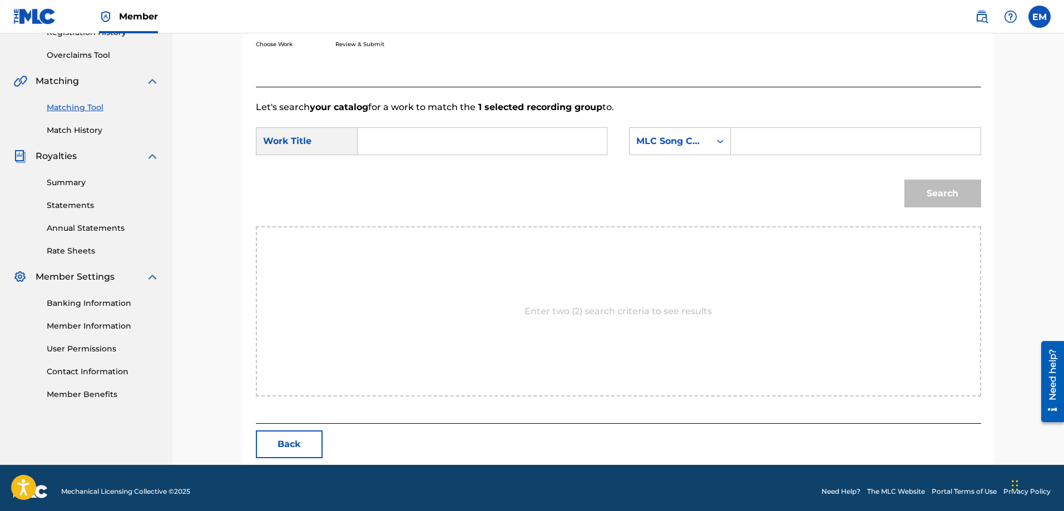
click at [381, 141] on input "Search Form" at bounding box center [482, 141] width 230 height 27
type input "el jugador"
click at [403, 178] on strong "jugador" at bounding box center [394, 179] width 36 height 11
click at [631, 143] on div "MLC Song Code" at bounding box center [669, 141] width 81 height 21
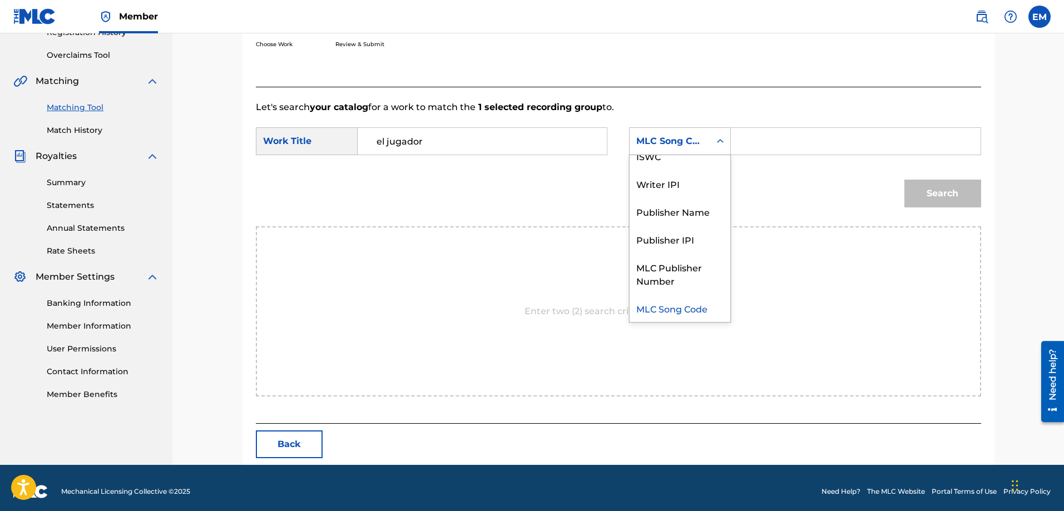
scroll to position [0, 0]
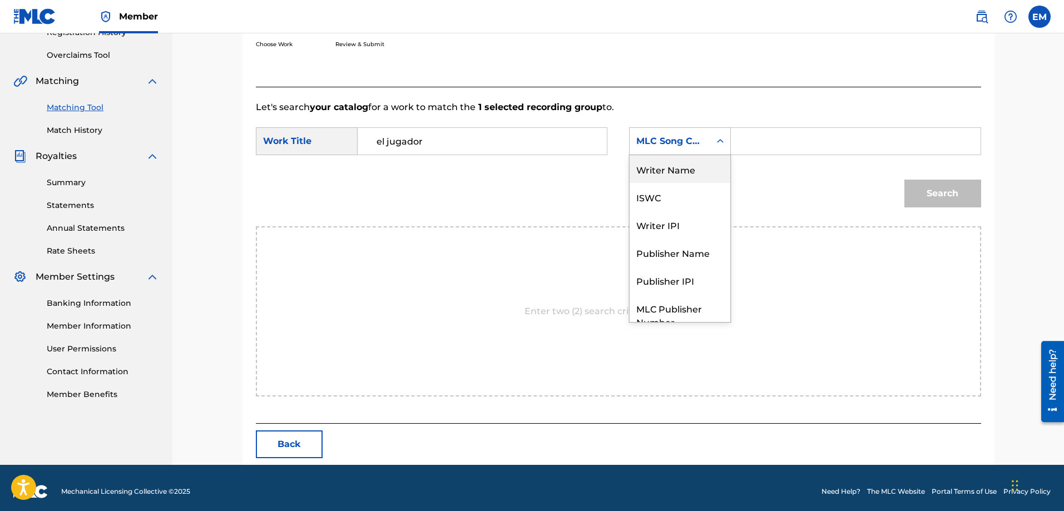
click at [662, 168] on div "Writer Name" at bounding box center [679, 169] width 101 height 28
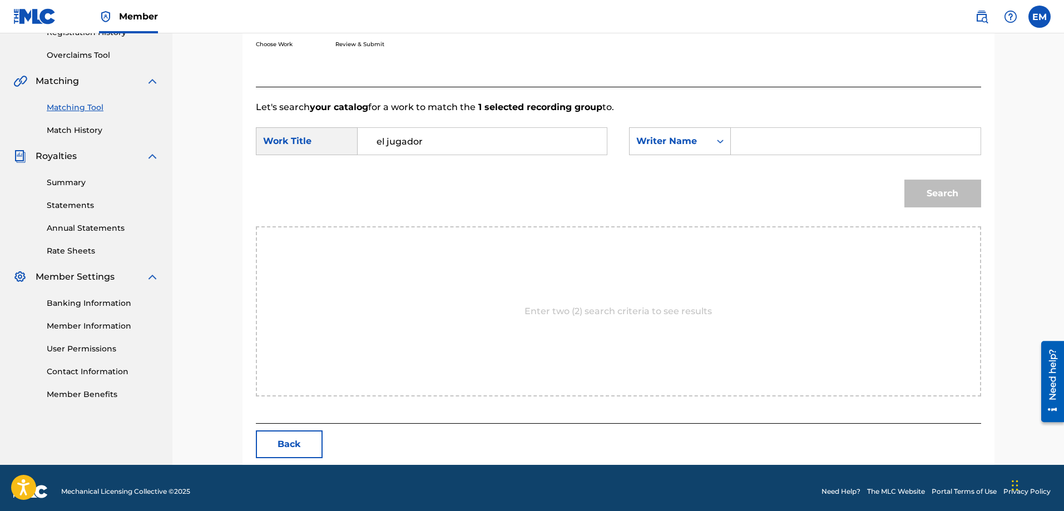
click at [762, 127] on div "Search Form" at bounding box center [856, 141] width 250 height 28
paste input "[PERSON_NAME]"
type input "[PERSON_NAME]"
click at [904, 180] on button "Search" at bounding box center [942, 194] width 77 height 28
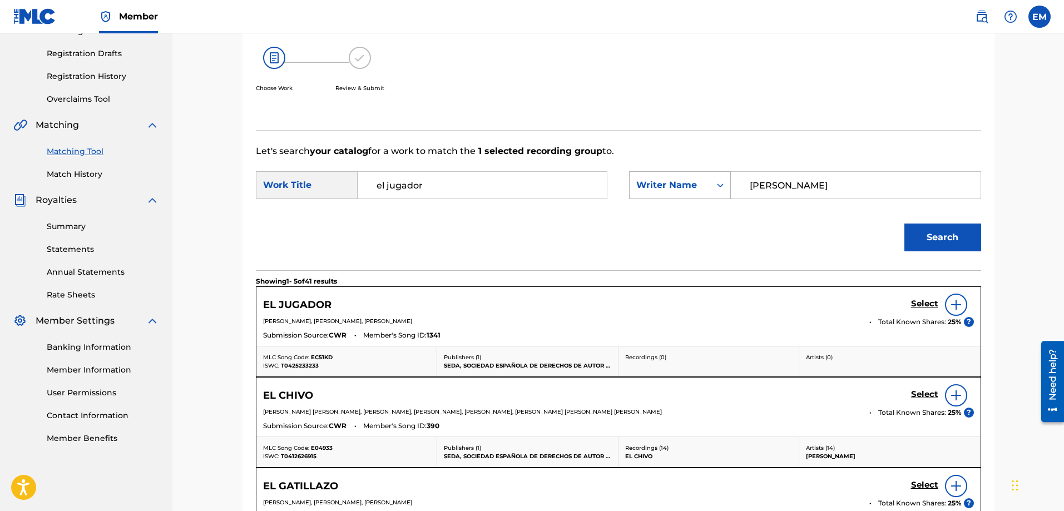
scroll to position [222, 0]
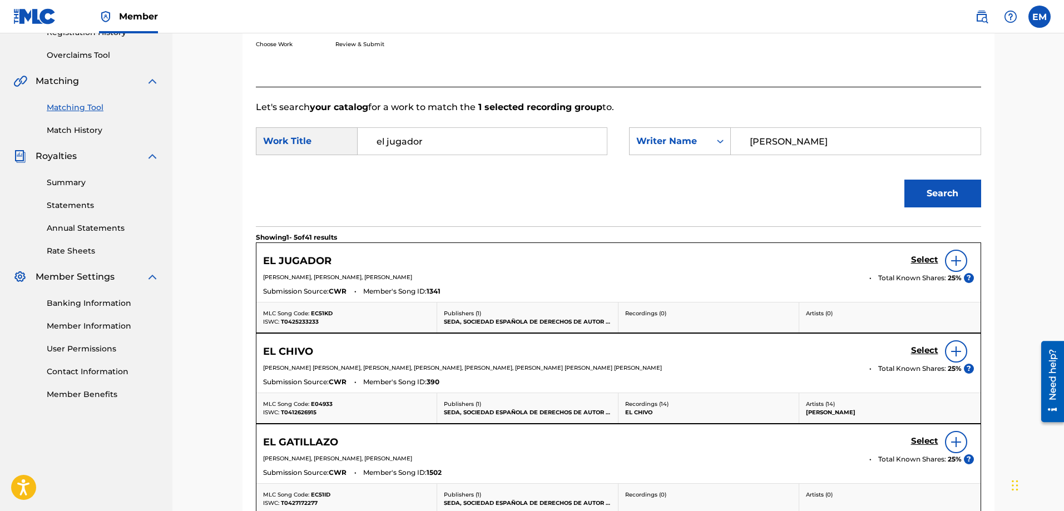
click at [955, 261] on img at bounding box center [955, 260] width 13 height 13
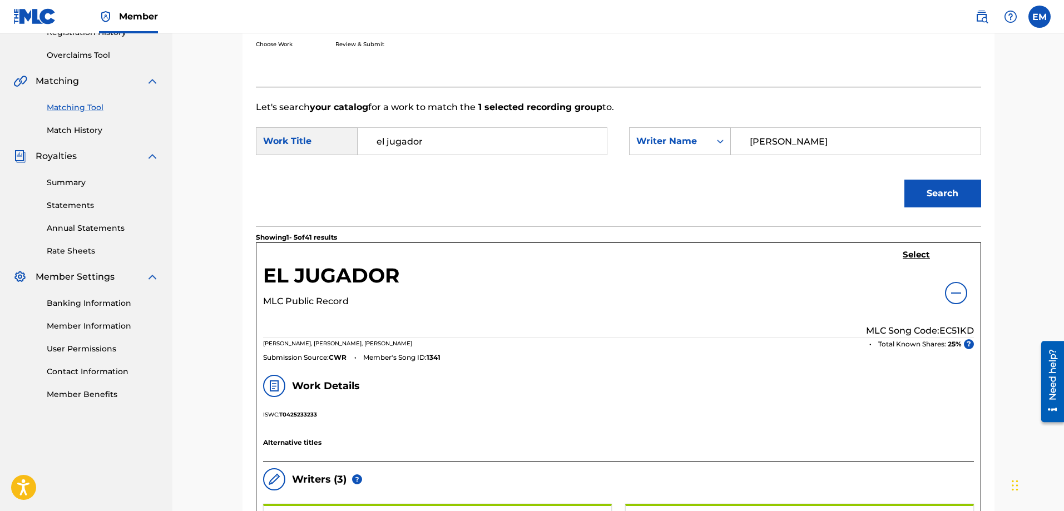
click at [917, 251] on h5 "Select" at bounding box center [915, 255] width 27 height 11
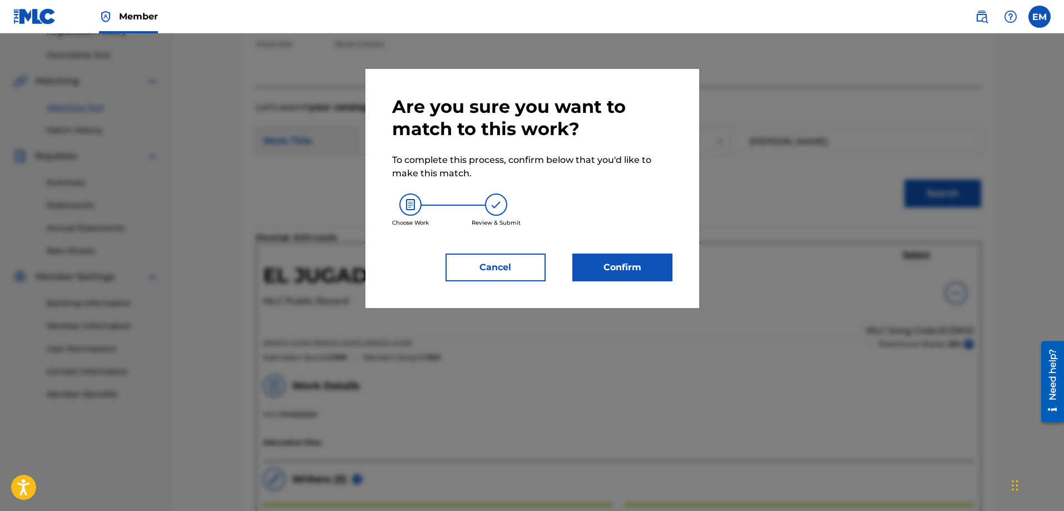
click at [660, 257] on button "Confirm" at bounding box center [622, 268] width 100 height 28
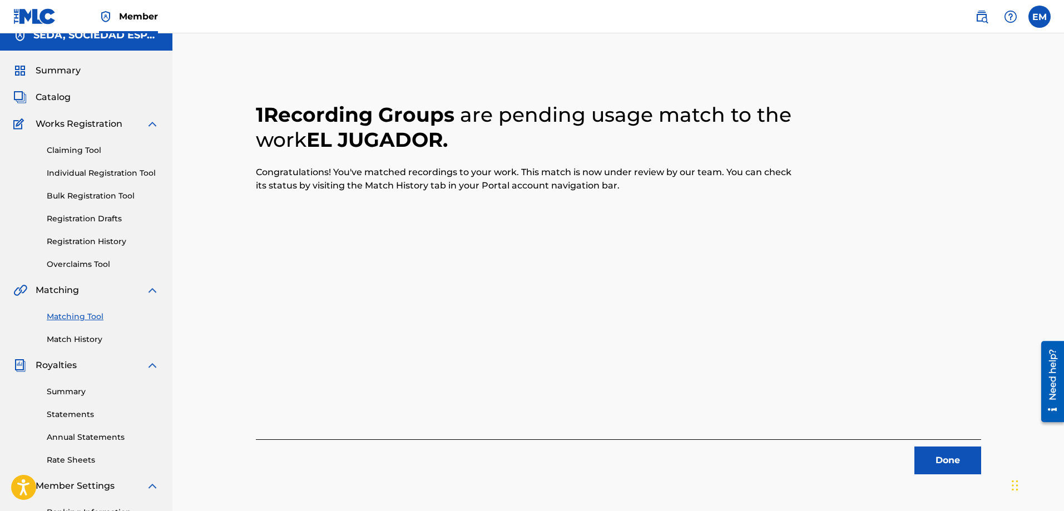
scroll to position [12, 0]
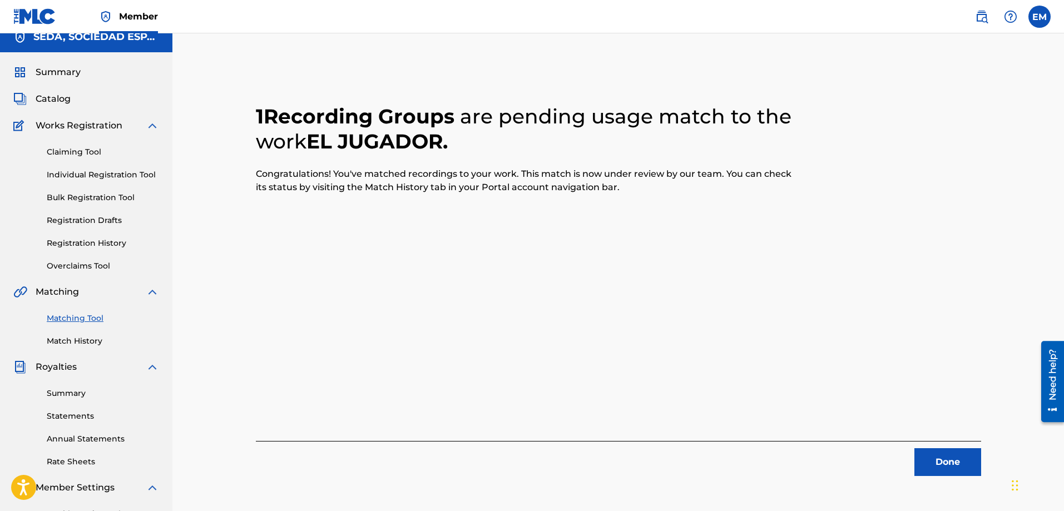
click at [940, 455] on button "Done" at bounding box center [947, 462] width 67 height 28
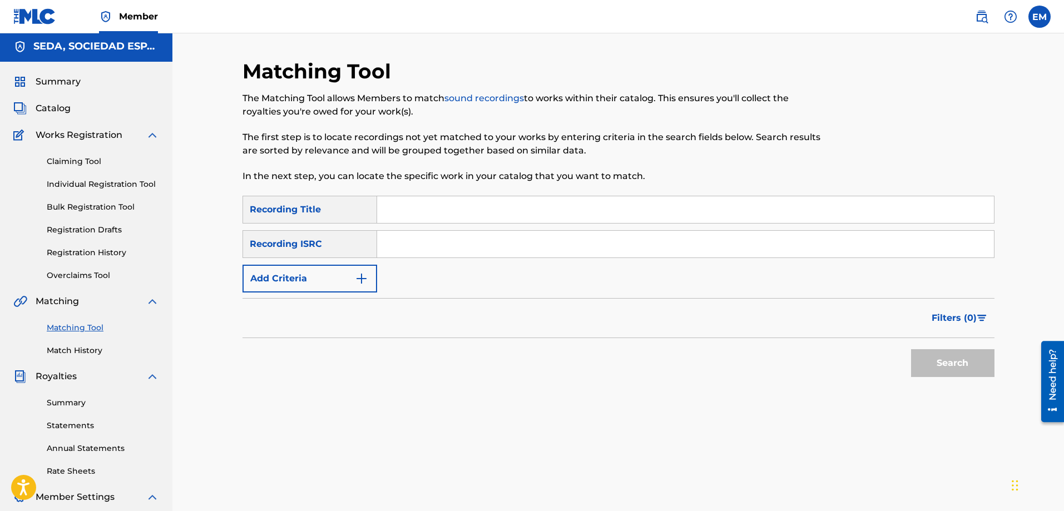
scroll to position [0, 0]
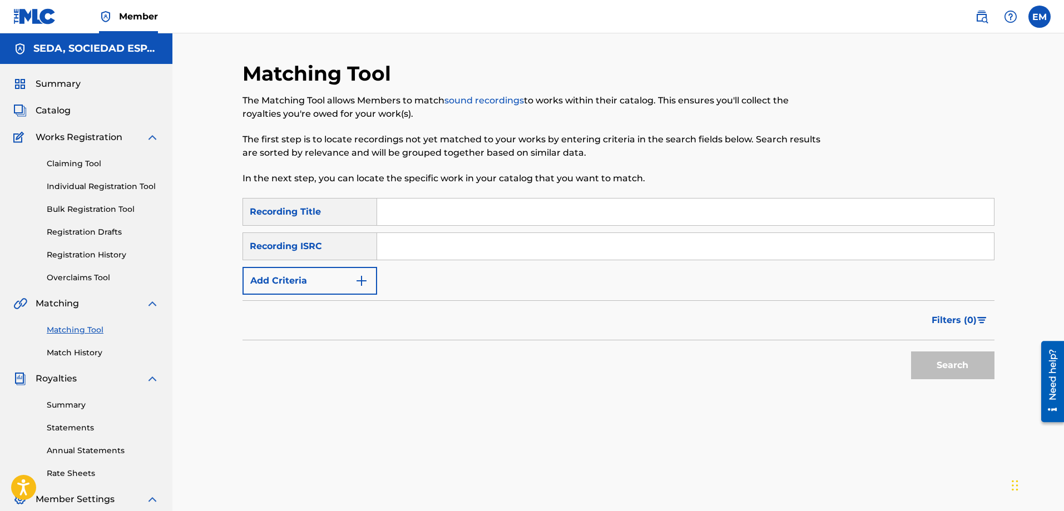
click at [523, 217] on input "Search Form" at bounding box center [685, 211] width 617 height 27
type input "lirico"
click at [911, 351] on button "Search" at bounding box center [952, 365] width 83 height 28
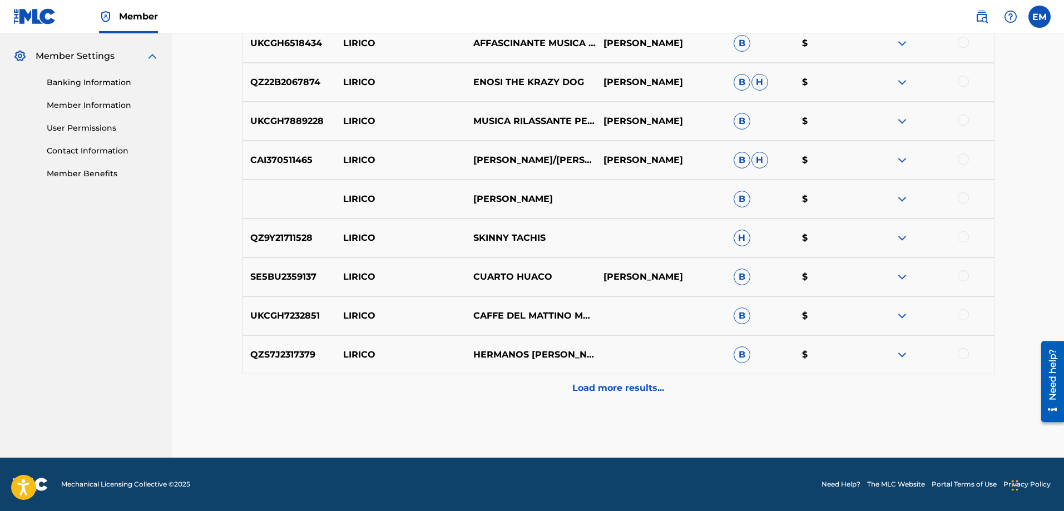
scroll to position [54, 0]
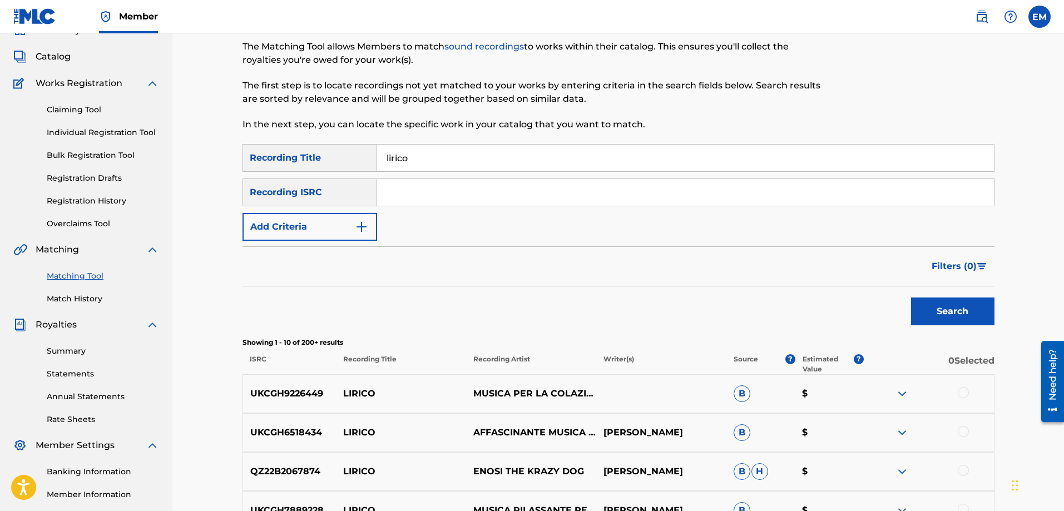
click at [310, 241] on form "SearchWithCriteria66206215-058c-4bca-90a8-b89025f77c5d Recording Title lirico S…" at bounding box center [618, 237] width 752 height 187
click at [312, 228] on button "Add Criteria" at bounding box center [309, 227] width 135 height 28
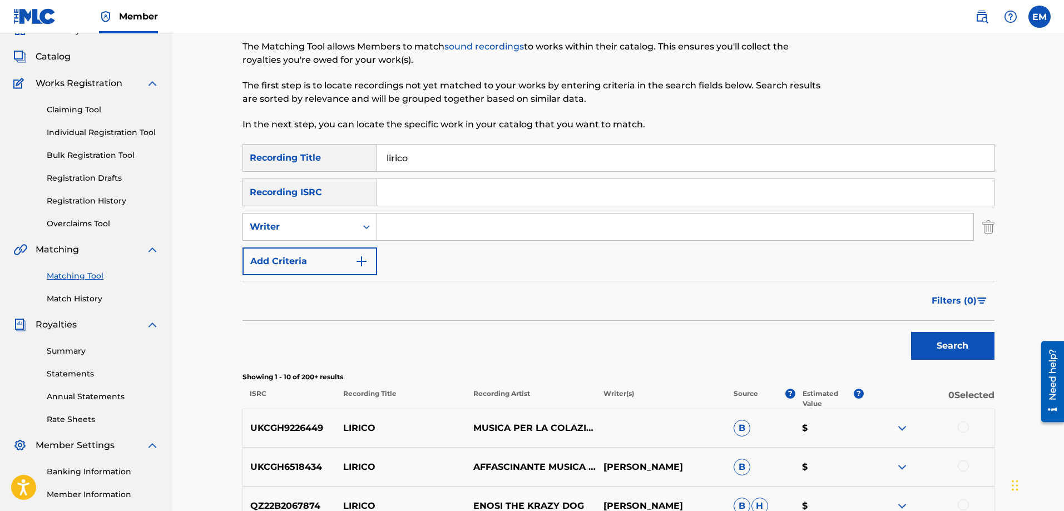
click at [403, 222] on input "Search Form" at bounding box center [675, 227] width 596 height 27
type input "[PERSON_NAME]"
click at [911, 332] on button "Search" at bounding box center [952, 346] width 83 height 28
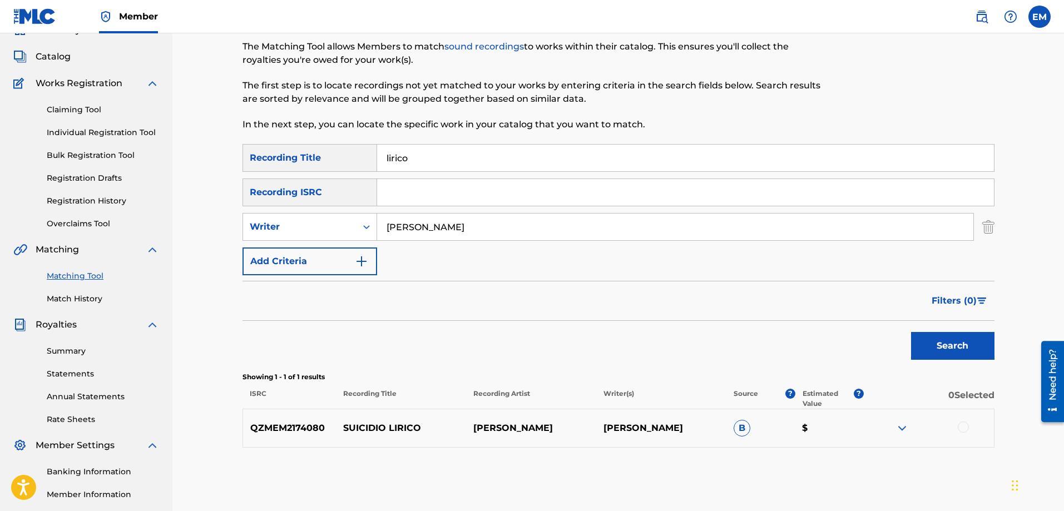
drag, startPoint x: 417, startPoint y: 164, endPoint x: 355, endPoint y: 162, distance: 61.8
click at [358, 161] on div "SearchWithCriteria66206215-058c-4bca-90a8-b89025f77c5d Recording Title lirico" at bounding box center [618, 158] width 752 height 28
click at [911, 332] on button "Search" at bounding box center [952, 346] width 83 height 28
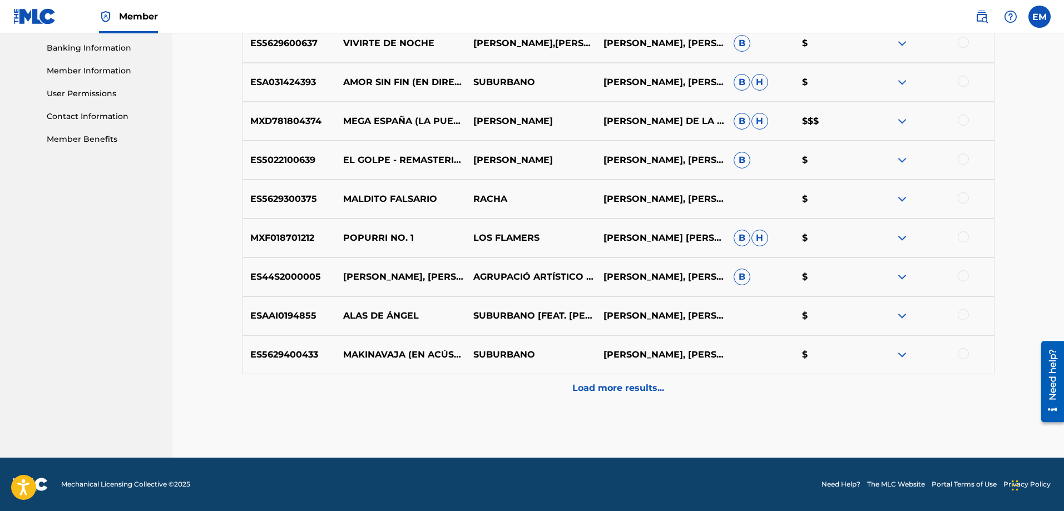
click at [584, 389] on p "Load more results..." at bounding box center [618, 387] width 92 height 13
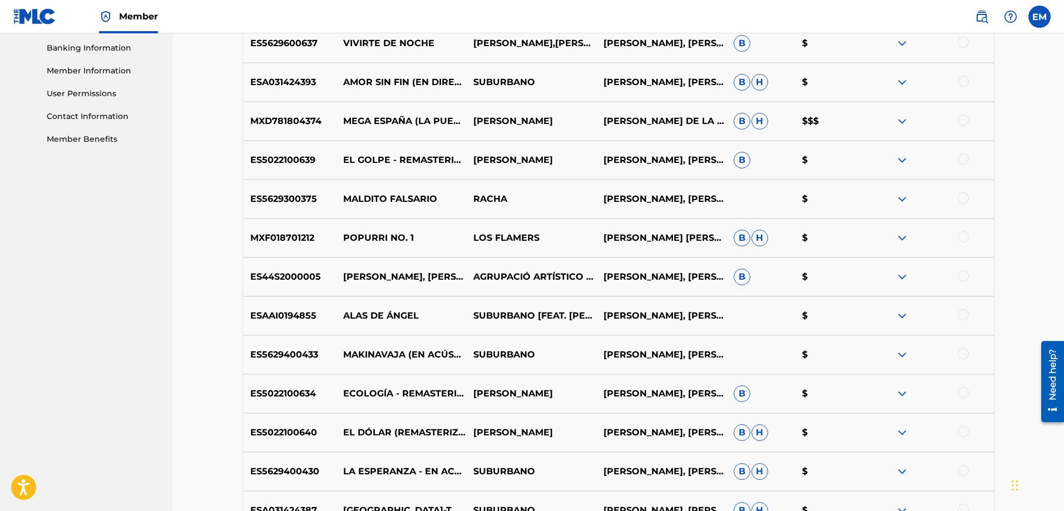
scroll to position [867, 0]
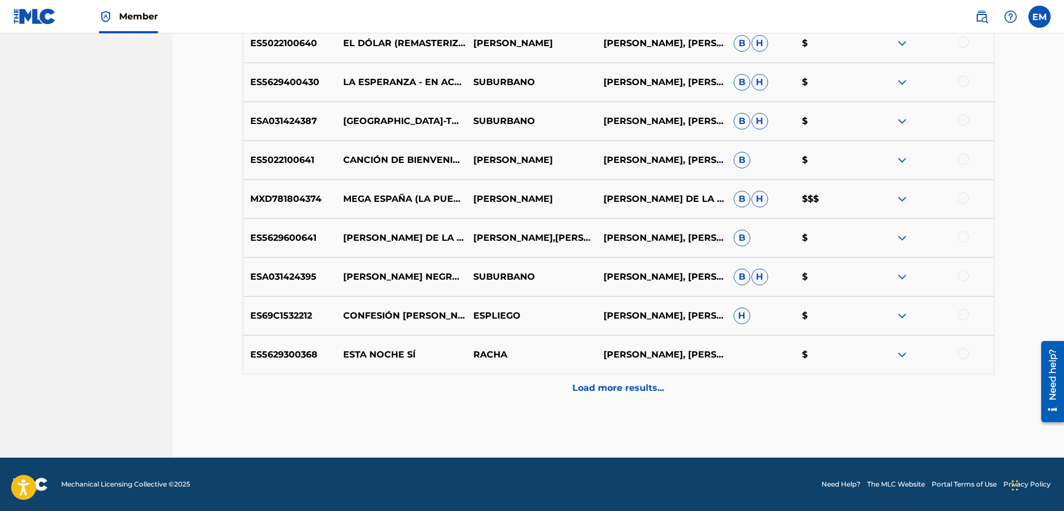
click at [609, 390] on p "Load more results..." at bounding box center [618, 387] width 92 height 13
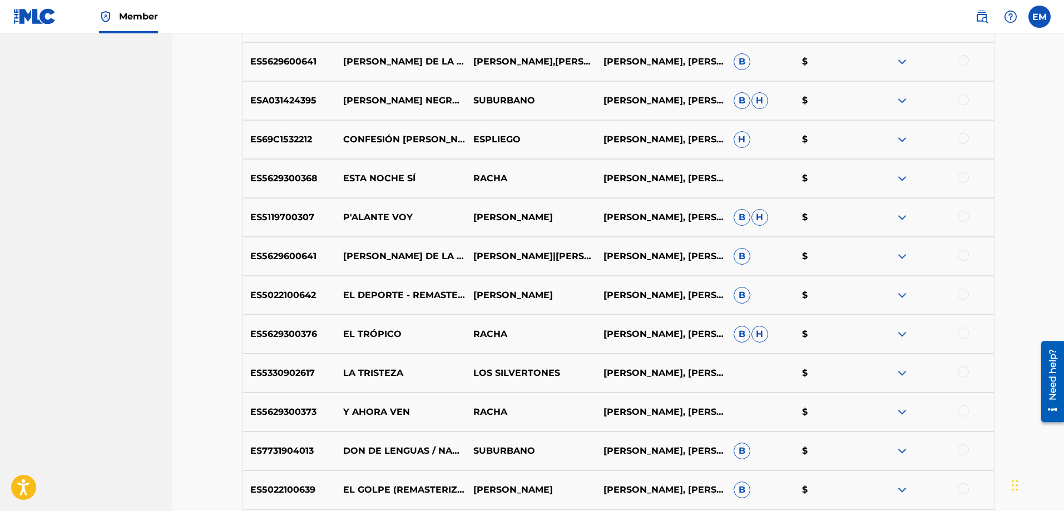
scroll to position [1256, 0]
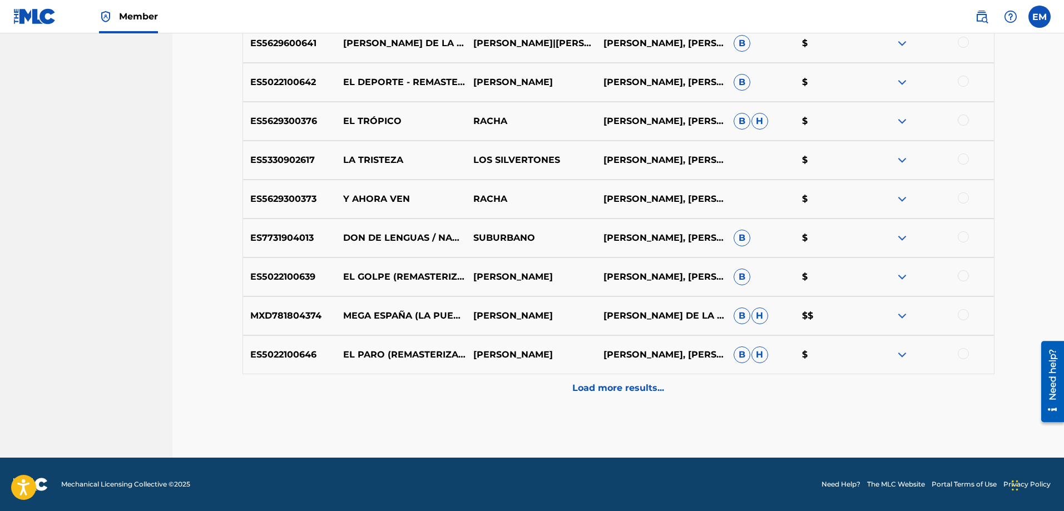
click at [598, 393] on p "Load more results..." at bounding box center [618, 387] width 92 height 13
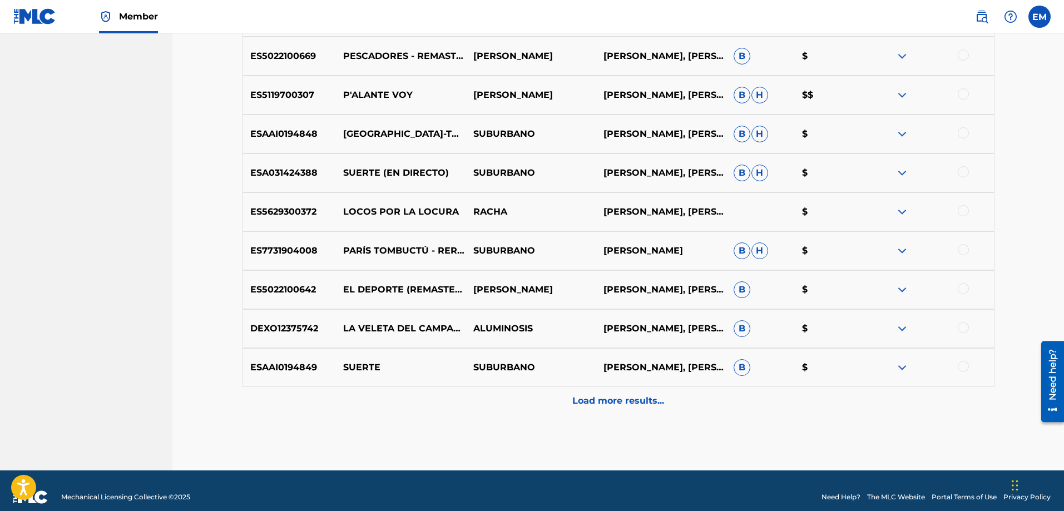
scroll to position [1645, 0]
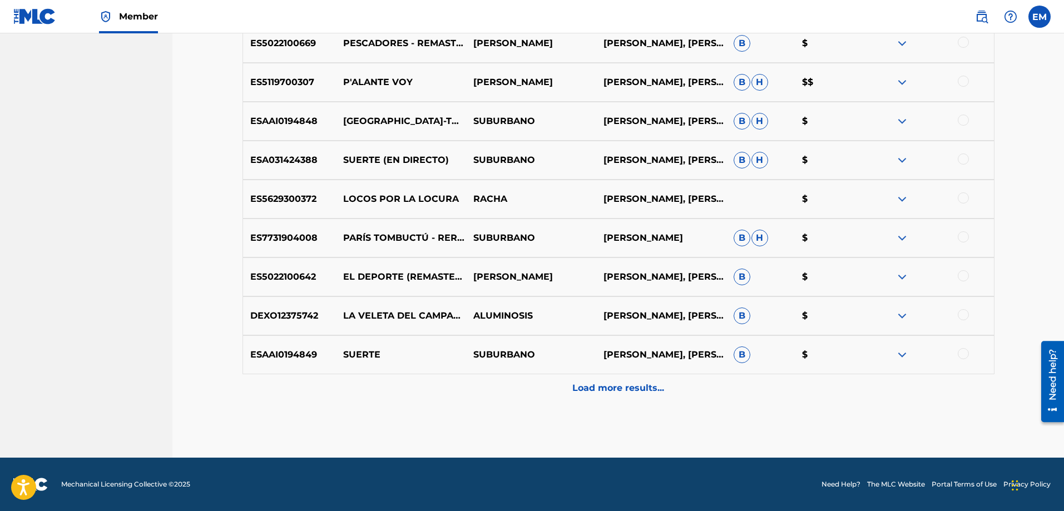
click at [632, 387] on p "Load more results..." at bounding box center [618, 387] width 92 height 13
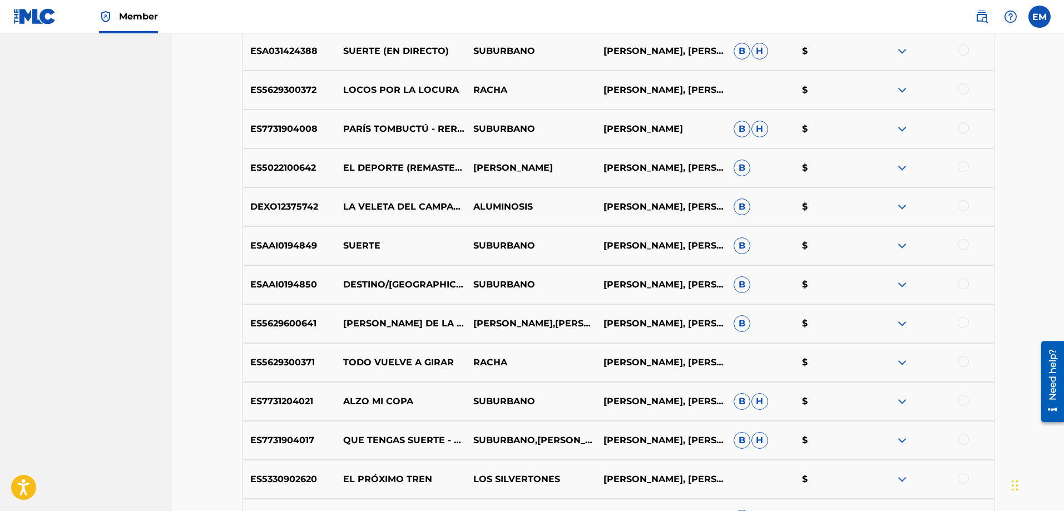
scroll to position [1923, 0]
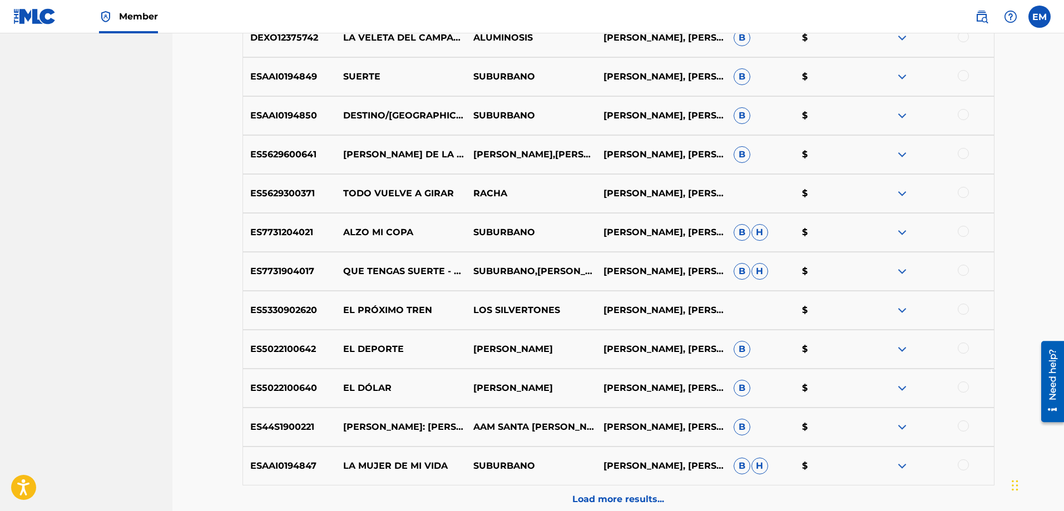
click at [962, 466] on div at bounding box center [962, 464] width 11 height 11
click at [772, 419] on button "Match 1 Group" at bounding box center [781, 420] width 123 height 28
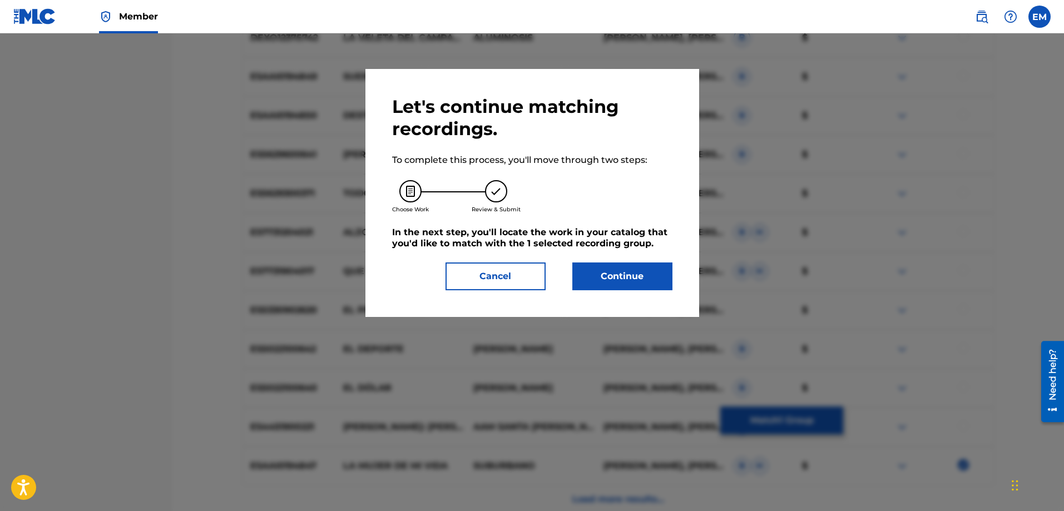
click at [624, 281] on button "Continue" at bounding box center [622, 276] width 100 height 28
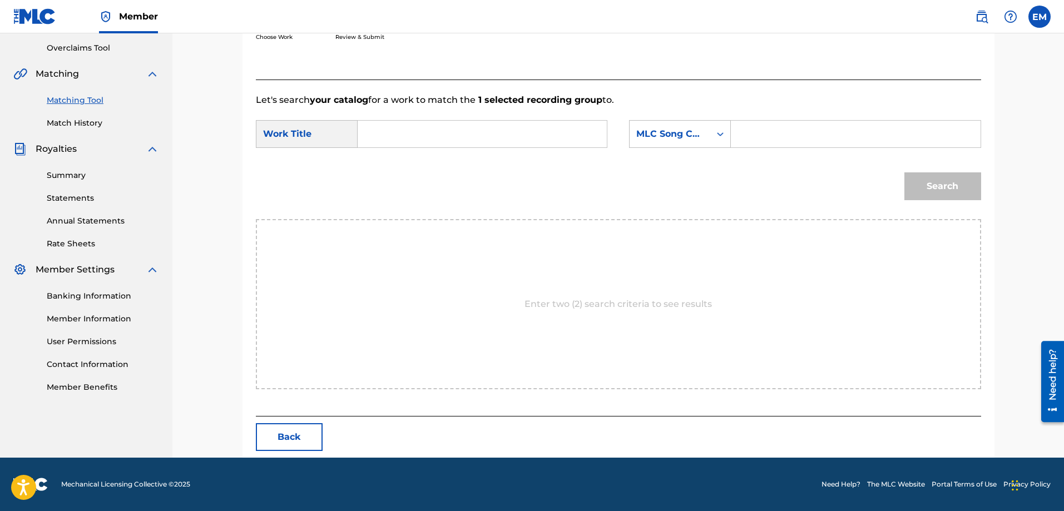
scroll to position [230, 0]
click at [420, 126] on input "Search Form" at bounding box center [482, 134] width 230 height 27
type input "lirico"
click at [395, 160] on strong "lirico" at bounding box center [387, 158] width 23 height 11
click at [649, 142] on div "MLC Song Code" at bounding box center [669, 133] width 81 height 21
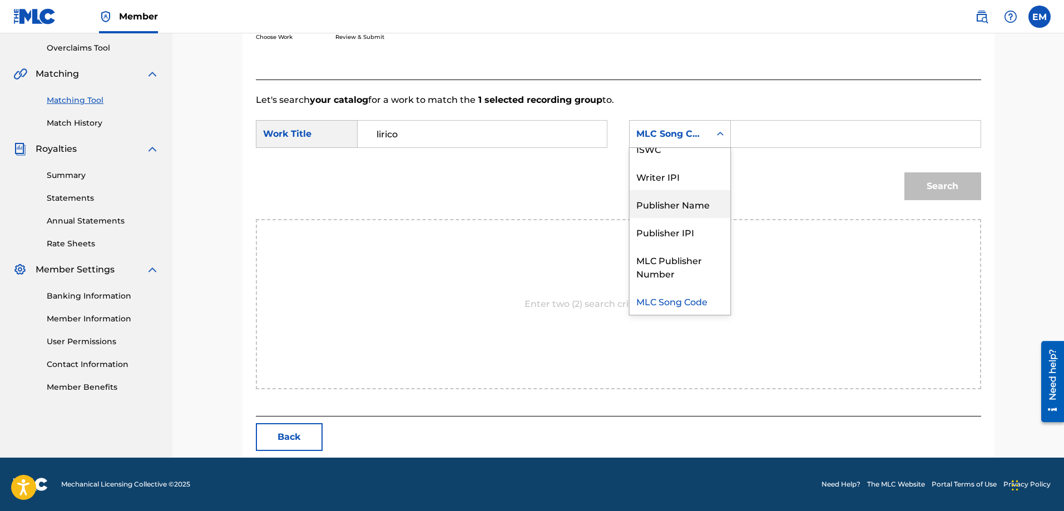
scroll to position [0, 0]
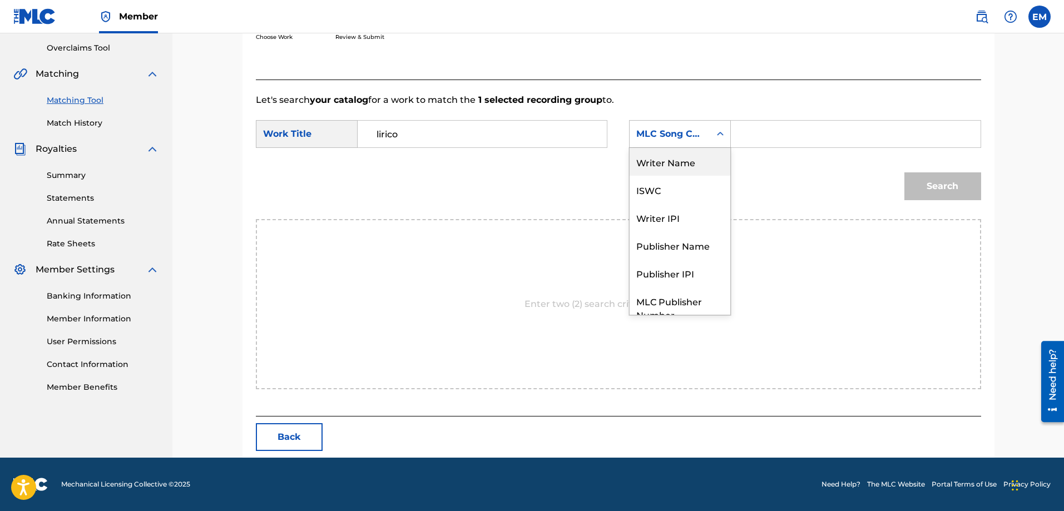
click at [651, 158] on div "Writer Name" at bounding box center [679, 162] width 101 height 28
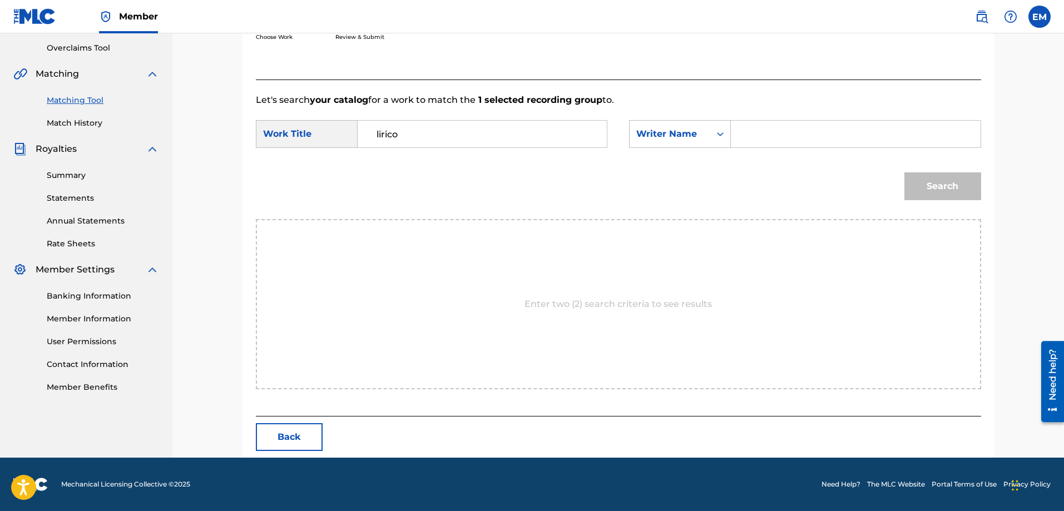
click at [757, 141] on input "Search Form" at bounding box center [855, 134] width 230 height 27
paste input "[PERSON_NAME]"
type input "[PERSON_NAME]"
click at [904, 172] on button "Search" at bounding box center [942, 186] width 77 height 28
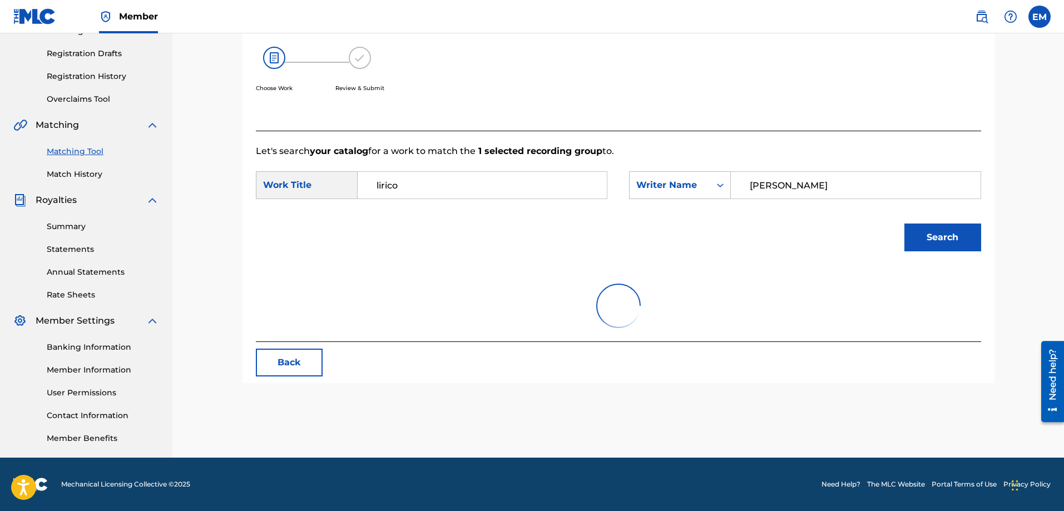
scroll to position [197, 0]
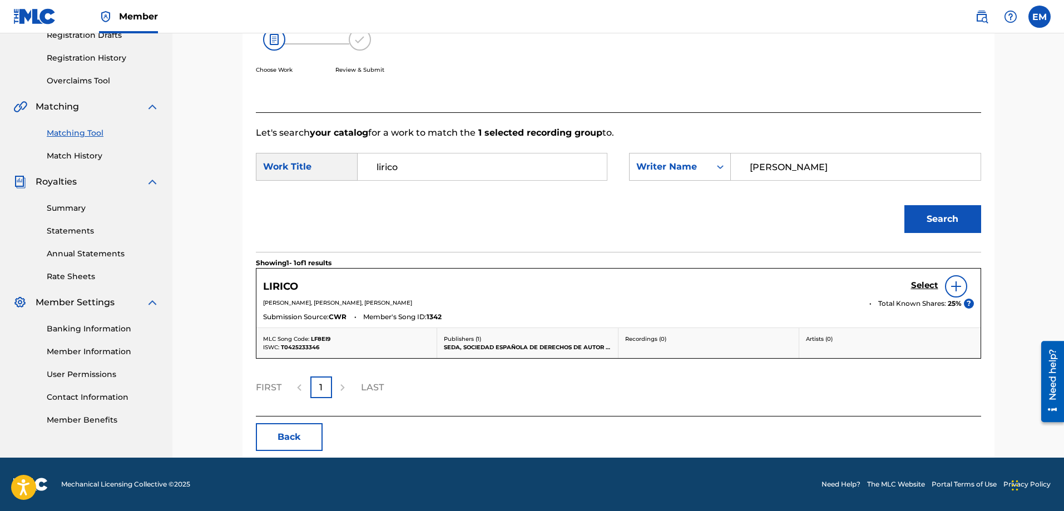
click at [960, 287] on img at bounding box center [955, 286] width 13 height 13
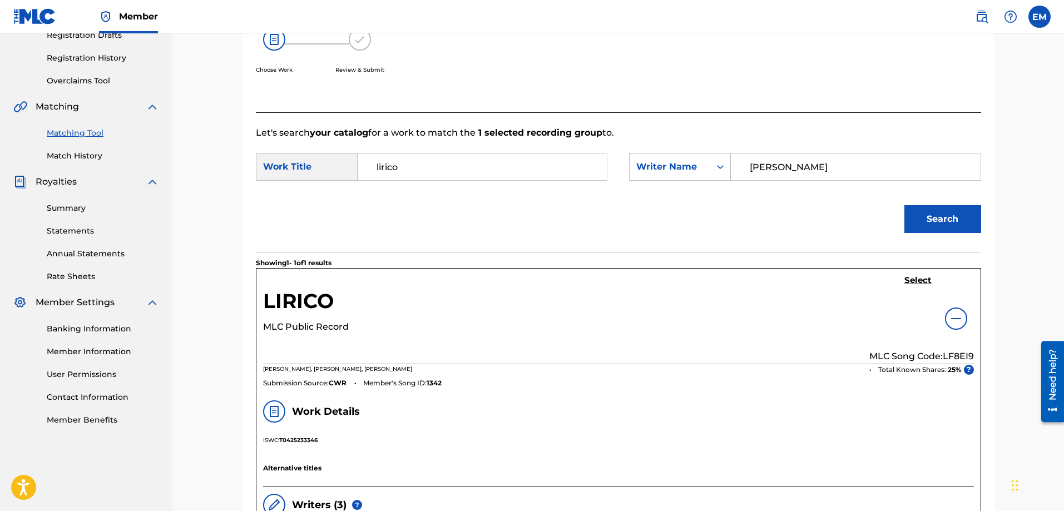
click at [912, 282] on h5 "Select" at bounding box center [917, 280] width 27 height 11
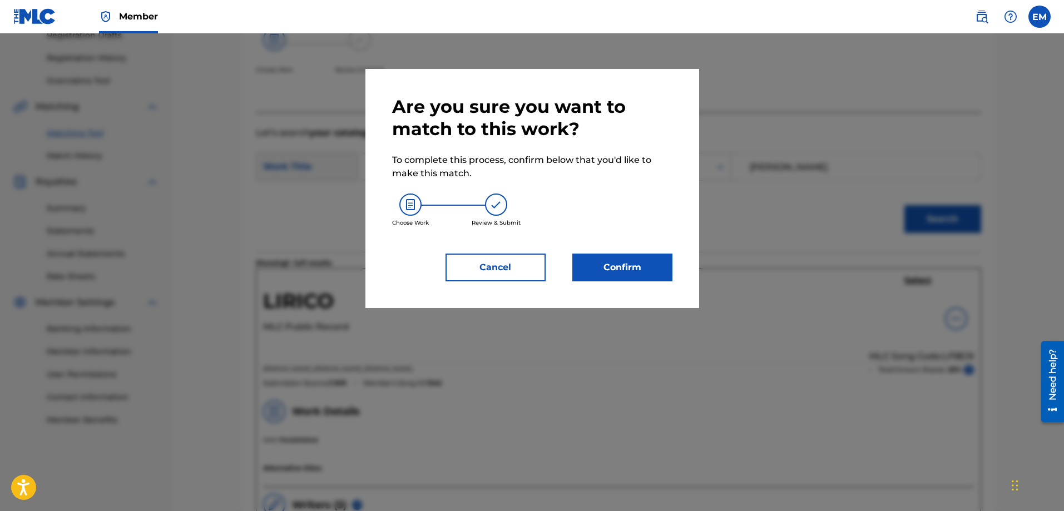
click at [633, 260] on button "Confirm" at bounding box center [622, 268] width 100 height 28
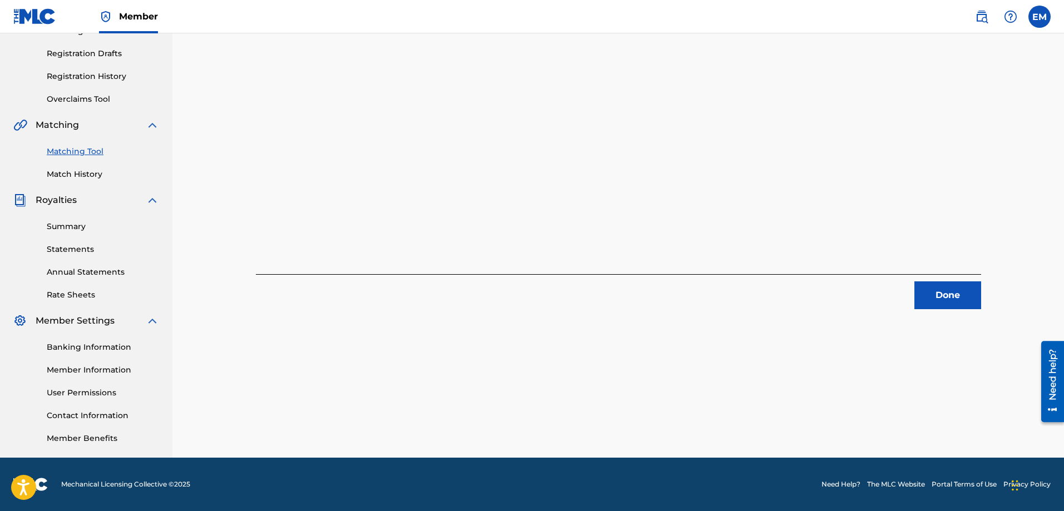
click at [949, 299] on button "Done" at bounding box center [947, 295] width 67 height 28
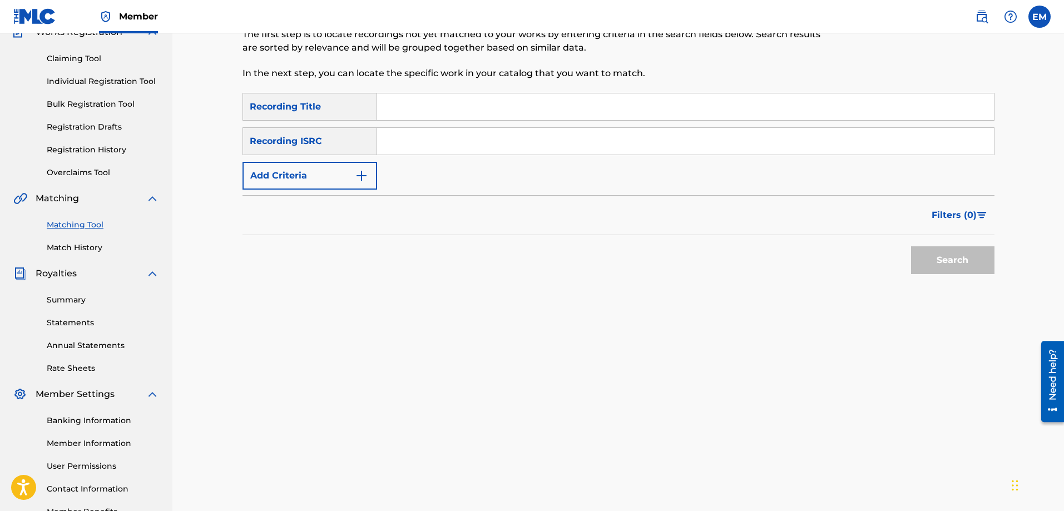
scroll to position [12, 0]
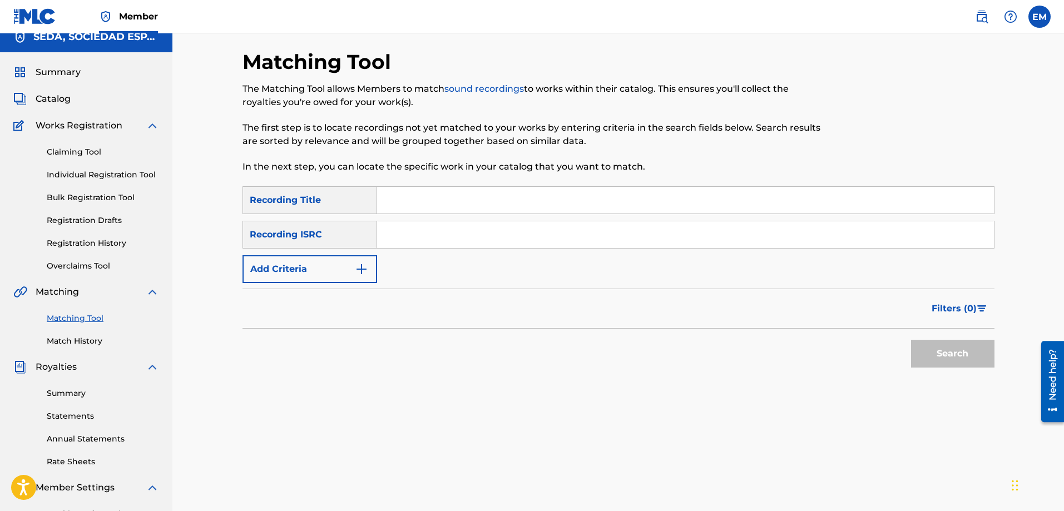
click at [414, 201] on input "Search Form" at bounding box center [685, 200] width 617 height 27
type input "lluvioso"
click at [911, 340] on button "Search" at bounding box center [952, 354] width 83 height 28
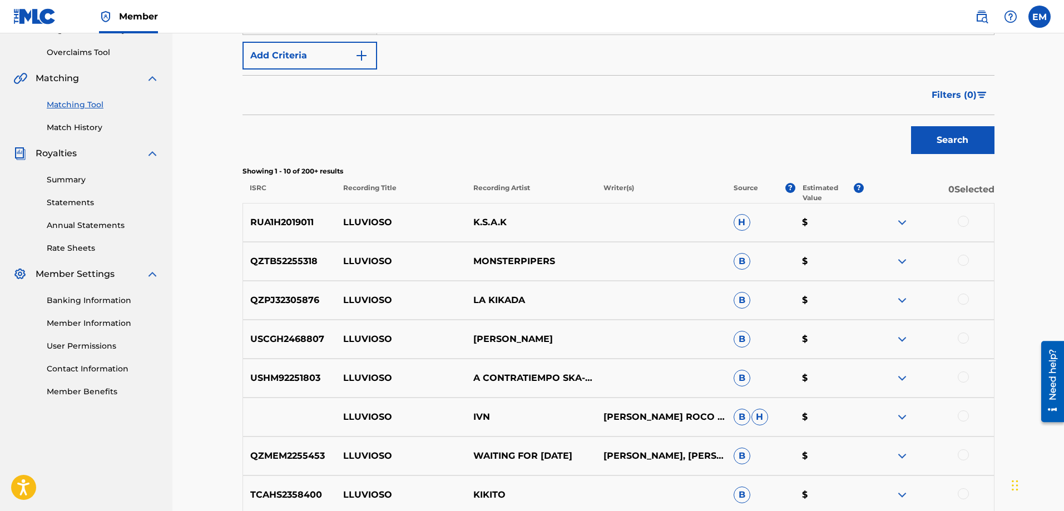
scroll to position [345, 0]
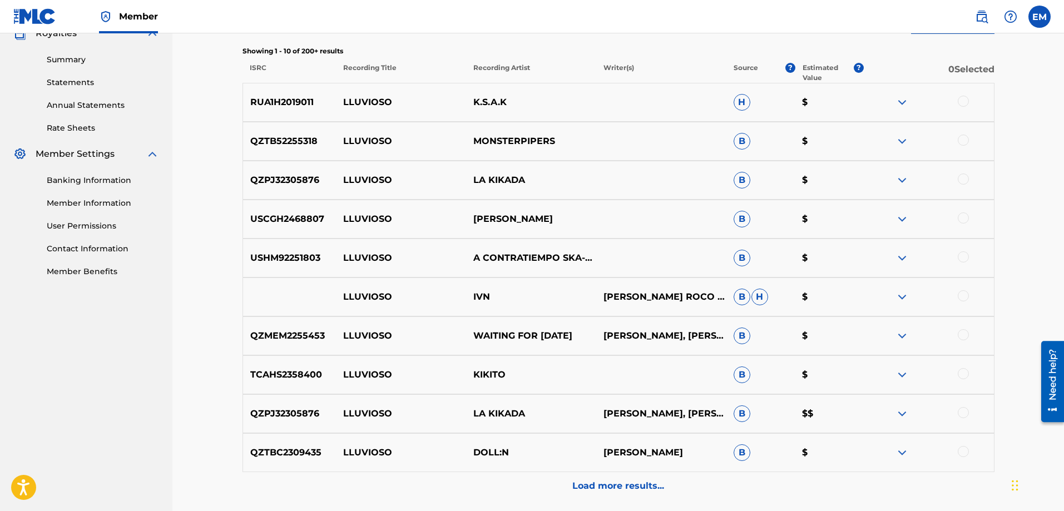
click at [602, 482] on p "Load more results..." at bounding box center [618, 485] width 92 height 13
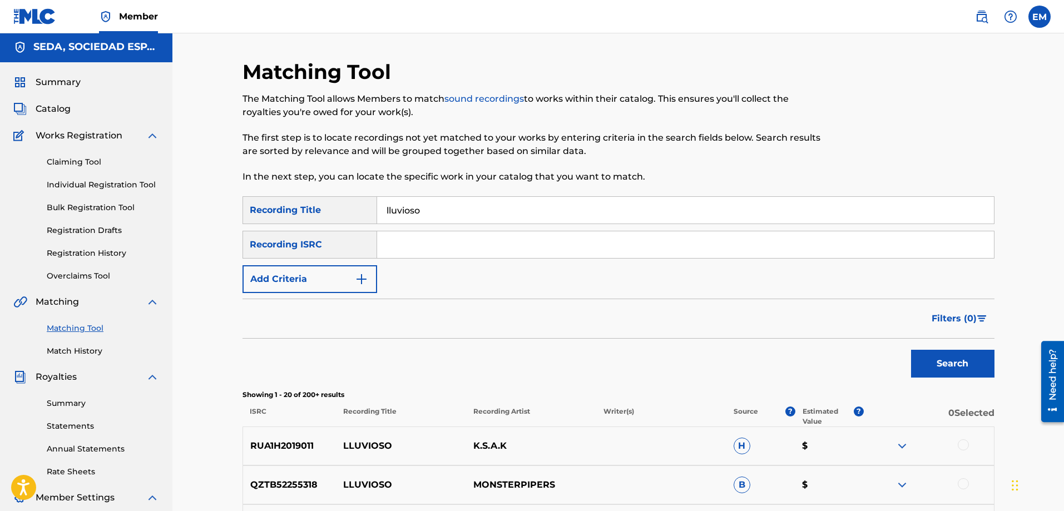
scroll to position [0, 0]
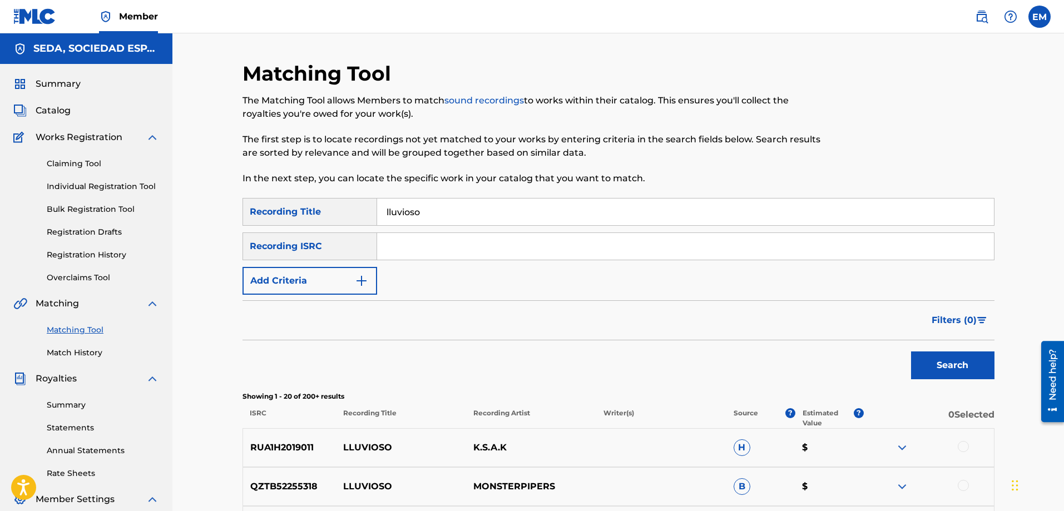
click at [303, 286] on button "Add Criteria" at bounding box center [309, 281] width 135 height 28
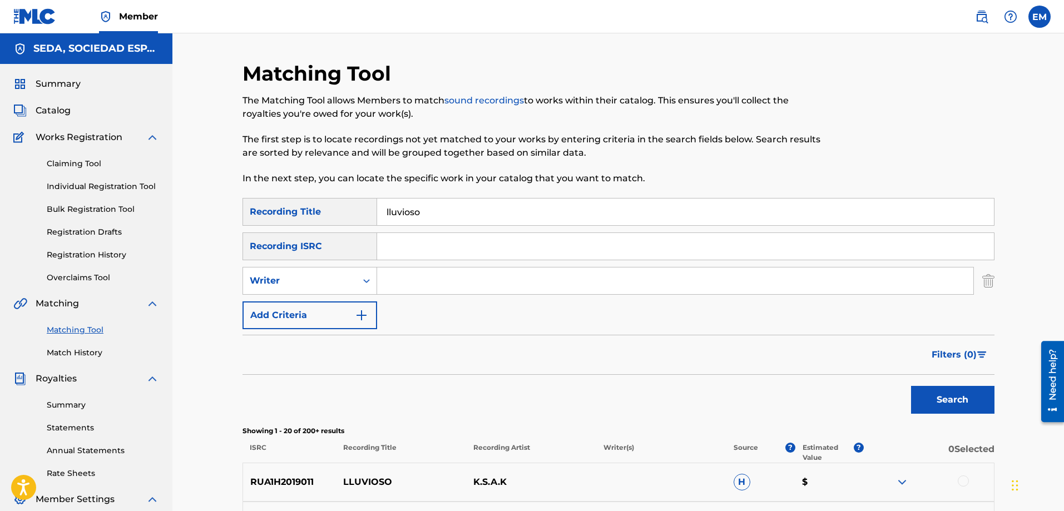
drag, startPoint x: 404, startPoint y: 284, endPoint x: 420, endPoint y: 294, distance: 19.0
click at [404, 284] on input "Search Form" at bounding box center [675, 280] width 596 height 27
type input "[PERSON_NAME]"
click at [911, 386] on button "Search" at bounding box center [952, 400] width 83 height 28
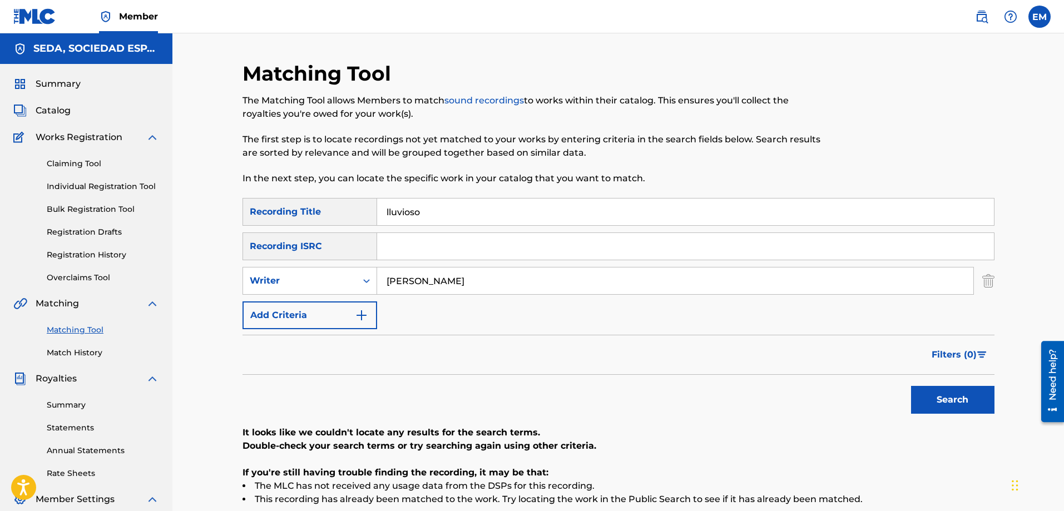
drag, startPoint x: 460, startPoint y: 279, endPoint x: 383, endPoint y: 276, distance: 77.4
click at [383, 276] on input "[PERSON_NAME]" at bounding box center [675, 280] width 596 height 27
click at [341, 310] on button "Add Criteria" at bounding box center [309, 315] width 135 height 28
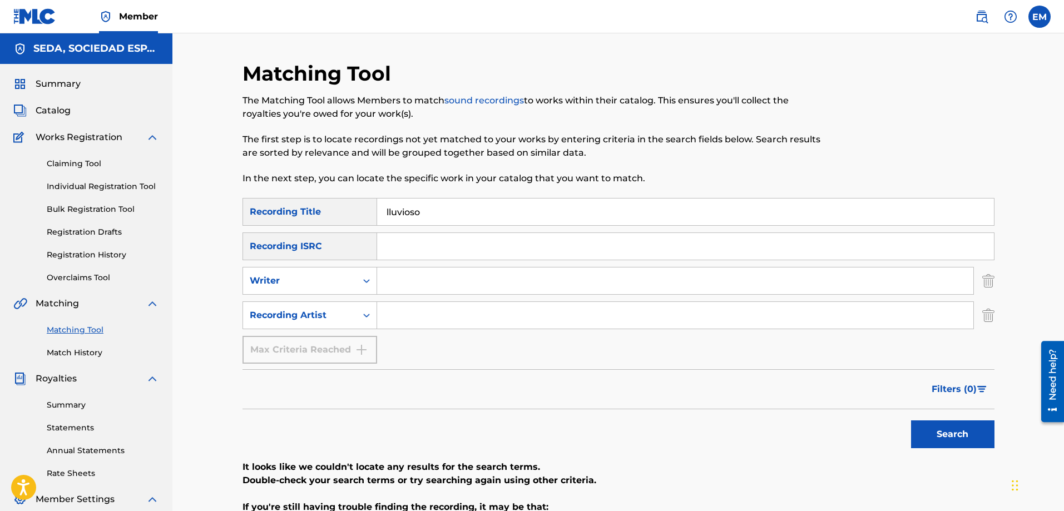
click at [387, 312] on input "Search Form" at bounding box center [675, 315] width 596 height 27
type input "[PERSON_NAME]"
click at [911, 420] on button "Search" at bounding box center [952, 434] width 83 height 28
drag, startPoint x: 475, startPoint y: 321, endPoint x: 342, endPoint y: 315, distance: 133.6
click at [342, 315] on div "SearchWithCriteria33558a14-f7aa-4772-95d6-37382b390354 Recording Artist [PERSON…" at bounding box center [618, 315] width 752 height 28
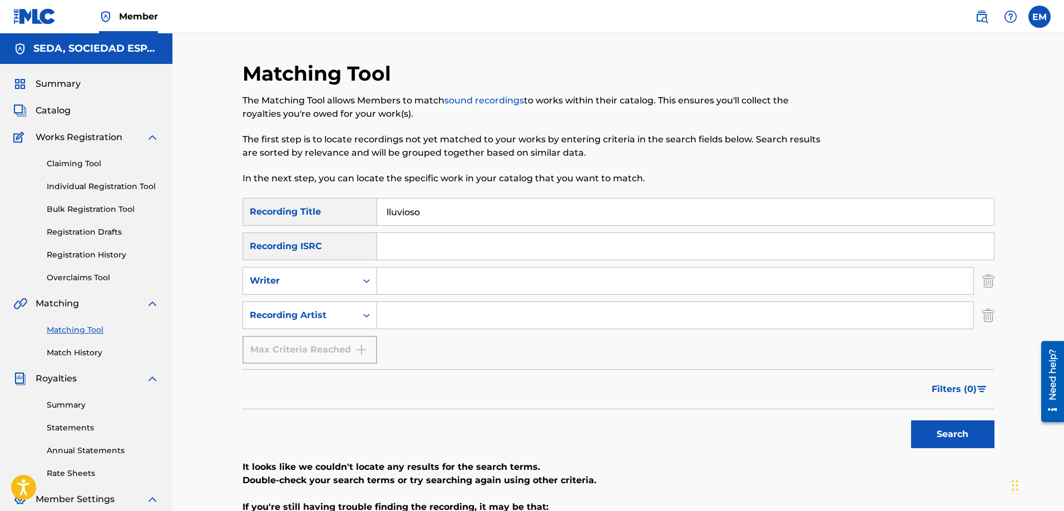
click at [400, 282] on input "Search Form" at bounding box center [675, 280] width 596 height 27
type input "[PERSON_NAME]"
click at [911, 420] on button "Search" at bounding box center [952, 434] width 83 height 28
drag, startPoint x: 437, startPoint y: 212, endPoint x: 306, endPoint y: 217, distance: 131.3
click at [307, 216] on div "SearchWithCriteria66206215-058c-4bca-90a8-b89025f77c5d Recording Title lluvioso" at bounding box center [618, 212] width 752 height 28
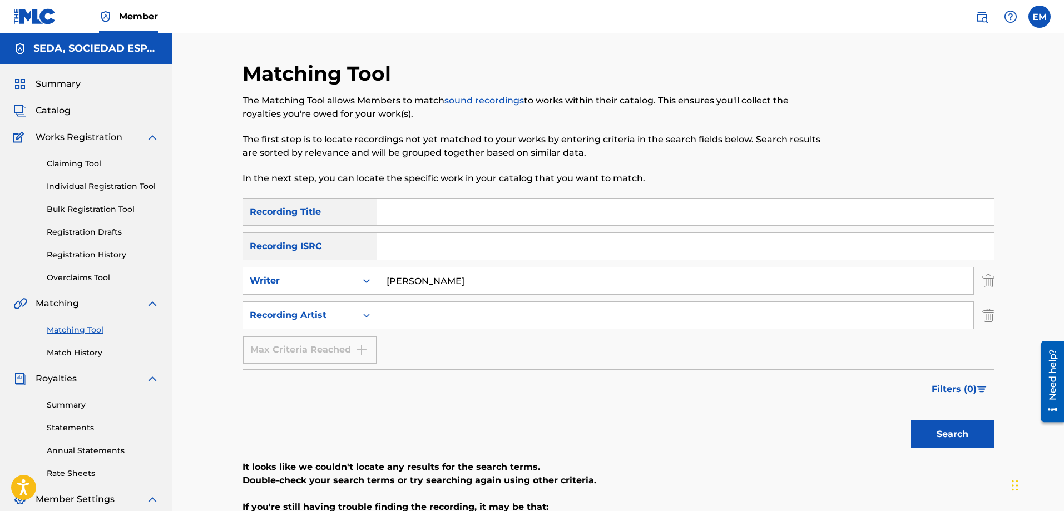
click at [911, 420] on button "Search" at bounding box center [952, 434] width 83 height 28
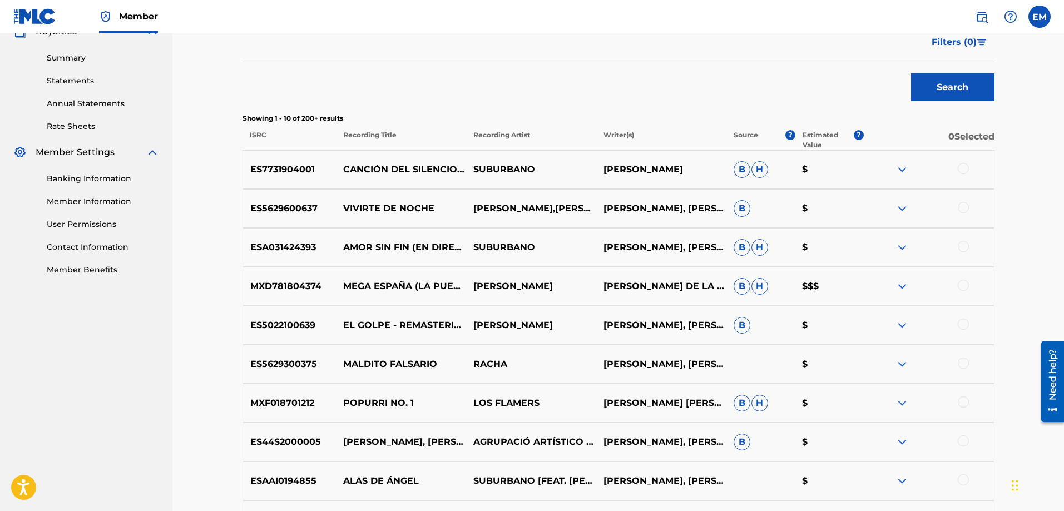
scroll to position [389, 0]
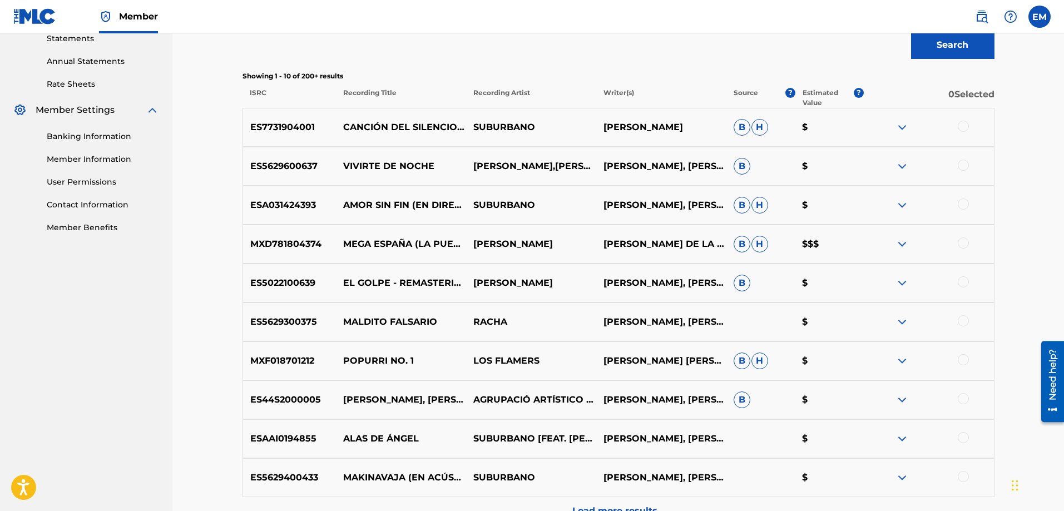
click at [960, 168] on div at bounding box center [962, 165] width 11 height 11
click at [734, 426] on button "Match 1 Group" at bounding box center [781, 420] width 123 height 28
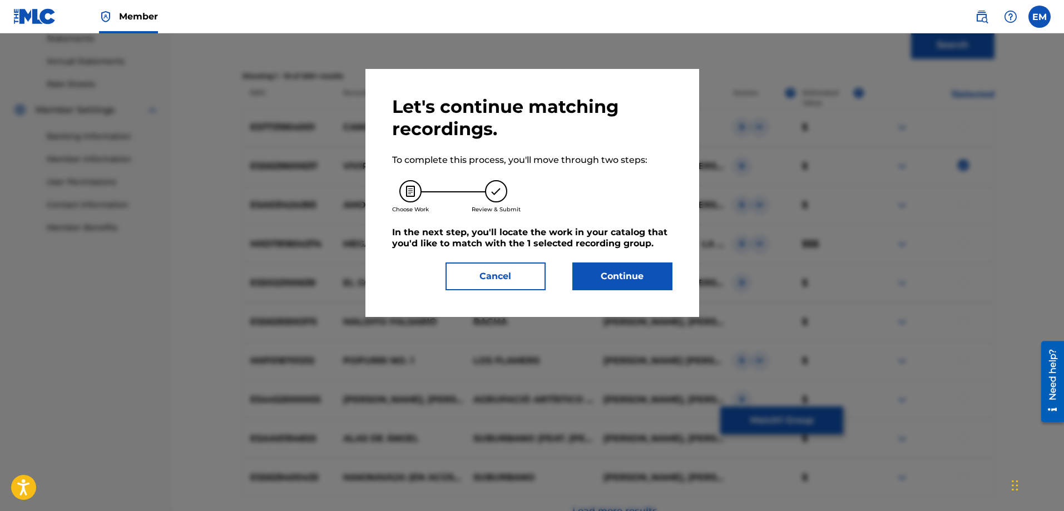
click at [603, 277] on button "Continue" at bounding box center [622, 276] width 100 height 28
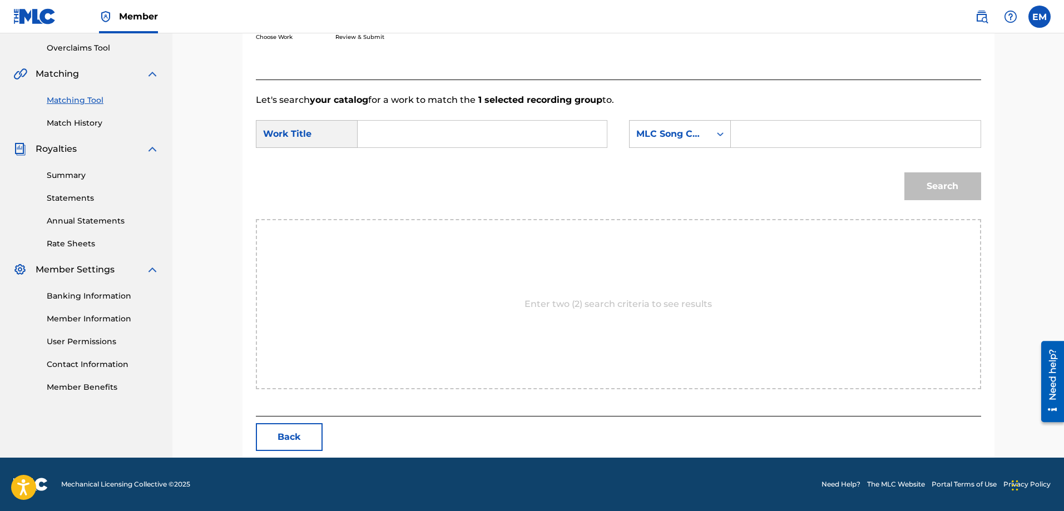
click at [453, 135] on input "Search Form" at bounding box center [482, 134] width 230 height 27
type input "lluvioso"
click at [402, 161] on strong "lluvioso" at bounding box center [394, 158] width 36 height 11
click at [655, 136] on div "MLC Song Code" at bounding box center [669, 133] width 67 height 13
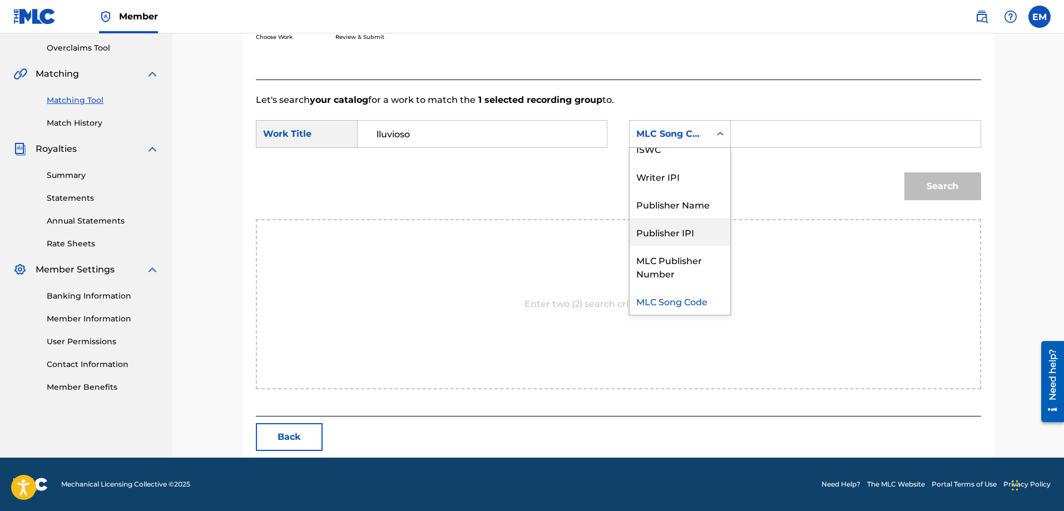
scroll to position [0, 0]
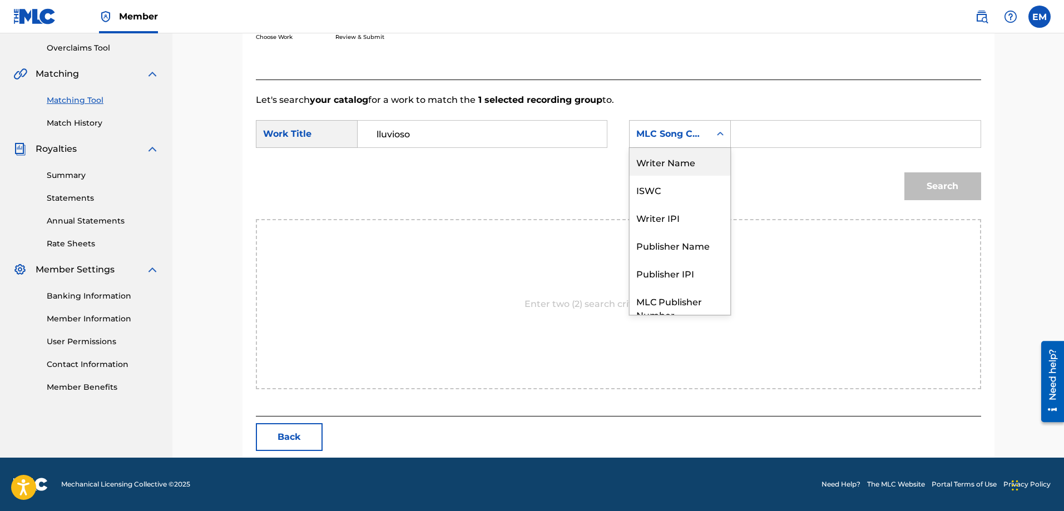
click at [662, 160] on div "Writer Name" at bounding box center [679, 162] width 101 height 28
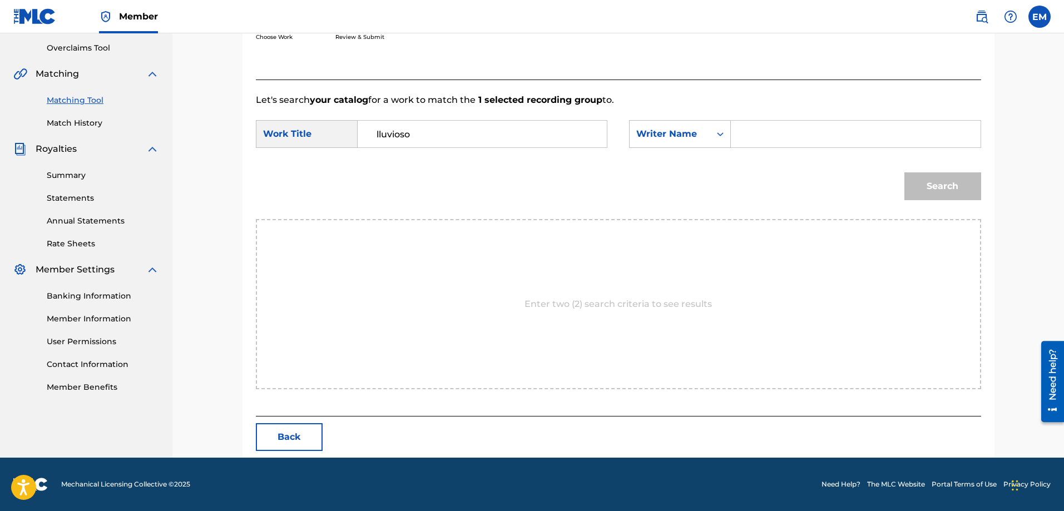
click at [756, 143] on input "Search Form" at bounding box center [855, 134] width 230 height 27
paste input "[PERSON_NAME]"
type input "[PERSON_NAME]"
click at [904, 172] on button "Search" at bounding box center [942, 186] width 77 height 28
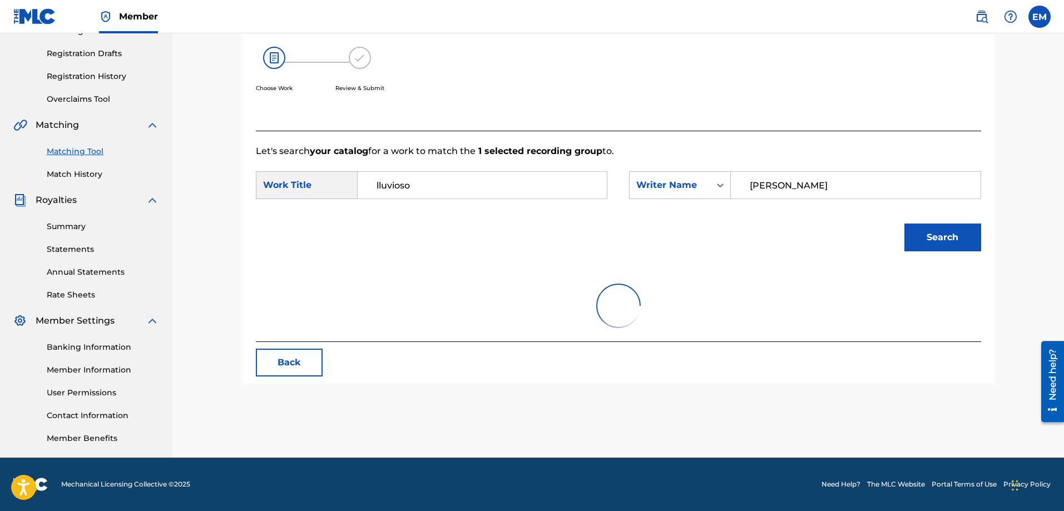
scroll to position [197, 0]
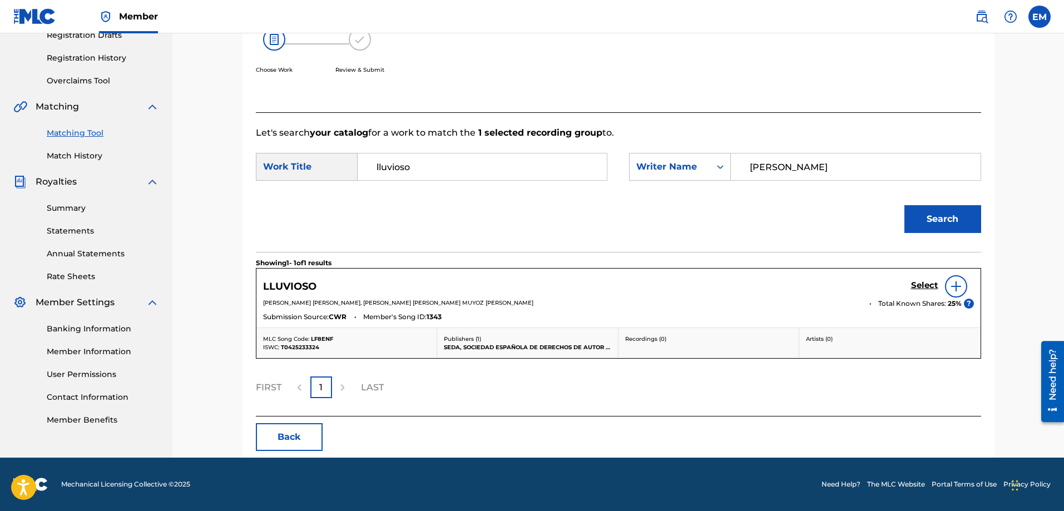
click at [953, 289] on img at bounding box center [955, 286] width 13 height 13
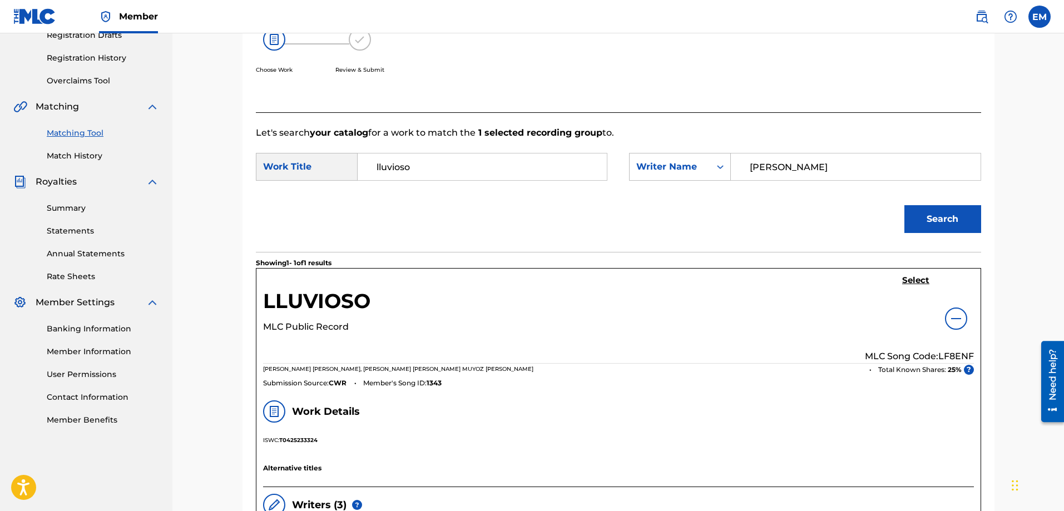
click at [919, 277] on h5 "Select" at bounding box center [915, 280] width 27 height 11
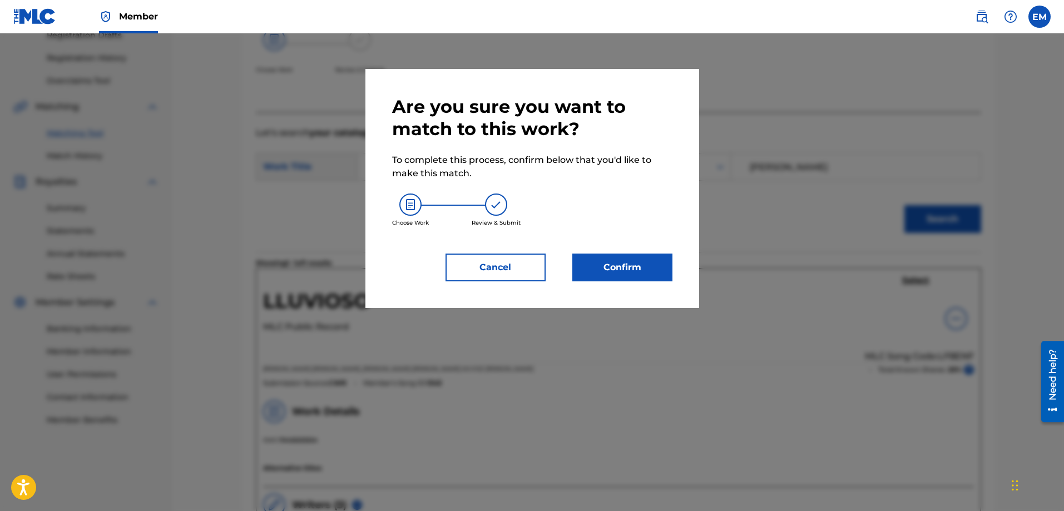
click at [661, 274] on button "Confirm" at bounding box center [622, 268] width 100 height 28
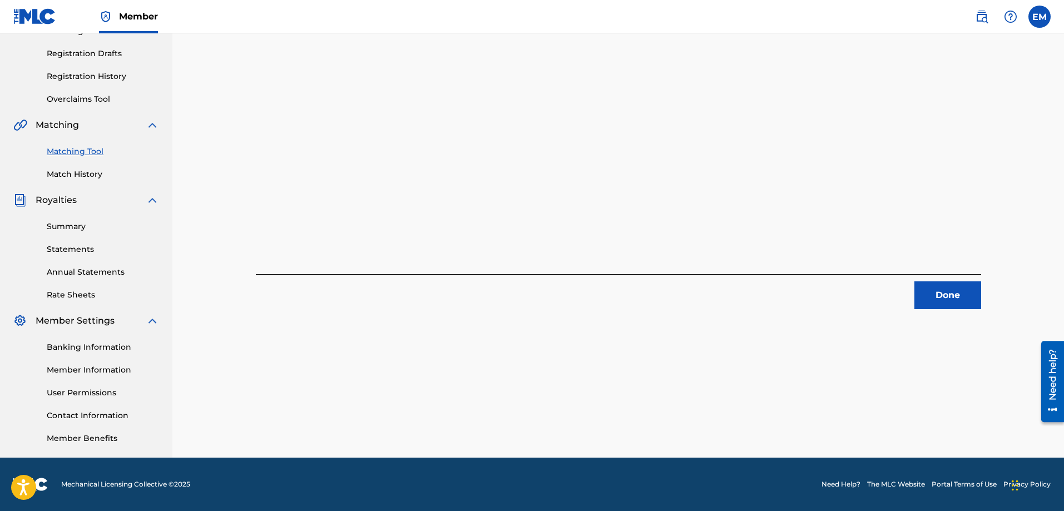
click at [939, 302] on button "Done" at bounding box center [947, 295] width 67 height 28
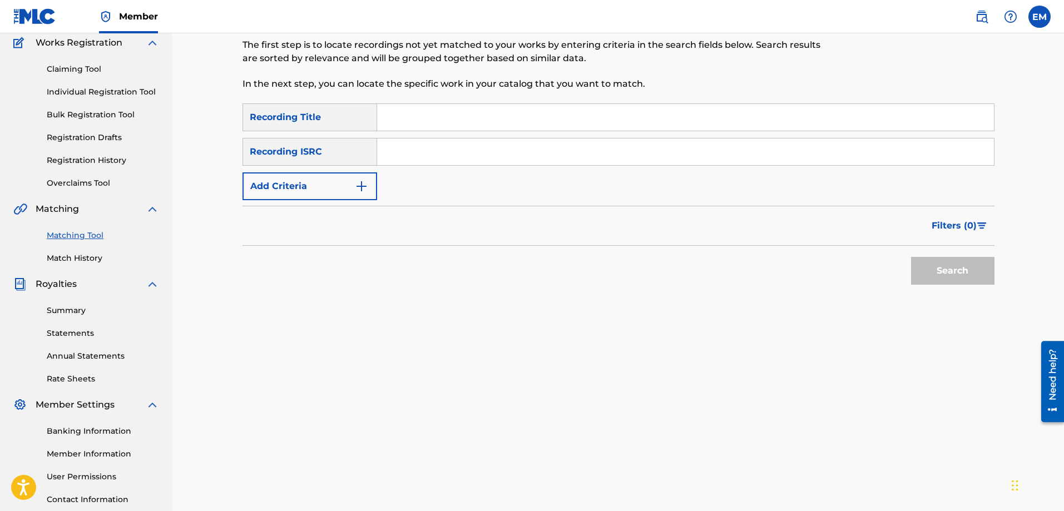
scroll to position [12, 0]
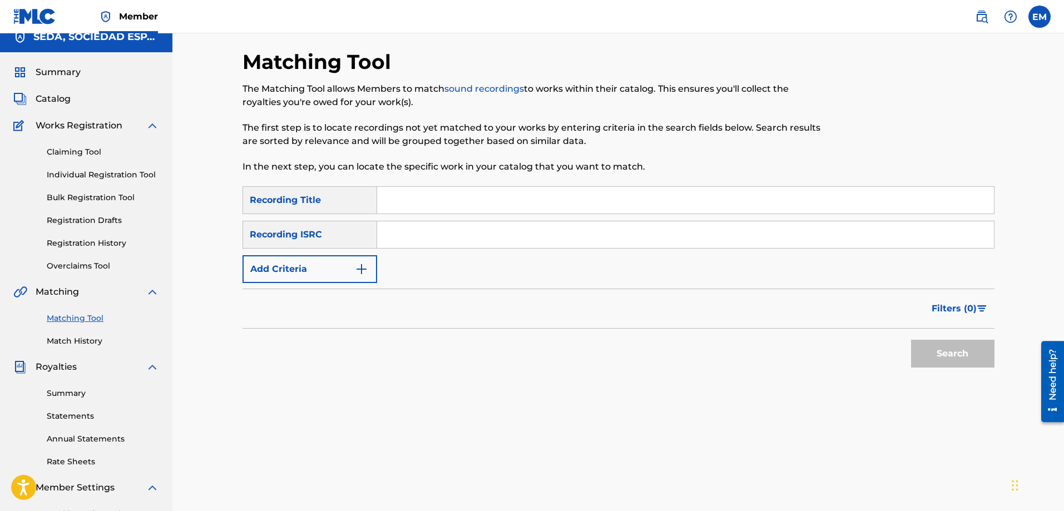
click at [419, 188] on input "Search Form" at bounding box center [685, 200] width 617 height 27
type input "tema 3"
click at [911, 340] on button "Search" at bounding box center [952, 354] width 83 height 28
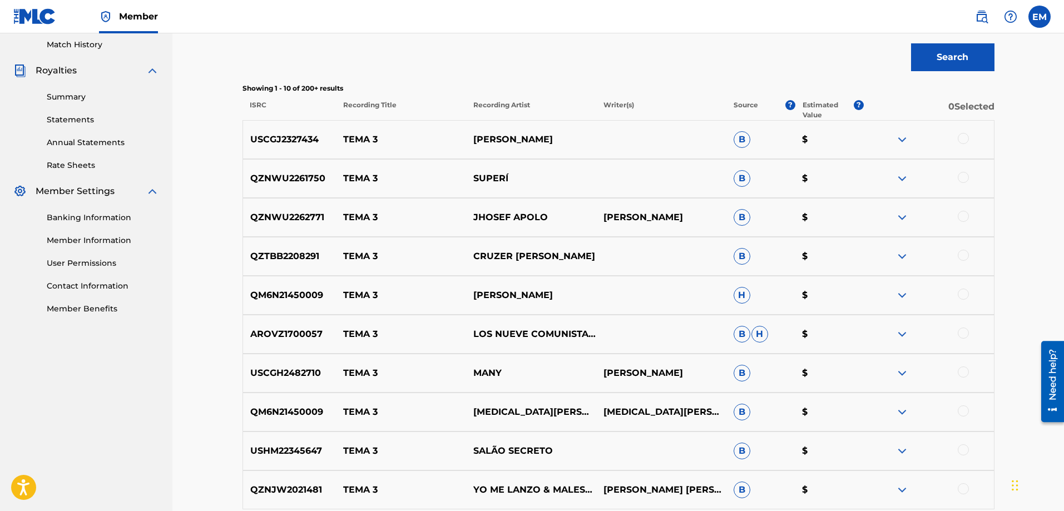
scroll to position [345, 0]
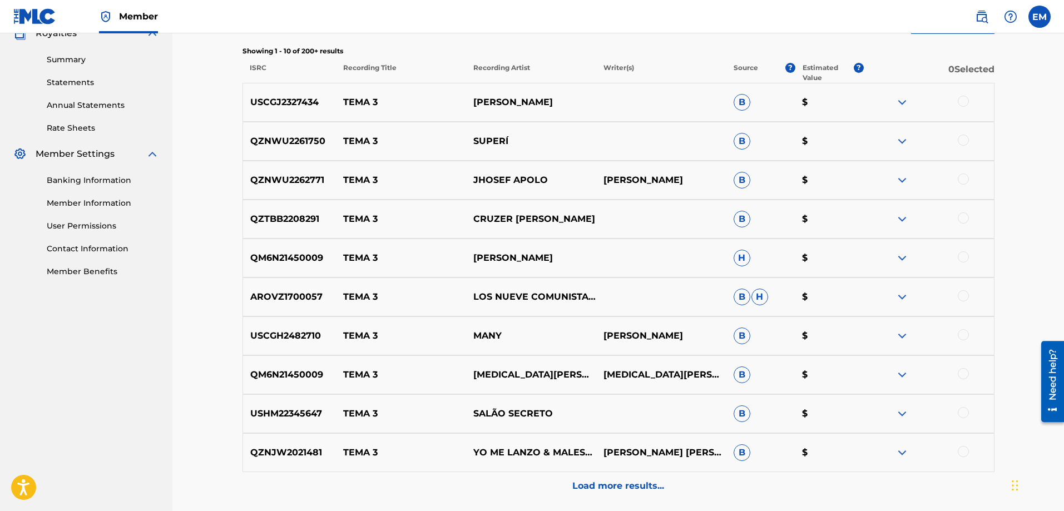
click at [606, 487] on p "Load more results..." at bounding box center [618, 485] width 92 height 13
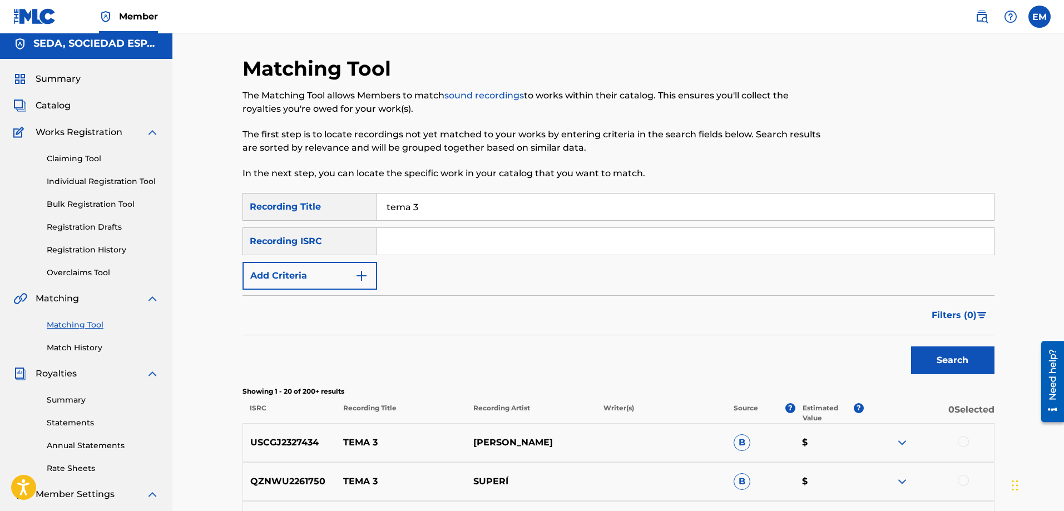
scroll to position [0, 0]
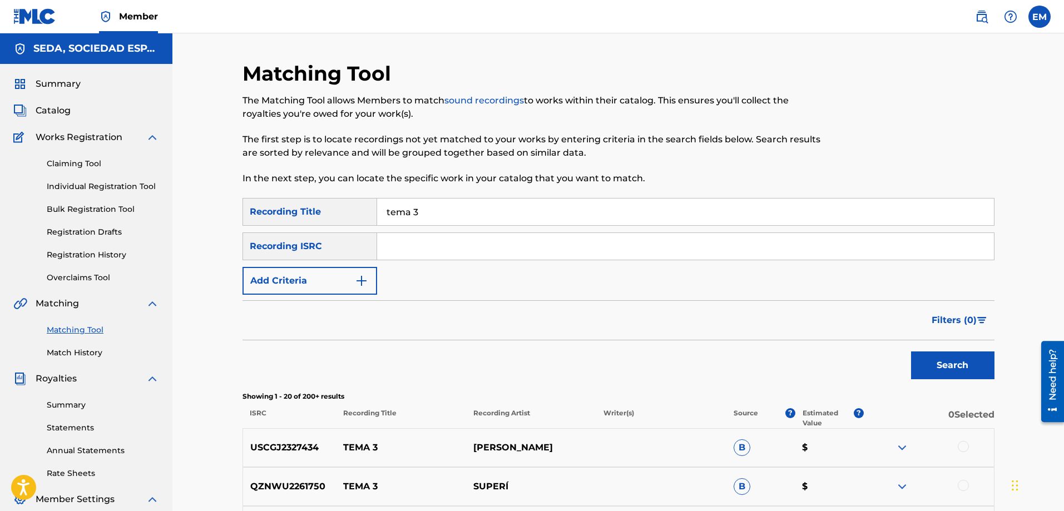
click at [310, 271] on button "Add Criteria" at bounding box center [309, 281] width 135 height 28
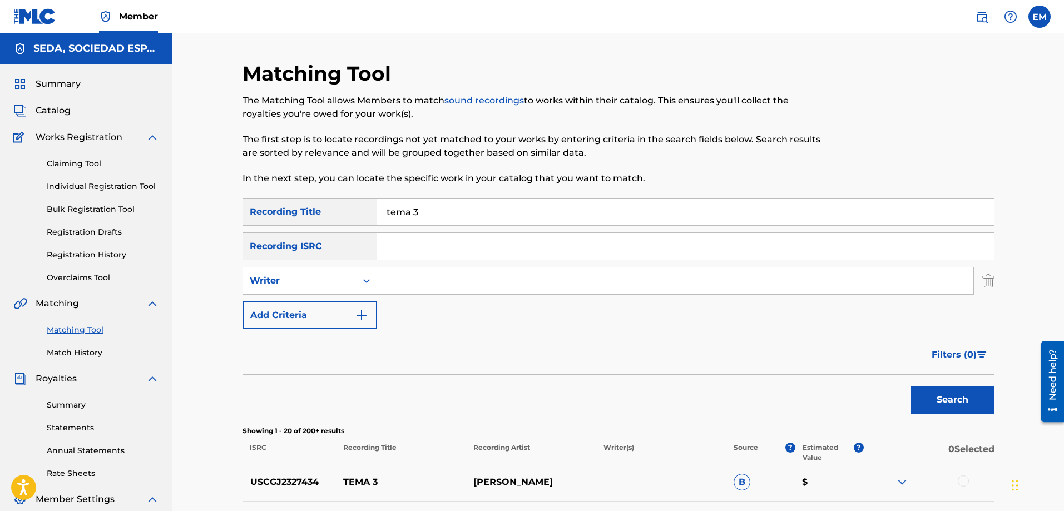
click at [389, 278] on input "Search Form" at bounding box center [675, 280] width 596 height 27
type input "[PERSON_NAME]"
click at [911, 386] on button "Search" at bounding box center [952, 400] width 83 height 28
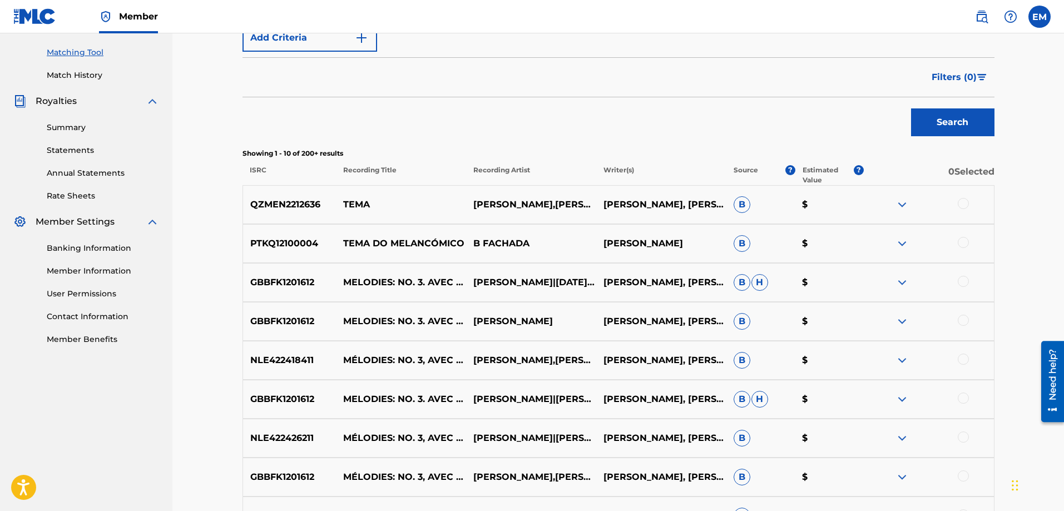
scroll to position [389, 0]
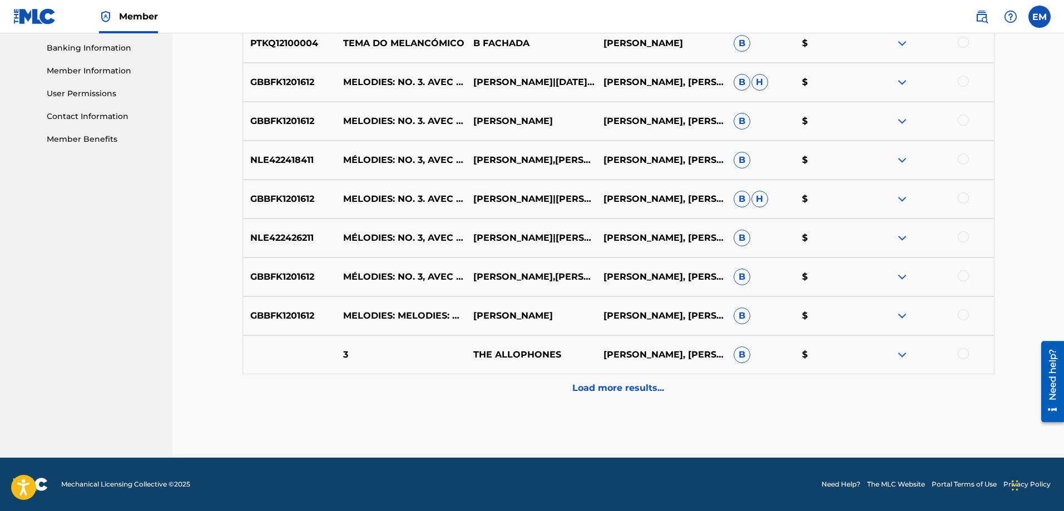
click at [613, 388] on p "Load more results..." at bounding box center [618, 387] width 92 height 13
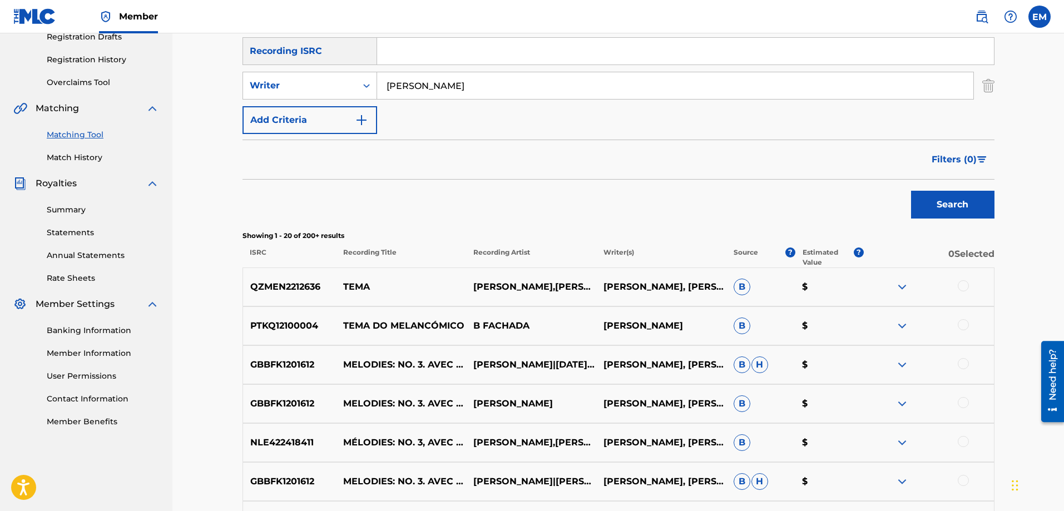
scroll to position [0, 0]
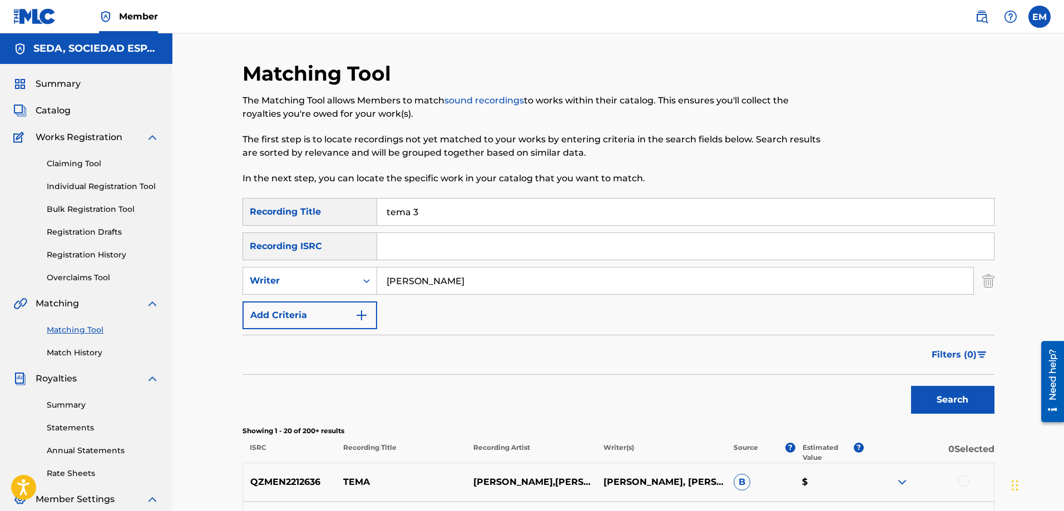
drag, startPoint x: 438, startPoint y: 214, endPoint x: 290, endPoint y: 202, distance: 148.3
click at [294, 202] on div "SearchWithCriteria66206215-058c-4bca-90a8-b89025f77c5d Recording Title tema 3" at bounding box center [618, 212] width 752 height 28
click at [911, 386] on button "Search" at bounding box center [952, 400] width 83 height 28
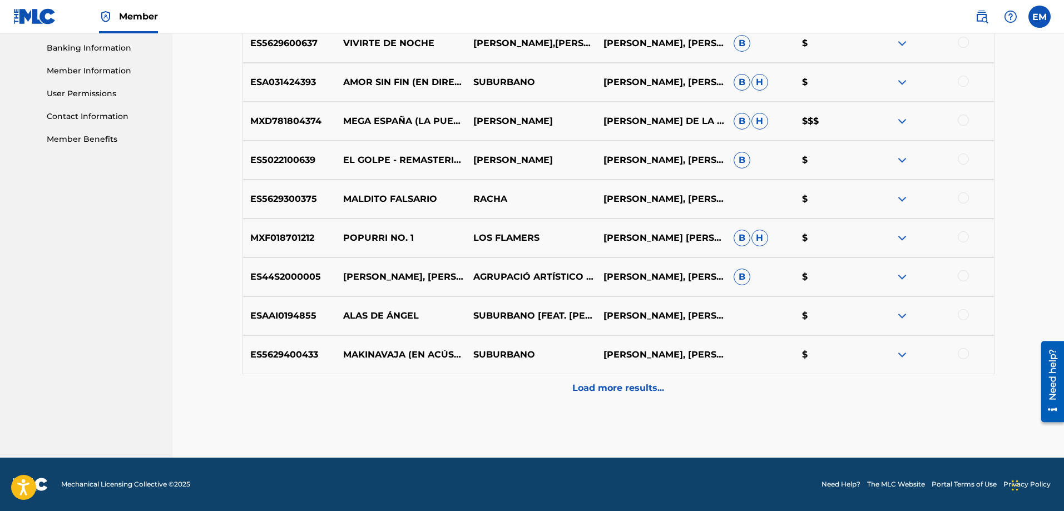
click at [608, 379] on div "Load more results..." at bounding box center [618, 388] width 752 height 28
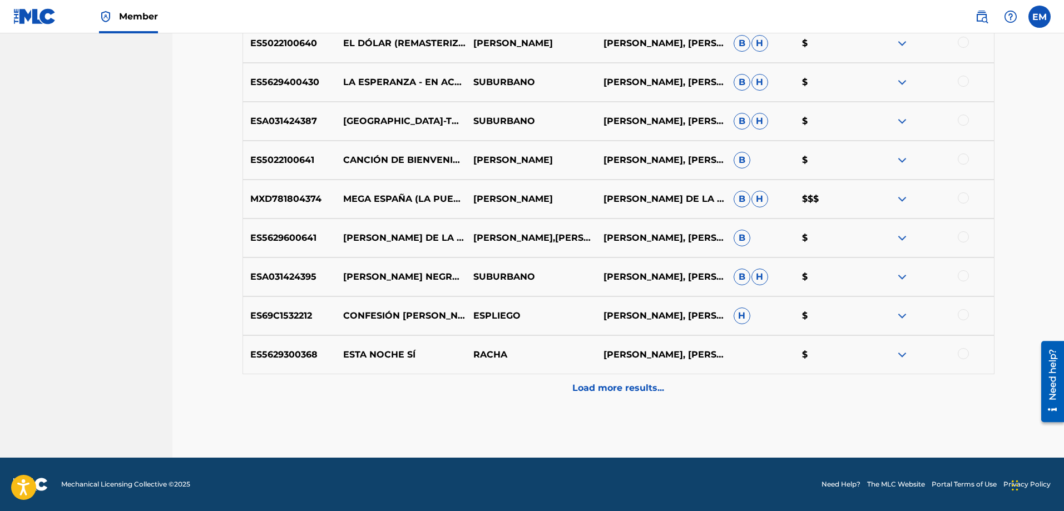
click at [605, 380] on div "Load more results..." at bounding box center [618, 388] width 752 height 28
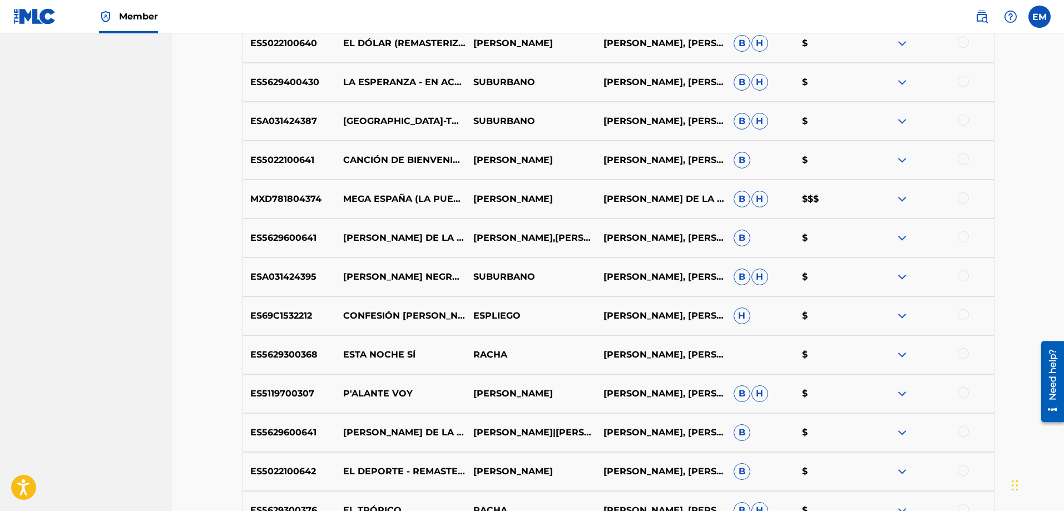
scroll to position [1256, 0]
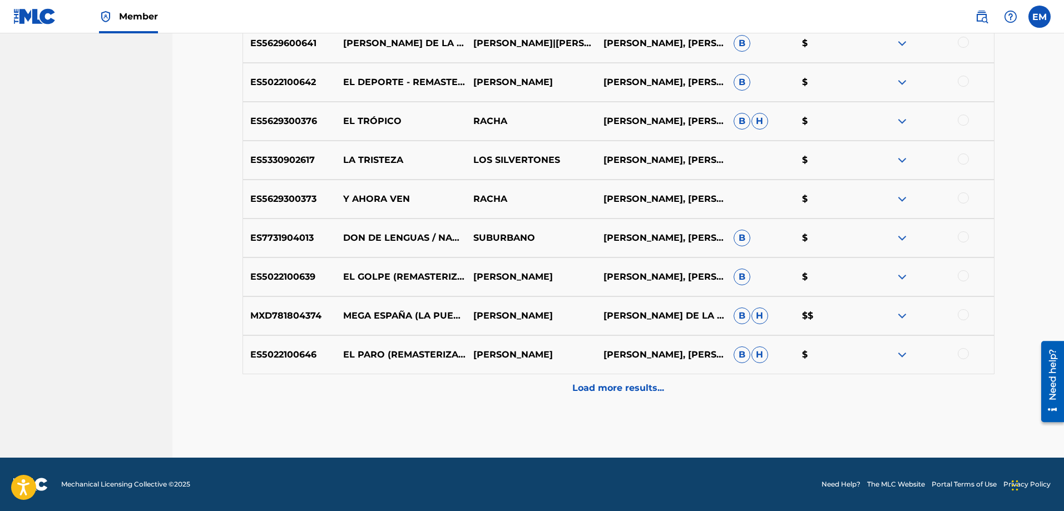
click at [611, 386] on p "Load more results..." at bounding box center [618, 387] width 92 height 13
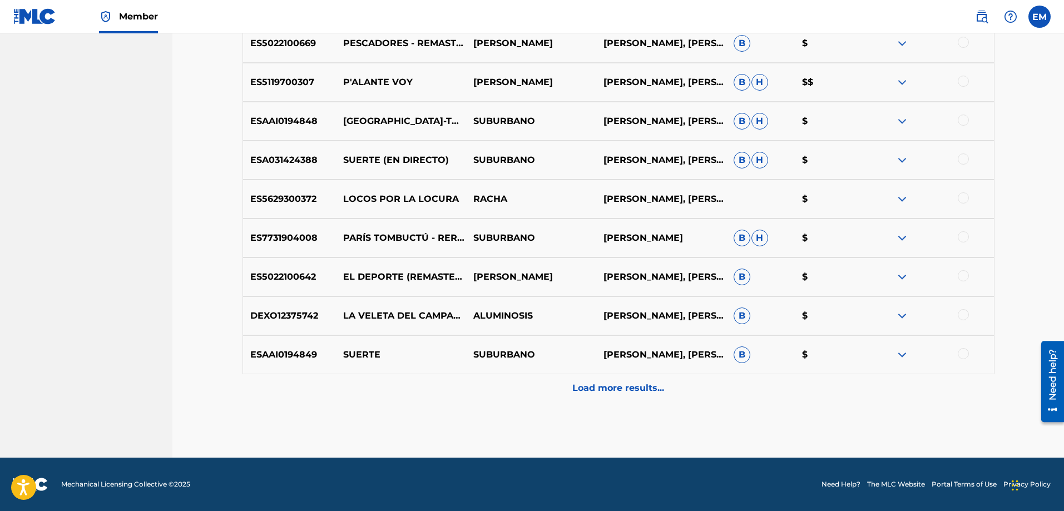
click at [605, 384] on p "Load more results..." at bounding box center [618, 387] width 92 height 13
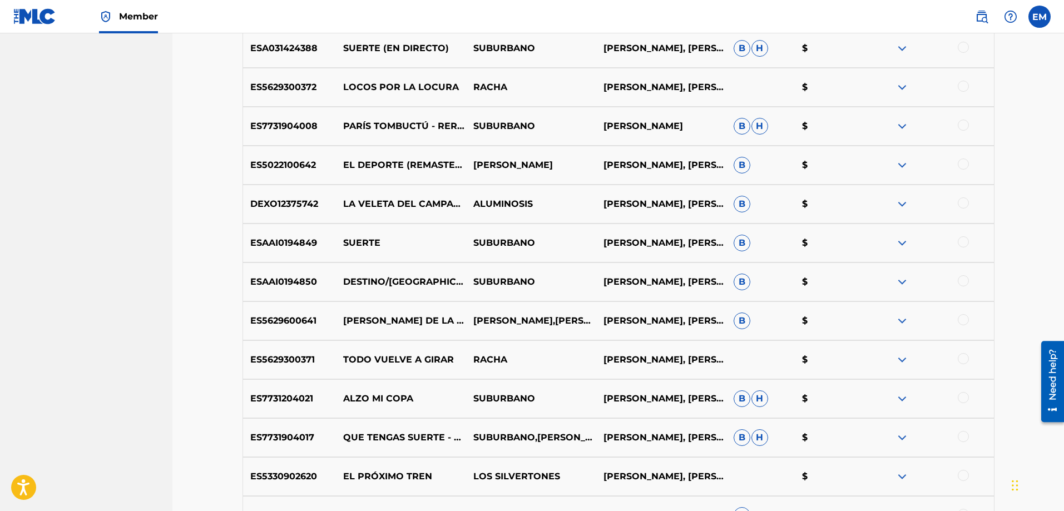
scroll to position [2034, 0]
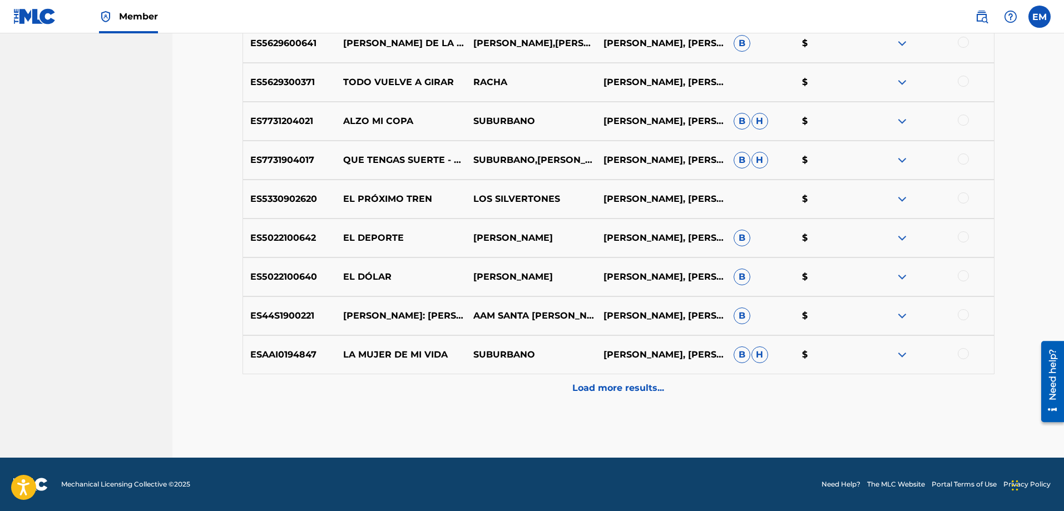
click at [609, 389] on p "Load more results..." at bounding box center [618, 387] width 92 height 13
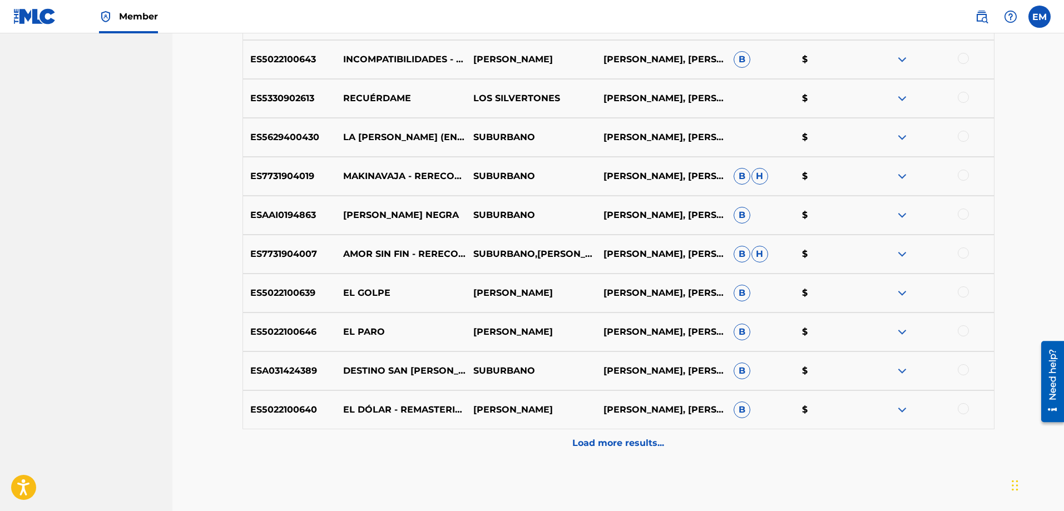
scroll to position [2424, 0]
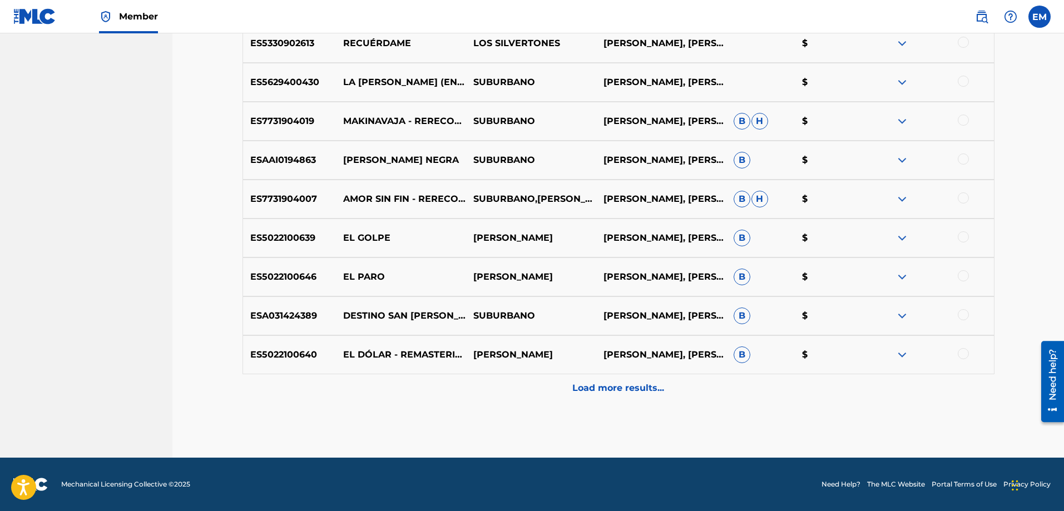
click at [961, 276] on div at bounding box center [962, 275] width 11 height 11
click at [749, 407] on button "Match 1 Group" at bounding box center [781, 420] width 123 height 28
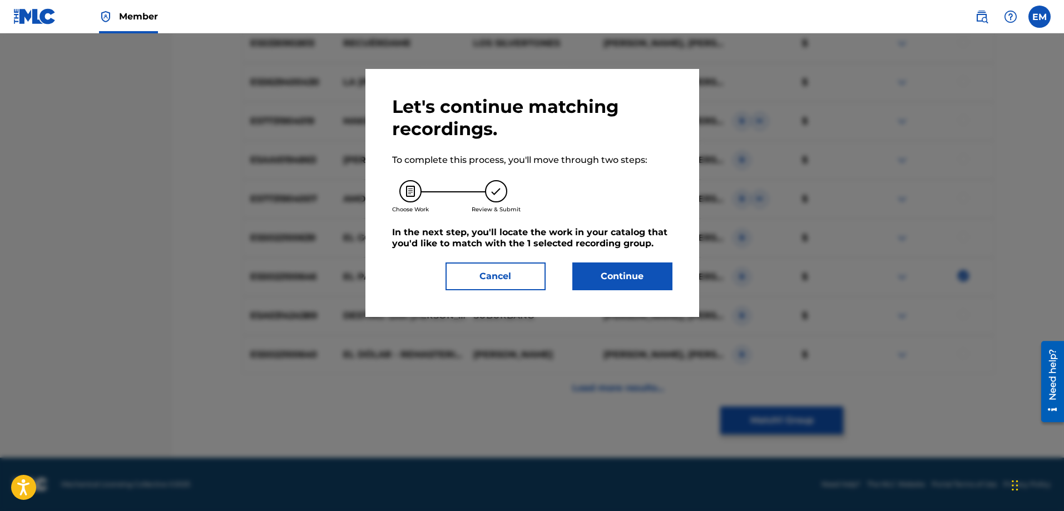
click at [603, 282] on button "Continue" at bounding box center [622, 276] width 100 height 28
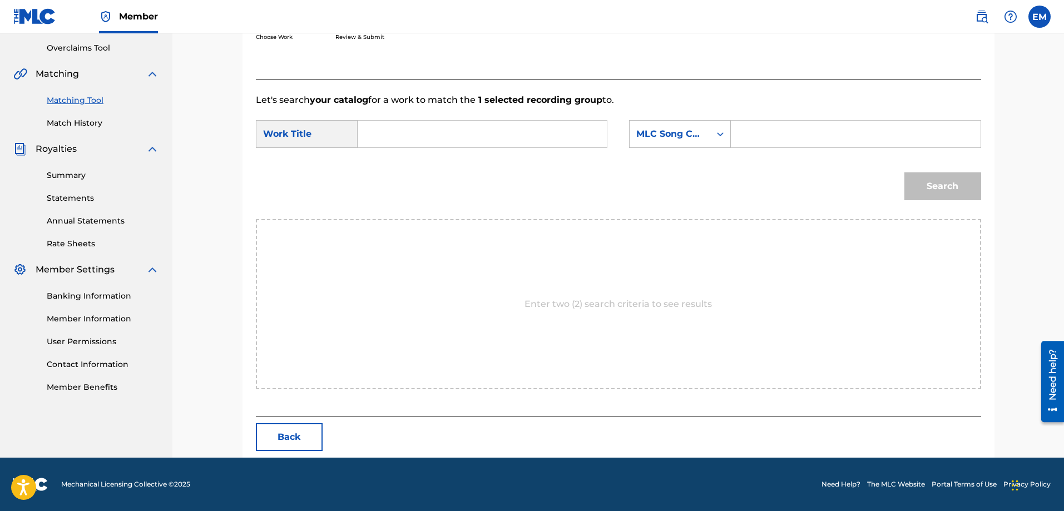
click at [481, 139] on input "Search Form" at bounding box center [482, 134] width 230 height 27
type input "tema 3"
click at [395, 160] on strong "tema" at bounding box center [388, 158] width 24 height 11
click at [640, 137] on div "MLC Song Code" at bounding box center [669, 133] width 67 height 13
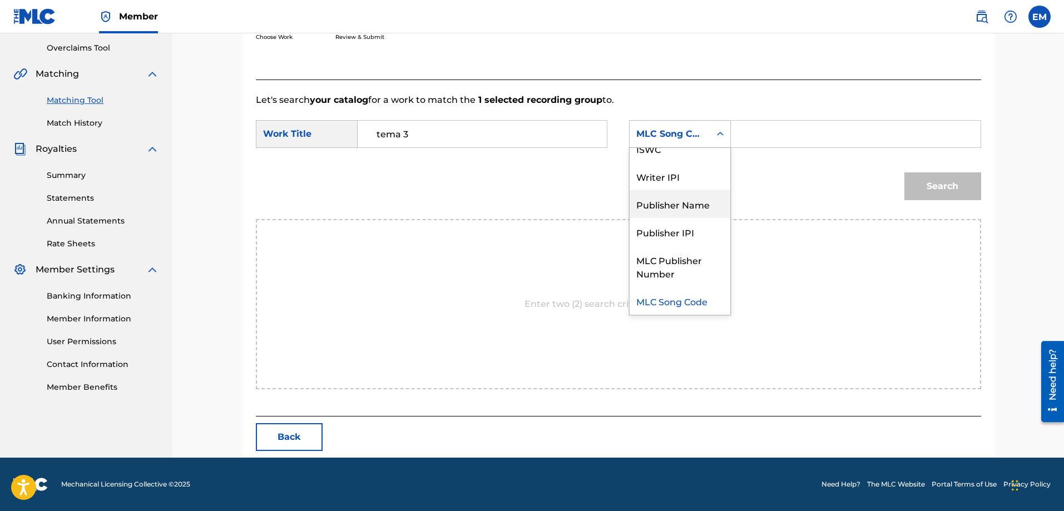
scroll to position [0, 0]
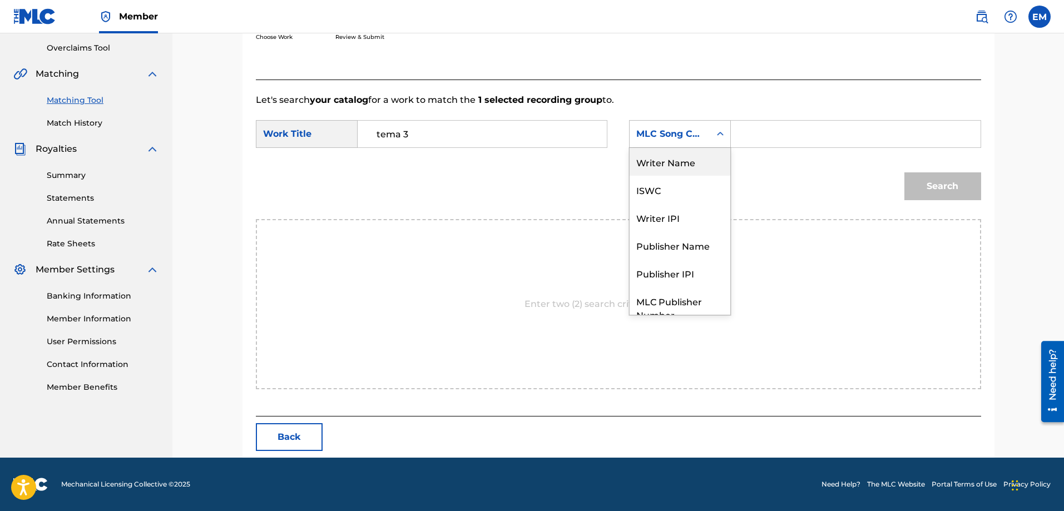
click at [659, 160] on div "Writer Name" at bounding box center [679, 162] width 101 height 28
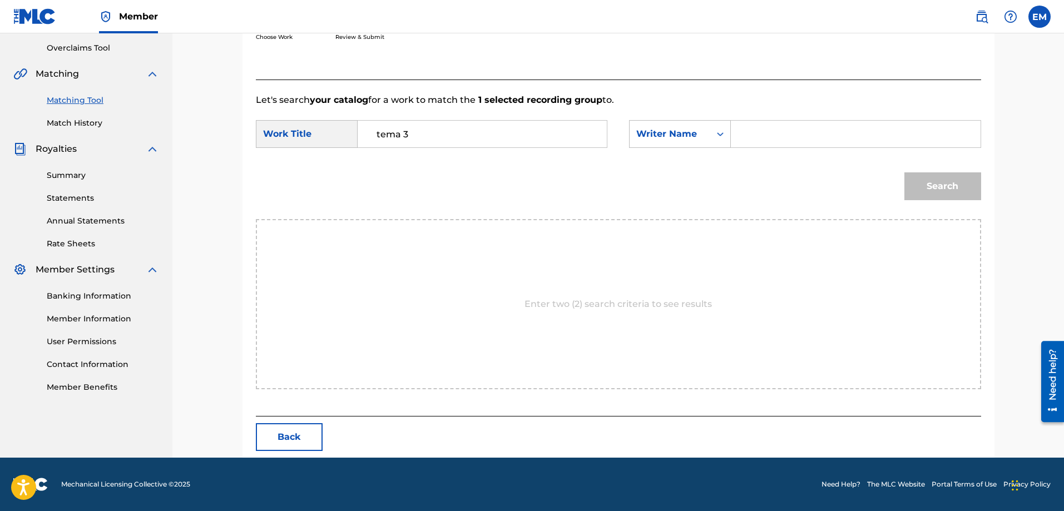
click at [758, 142] on input "Search Form" at bounding box center [855, 134] width 230 height 27
paste input "[PERSON_NAME]"
type input "[PERSON_NAME]"
click at [904, 172] on button "Search" at bounding box center [942, 186] width 77 height 28
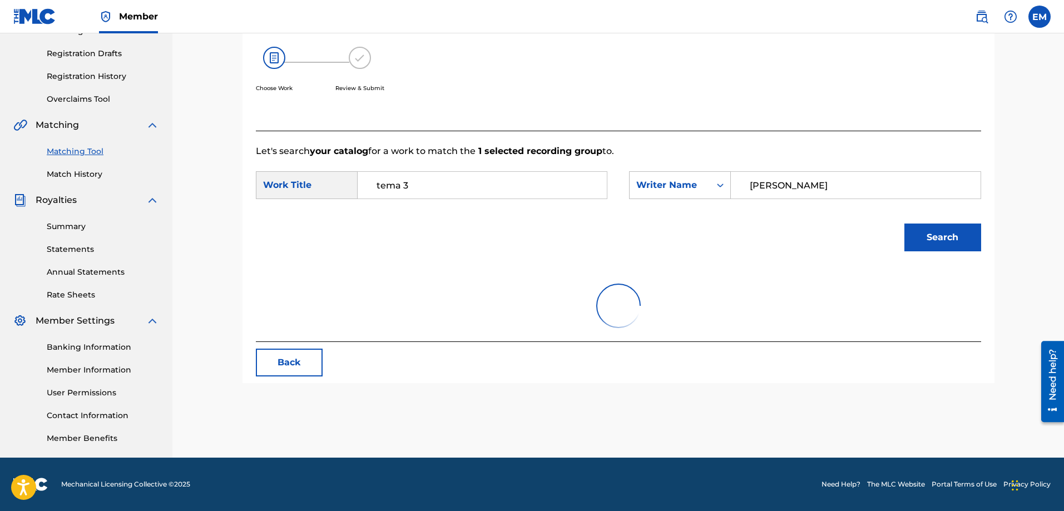
scroll to position [230, 0]
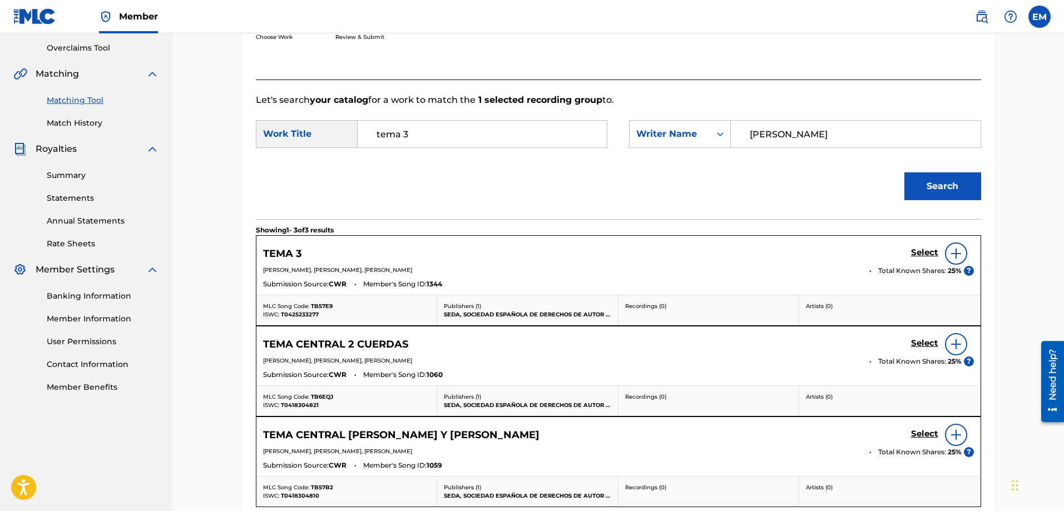
click at [954, 256] on img at bounding box center [955, 253] width 13 height 13
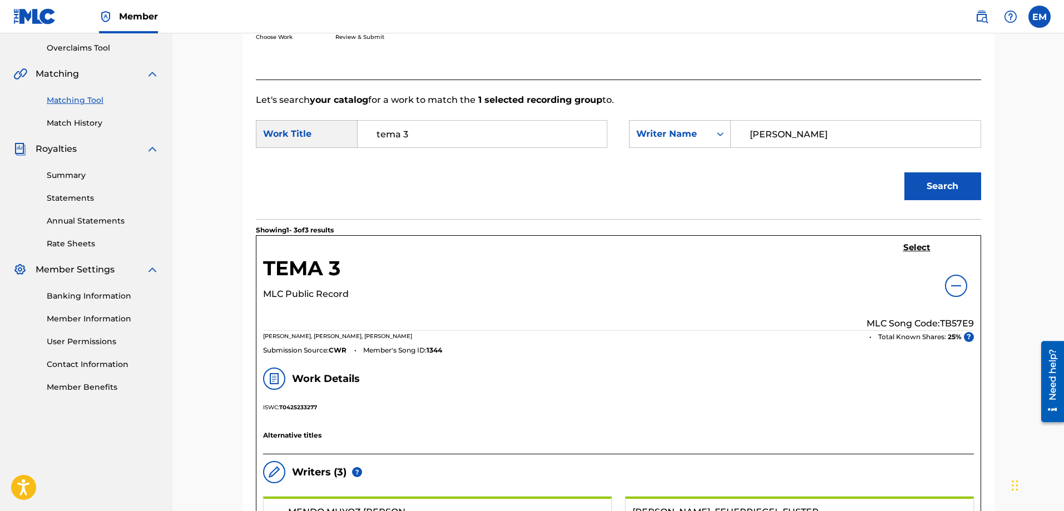
click at [916, 246] on h5 "Select" at bounding box center [916, 247] width 27 height 11
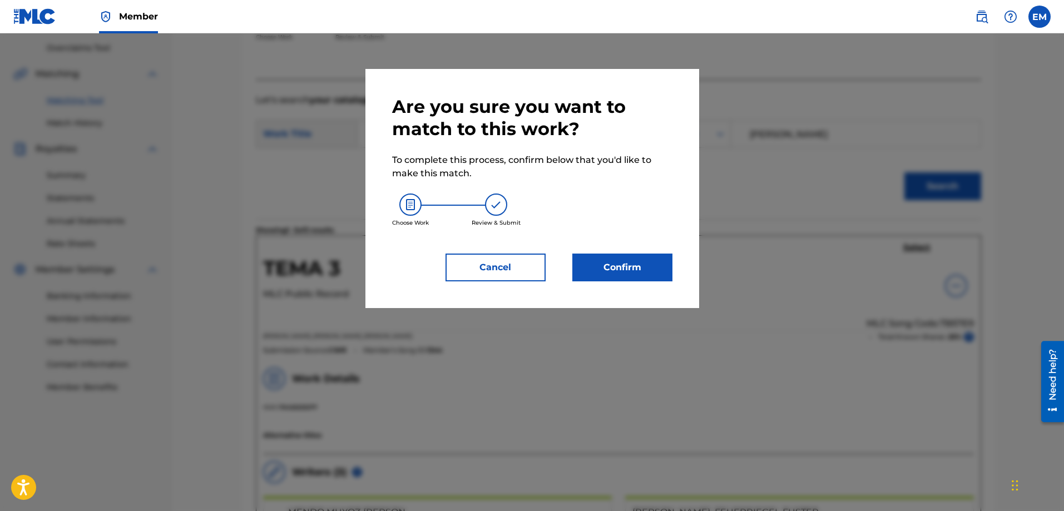
click at [618, 266] on button "Confirm" at bounding box center [622, 268] width 100 height 28
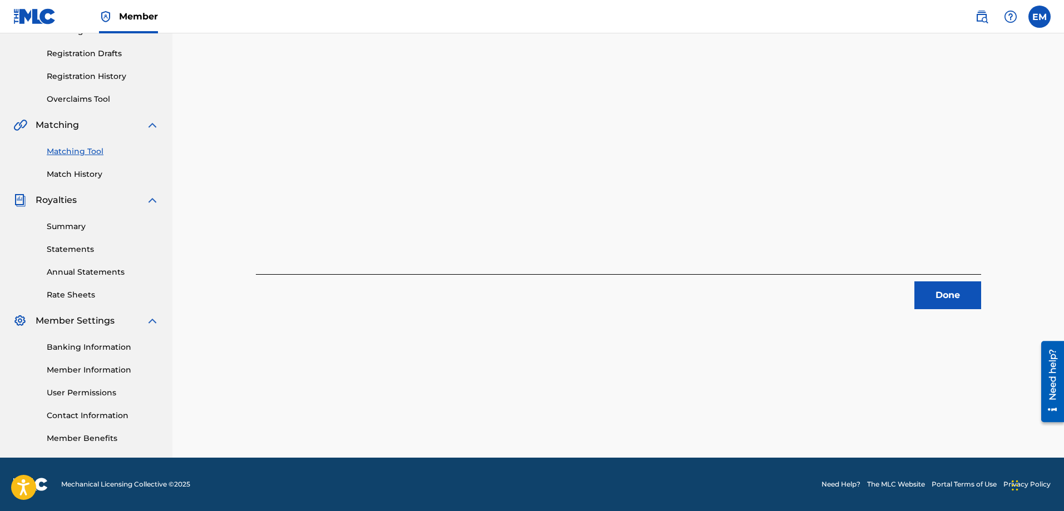
click at [956, 296] on button "Done" at bounding box center [947, 295] width 67 height 28
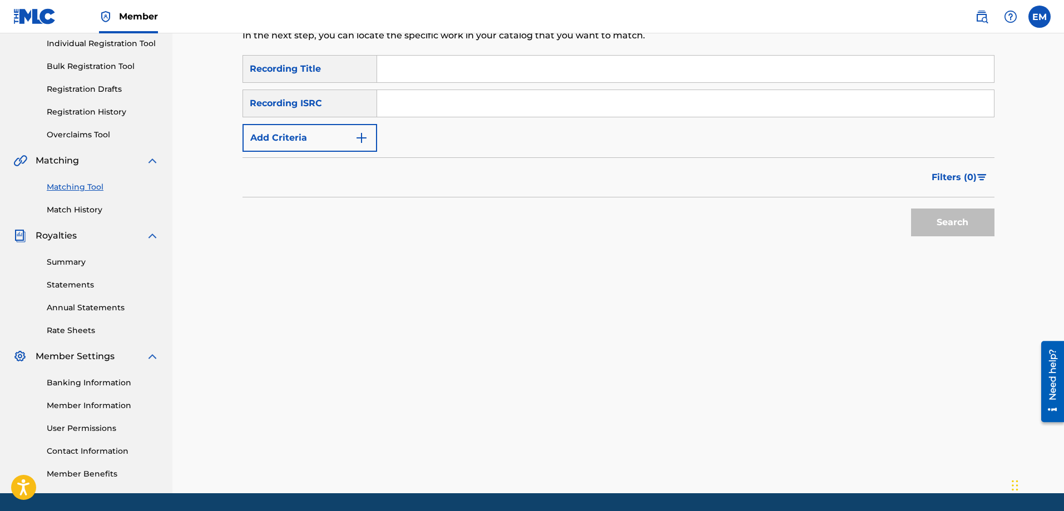
scroll to position [12, 0]
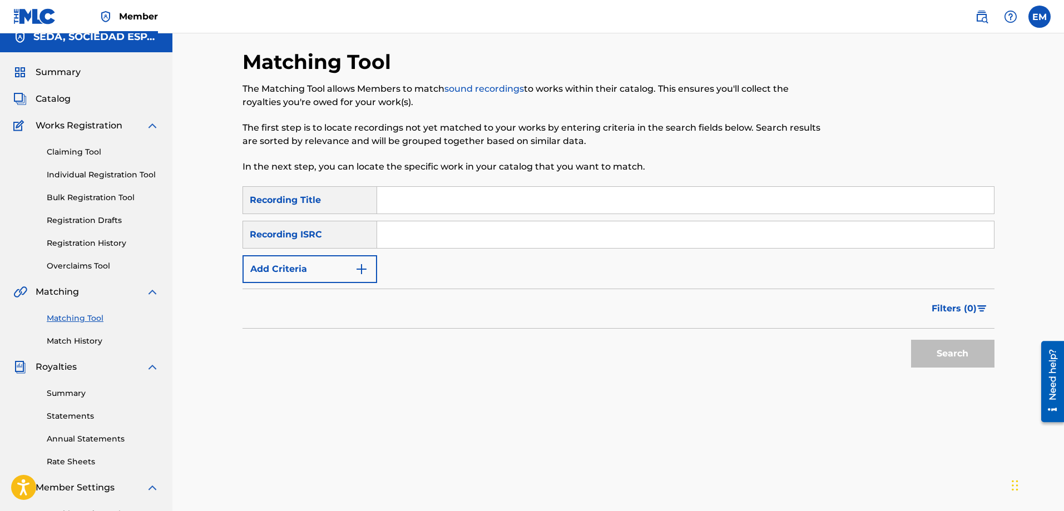
click at [411, 209] on input "Search Form" at bounding box center [685, 200] width 617 height 27
type input "uno bis"
click at [911, 340] on button "Search" at bounding box center [952, 354] width 83 height 28
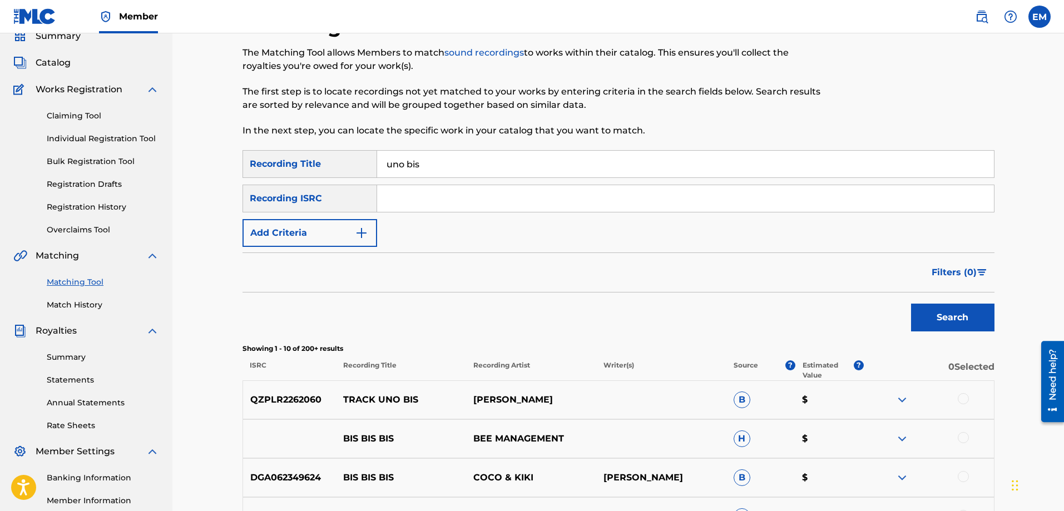
scroll to position [67, 0]
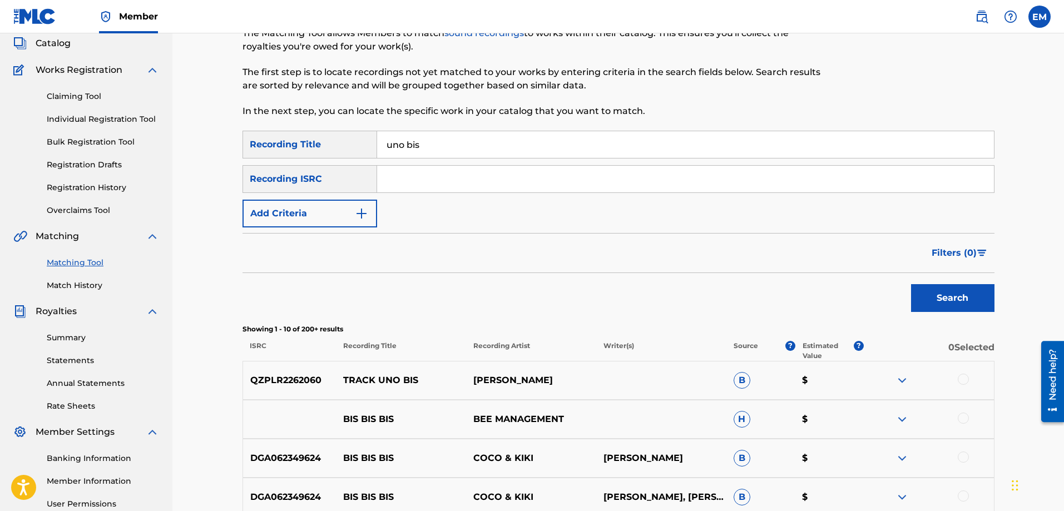
click at [314, 206] on button "Add Criteria" at bounding box center [309, 214] width 135 height 28
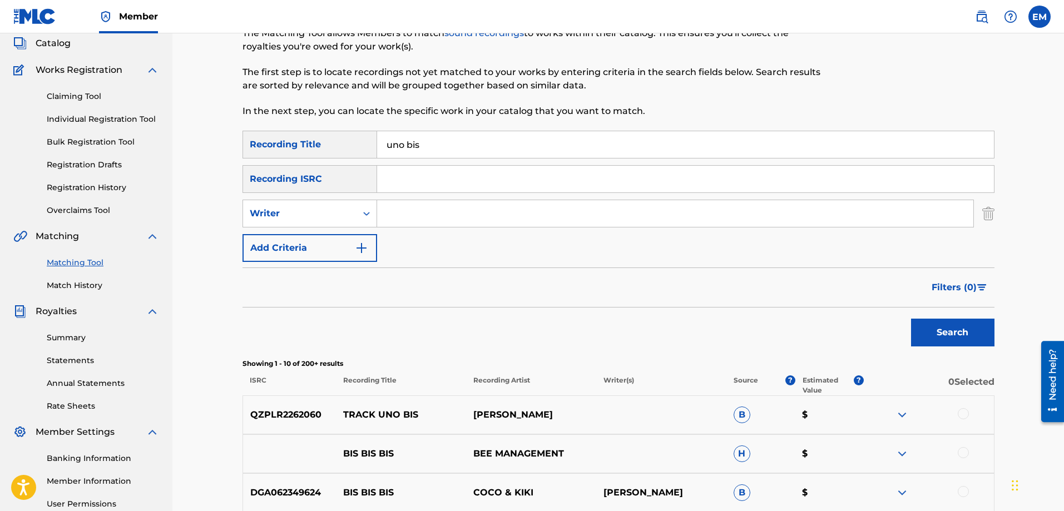
click at [407, 216] on input "Search Form" at bounding box center [675, 213] width 596 height 27
type input "[PERSON_NAME]"
click at [911, 319] on button "Search" at bounding box center [952, 333] width 83 height 28
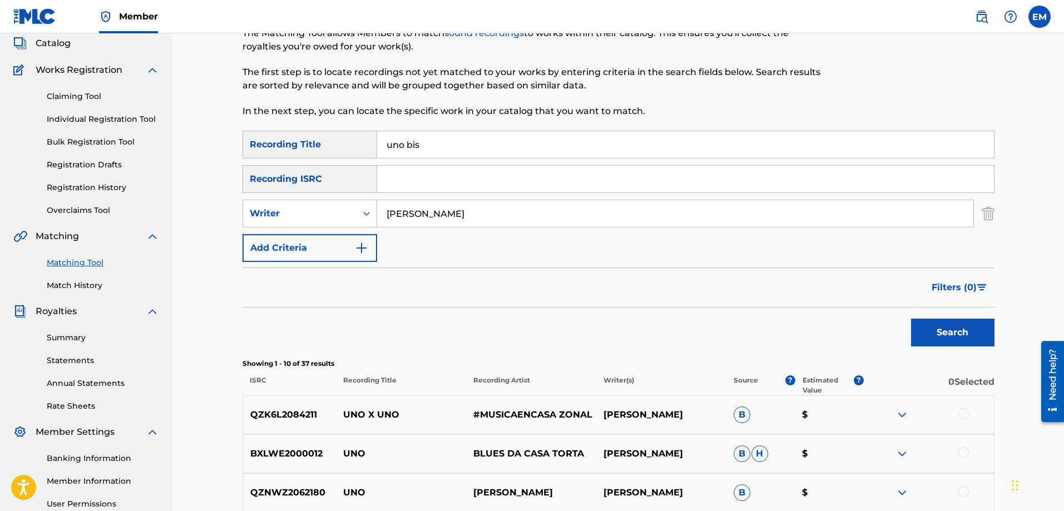
drag, startPoint x: 433, startPoint y: 145, endPoint x: 310, endPoint y: 143, distance: 123.4
click at [311, 143] on div "SearchWithCriteria66206215-058c-4bca-90a8-b89025f77c5d Recording Title uno bis" at bounding box center [618, 145] width 752 height 28
click at [911, 319] on button "Search" at bounding box center [952, 333] width 83 height 28
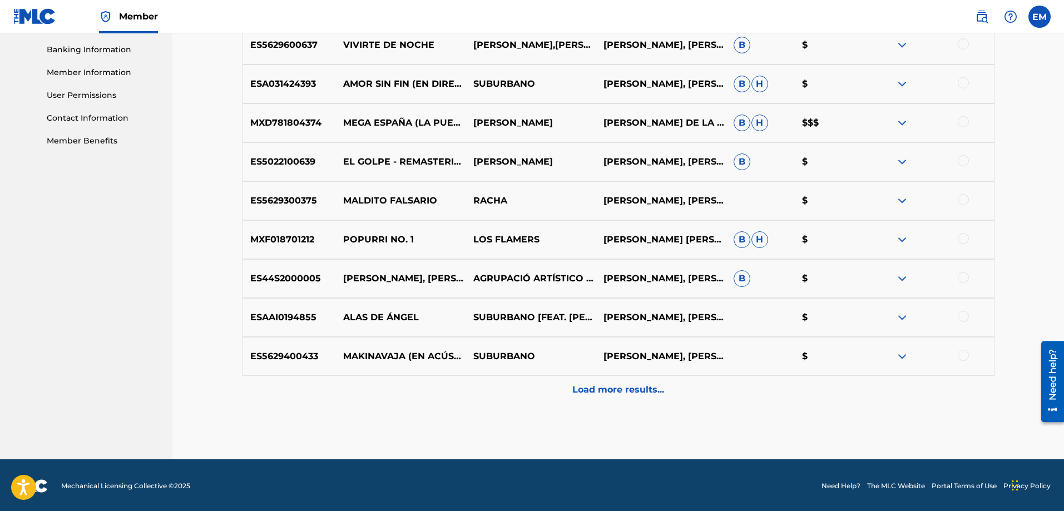
scroll to position [478, 0]
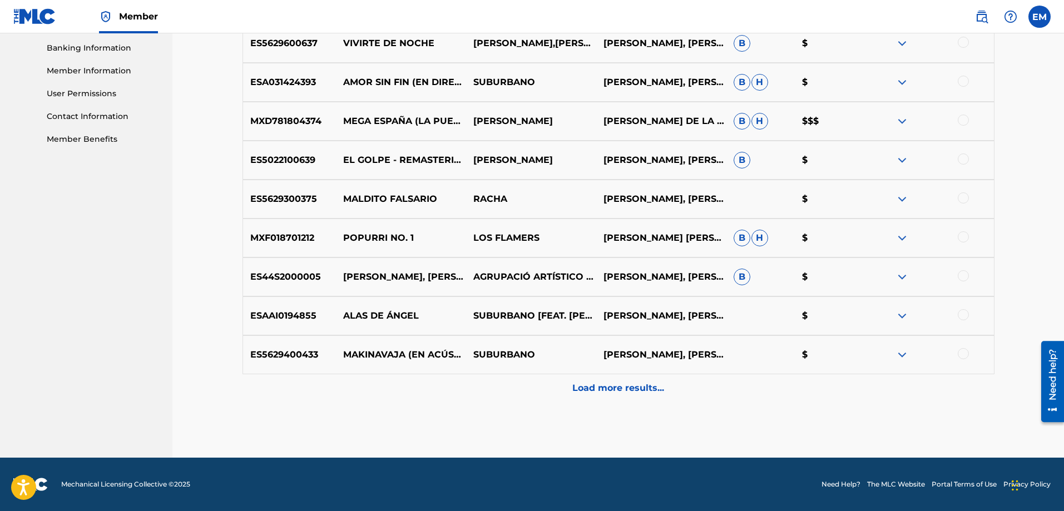
click at [588, 388] on p "Load more results..." at bounding box center [618, 387] width 92 height 13
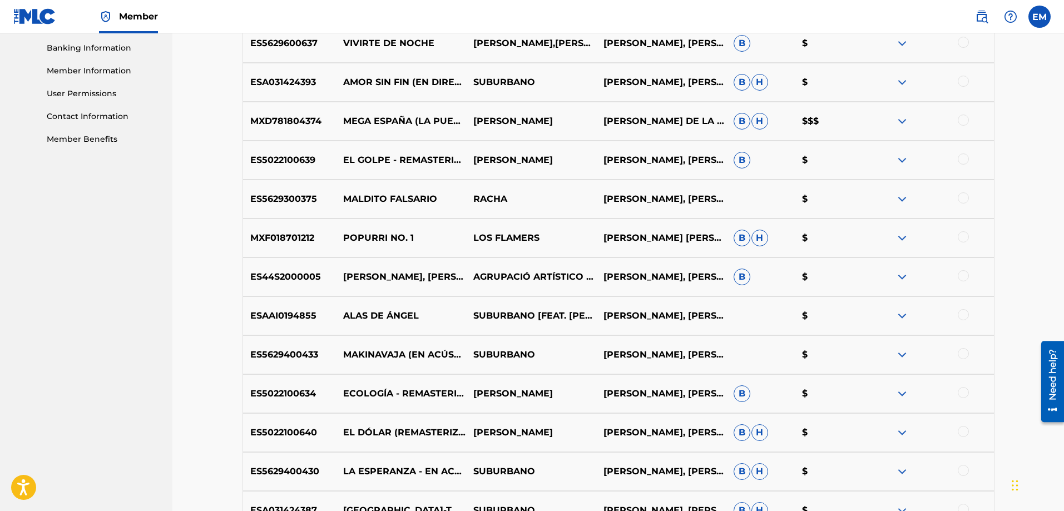
scroll to position [867, 0]
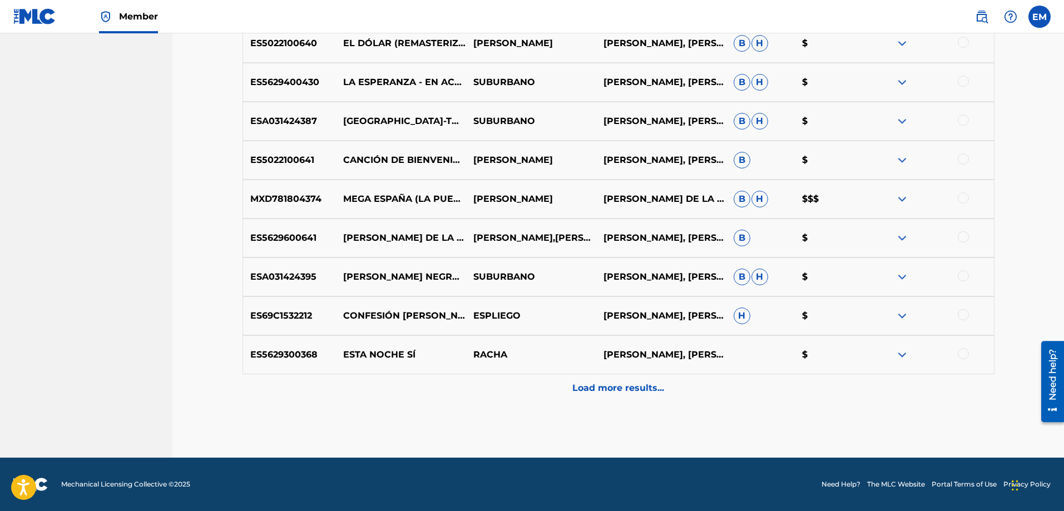
click at [604, 379] on div "Load more results..." at bounding box center [618, 388] width 752 height 28
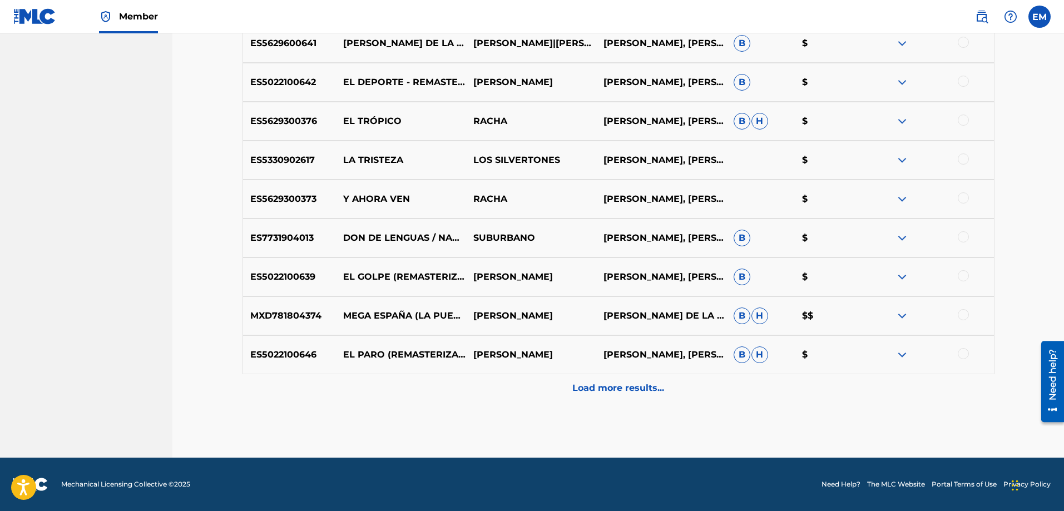
click at [628, 399] on div "Load more results..." at bounding box center [618, 388] width 752 height 28
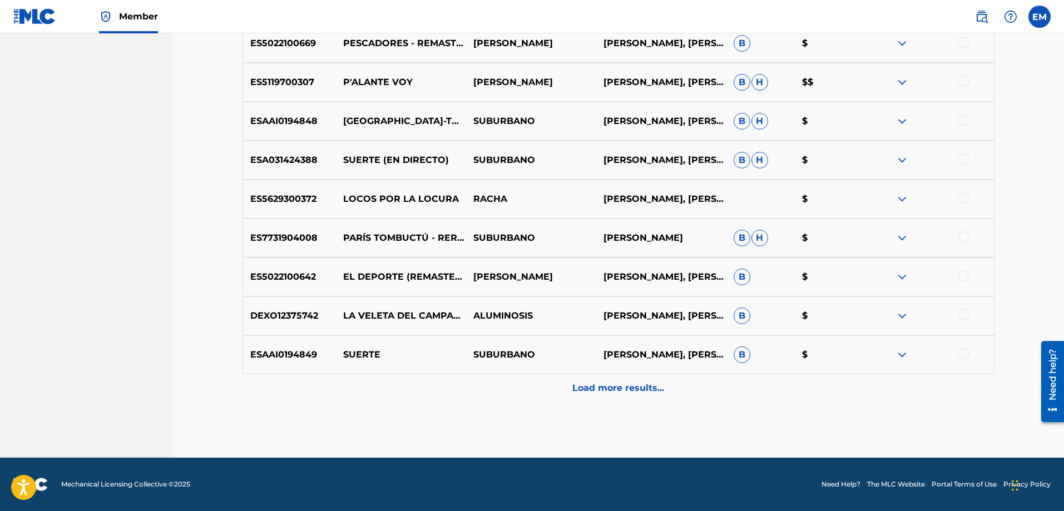
click at [633, 379] on div "Load more results..." at bounding box center [618, 388] width 752 height 28
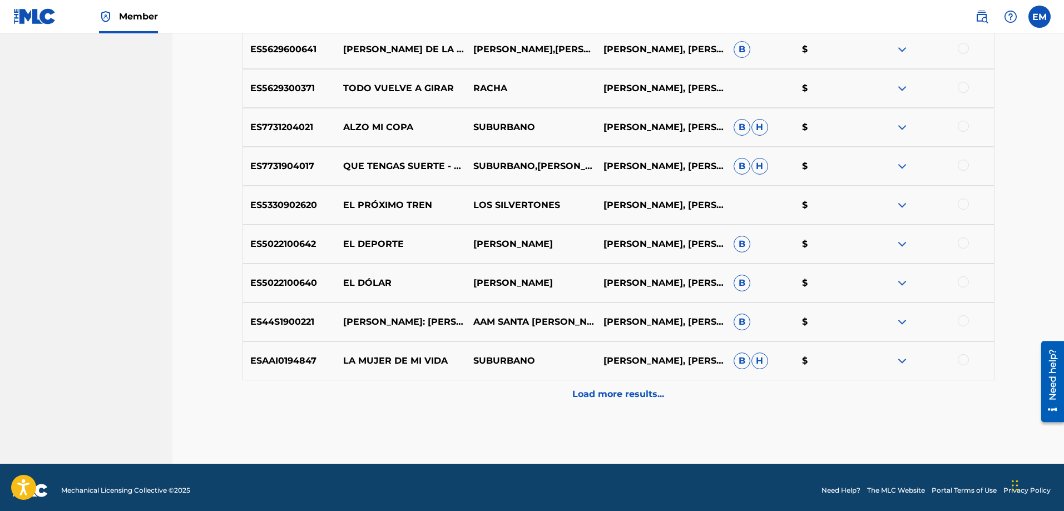
scroll to position [2034, 0]
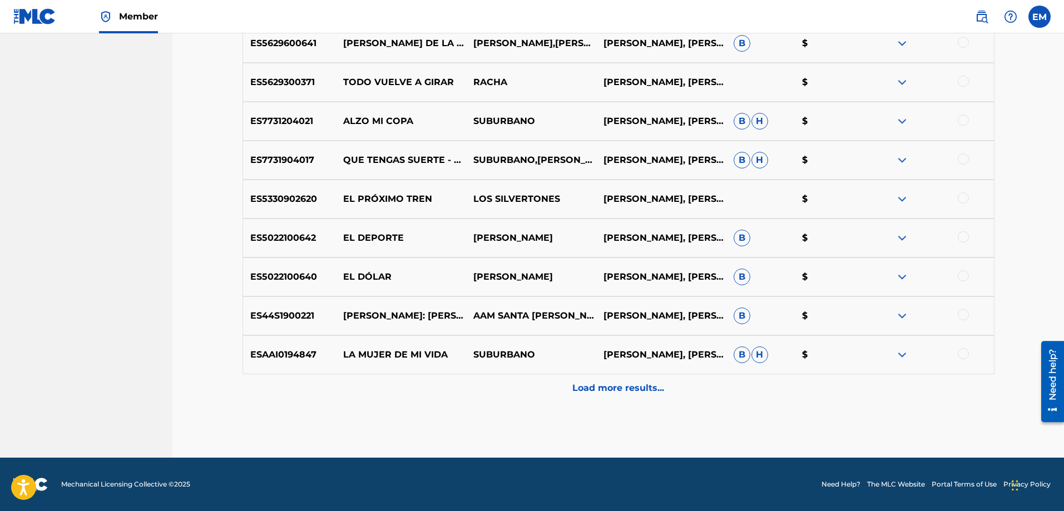
click at [631, 389] on p "Load more results..." at bounding box center [618, 387] width 92 height 13
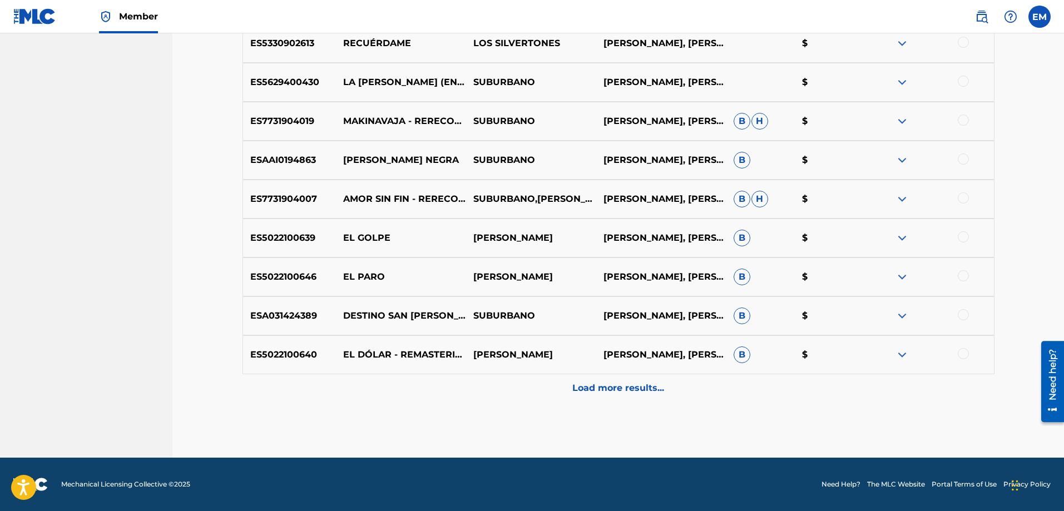
click at [600, 383] on p "Load more results..." at bounding box center [618, 387] width 92 height 13
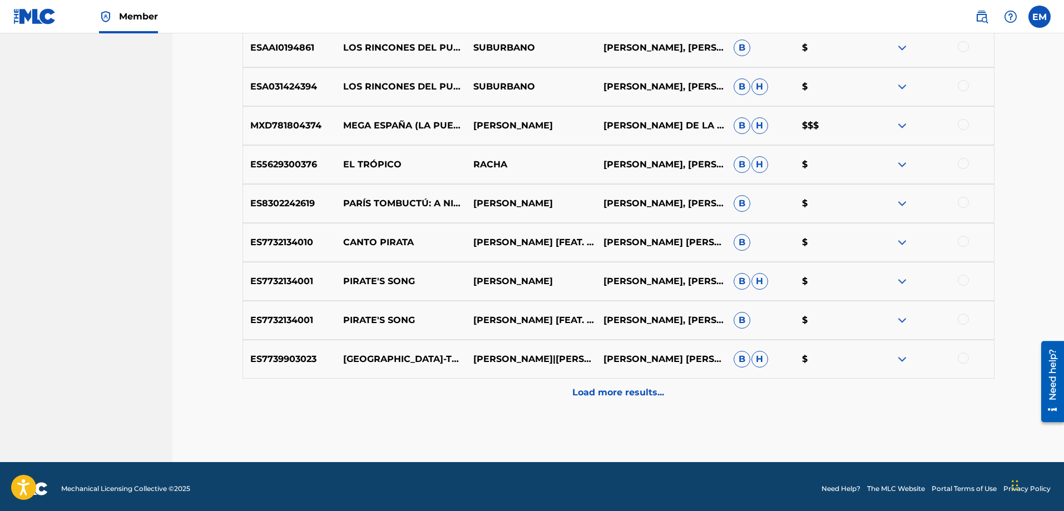
scroll to position [2813, 0]
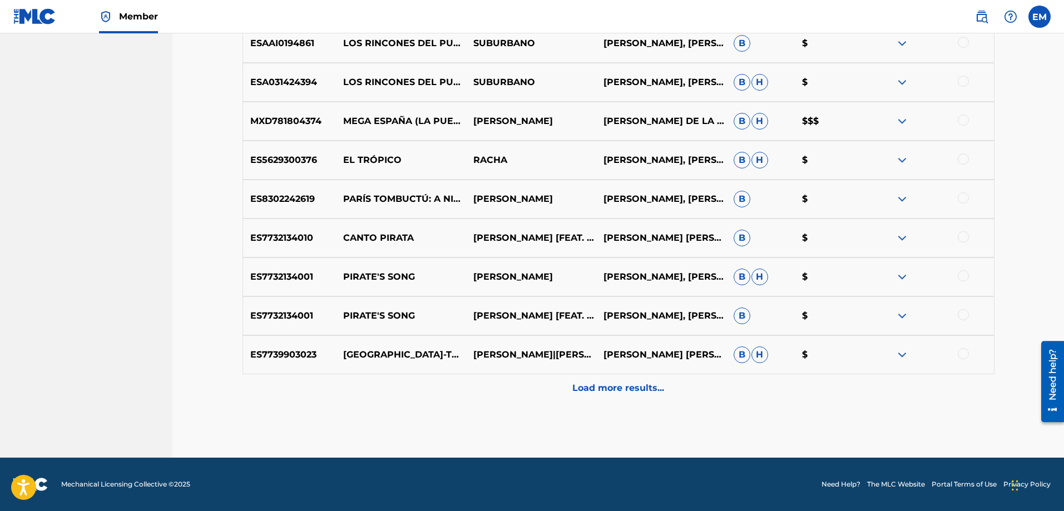
click at [961, 315] on div at bounding box center [962, 314] width 11 height 11
click at [768, 415] on button "Match 1 Group" at bounding box center [781, 420] width 123 height 28
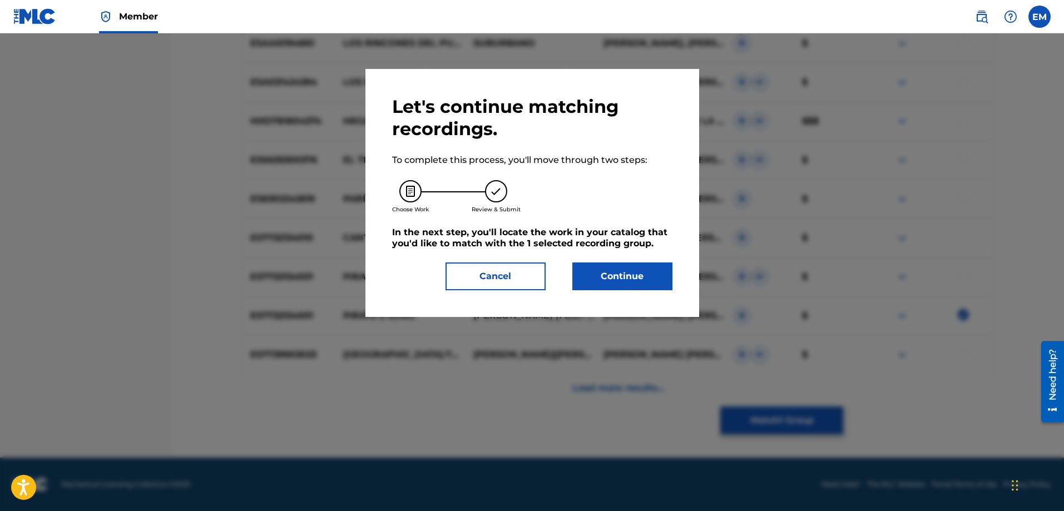
click at [633, 271] on button "Continue" at bounding box center [622, 276] width 100 height 28
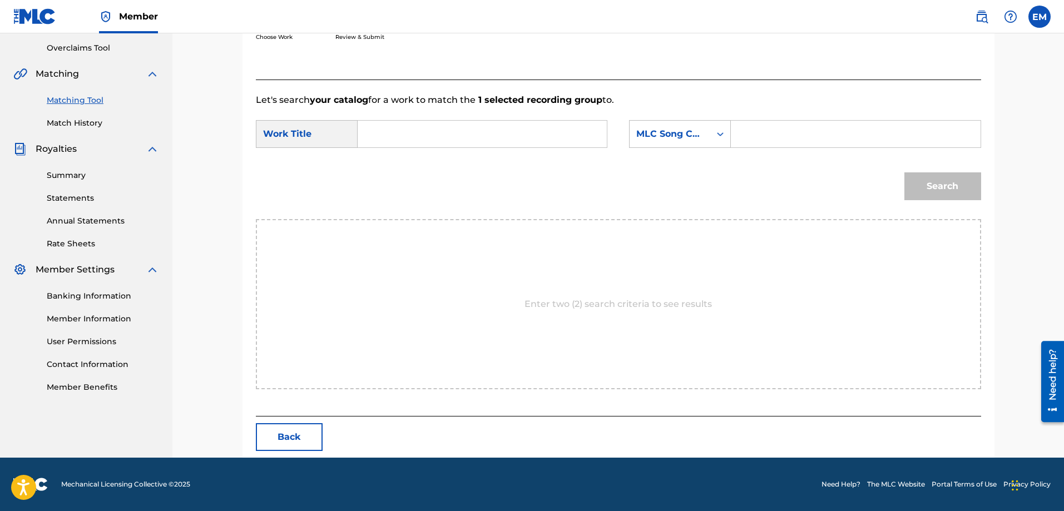
scroll to position [230, 0]
click at [447, 130] on input "Search Form" at bounding box center [482, 134] width 230 height 27
type input "uno bis"
click at [378, 160] on strong "uno" at bounding box center [385, 158] width 18 height 11
click at [680, 130] on div "MLC Song Code" at bounding box center [669, 133] width 67 height 13
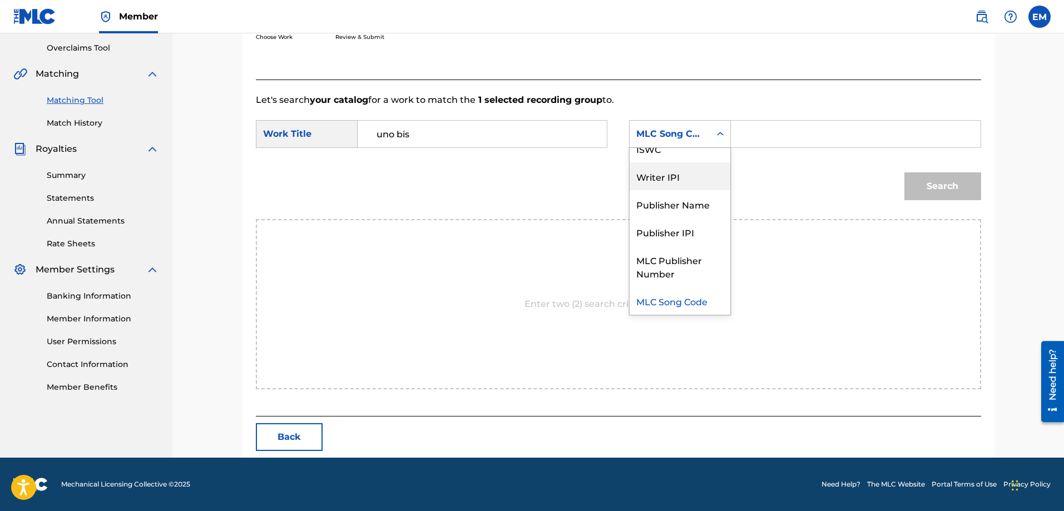
scroll to position [0, 0]
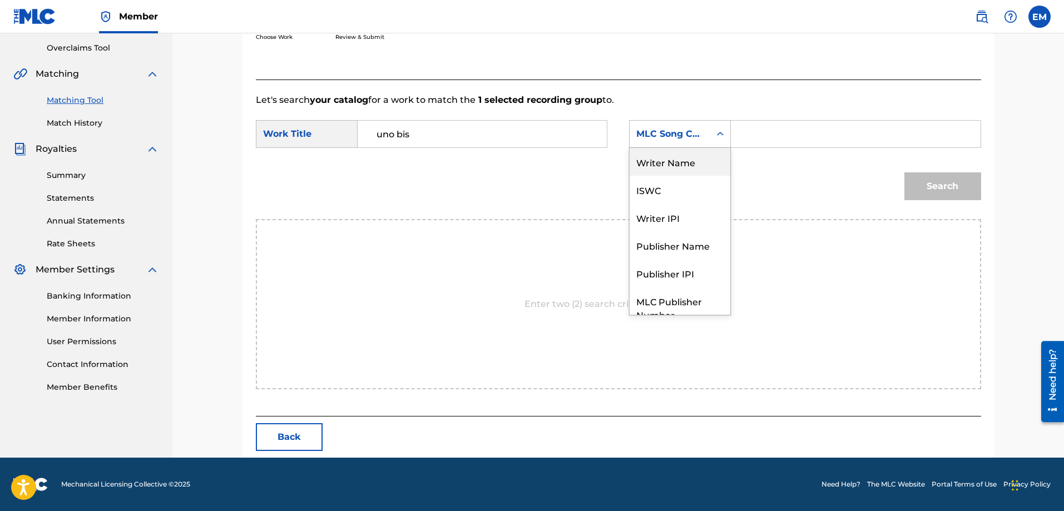
click at [660, 161] on div "Writer Name" at bounding box center [679, 162] width 101 height 28
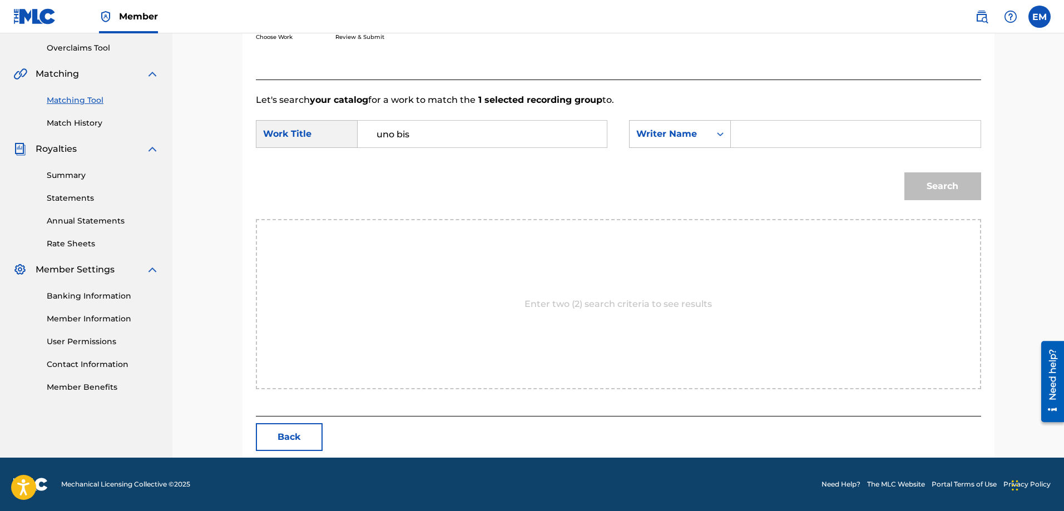
click at [784, 132] on input "Search Form" at bounding box center [855, 134] width 230 height 27
paste input "[PERSON_NAME]"
type input "[PERSON_NAME]"
click at [904, 172] on button "Search" at bounding box center [942, 186] width 77 height 28
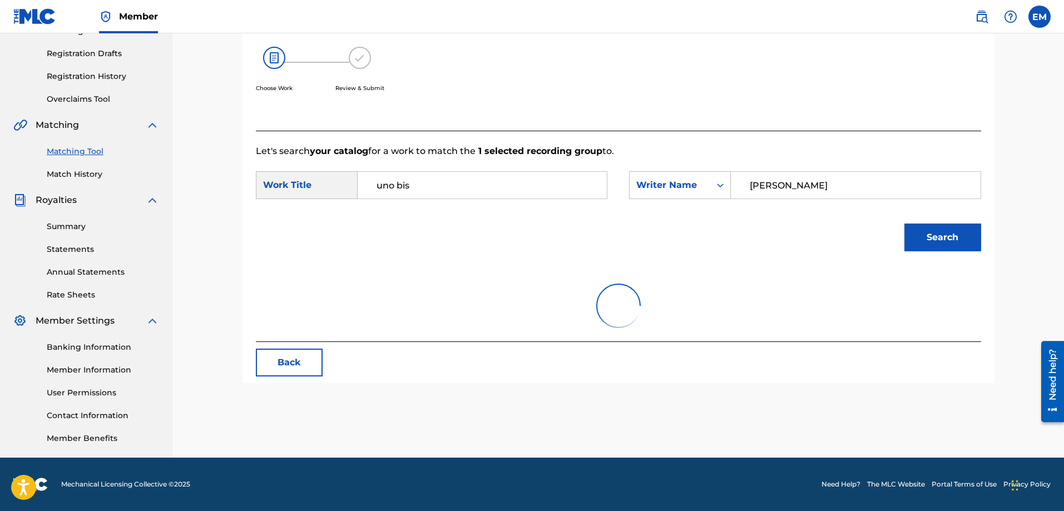
scroll to position [230, 0]
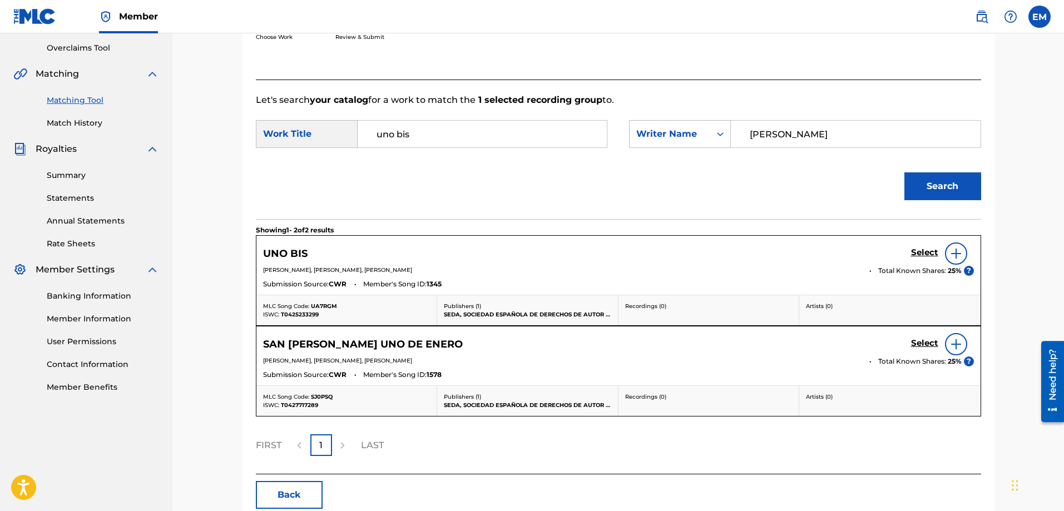
click at [952, 256] on img at bounding box center [955, 253] width 13 height 13
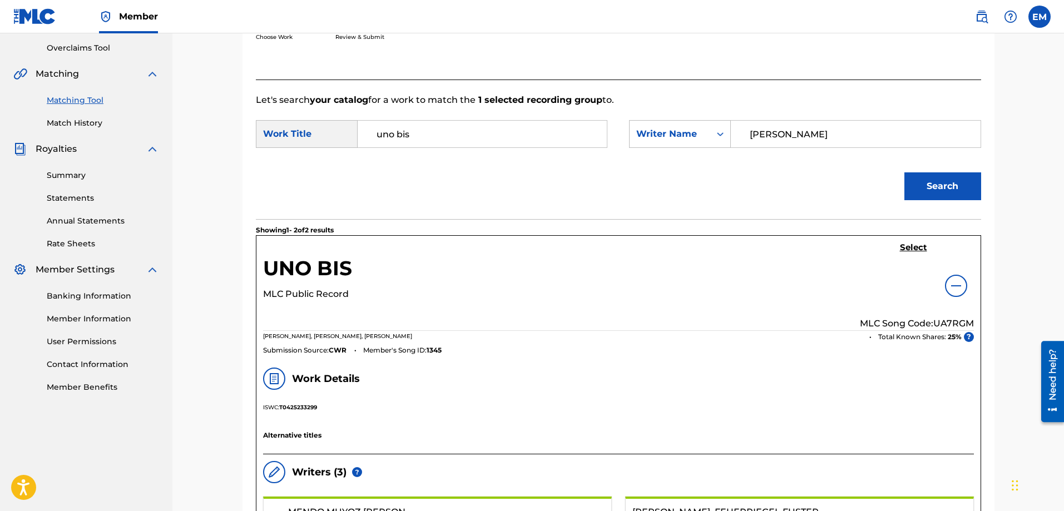
click at [913, 248] on h5 "Select" at bounding box center [913, 247] width 27 height 11
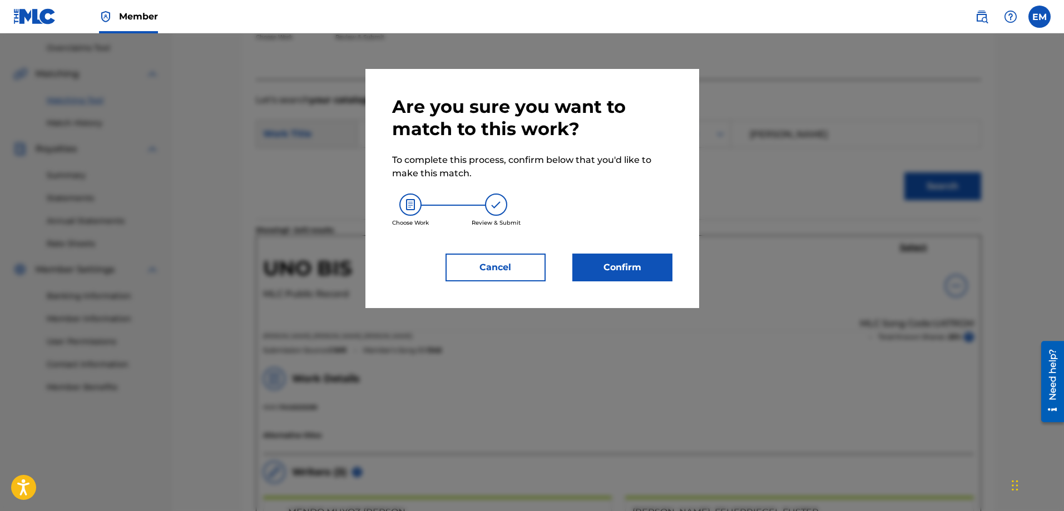
click at [623, 275] on button "Confirm" at bounding box center [622, 268] width 100 height 28
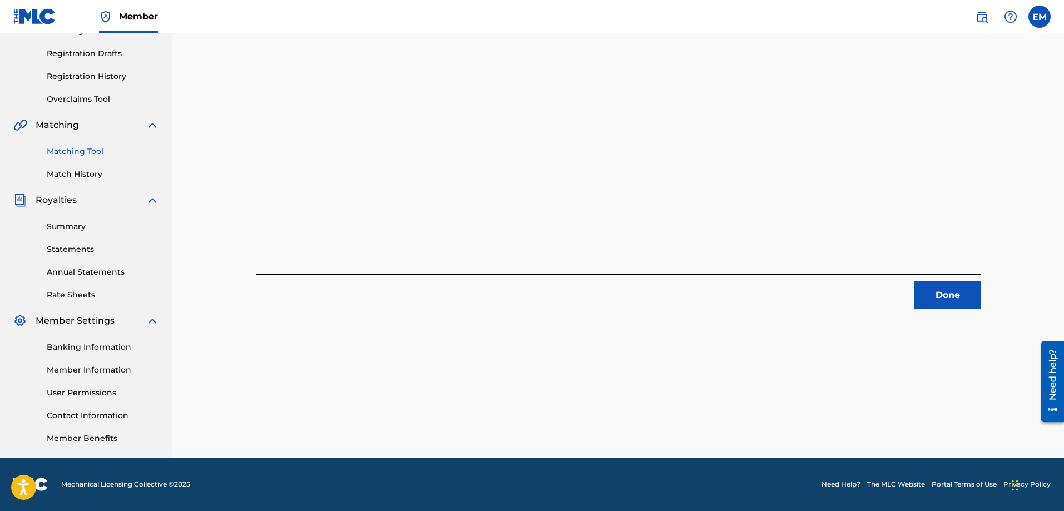
click at [924, 298] on button "Done" at bounding box center [947, 295] width 67 height 28
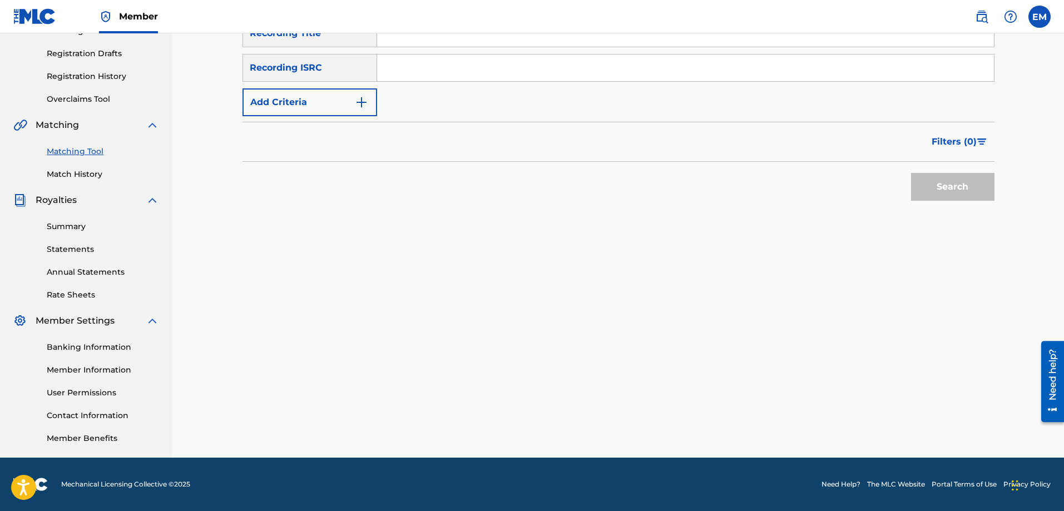
scroll to position [12, 0]
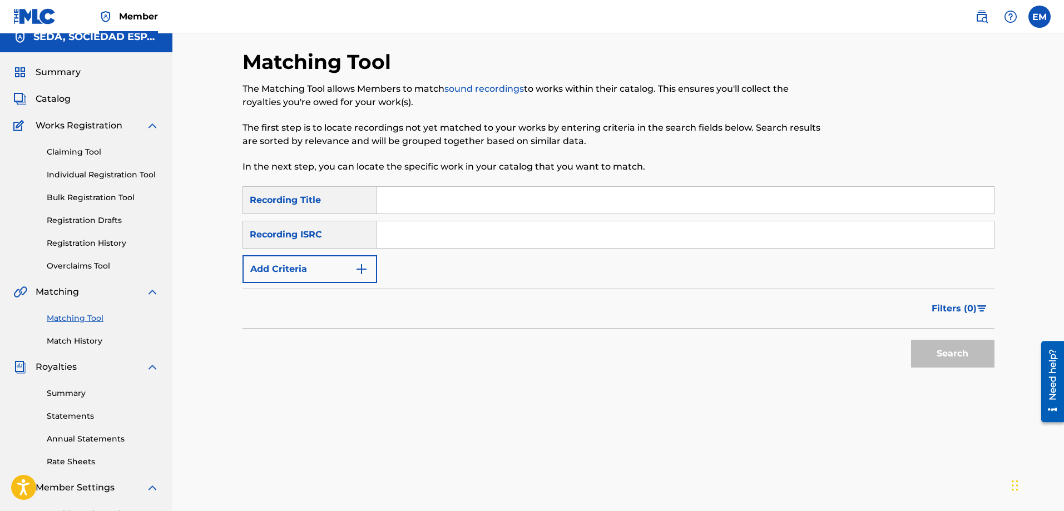
click at [398, 205] on input "Search Form" at bounding box center [685, 200] width 617 height 27
type input "zeca"
click at [911, 340] on button "Search" at bounding box center [952, 354] width 83 height 28
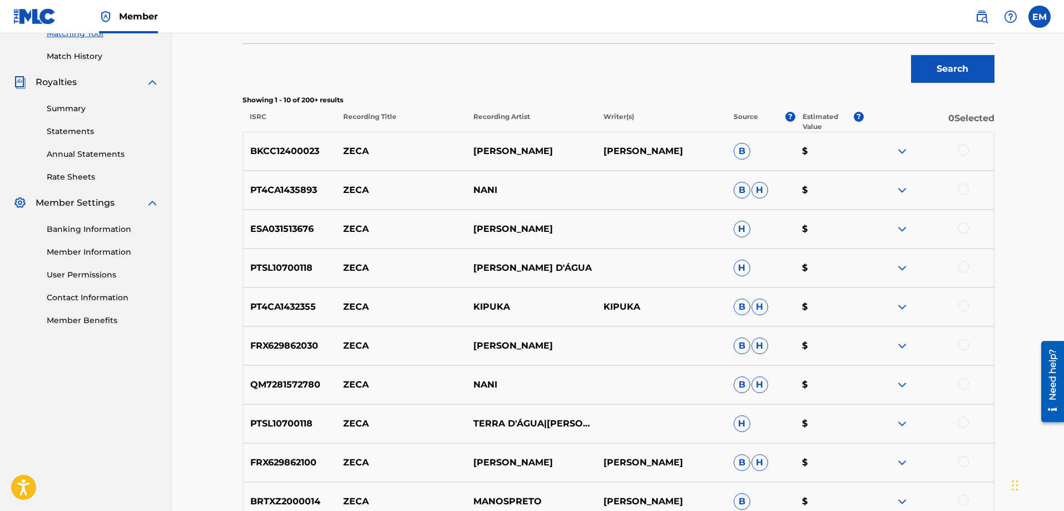
scroll to position [178, 0]
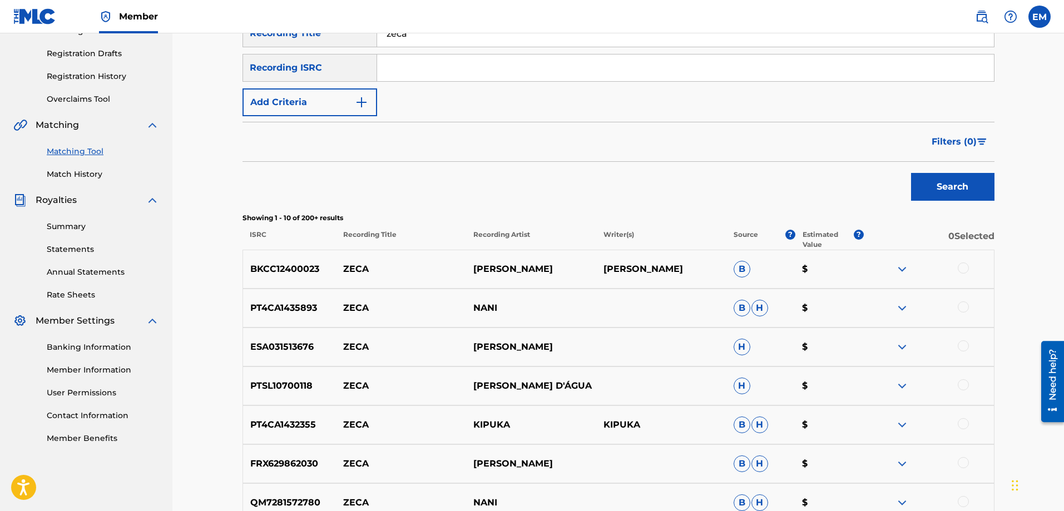
click at [332, 104] on button "Add Criteria" at bounding box center [309, 102] width 135 height 28
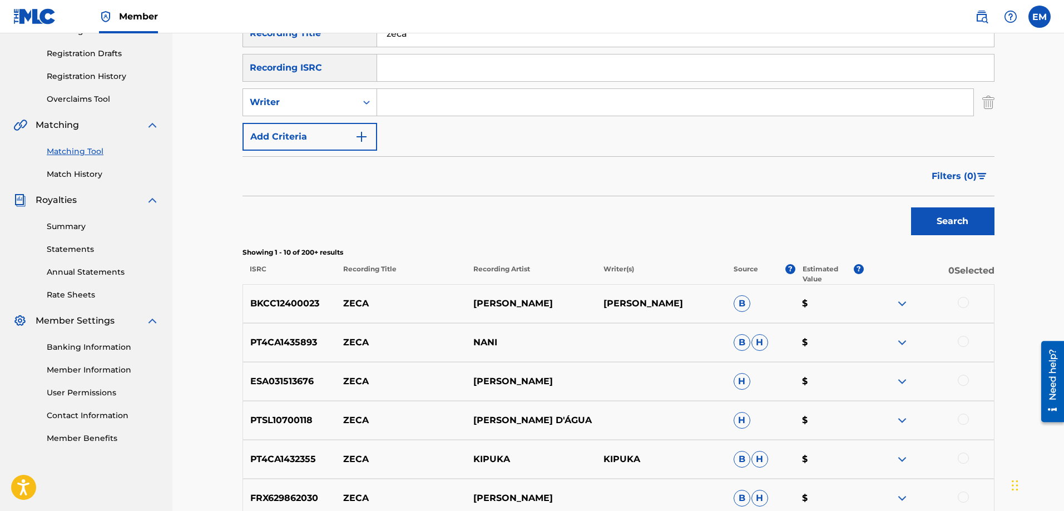
click at [428, 97] on input "Search Form" at bounding box center [675, 102] width 596 height 27
type input "[PERSON_NAME]"
click at [911, 207] on button "Search" at bounding box center [952, 221] width 83 height 28
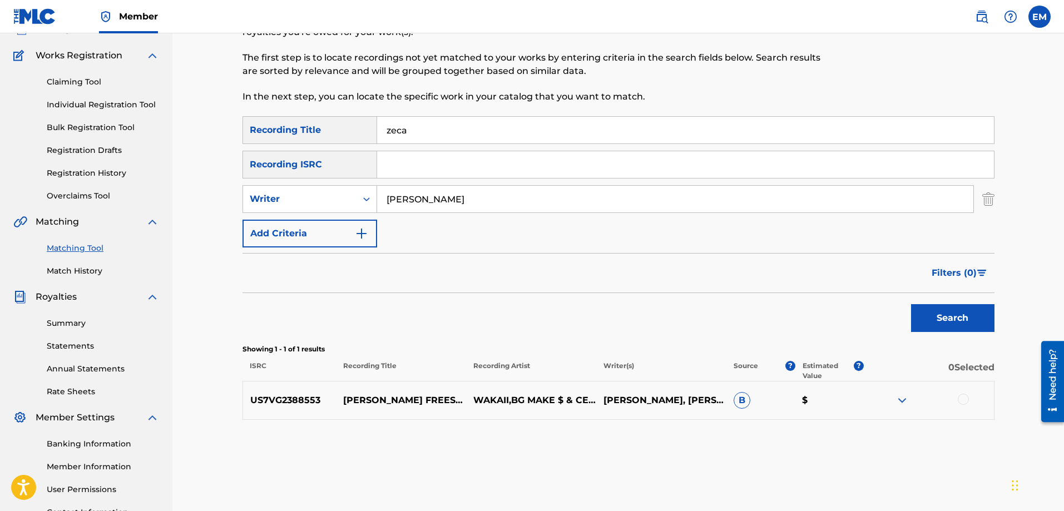
scroll to position [0, 0]
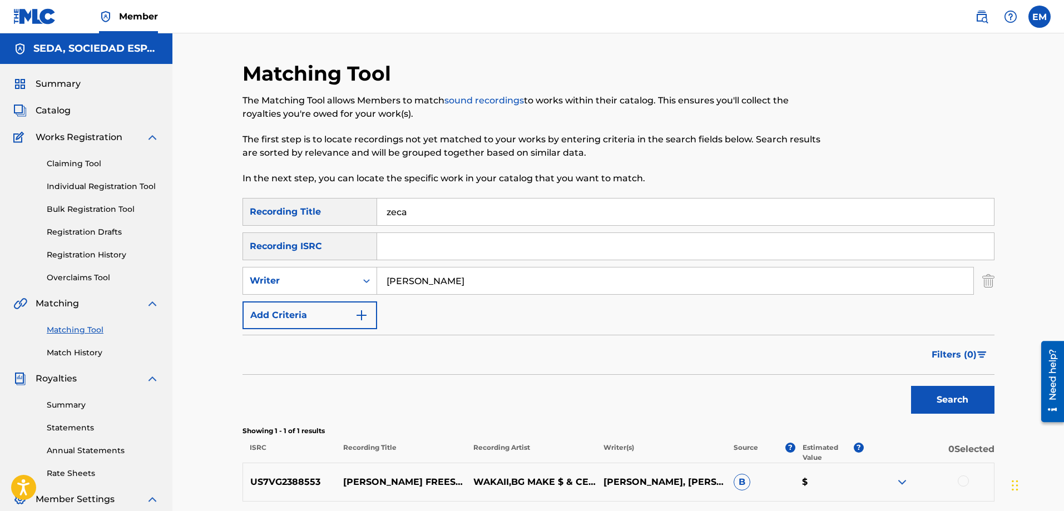
drag, startPoint x: 434, startPoint y: 215, endPoint x: 360, endPoint y: 227, distance: 75.0
click at [364, 227] on div "SearchWithCriteria66206215-058c-4bca-90a8-b89025f77c5d Recording Title zeca Sea…" at bounding box center [618, 263] width 752 height 131
click at [911, 386] on button "Search" at bounding box center [952, 400] width 83 height 28
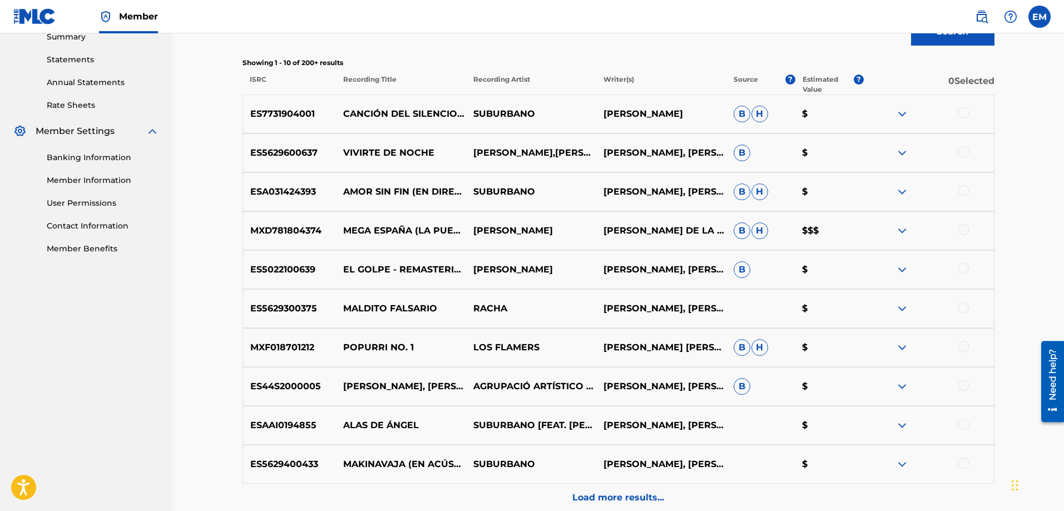
scroll to position [200, 0]
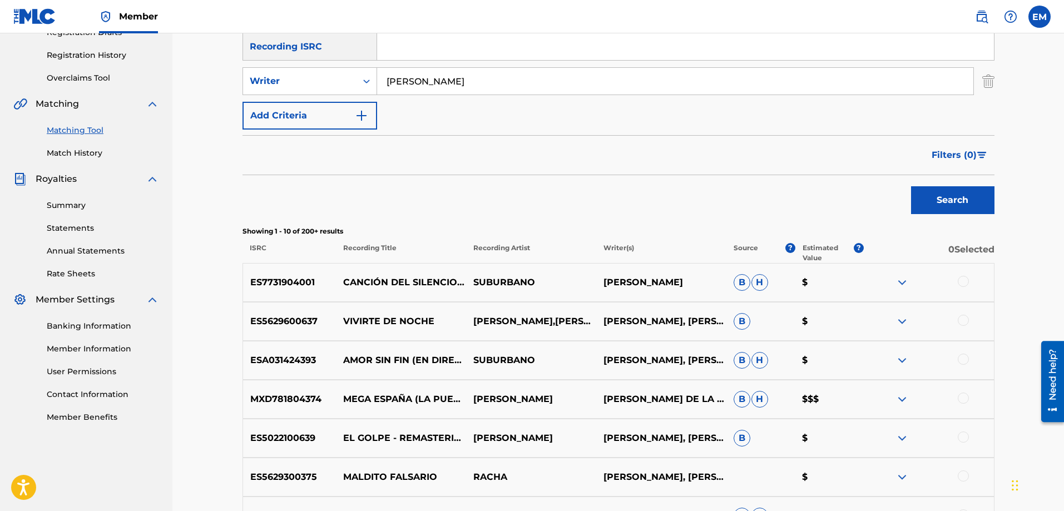
click at [295, 117] on button "Add Criteria" at bounding box center [309, 116] width 135 height 28
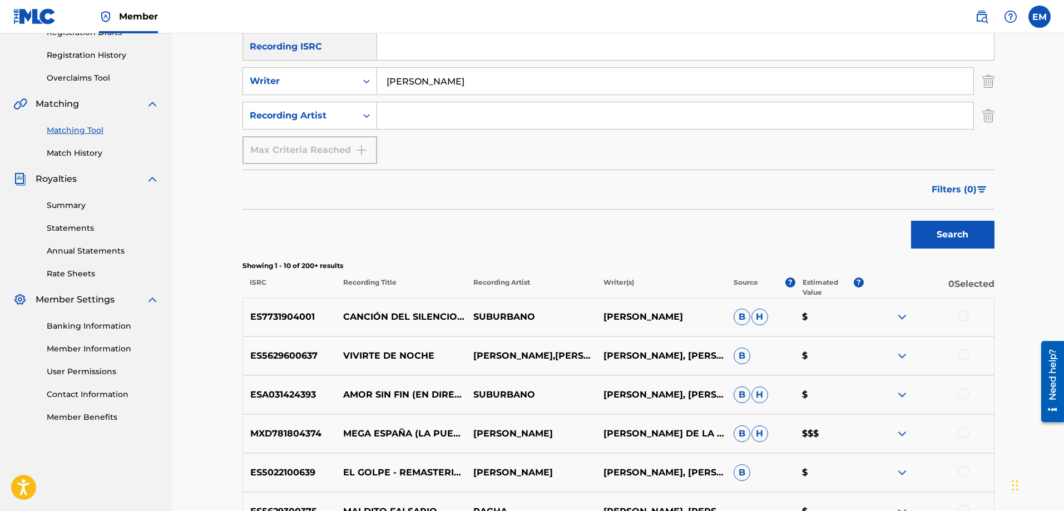
click at [397, 117] on input "Search Form" at bounding box center [675, 115] width 596 height 27
type input "suburbano"
click at [911, 221] on button "Search" at bounding box center [952, 235] width 83 height 28
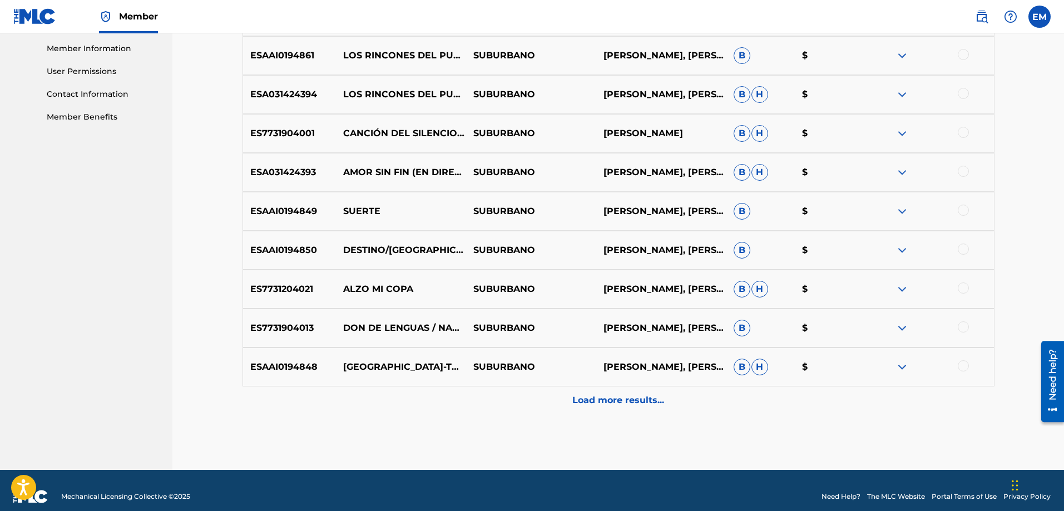
scroll to position [512, 0]
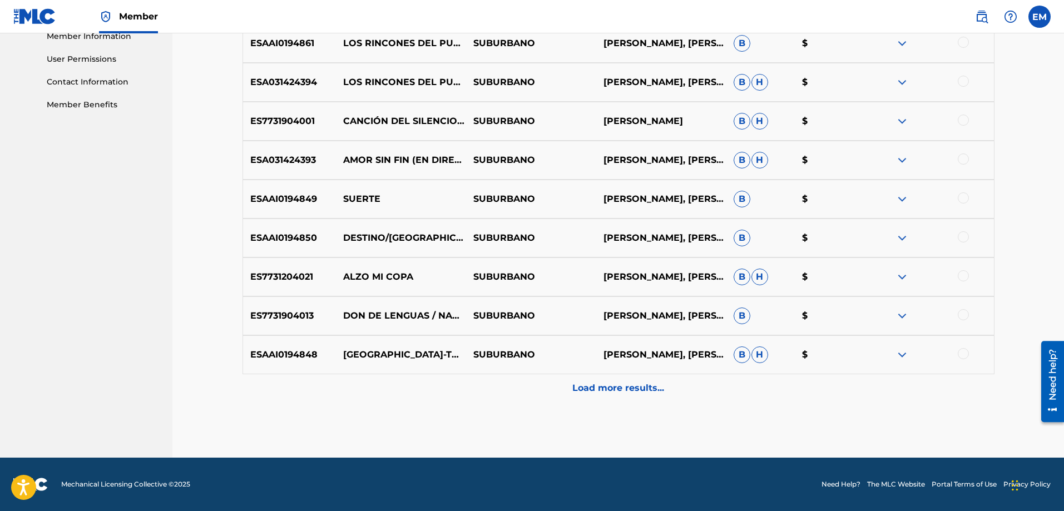
click at [604, 387] on p "Load more results..." at bounding box center [618, 387] width 92 height 13
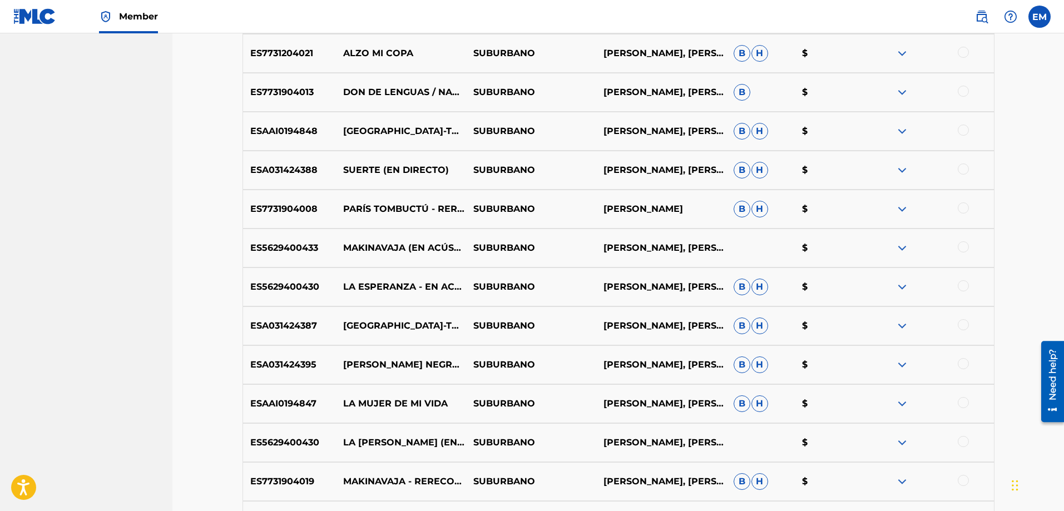
scroll to position [901, 0]
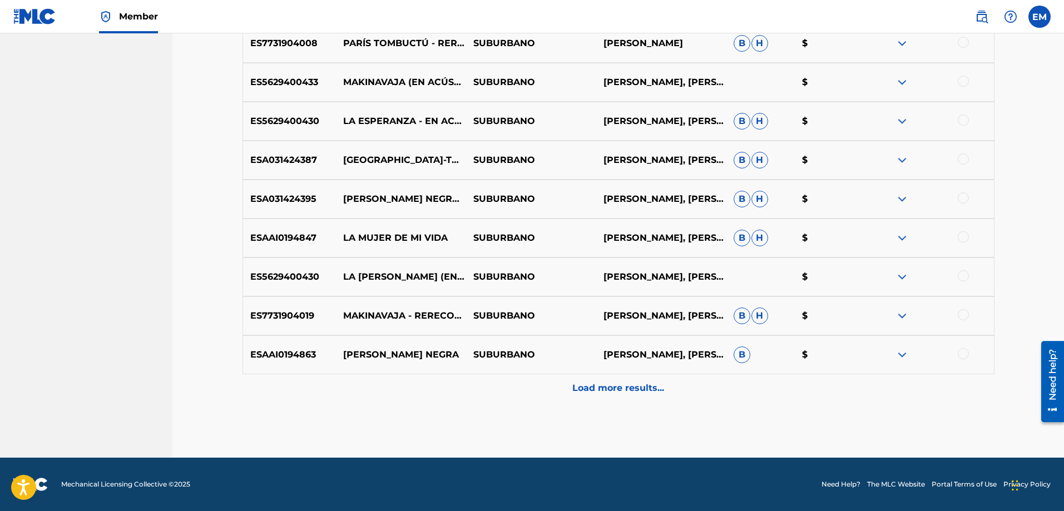
click at [617, 380] on div "Load more results..." at bounding box center [618, 388] width 752 height 28
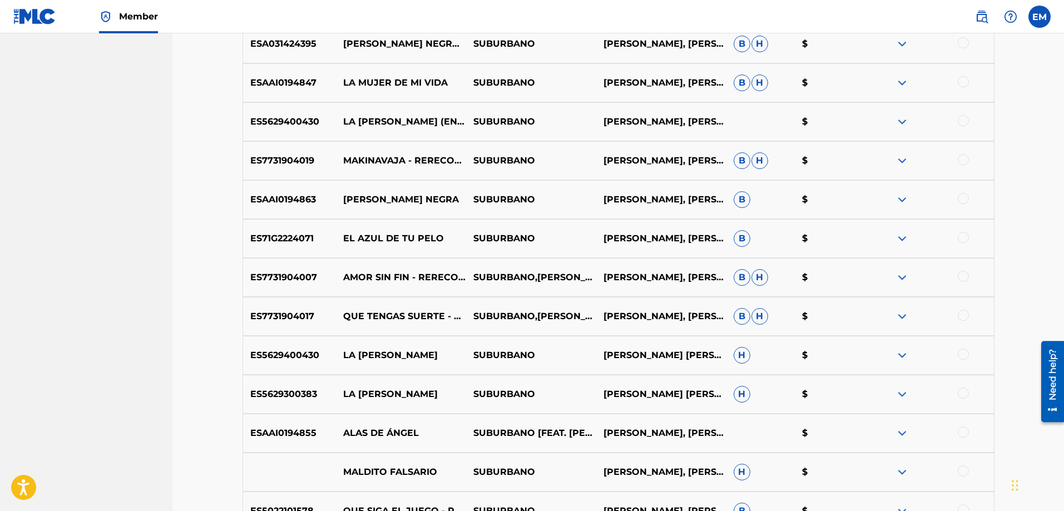
scroll to position [1068, 0]
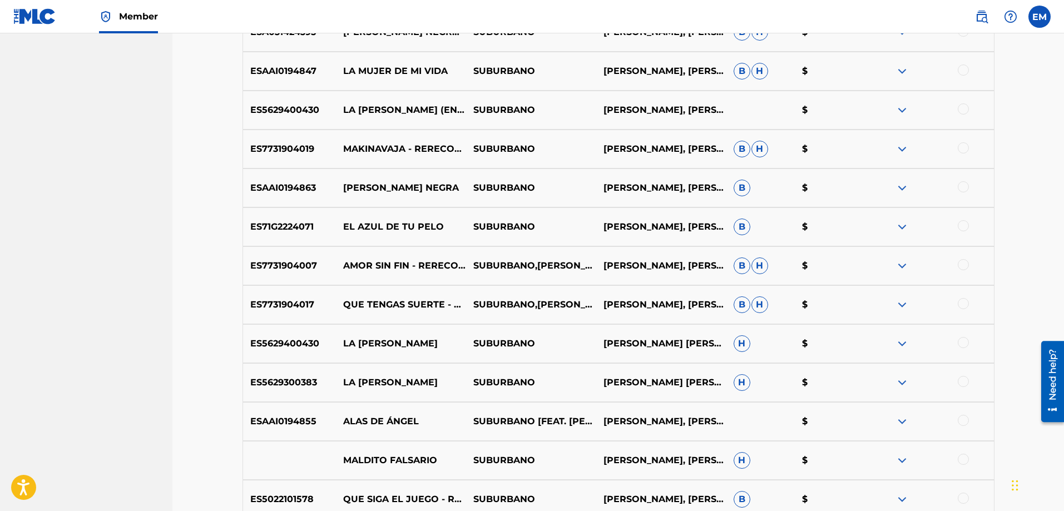
click at [966, 266] on div at bounding box center [962, 264] width 11 height 11
click at [747, 425] on button "Match 1 Group" at bounding box center [781, 420] width 123 height 28
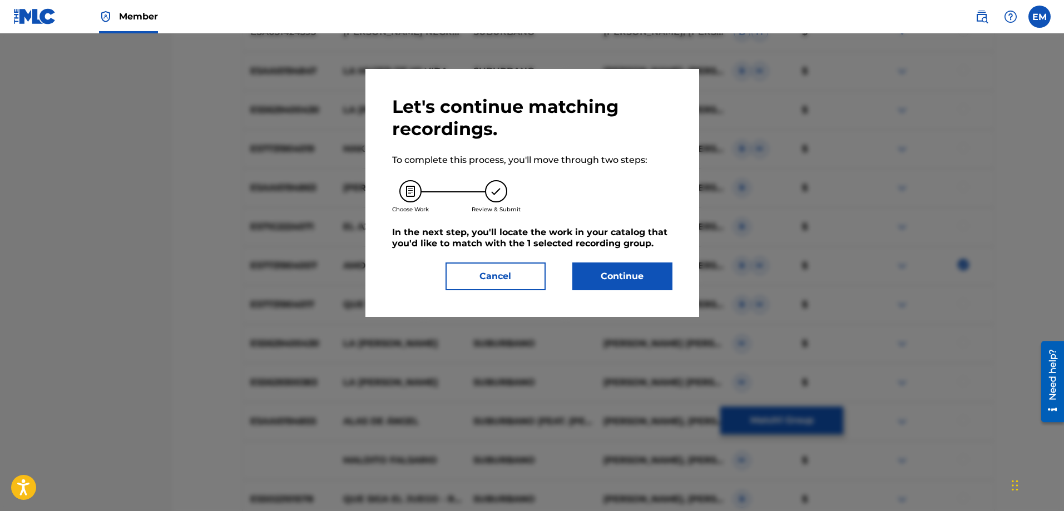
click at [616, 281] on button "Continue" at bounding box center [622, 276] width 100 height 28
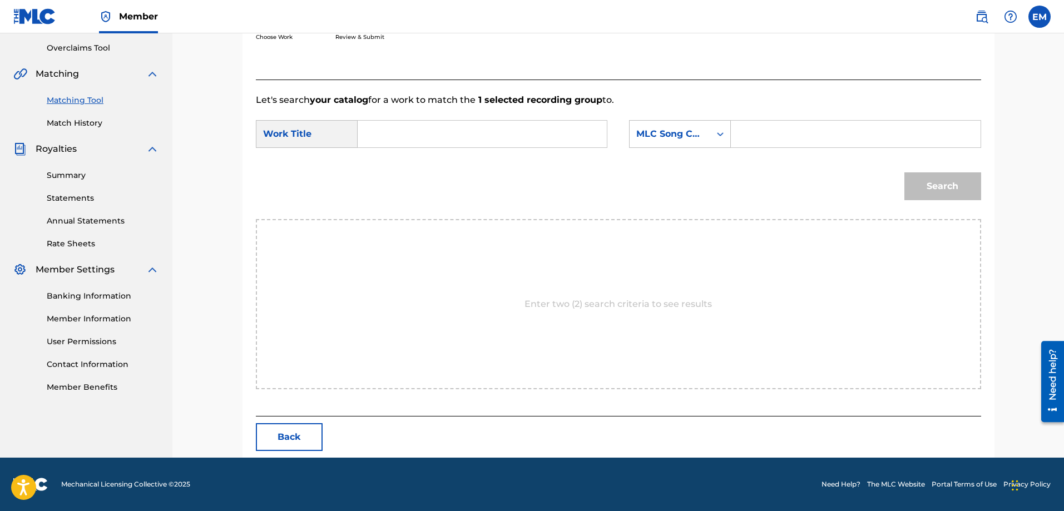
click at [421, 125] on input "Search Form" at bounding box center [482, 134] width 230 height 27
type input "x"
type input "zeca"
click at [378, 155] on strong "zeca" at bounding box center [386, 158] width 21 height 11
click at [643, 137] on div "MLC Song Code" at bounding box center [669, 133] width 67 height 13
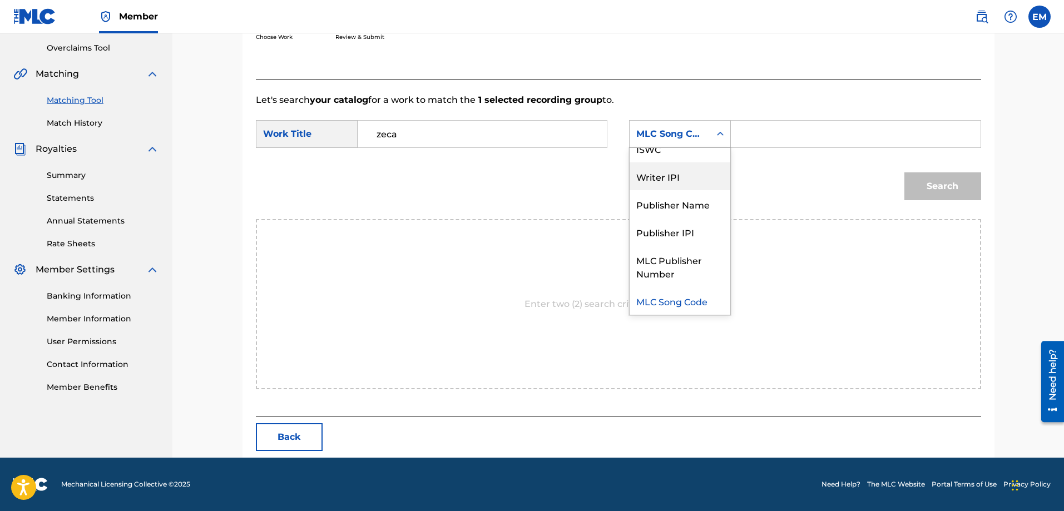
scroll to position [0, 0]
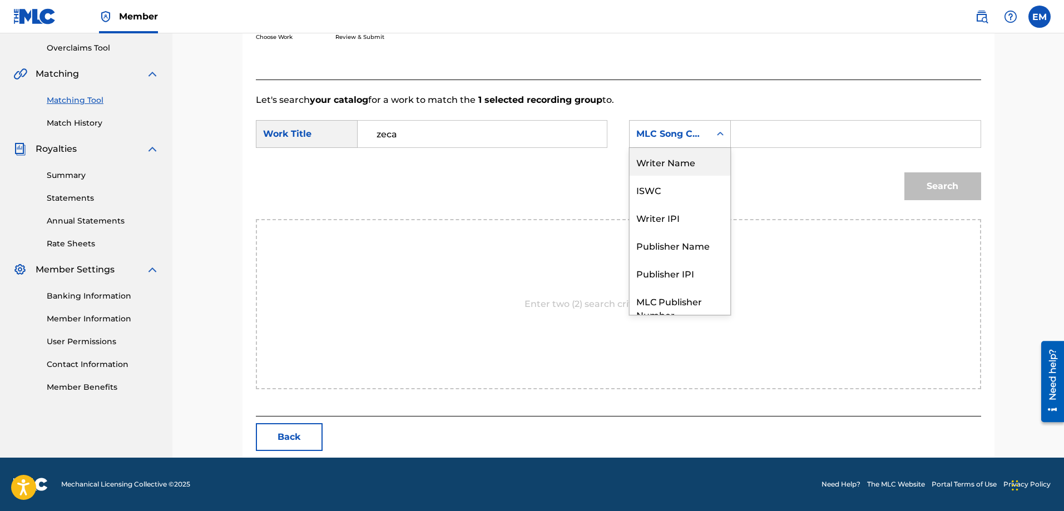
drag, startPoint x: 649, startPoint y: 160, endPoint x: 657, endPoint y: 158, distance: 7.4
click at [652, 159] on div "Writer Name" at bounding box center [679, 162] width 101 height 28
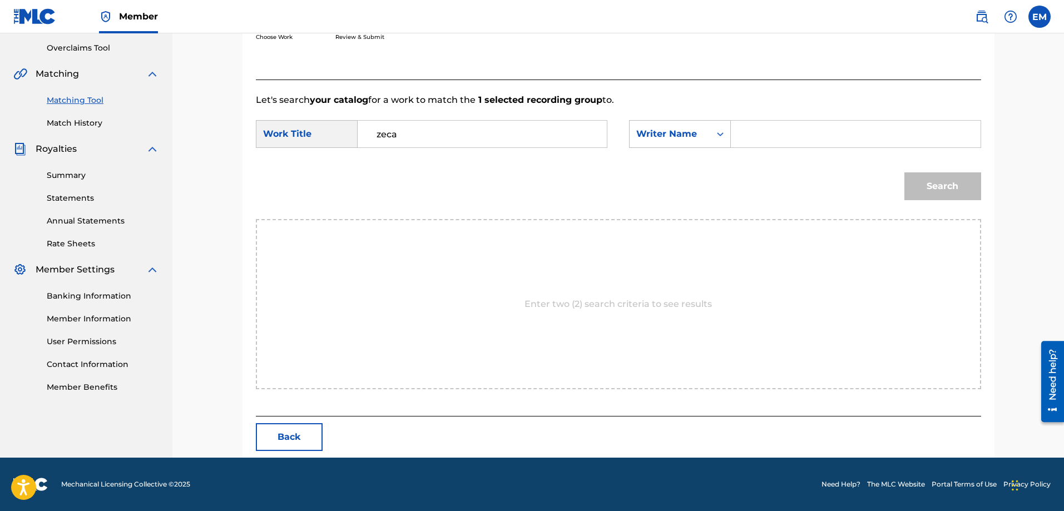
click at [770, 143] on input "Search Form" at bounding box center [855, 134] width 230 height 27
paste input "[PERSON_NAME]"
type input "[PERSON_NAME]"
click at [904, 172] on button "Search" at bounding box center [942, 186] width 77 height 28
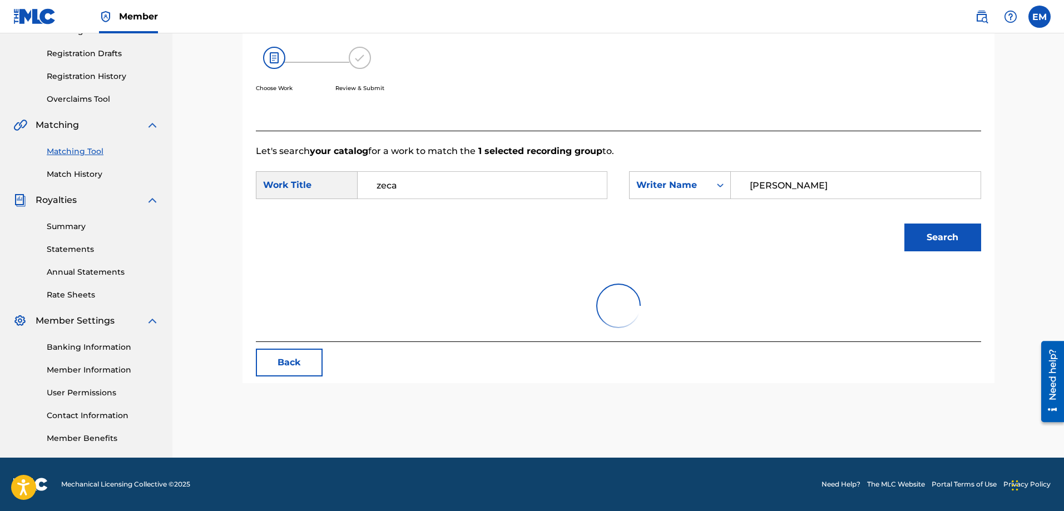
scroll to position [197, 0]
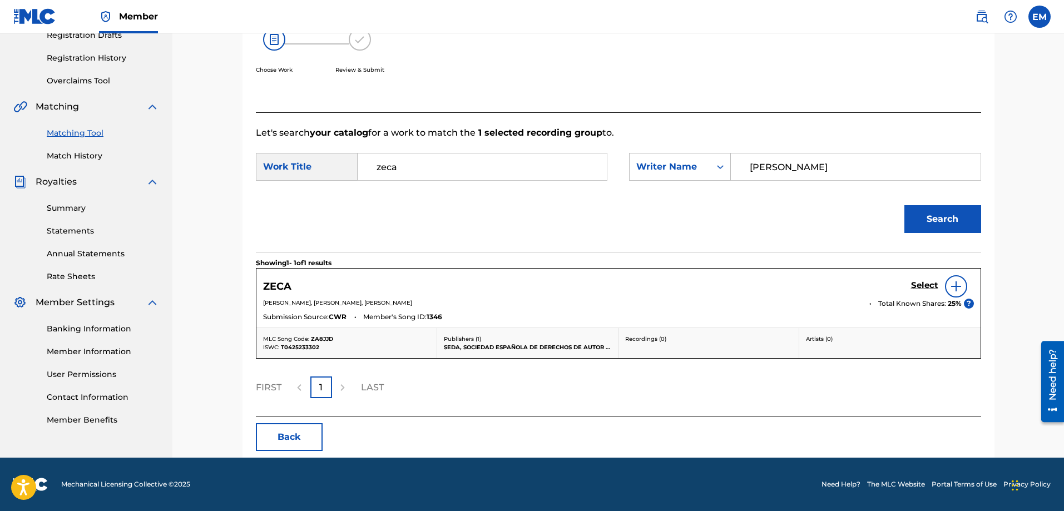
click at [951, 292] on div at bounding box center [956, 286] width 22 height 22
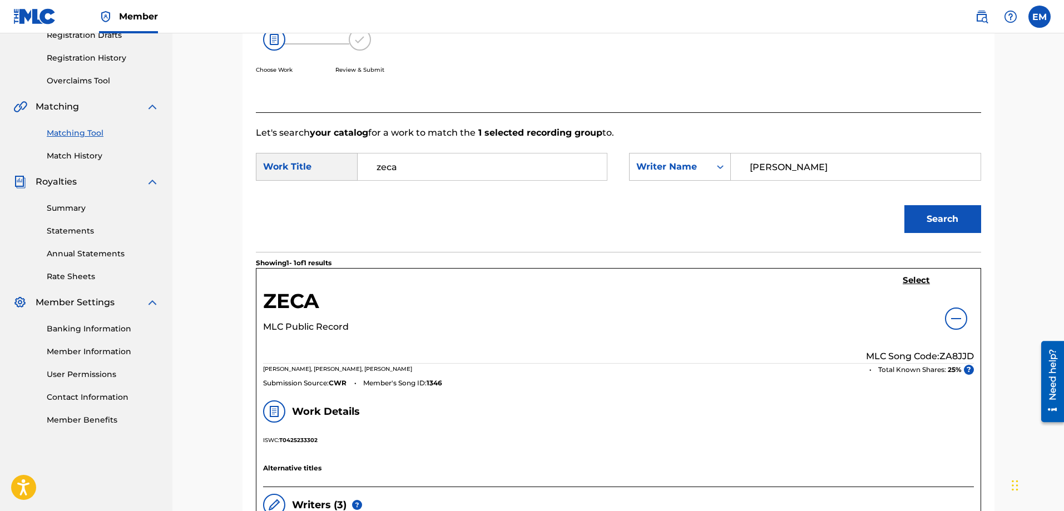
click at [924, 283] on h5 "Select" at bounding box center [915, 280] width 27 height 11
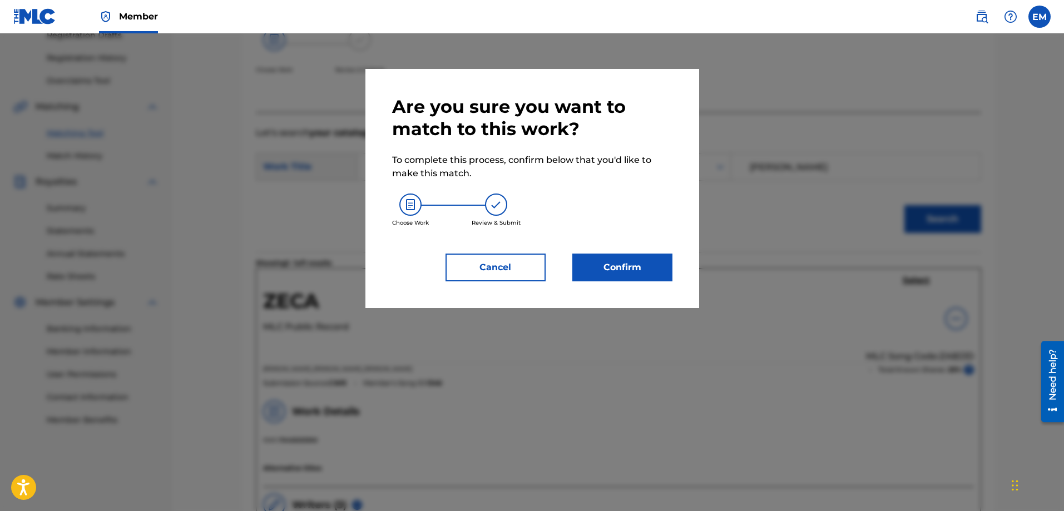
click at [662, 265] on button "Confirm" at bounding box center [622, 268] width 100 height 28
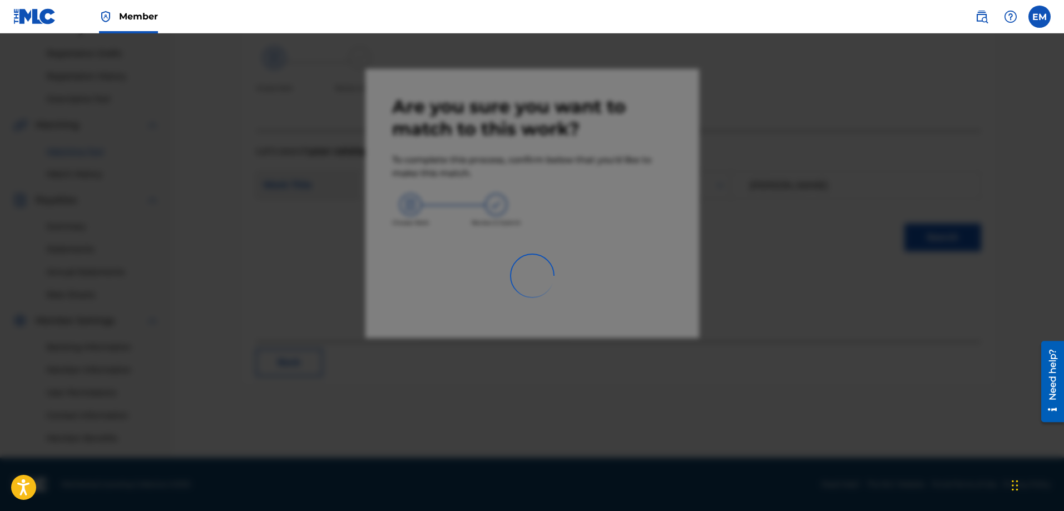
scroll to position [178, 0]
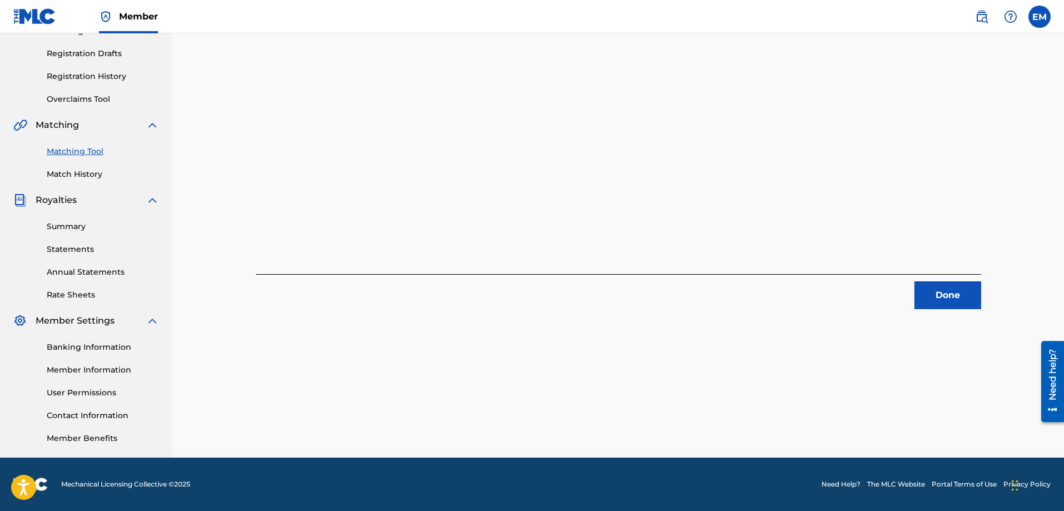
click at [932, 295] on button "Done" at bounding box center [947, 295] width 67 height 28
